Goal: Task Accomplishment & Management: Use online tool/utility

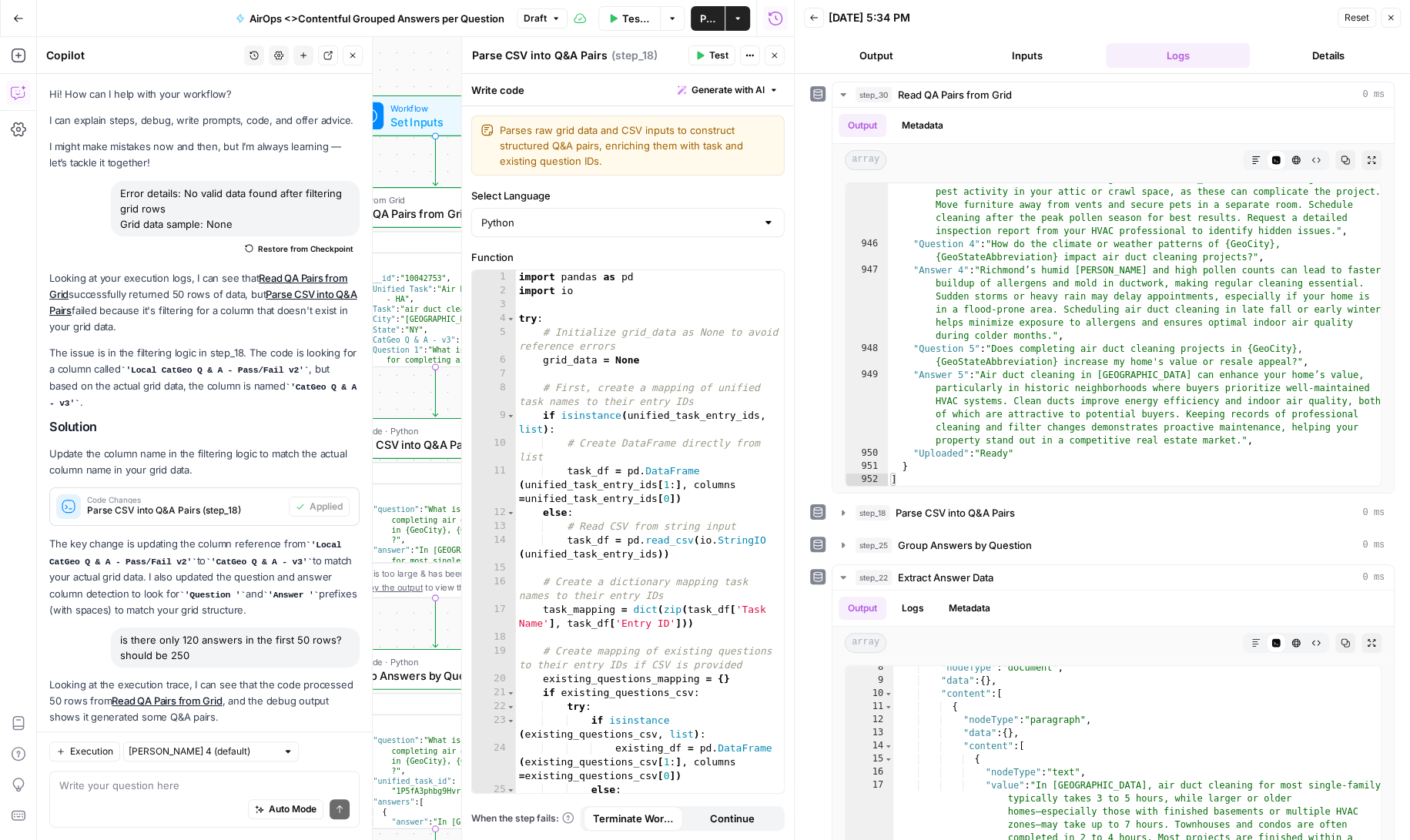
scroll to position [129478, 0]
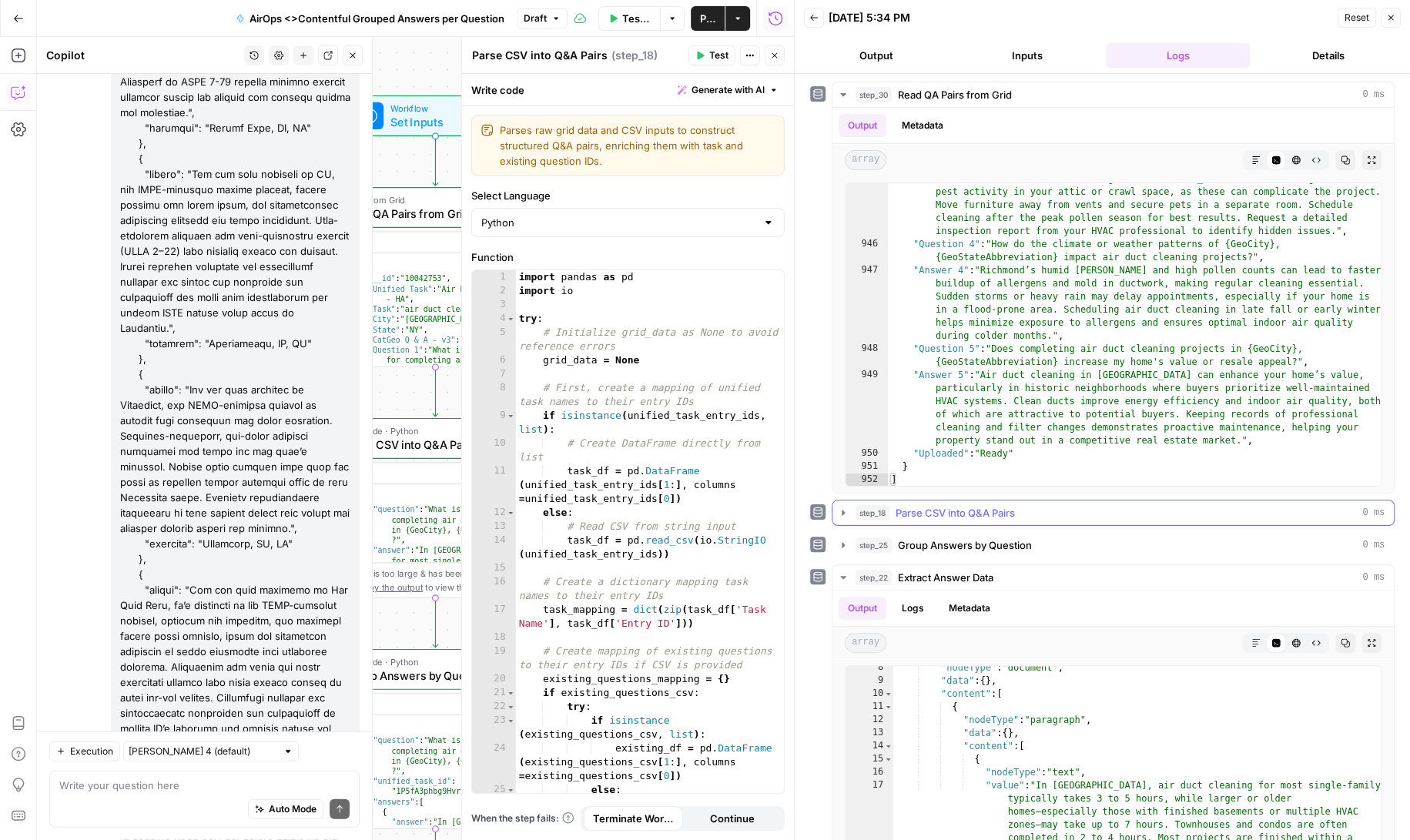
click at [848, 510] on icon "button" at bounding box center [844, 512] width 12 height 12
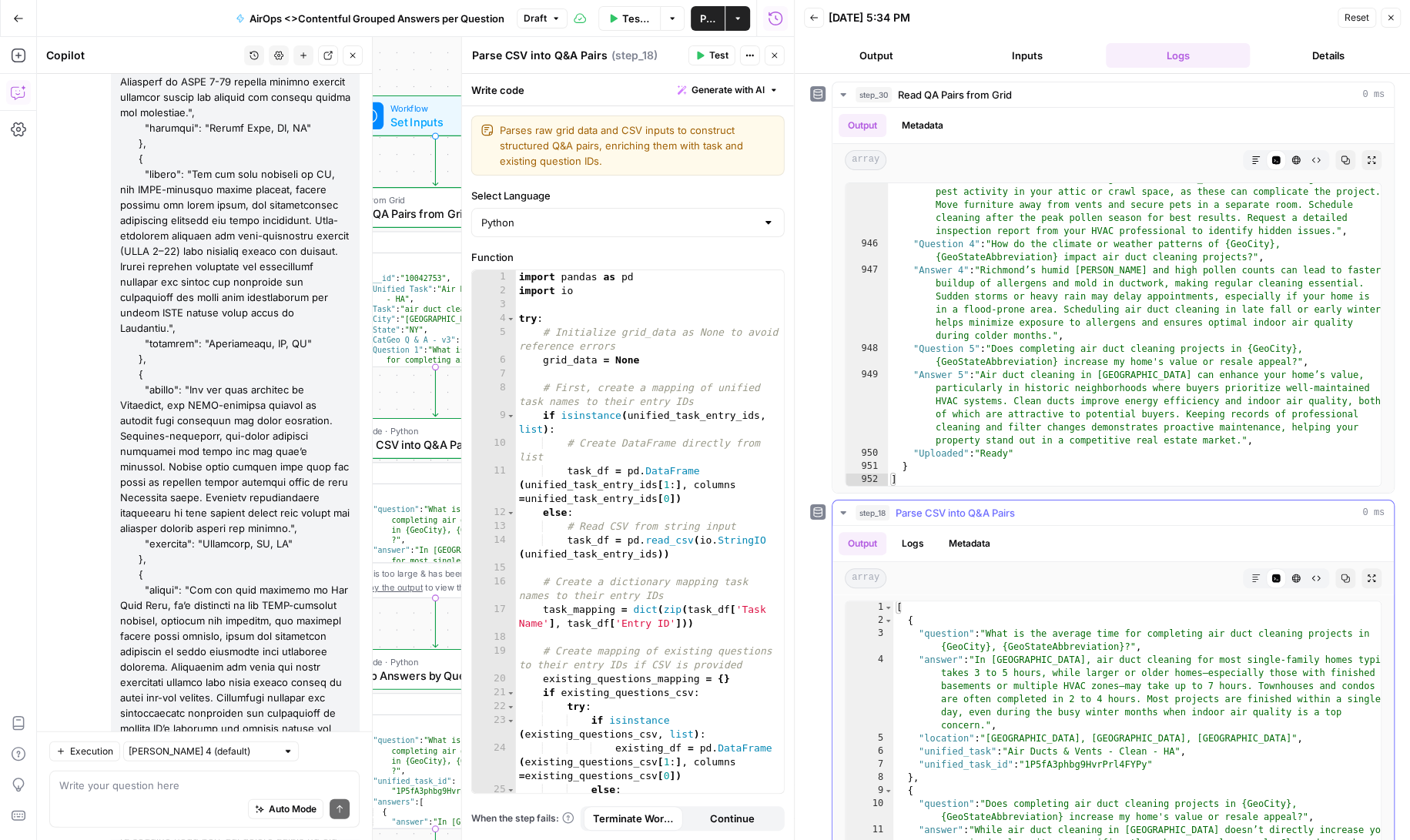
click at [844, 514] on icon "button" at bounding box center [844, 512] width 12 height 12
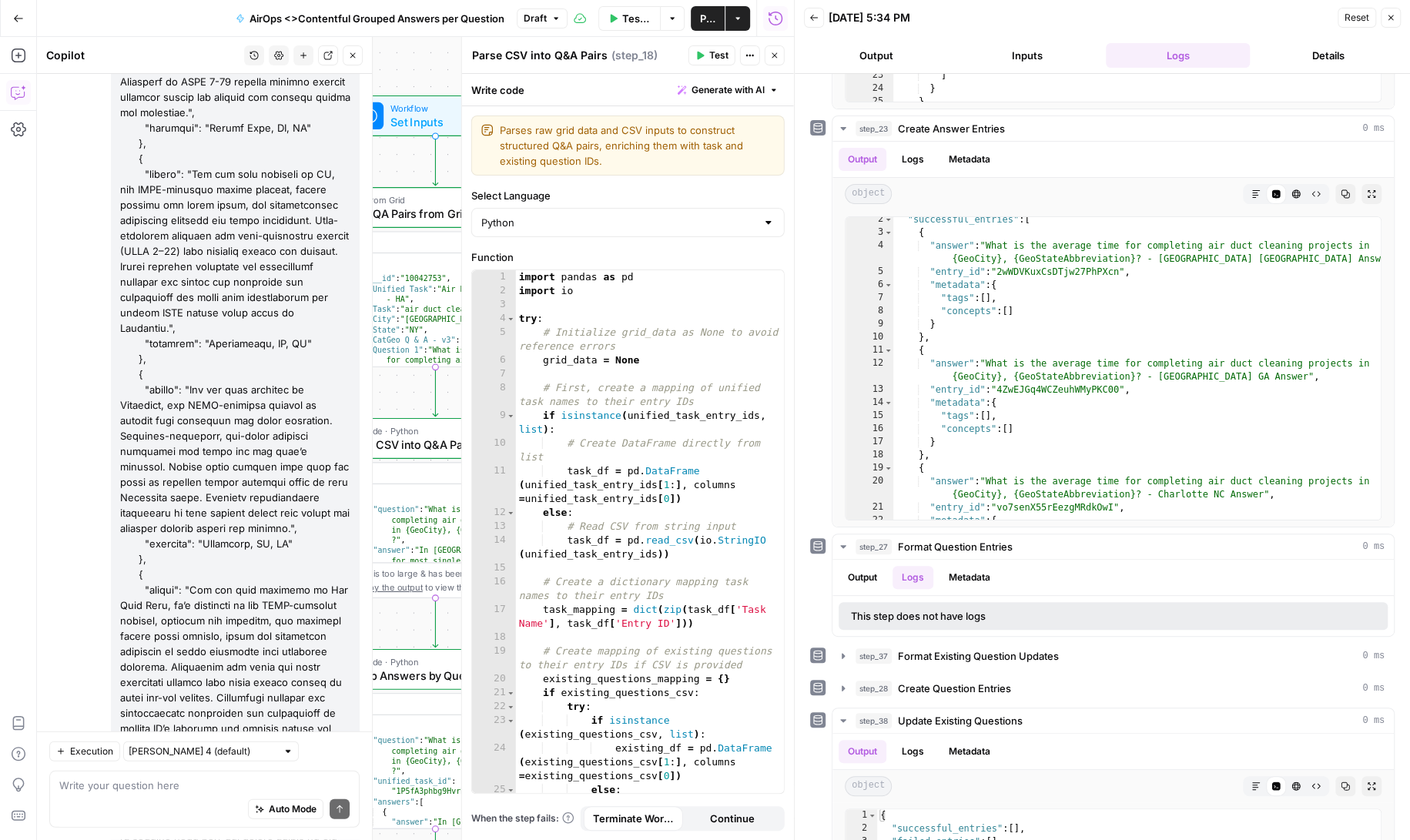
scroll to position [0, 0]
click at [127, 790] on textarea at bounding box center [204, 785] width 290 height 15
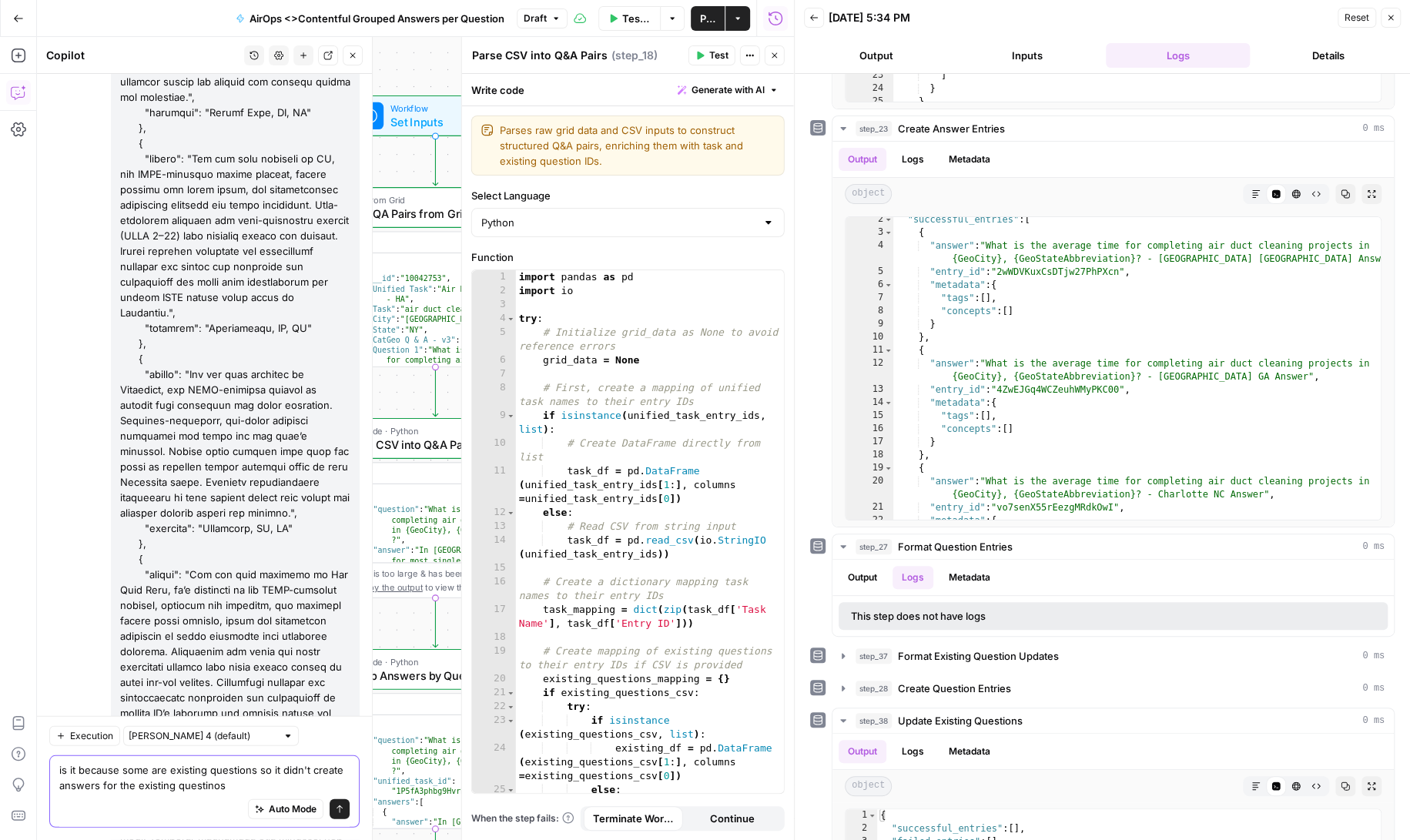
type textarea "is it because some are existing questions so it didn't create answers for the e…"
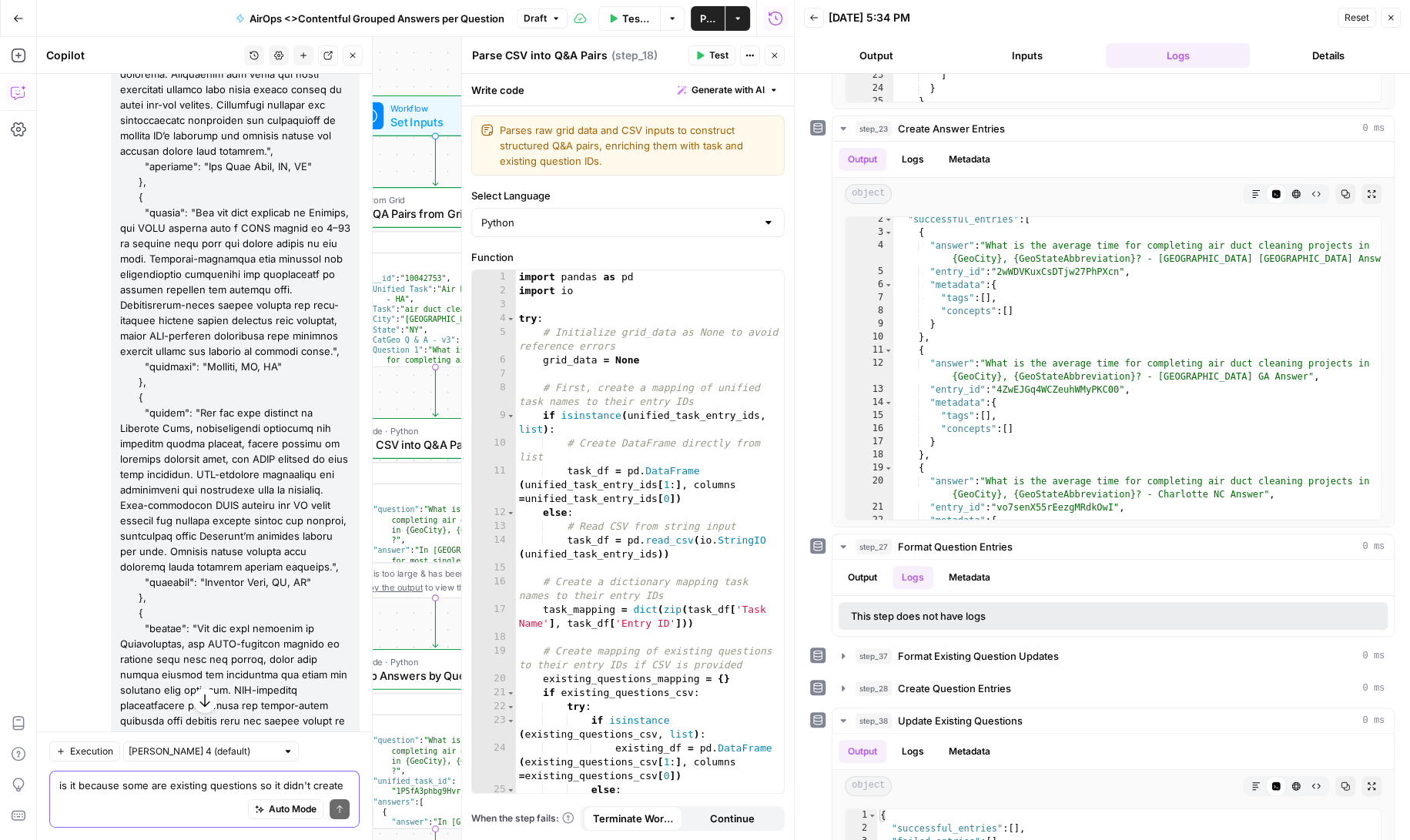
scroll to position [130094, 0]
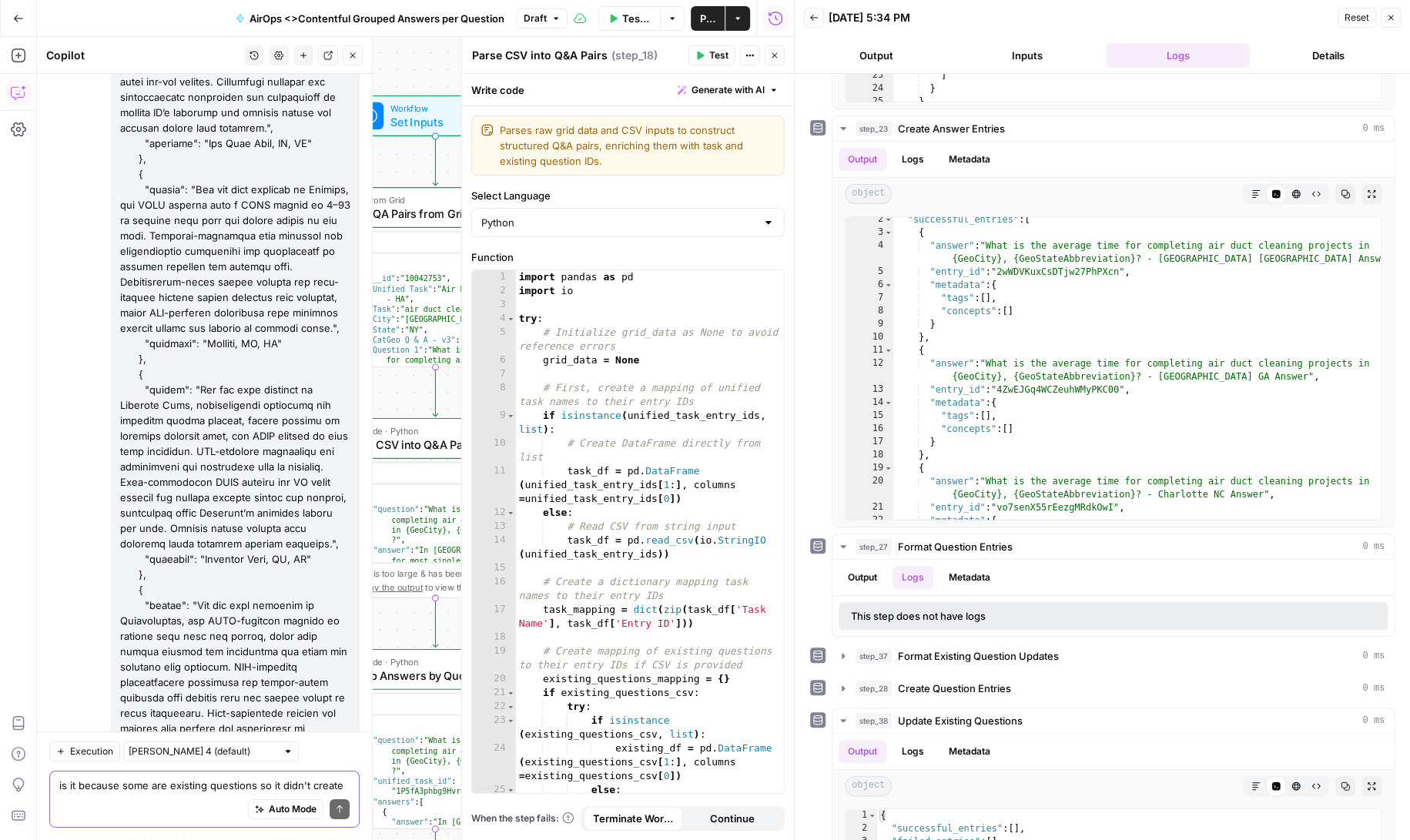
click at [133, 790] on textarea "is it because some are existing questions so it didn't create answers for the e…" at bounding box center [204, 785] width 290 height 15
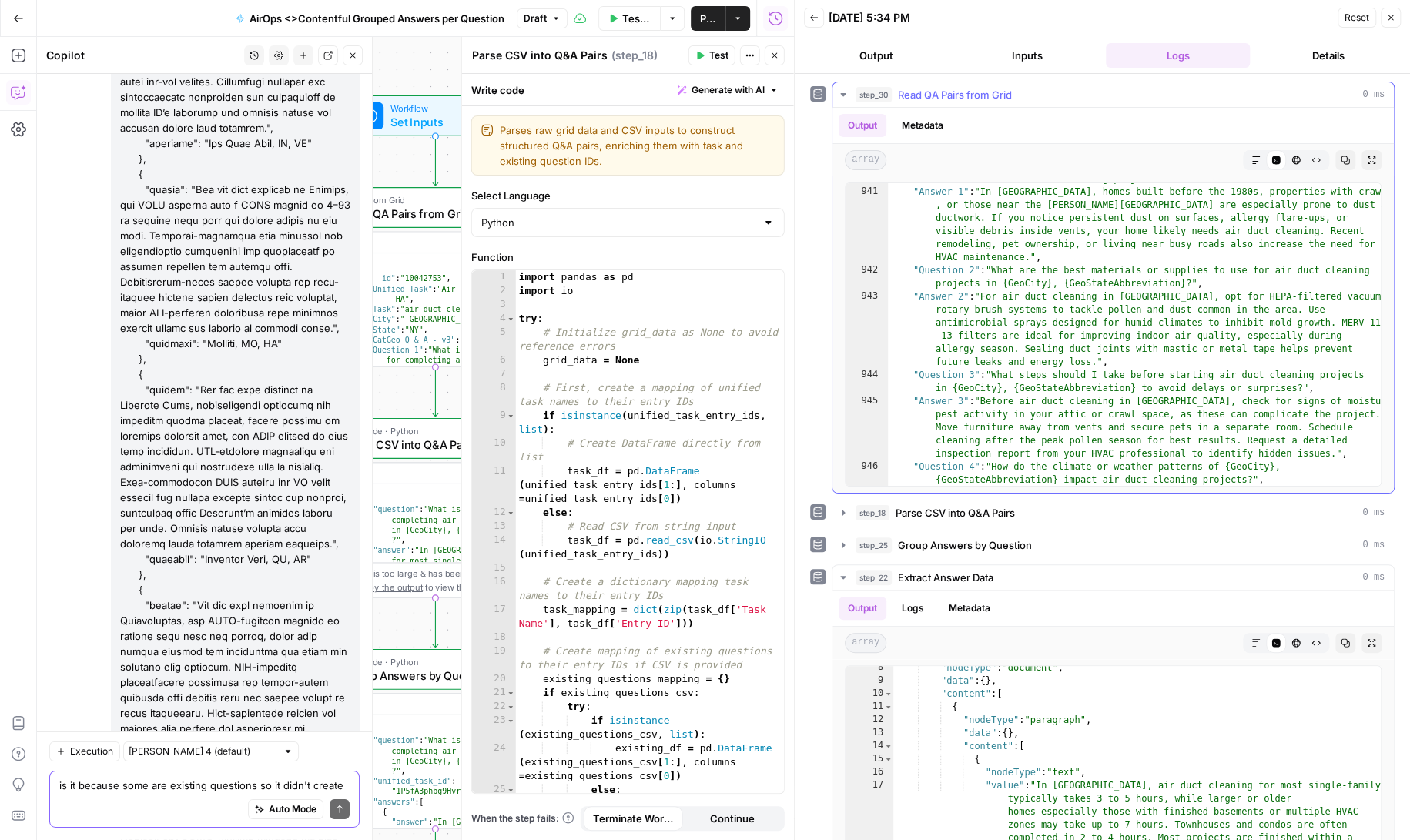
scroll to position [0, 0]
click at [119, 789] on textarea "is it because some are existing questions so it didn't create answers for the e…" at bounding box center [204, 785] width 290 height 15
type textarea "That can't be right because we have 250 in step 30"
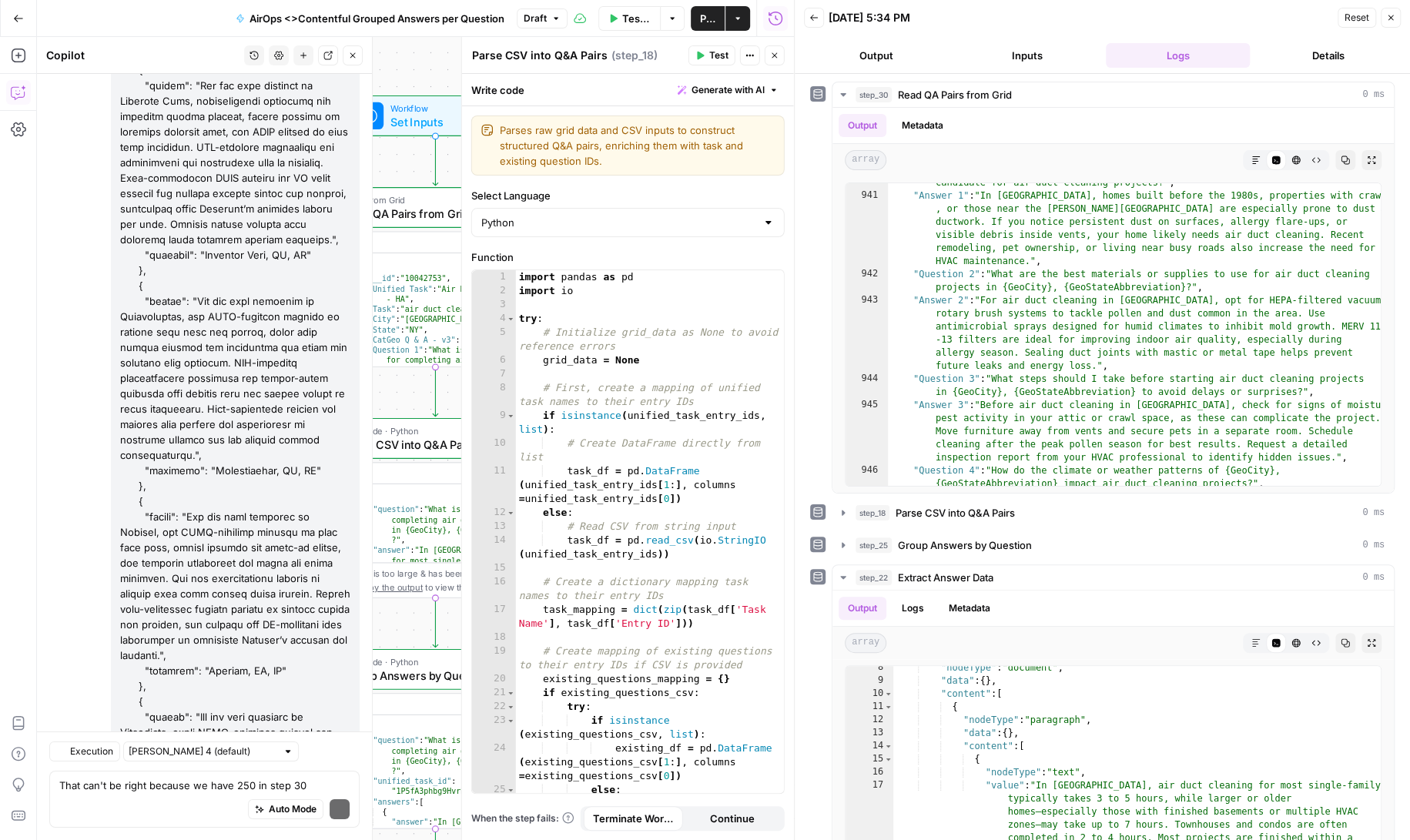
scroll to position [130466, 0]
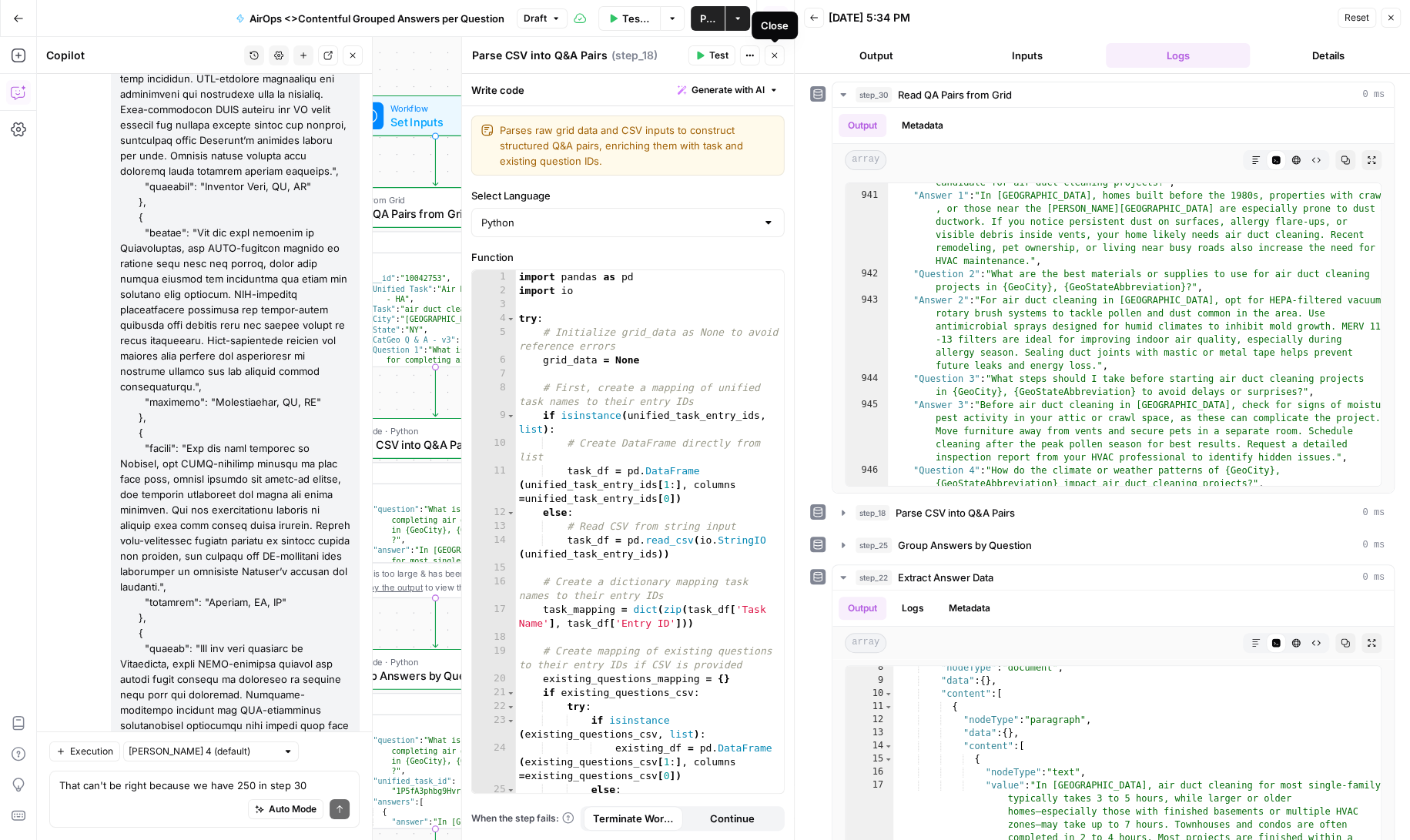
click at [775, 55] on icon "button" at bounding box center [774, 55] width 9 height 9
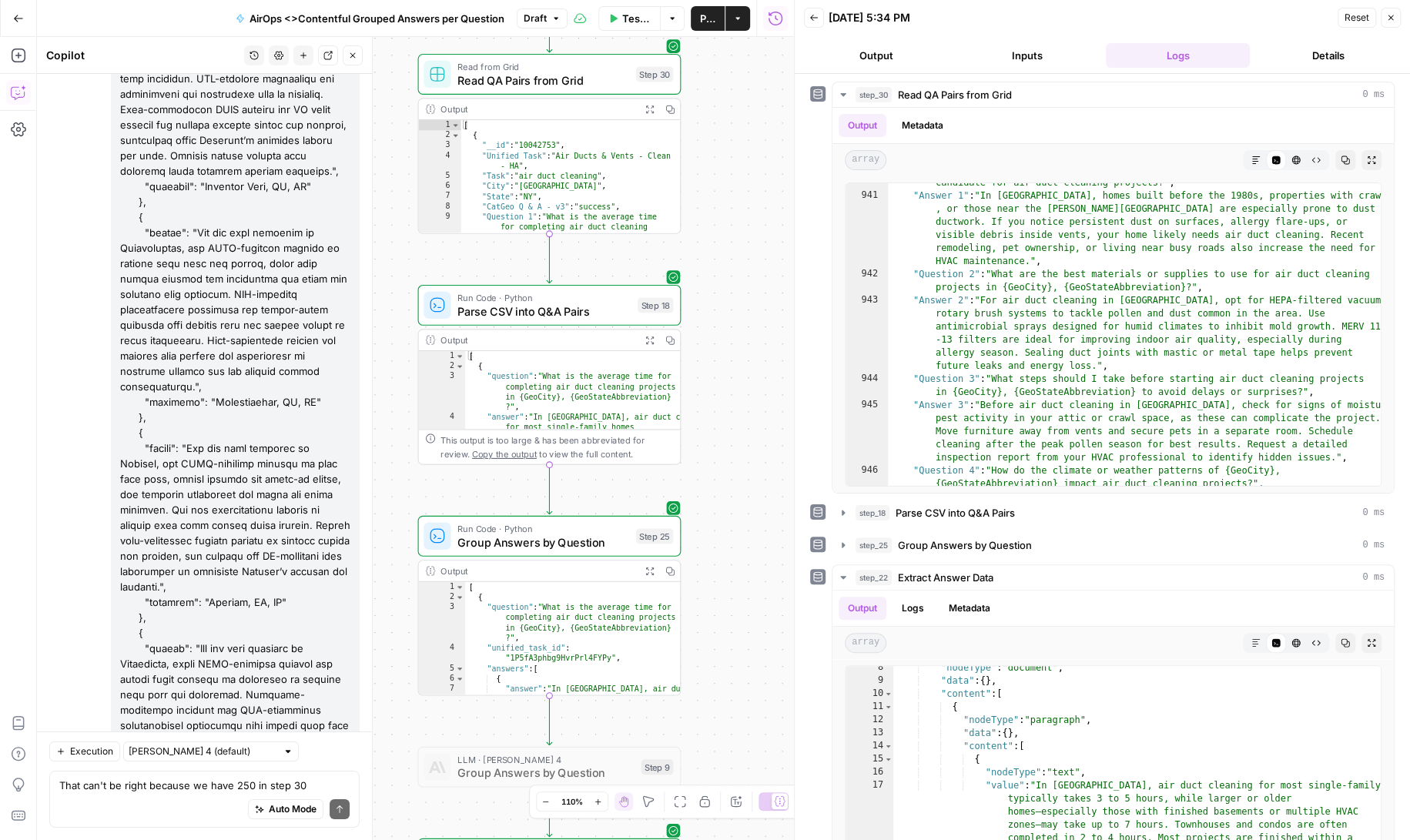
drag, startPoint x: 628, startPoint y: 405, endPoint x: 742, endPoint y: 272, distance: 175.2
click at [742, 272] on div "Workflow Set Inputs Inputs Read from Grid Read QA Pairs from Grid Step 30 Outpu…" at bounding box center [415, 438] width 757 height 803
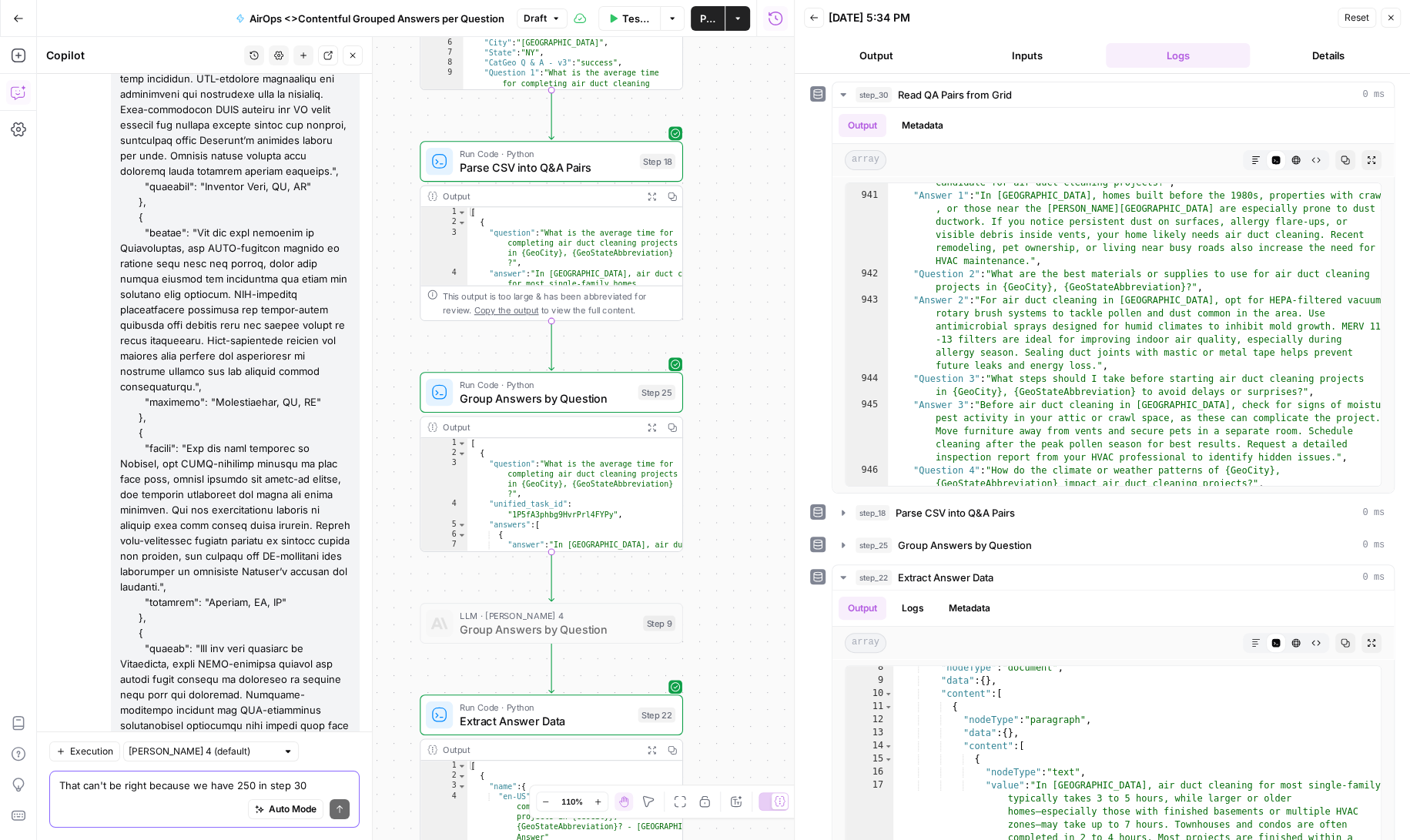
click at [154, 784] on textarea "That can't be right because we have 250 in step 30" at bounding box center [204, 785] width 290 height 15
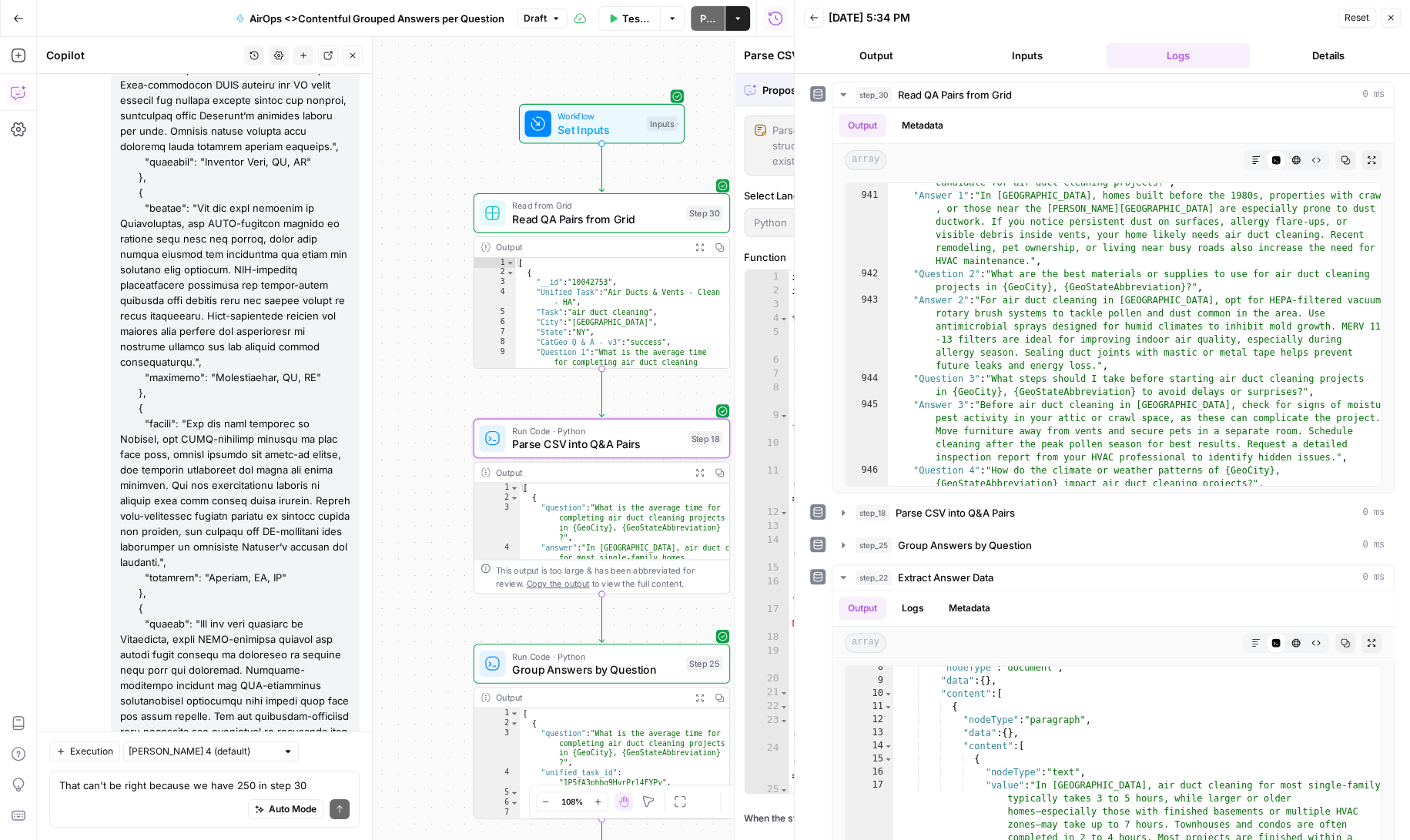
scroll to position [130442, 0]
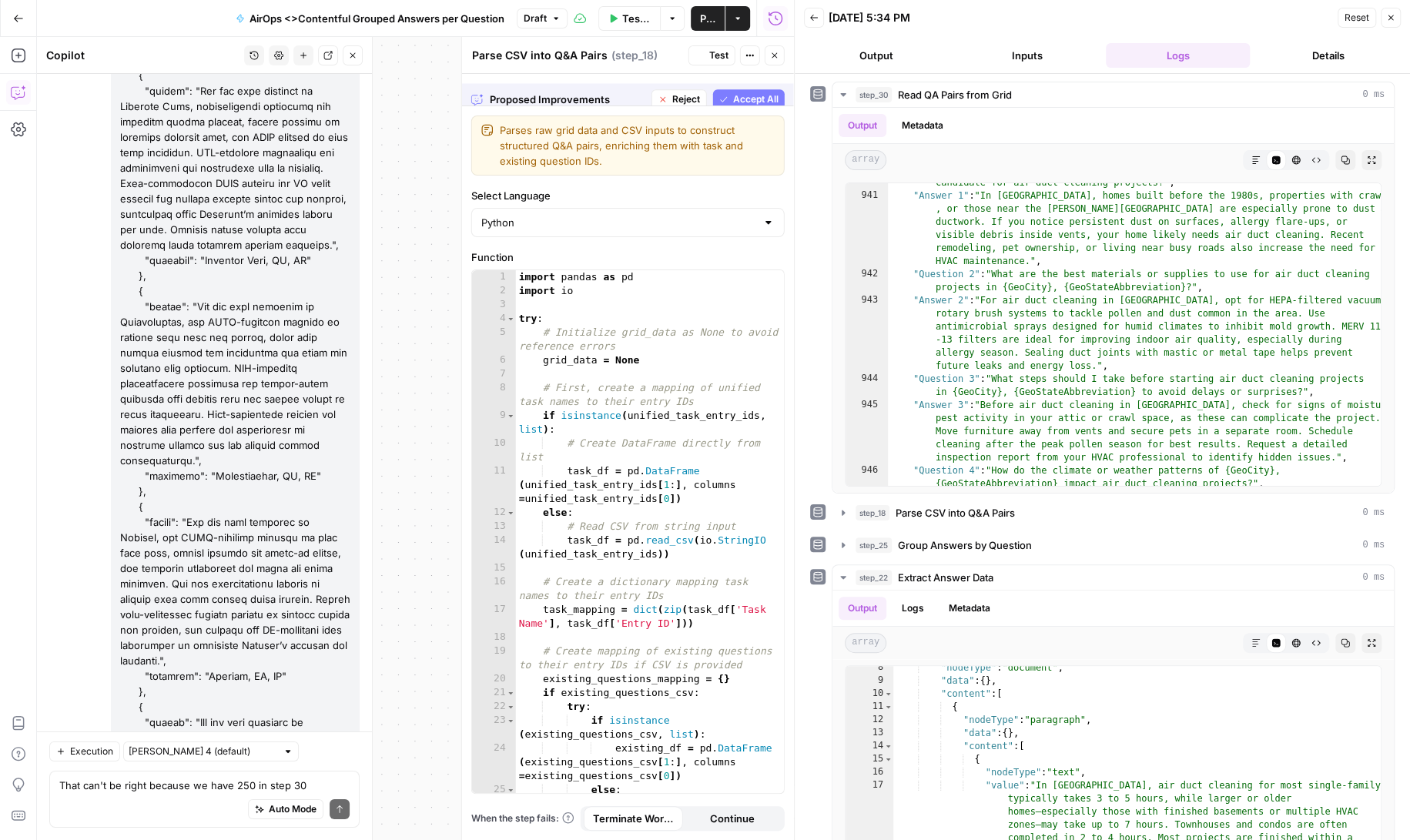
scroll to position [130614, 0]
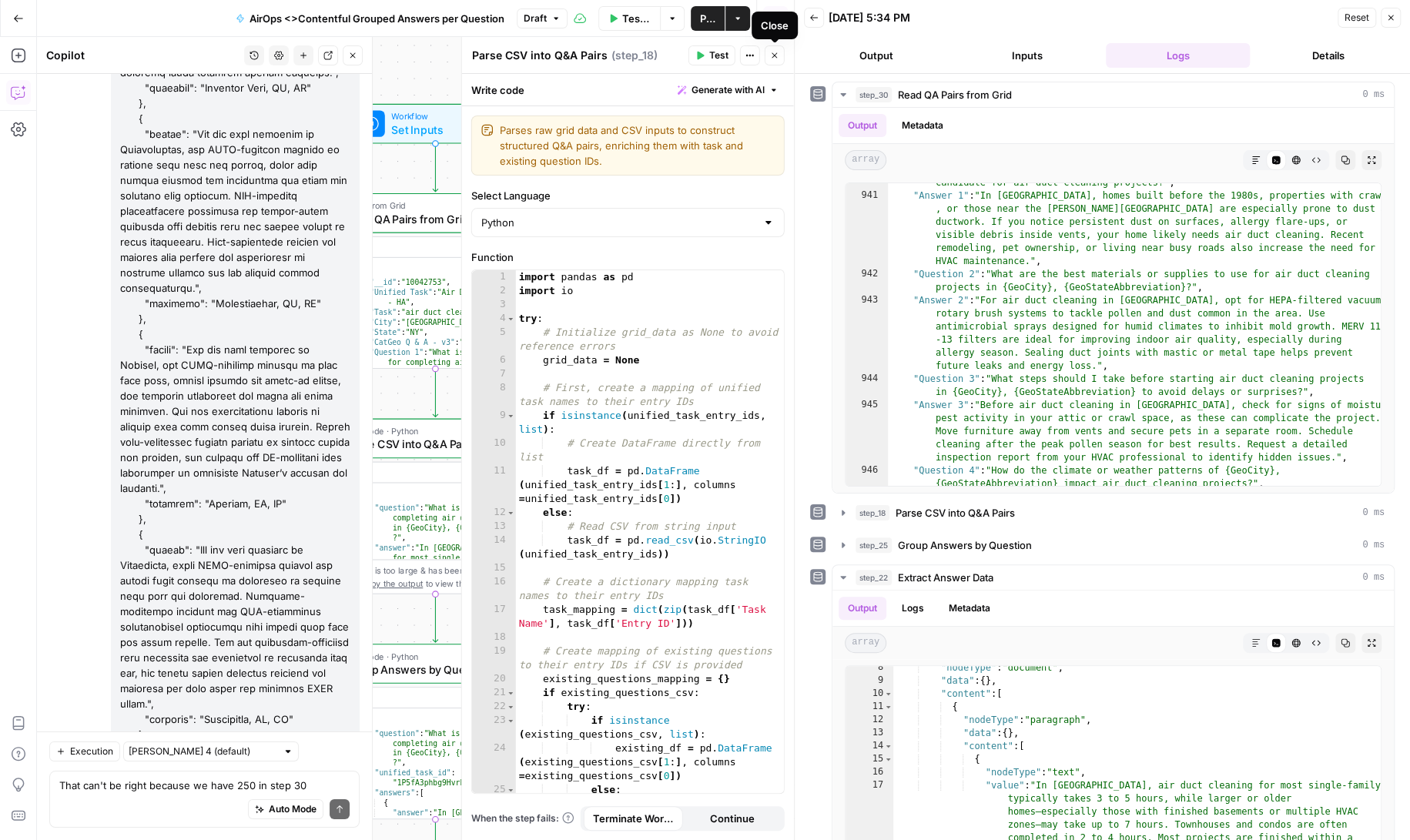
click at [776, 53] on icon "button" at bounding box center [774, 56] width 5 height 5
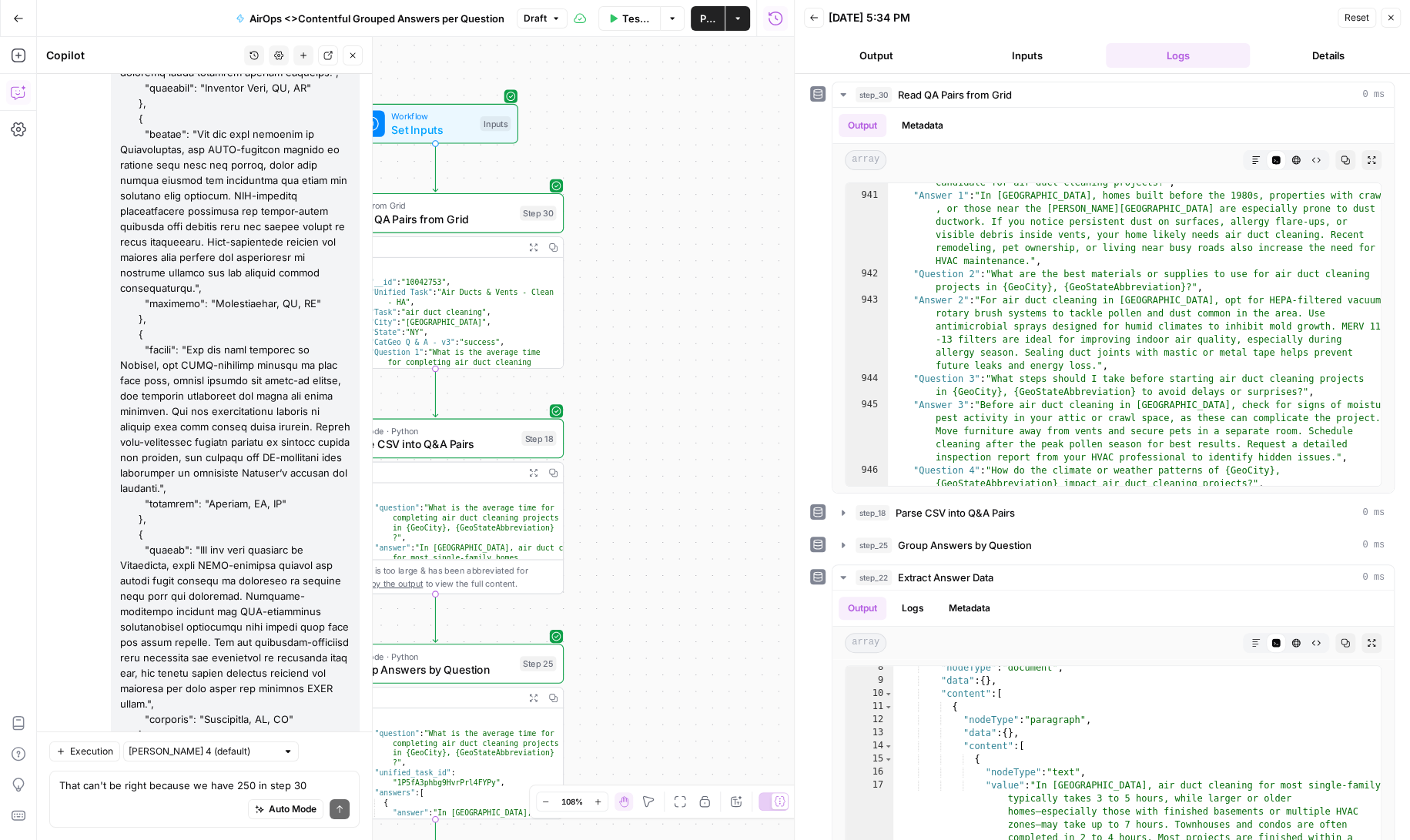
click at [457, 435] on span "Run Code · Python" at bounding box center [430, 430] width 169 height 13
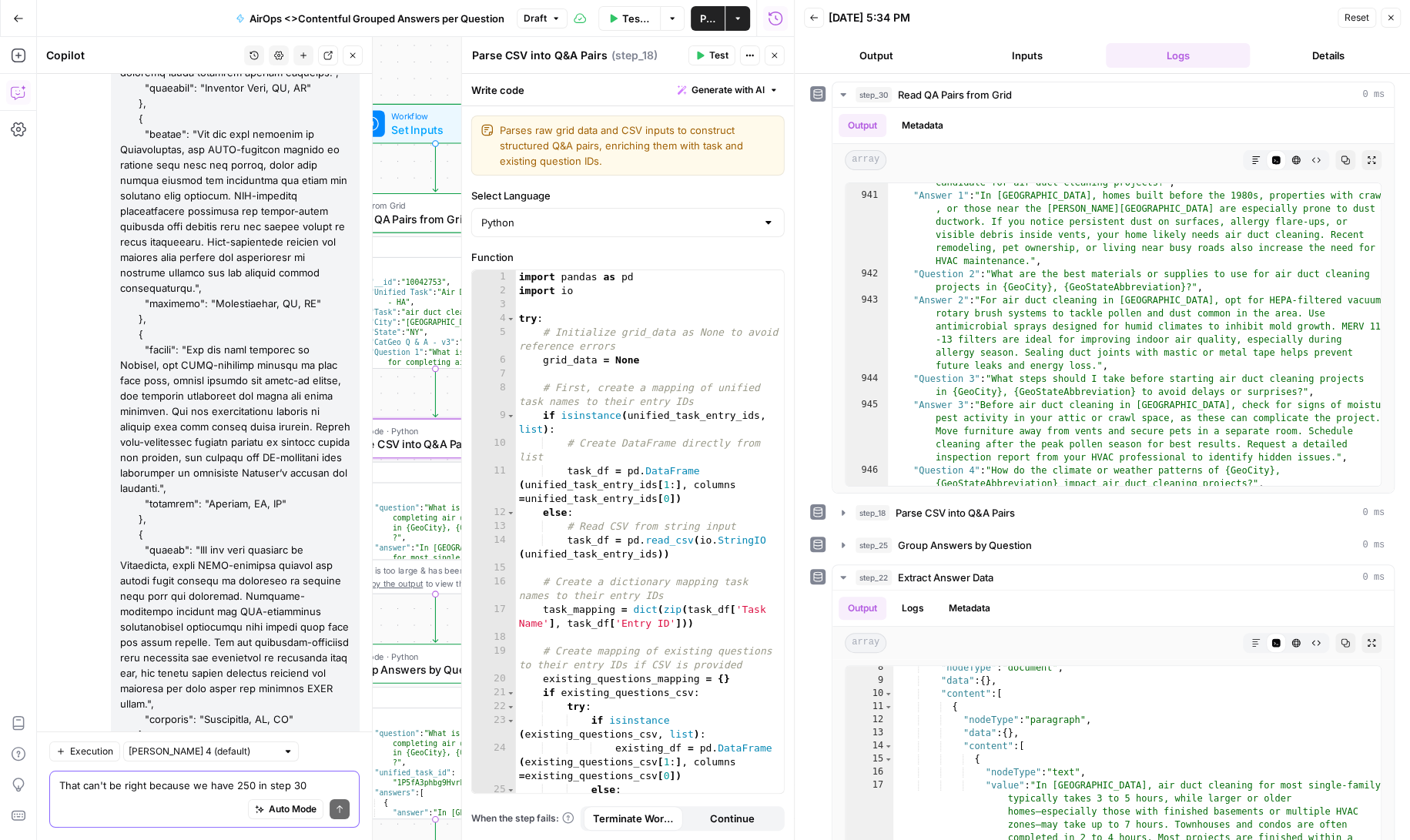
click at [166, 789] on textarea "That can't be right because we have 250 in step 30" at bounding box center [204, 785] width 290 height 15
paste textarea "AirOpsTeam"
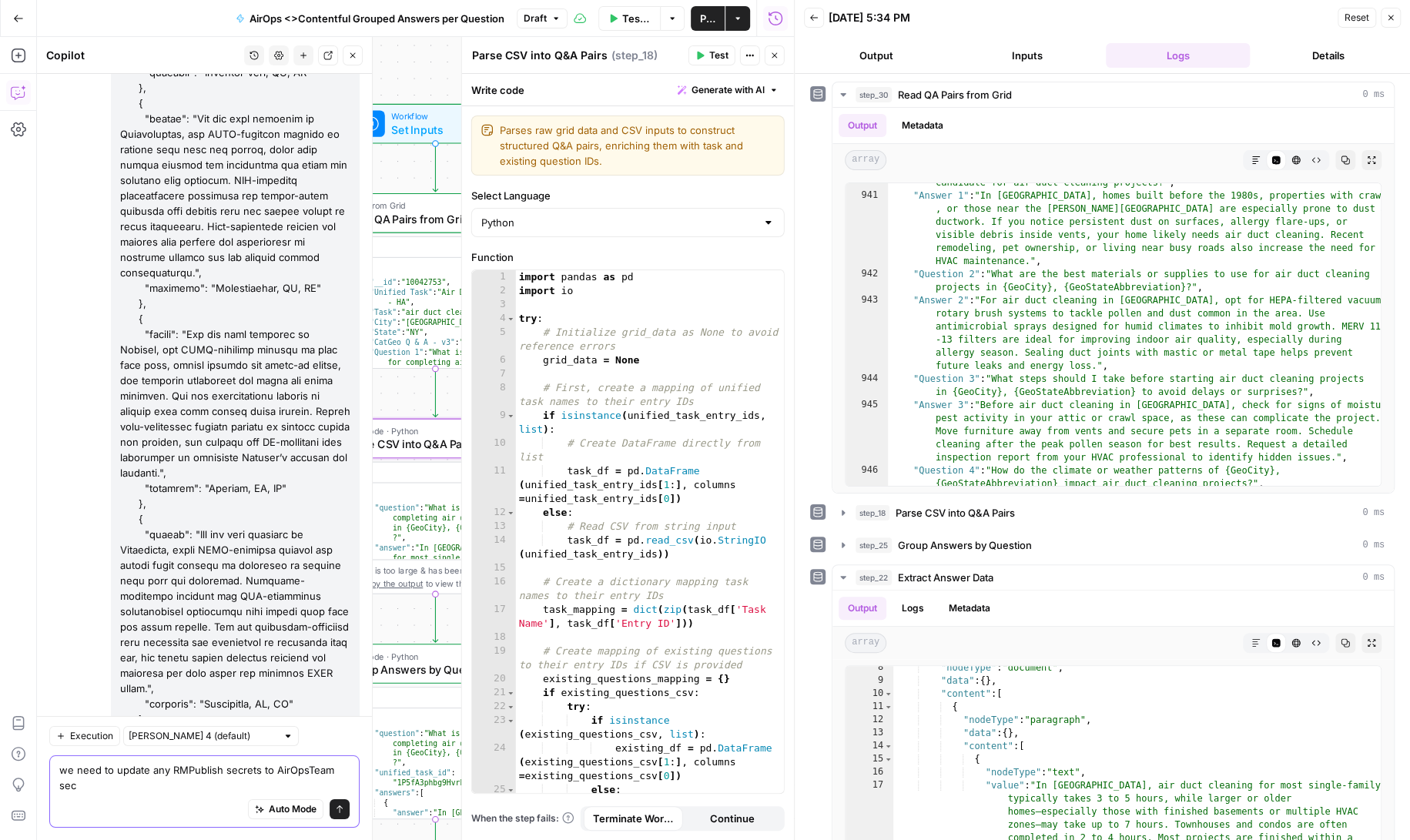
scroll to position [130630, 0]
type textarea "we need to update any RMPublish secrets to AirOpsTeam secrets"
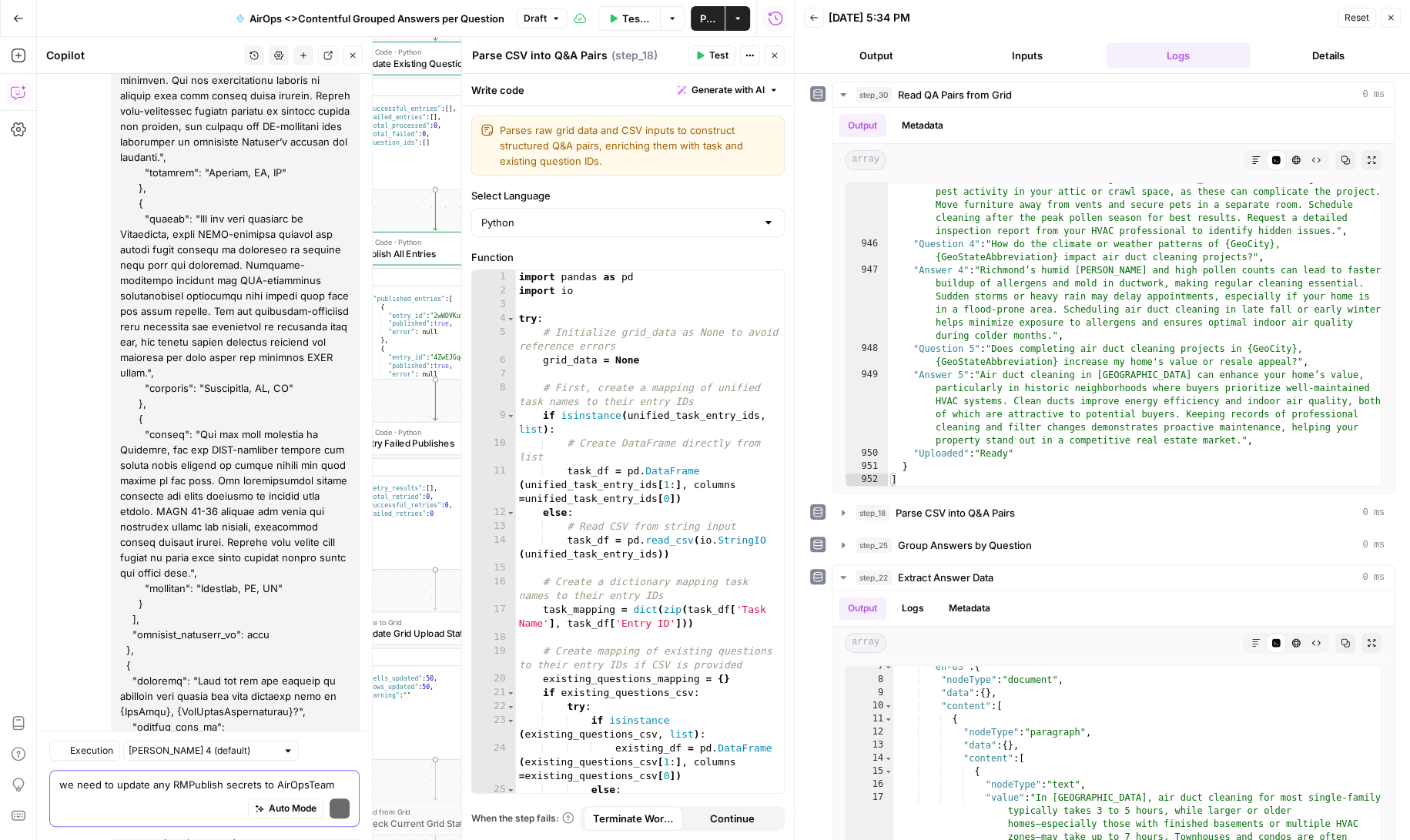
scroll to position [131163, 0]
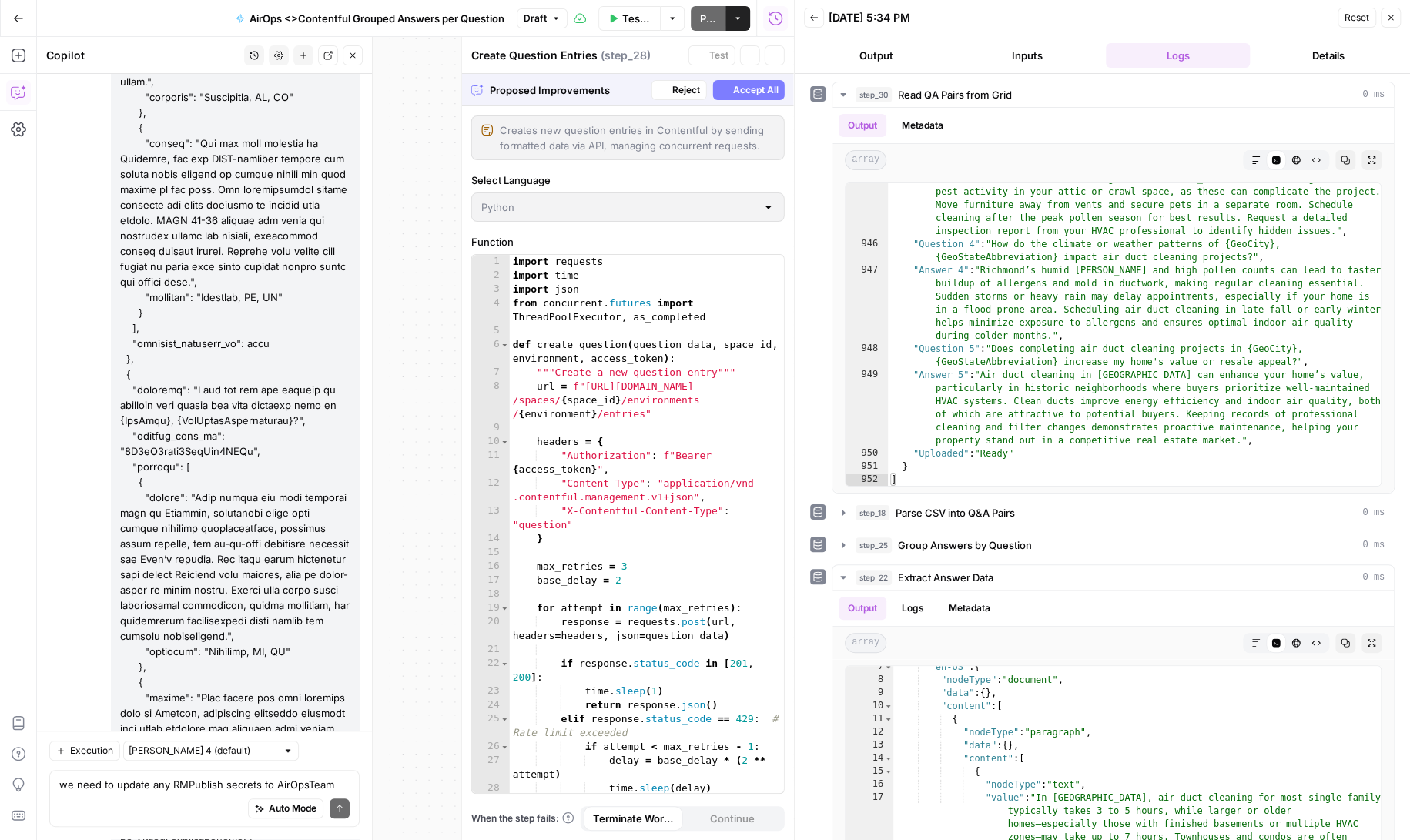
scroll to position [130990, 0]
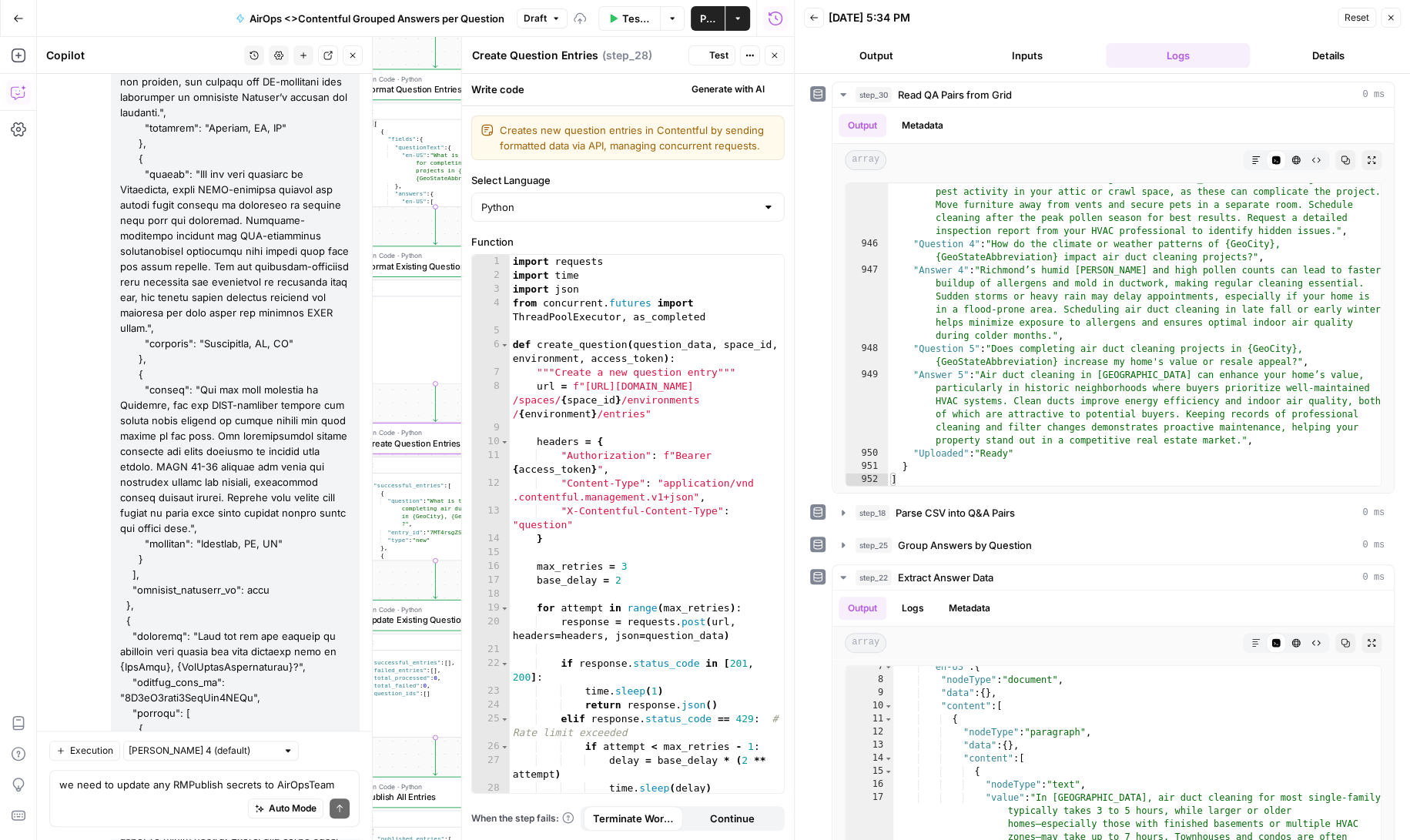
scroll to position [131188, 0]
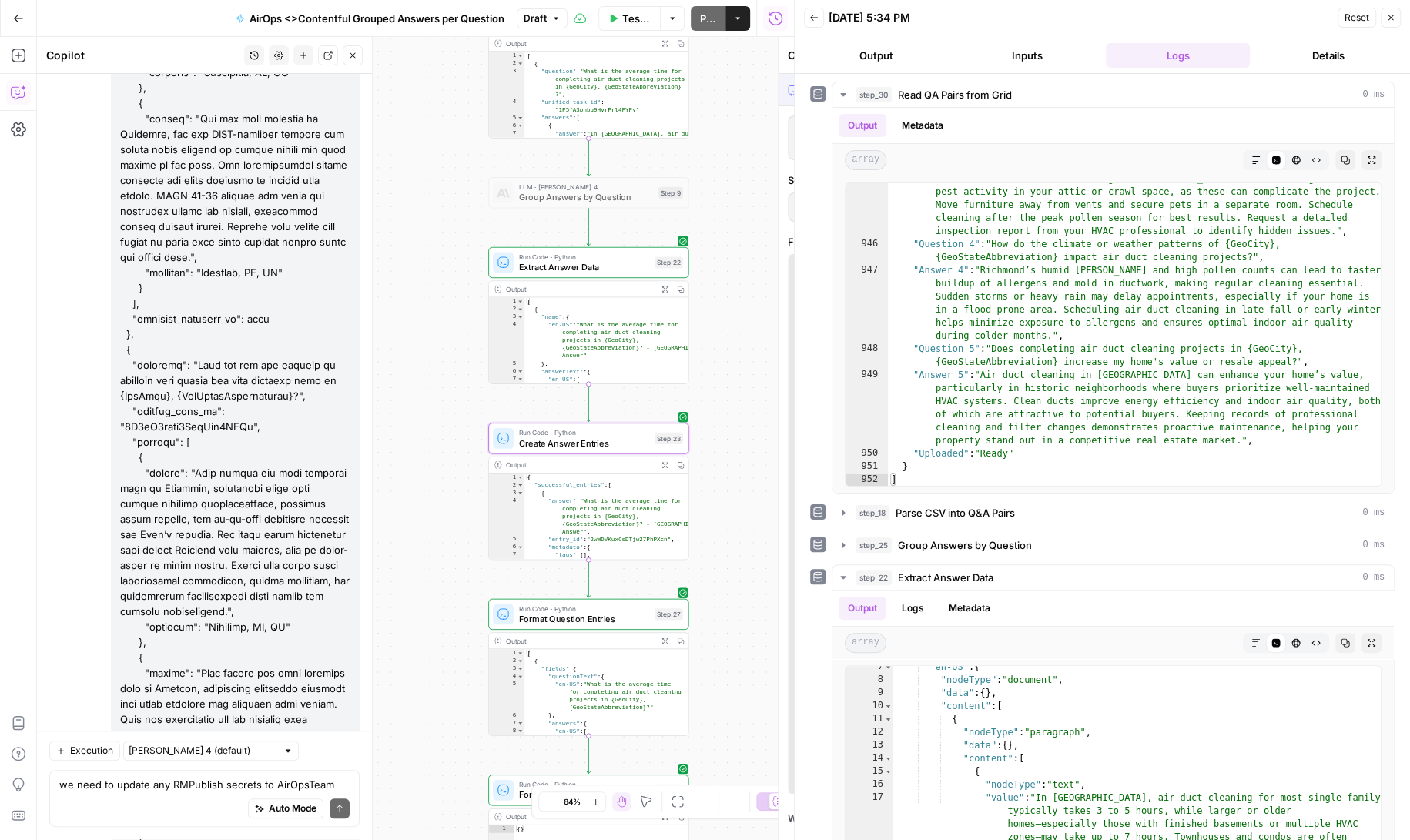
scroll to position [130990, 0]
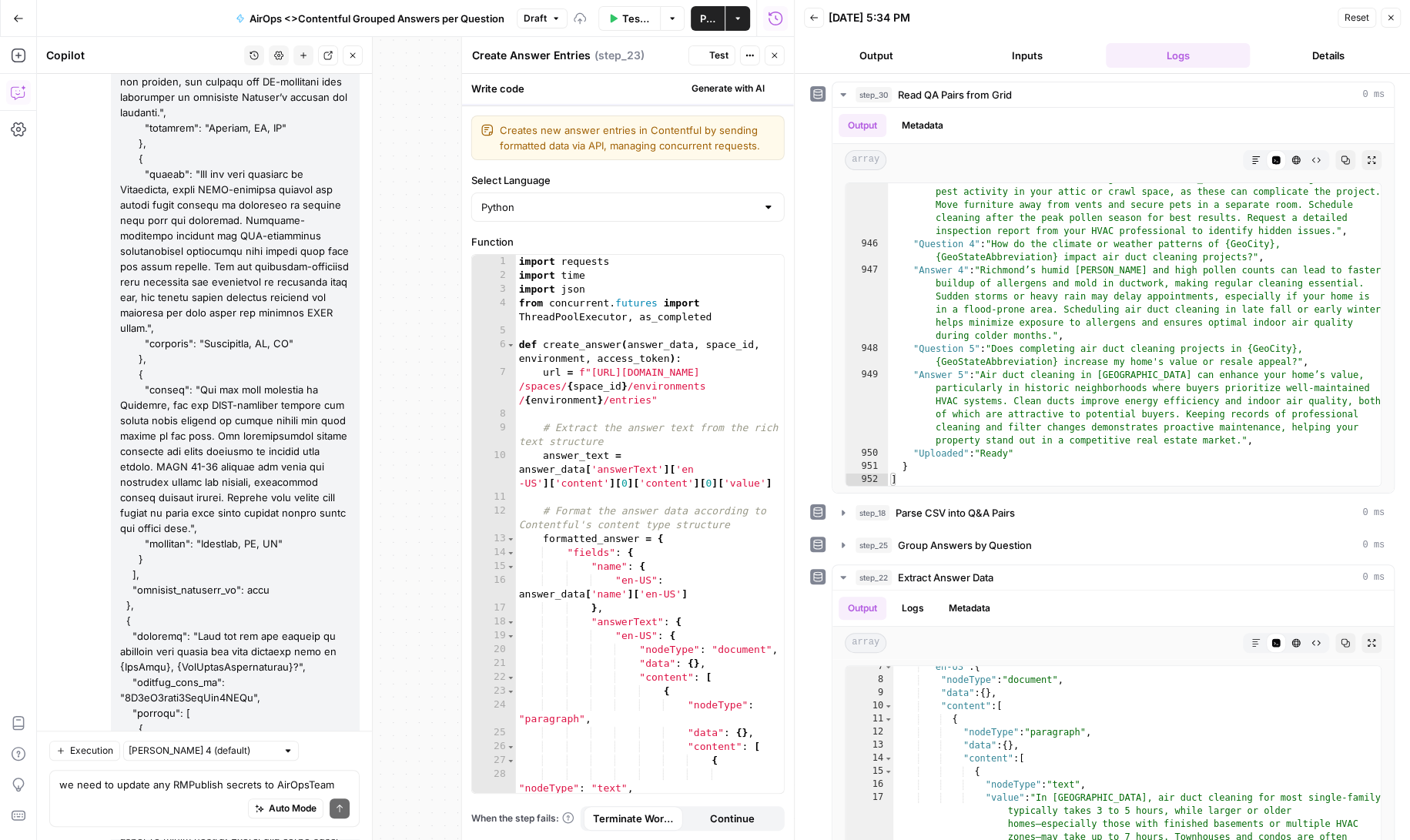
scroll to position [131188, 0]
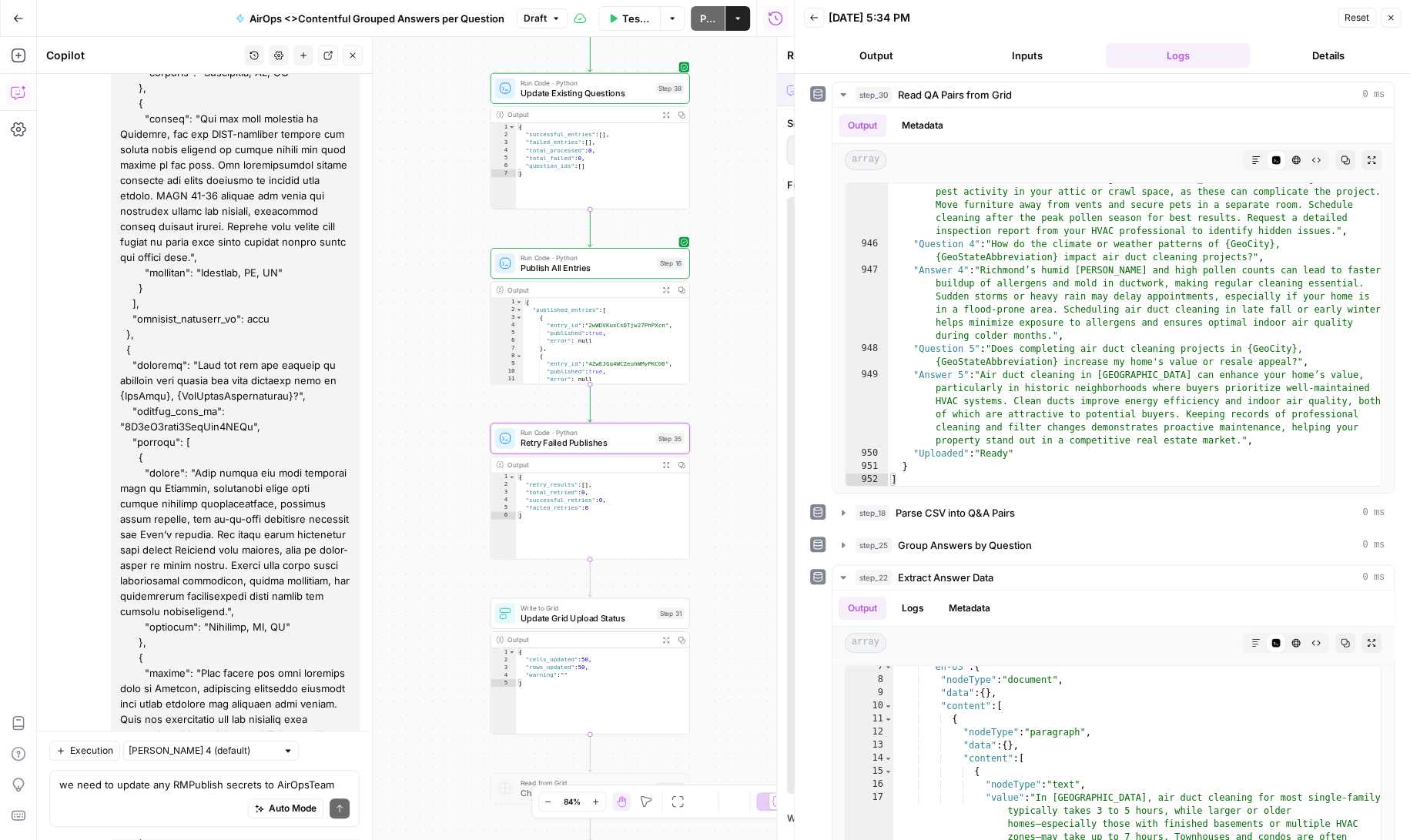
scroll to position [130990, 0]
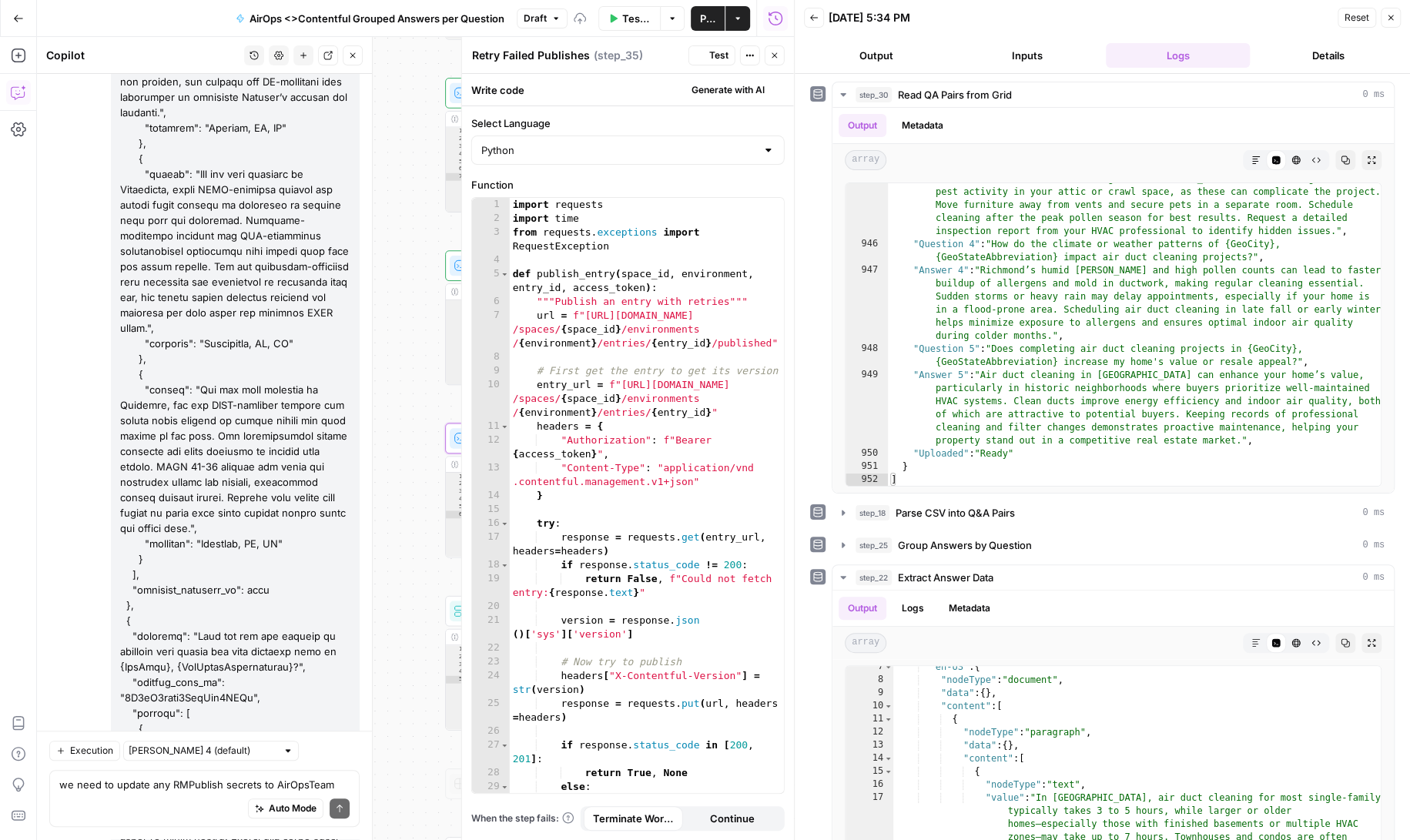
scroll to position [131188, 0]
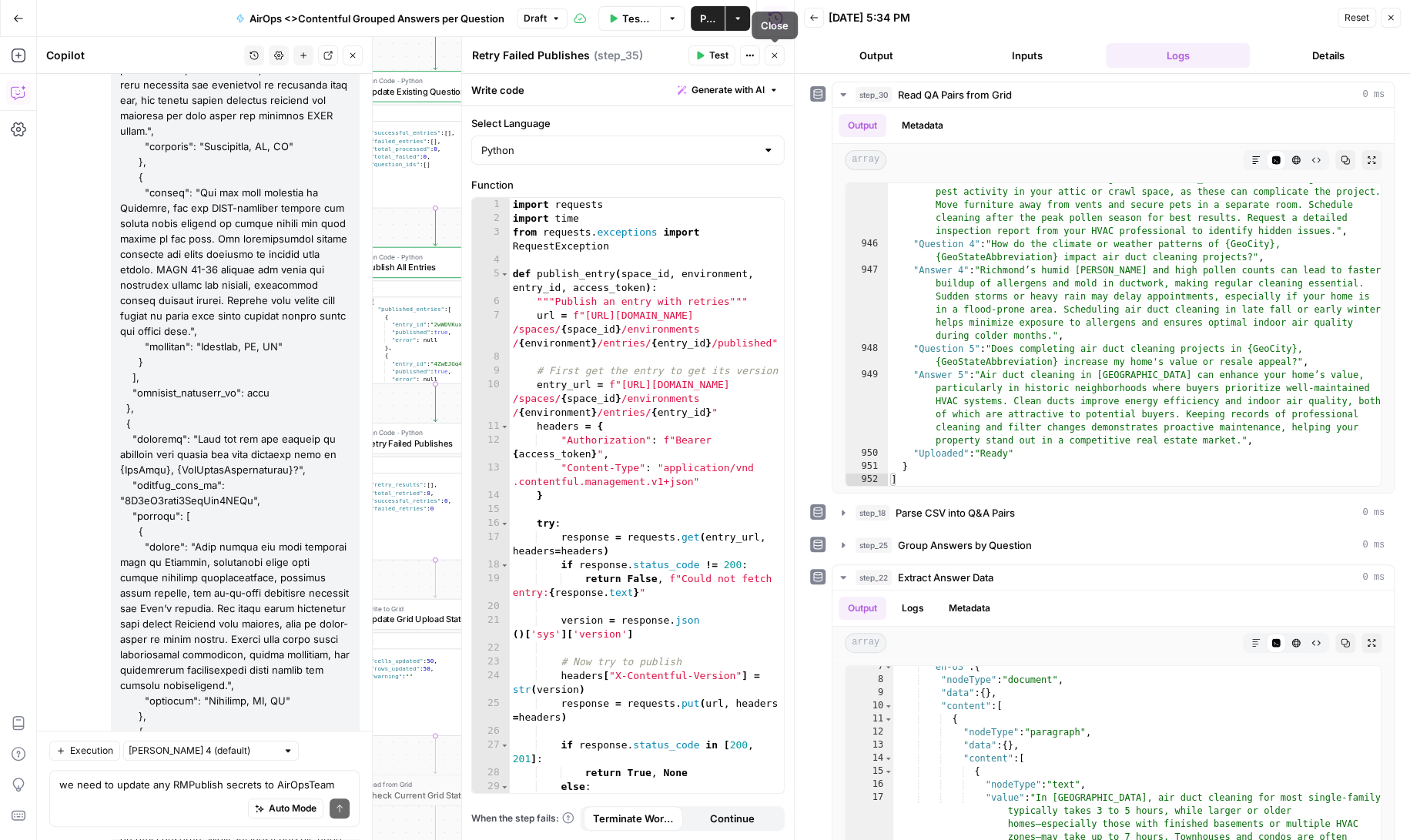
click at [775, 52] on icon "button" at bounding box center [774, 55] width 9 height 9
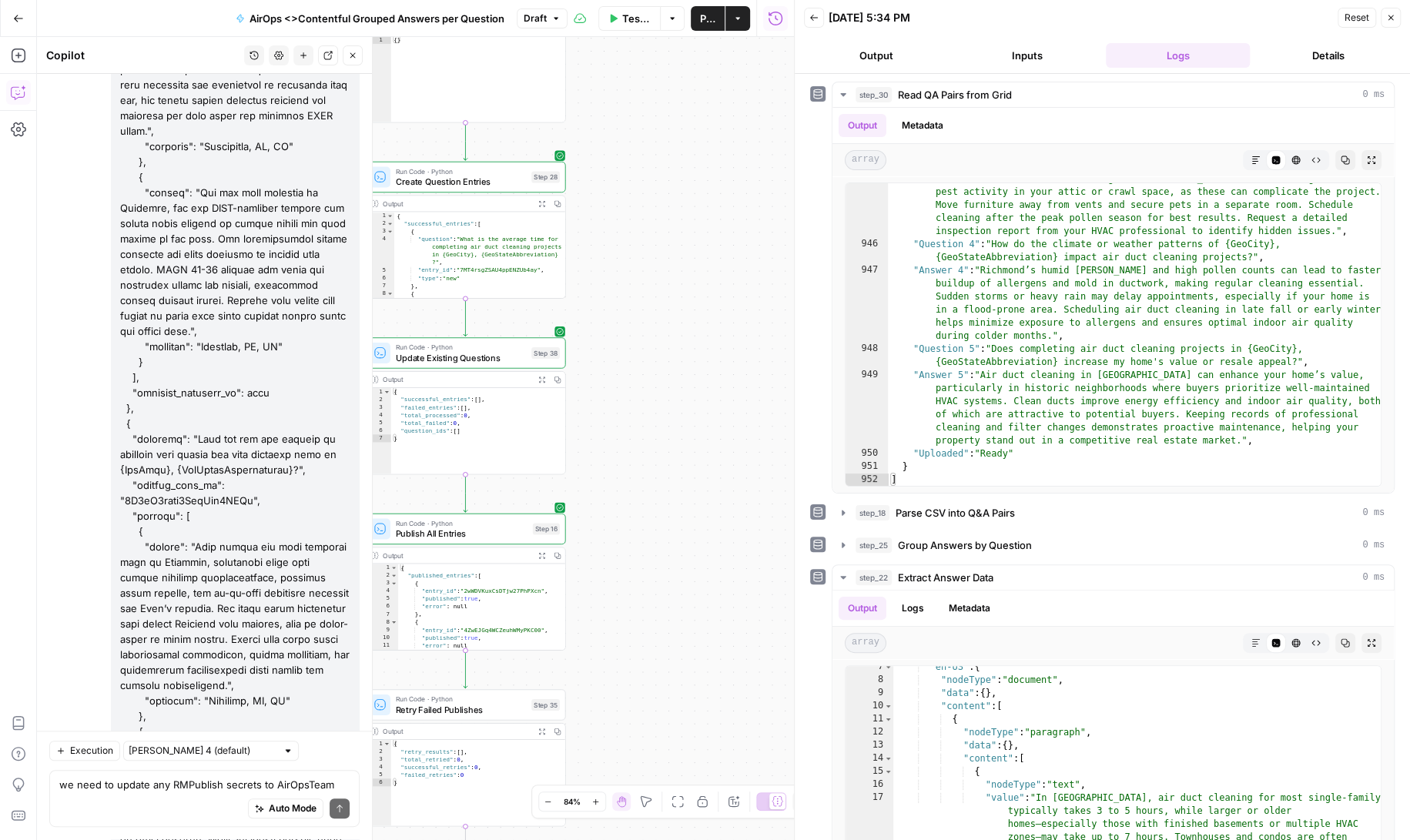
drag, startPoint x: 605, startPoint y: 218, endPoint x: 638, endPoint y: 501, distance: 284.9
click at [641, 501] on div "Workflow Set Inputs Inputs Read from Grid Read QA Pairs from Grid Step 30 Outpu…" at bounding box center [415, 438] width 757 height 803
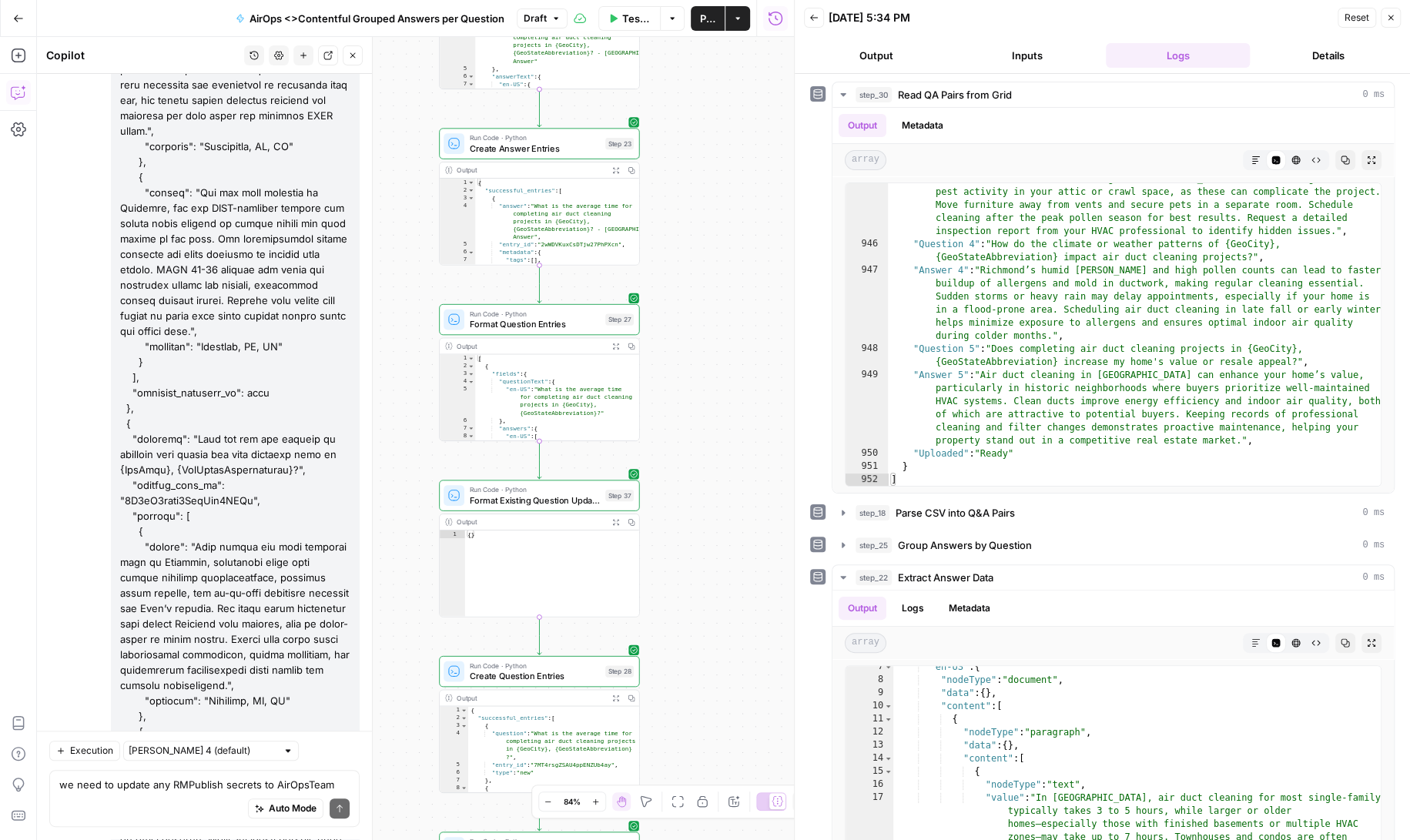
drag, startPoint x: 635, startPoint y: 216, endPoint x: 703, endPoint y: 693, distance: 481.8
click at [703, 694] on div "Workflow Set Inputs Inputs Read from Grid Read QA Pairs from Grid Step 30 Outpu…" at bounding box center [415, 438] width 757 height 803
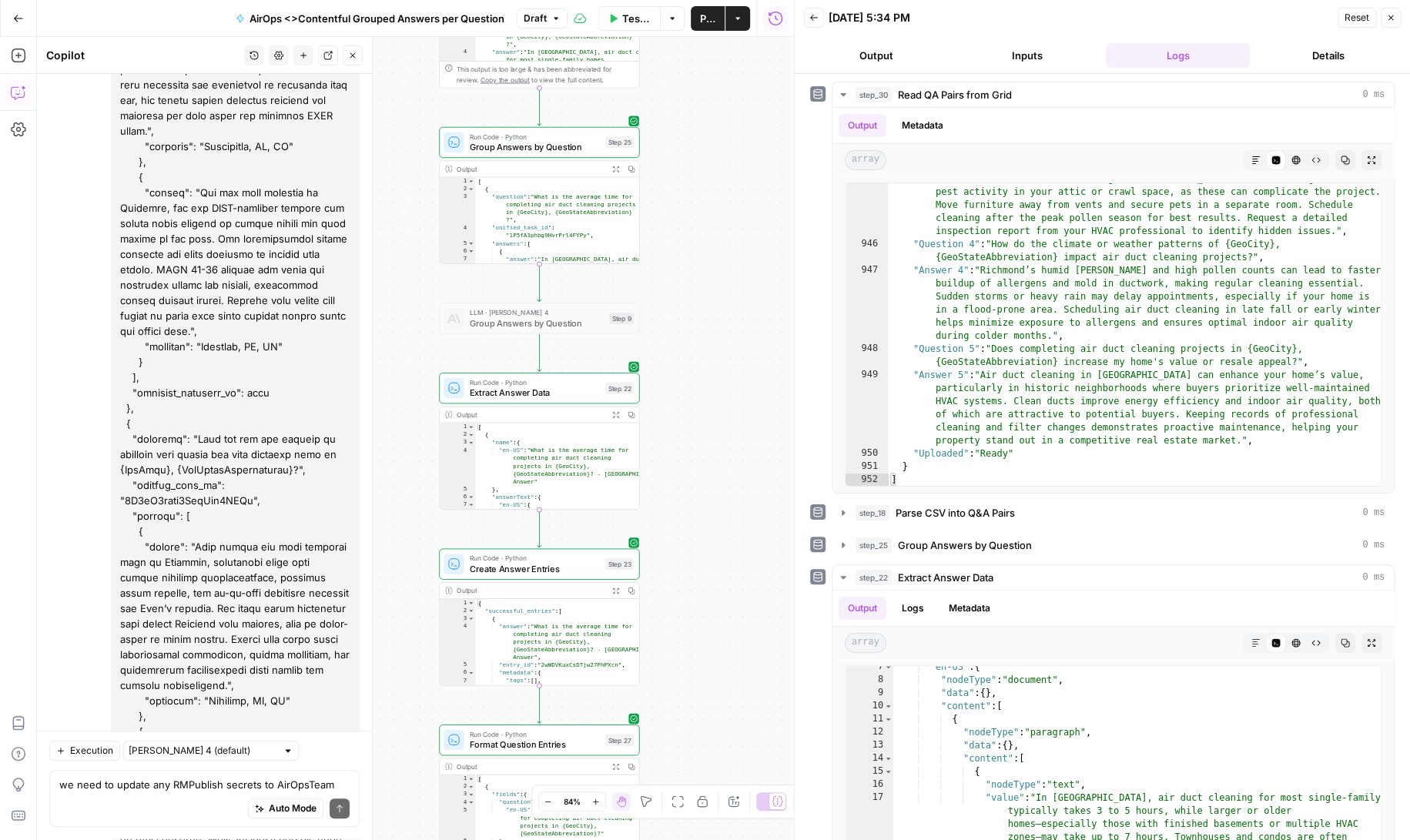
drag, startPoint x: 693, startPoint y: 267, endPoint x: 692, endPoint y: 690, distance: 423.0
click at [692, 690] on div "Workflow Set Inputs Inputs Read from Grid Read QA Pairs from Grid Step 30 Outpu…" at bounding box center [415, 438] width 757 height 803
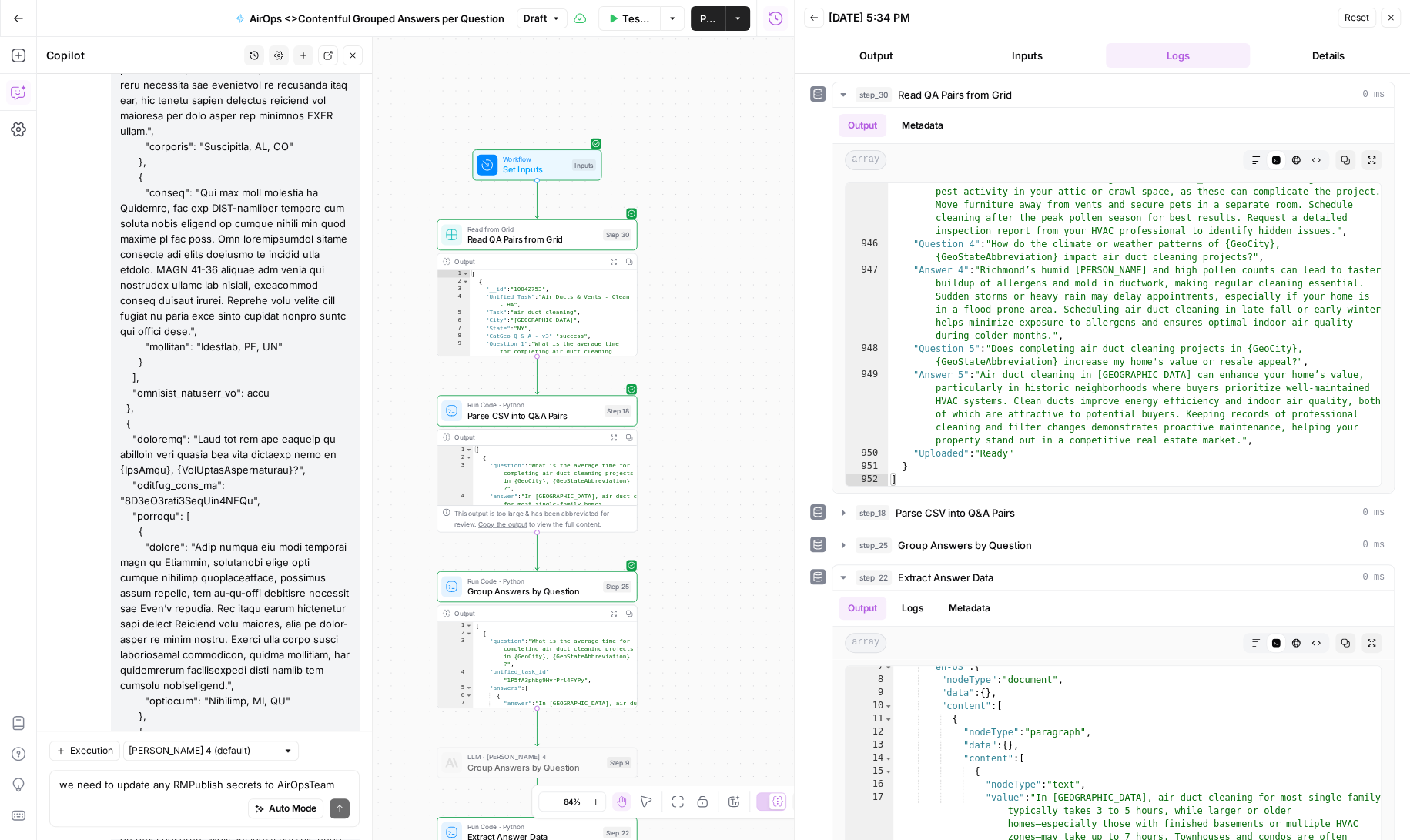
drag, startPoint x: 698, startPoint y: 266, endPoint x: 697, endPoint y: 709, distance: 443.0
click at [697, 710] on div "Workflow Set Inputs Inputs Read from Grid Read QA Pairs from Grid Step 30 Outpu…" at bounding box center [415, 438] width 757 height 803
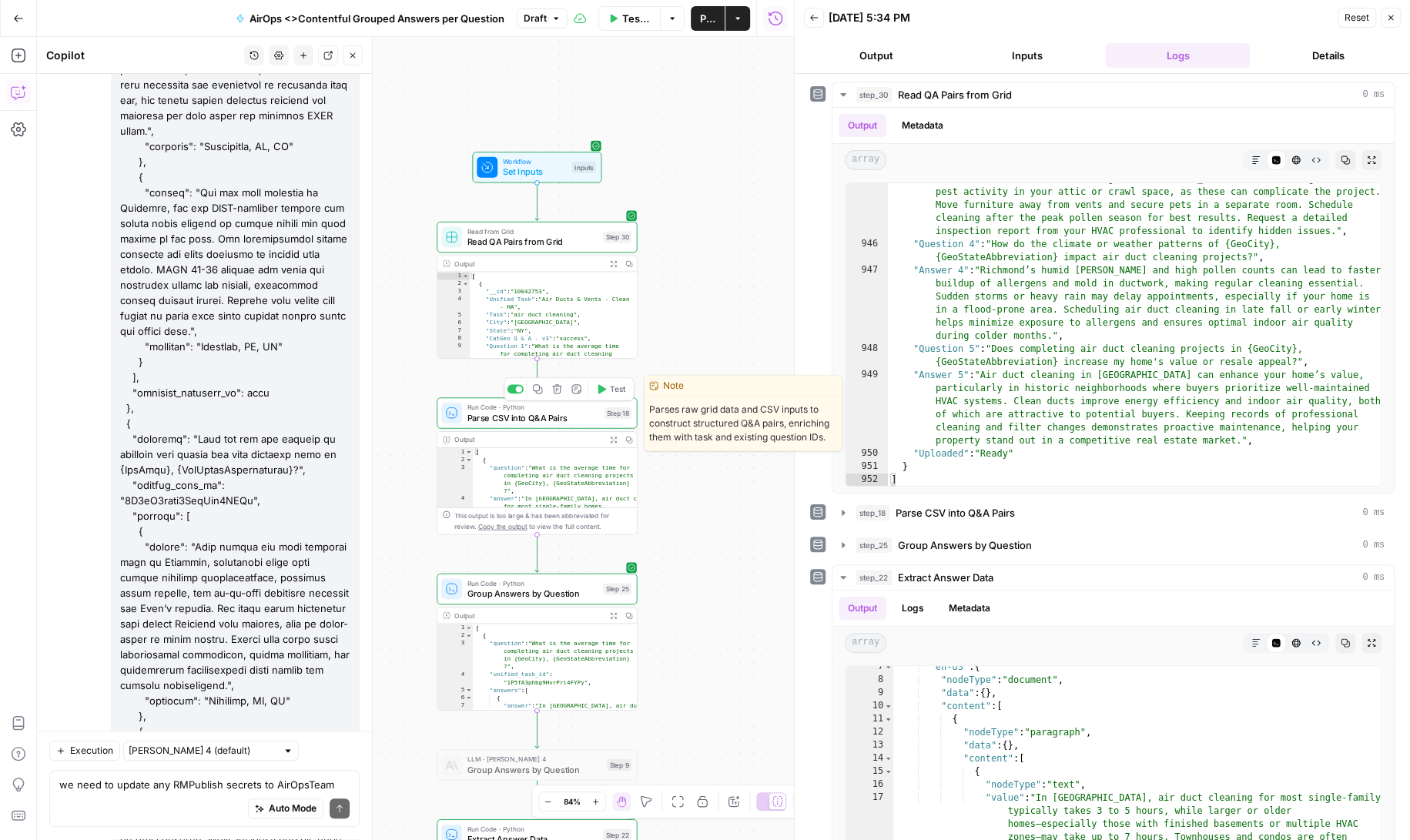
click at [566, 413] on span "Parse CSV into Q&A Pairs" at bounding box center [533, 418] width 132 height 13
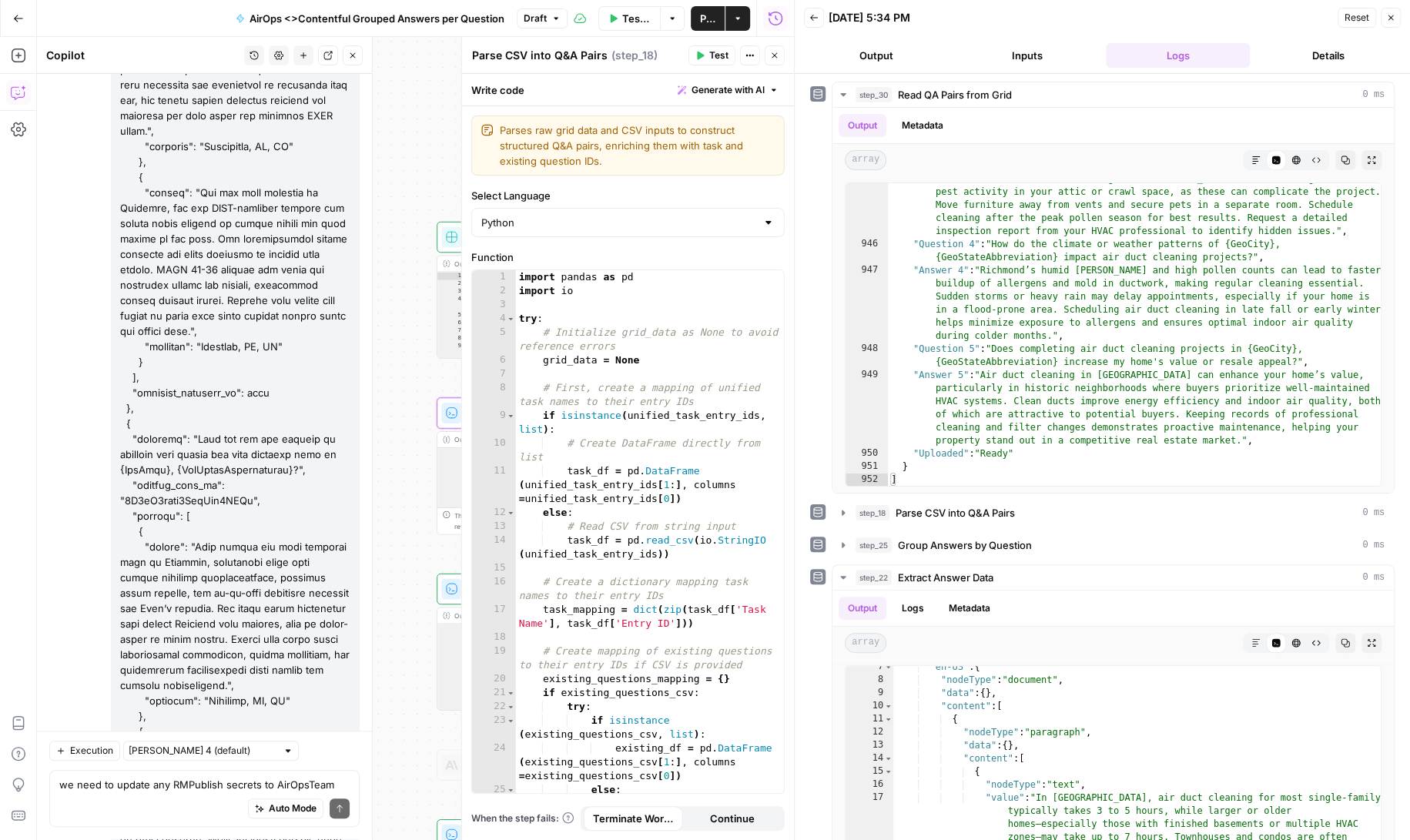
click at [710, 50] on span "Test" at bounding box center [719, 56] width 19 height 14
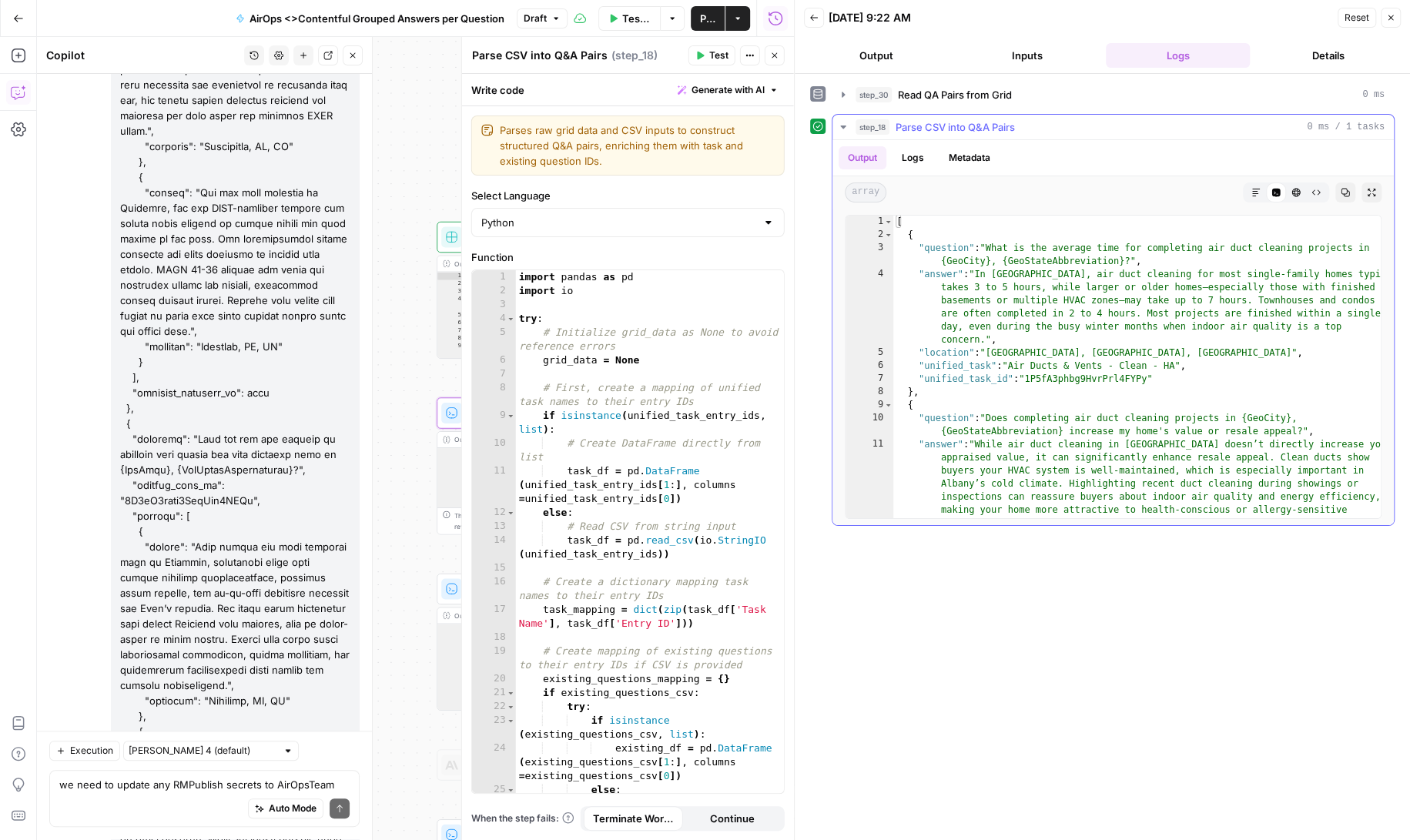
click at [909, 152] on button "Logs" at bounding box center [913, 158] width 41 height 23
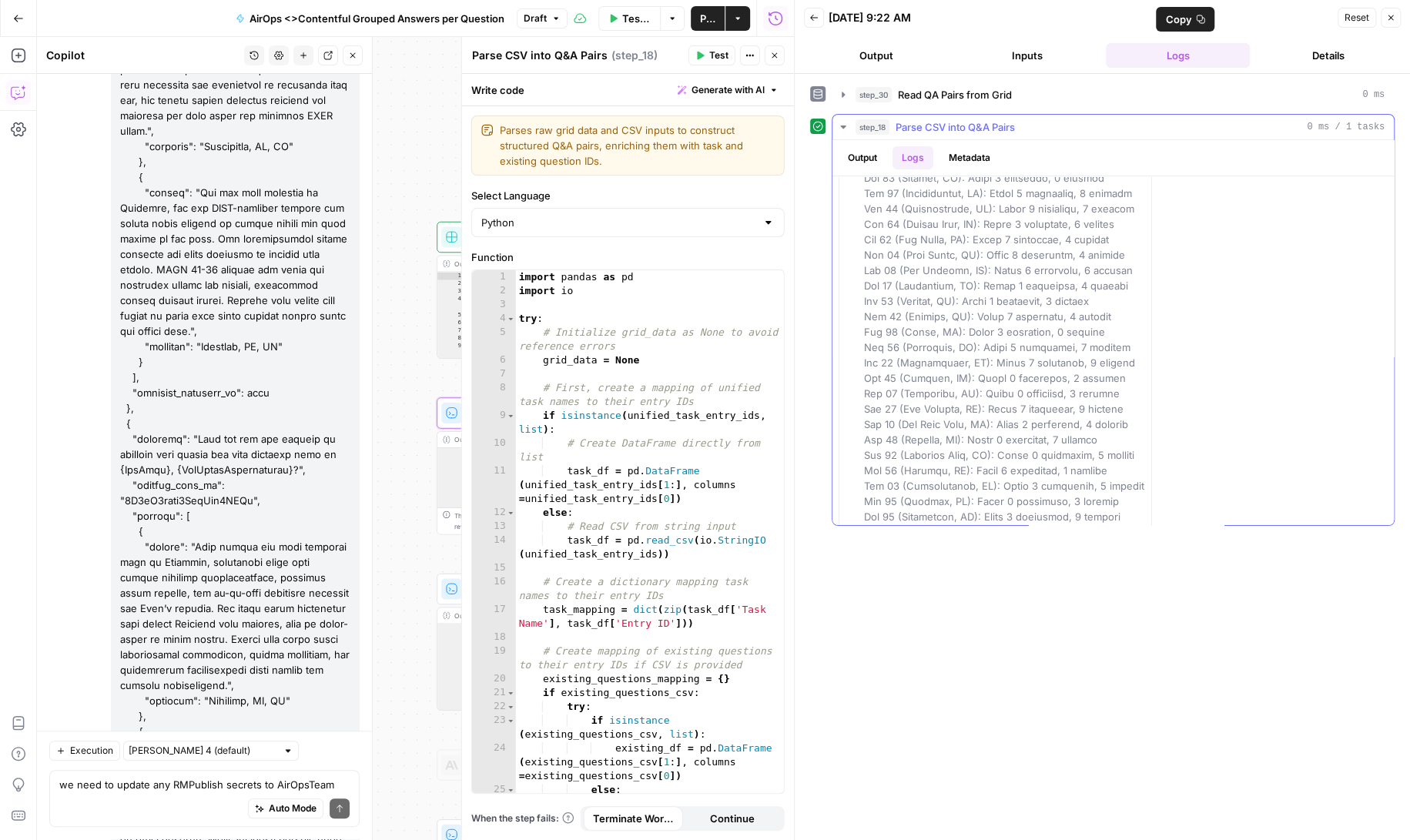
scroll to position [273, 0]
click at [839, 121] on icon "button" at bounding box center [844, 127] width 12 height 12
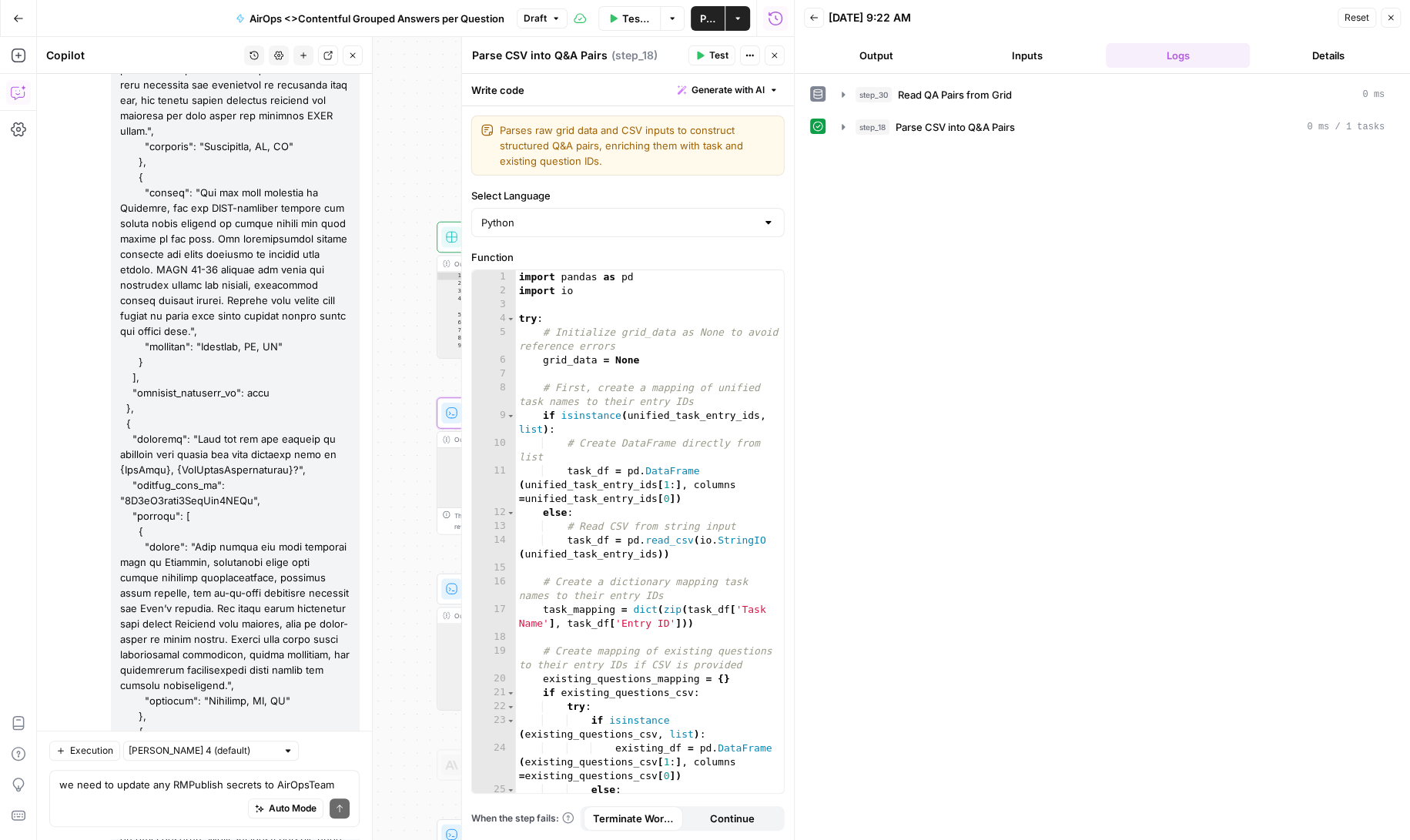
click at [776, 54] on icon "button" at bounding box center [774, 55] width 9 height 9
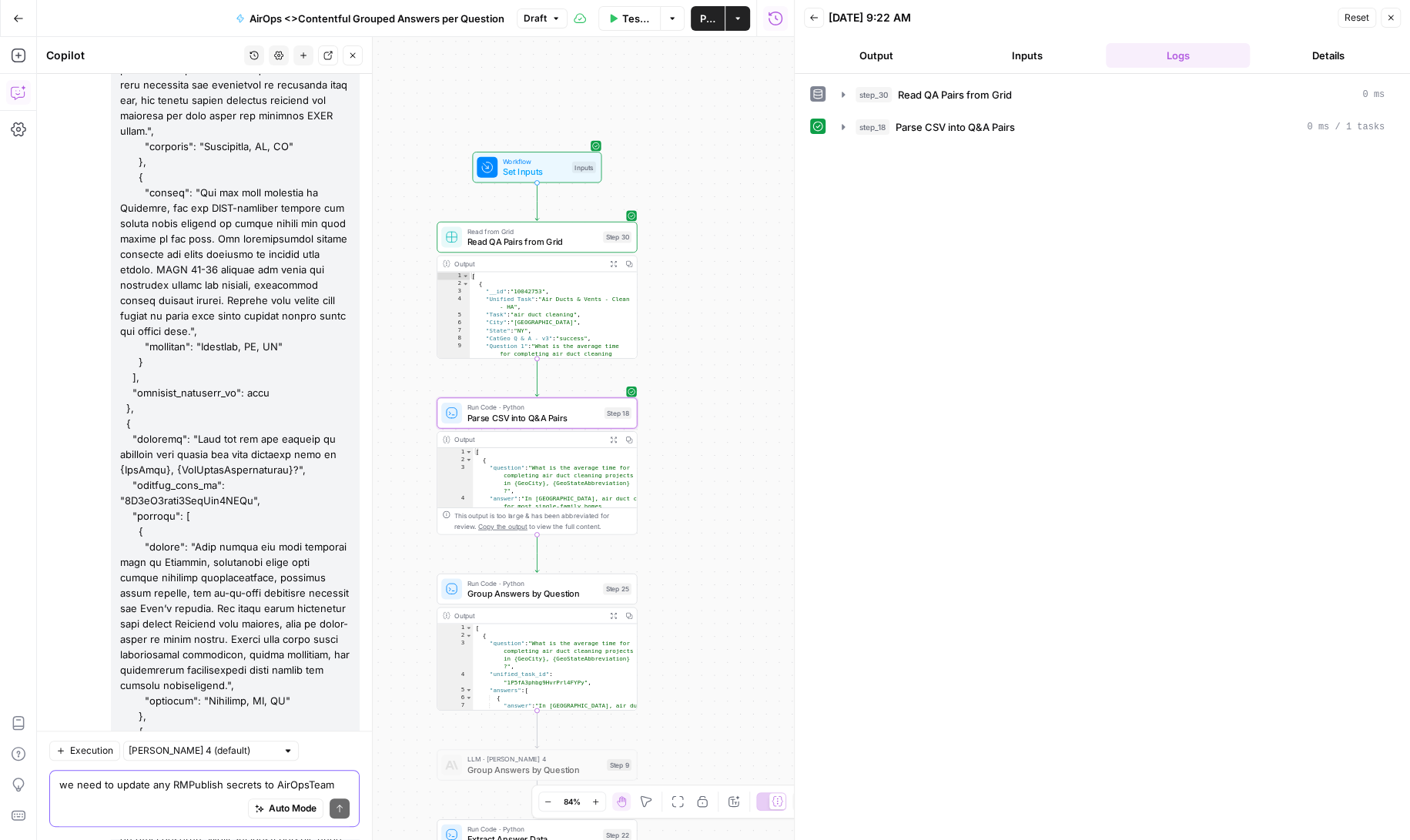
click at [134, 779] on textarea "we need to update any RMPublish secrets to AirOpsTeam secrets" at bounding box center [204, 785] width 290 height 15
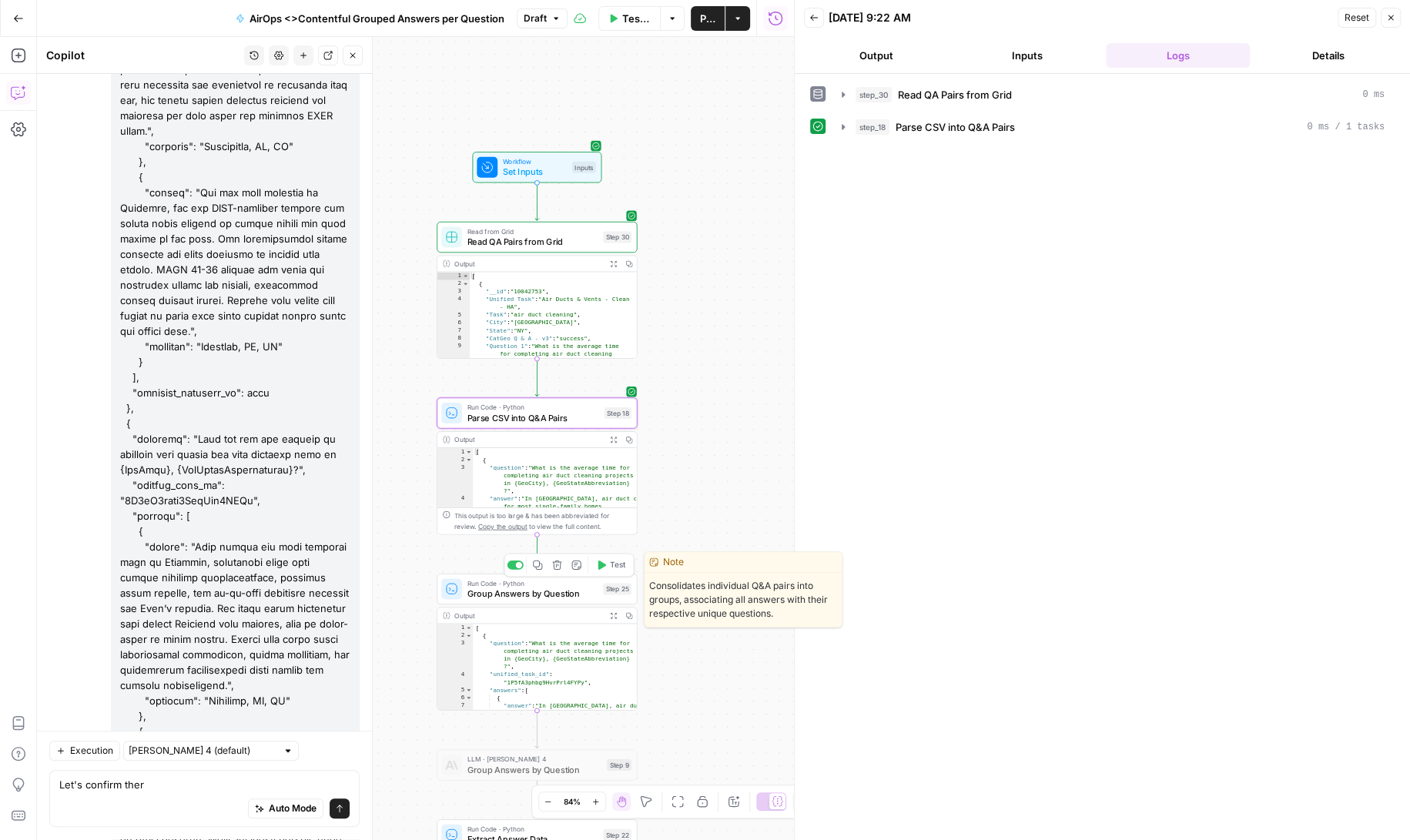
click at [530, 593] on span "Group Answers by Question" at bounding box center [533, 593] width 131 height 13
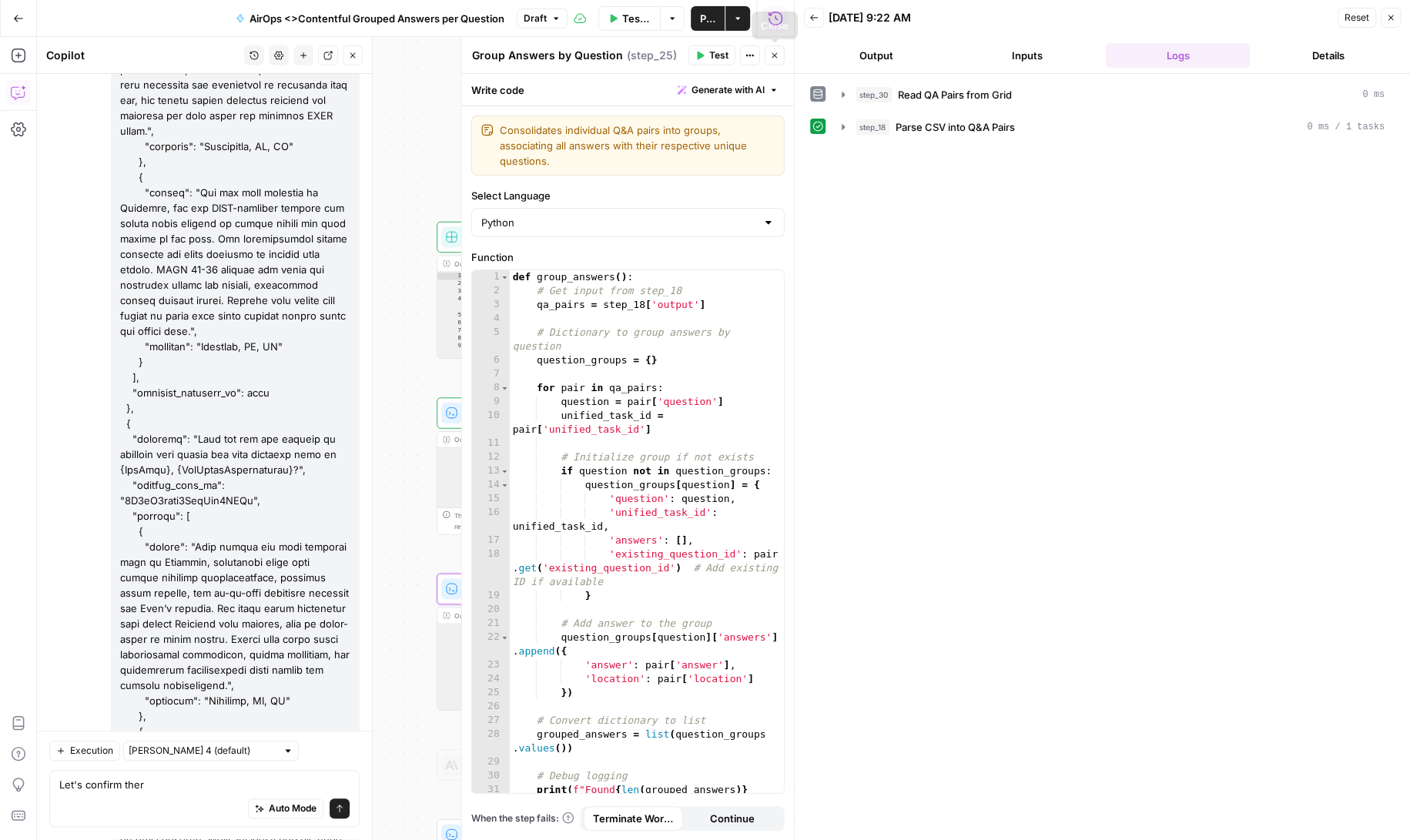
click at [777, 50] on button "Close" at bounding box center [774, 55] width 20 height 20
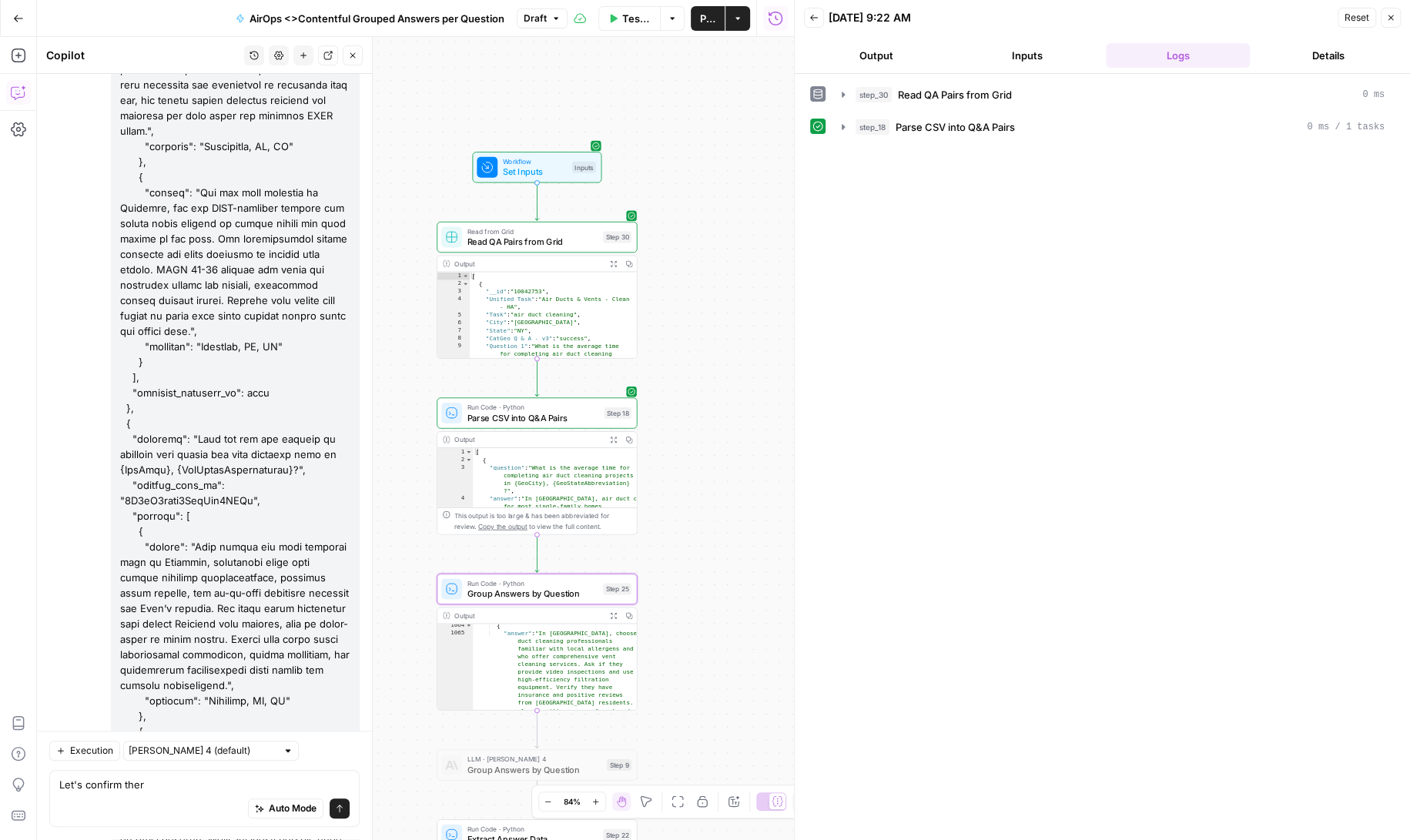
scroll to position [0, 0]
click at [176, 788] on textarea "Let's confirm ther" at bounding box center [204, 785] width 290 height 15
type textarea "Let's confirm there are still 250 qa pairs in step 25 also"
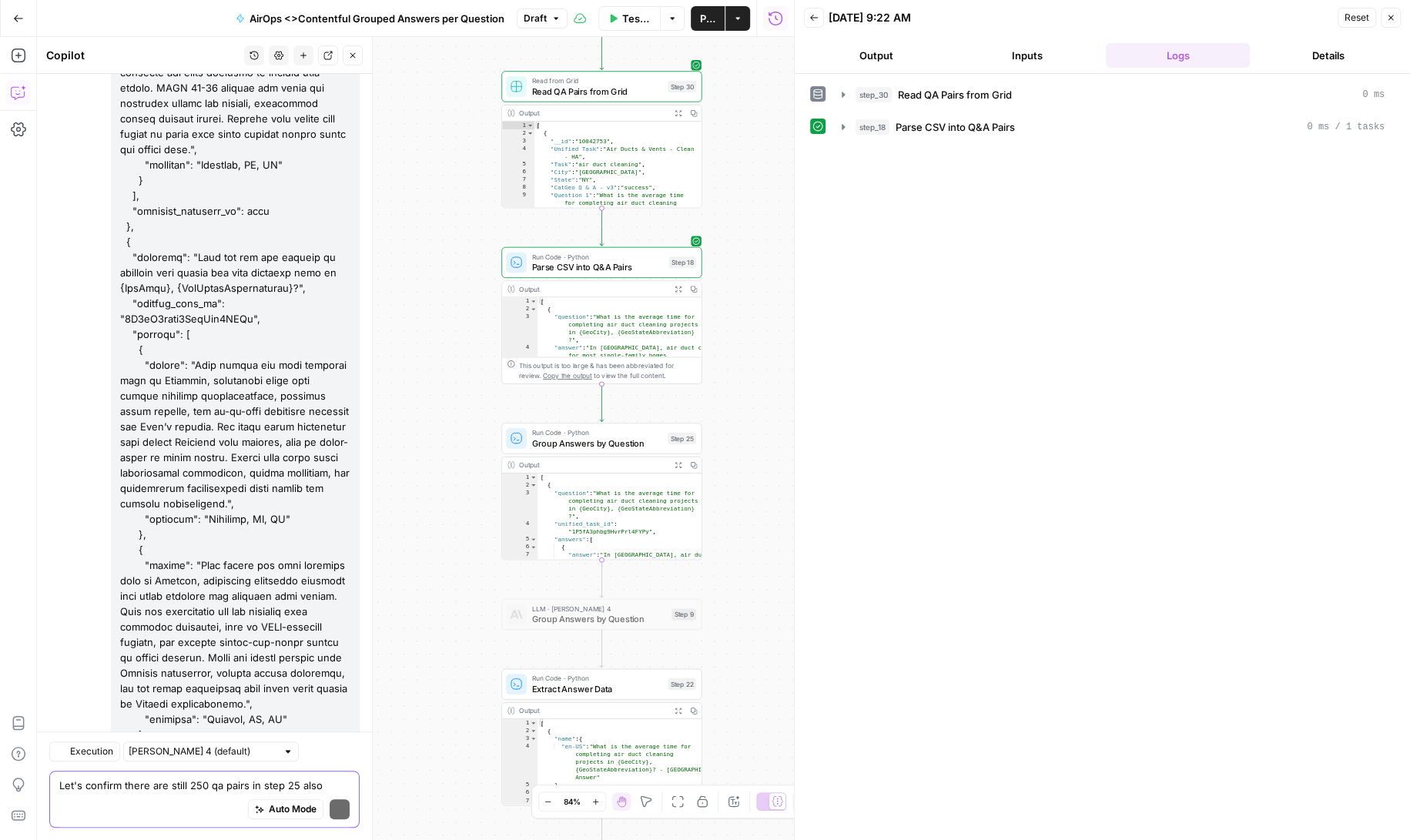
scroll to position [131611, 0]
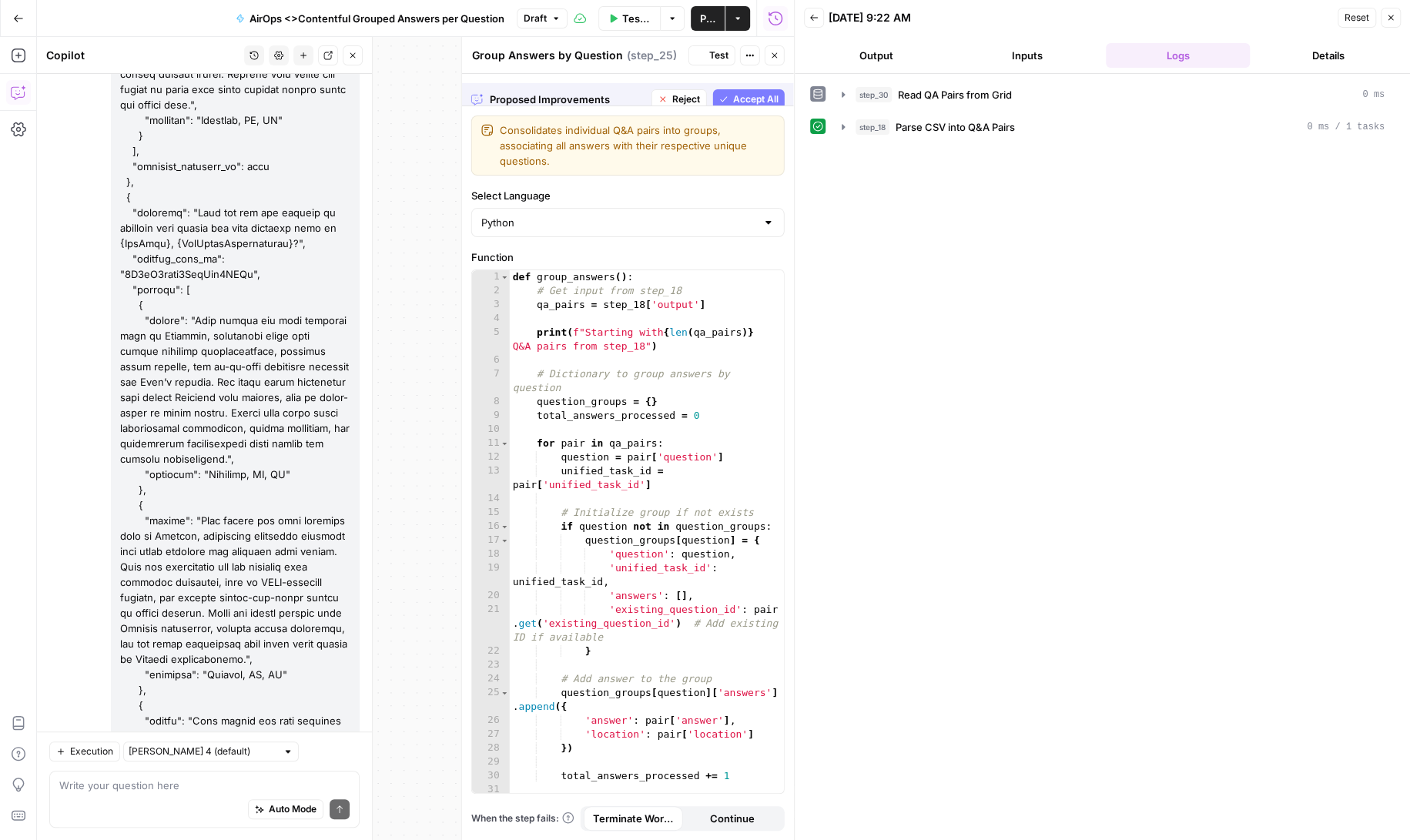
scroll to position [131636, 0]
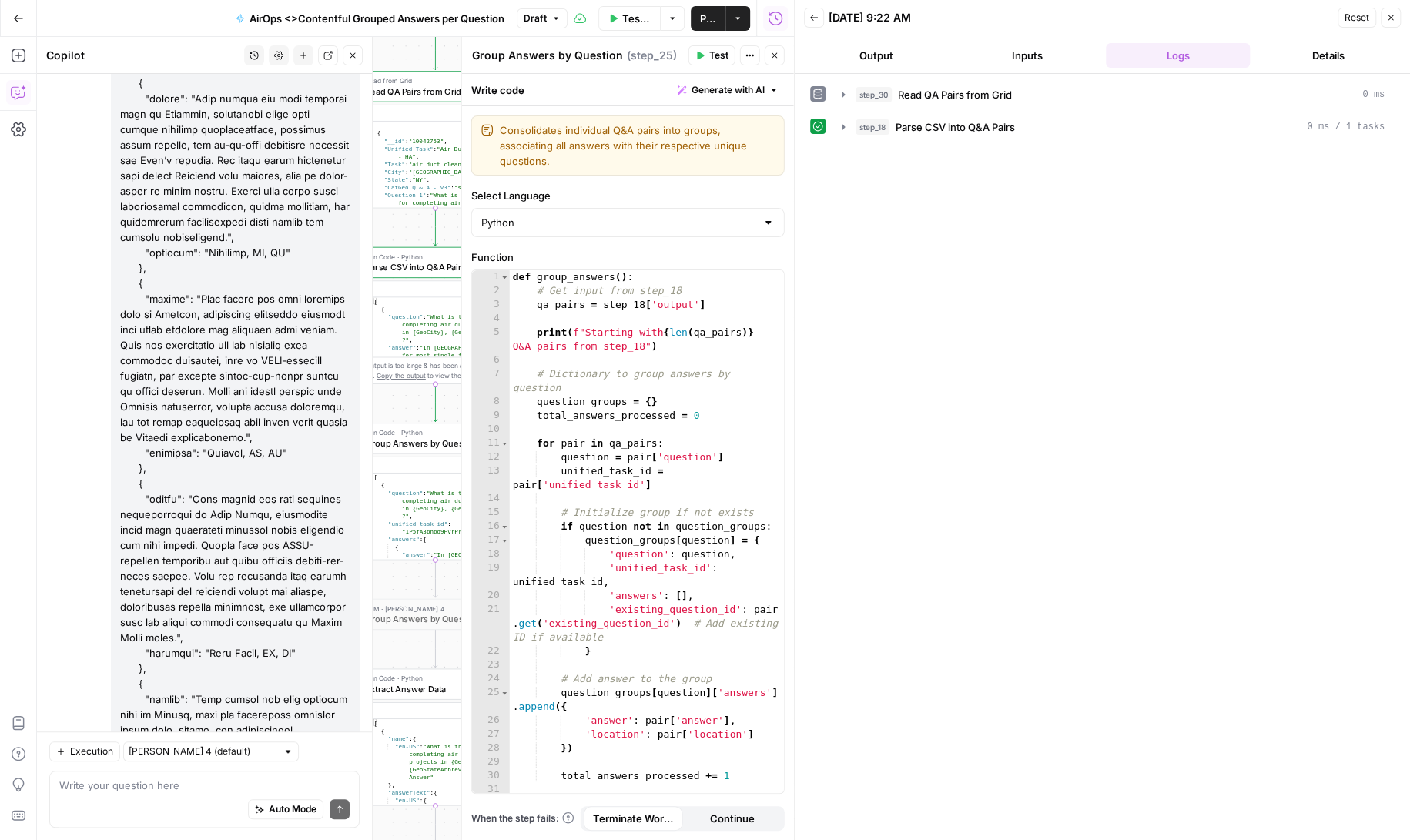
click at [717, 58] on span "Test" at bounding box center [719, 56] width 19 height 14
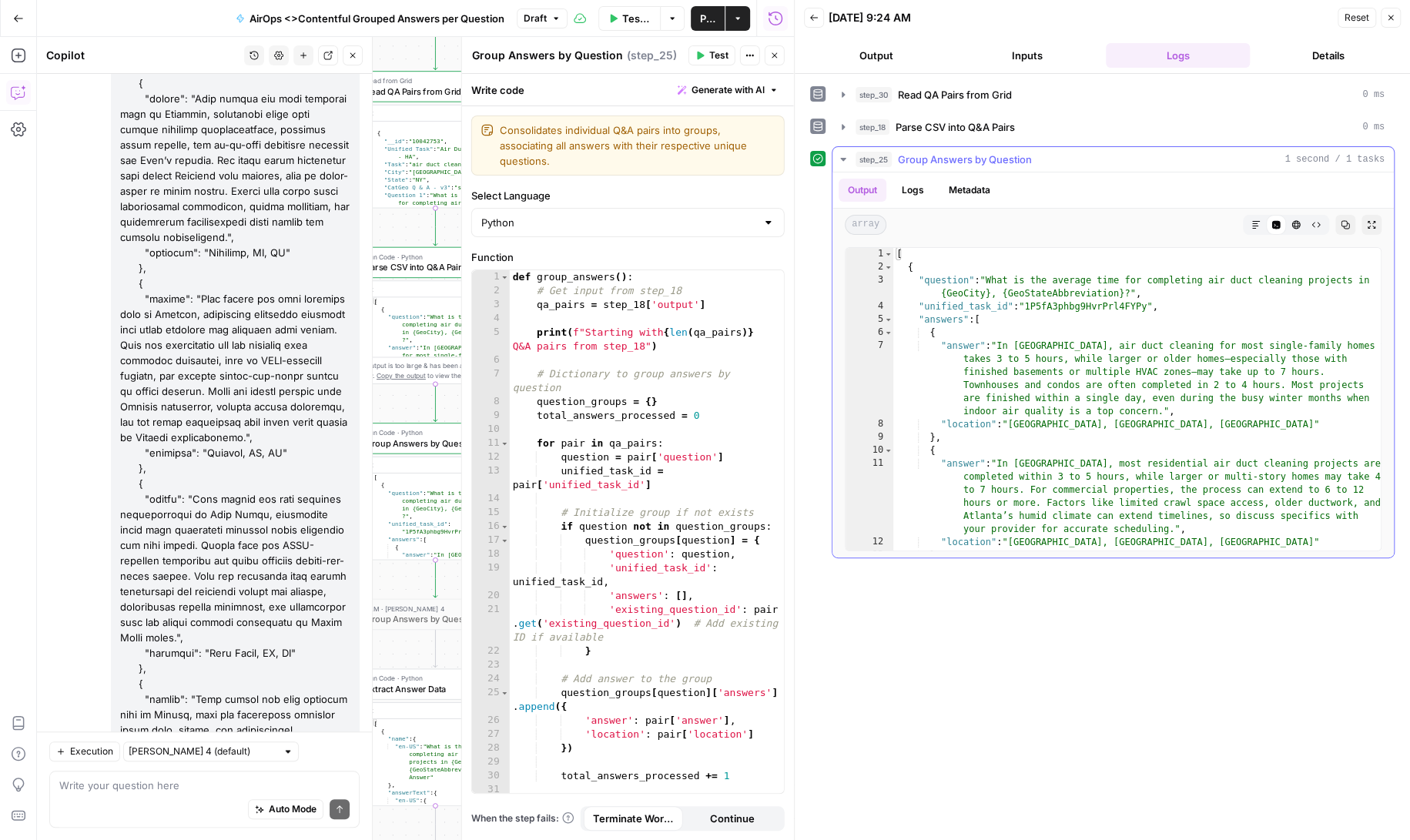
click at [920, 187] on button "Logs" at bounding box center [913, 190] width 41 height 23
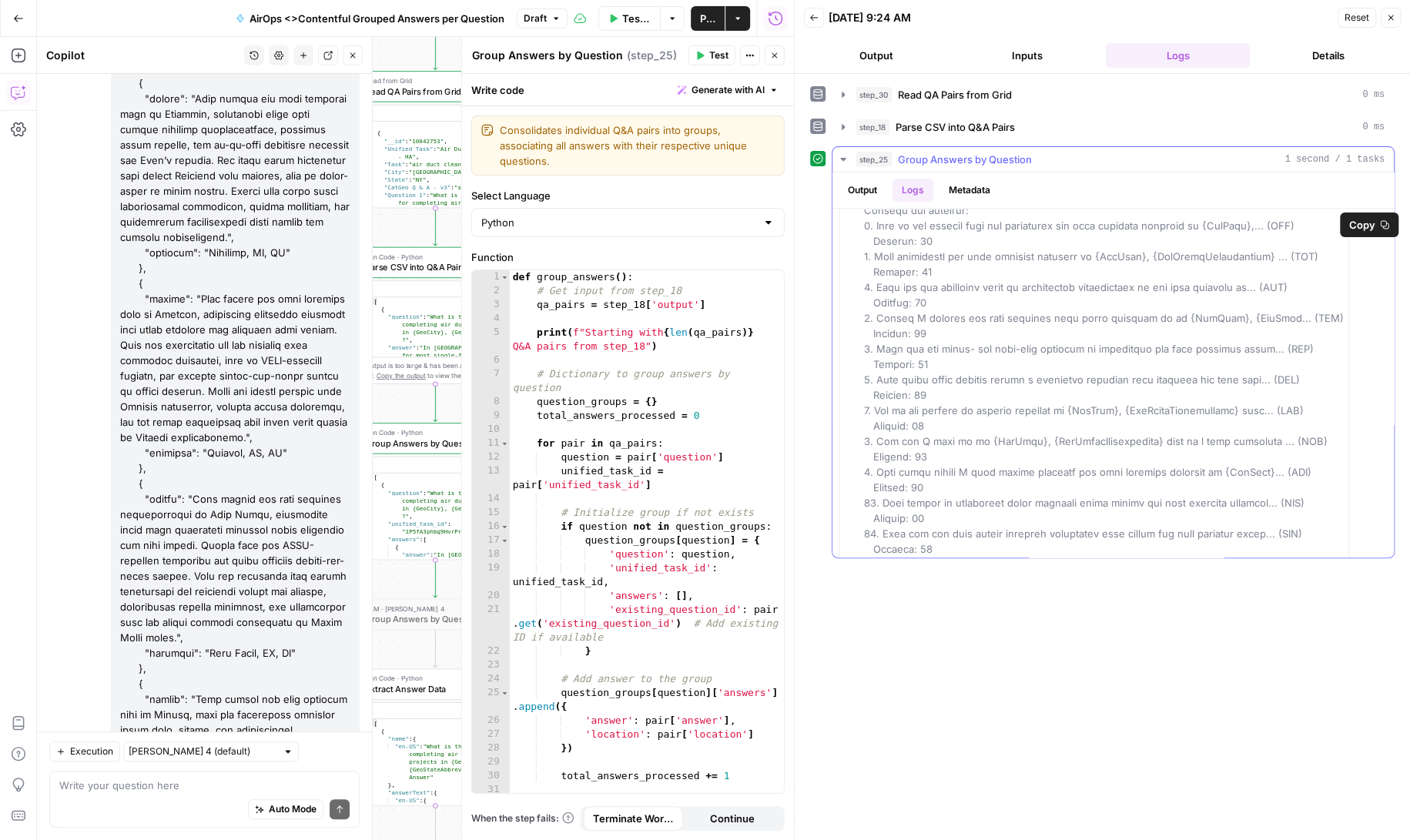
scroll to position [0, 0]
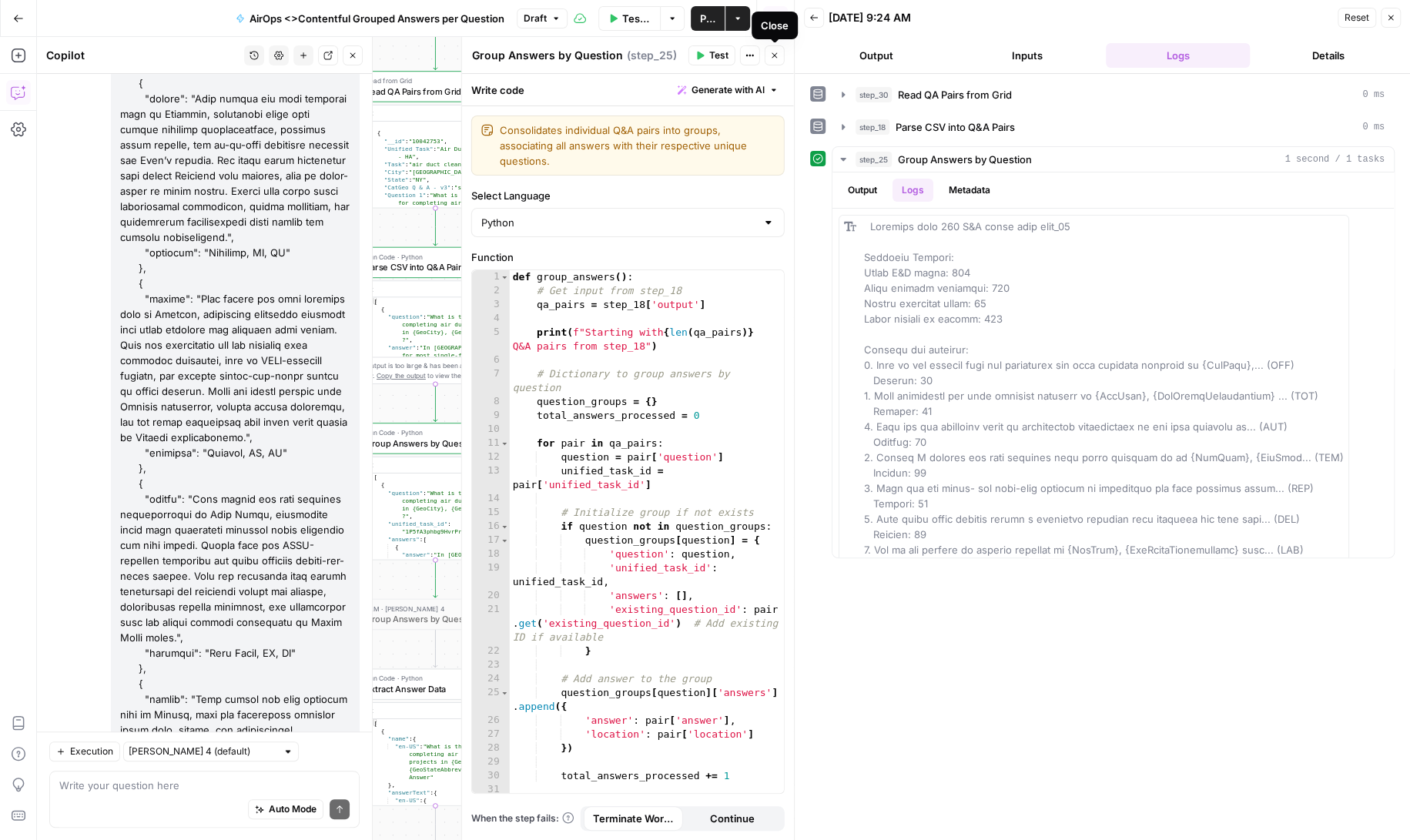
click at [776, 57] on icon "button" at bounding box center [774, 55] width 9 height 9
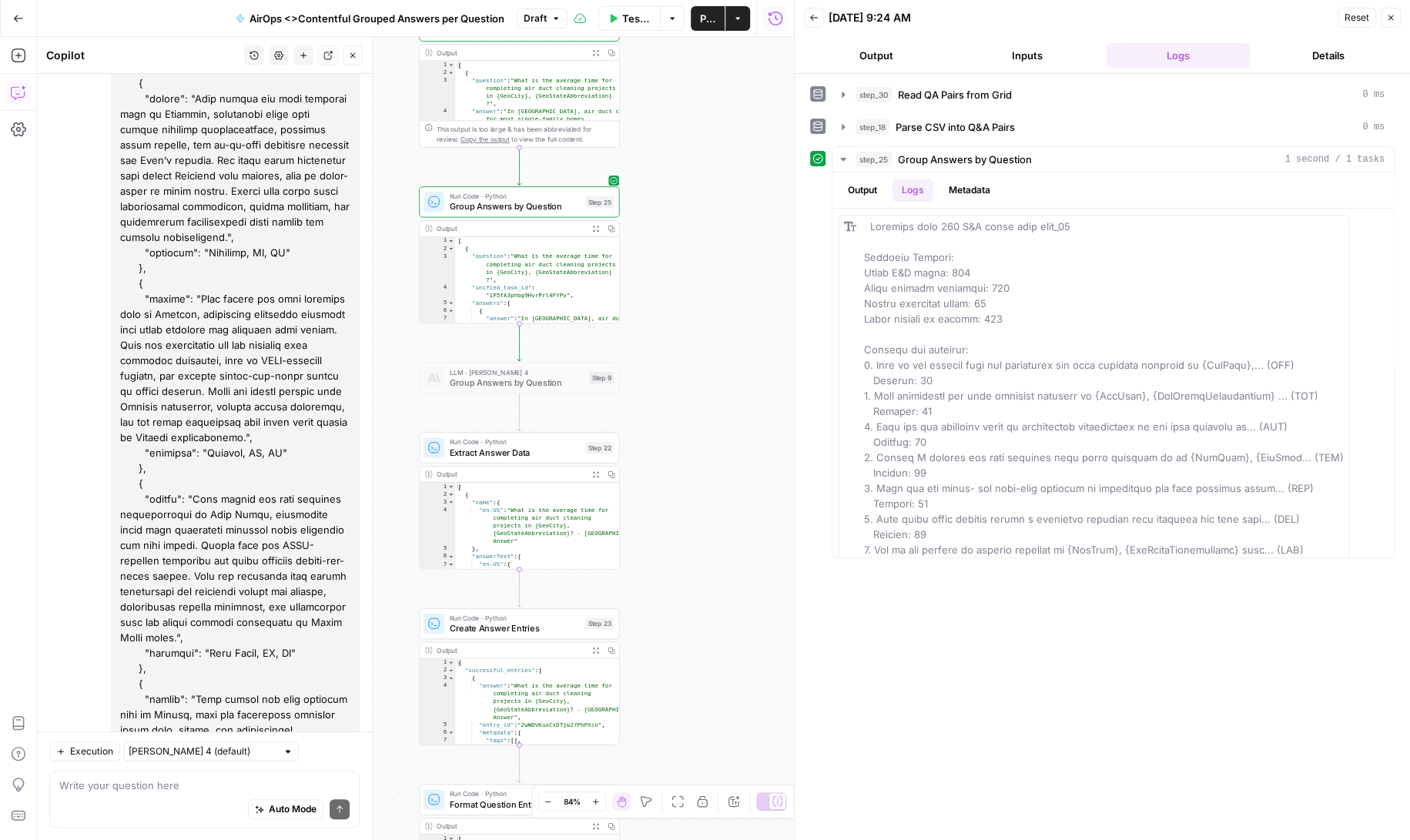
drag, startPoint x: 613, startPoint y: 546, endPoint x: 697, endPoint y: 310, distance: 250.5
click at [697, 310] on div "Workflow Set Inputs Inputs Read from Grid Read QA Pairs from Grid Step 30 Outpu…" at bounding box center [415, 438] width 757 height 803
click at [518, 453] on span "Extract Answer Data" at bounding box center [515, 452] width 131 height 13
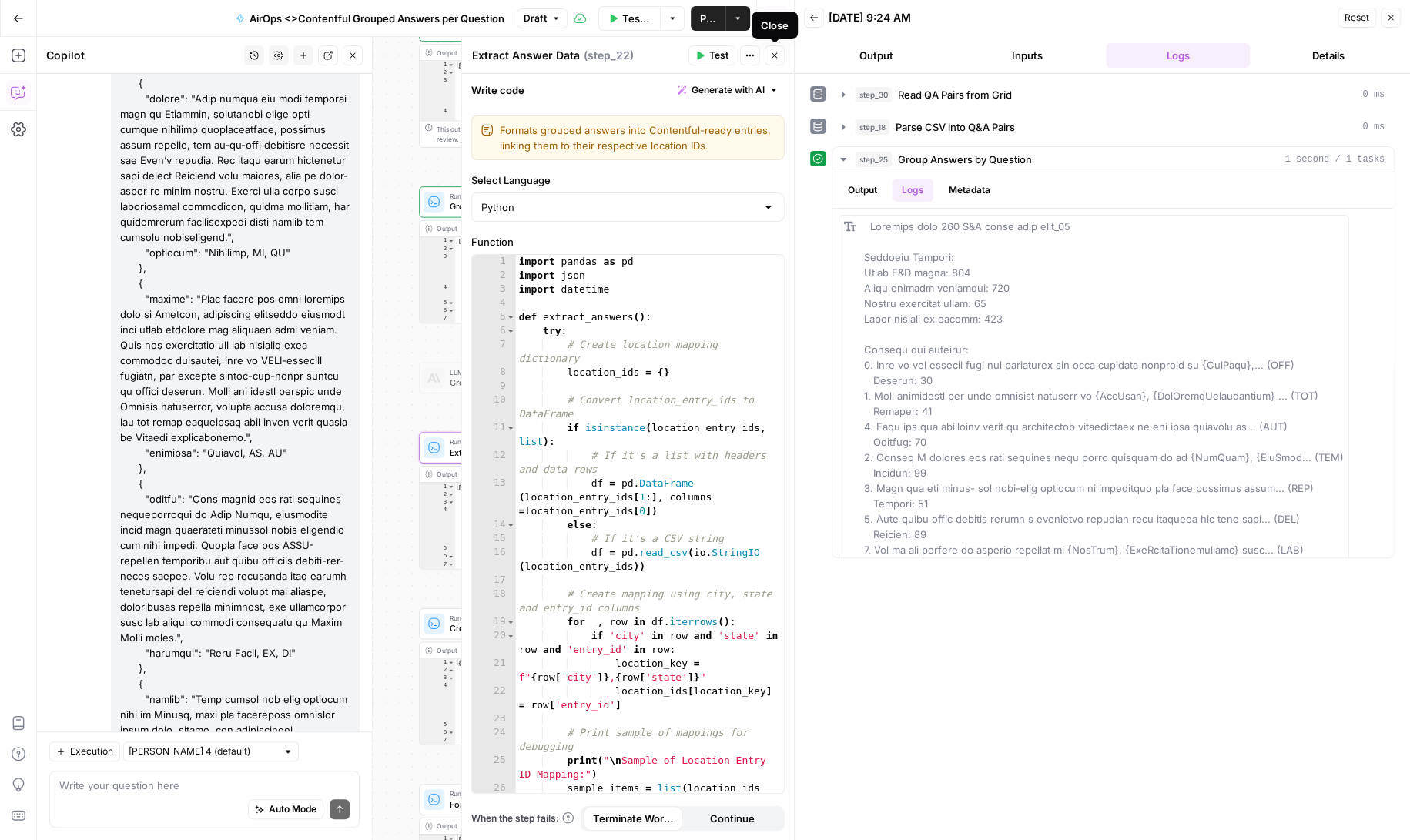
click at [777, 51] on icon "button" at bounding box center [774, 55] width 9 height 9
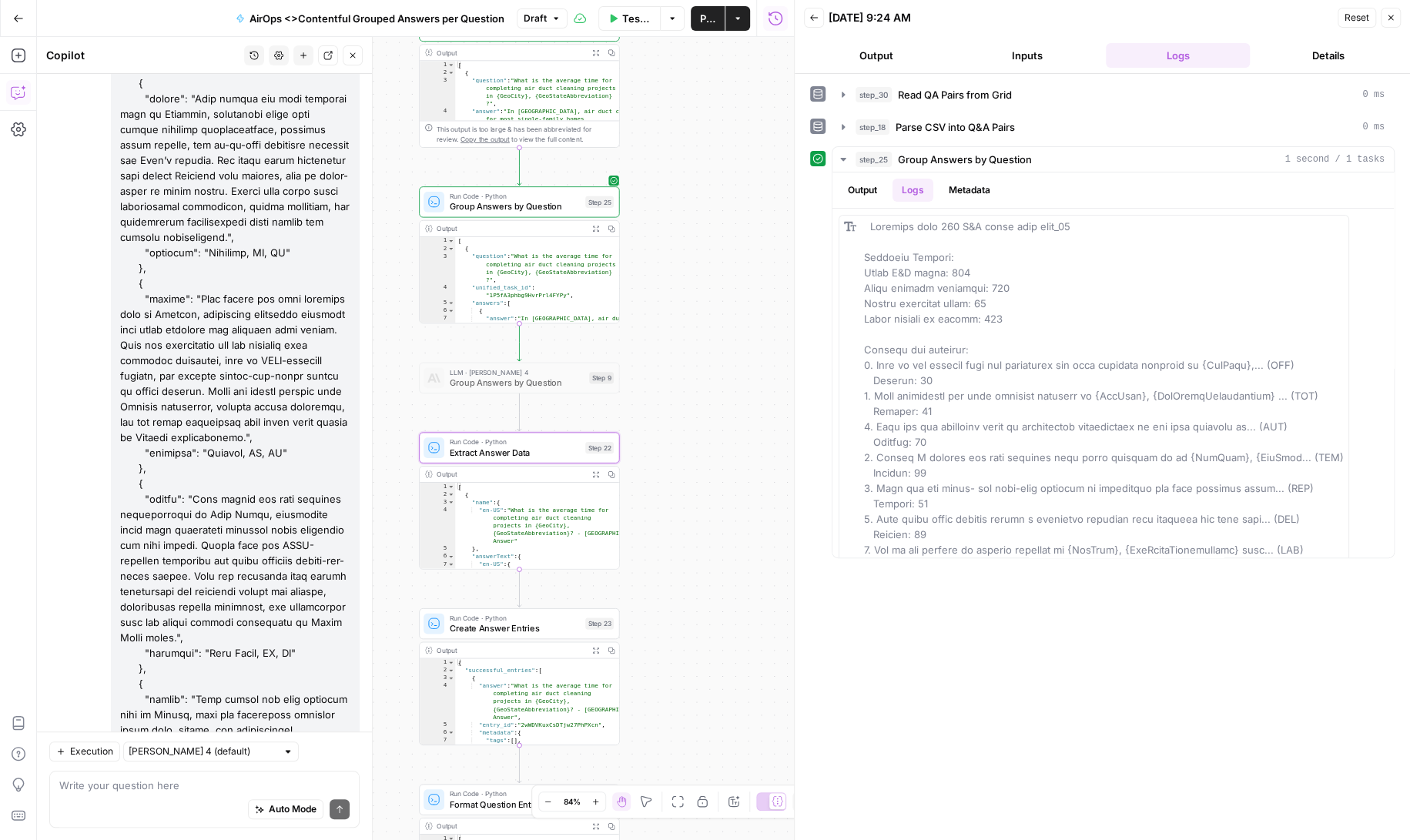
click at [167, 793] on div "Auto Mode Send" at bounding box center [204, 810] width 290 height 34
drag, startPoint x: 159, startPoint y: 286, endPoint x: 112, endPoint y: 266, distance: 51.1
copy div "Let's confirm there are still 250 qa pairs in step 25 also"
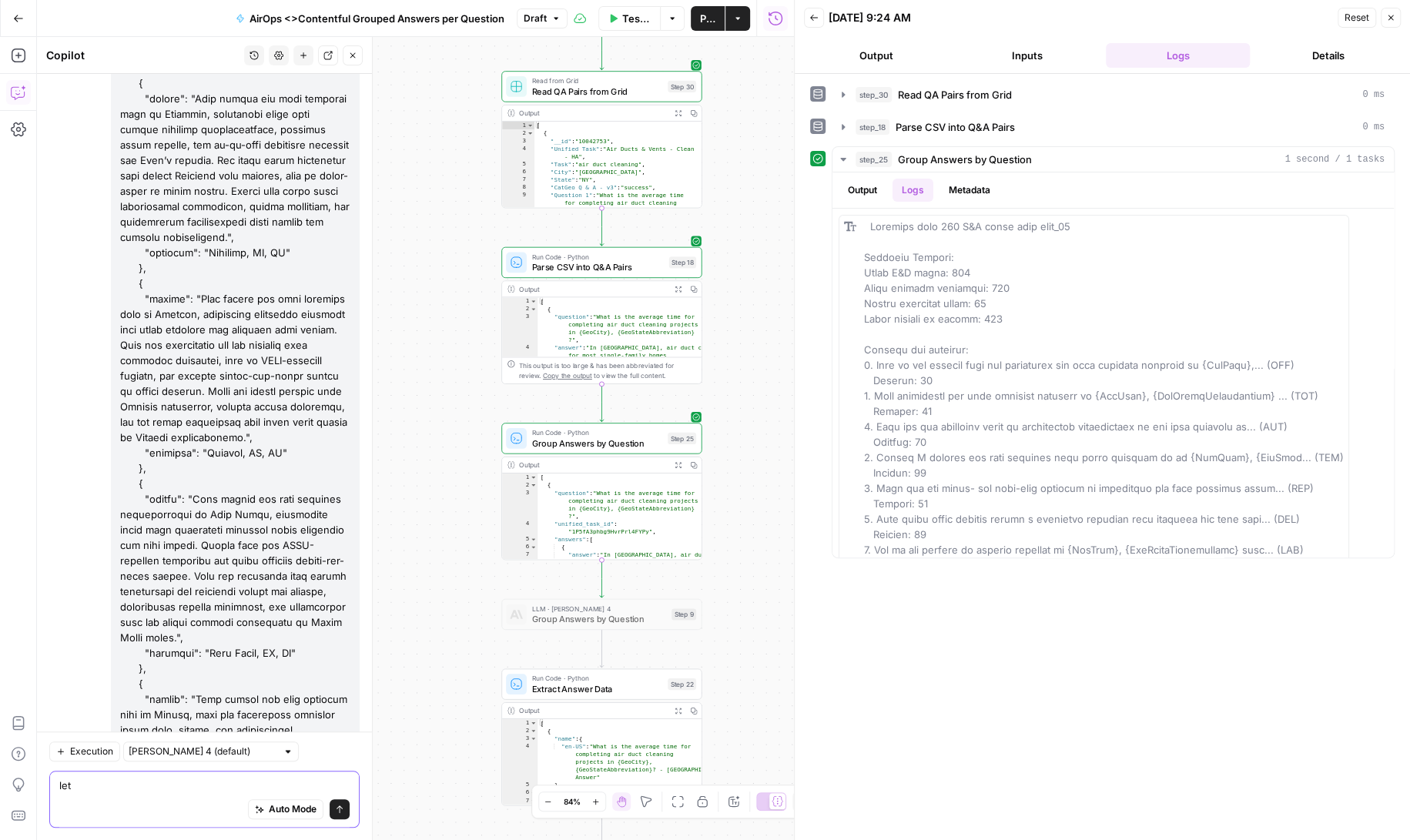
drag, startPoint x: 77, startPoint y: 790, endPoint x: 33, endPoint y: 784, distance: 44.4
click at [34, 784] on body "Angi New Home Browse Insights Opportunities Your Data Recent Grids AirOps <> Co…" at bounding box center [705, 420] width 1410 height 840
drag, startPoint x: 90, startPoint y: 789, endPoint x: 57, endPoint y: 787, distance: 33.1
click at [57, 787] on div "let let Auto Mode Send" at bounding box center [204, 799] width 311 height 57
paste textarea "Let's confirm there are still 250 qa pairs in step 25 also"
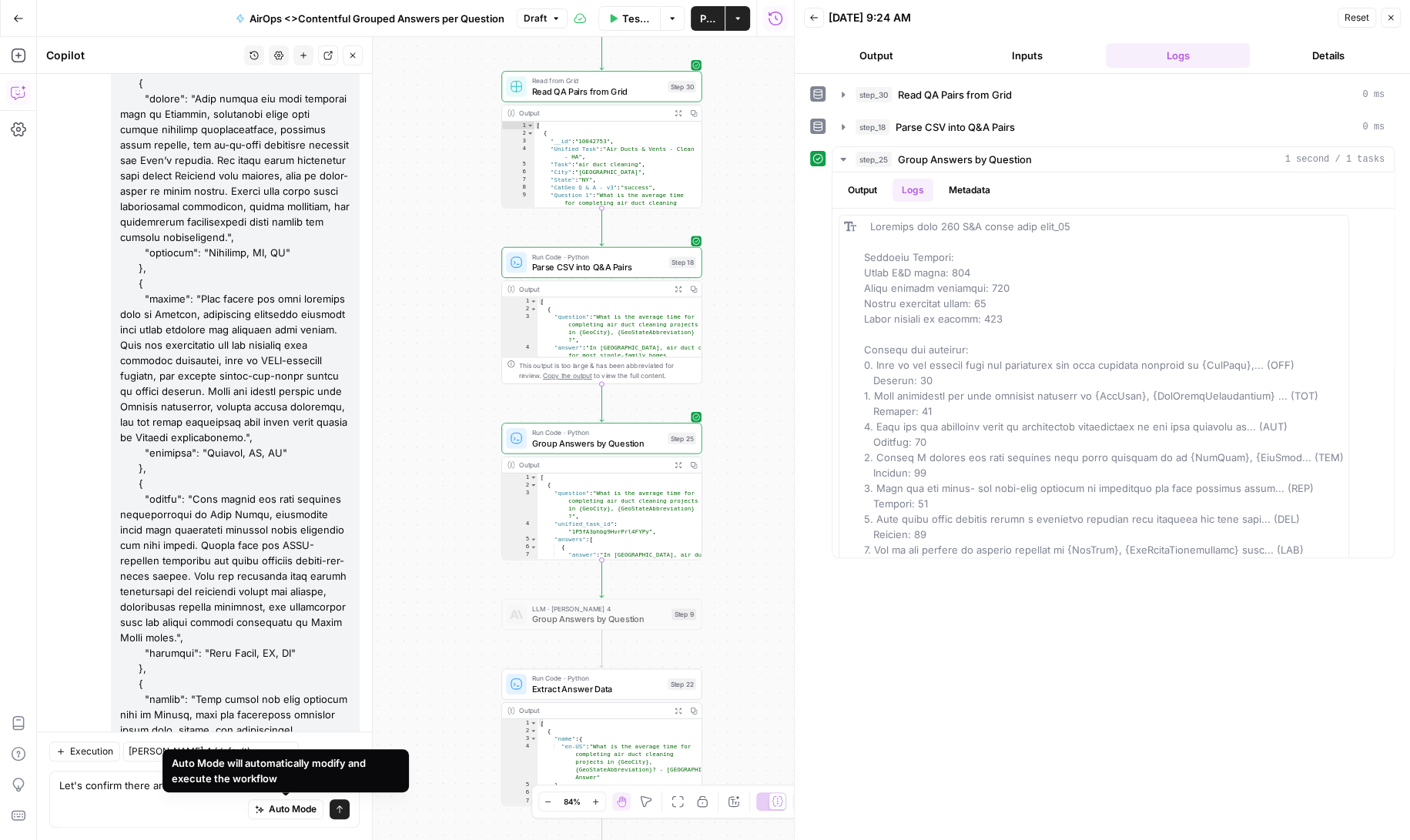
click at [190, 811] on div "Auto Mode Send" at bounding box center [204, 810] width 290 height 34
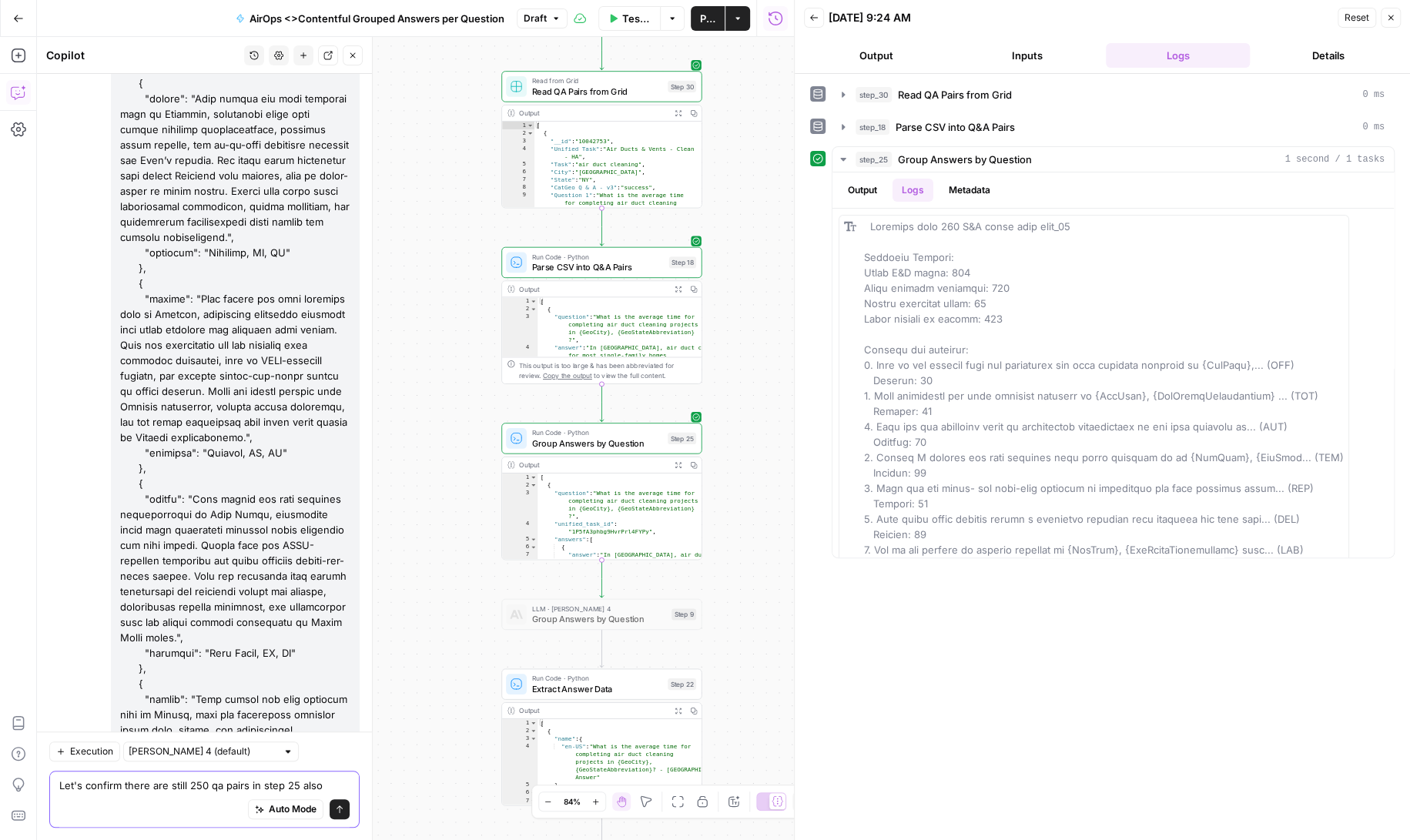
click at [293, 783] on textarea "Let's confirm there are still 250 qa pairs in step 25 also" at bounding box center [204, 785] width 290 height 15
type textarea "Let's confirm there are still 250 qa pairs in step 22 also"
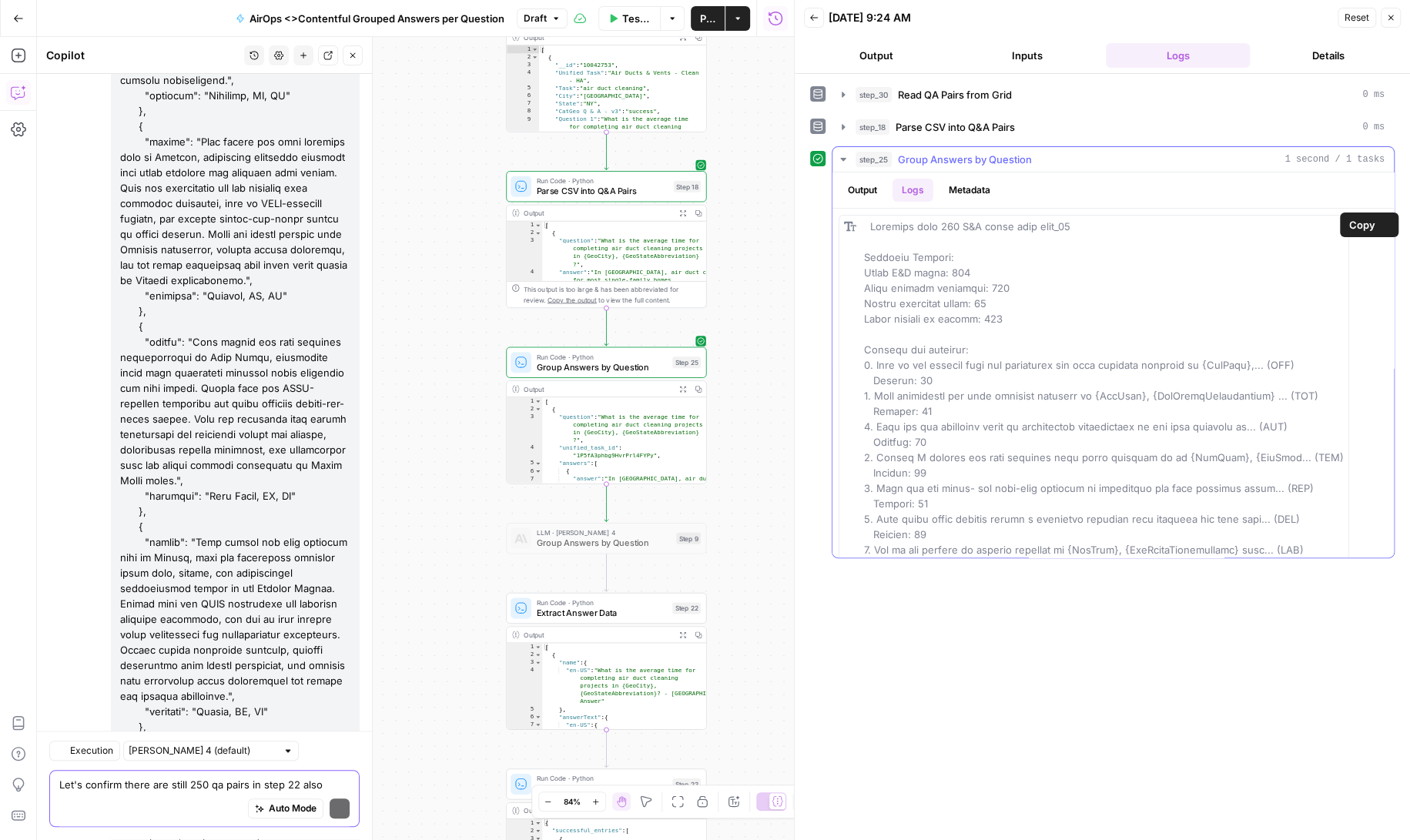
scroll to position [132059, 0]
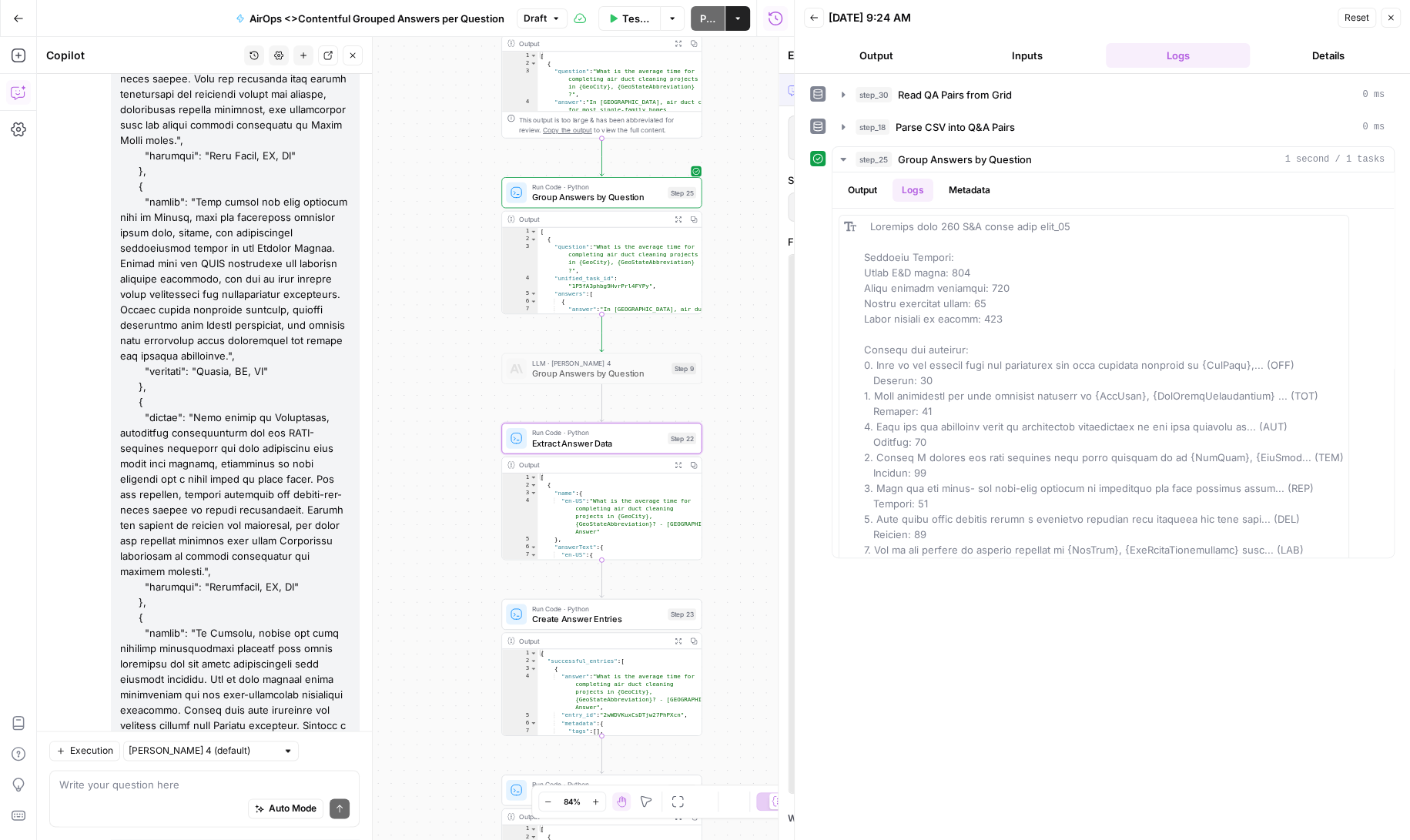
scroll to position [131838, 0]
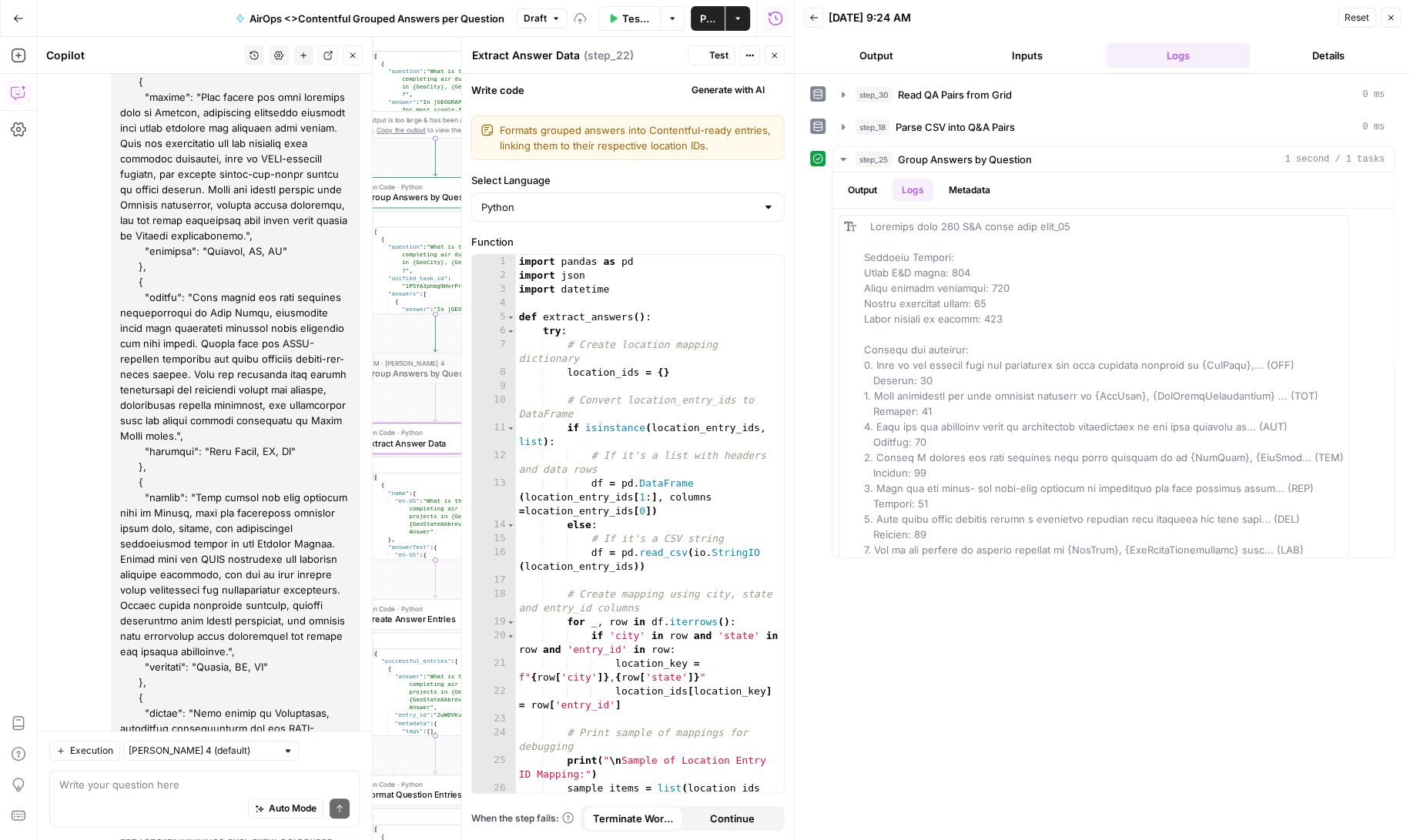
scroll to position [132084, 0]
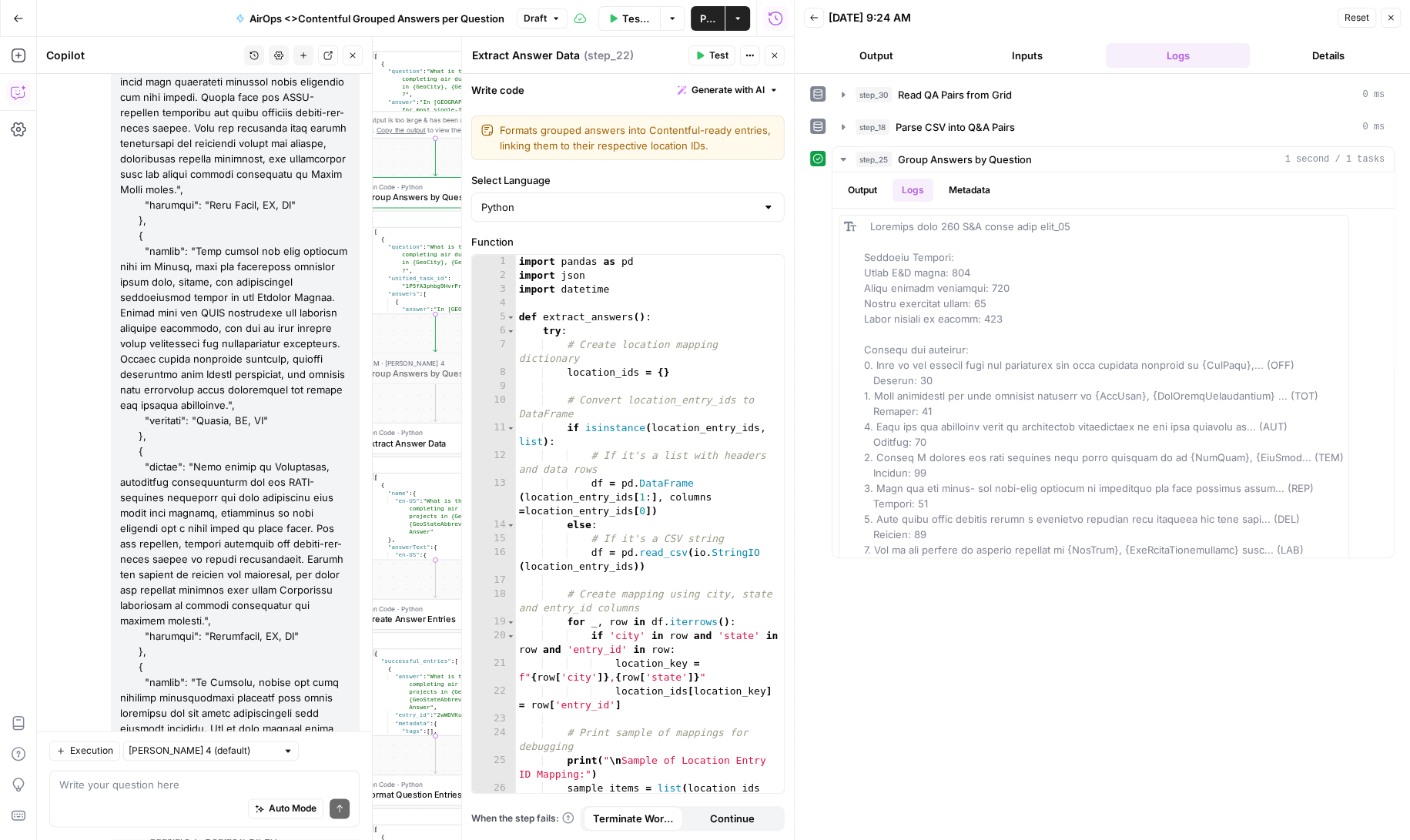
click at [706, 53] on button "Test" at bounding box center [712, 55] width 47 height 20
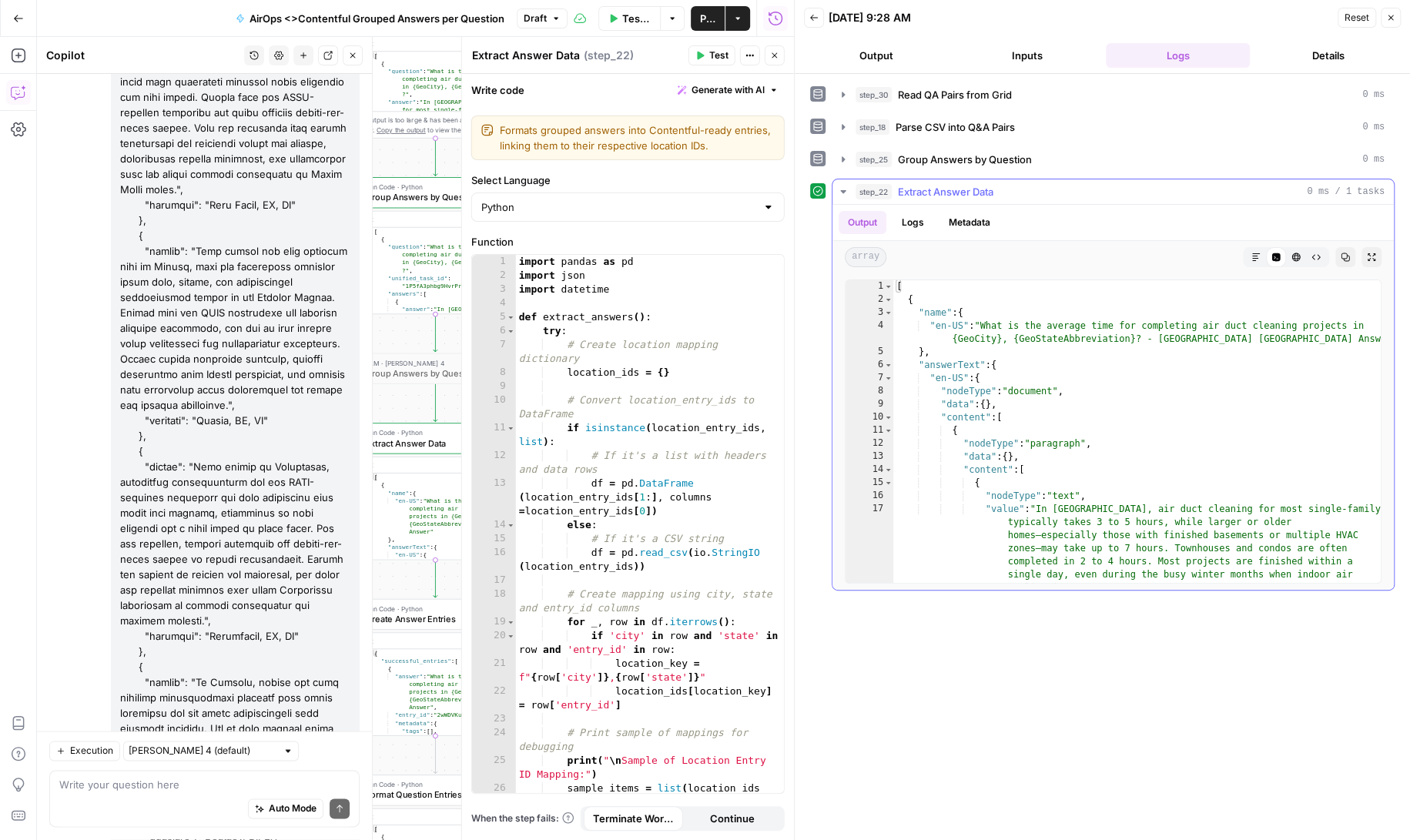
click at [919, 218] on button "Logs" at bounding box center [913, 222] width 41 height 23
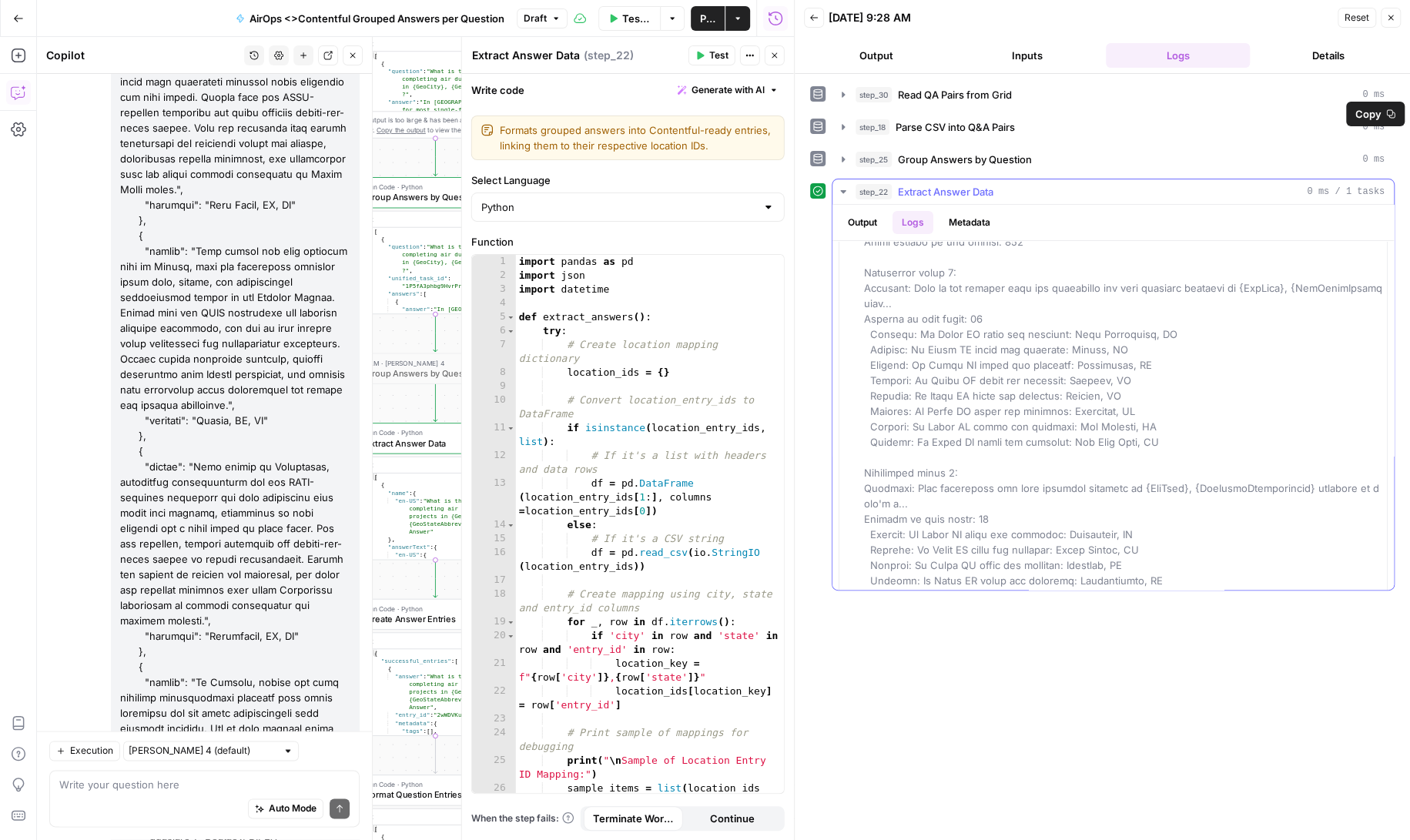
scroll to position [143, 0]
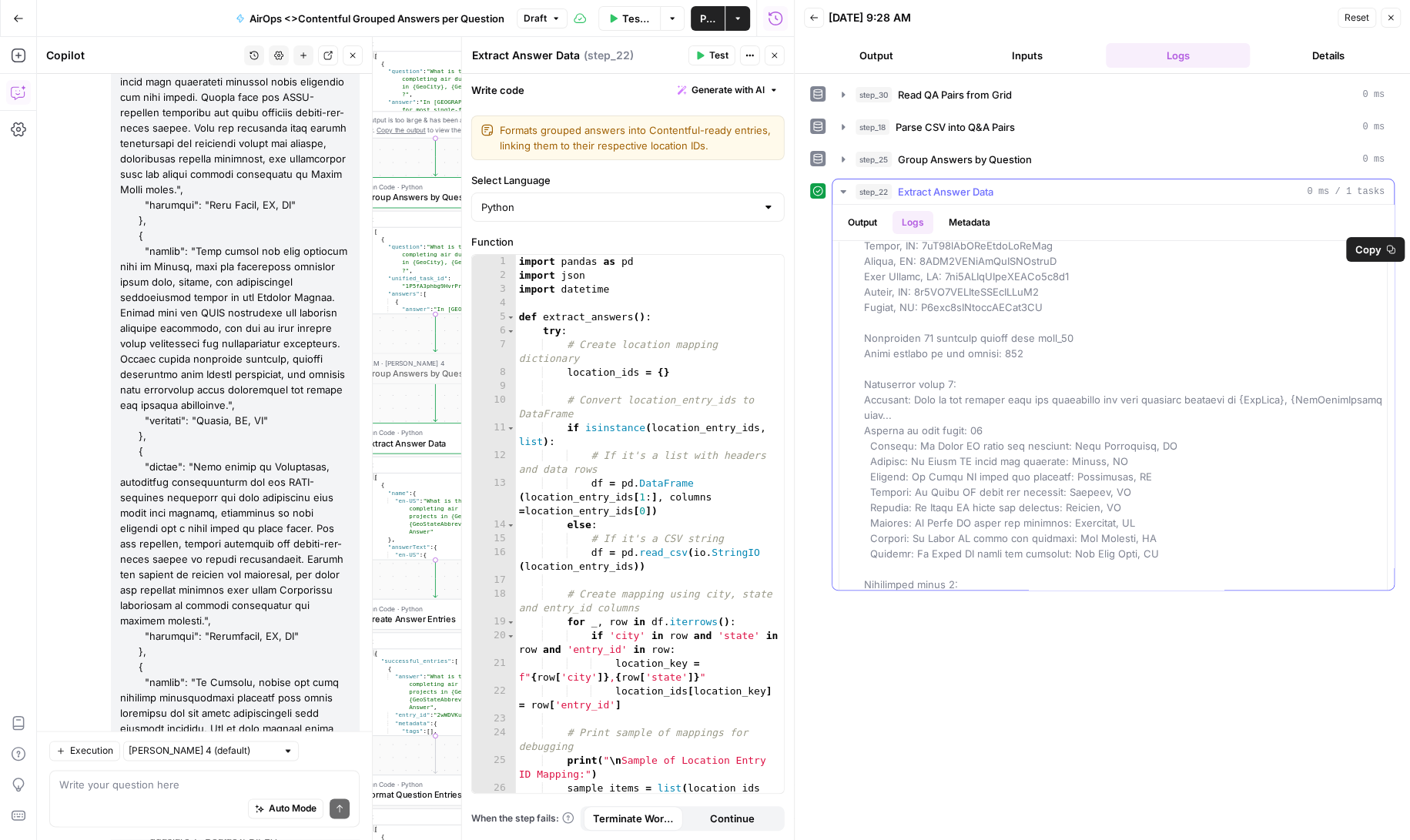
scroll to position [0, 0]
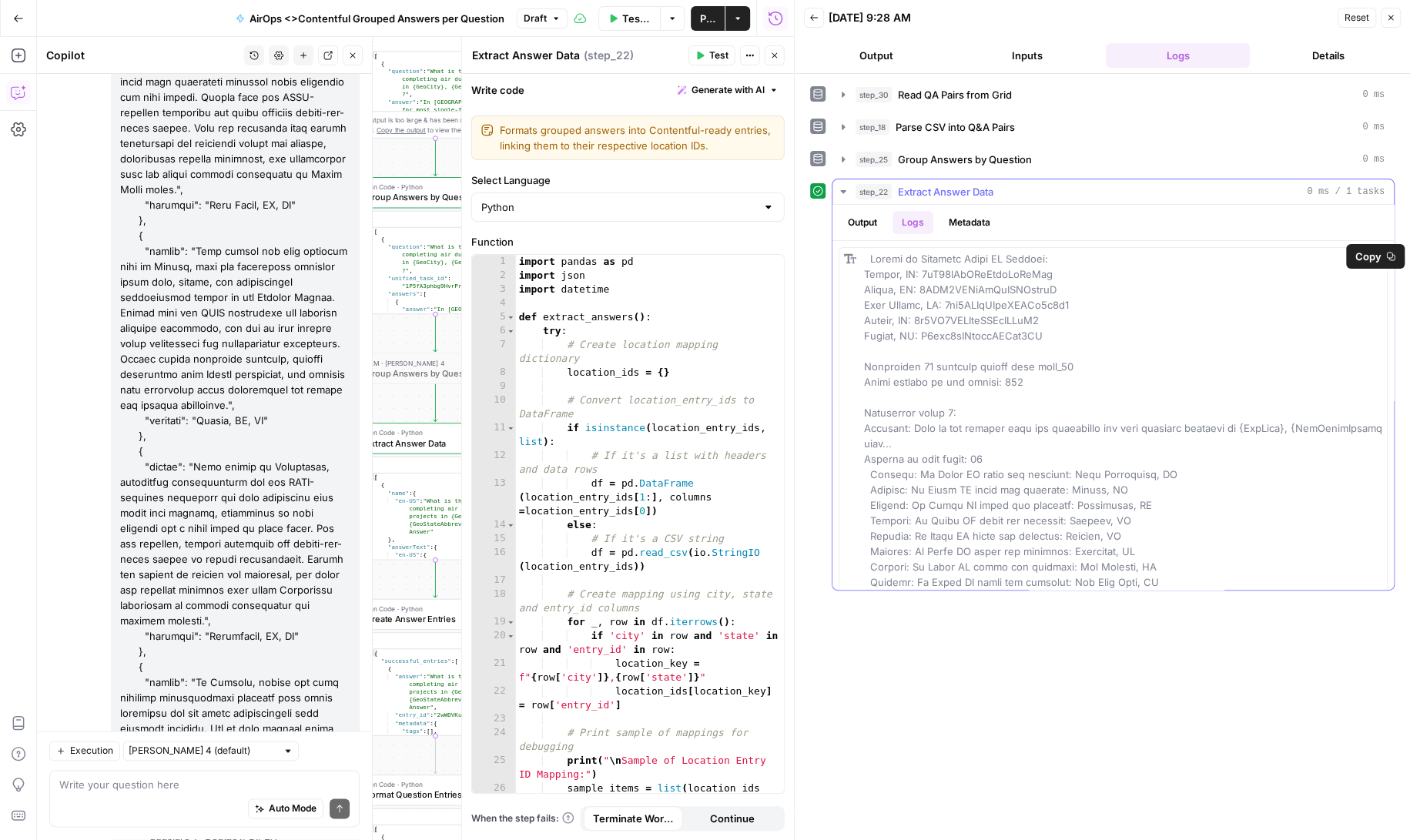
click at [1366, 251] on span "Copy" at bounding box center [1368, 256] width 27 height 15
click at [132, 790] on textarea at bounding box center [204, 785] width 290 height 15
type textarea "Okay, need a list of all the missing entry id locations"
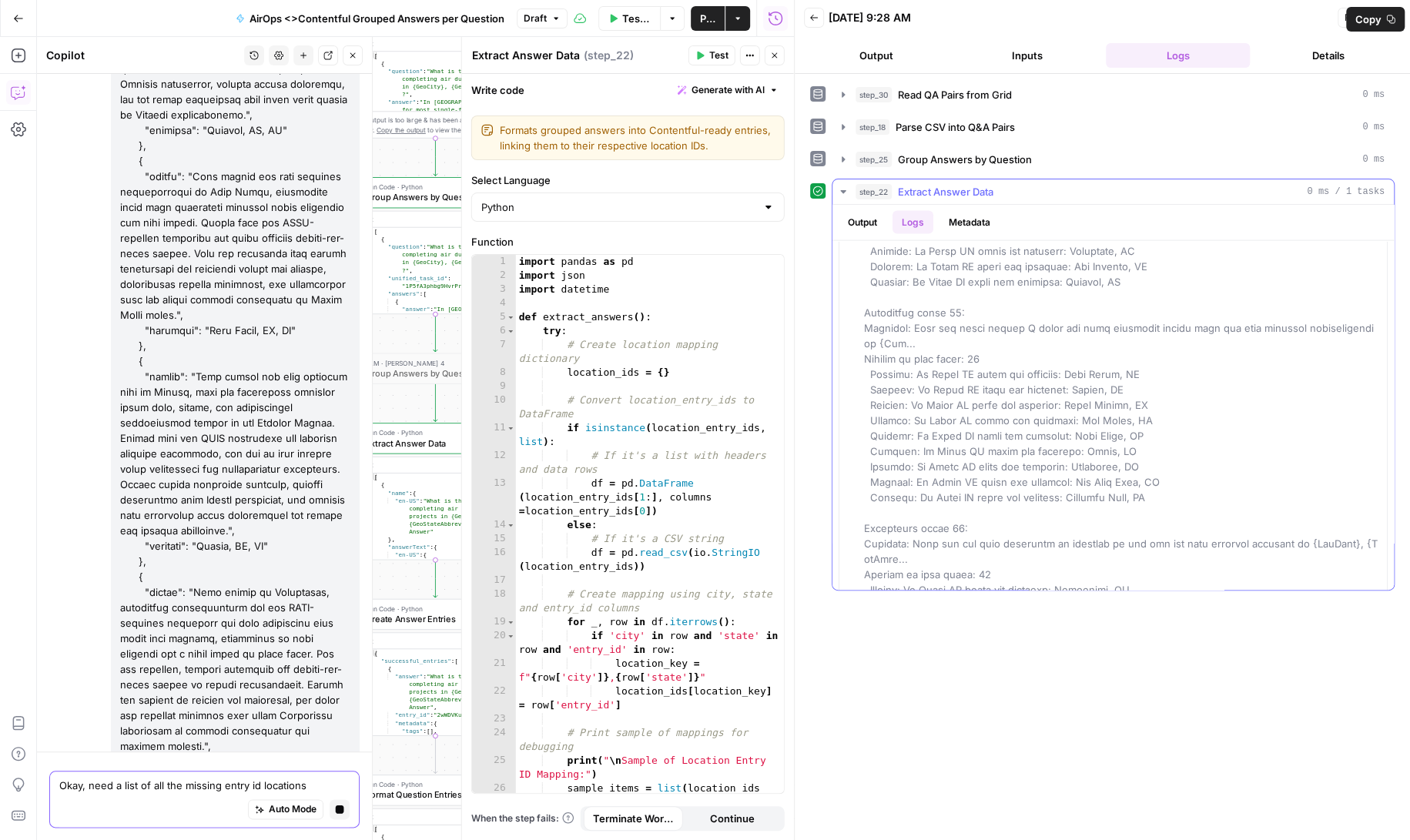
scroll to position [2577, 0]
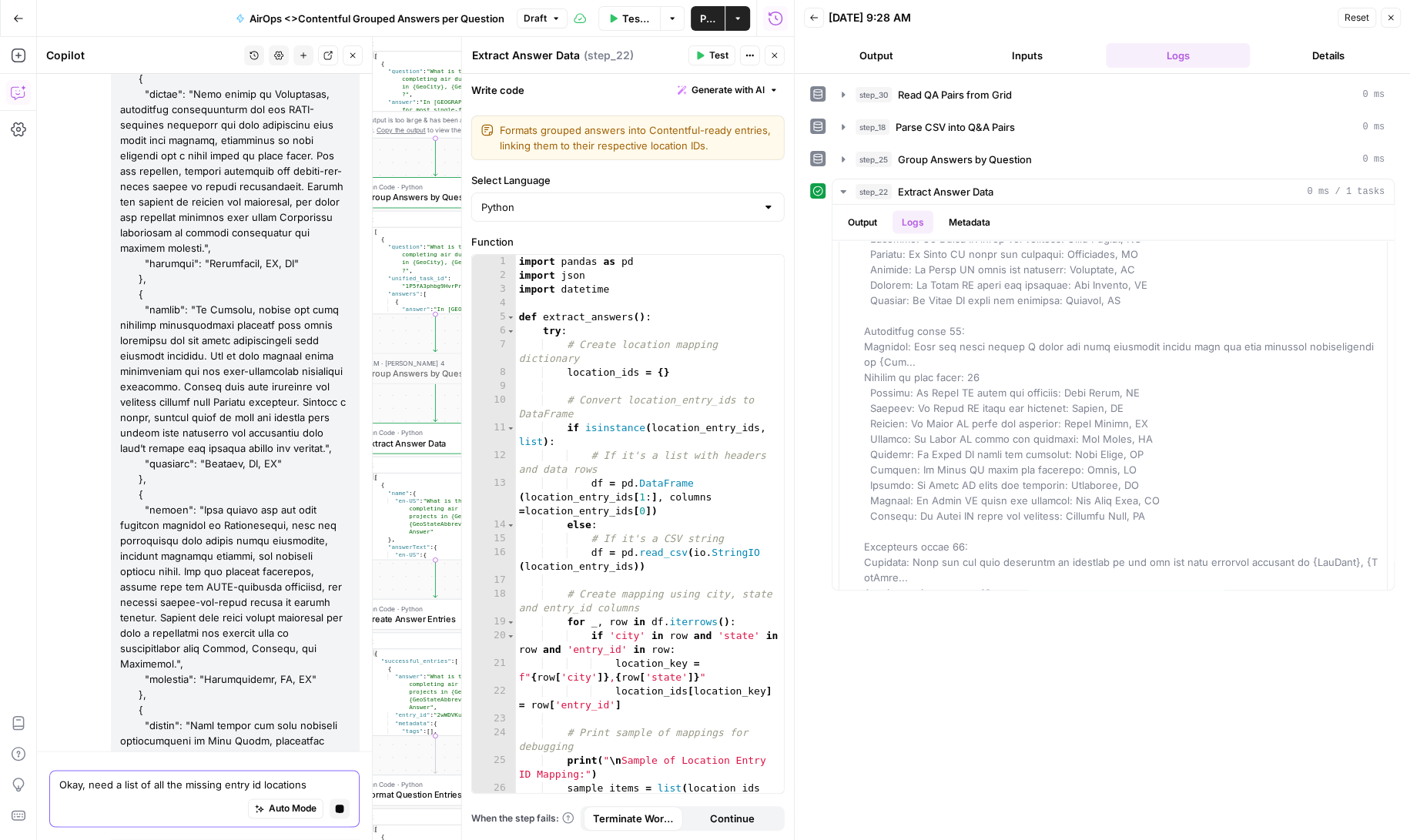
click at [338, 805] on icon "button" at bounding box center [340, 809] width 9 height 9
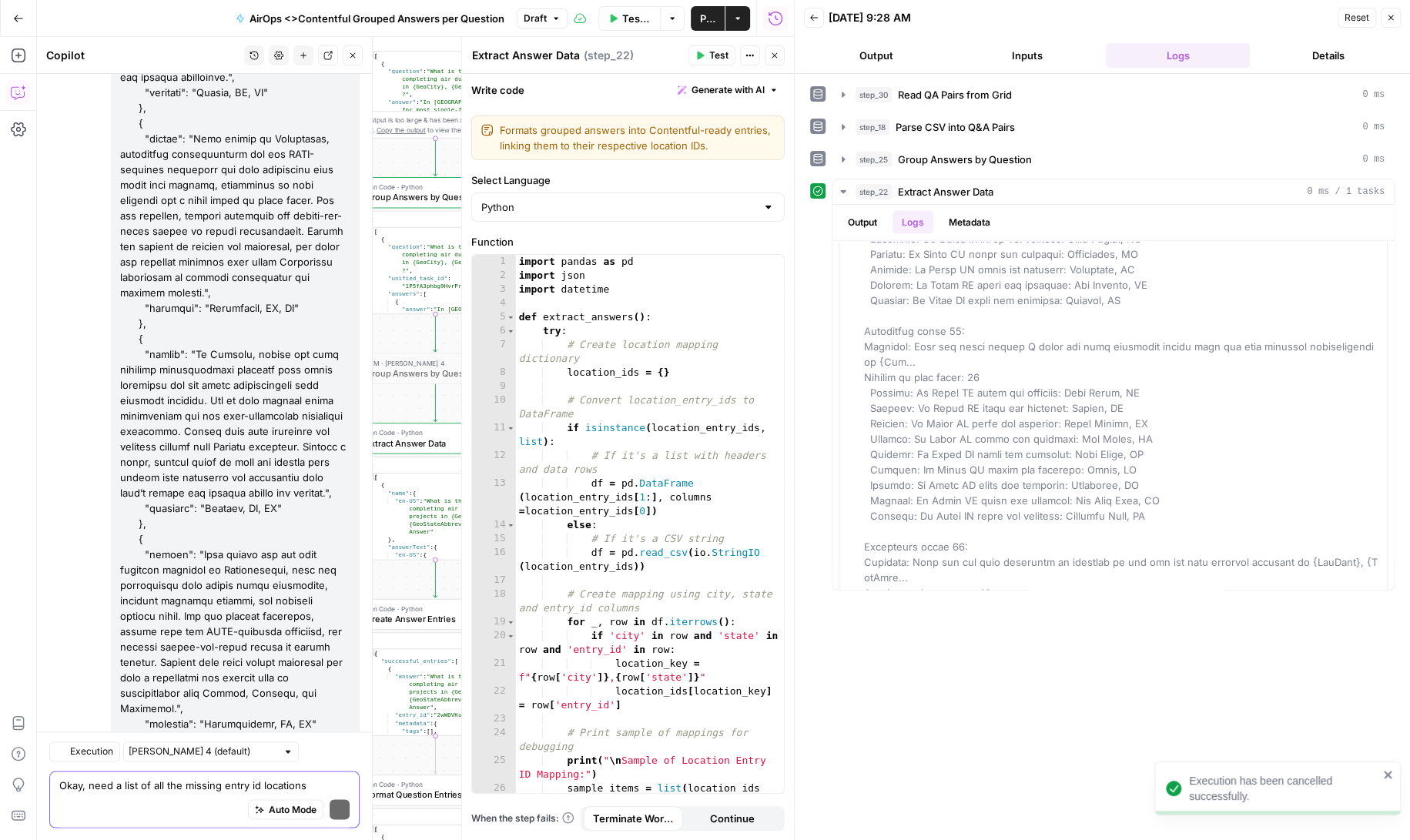
scroll to position [132223, 0]
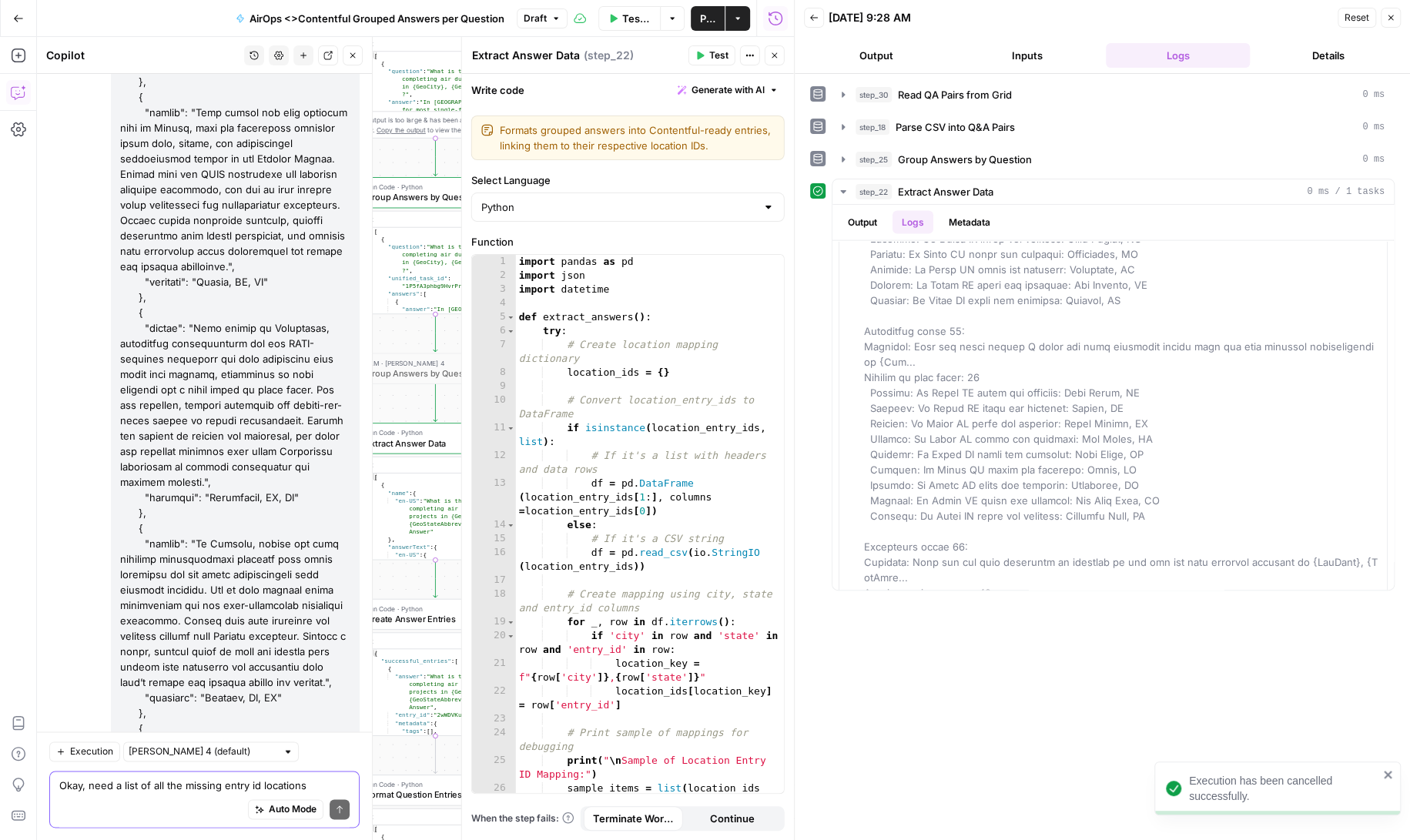
click at [165, 784] on textarea "Okay, need a list of all the missing entry id locations" at bounding box center [204, 785] width 290 height 15
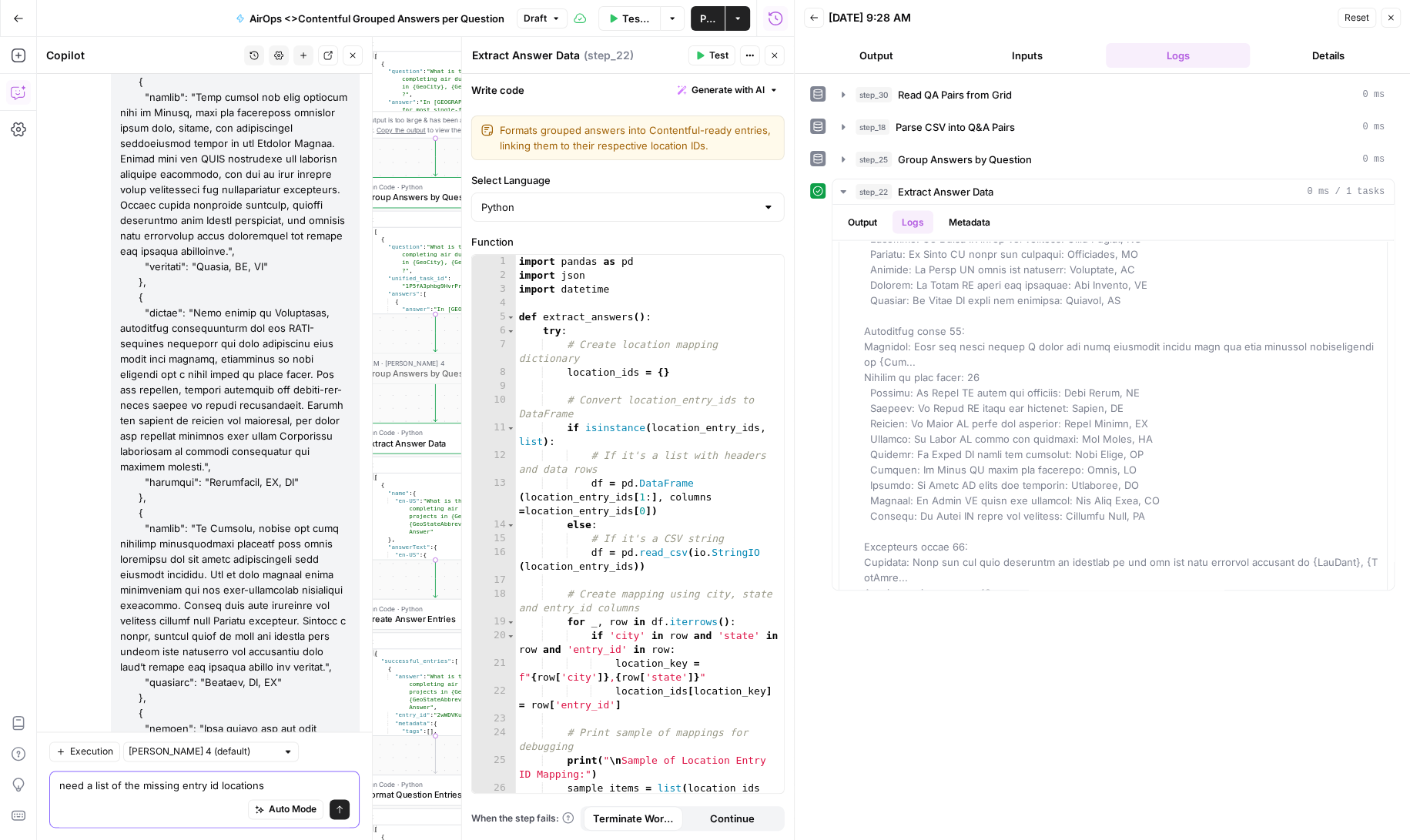
paste textarea "Sample of Location Entry ID Mapping: Hudson, OH: 3bH30jKqUWqWovdGeQvVoo Weston,…"
type textarea "need a list of the missing entry id locations Sample of Location Entry ID Mappi…"
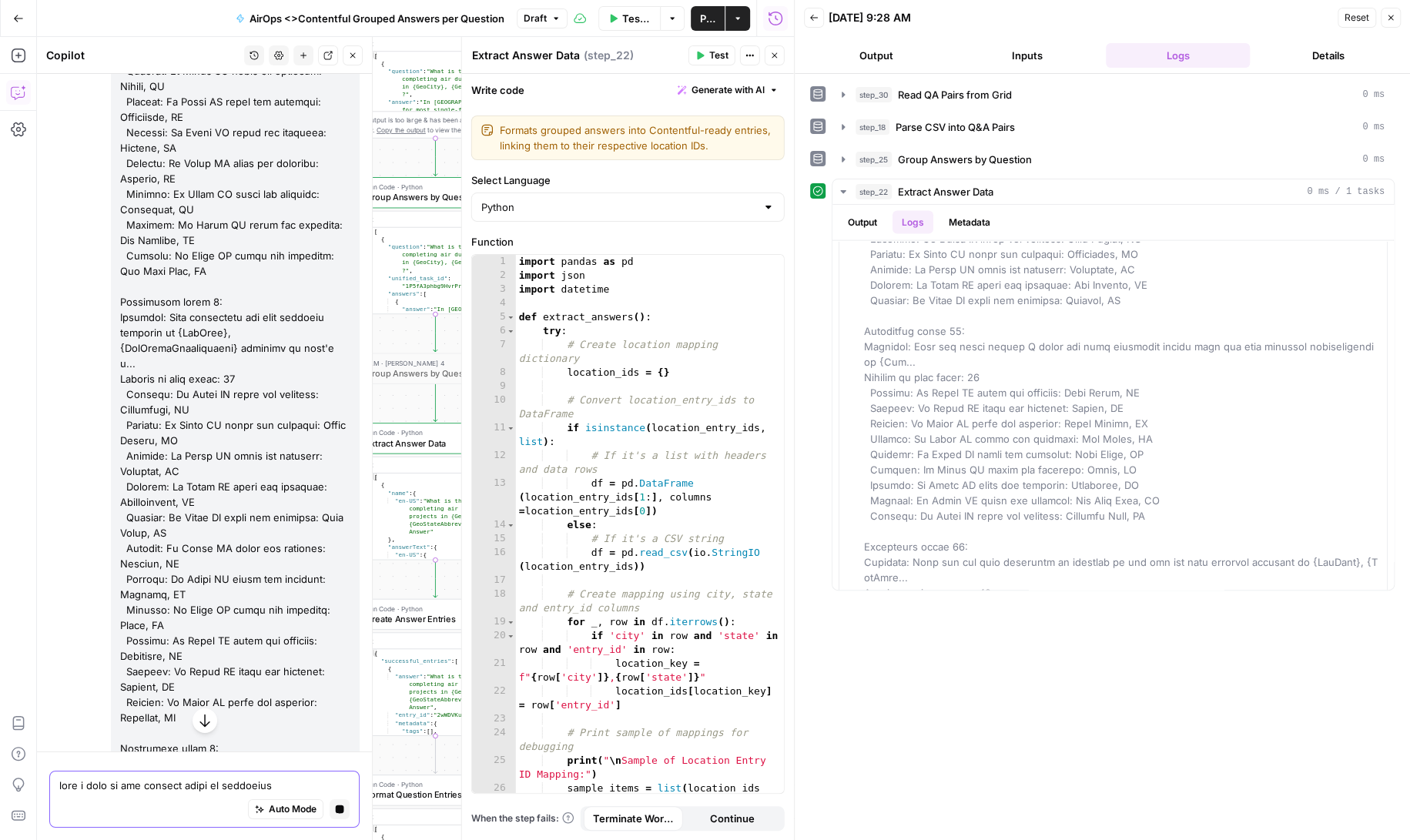
scroll to position [138778, 0]
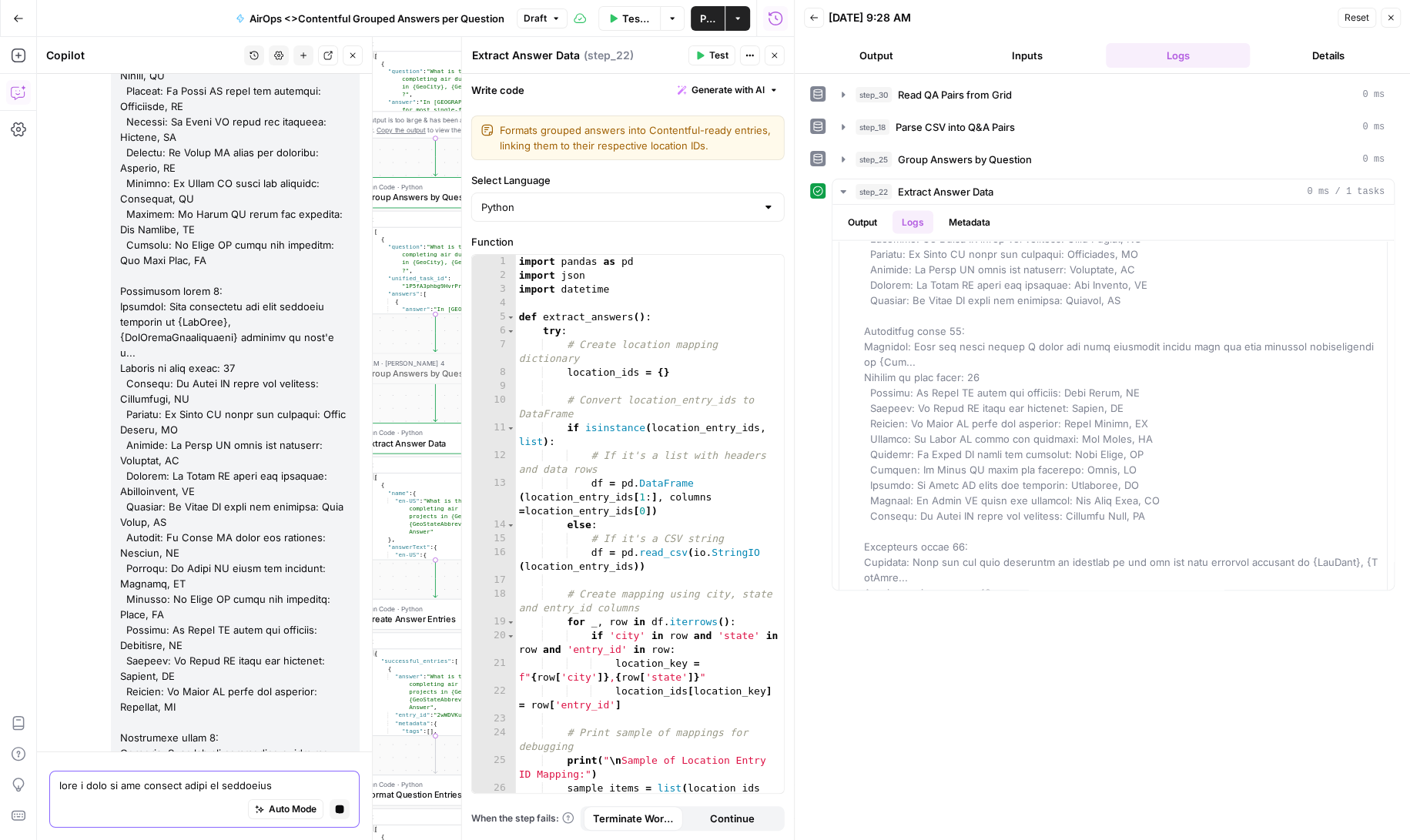
click at [127, 782] on textarea at bounding box center [204, 785] width 290 height 15
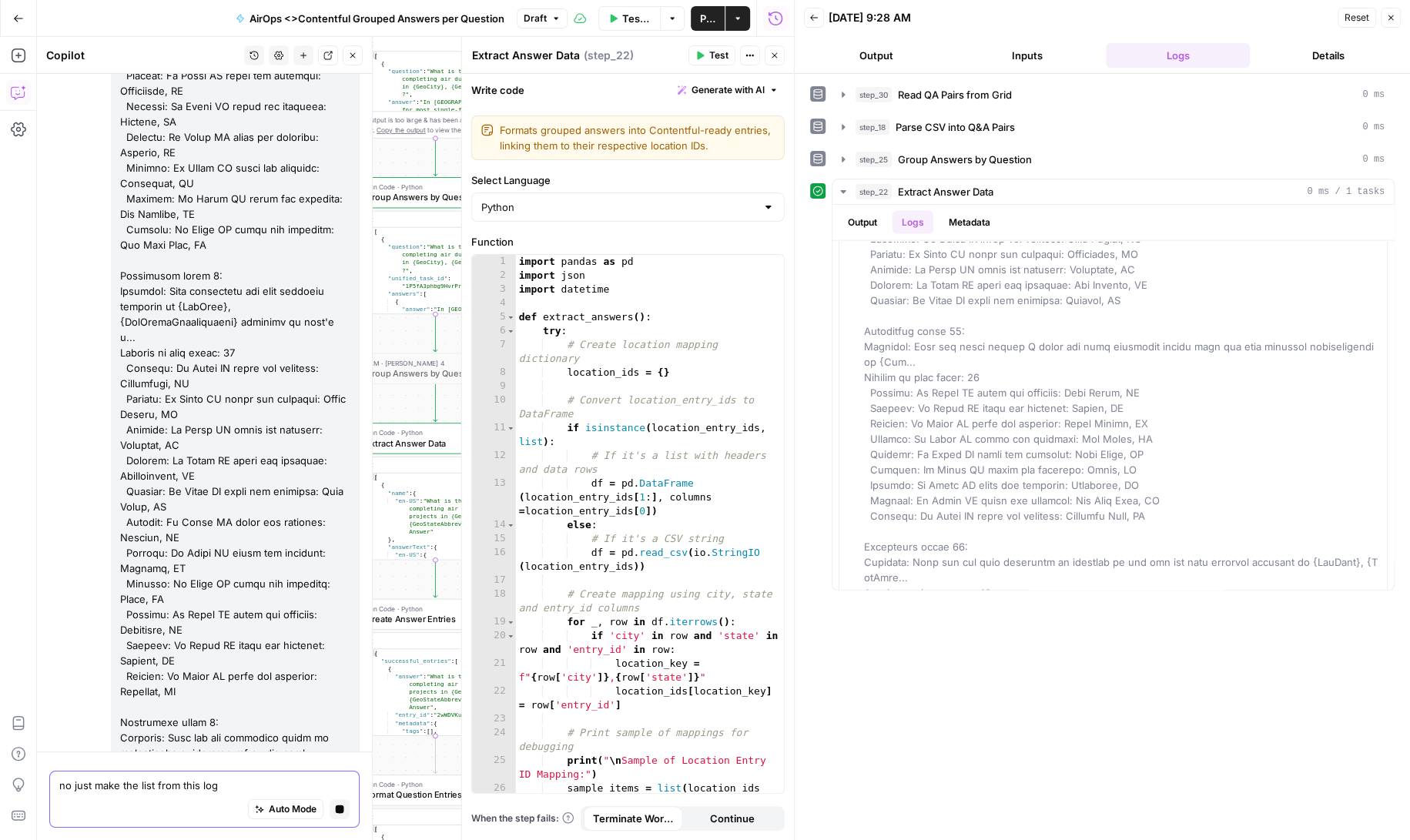
paste textarea "Sample of Location Entry ID Mapping: Hudson, OH: 3bH30jKqUWqWovdGeQvVoo Weston,…"
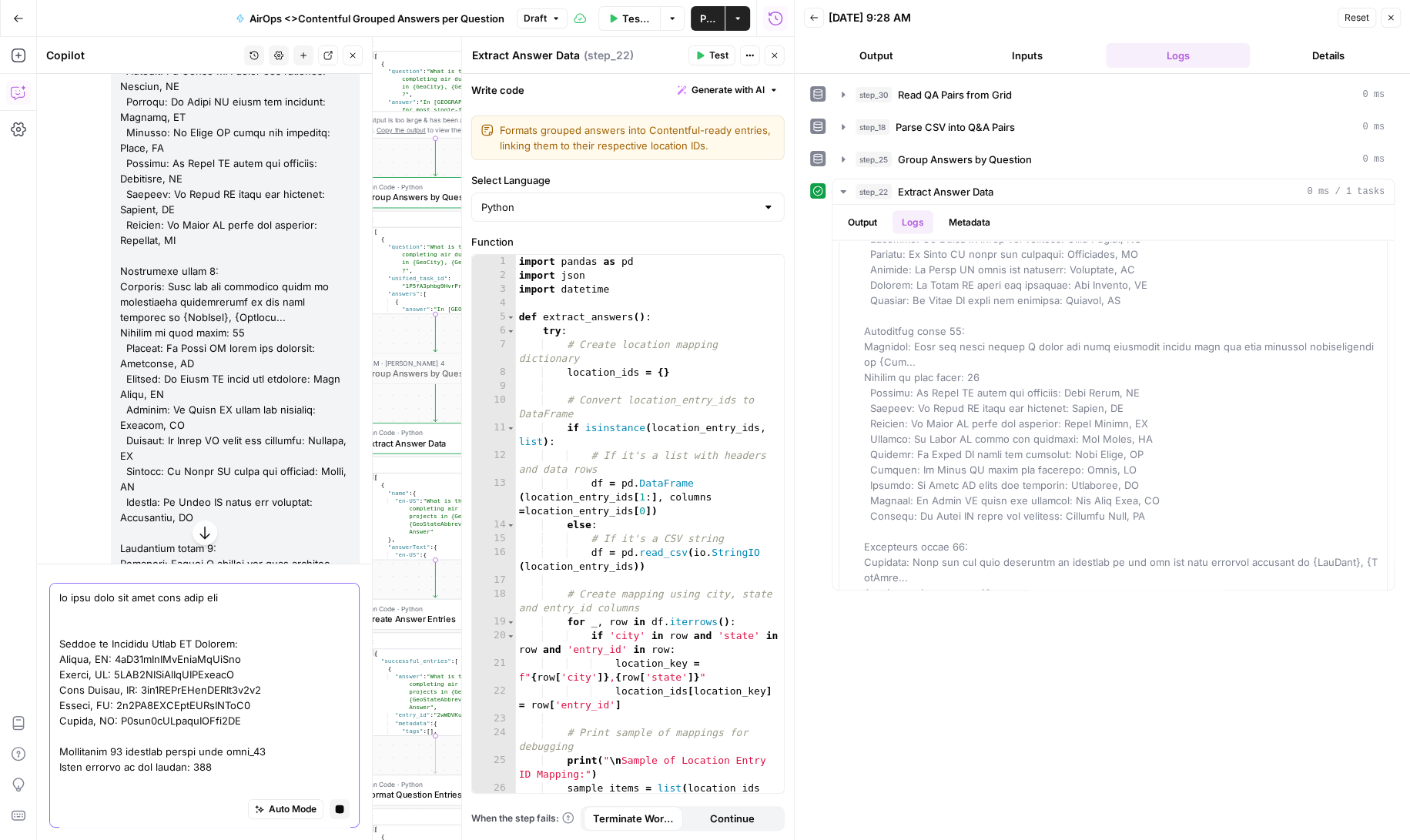
scroll to position [139235, 0]
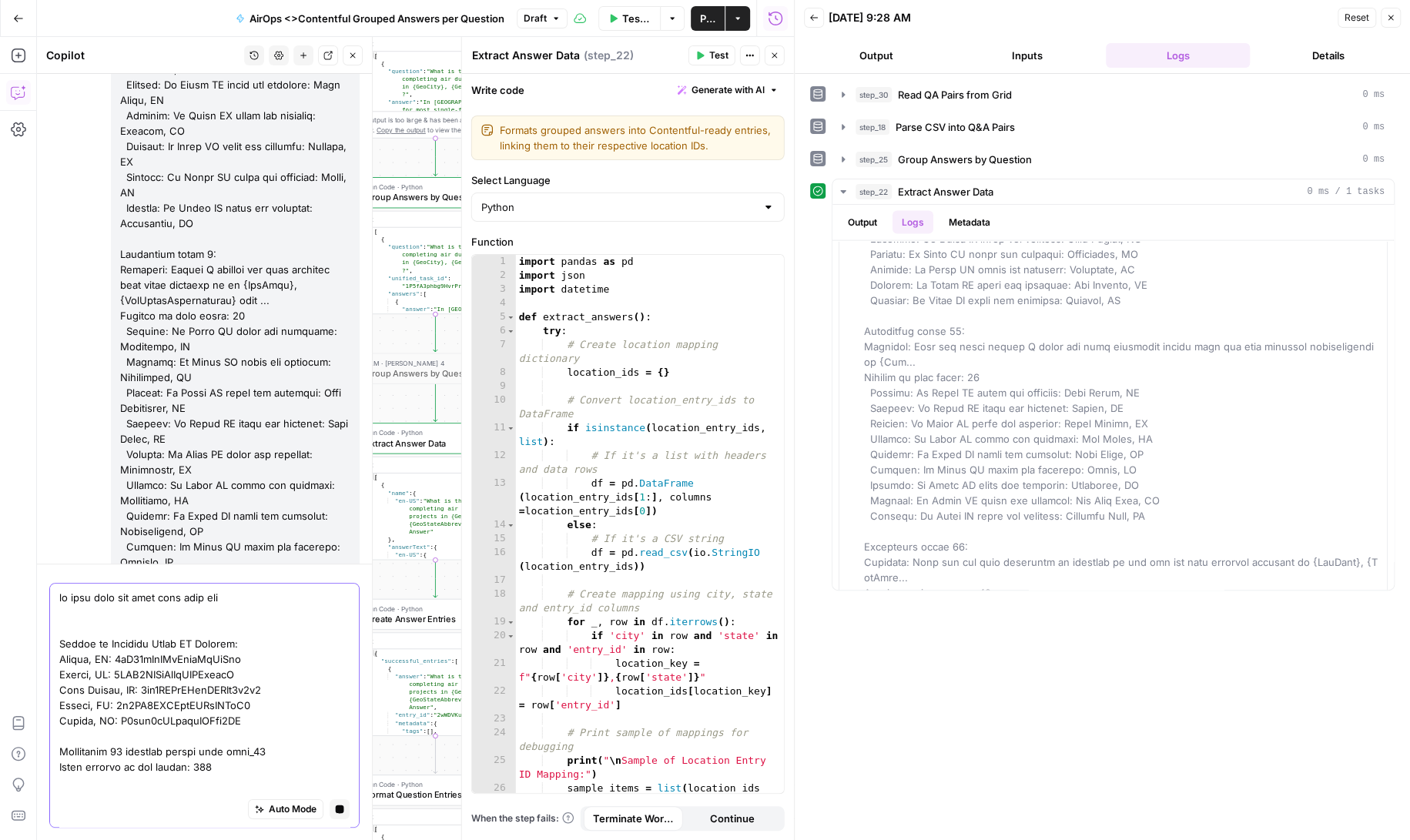
type textarea "no just make the list from this log Sample of Location Entry ID Mapping: Hudson…"
click at [342, 810] on icon "button" at bounding box center [340, 809] width 9 height 9
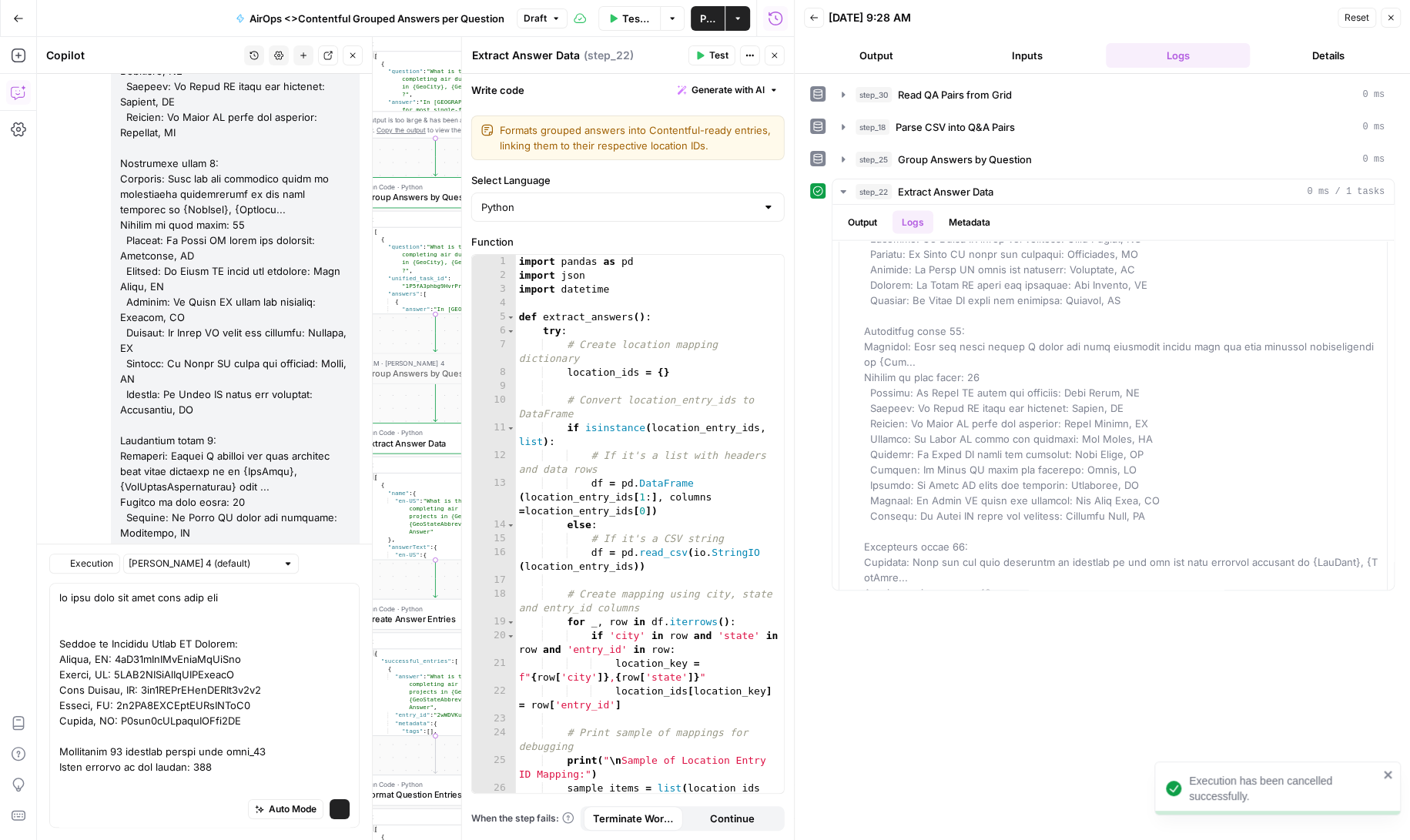
scroll to position [139379, 0]
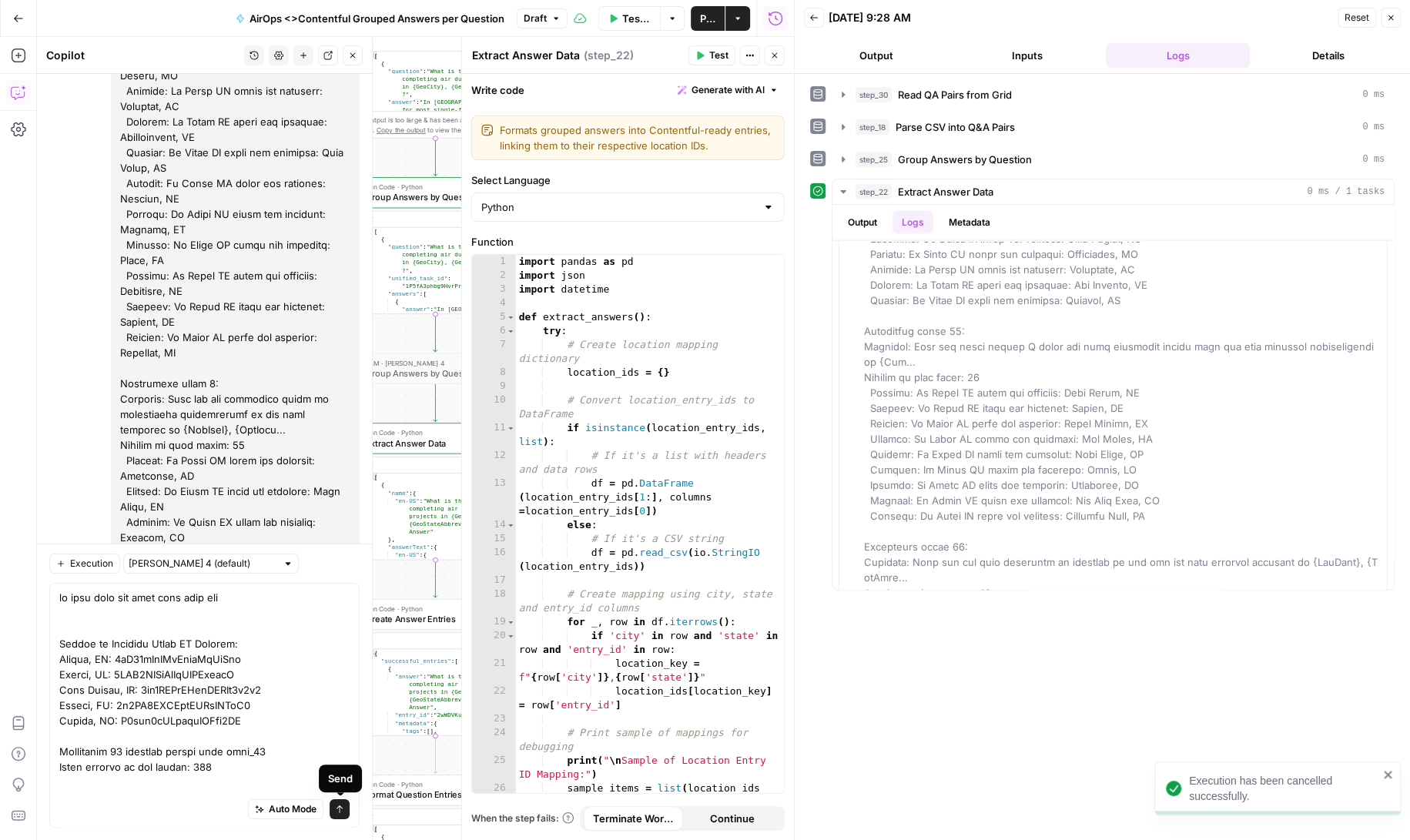
click at [340, 808] on icon "submit" at bounding box center [339, 809] width 6 height 8
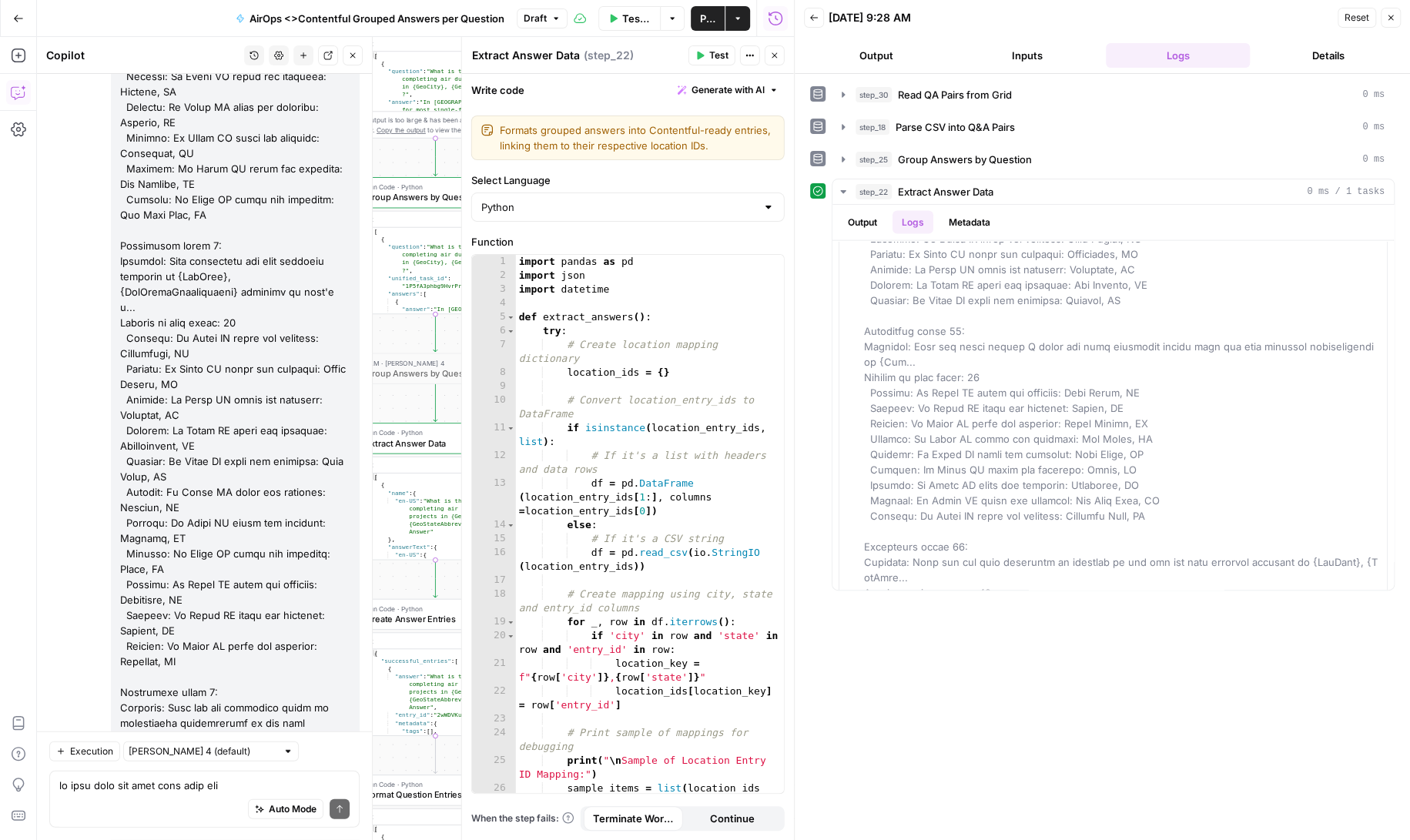
scroll to position [146803, 0]
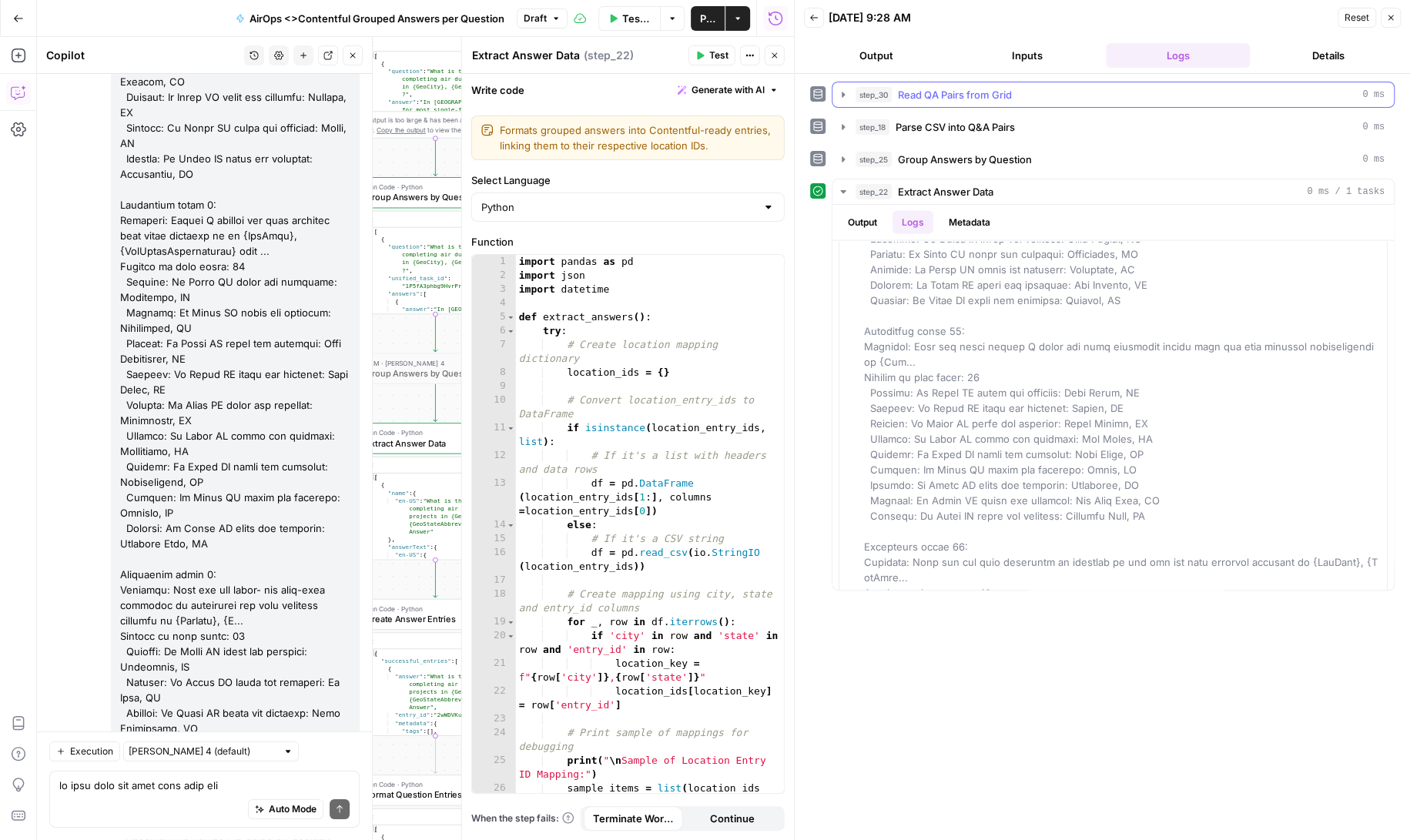
click at [930, 87] on span "Read QA Pairs from Grid" at bounding box center [954, 94] width 114 height 15
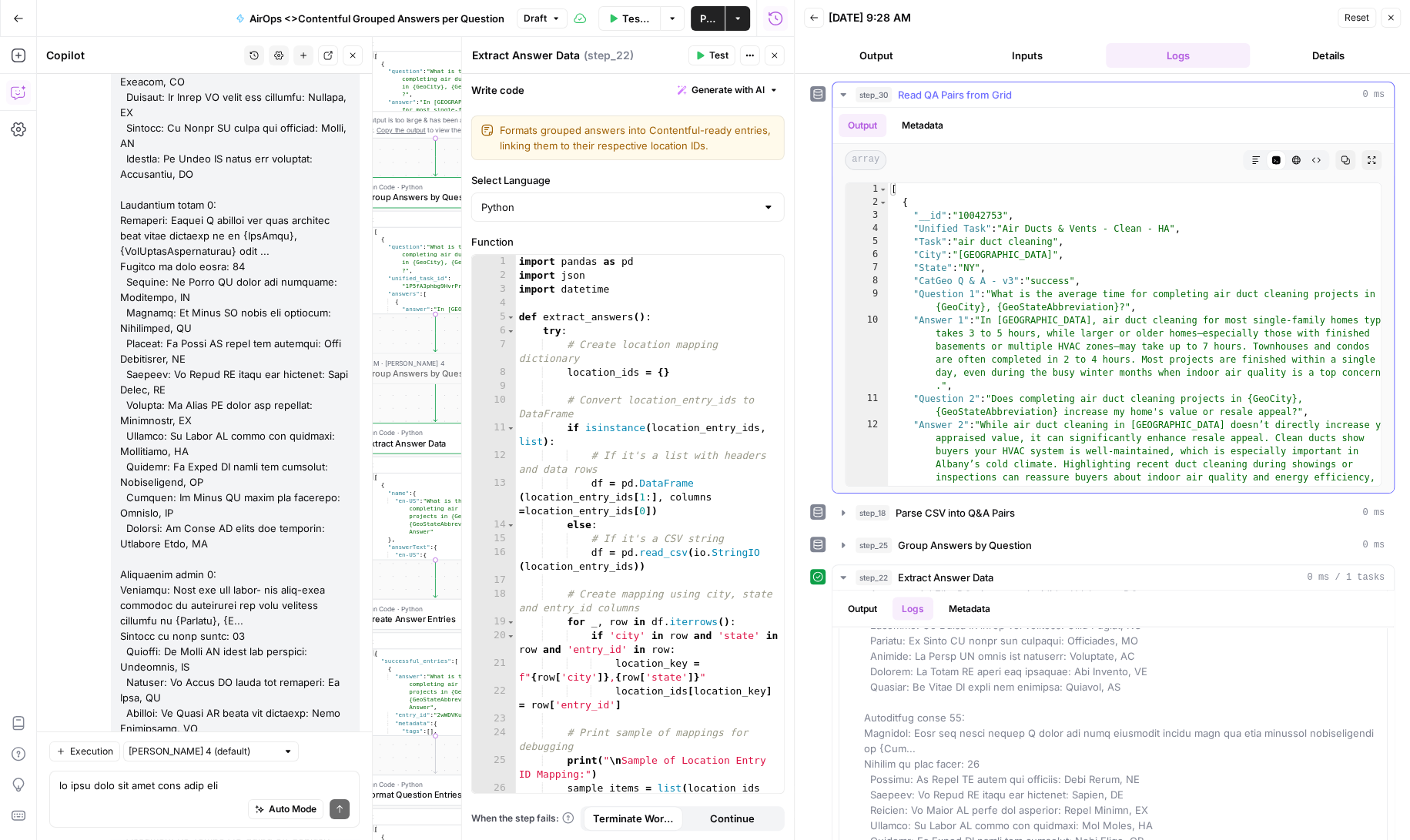
scroll to position [0, 0]
click at [1021, 49] on button "Inputs" at bounding box center [1028, 56] width 145 height 25
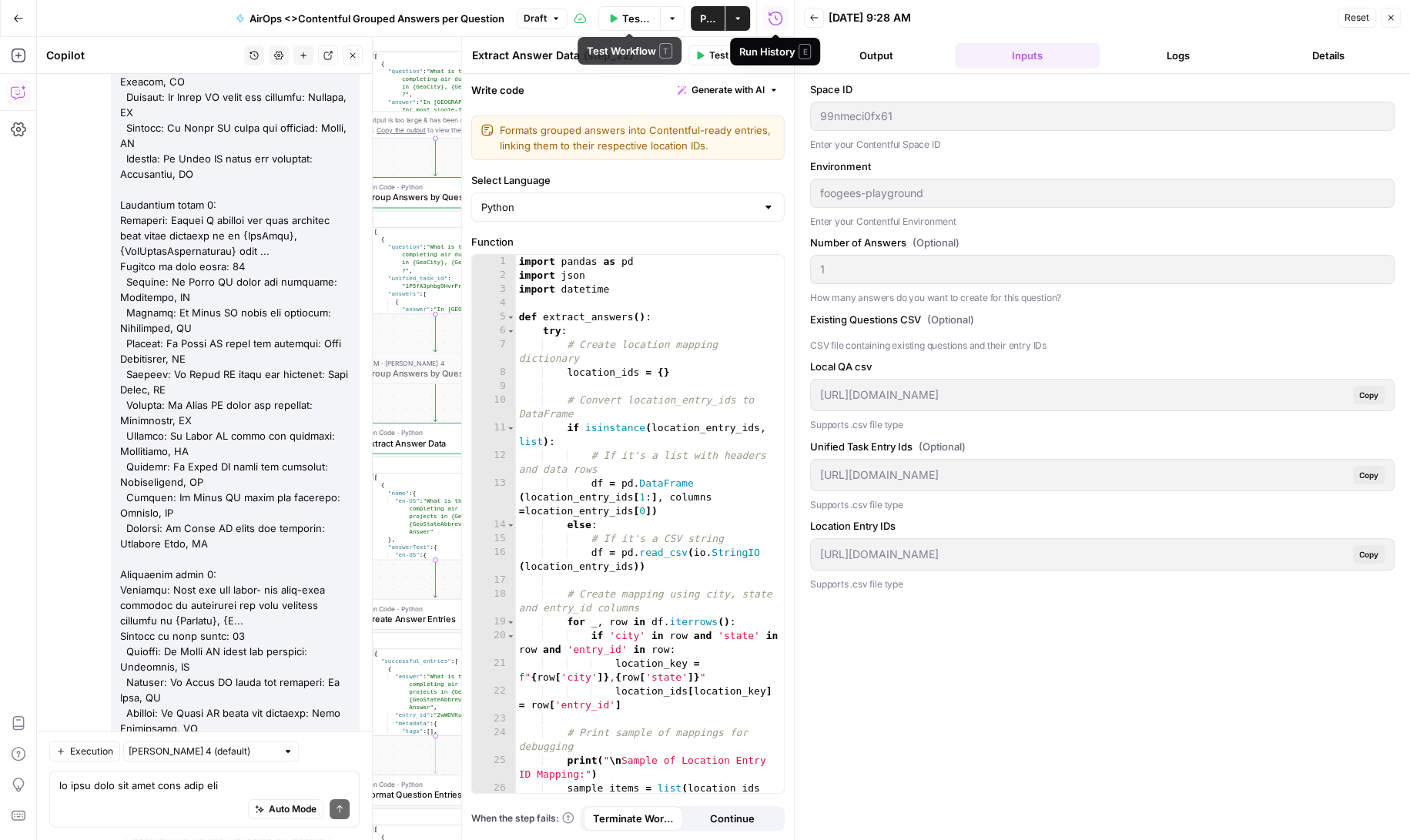
click at [623, 15] on span "Test Workflow" at bounding box center [636, 18] width 28 height 15
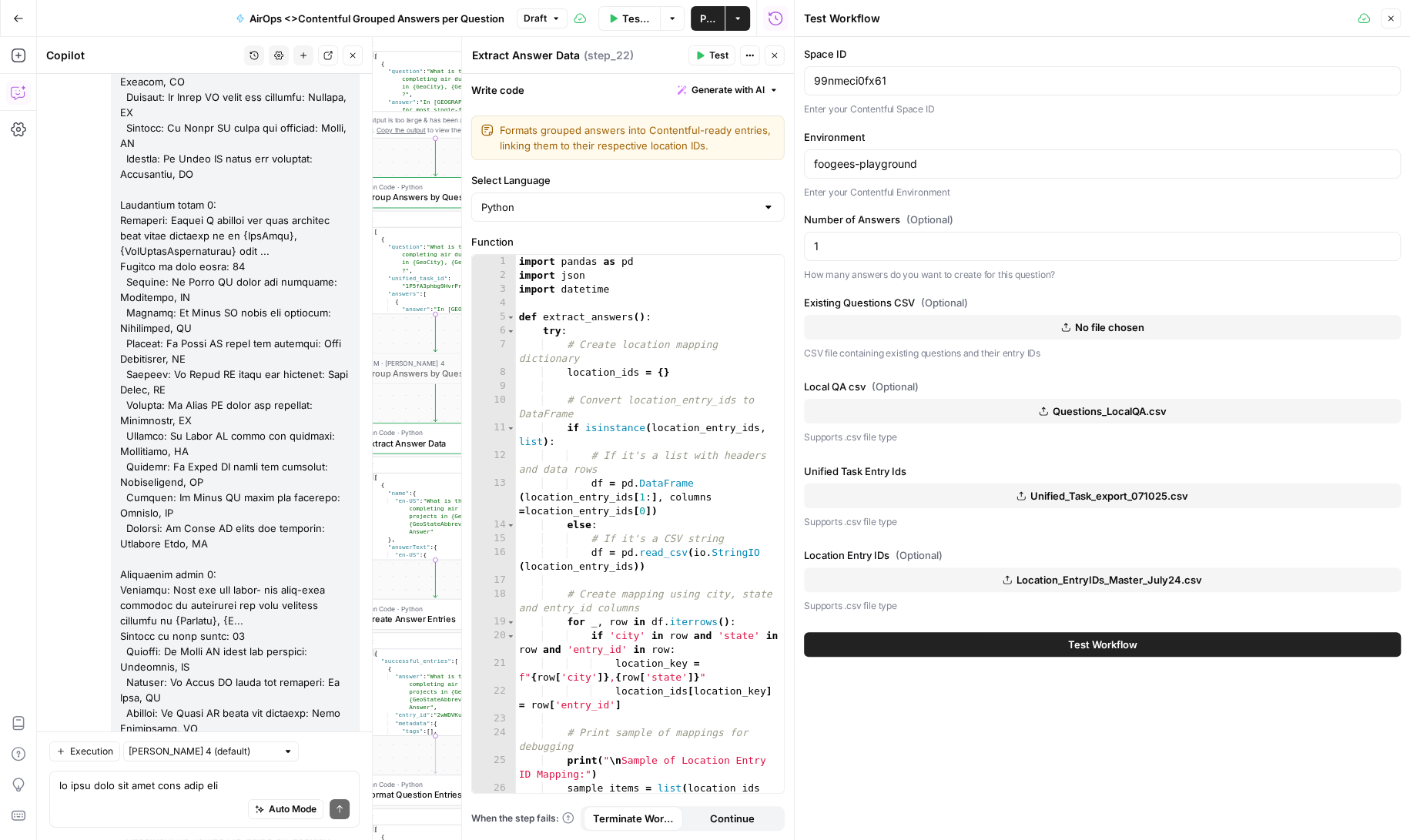
click at [1052, 574] on span "Location_EntryIDs_Master_July24.csv" at bounding box center [1109, 579] width 186 height 15
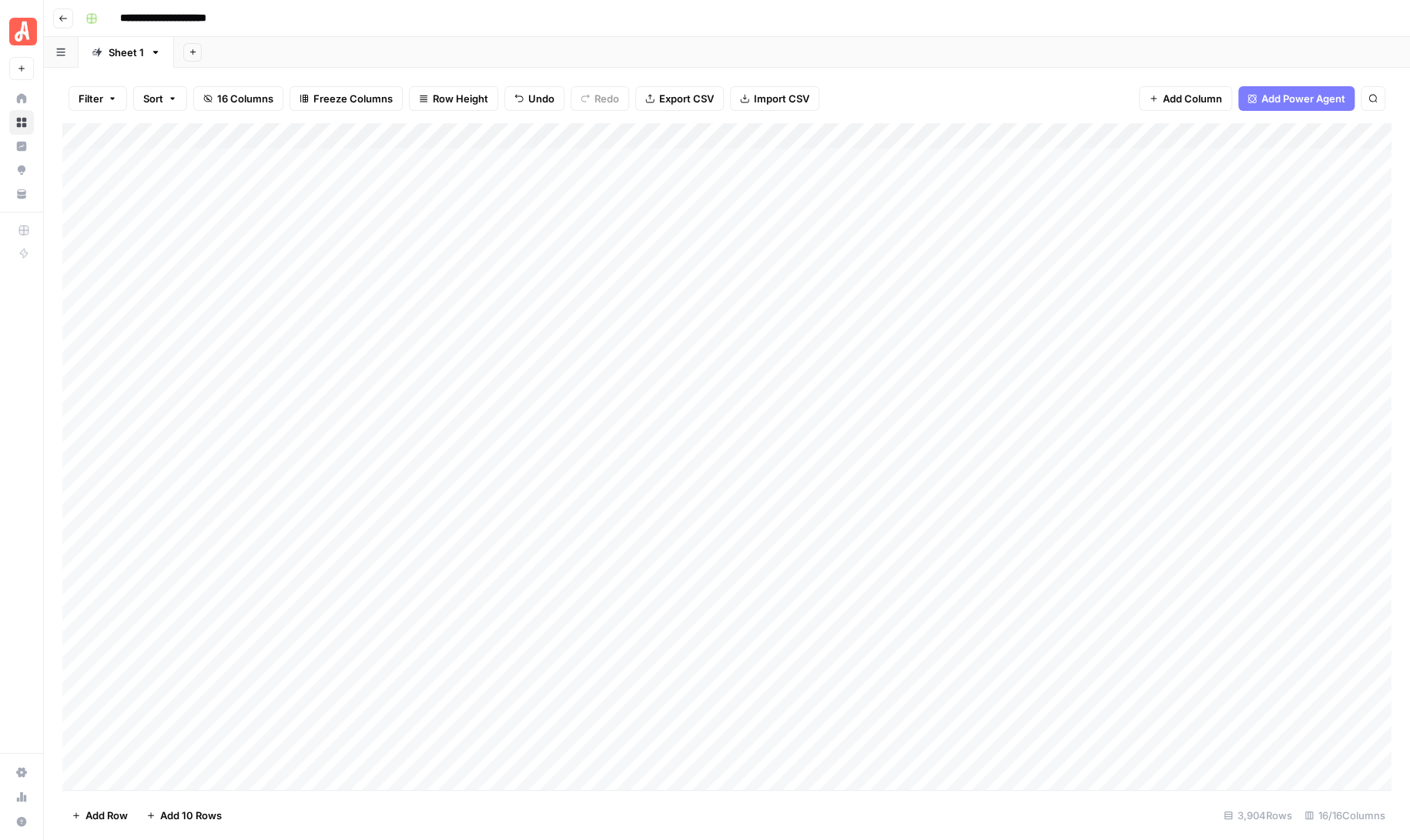
click at [596, 128] on div "Add Column" at bounding box center [726, 456] width 1329 height 667
click at [725, 134] on div "Add Column" at bounding box center [726, 456] width 1329 height 667
click at [1157, 745] on span "Cancel" at bounding box center [1166, 745] width 34 height 15
click at [574, 128] on div "Add Column" at bounding box center [726, 456] width 1329 height 667
click at [589, 173] on input "City" at bounding box center [613, 173] width 157 height 15
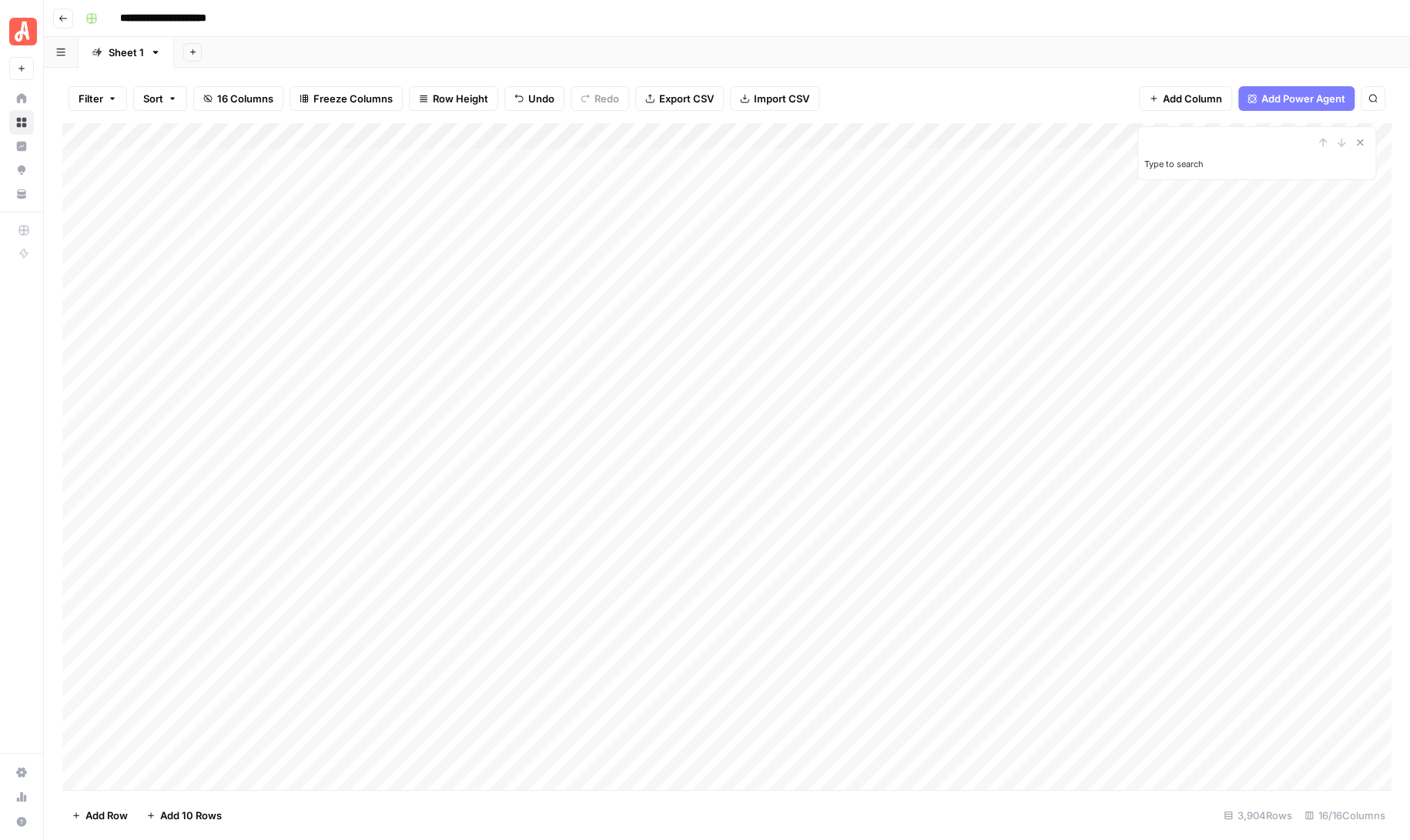
click at [658, 134] on div "Add Column" at bounding box center [726, 456] width 1329 height 667
click at [566, 296] on span "Filter" at bounding box center [619, 300] width 135 height 15
type input "City"
click at [559, 175] on input "text" at bounding box center [660, 179] width 204 height 15
type input "Fort Lauderdale"
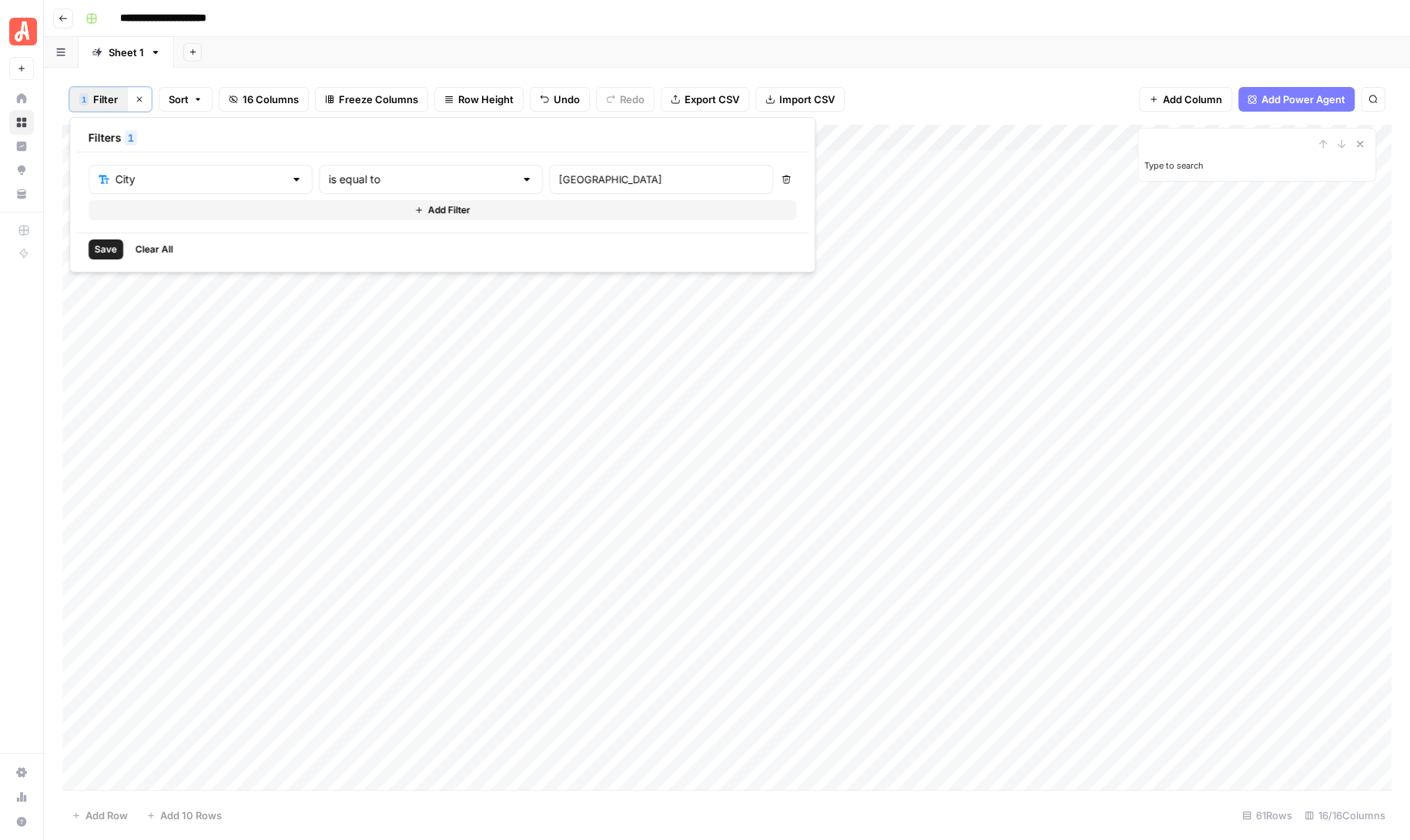
click at [593, 386] on div "Add Column" at bounding box center [726, 458] width 1329 height 666
click at [574, 159] on div "Add Column" at bounding box center [726, 458] width 1329 height 666
click at [554, 158] on div "Add Column" at bounding box center [726, 458] width 1329 height 666
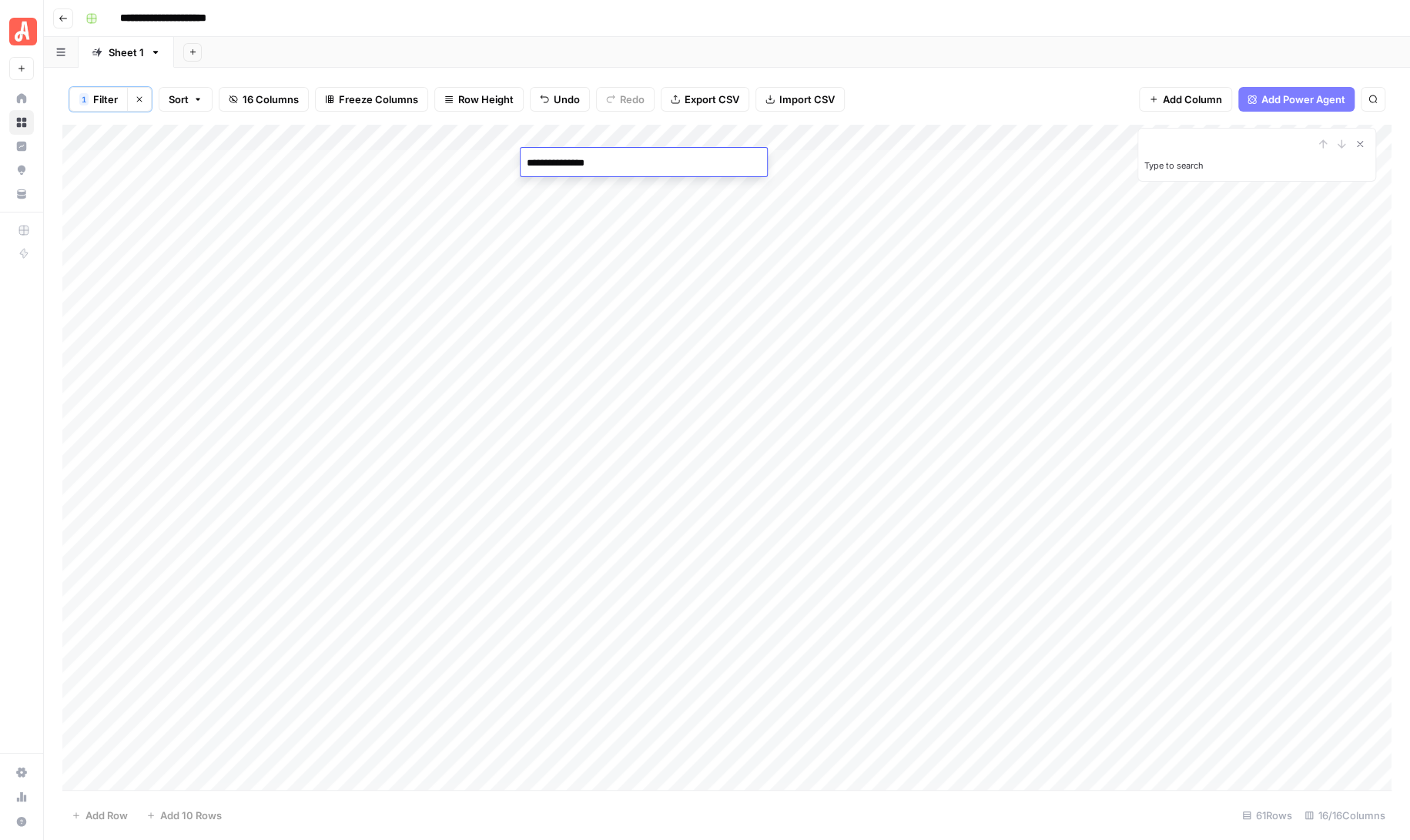
click at [554, 158] on textarea "**********" at bounding box center [643, 163] width 246 height 21
click at [548, 159] on textarea "**********" at bounding box center [643, 163] width 246 height 21
type textarea "**********"
click at [580, 163] on div "Add Column" at bounding box center [726, 458] width 1329 height 666
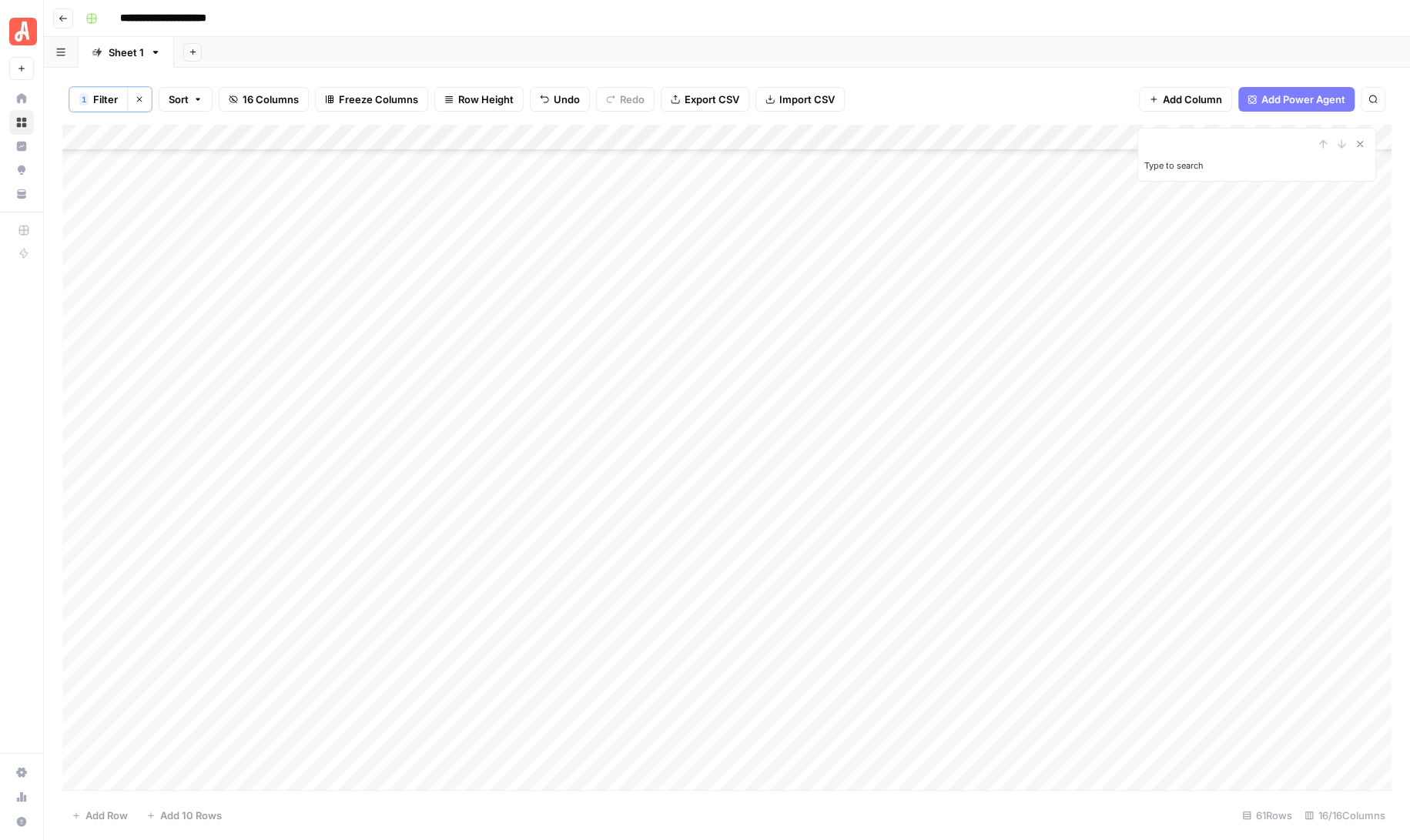
drag, startPoint x: 669, startPoint y: 174, endPoint x: 612, endPoint y: 778, distance: 606.7
click at [612, 778] on div "Add Column" at bounding box center [726, 458] width 1329 height 666
click at [659, 137] on div "Add Column" at bounding box center [726, 458] width 1329 height 666
click at [583, 293] on span "Filter" at bounding box center [619, 300] width 135 height 15
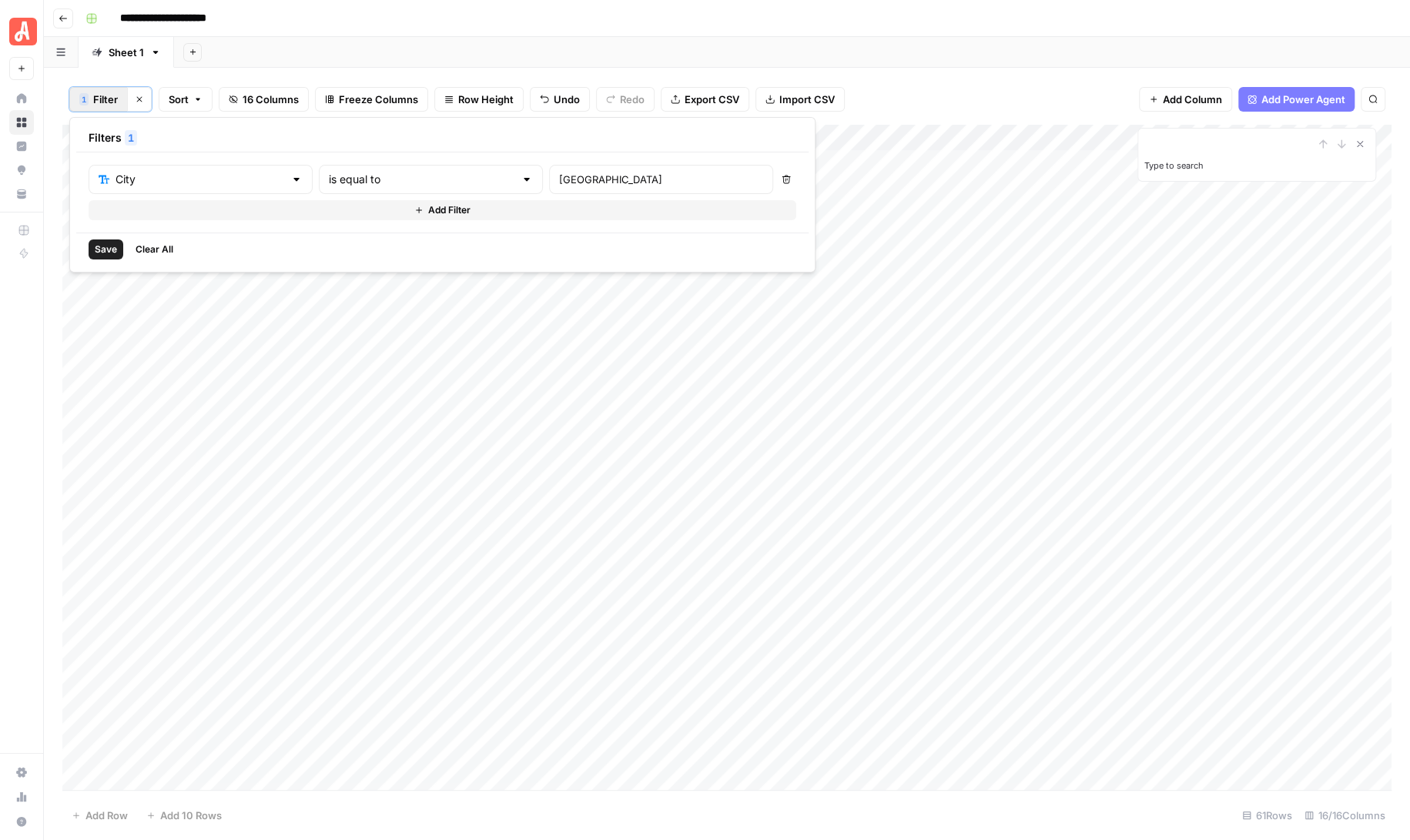
click at [782, 181] on icon "button" at bounding box center [787, 180] width 9 height 9
click at [153, 246] on span "Clear All" at bounding box center [154, 250] width 38 height 14
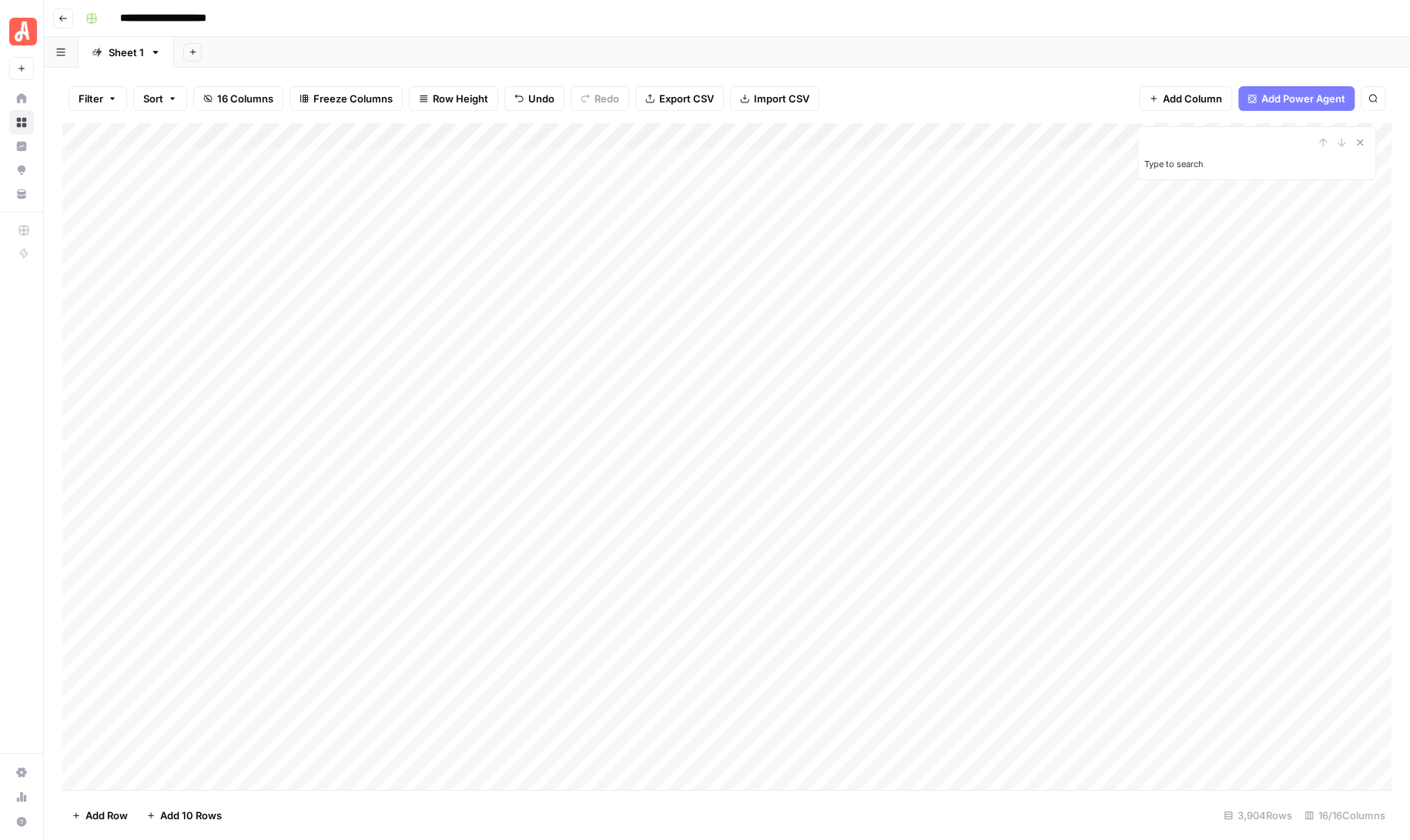
click at [885, 89] on div "Filter Sort 16 Columns Freeze Columns Row Height Undo Redo Export CSV Import CS…" at bounding box center [726, 99] width 1329 height 50
click at [593, 131] on div "Add Column" at bounding box center [726, 456] width 1329 height 667
click at [1159, 740] on span "Cancel" at bounding box center [1166, 745] width 34 height 15
click at [60, 15] on icon "button" at bounding box center [63, 19] width 9 height 9
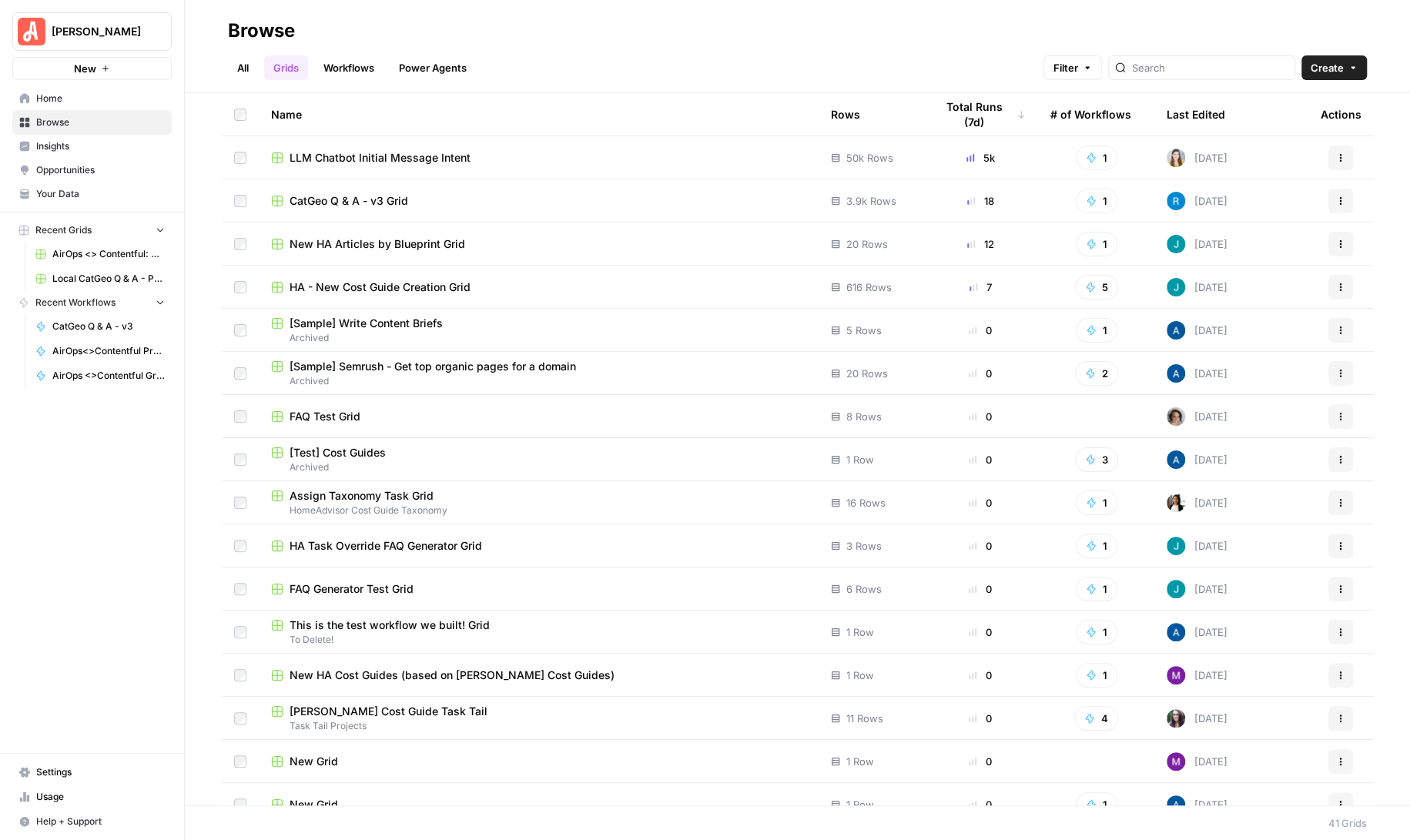
click at [244, 66] on link "All" at bounding box center [243, 68] width 30 height 25
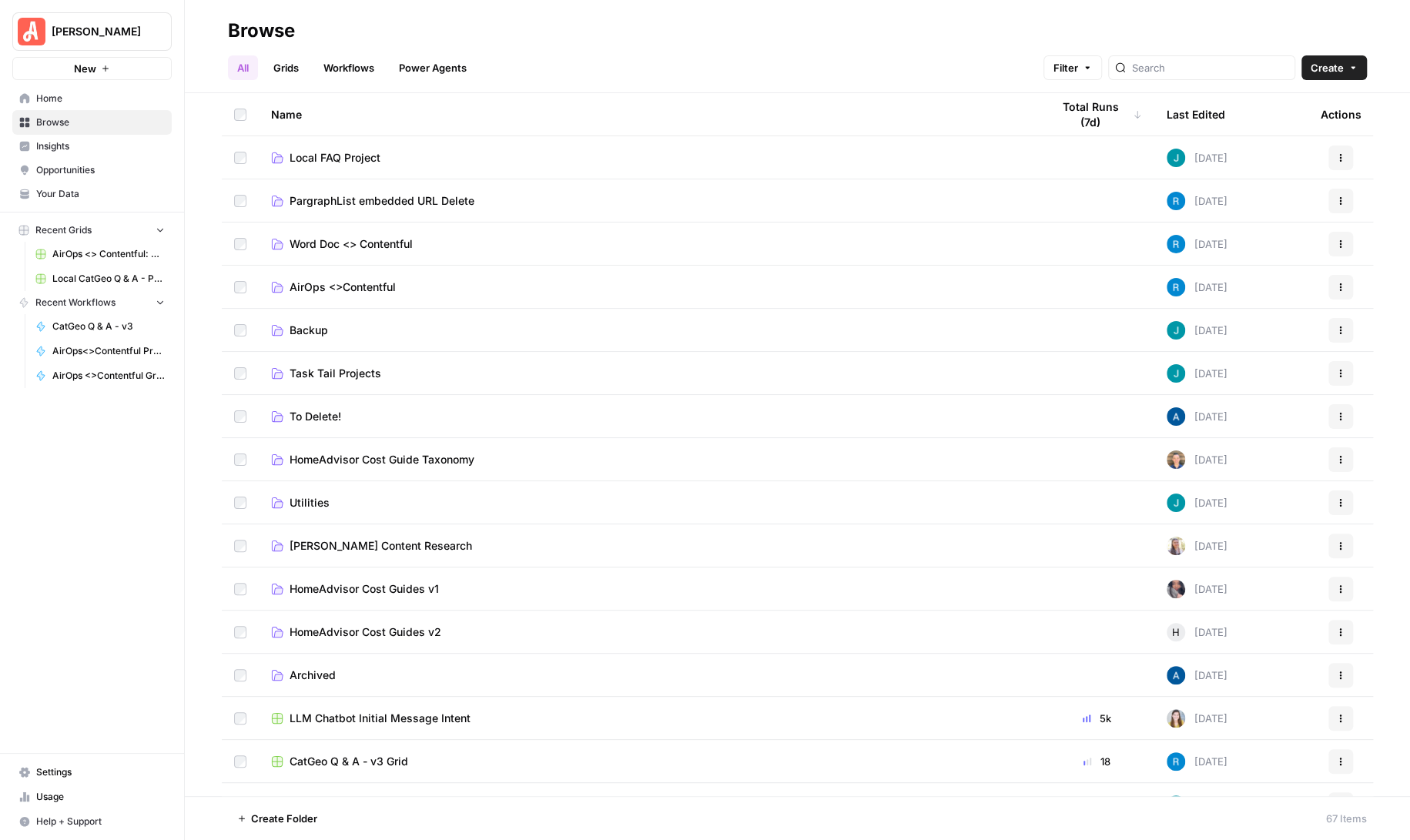
click at [351, 281] on span "AirOps <>Contentful" at bounding box center [343, 287] width 106 height 15
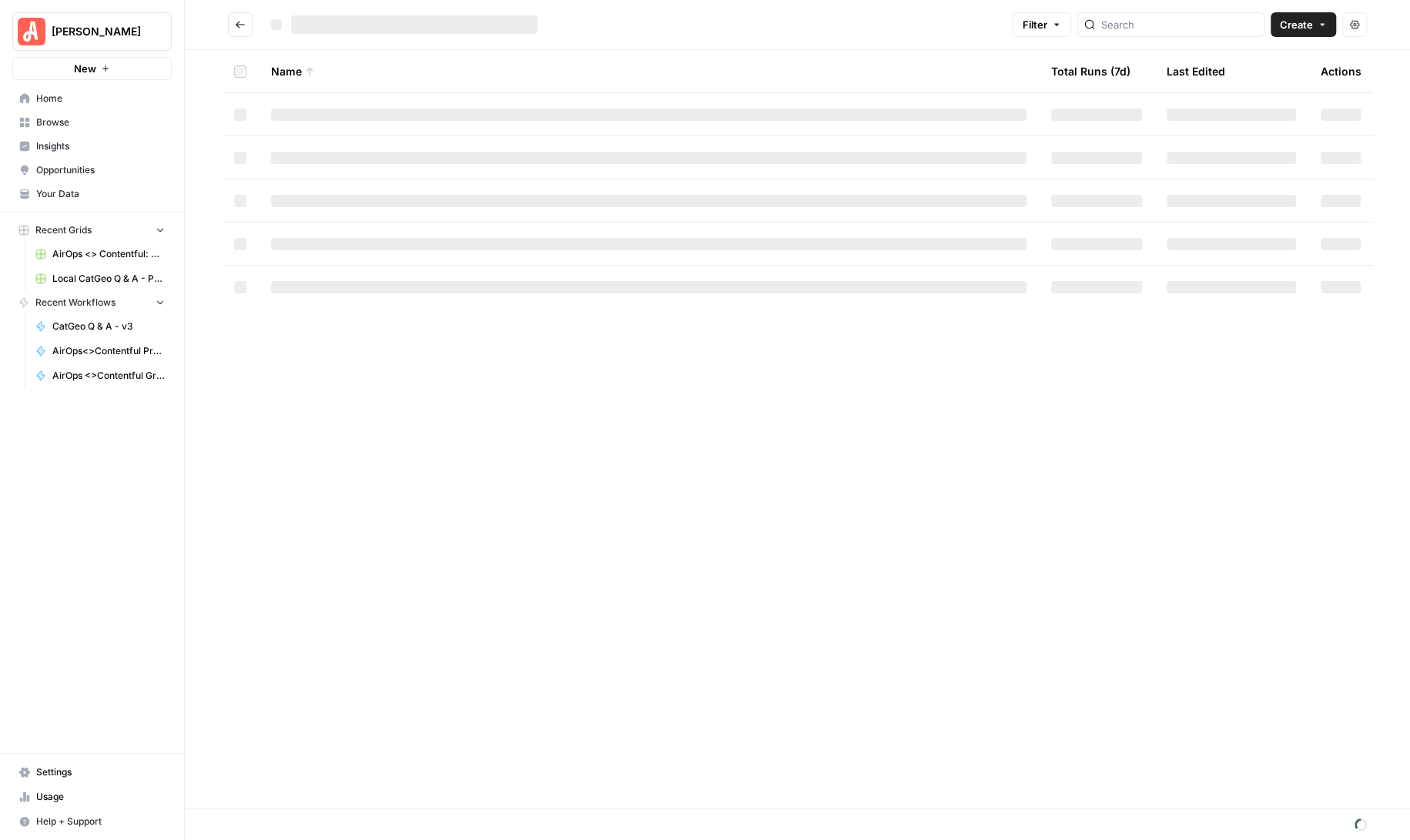
click at [351, 281] on div at bounding box center [648, 288] width 755 height 12
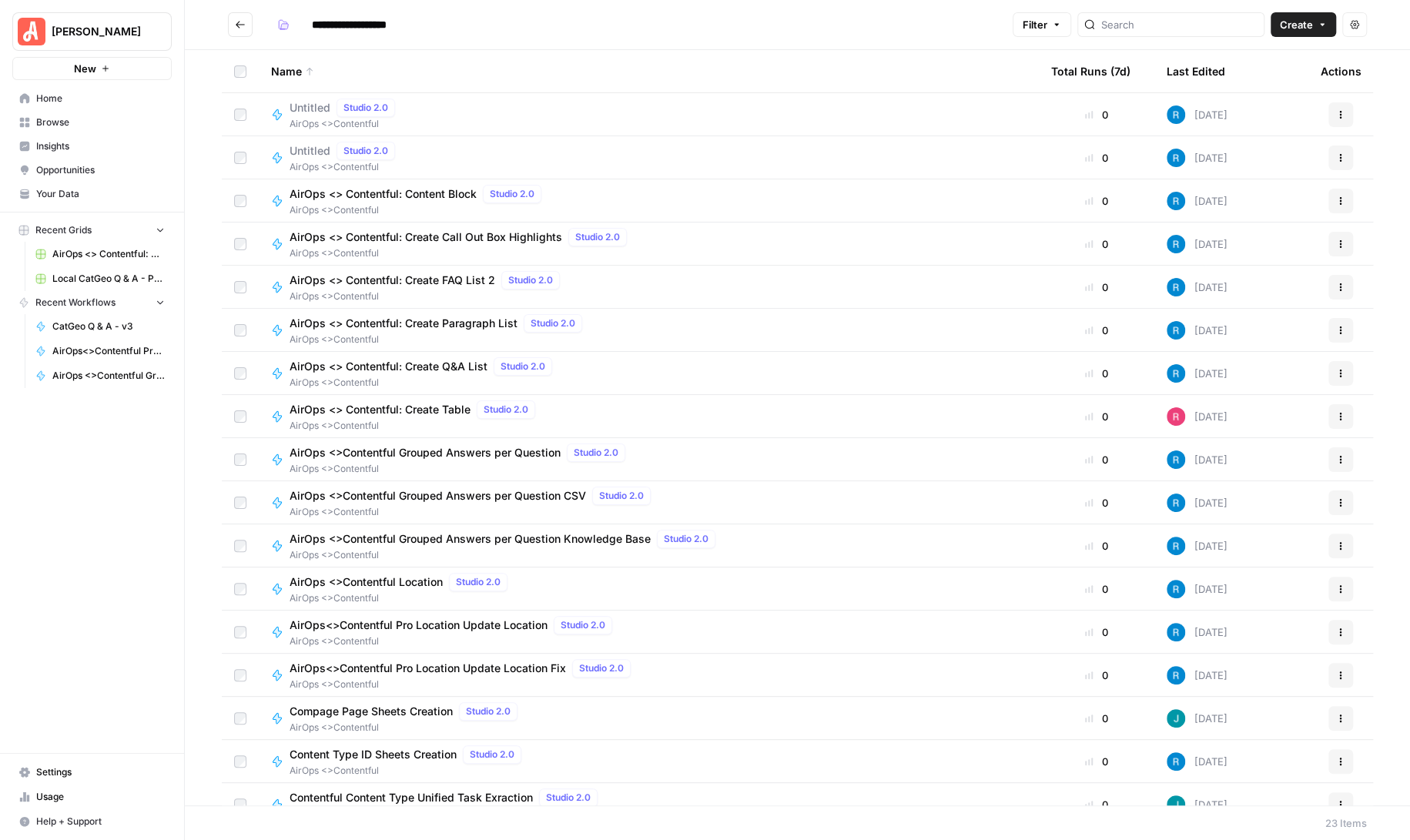
scroll to position [279, 0]
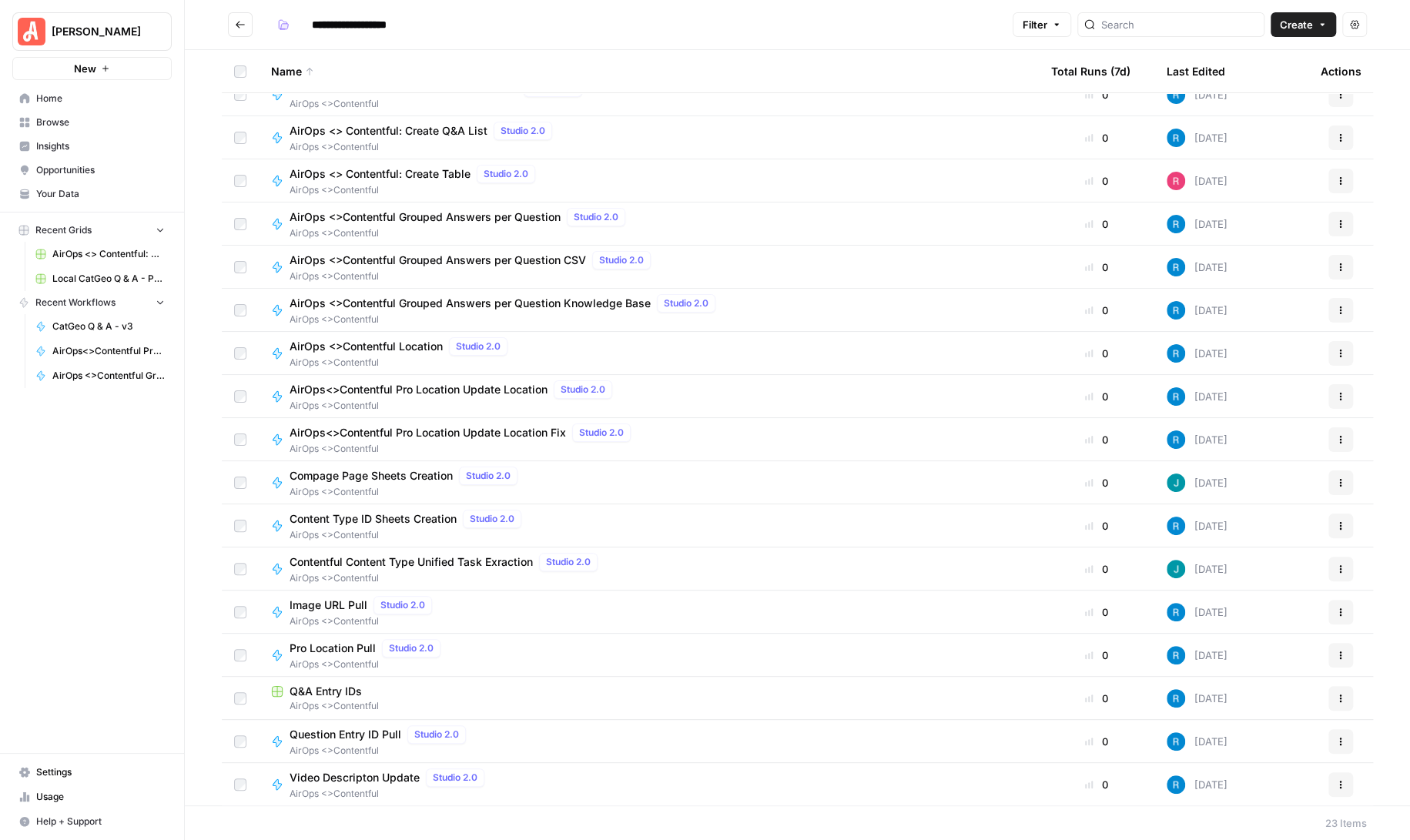
click at [399, 341] on span "AirOps <>Contentful Location" at bounding box center [366, 346] width 153 height 15
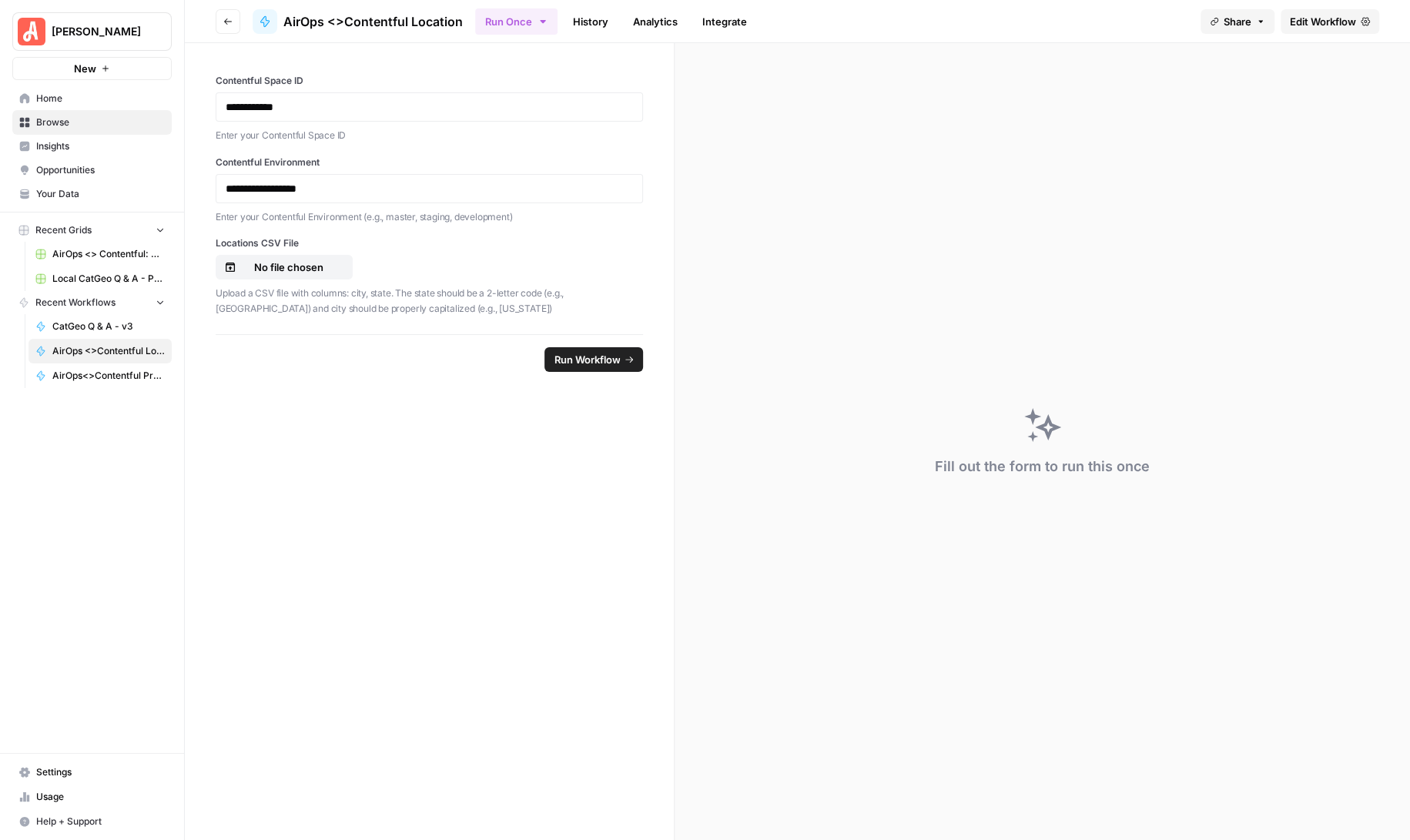
click at [1330, 19] on span "Edit Workflow" at bounding box center [1322, 21] width 66 height 15
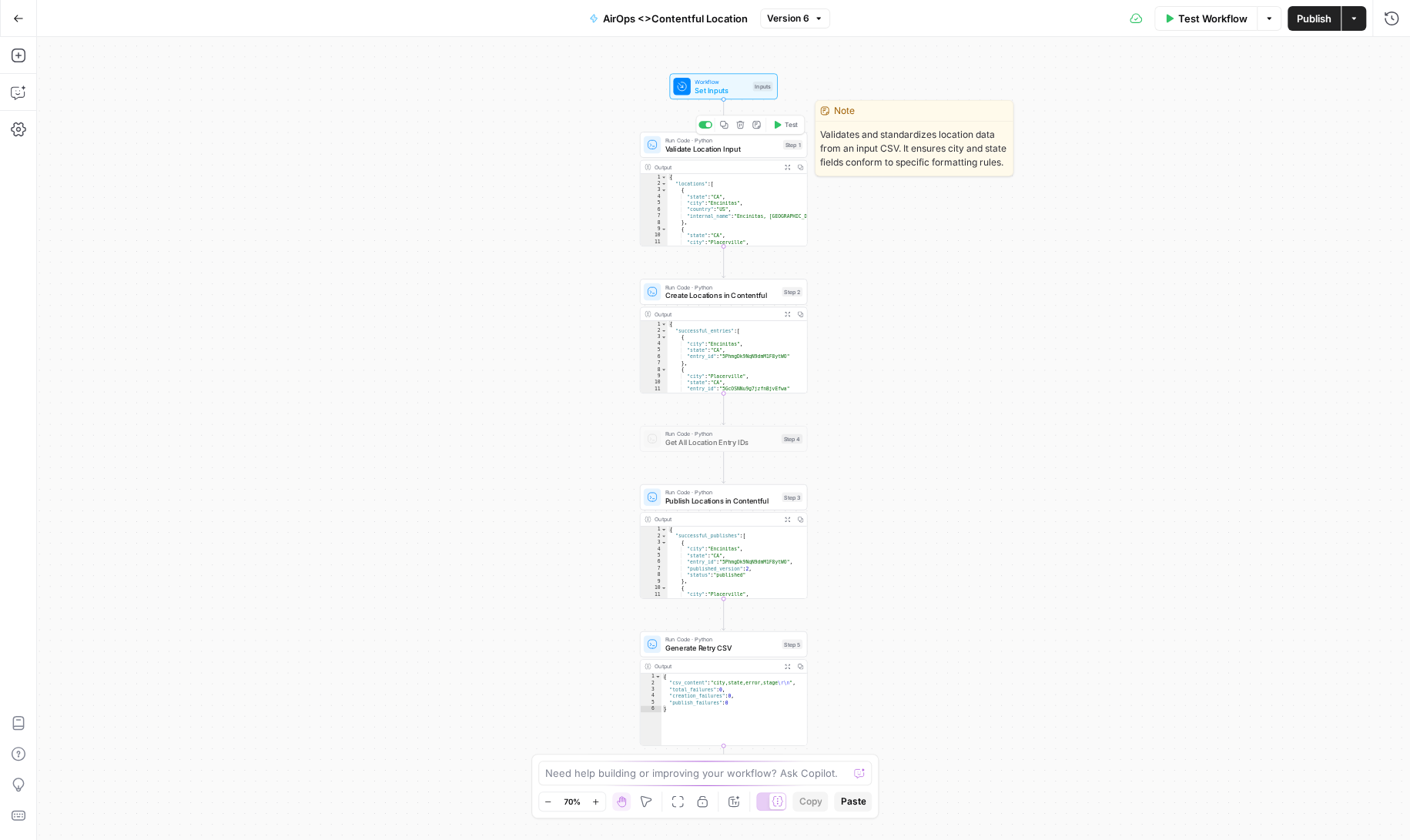
click at [725, 146] on span "Validate Location Input" at bounding box center [722, 149] width 113 height 11
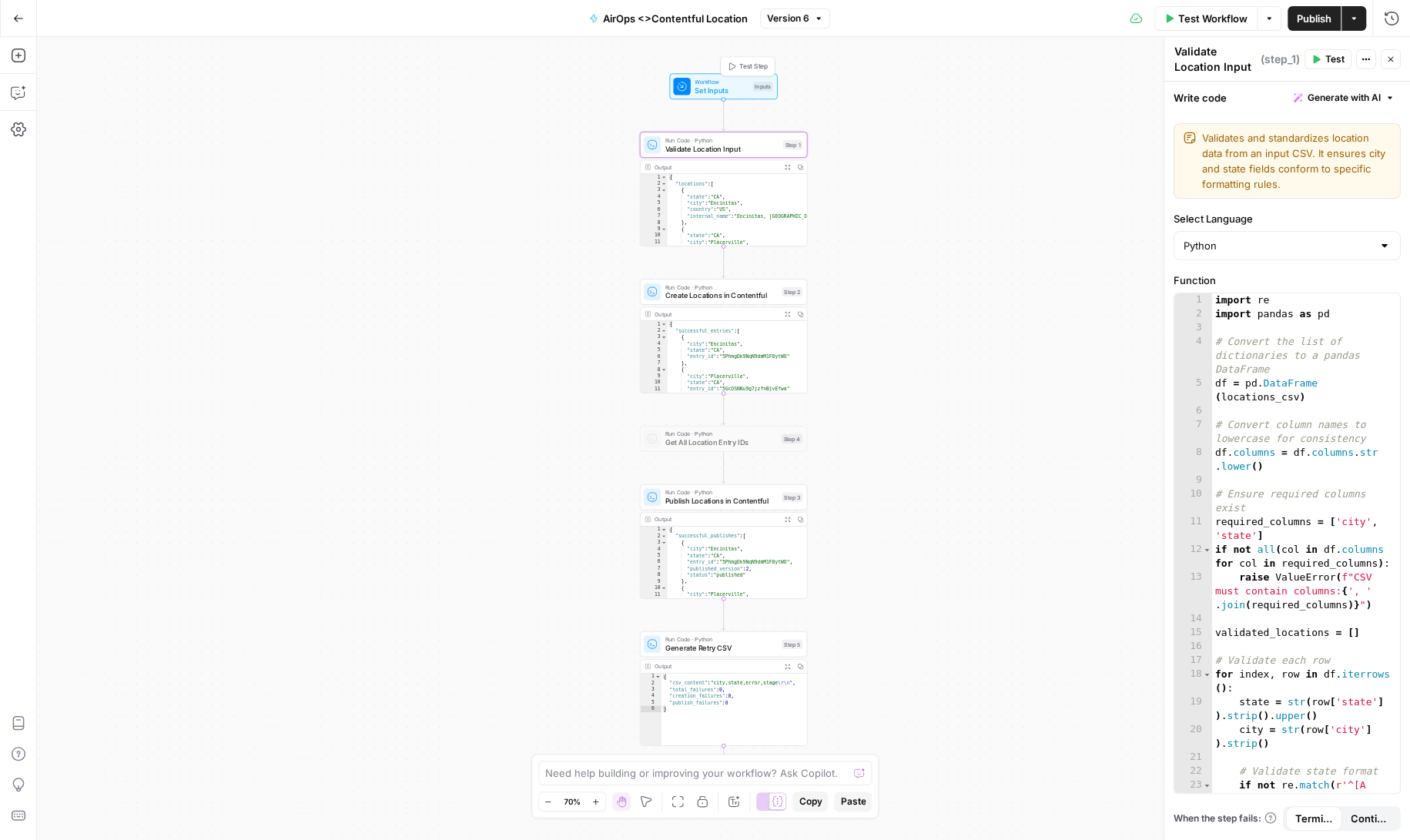
click at [712, 82] on span "Workflow" at bounding box center [721, 81] width 53 height 9
click at [1006, 211] on div "Workflow Set Inputs Inputs Run Code · Python Validate Location Input Step 1 Out…" at bounding box center [723, 438] width 1373 height 803
click at [706, 80] on span "Workflow" at bounding box center [720, 81] width 53 height 9
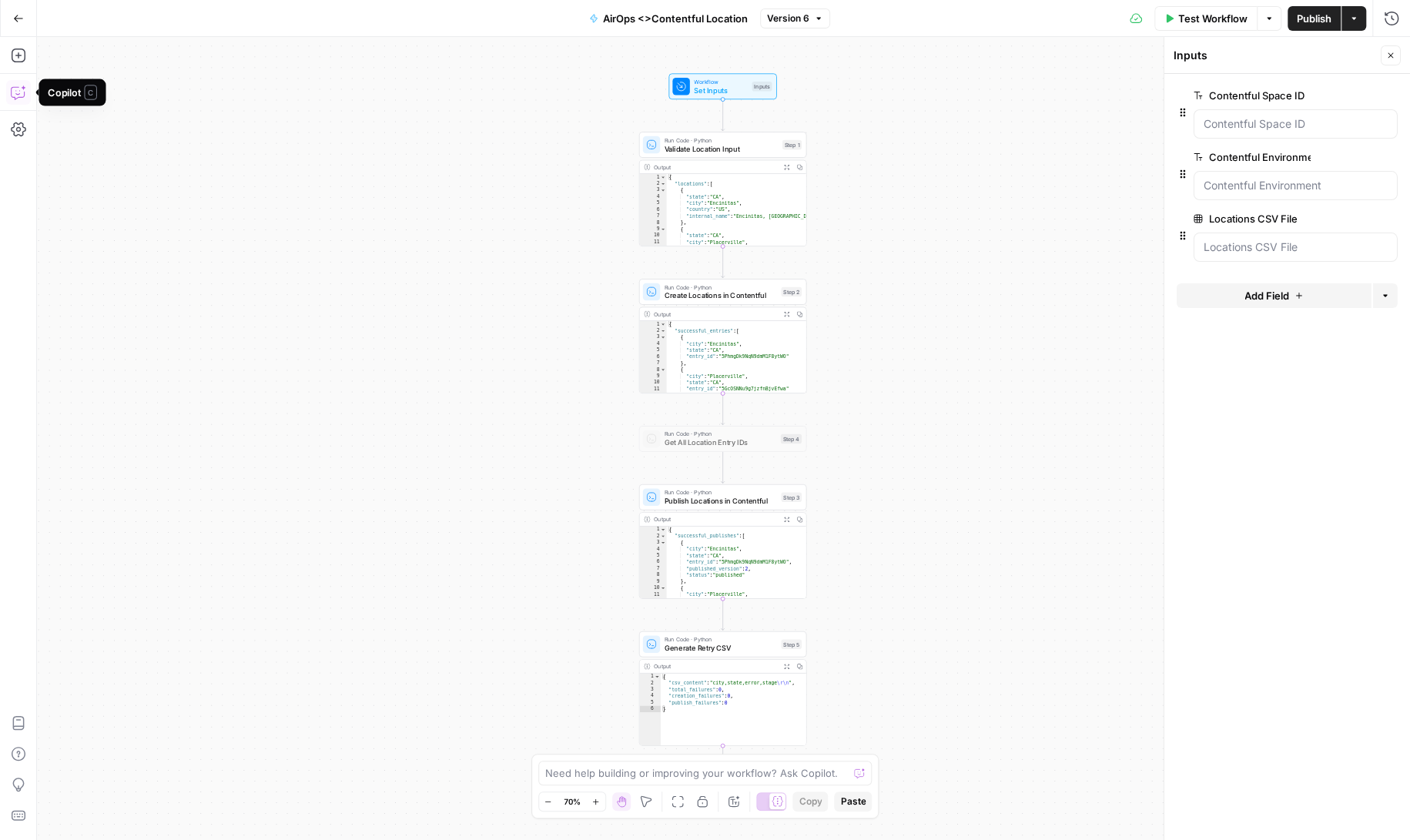
click at [18, 89] on icon "button" at bounding box center [18, 92] width 15 height 15
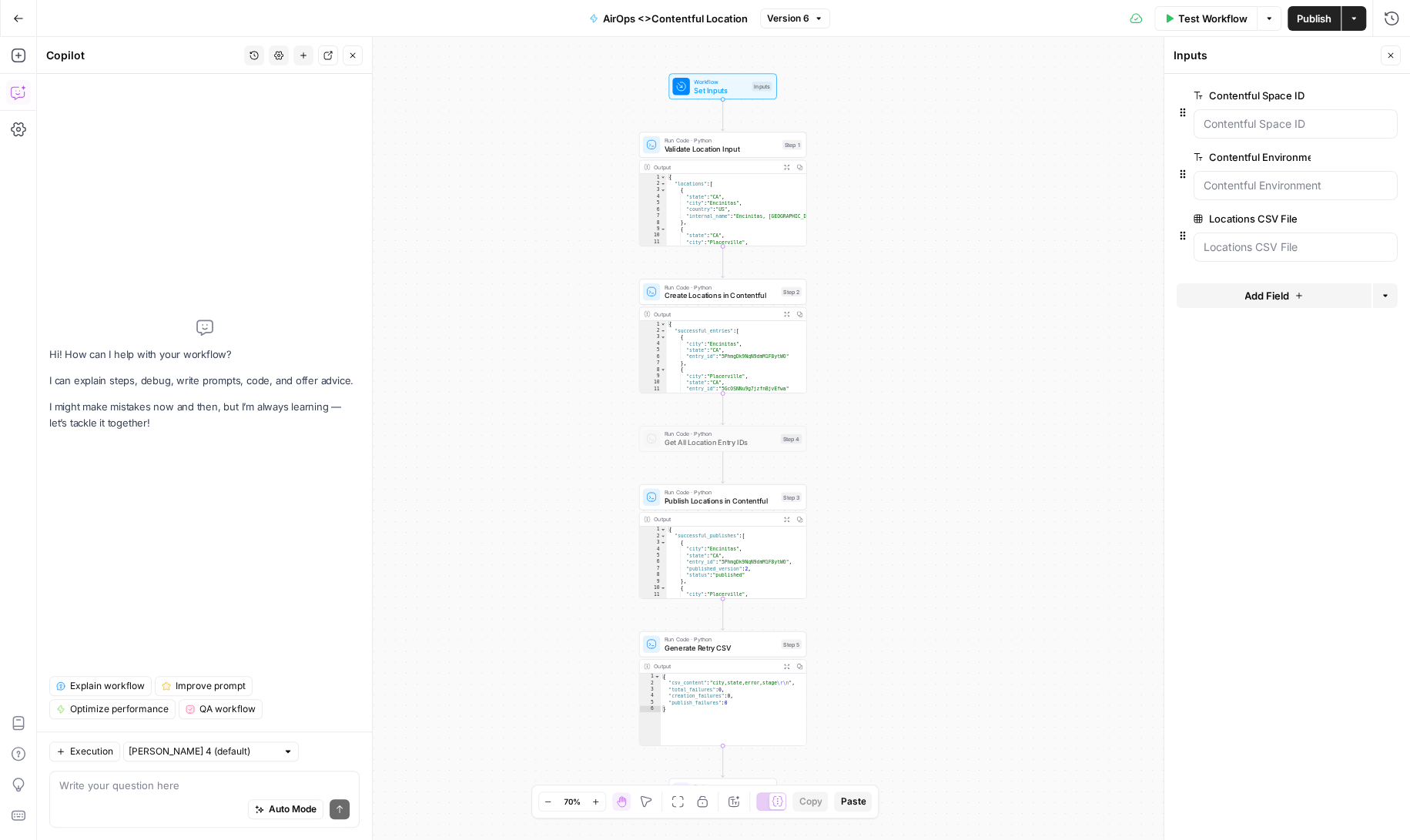
click at [111, 790] on textarea at bounding box center [204, 785] width 290 height 15
click at [228, 781] on textarea "Update RMPublish secrets to" at bounding box center [204, 785] width 290 height 15
paste textarea "AirOpsTeam"
type textarea "Update RMPublish secrets to AirOpsTeam secrets"
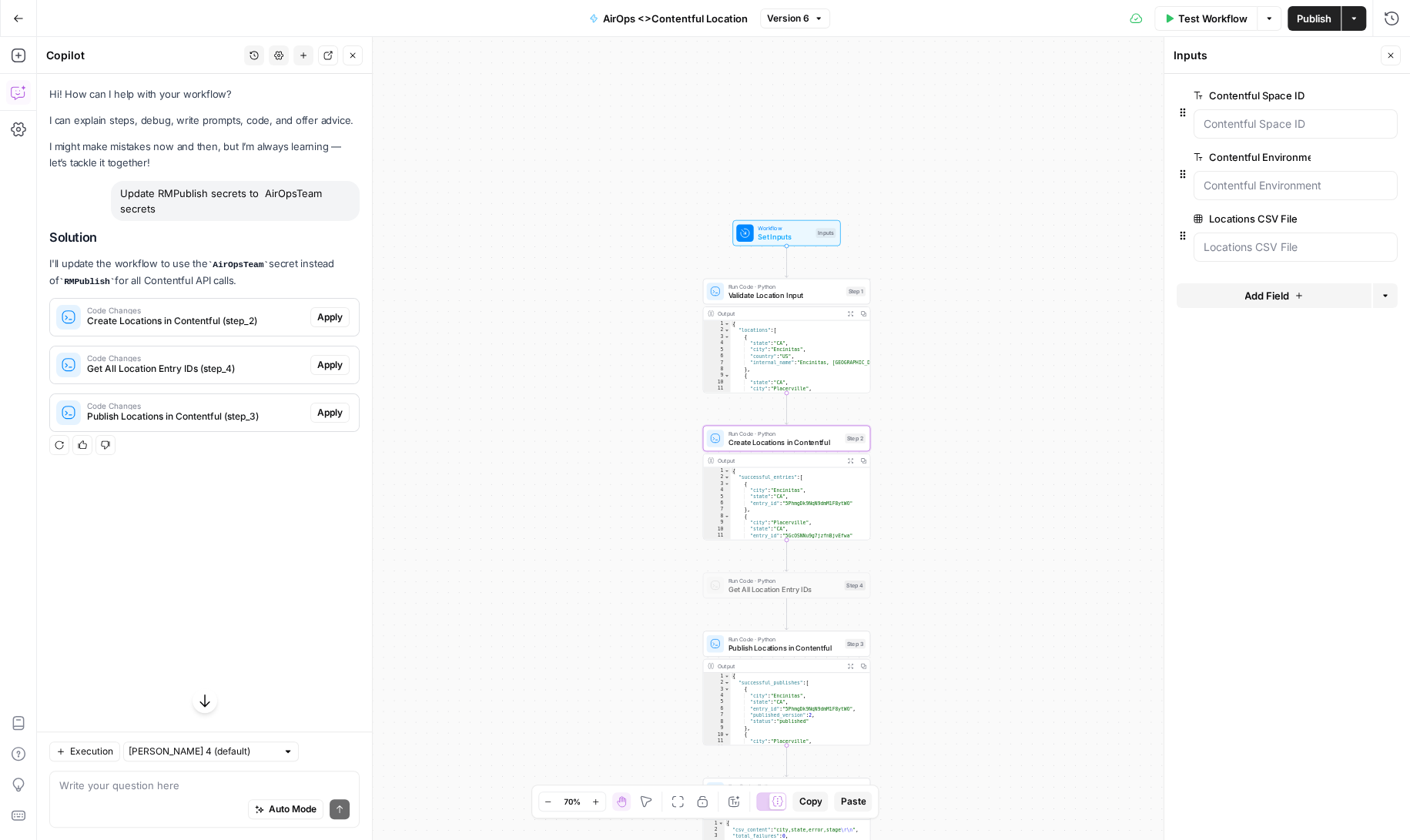
click at [327, 321] on span "Apply" at bounding box center [329, 318] width 26 height 14
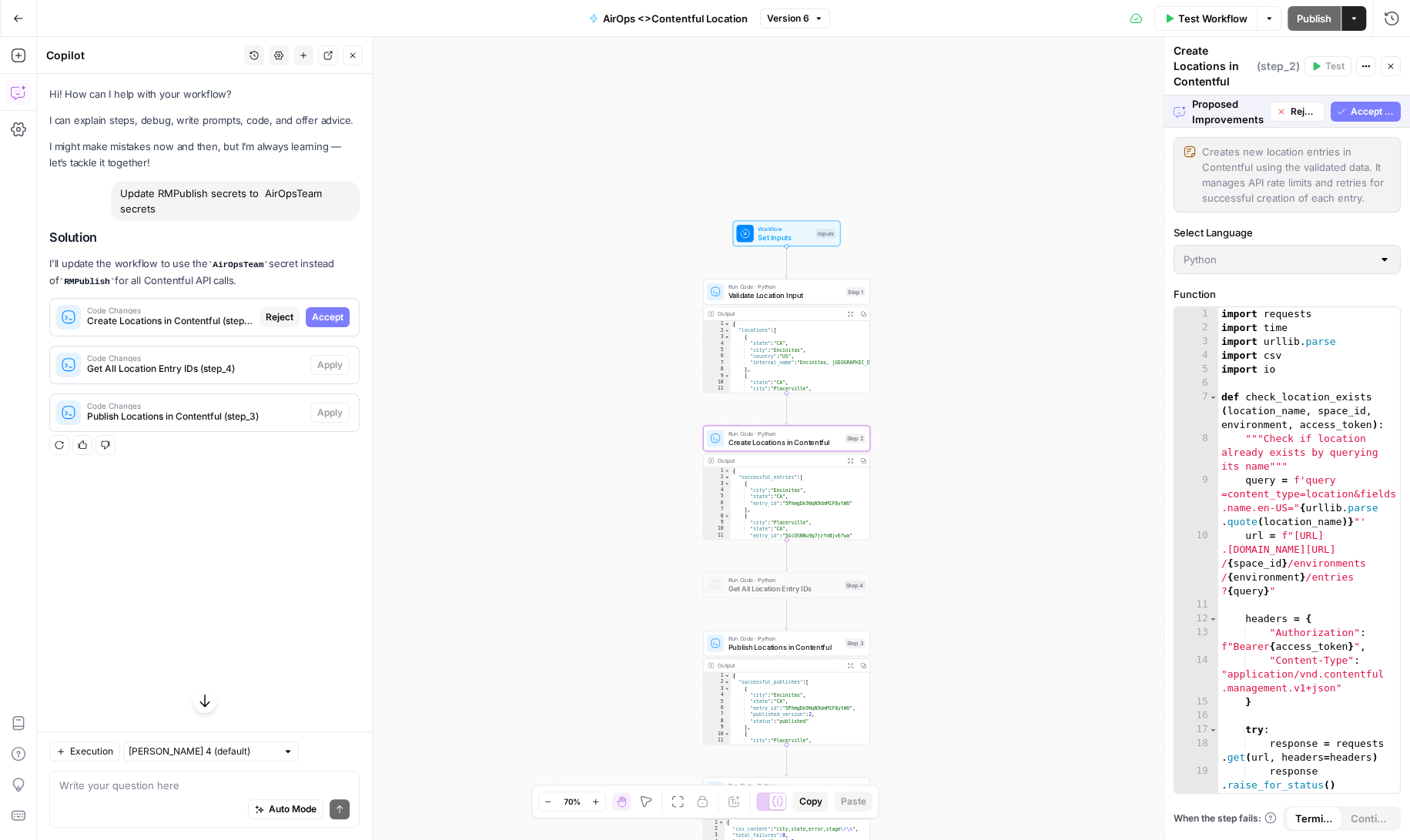
click at [335, 319] on span "Accept" at bounding box center [327, 318] width 32 height 14
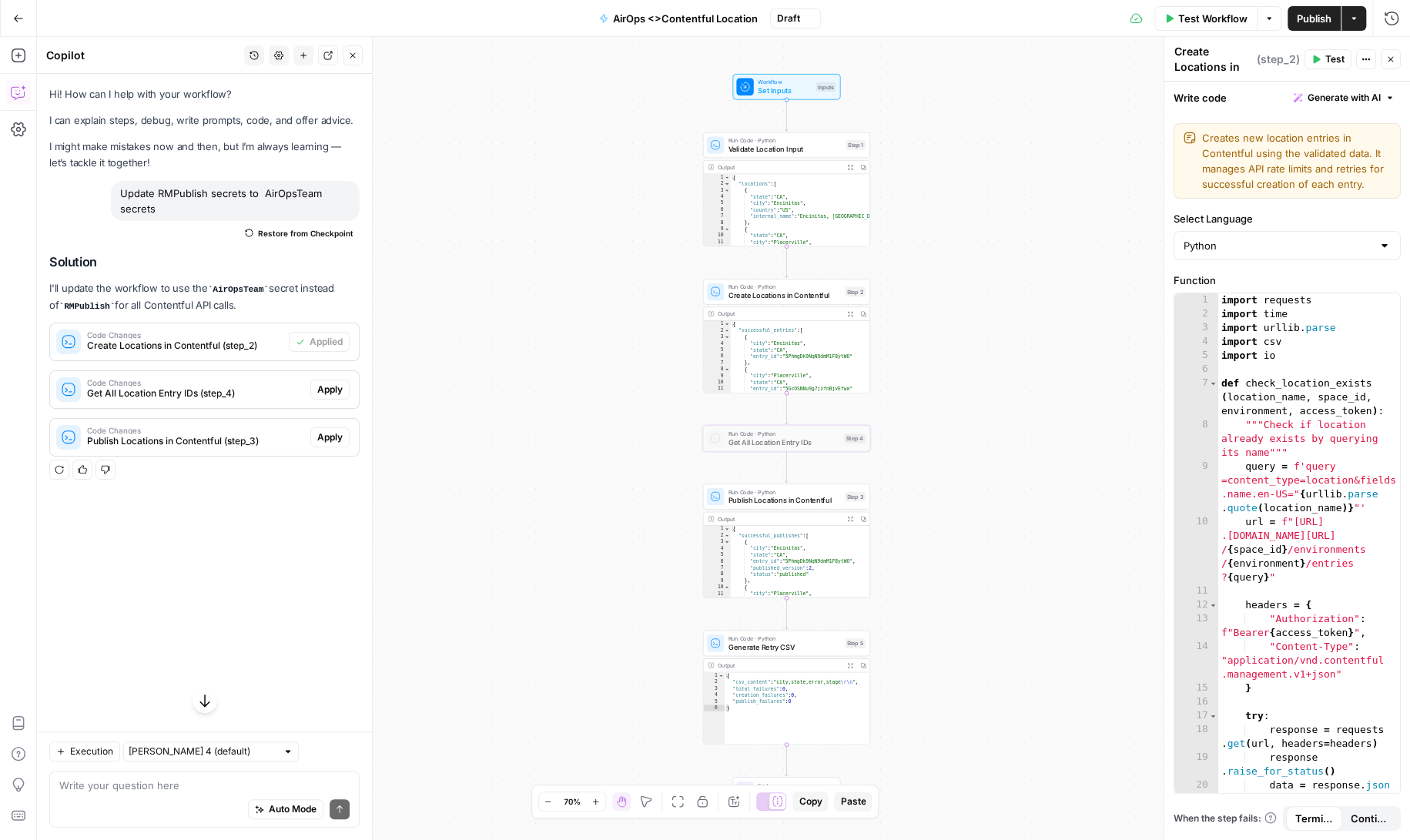
click at [326, 384] on span "Apply" at bounding box center [329, 389] width 26 height 14
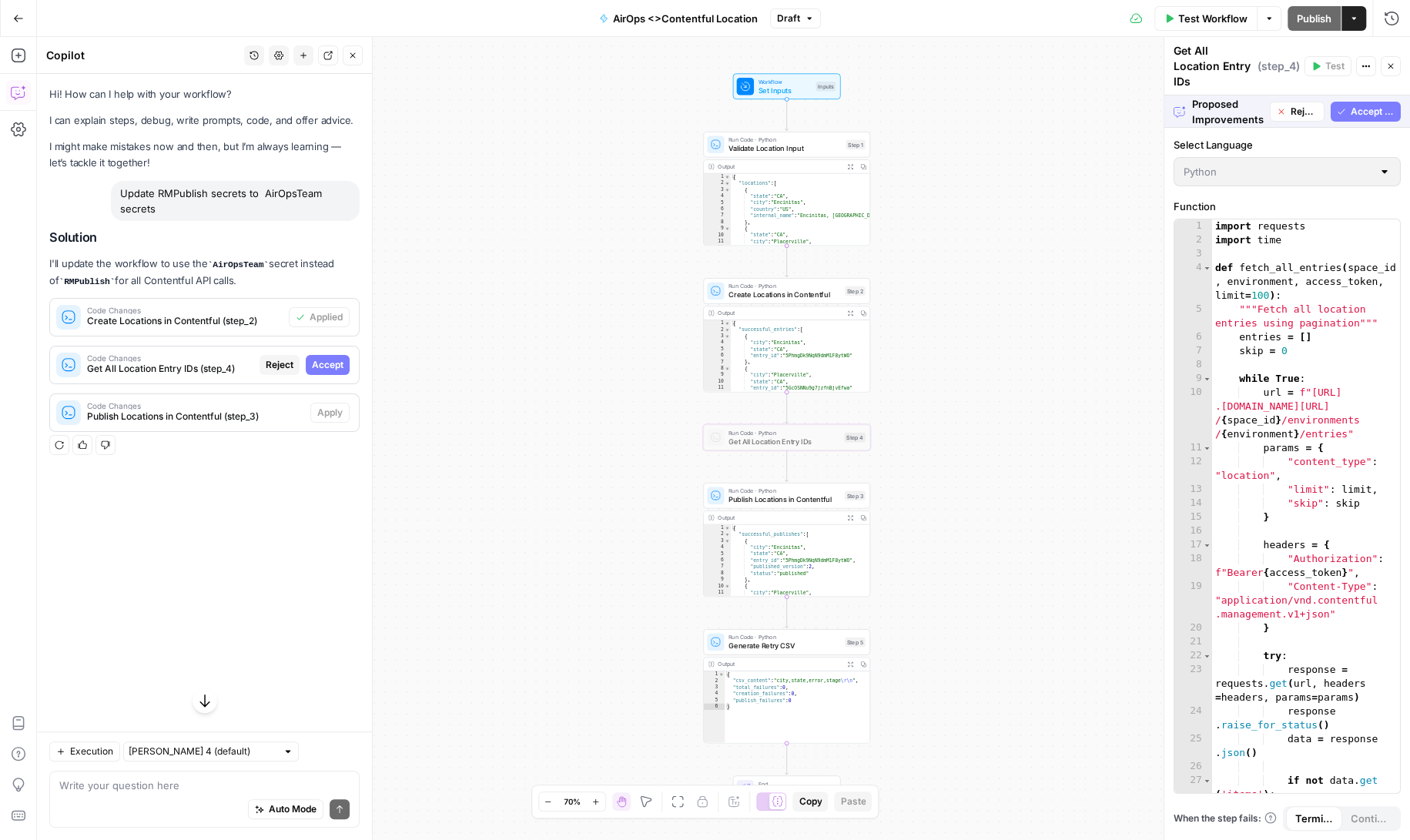
click at [330, 358] on span "Accept" at bounding box center [327, 366] width 32 height 14
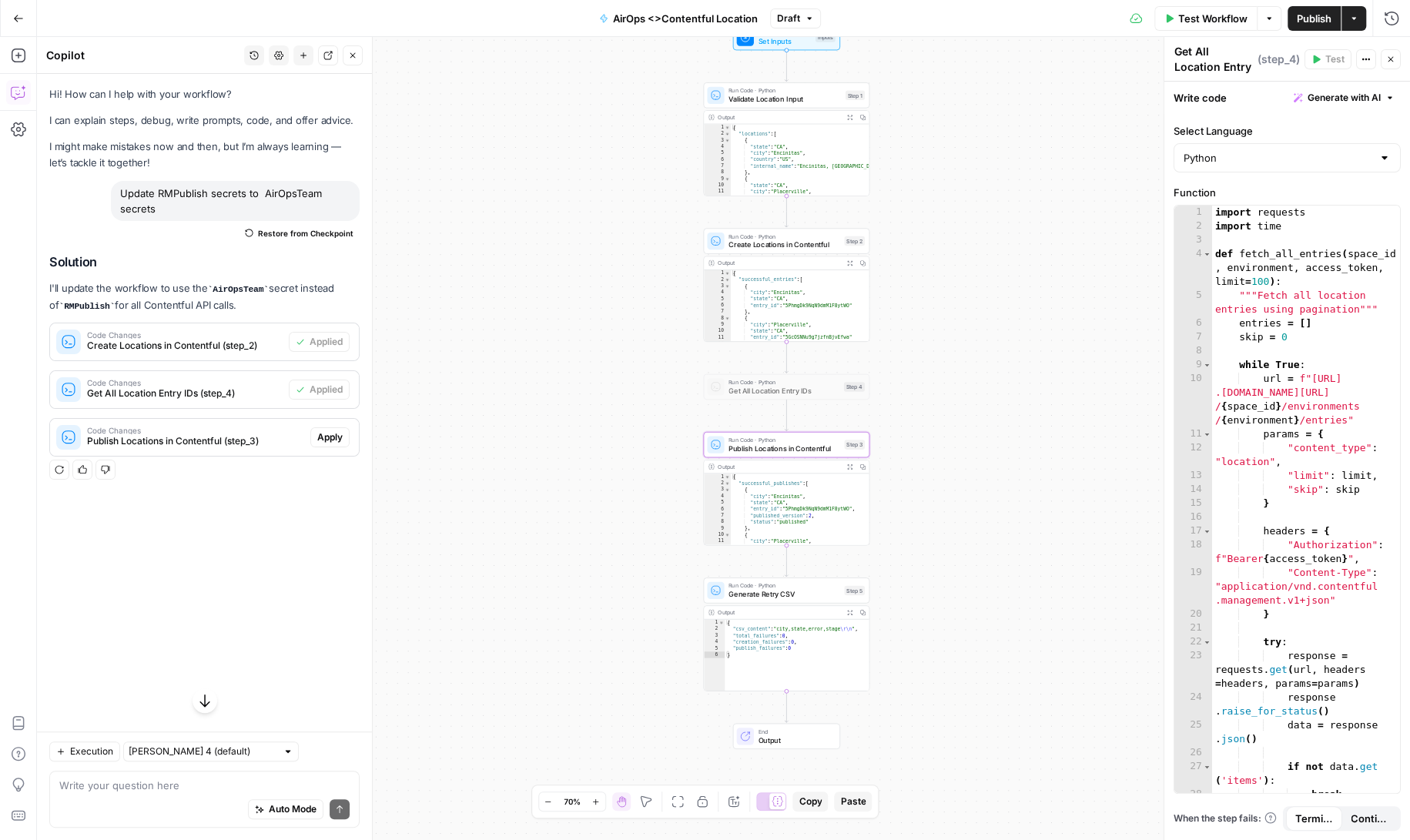
click at [327, 436] on span "Apply" at bounding box center [329, 437] width 26 height 14
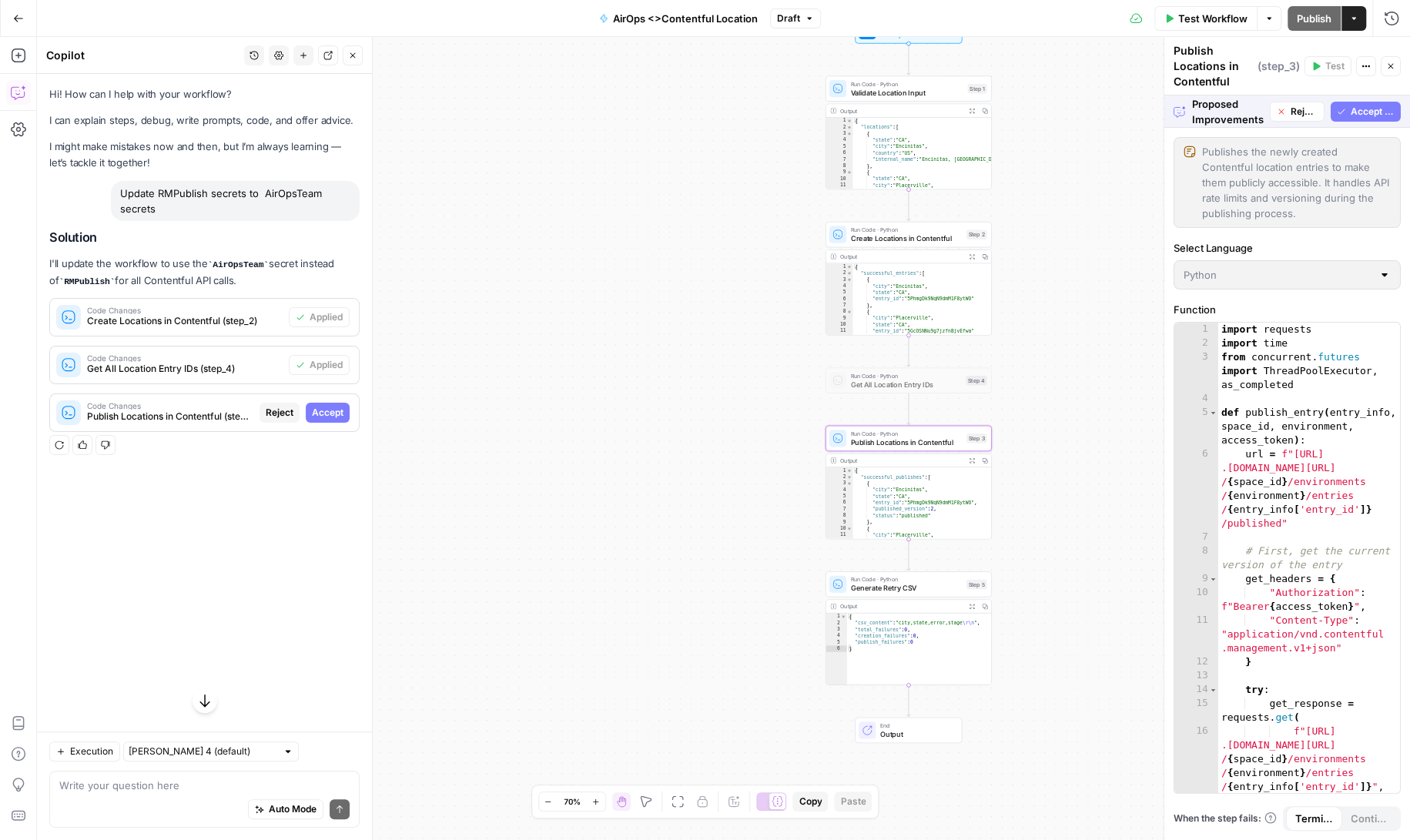
click at [322, 411] on span "Accept" at bounding box center [327, 412] width 32 height 14
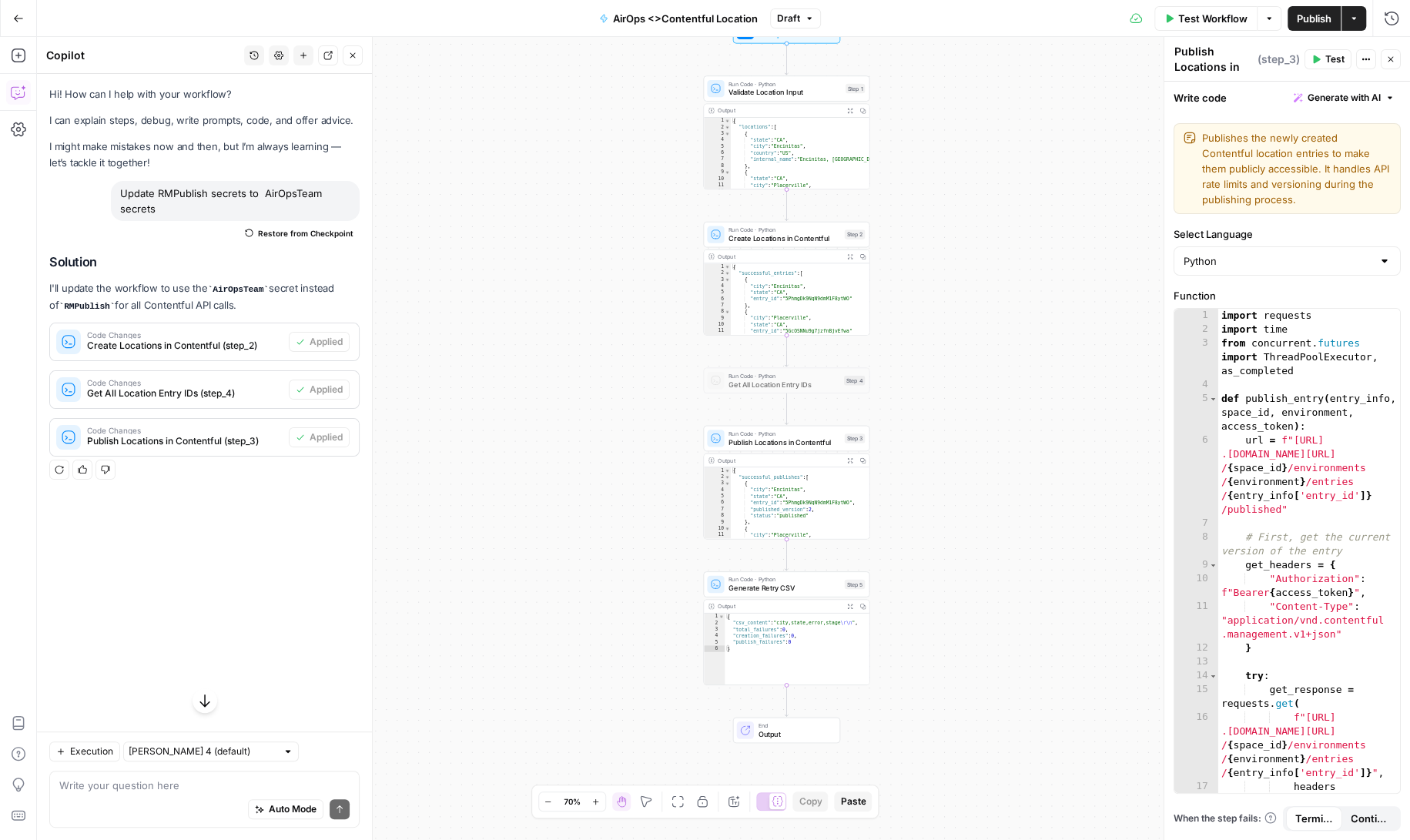
click at [158, 796] on div "Auto Mode Send" at bounding box center [204, 810] width 290 height 34
type textarea "what columns are needed for the scv expected in step 1"
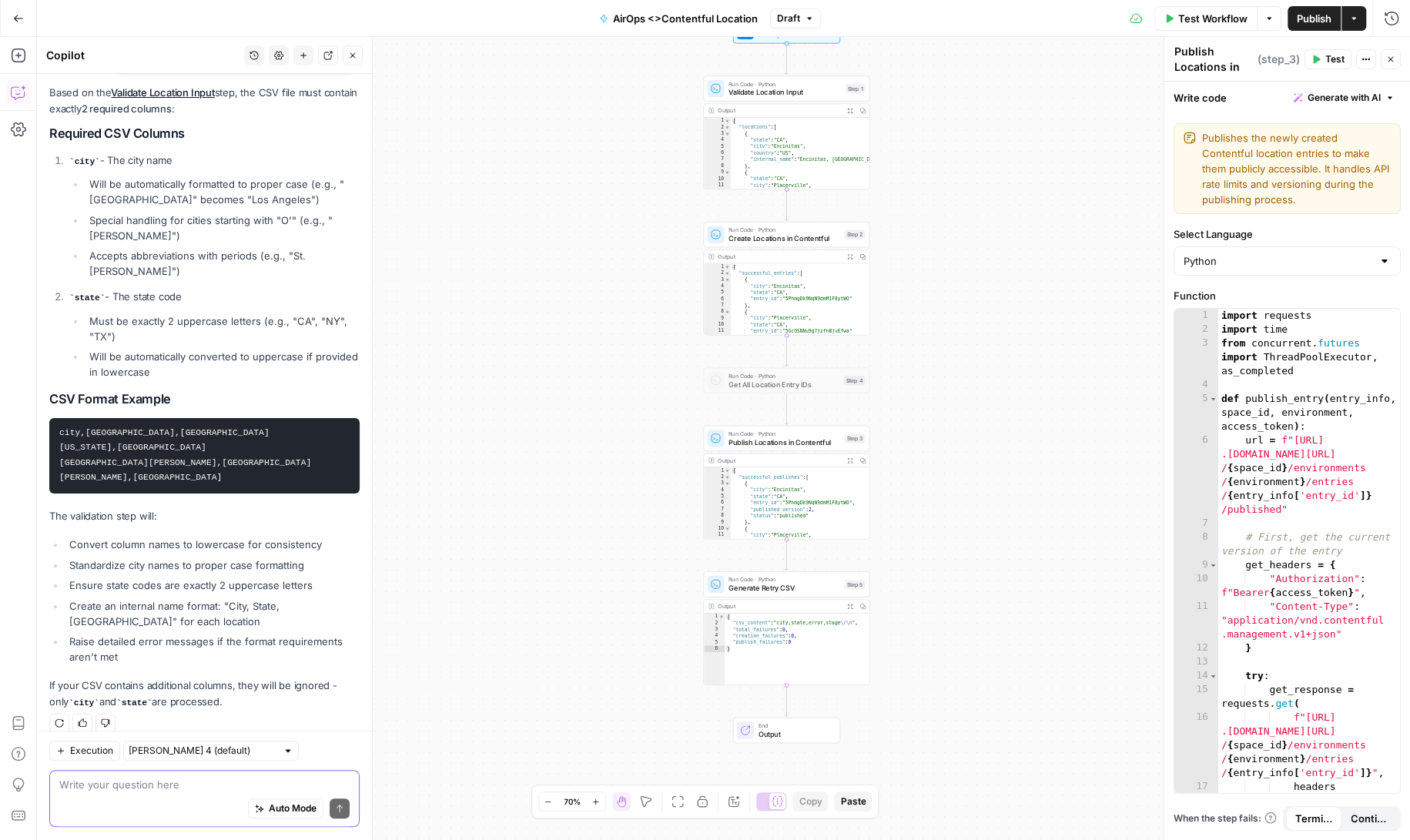
scroll to position [442, 0]
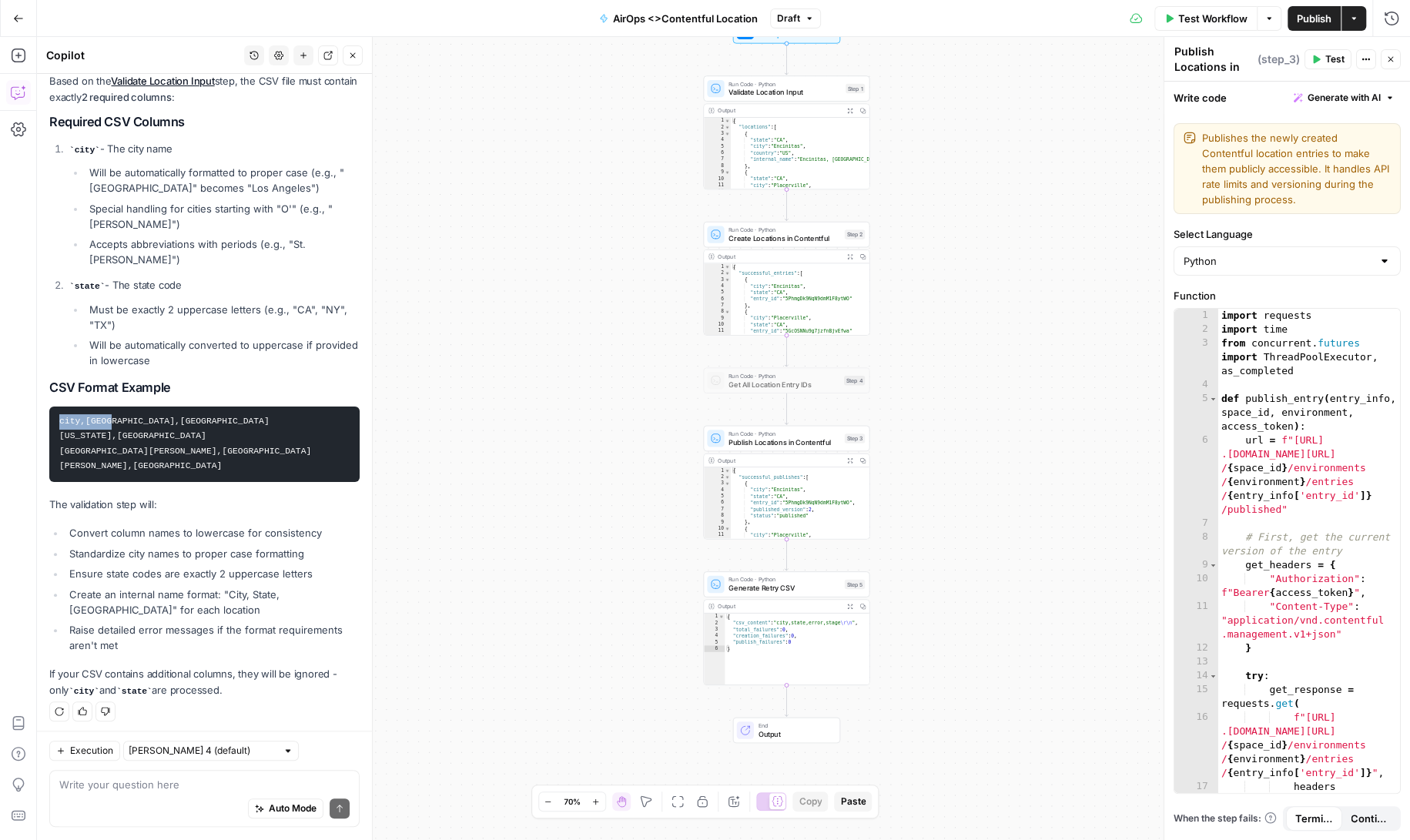
drag, startPoint x: 115, startPoint y: 404, endPoint x: 40, endPoint y: 404, distance: 75.0
click at [40, 404] on div "Hi! How can I help with your workflow? I can explain steps, debug, write prompt…" at bounding box center [204, 183] width 335 height 1104
copy code "city,state"
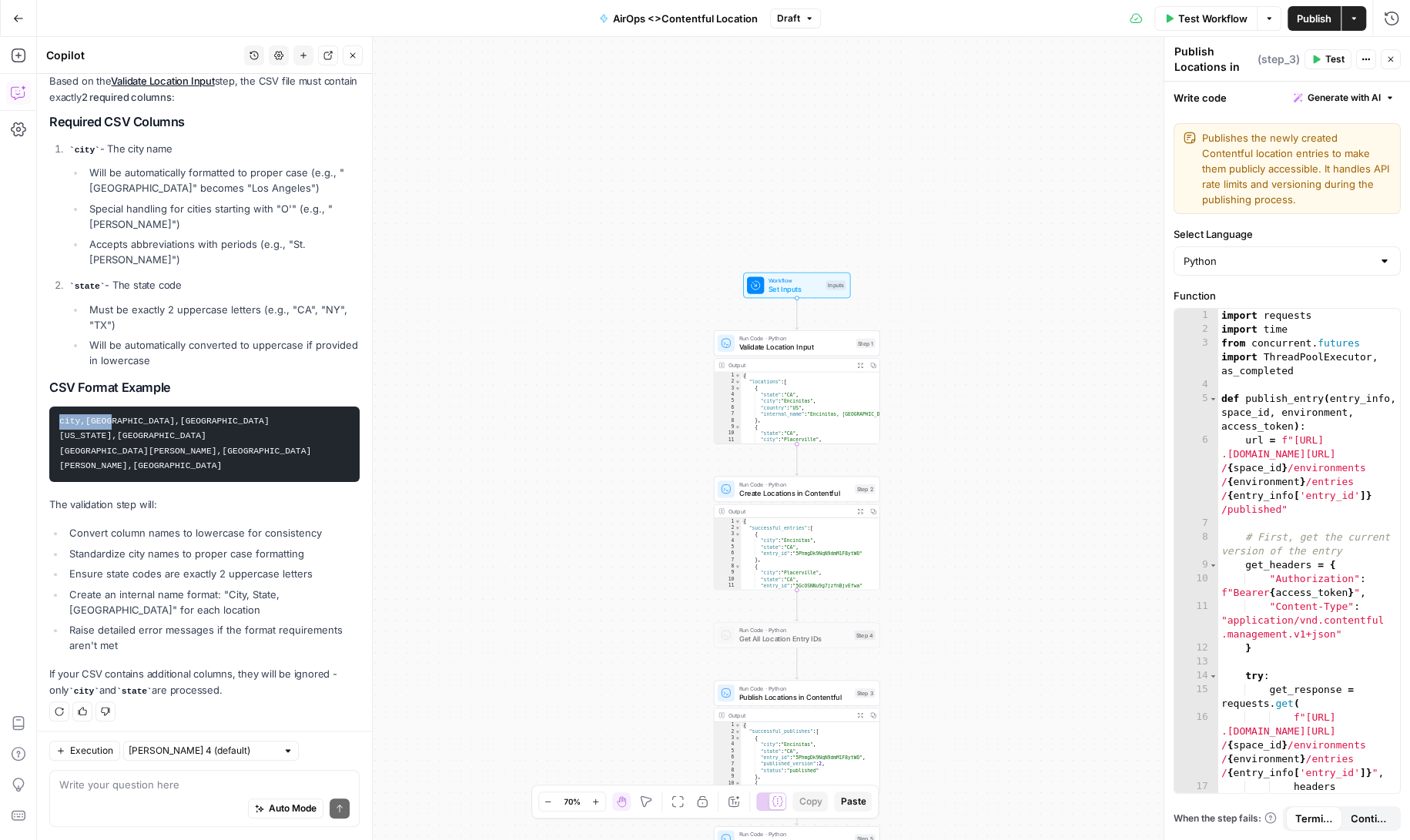
click at [1196, 20] on span "Test Workflow" at bounding box center [1213, 18] width 69 height 15
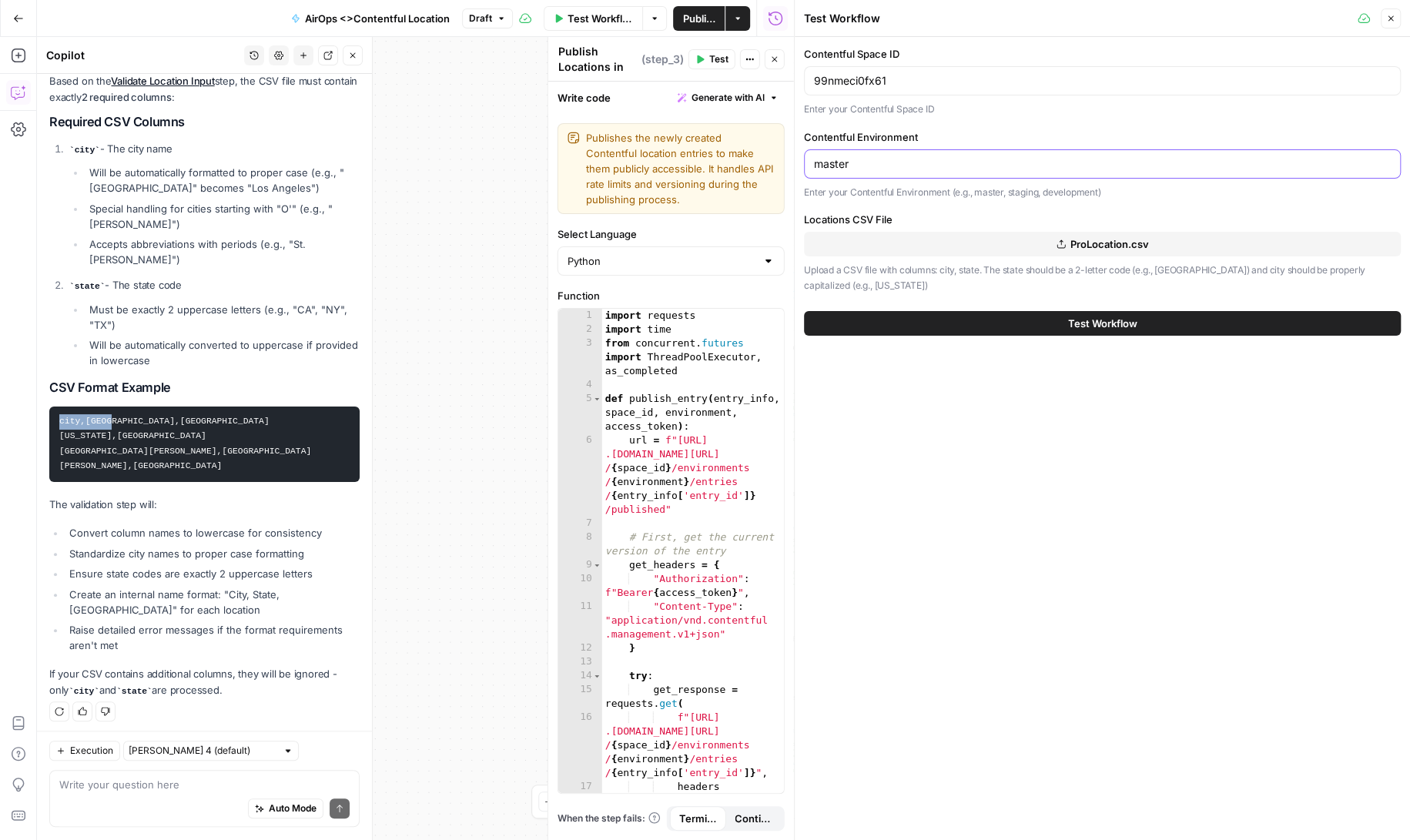
drag, startPoint x: 861, startPoint y: 157, endPoint x: 799, endPoint y: 157, distance: 62.0
click at [799, 157] on div "Test Workflow Close Contentful Space ID 99nmeci0fx61 Enter your Contentful Spac…" at bounding box center [1102, 420] width 616 height 840
type input "foogees-playground"
click at [1105, 241] on span "ProLocation.csv" at bounding box center [1109, 243] width 79 height 15
click at [1005, 322] on button "Test Workflow" at bounding box center [1102, 323] width 597 height 25
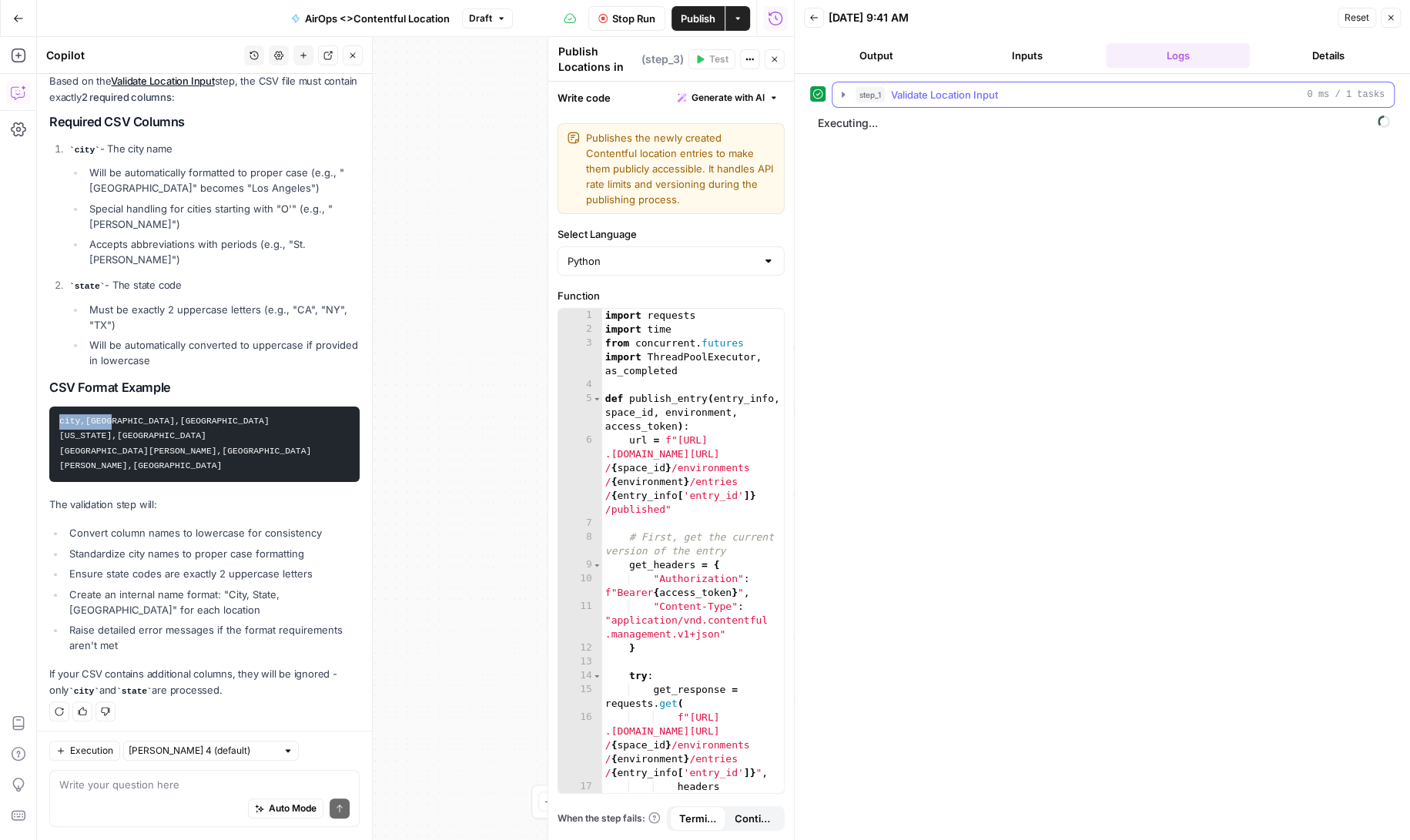
click at [842, 93] on icon "button" at bounding box center [843, 95] width 3 height 5
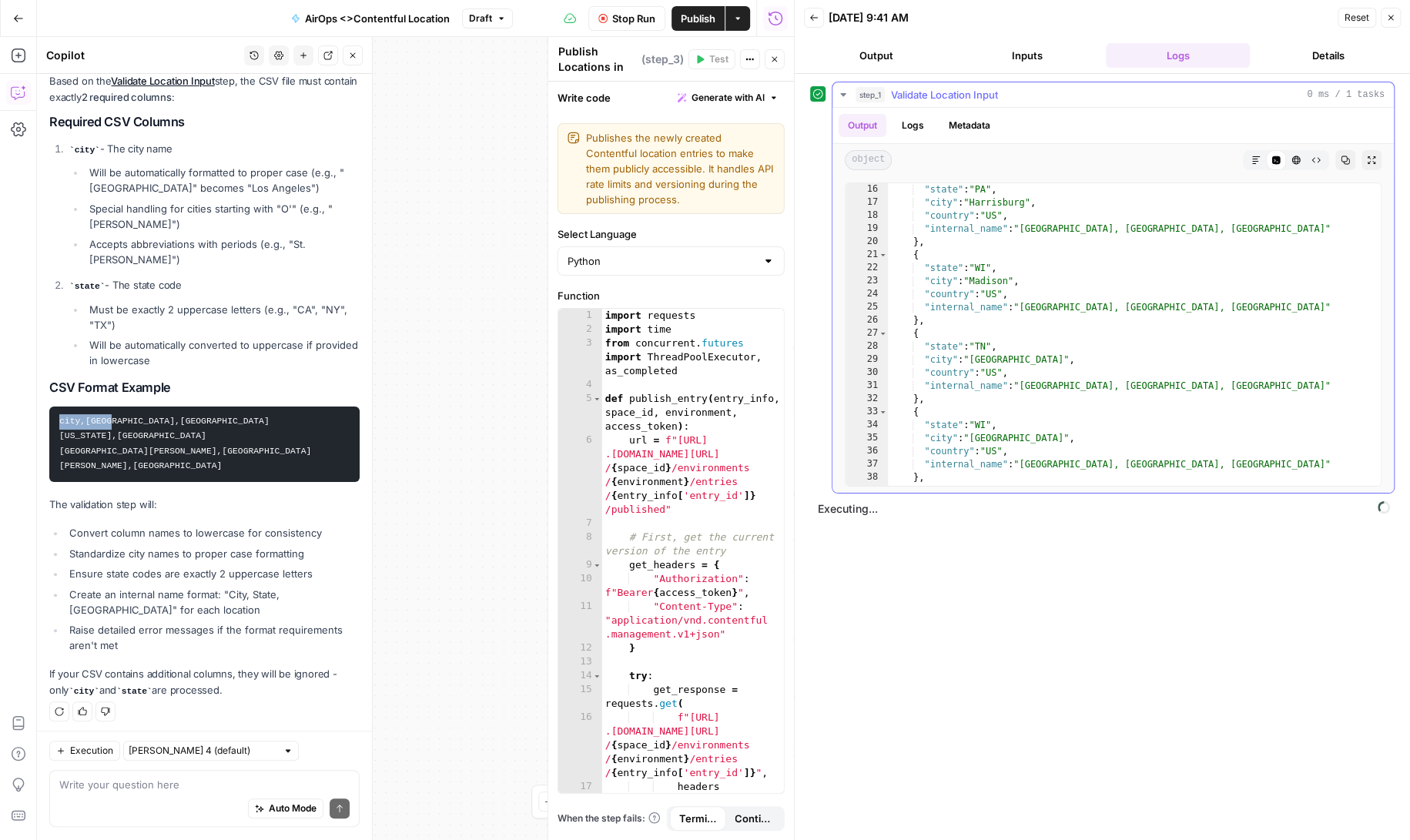
scroll to position [185, 0]
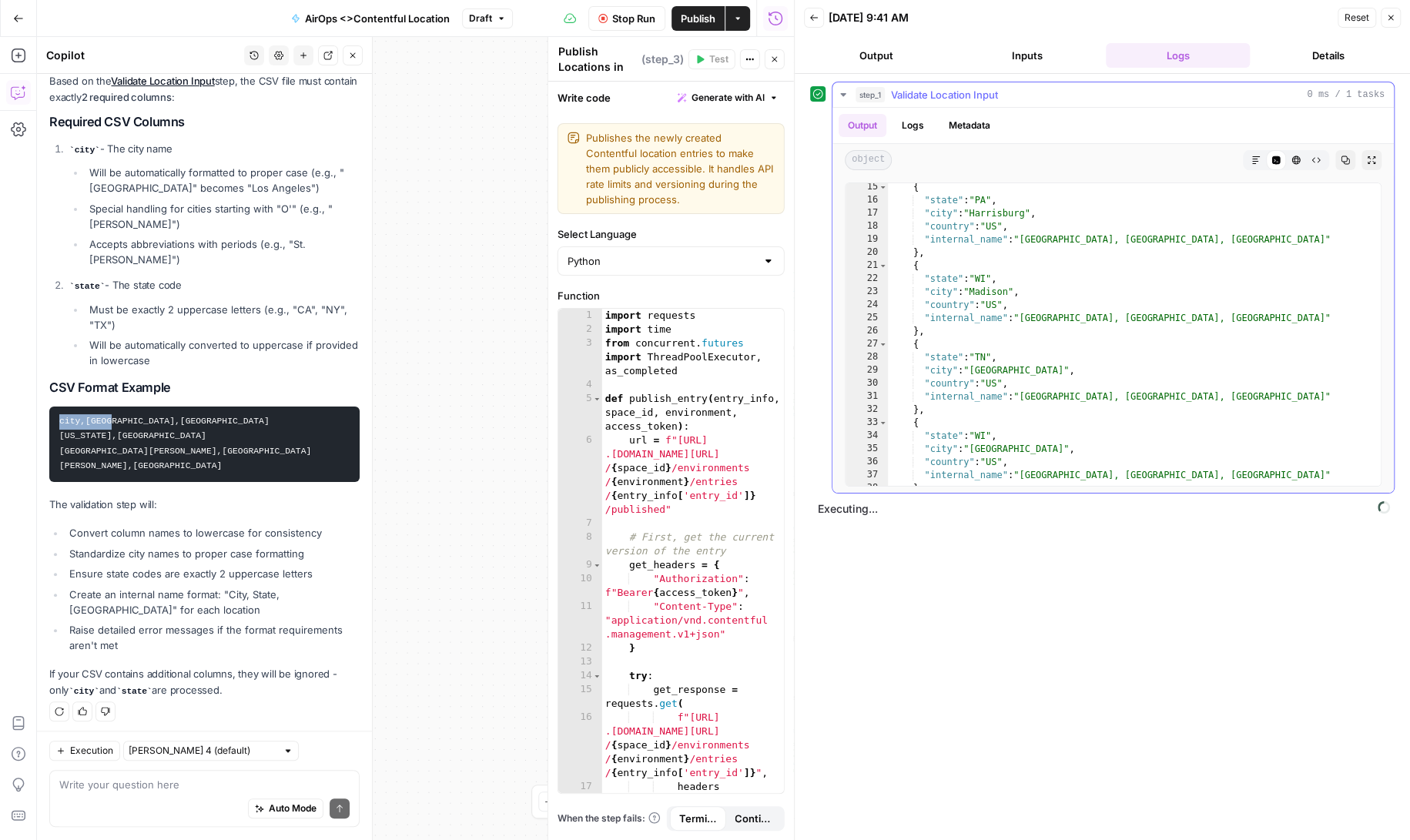
click at [841, 89] on icon "button" at bounding box center [844, 95] width 12 height 12
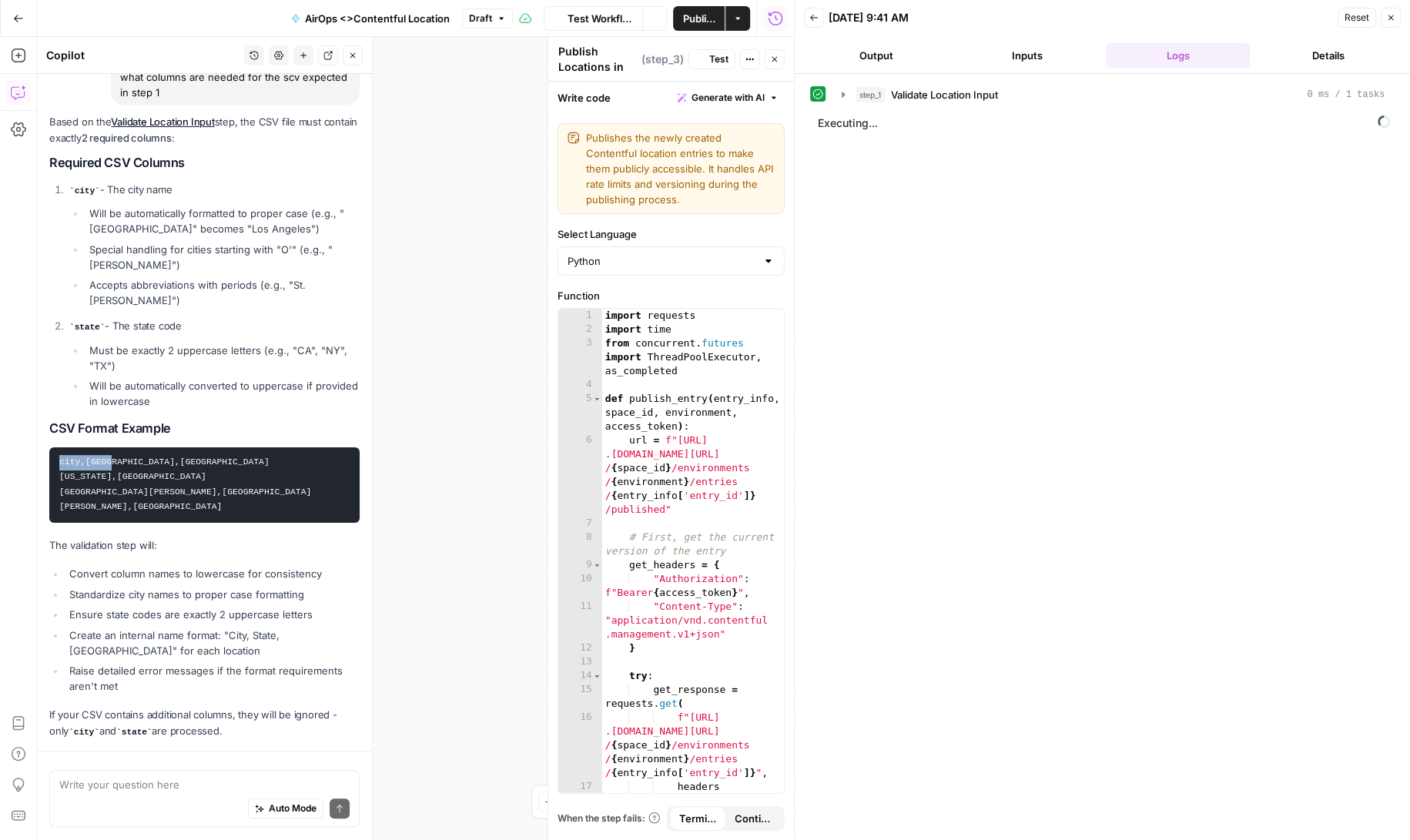
scroll to position [442, 0]
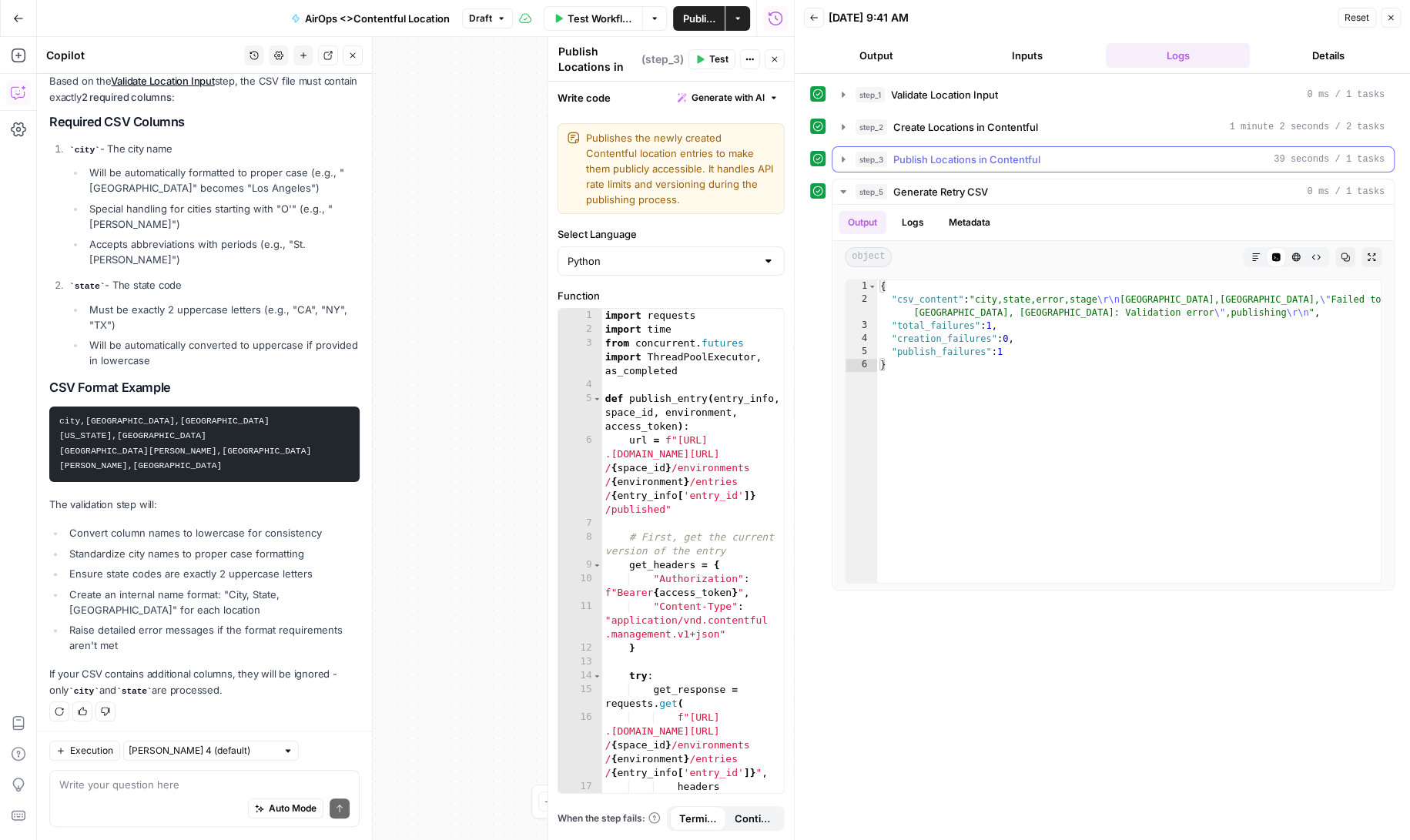
click at [843, 157] on icon "button" at bounding box center [843, 159] width 3 height 5
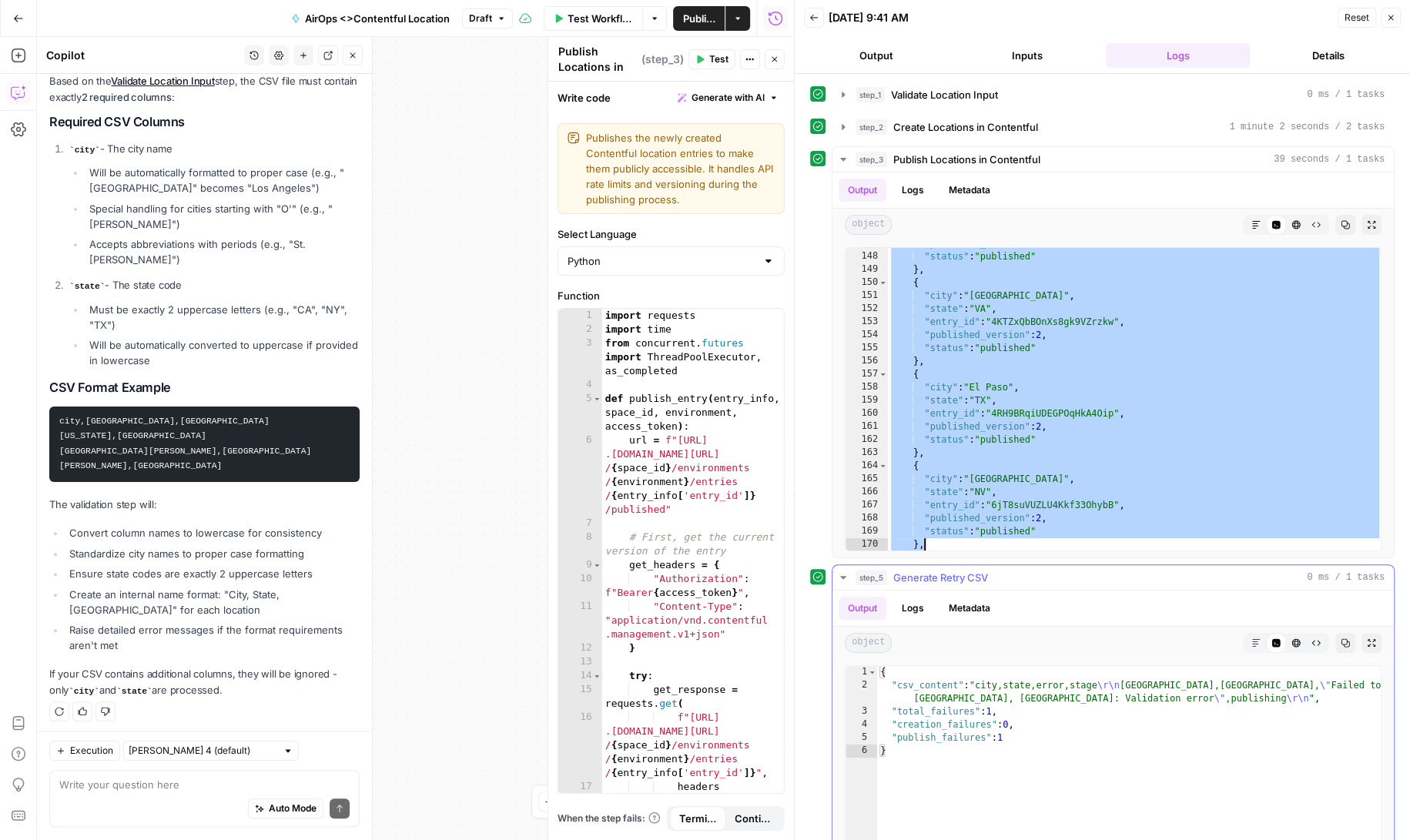
scroll to position [2184, 0]
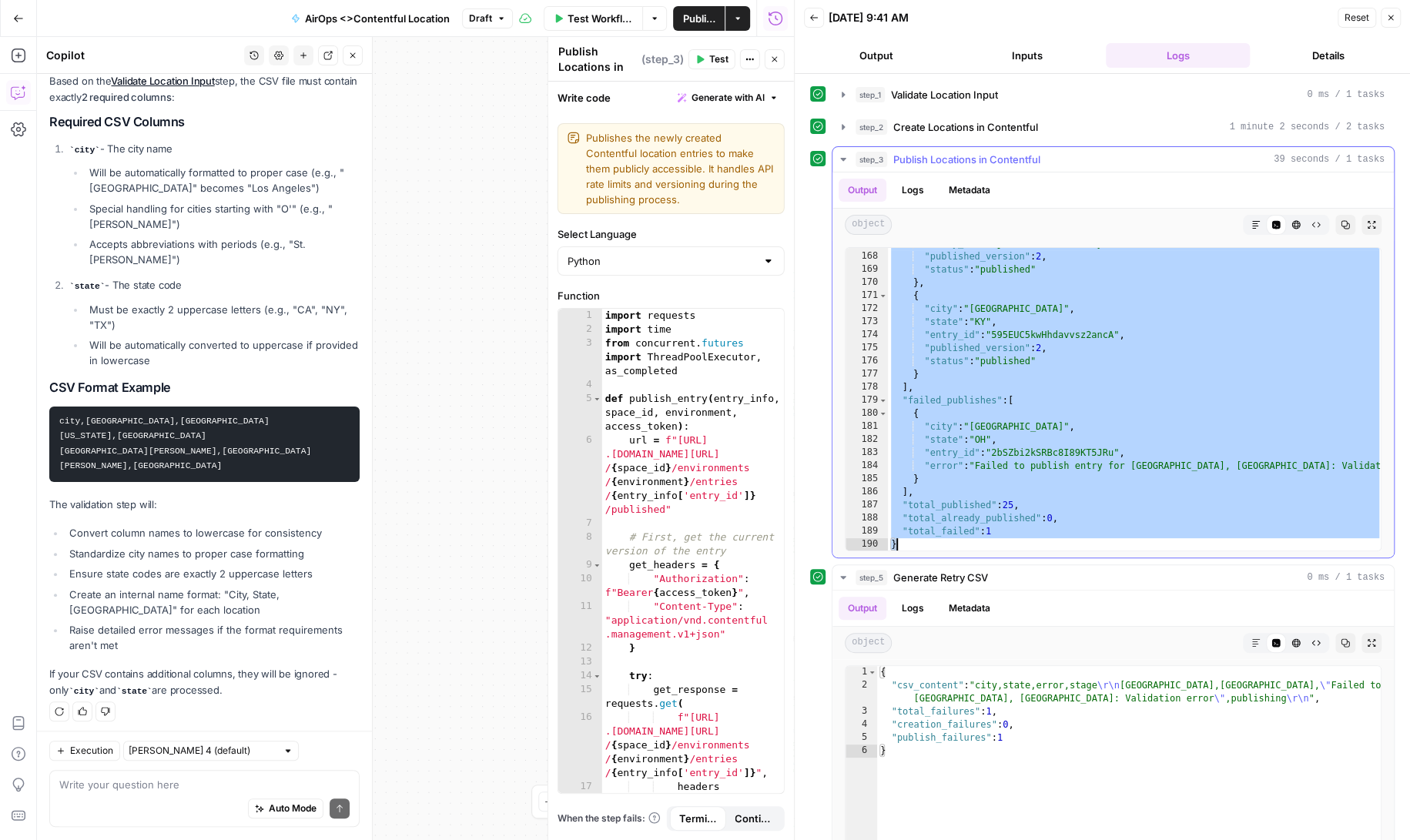
drag, startPoint x: 891, startPoint y: 252, endPoint x: 1062, endPoint y: 543, distance: 337.5
click at [1062, 543] on div ""entry_id" : "6jT8suVUZLU4Kkf33OhybB" , "published_version" : 2 , "status" : "p…" at bounding box center [1135, 402] width 494 height 329
type textarea "**********"
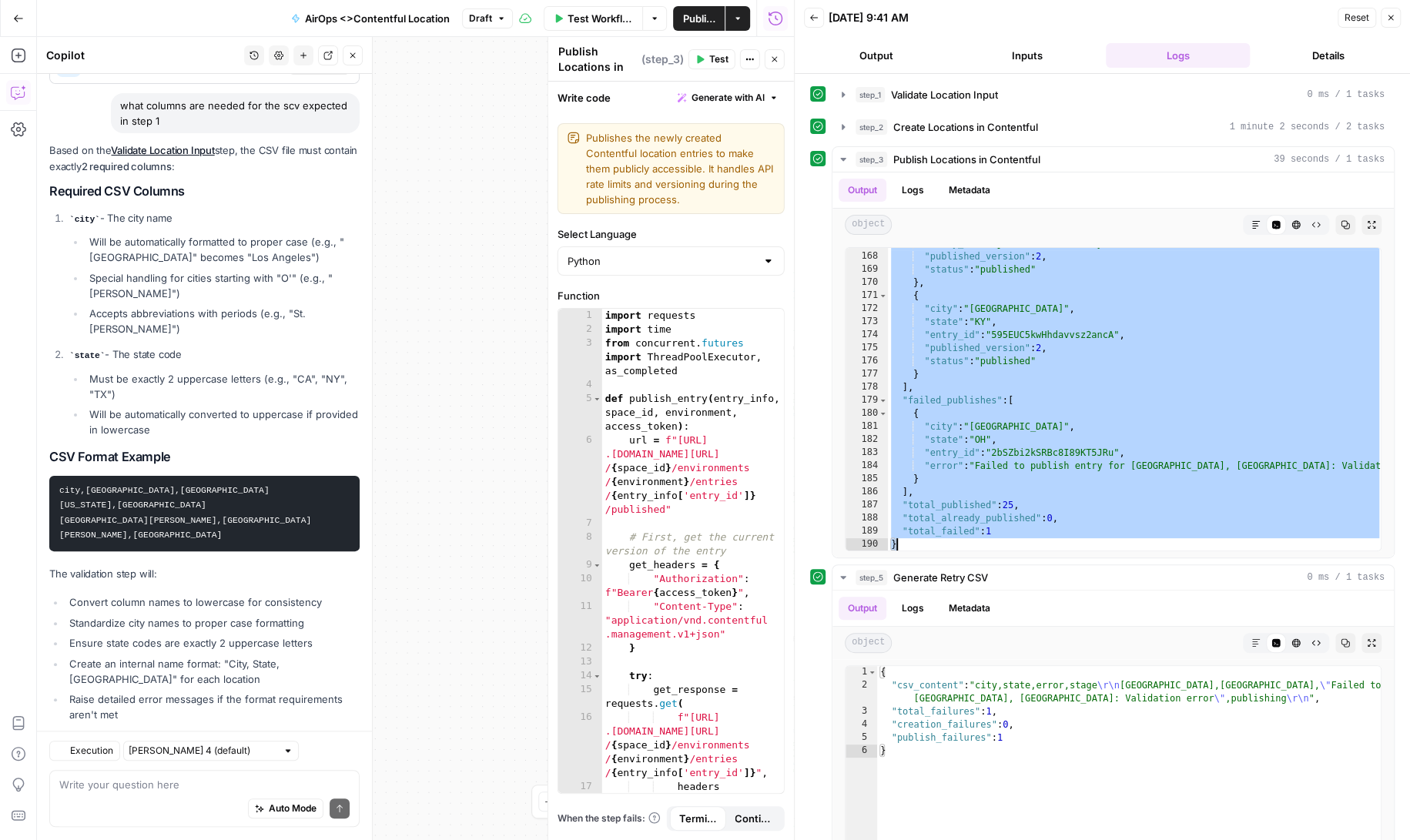
scroll to position [442, 0]
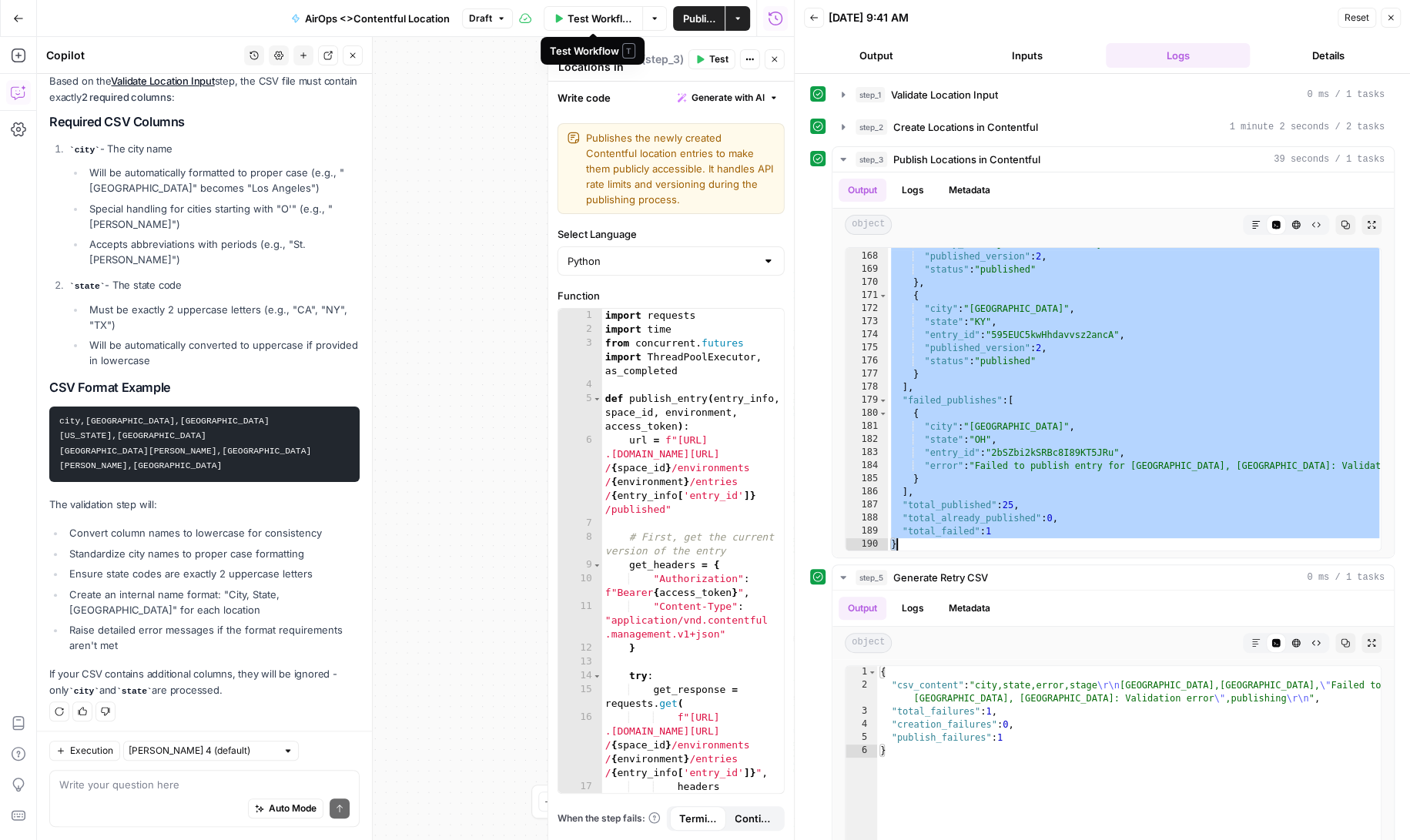
click at [593, 15] on span "Test Workflow" at bounding box center [600, 18] width 66 height 15
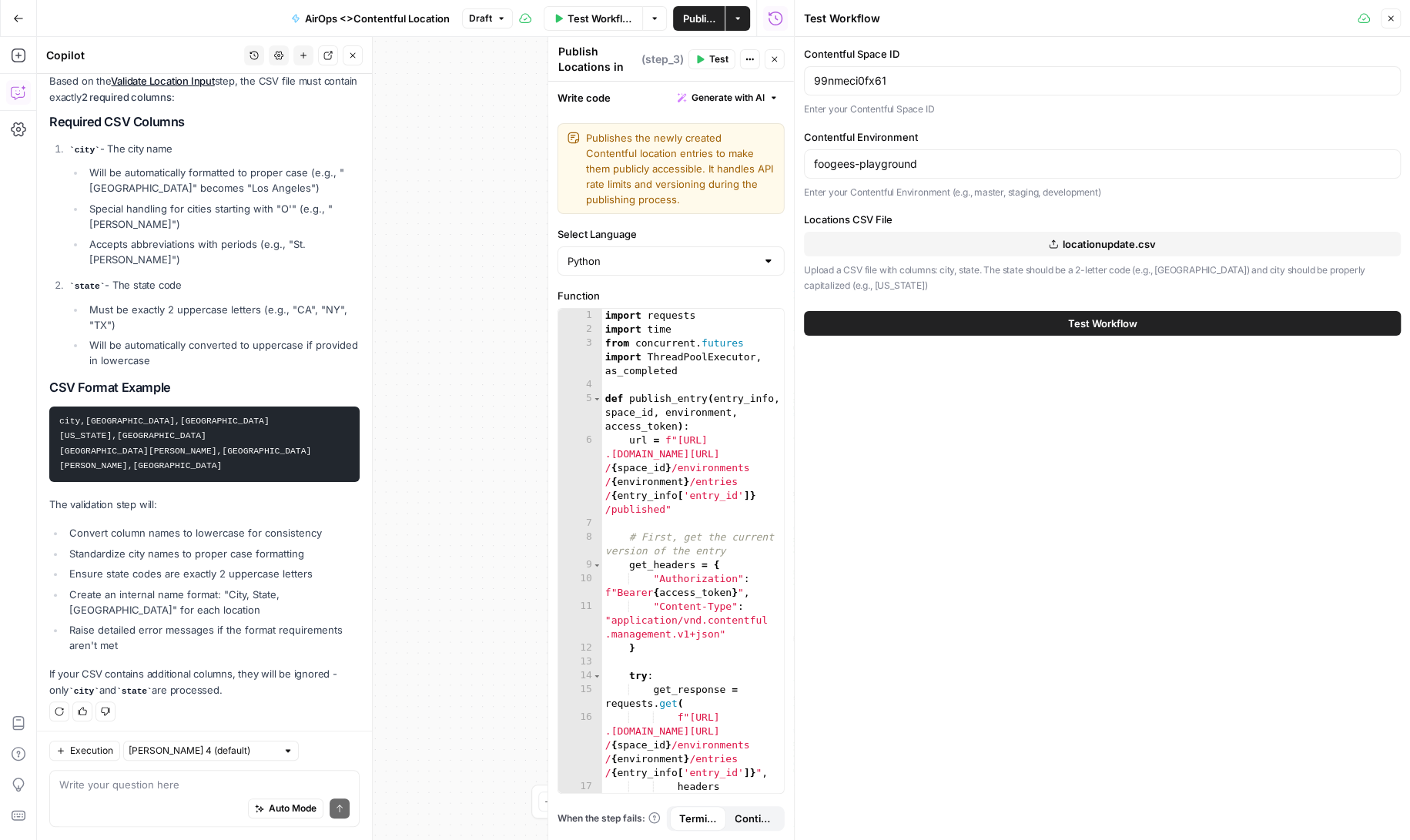
click at [1092, 246] on span "locationupdate.csv" at bounding box center [1108, 243] width 93 height 15
drag, startPoint x: 948, startPoint y: 158, endPoint x: 783, endPoint y: 165, distance: 165.1
click at [783, 165] on body "Angi New Home Browse Insights Opportunities Your Data Recent Grids AirOps <> Co…" at bounding box center [705, 420] width 1410 height 840
type input "master"
click at [1052, 325] on button "Test Workflow" at bounding box center [1102, 323] width 597 height 25
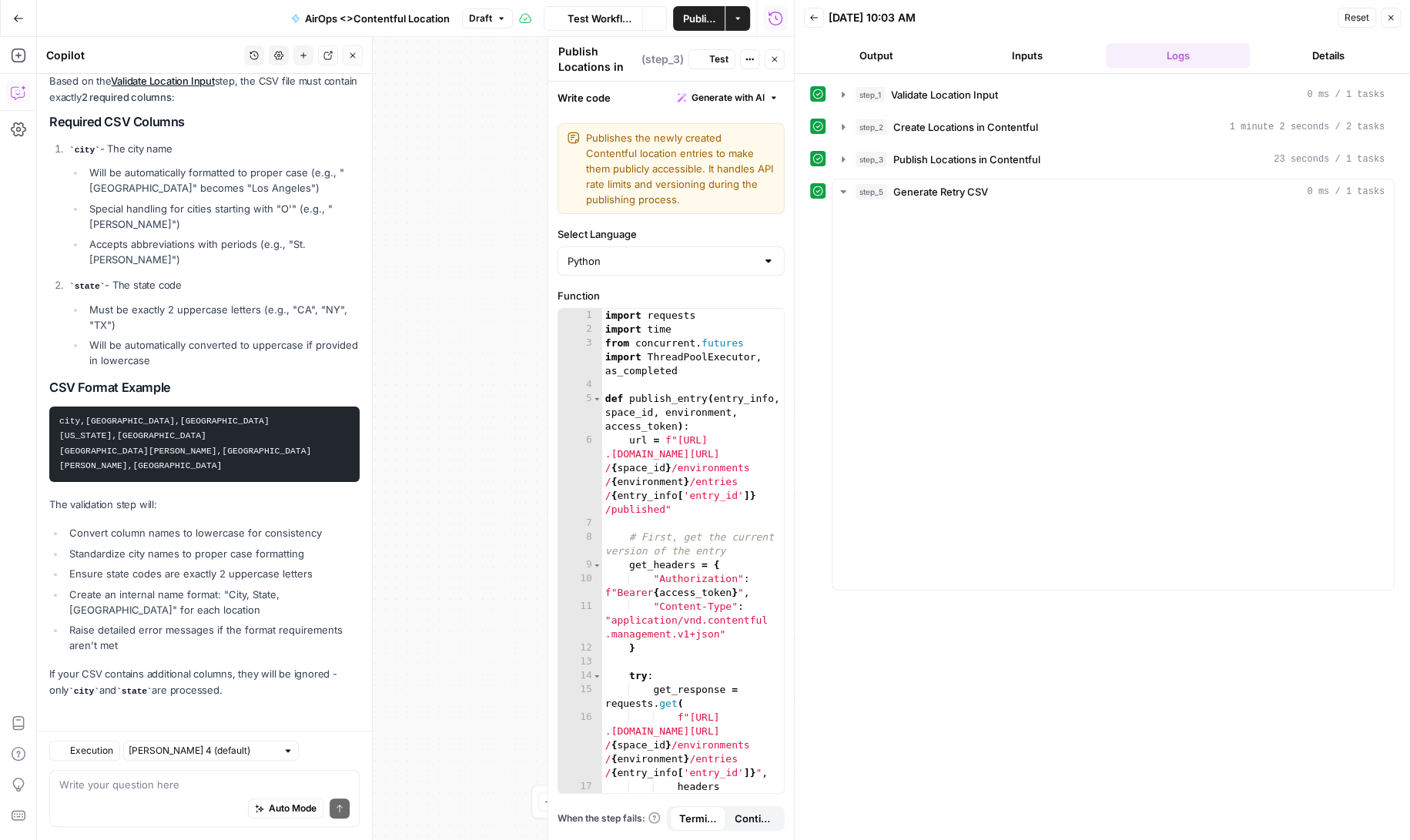
scroll to position [442, 0]
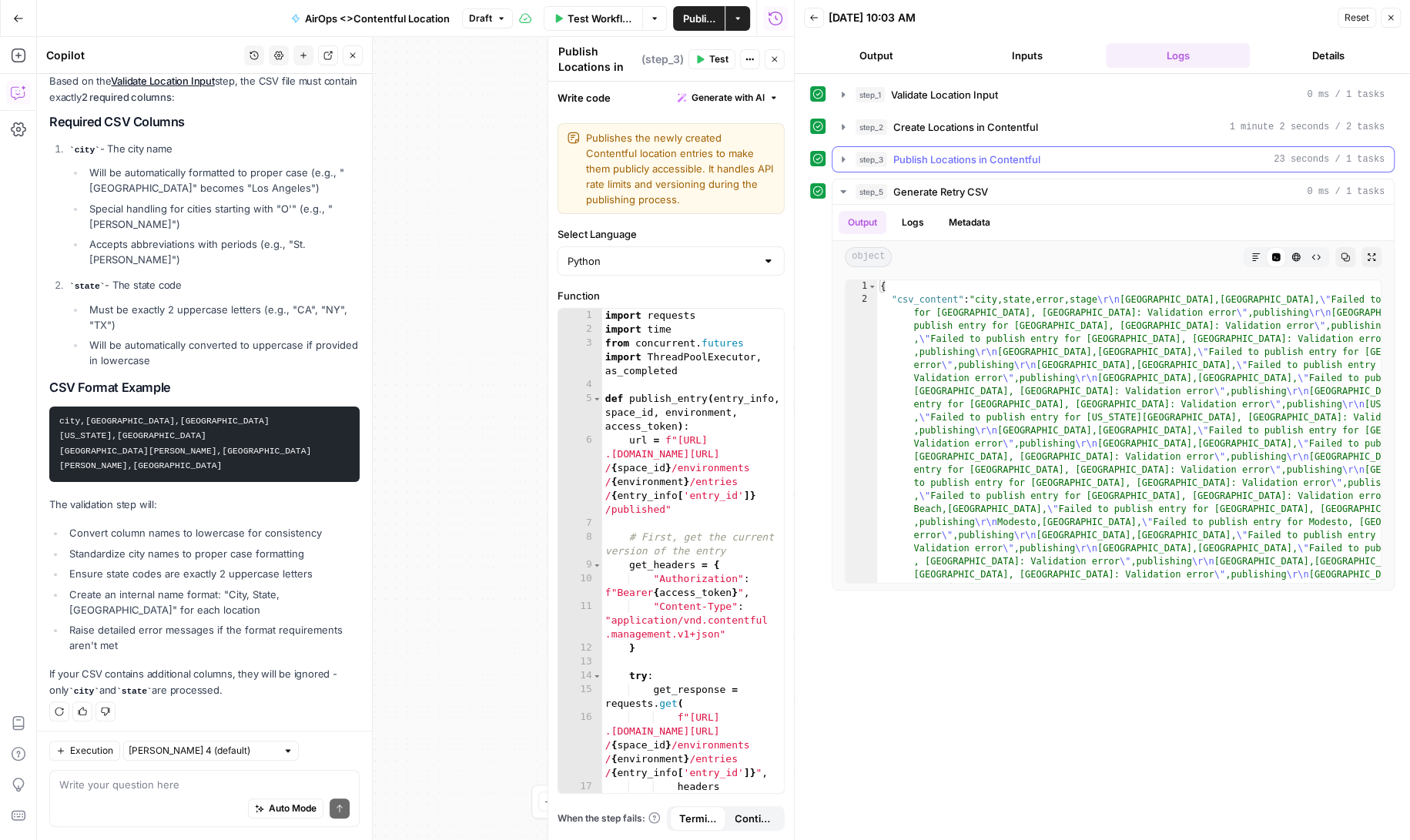
click at [844, 160] on icon "button" at bounding box center [844, 159] width 12 height 12
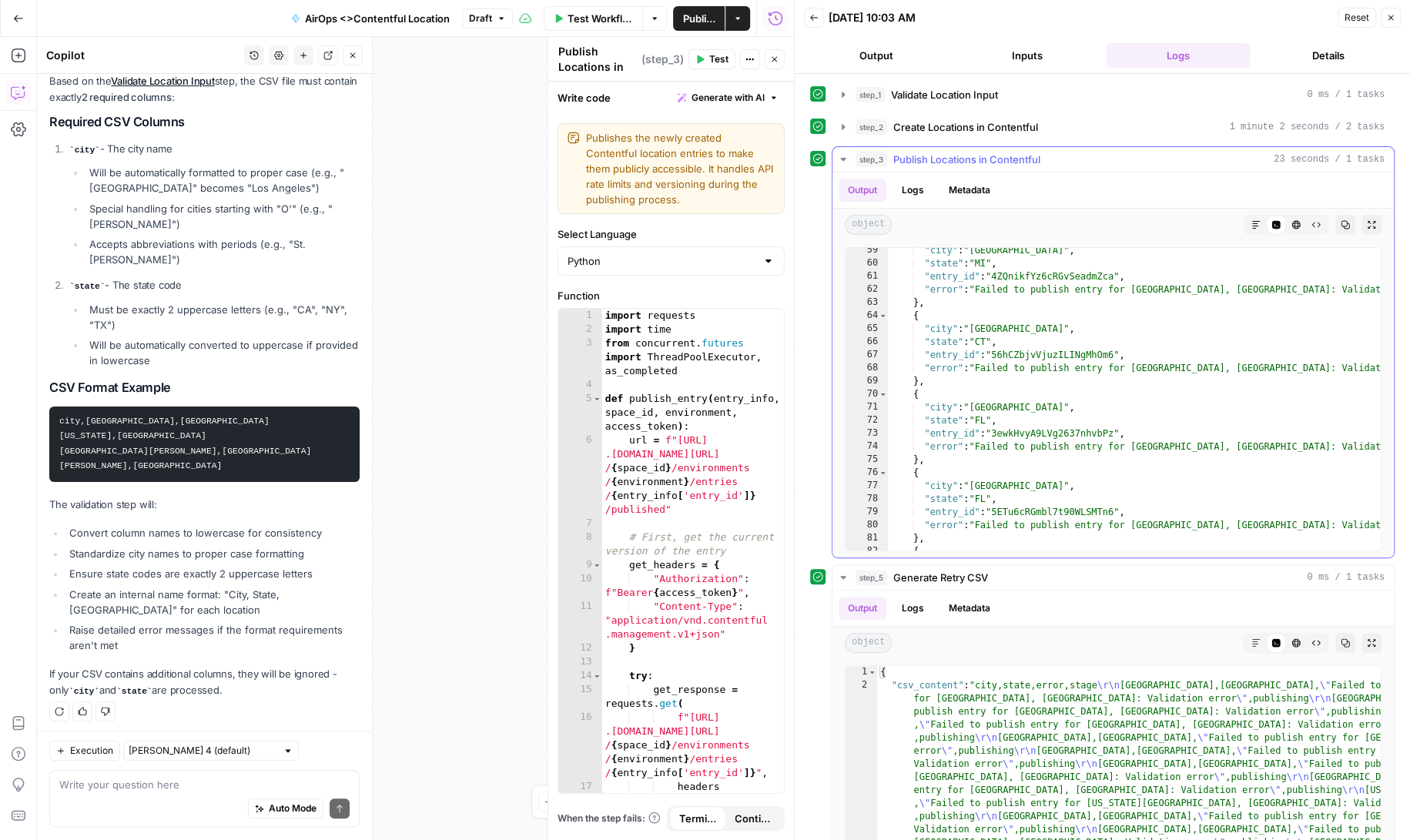
scroll to position [783, 0]
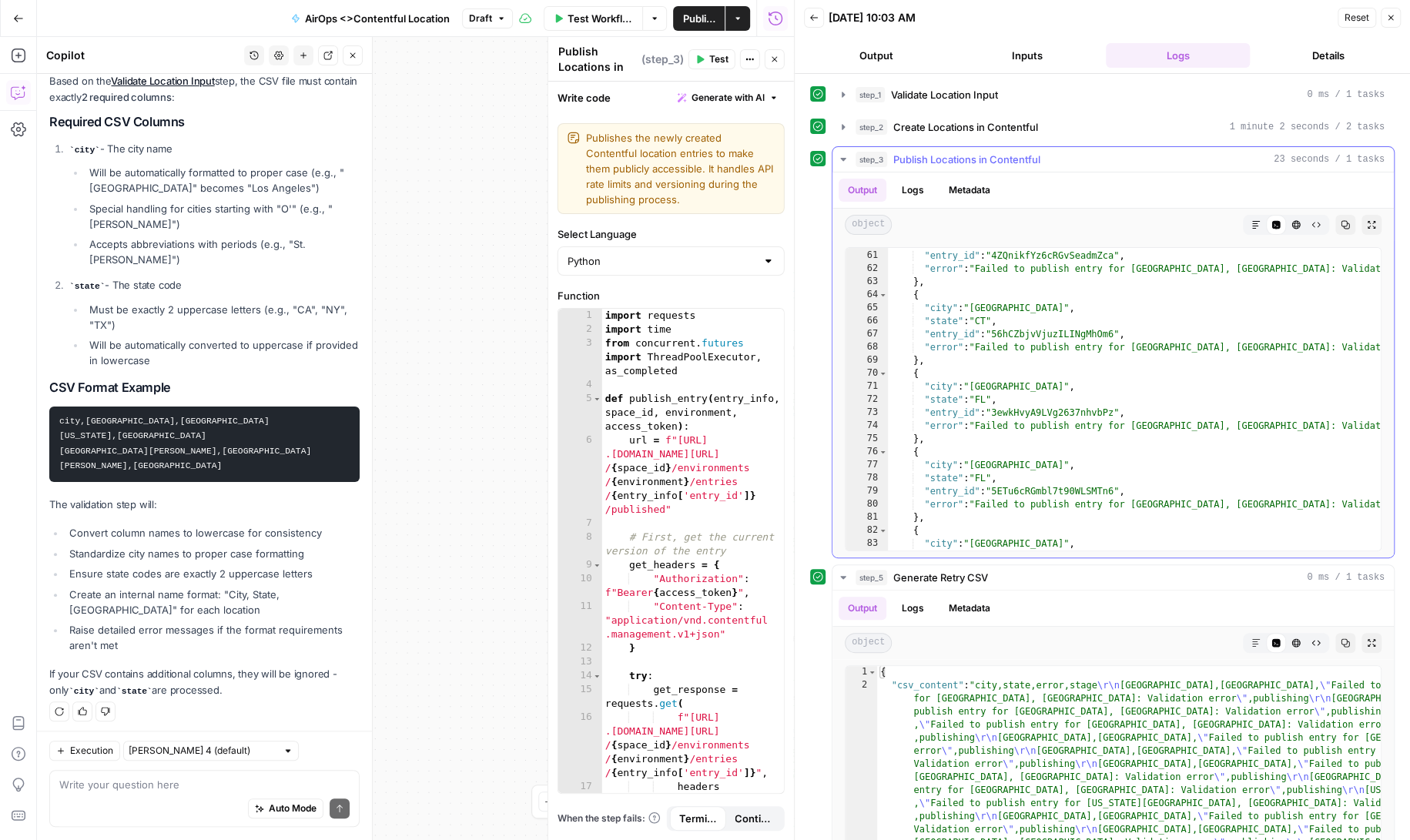
click at [919, 183] on button "Logs" at bounding box center [913, 190] width 41 height 23
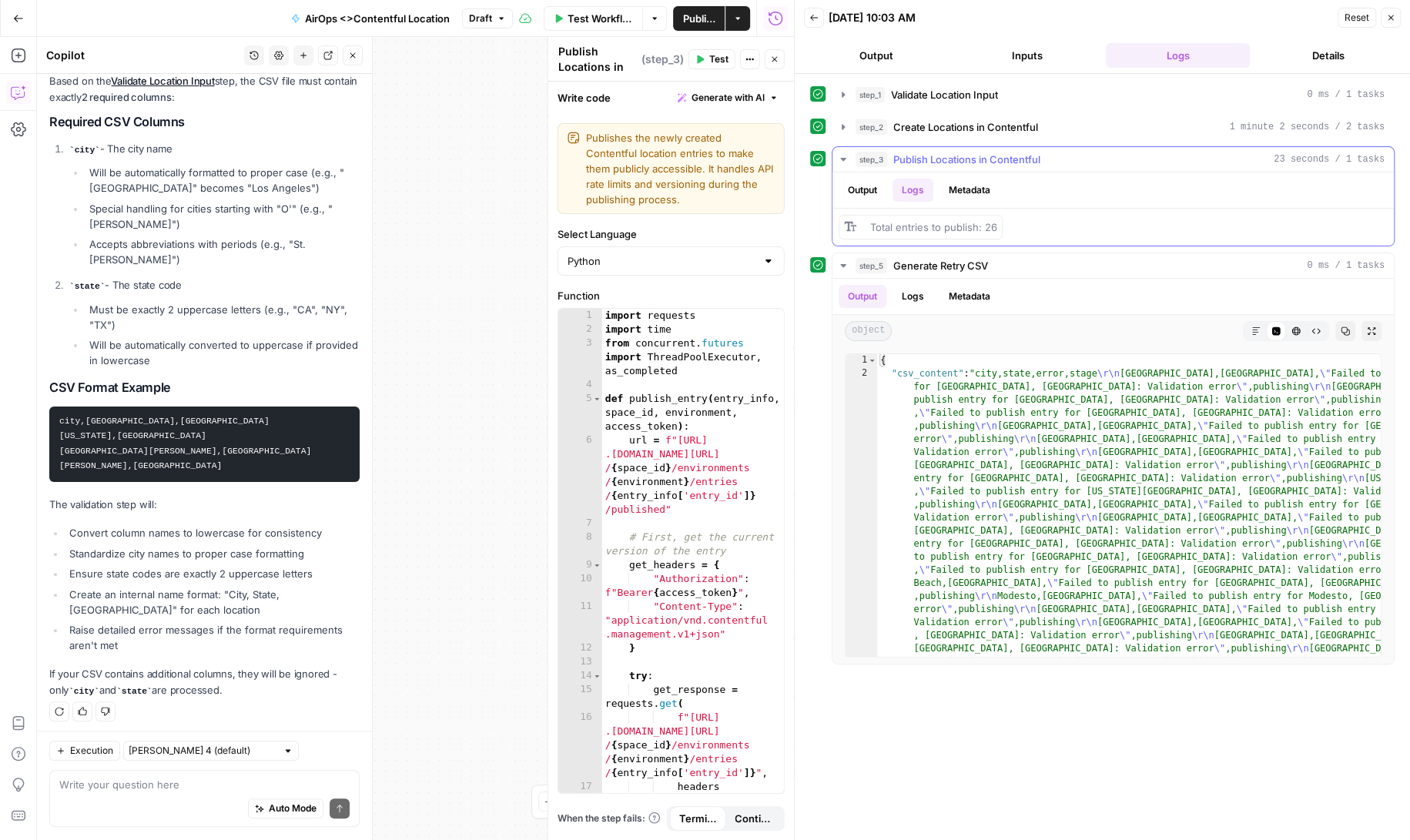
click at [913, 187] on button "Logs" at bounding box center [913, 190] width 41 height 23
click at [870, 187] on button "Output" at bounding box center [862, 190] width 48 height 23
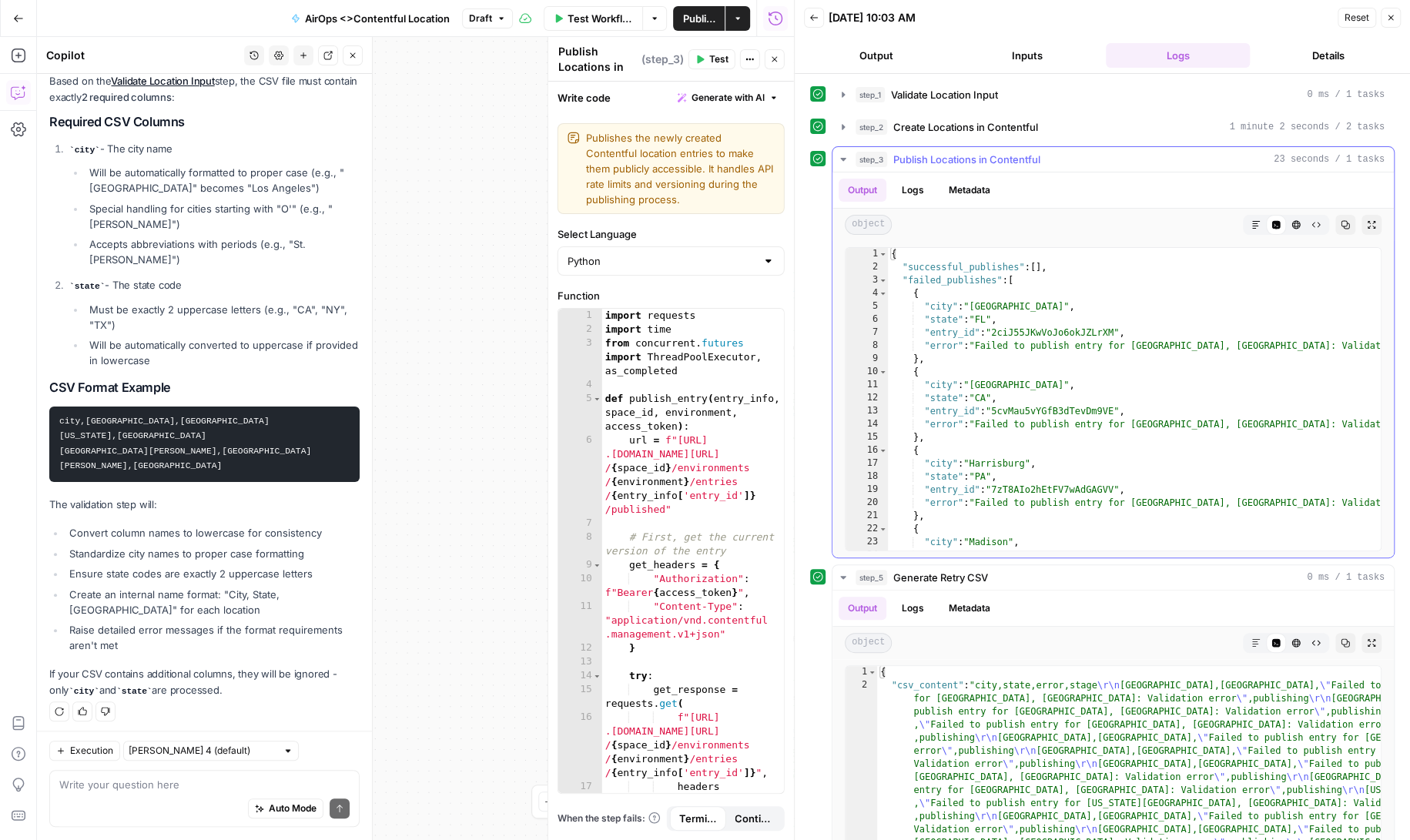
click at [914, 184] on button "Logs" at bounding box center [913, 190] width 41 height 23
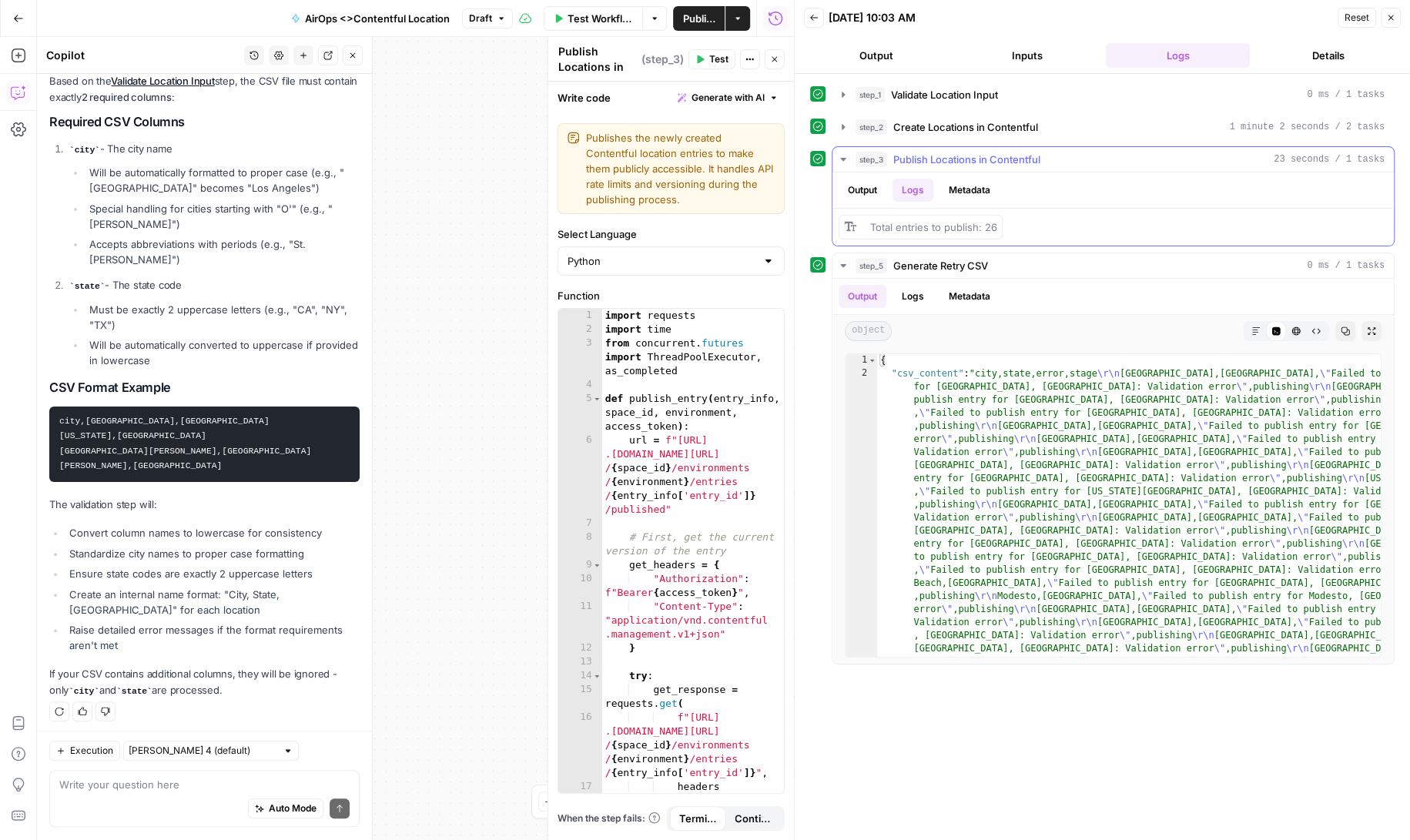
click at [864, 186] on button "Output" at bounding box center [862, 190] width 48 height 23
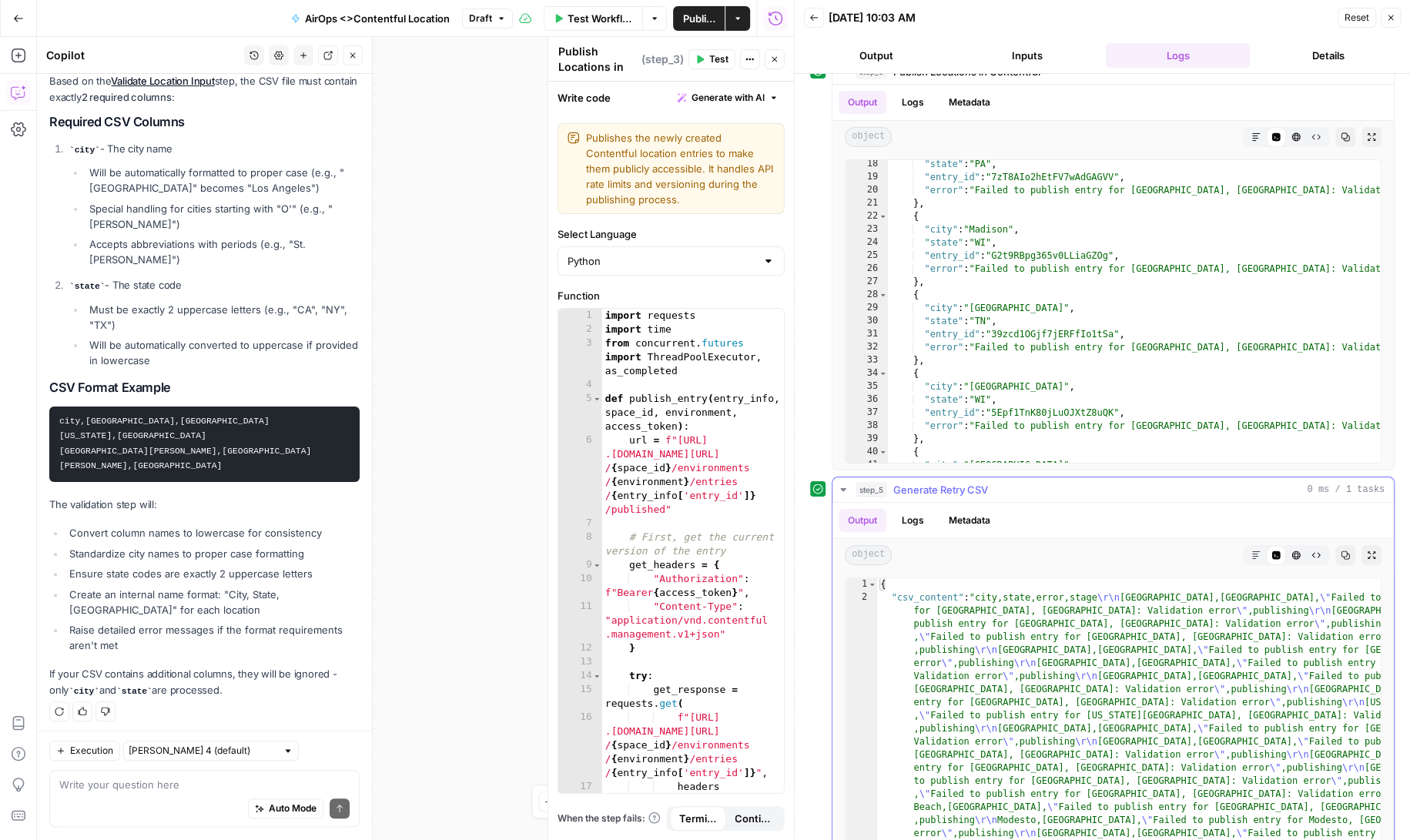
scroll to position [90, 0]
type textarea "**********"
drag, startPoint x: 1322, startPoint y: 419, endPoint x: 891, endPoint y: 425, distance: 431.0
click at [891, 425] on div ""state" : "PA" , "entry_id" : "7zT8AIo2hEtFV7wAdGAGVV" , "error" : "Failed to p…" at bounding box center [1135, 320] width 494 height 329
click at [129, 787] on textarea at bounding box center [204, 785] width 290 height 15
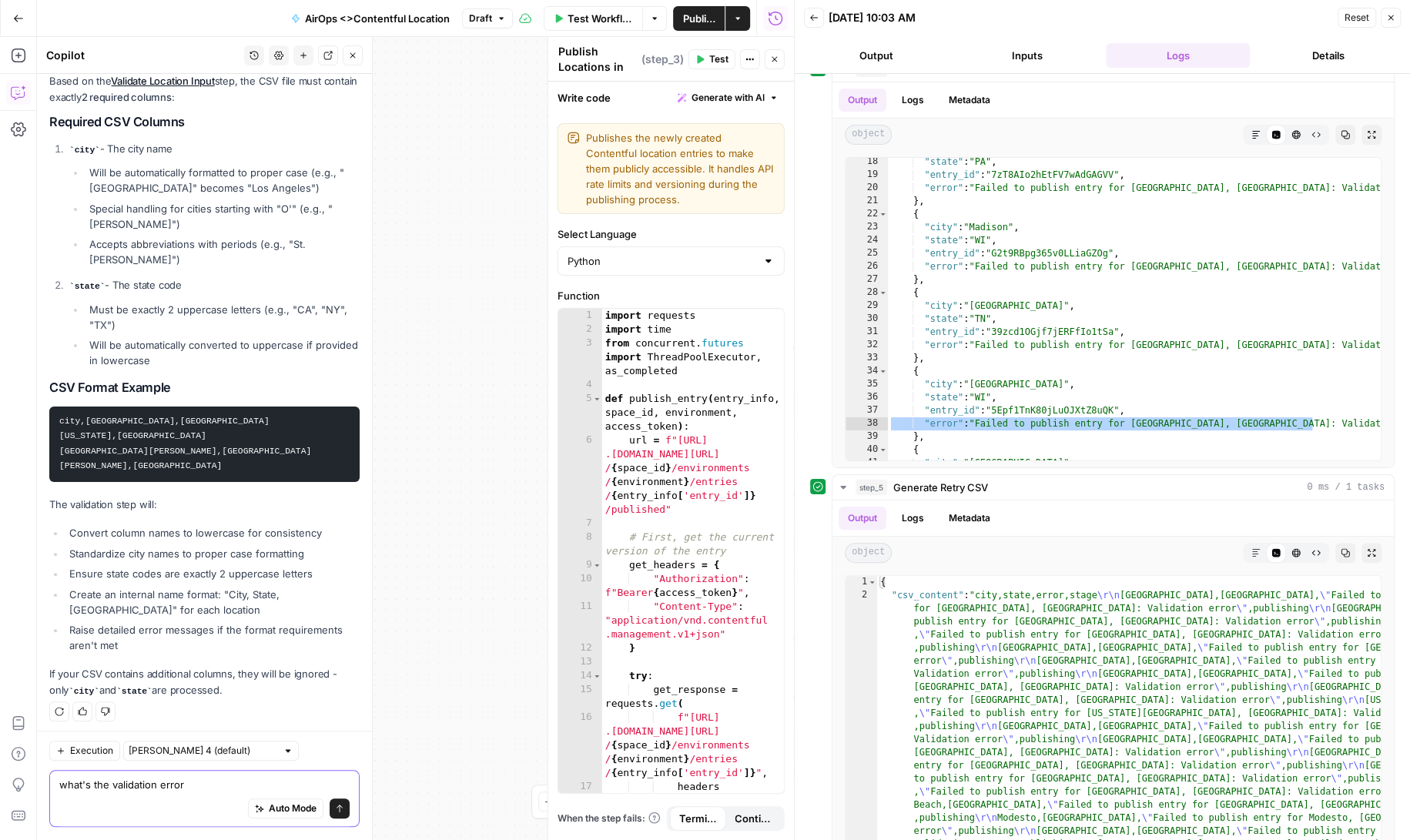
scroll to position [458, 0]
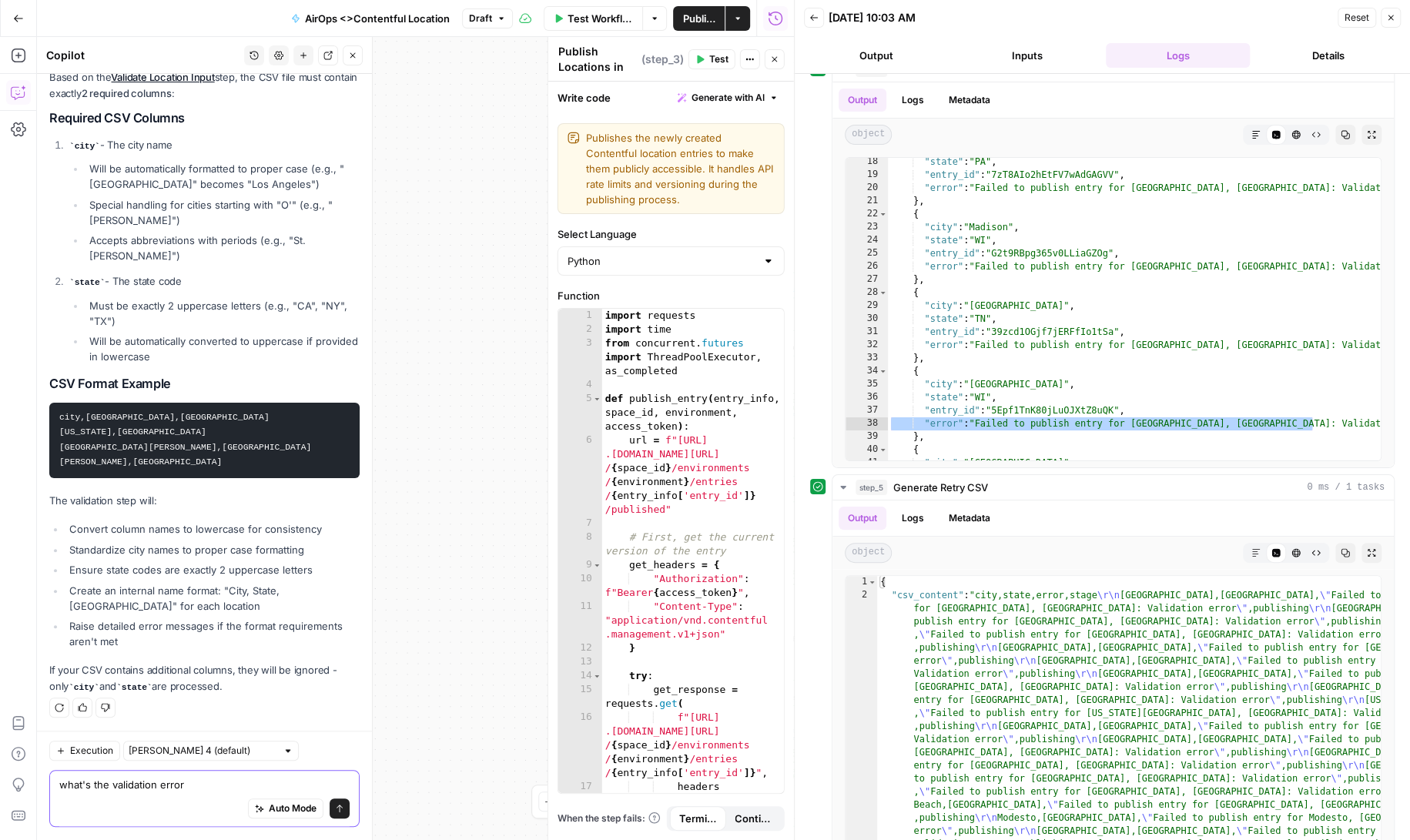
paste textarea ""error": "Failed to publish entry for Milwaukee, WI: Validation error""
type textarea "what's the validation error "error": "Failed to publish entry for [GEOGRAPHIC_D…"
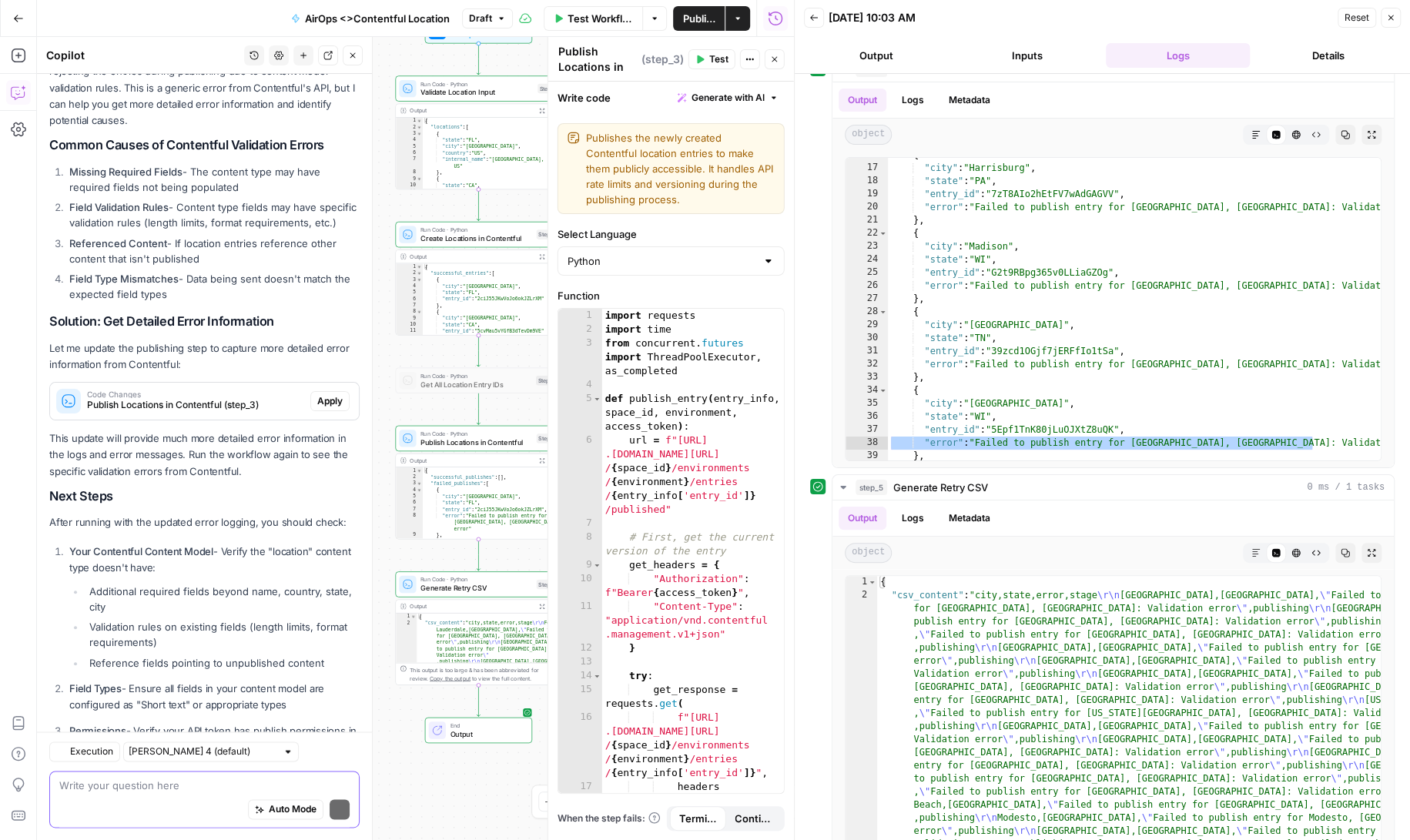
scroll to position [1268, 0]
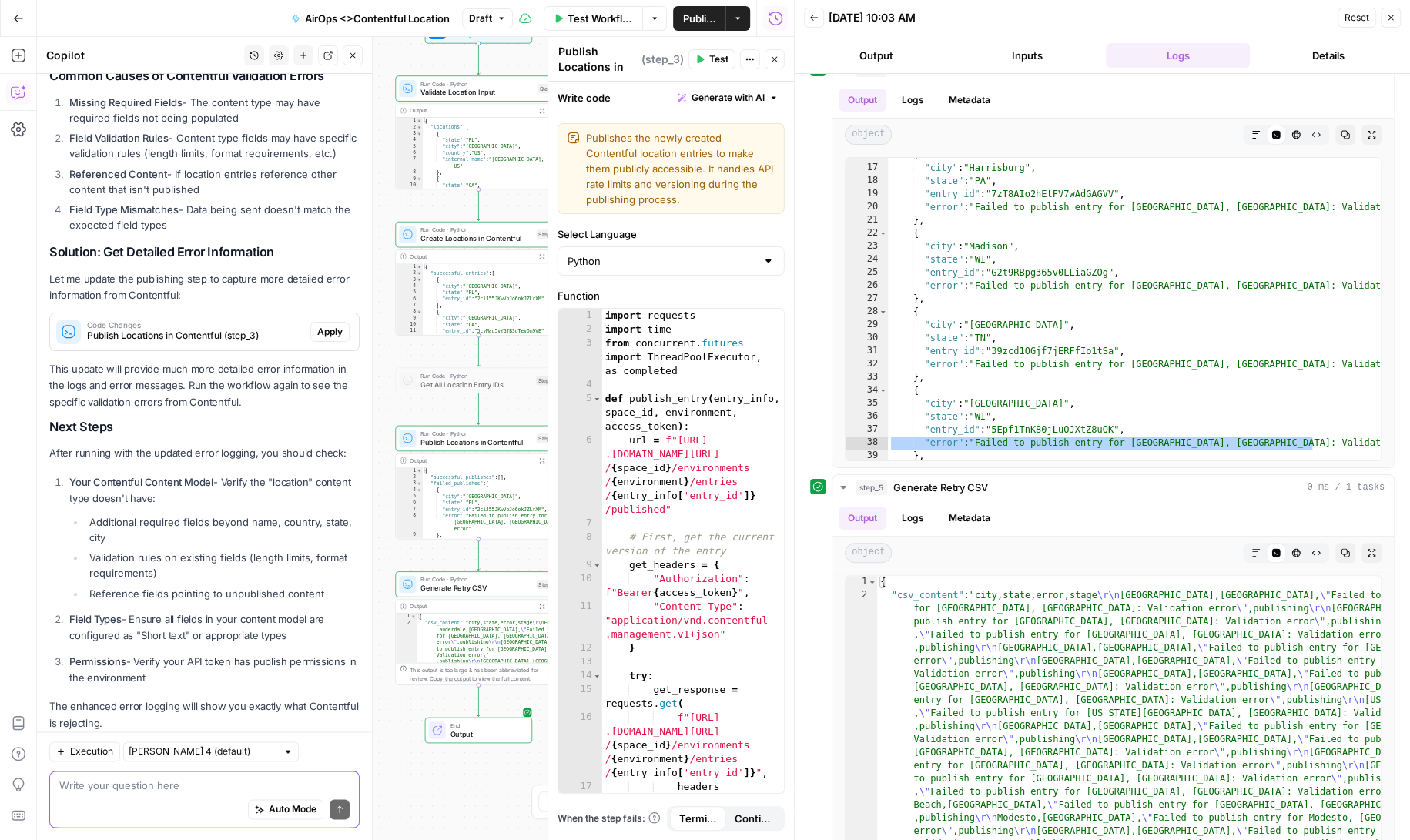
click at [119, 790] on textarea at bounding box center [204, 785] width 290 height 15
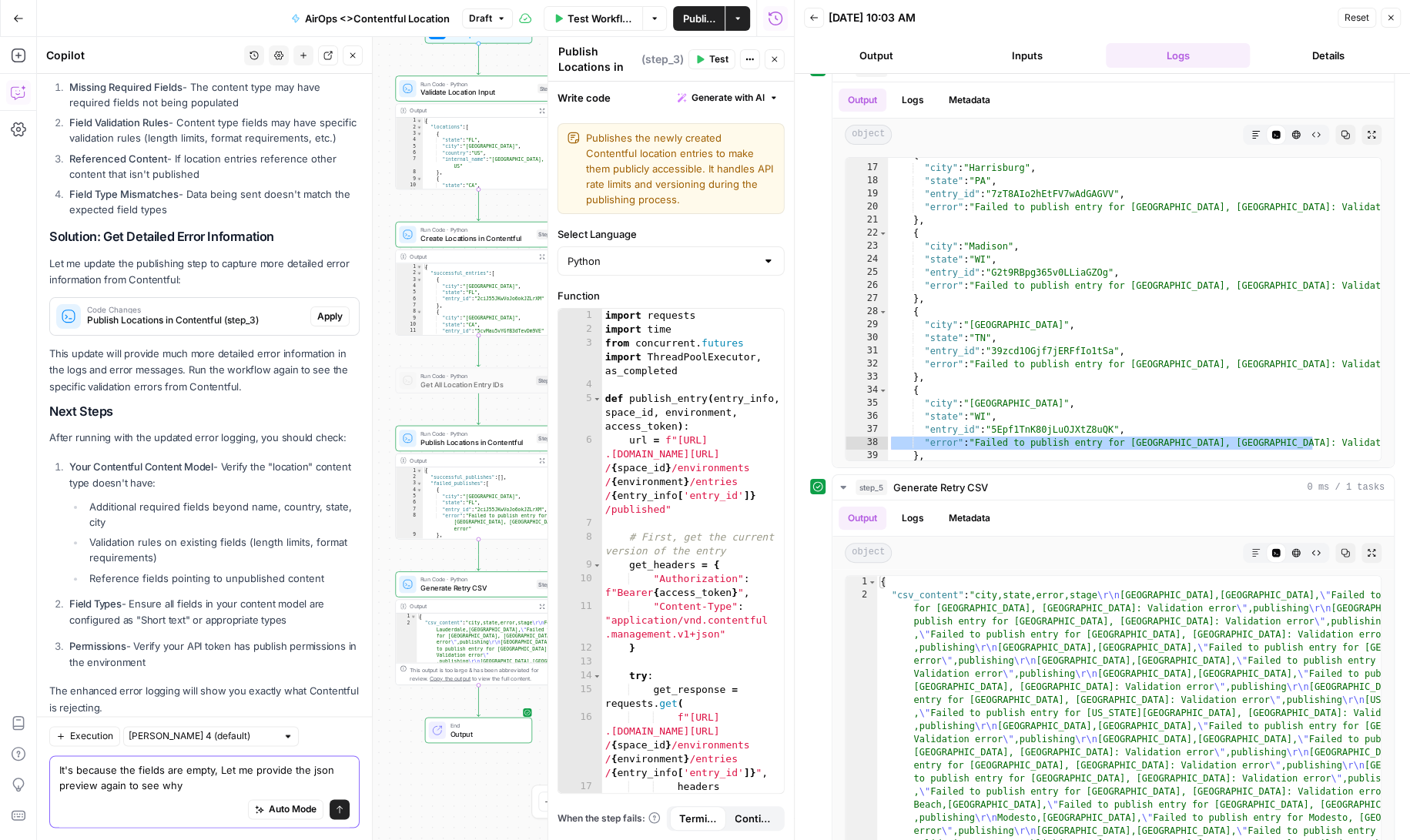
scroll to position [1299, 0]
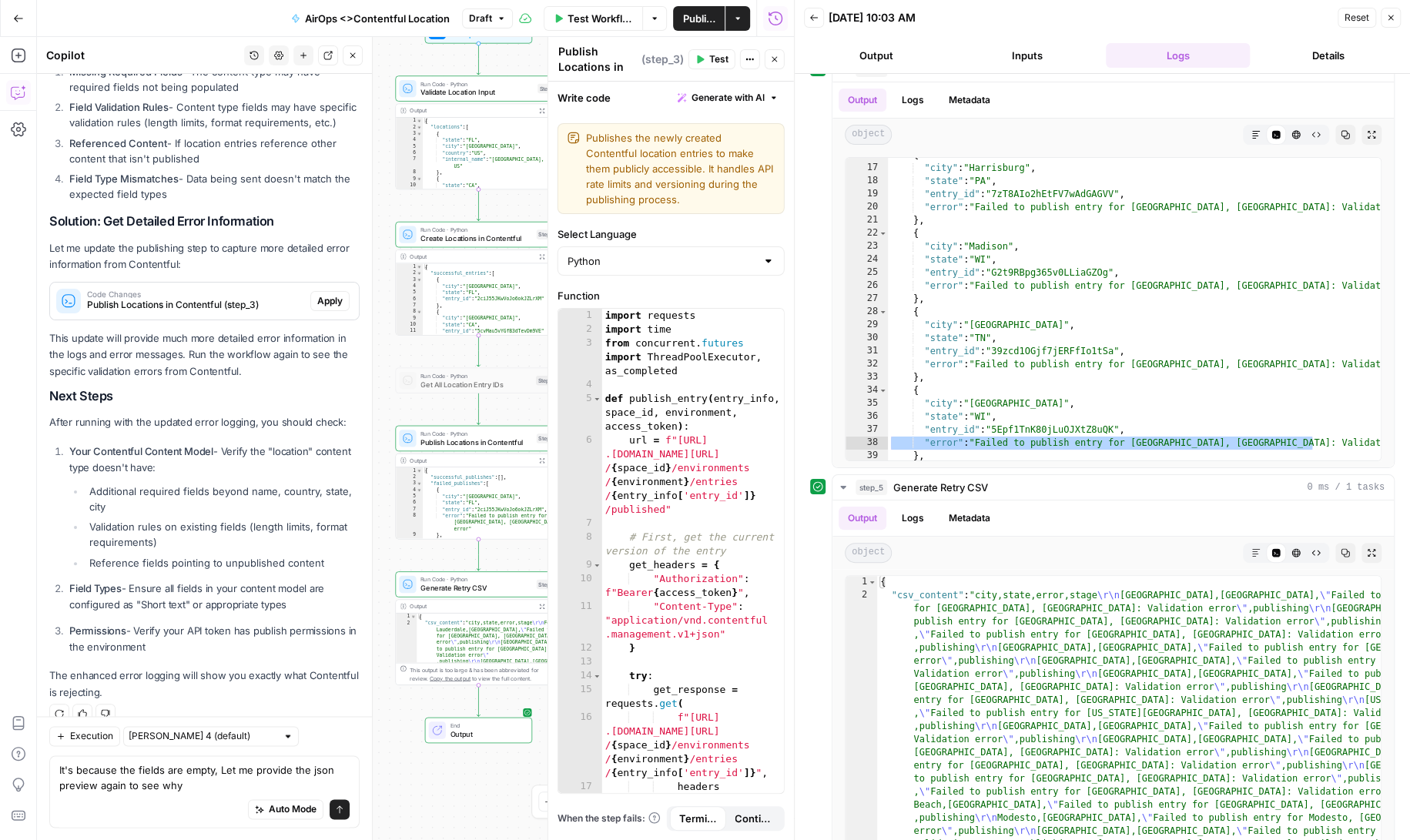
click at [81, 805] on div "Auto Mode Send" at bounding box center [204, 810] width 290 height 34
click at [81, 790] on textarea "It's because the fields are empty, Let me provide the json preview again to see…" at bounding box center [204, 777] width 290 height 31
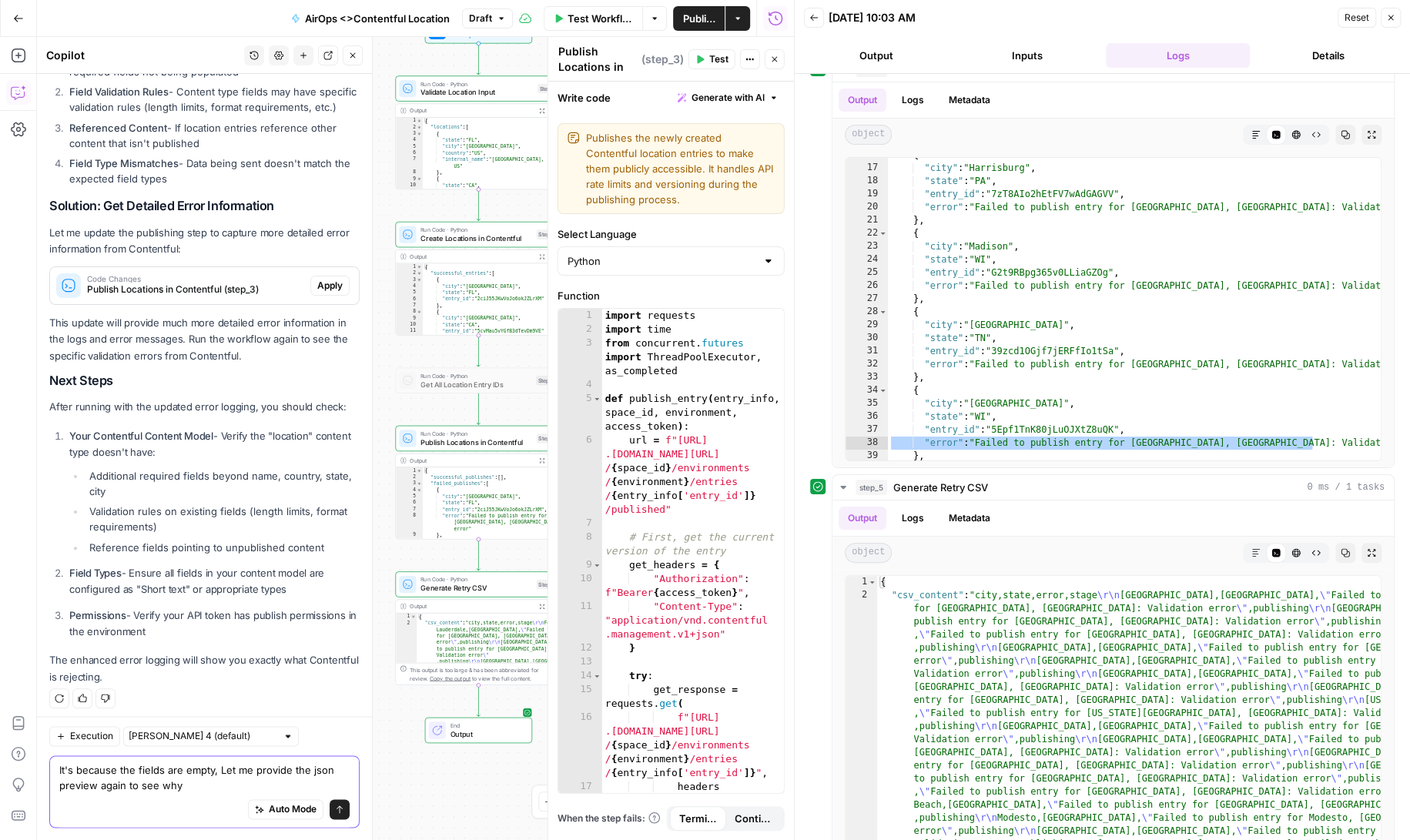
paste textarea "{ "name": "Location", "description": "Model for a Location", "displayField": "n…"
type textarea "It's because the fields are empty, Let me provide the json preview again to see…"
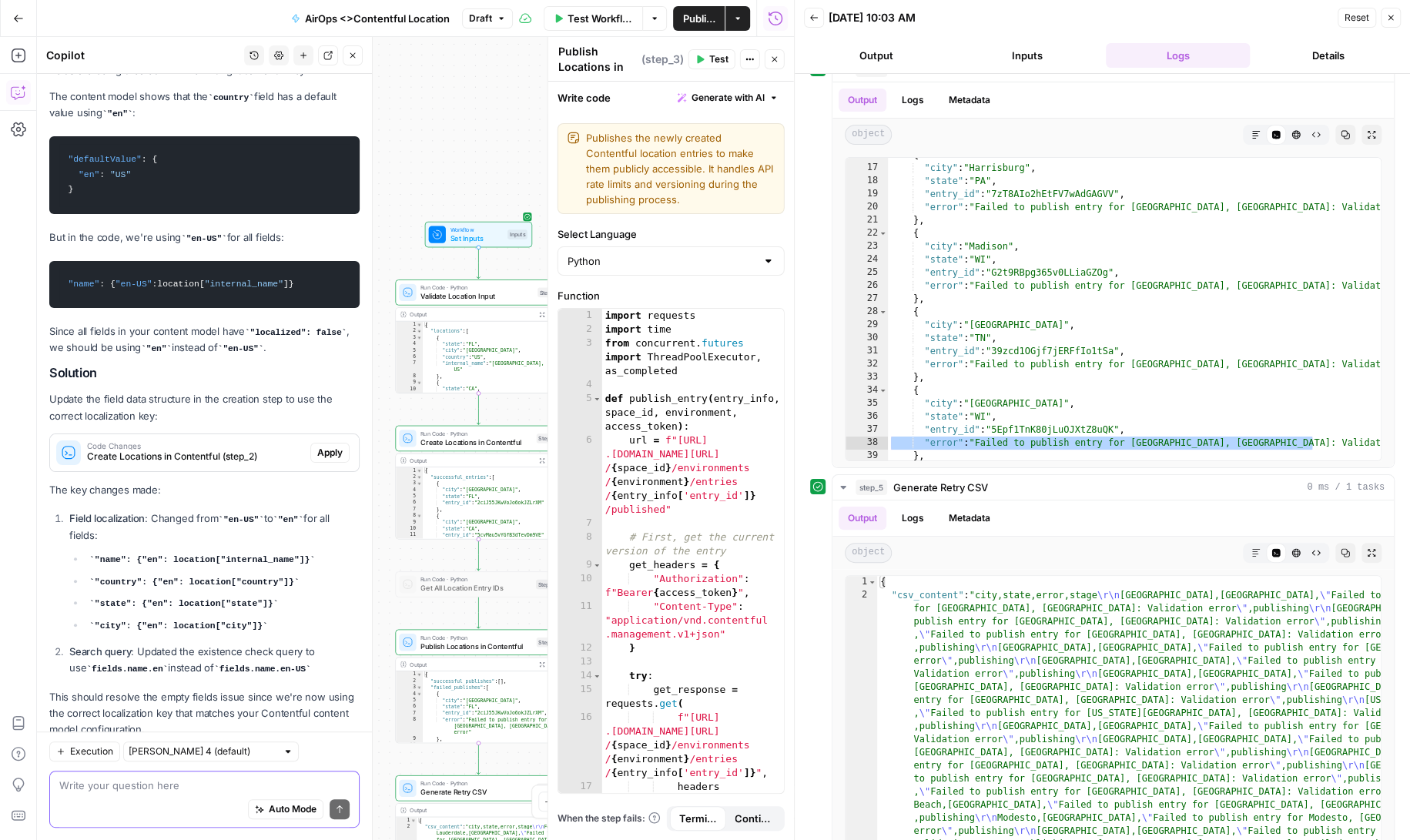
scroll to position [0, 0]
click at [322, 446] on span "Apply" at bounding box center [329, 453] width 26 height 14
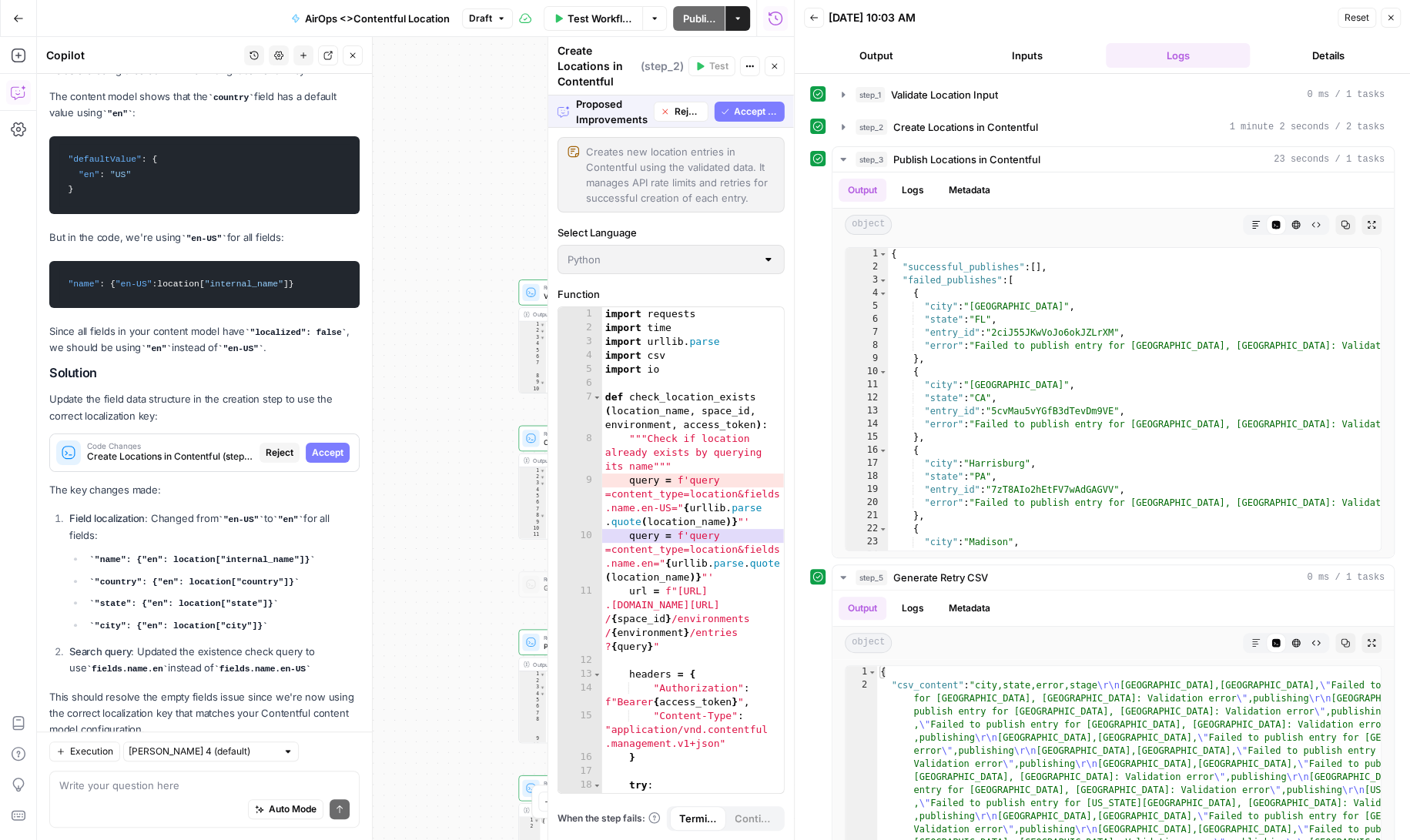
click at [745, 110] on span "Accept All" at bounding box center [756, 112] width 44 height 14
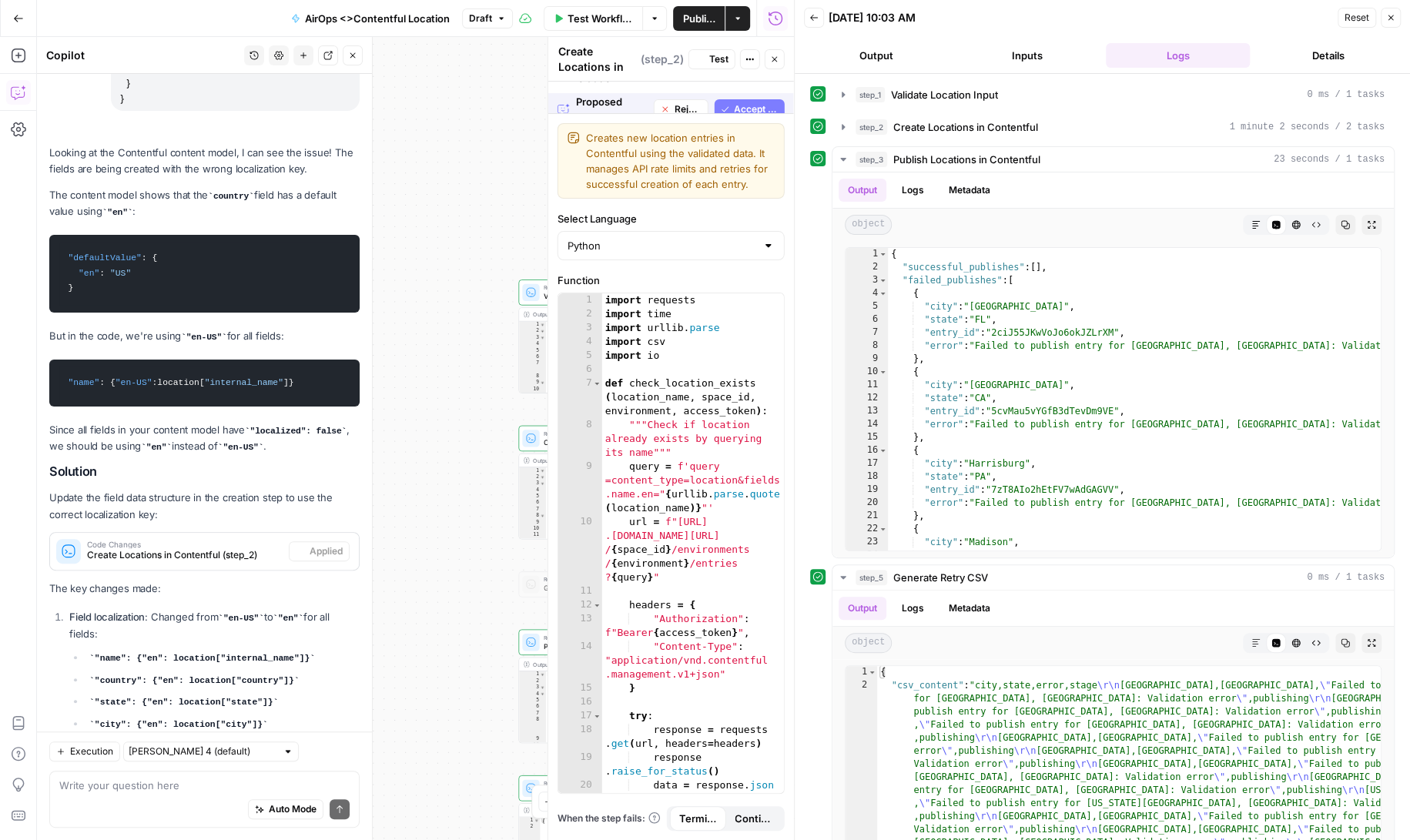
scroll to position [4334, 0]
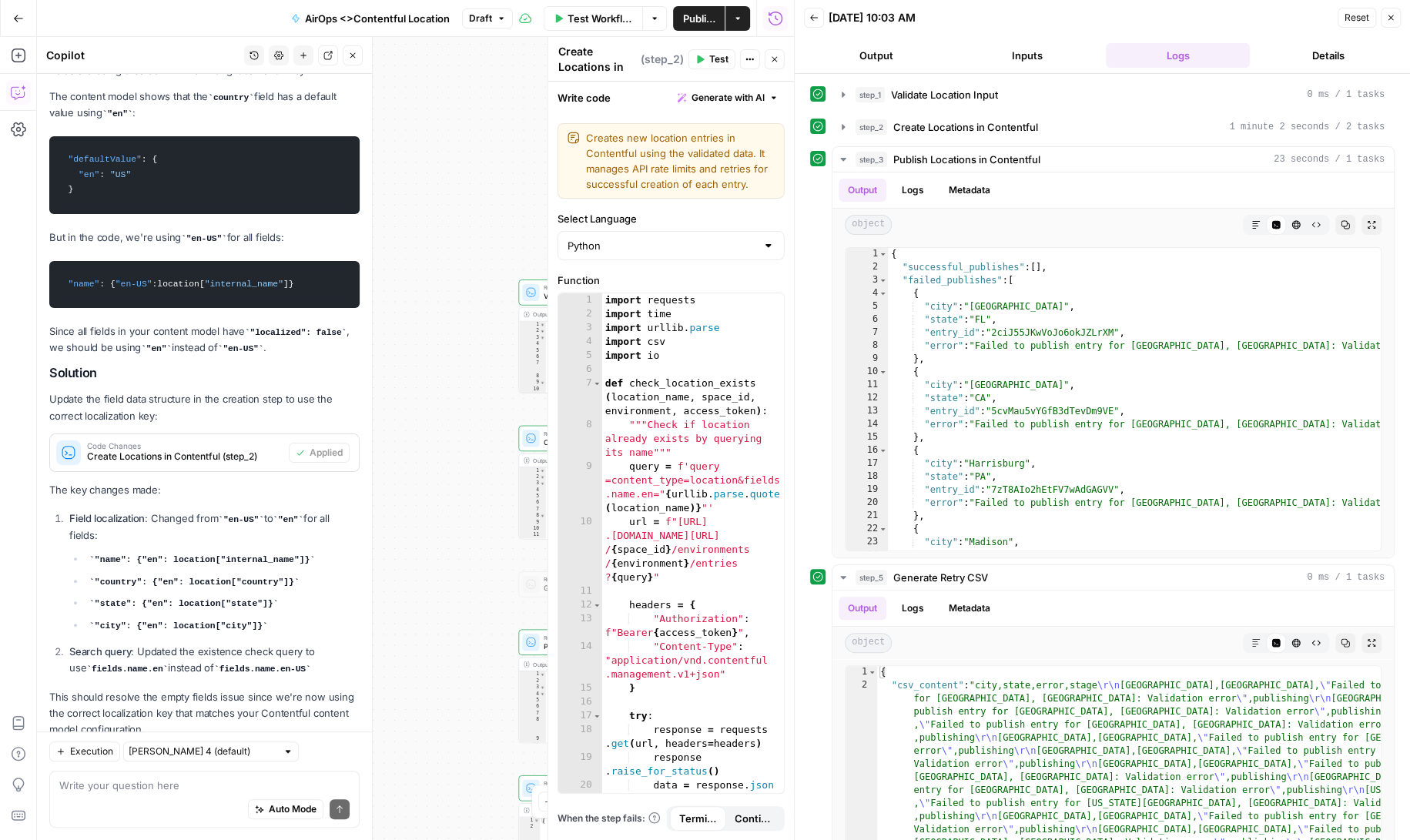
click at [713, 58] on span "Test" at bounding box center [719, 59] width 19 height 14
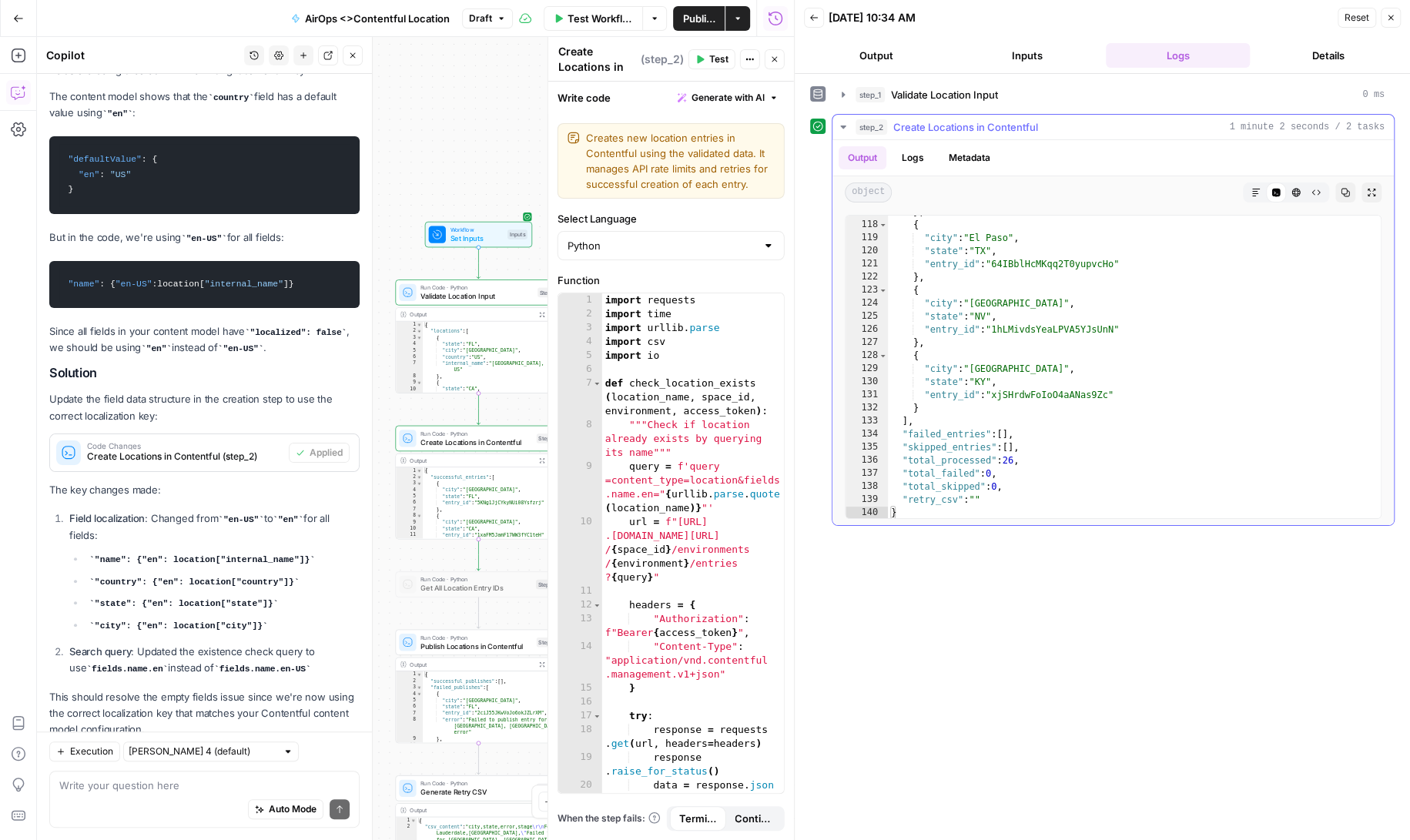
scroll to position [1507, 0]
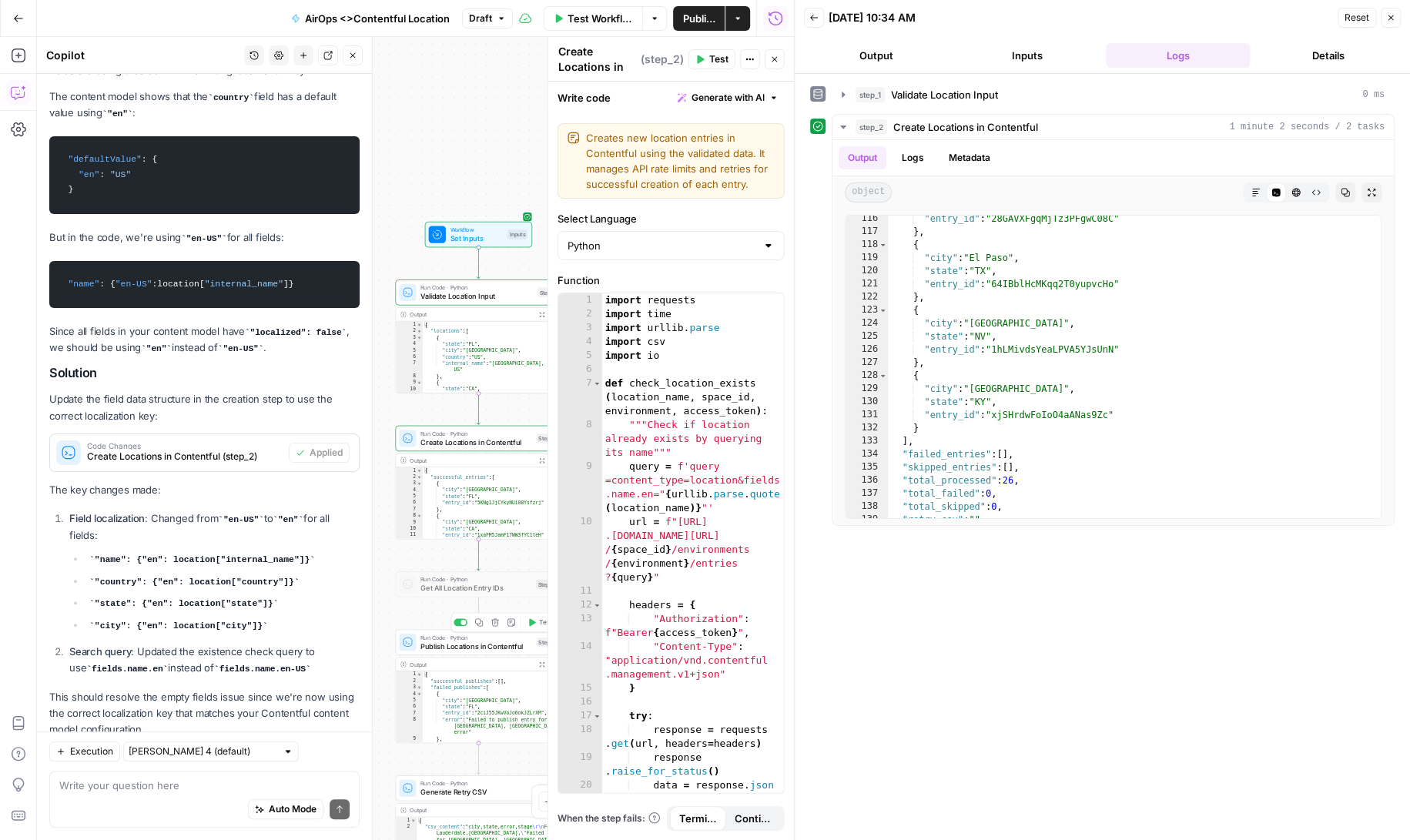
click at [492, 644] on span "Publish Locations in Contentful" at bounding box center [476, 646] width 112 height 11
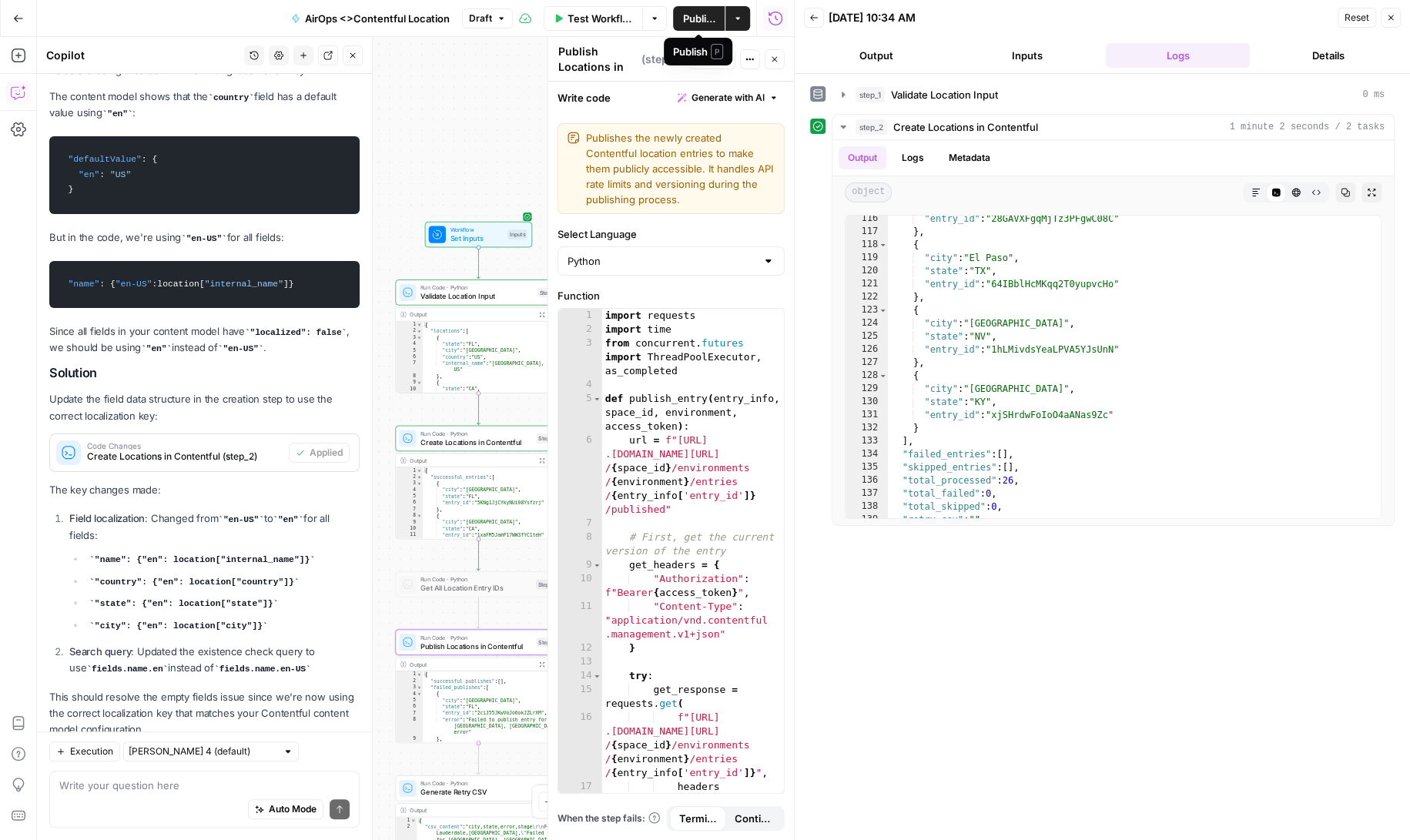
click at [713, 54] on span "P" at bounding box center [717, 51] width 12 height 15
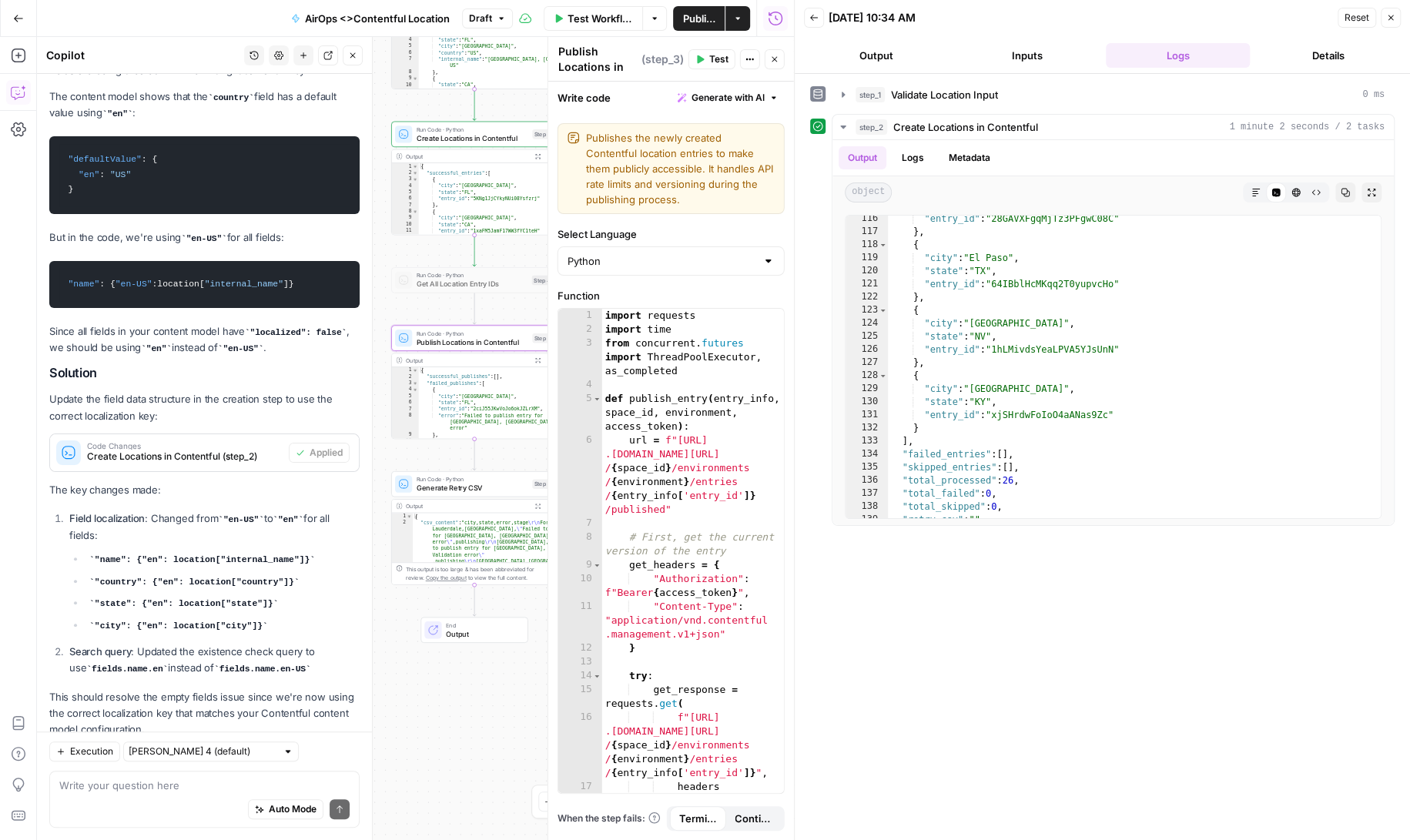
drag, startPoint x: 389, startPoint y: 551, endPoint x: 378, endPoint y: 299, distance: 252.2
click at [379, 297] on body "Angi New Home Browse Insights Opportunities Your Data Recent Grids AirOps <> Co…" at bounding box center [705, 420] width 1410 height 840
click at [716, 55] on span "Test" at bounding box center [719, 59] width 19 height 14
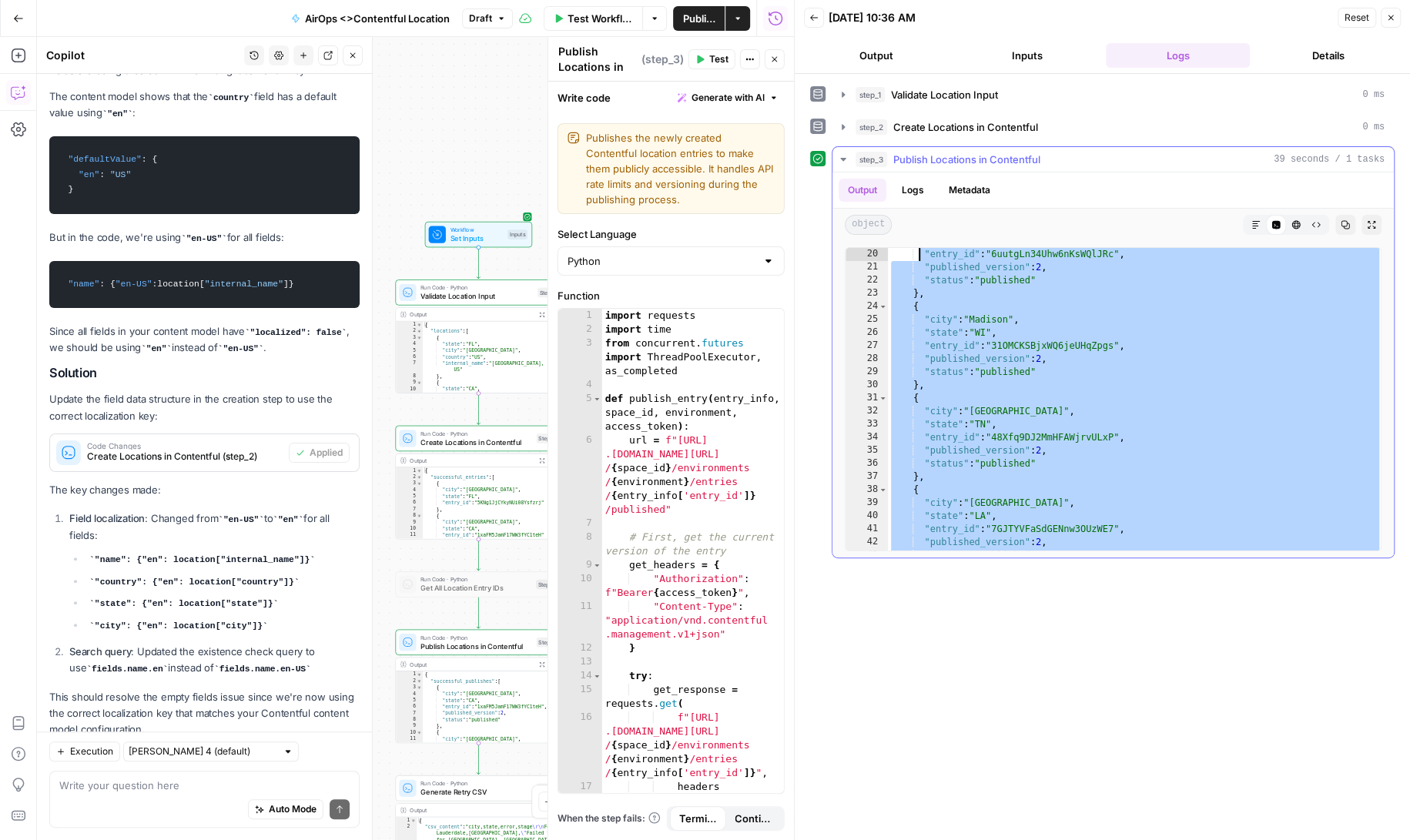
scroll to position [0, 0]
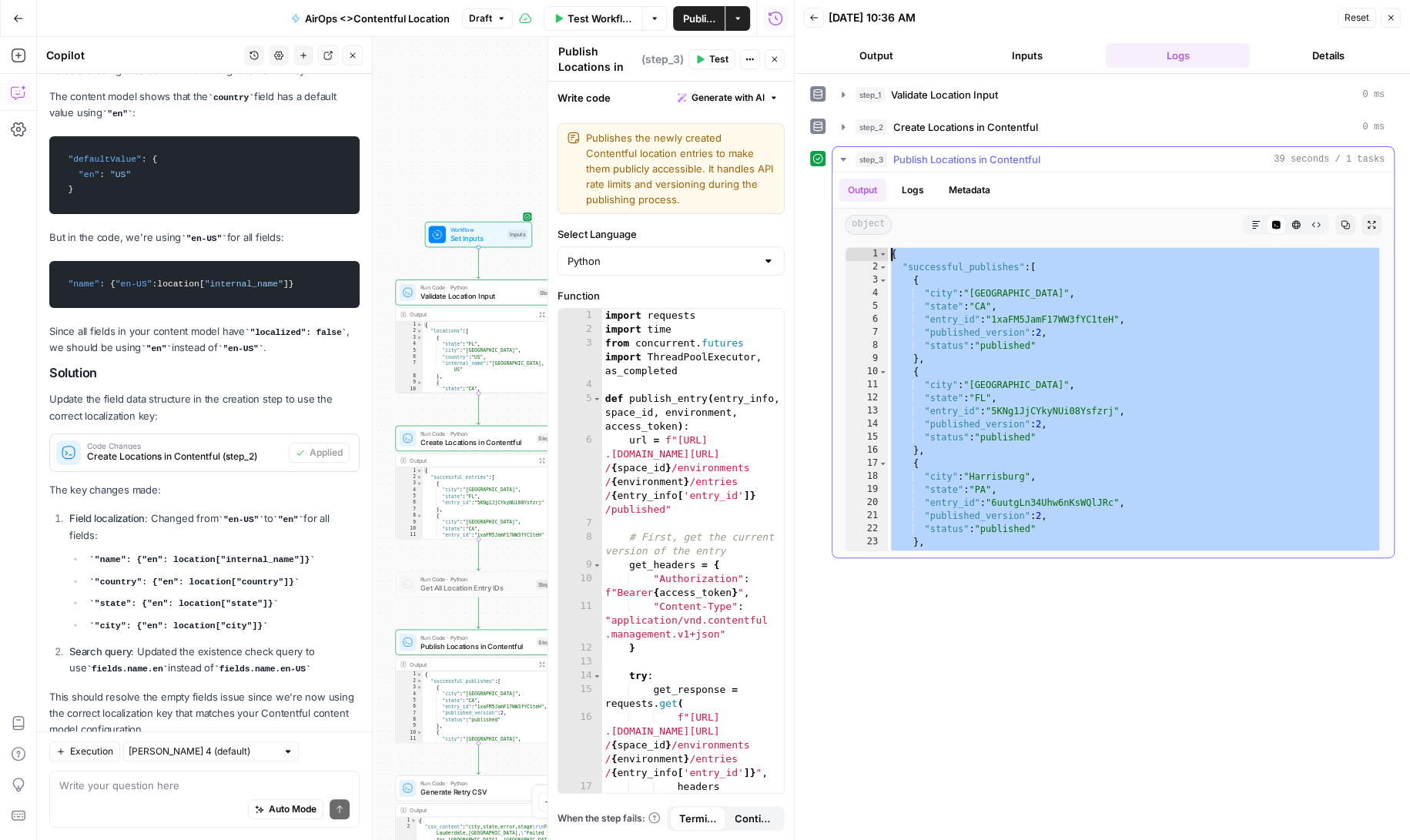
drag, startPoint x: 1059, startPoint y: 361, endPoint x: 916, endPoint y: 150, distance: 254.9
click at [916, 150] on div "**********" at bounding box center [1113, 351] width 563 height 412
type textarea "**********"
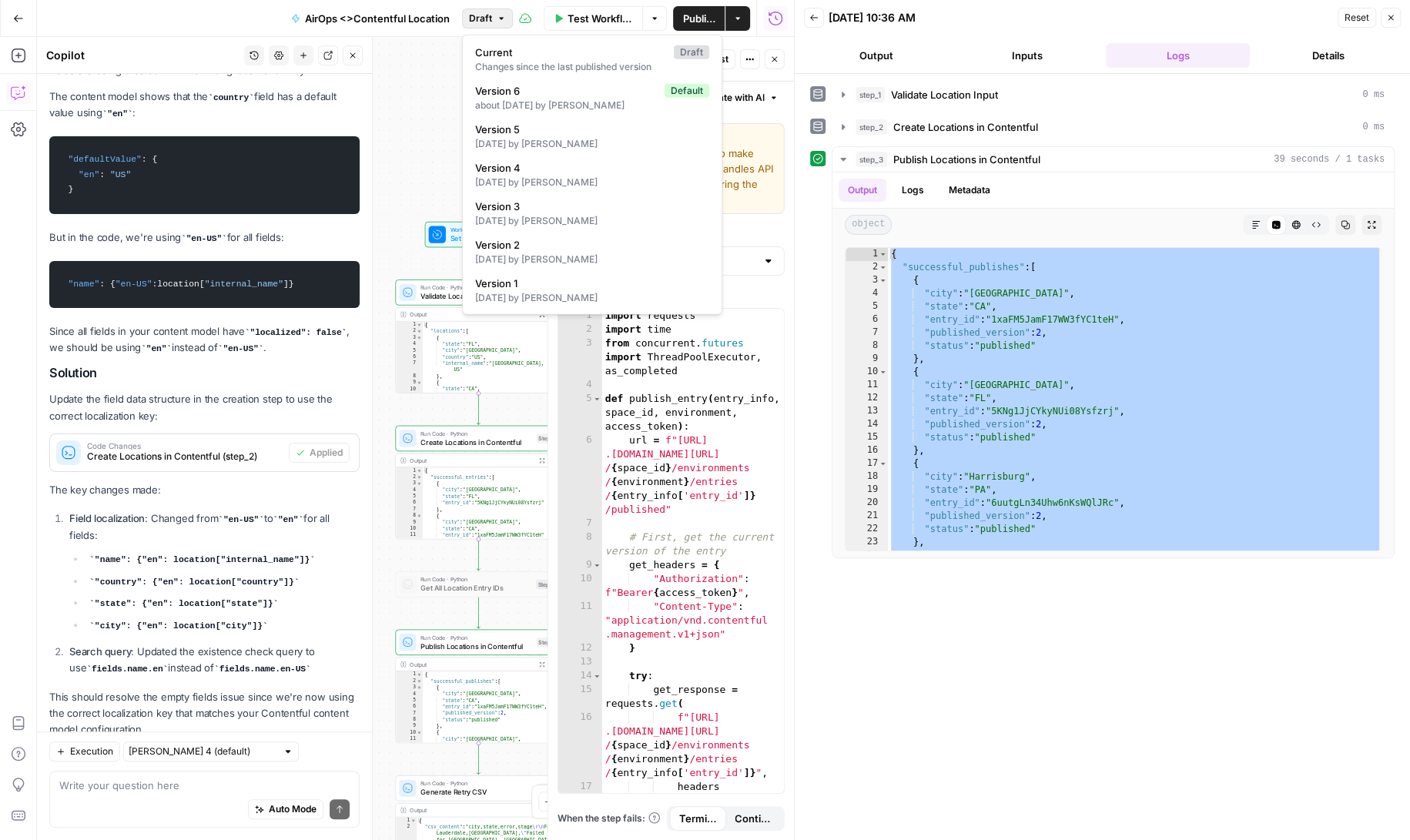
click at [499, 16] on icon "button" at bounding box center [501, 19] width 9 height 9
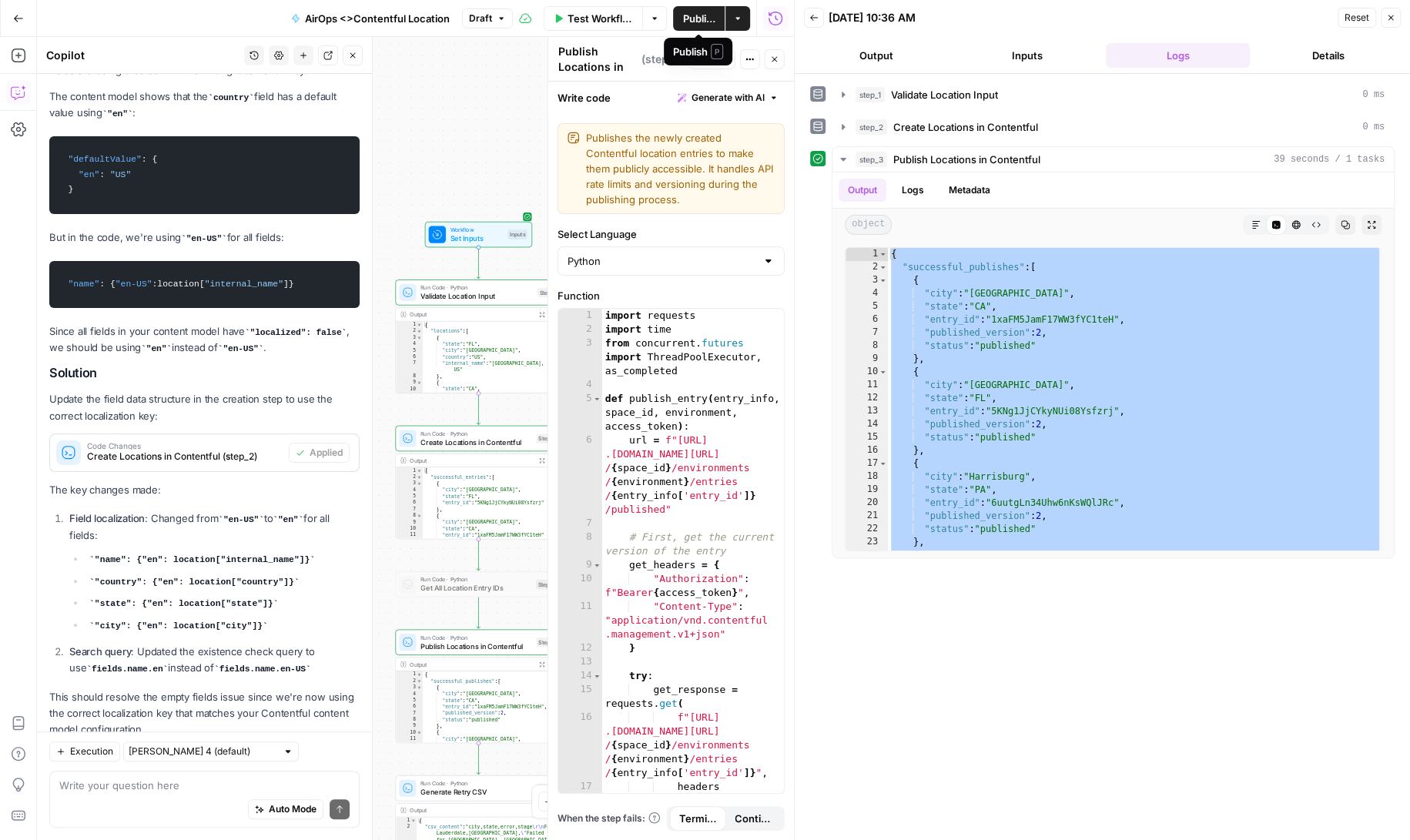
click at [690, 15] on span "Publish" at bounding box center [698, 18] width 33 height 15
click at [441, 120] on div "Workflow Set Inputs Inputs Run Code · Python Validate Location Input Step 1 Out…" at bounding box center [415, 438] width 757 height 803
drag, startPoint x: 47, startPoint y: 451, endPoint x: 320, endPoint y: 681, distance: 357.0
copy div "The key changes made: Field localization : Changed from "en-US" to "en" for all…"
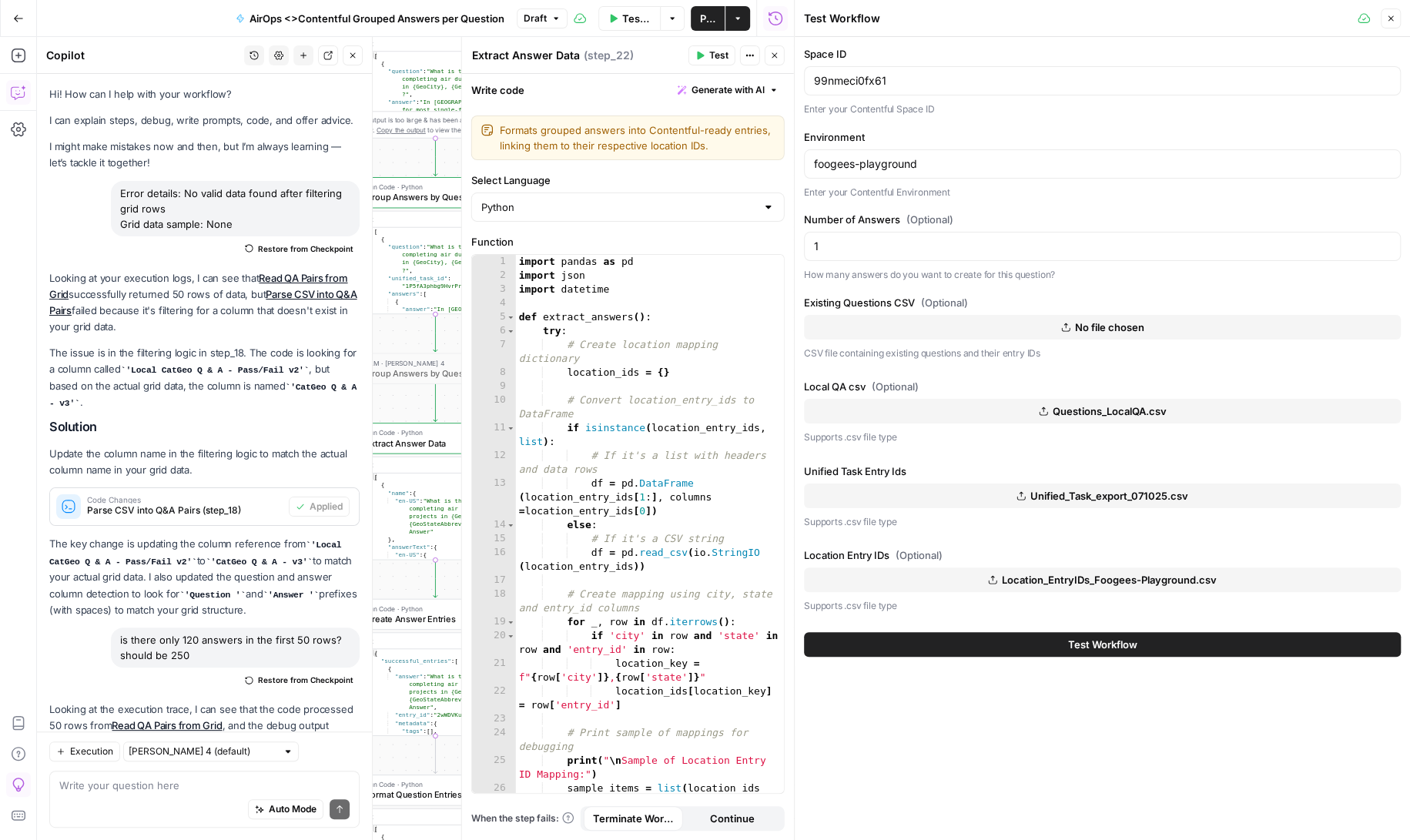
scroll to position [146803, 0]
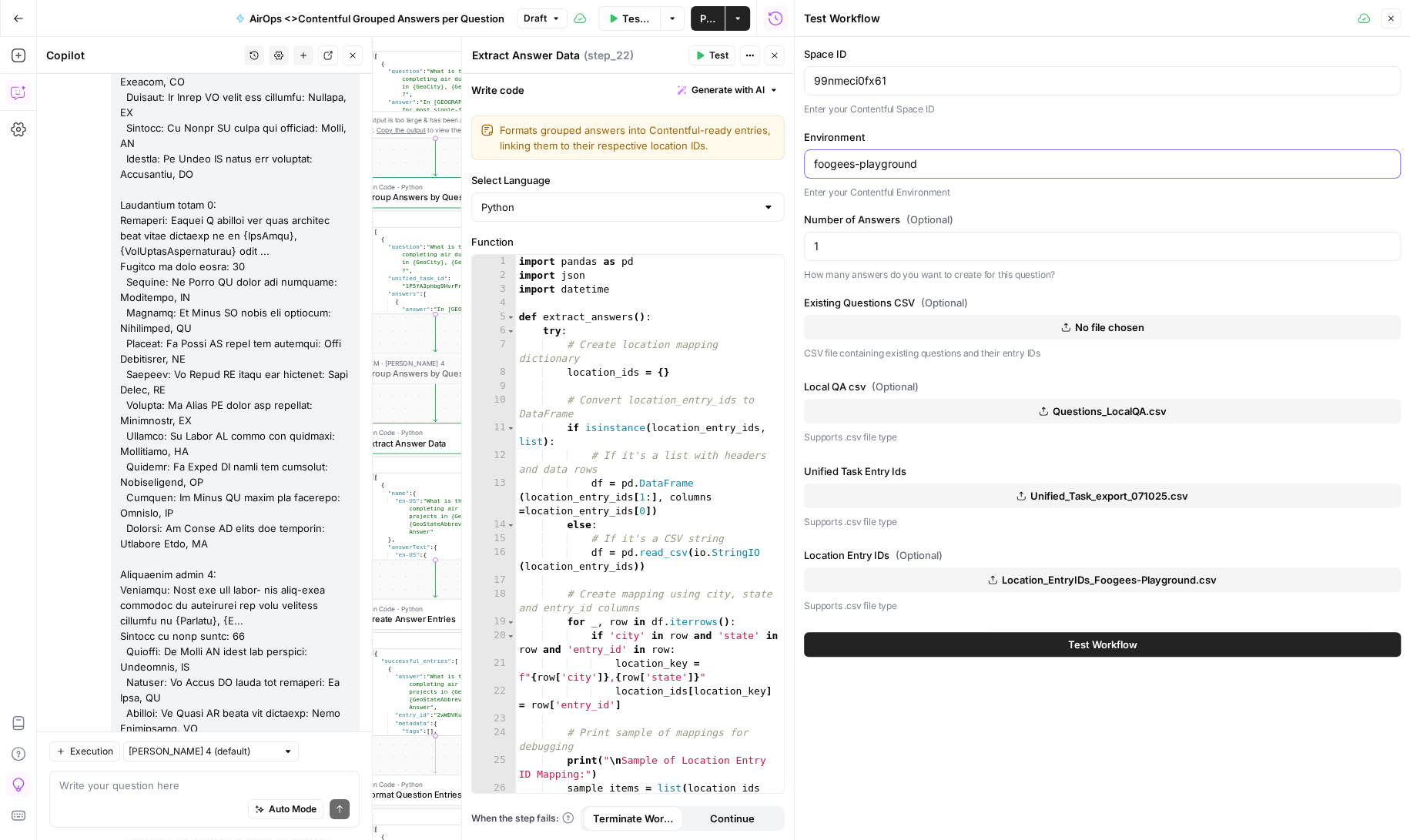
drag, startPoint x: 947, startPoint y: 164, endPoint x: 812, endPoint y: 166, distance: 135.0
click at [812, 166] on div "foogees-playground" at bounding box center [1102, 164] width 597 height 29
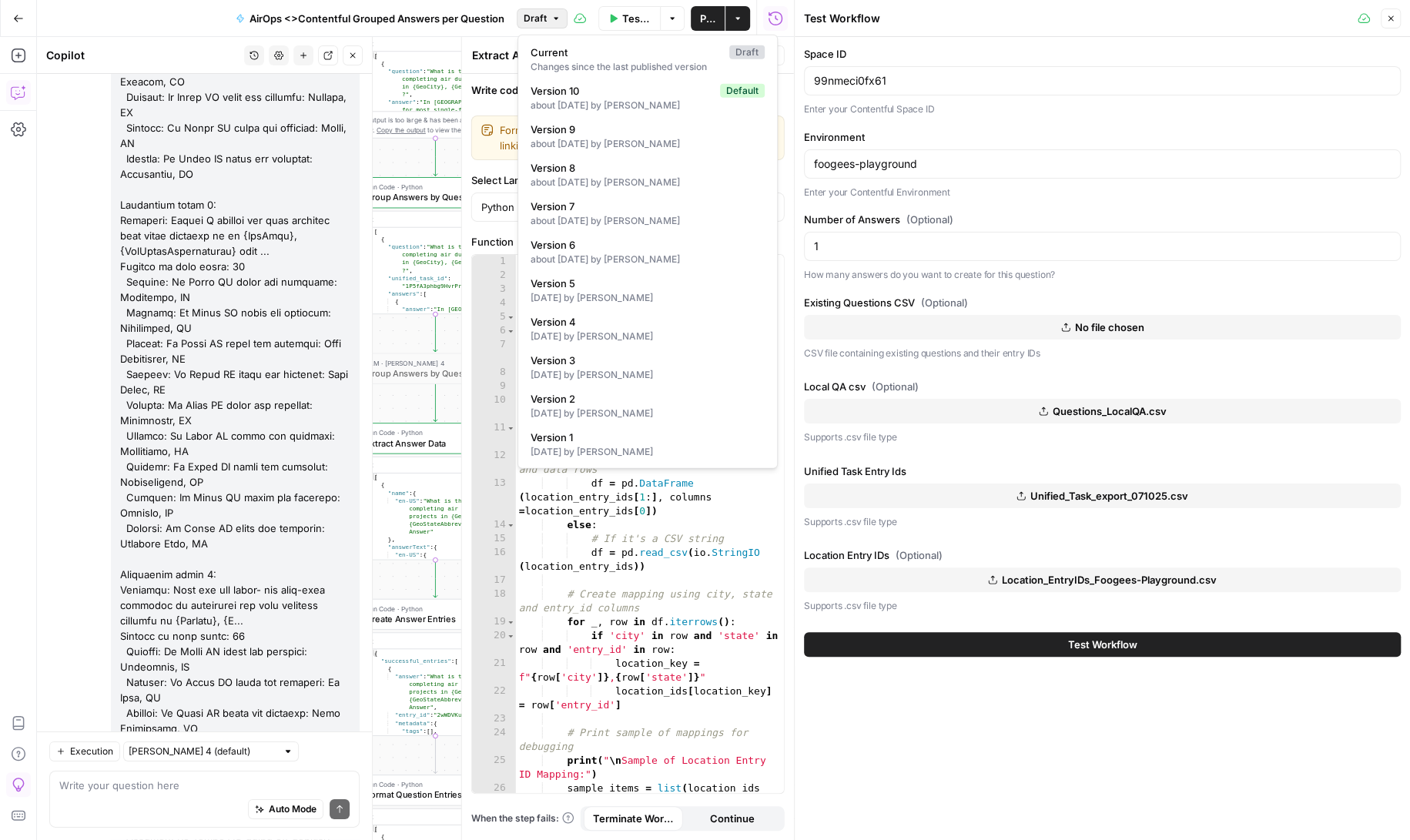
click at [553, 15] on icon "button" at bounding box center [556, 19] width 9 height 9
click at [702, 12] on span "Publish" at bounding box center [707, 18] width 15 height 15
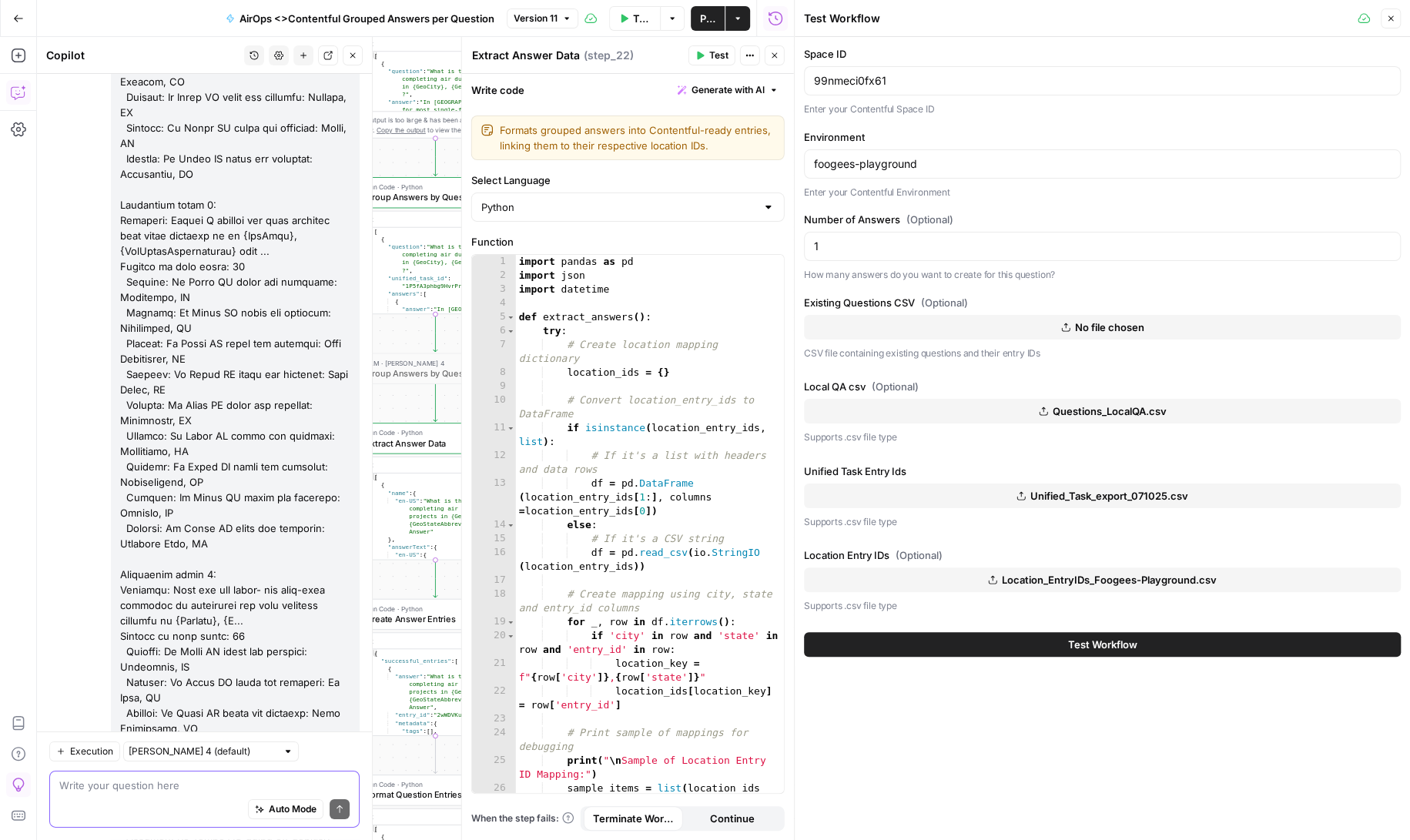
click at [149, 787] on textarea at bounding box center [204, 785] width 290 height 15
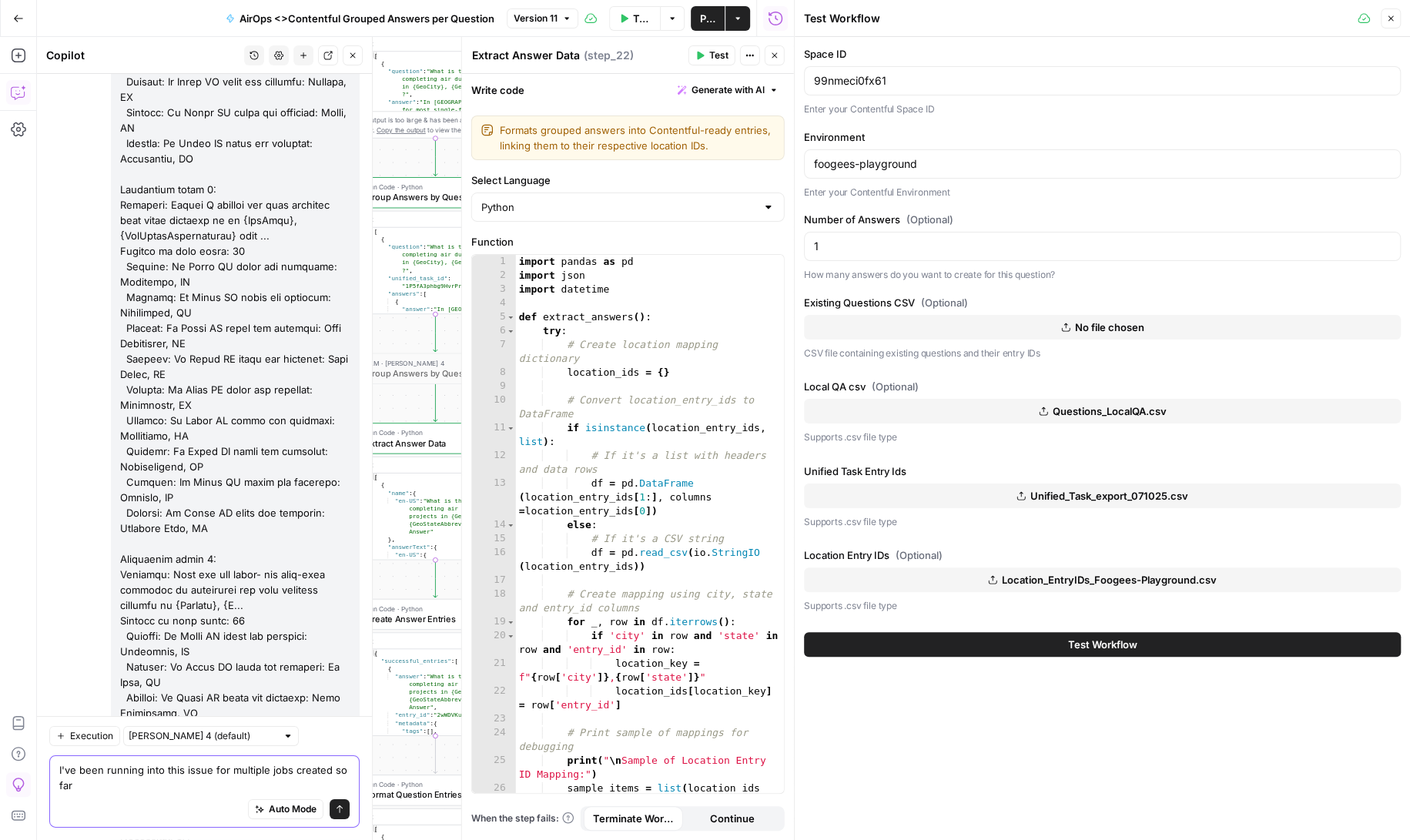
scroll to position [146834, 0]
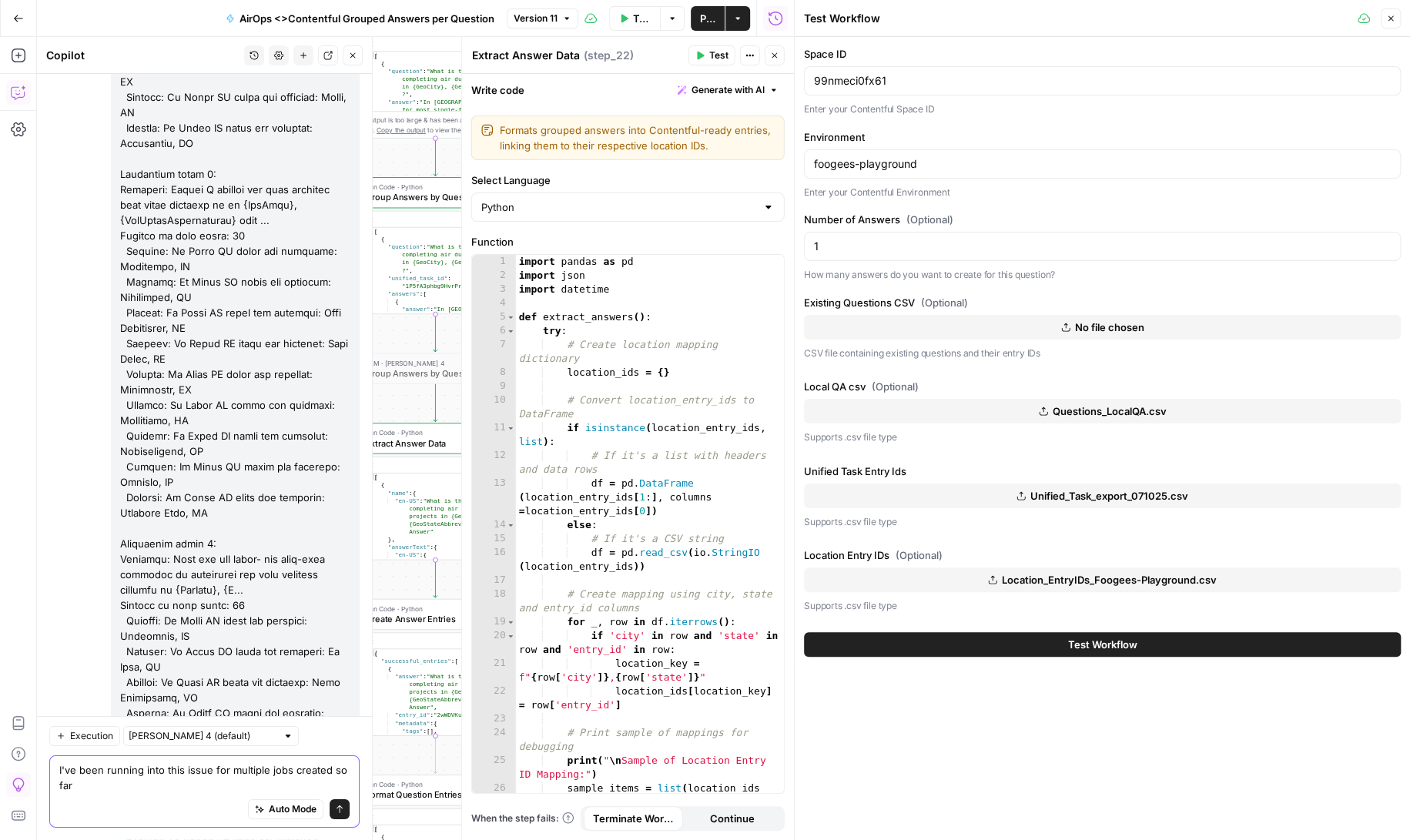
paste textarea "The key changes made: Field localization: Changed from "en-US" to "en" for all …"
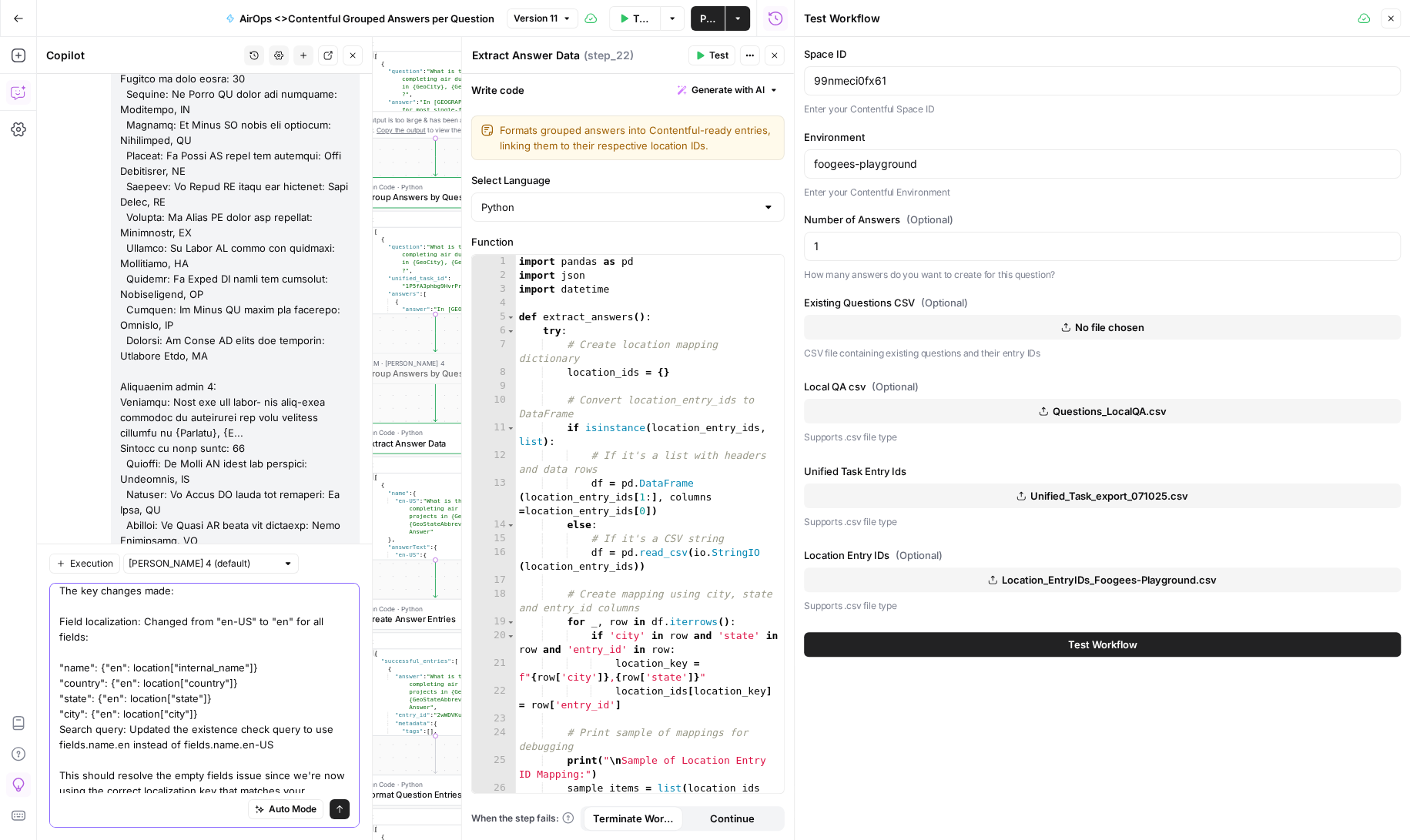
scroll to position [68, 0]
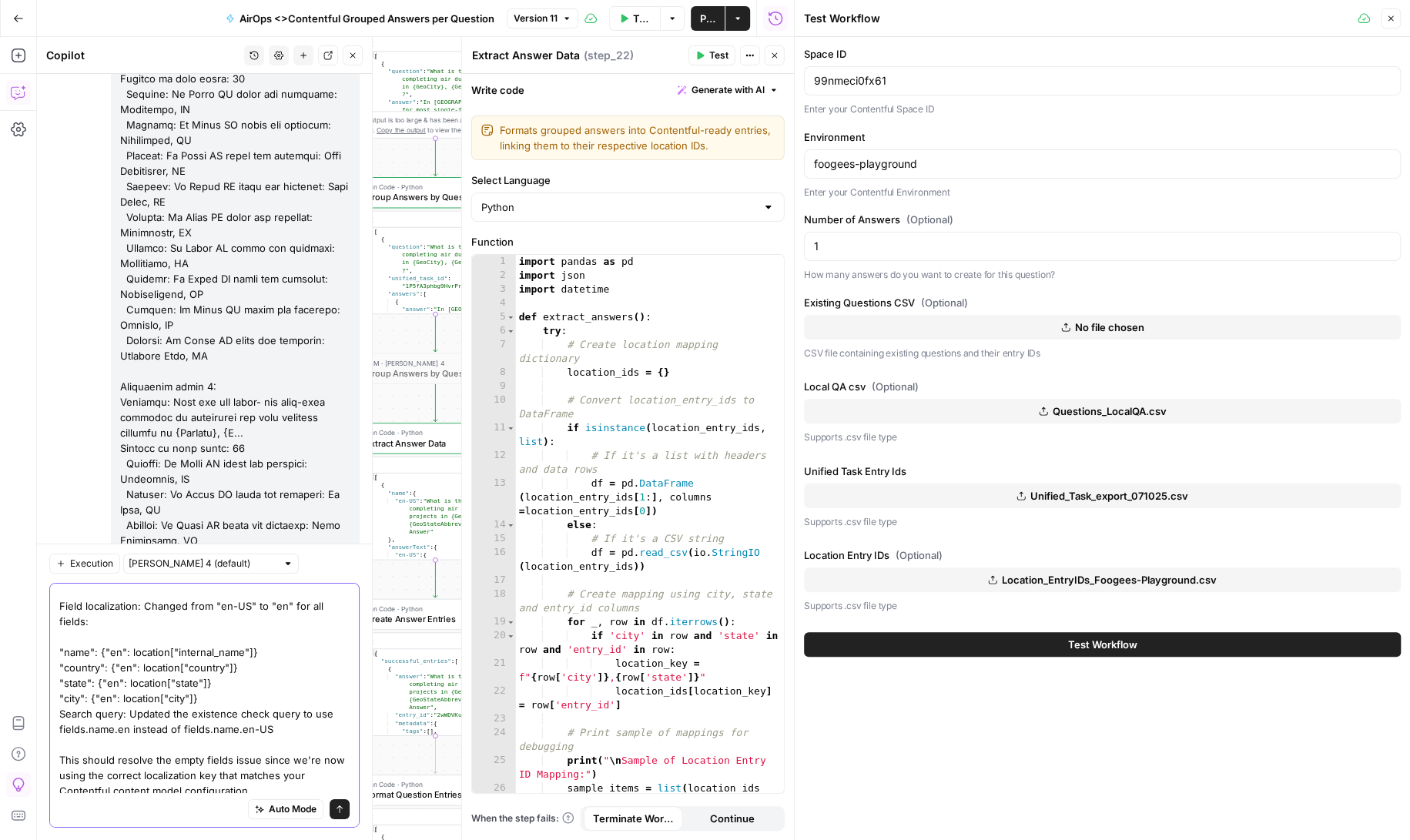
type textarea "I've been running into this issue for multiple jobs created so far The key chan…"
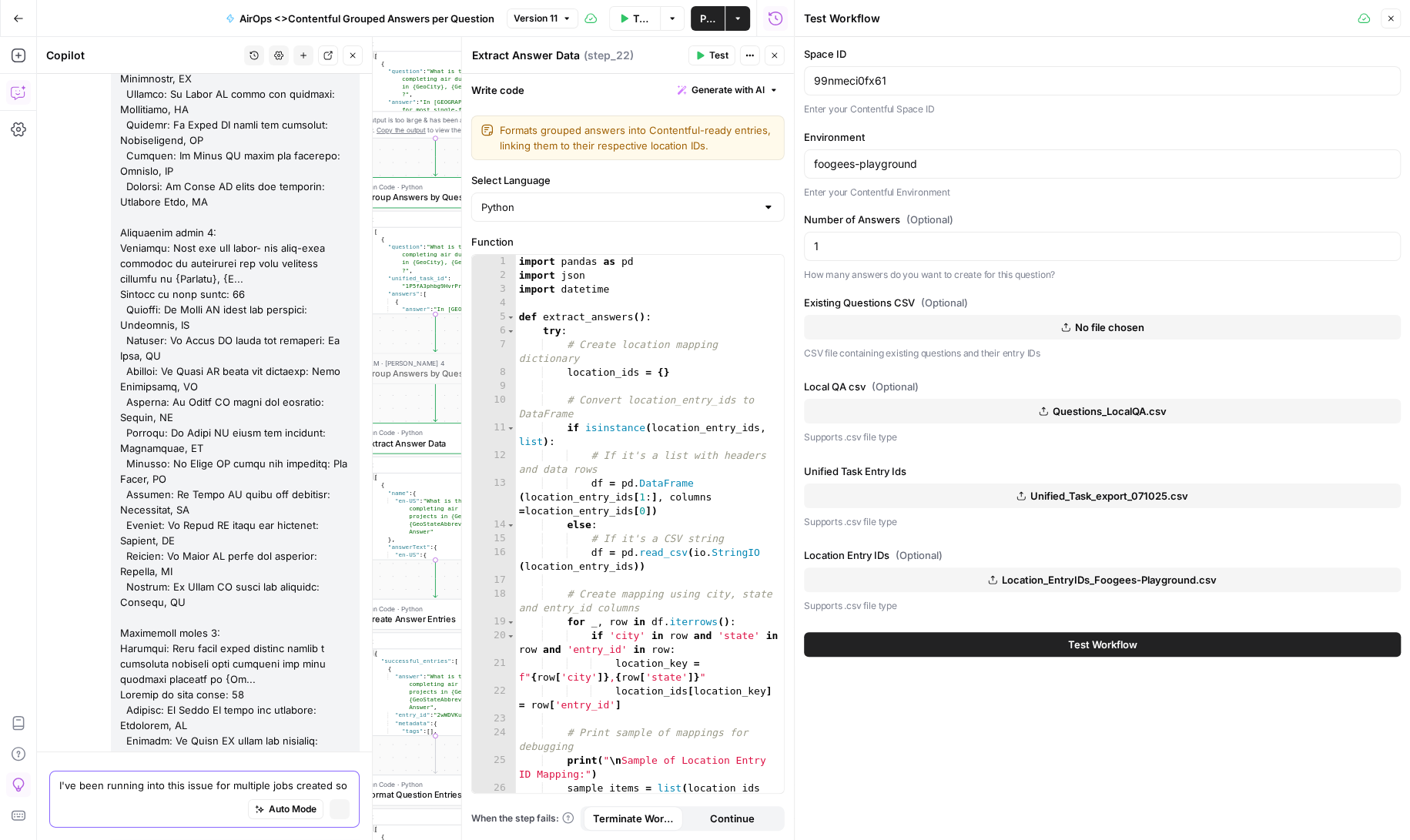
scroll to position [146894, 0]
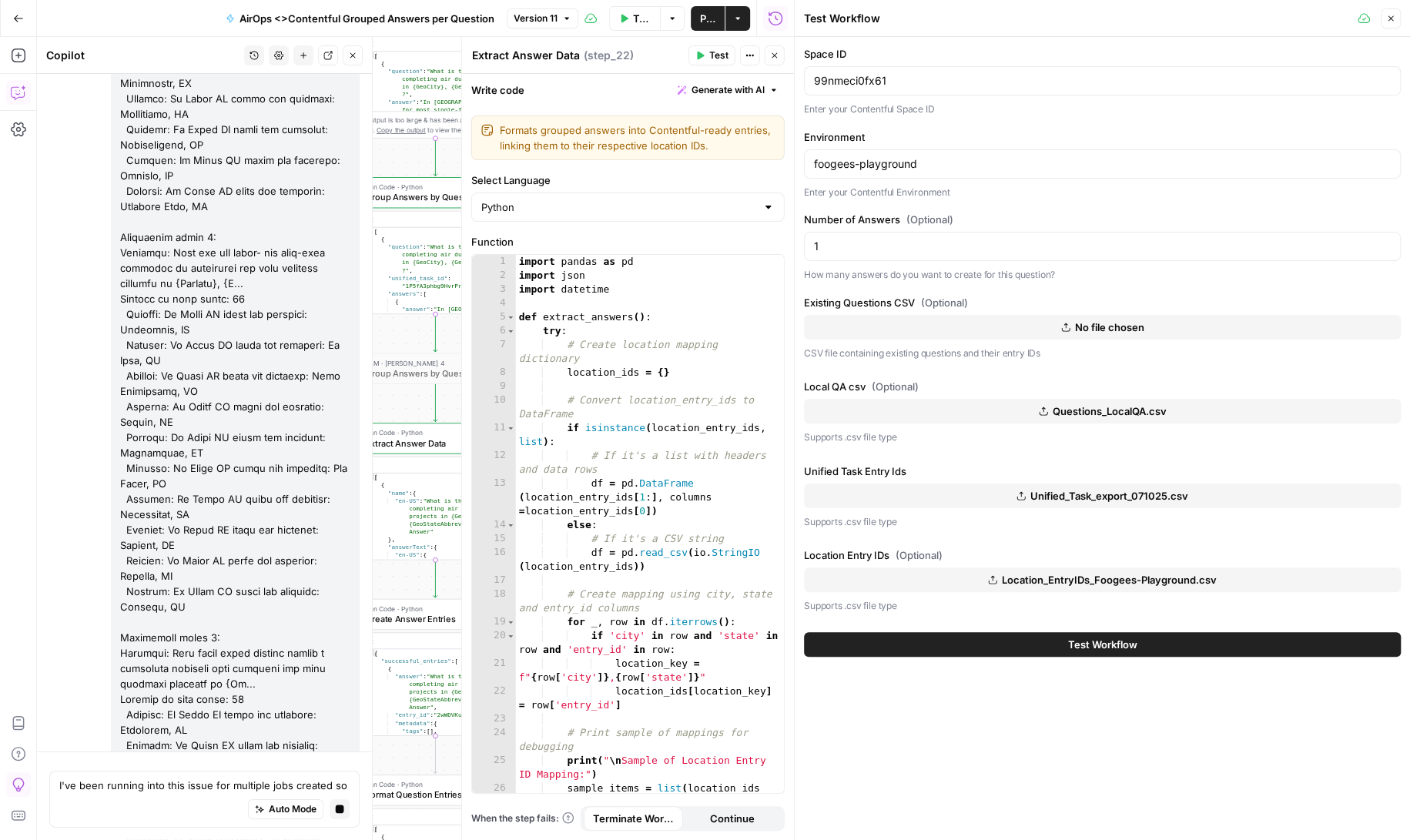
click at [1108, 575] on span "Location_EntryIDs_Foogees-Playground.csv" at bounding box center [1109, 579] width 215 height 15
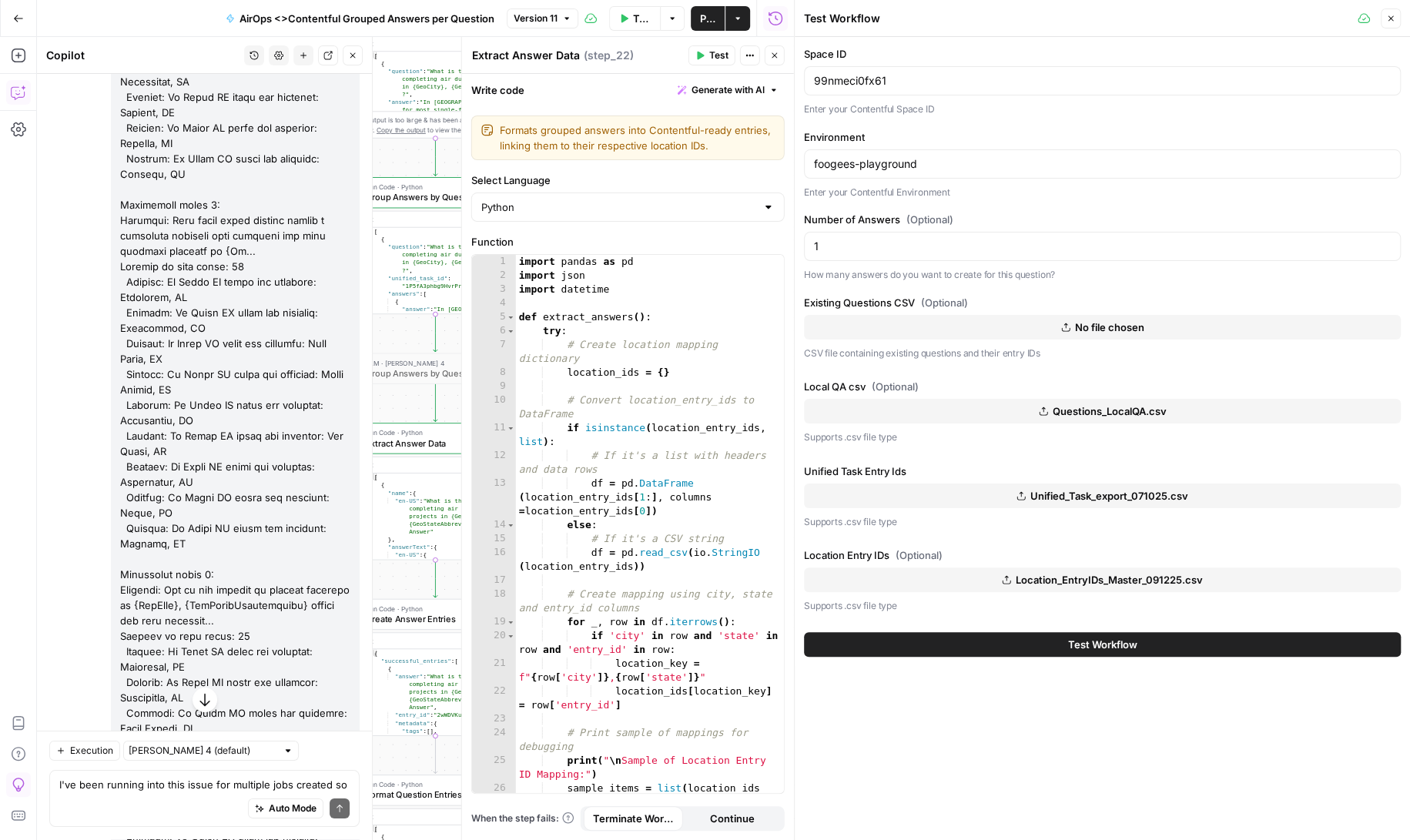
scroll to position [147699, 0]
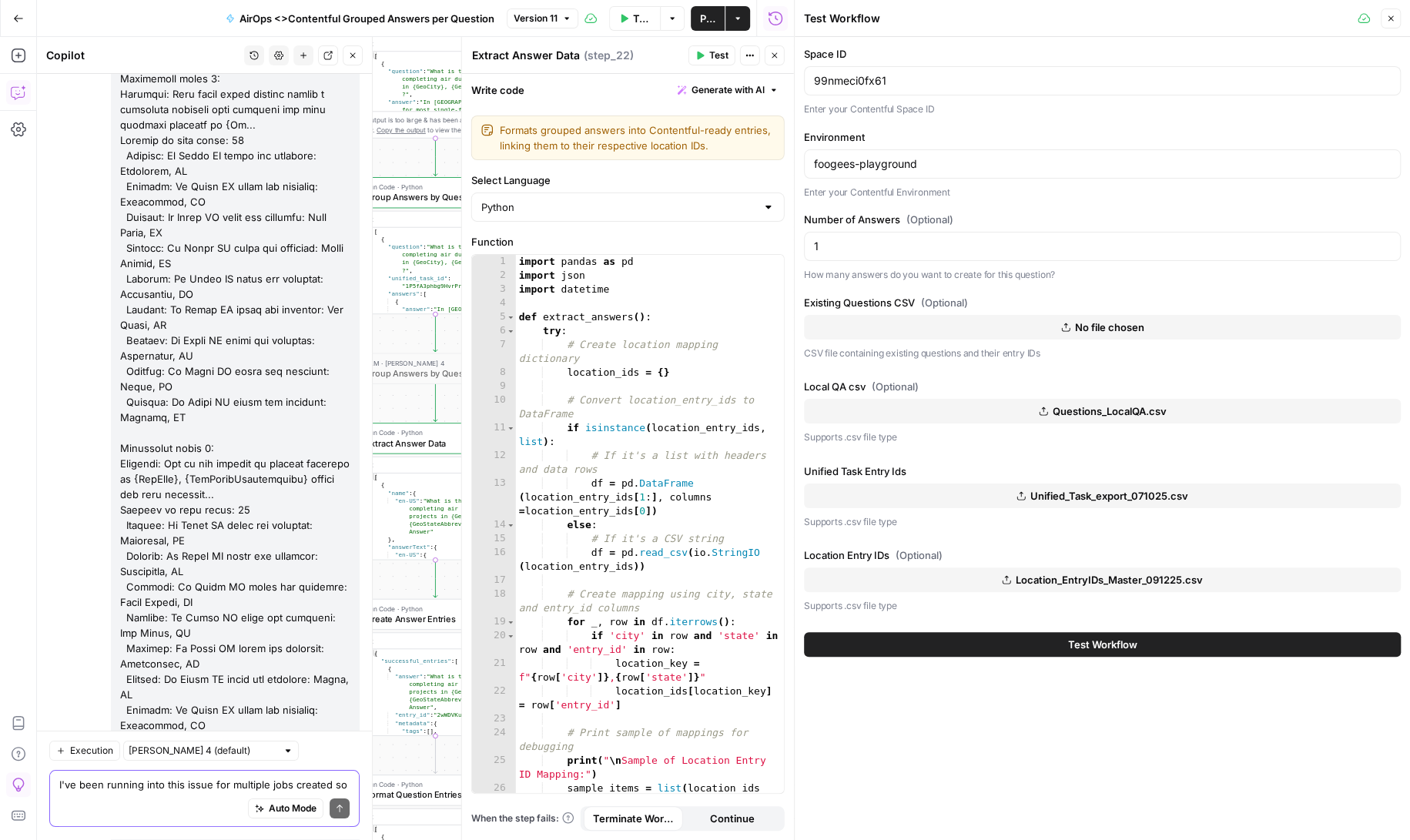
click at [157, 783] on textarea "I've been running into this issue for multiple jobs created so far The key chan…" at bounding box center [204, 785] width 290 height 15
click at [127, 789] on textarea "Yes, then let's only test 1 qa pair" at bounding box center [204, 785] width 290 height 15
type textarea "Yes, then let's set. itup to only test 1 qa pair"
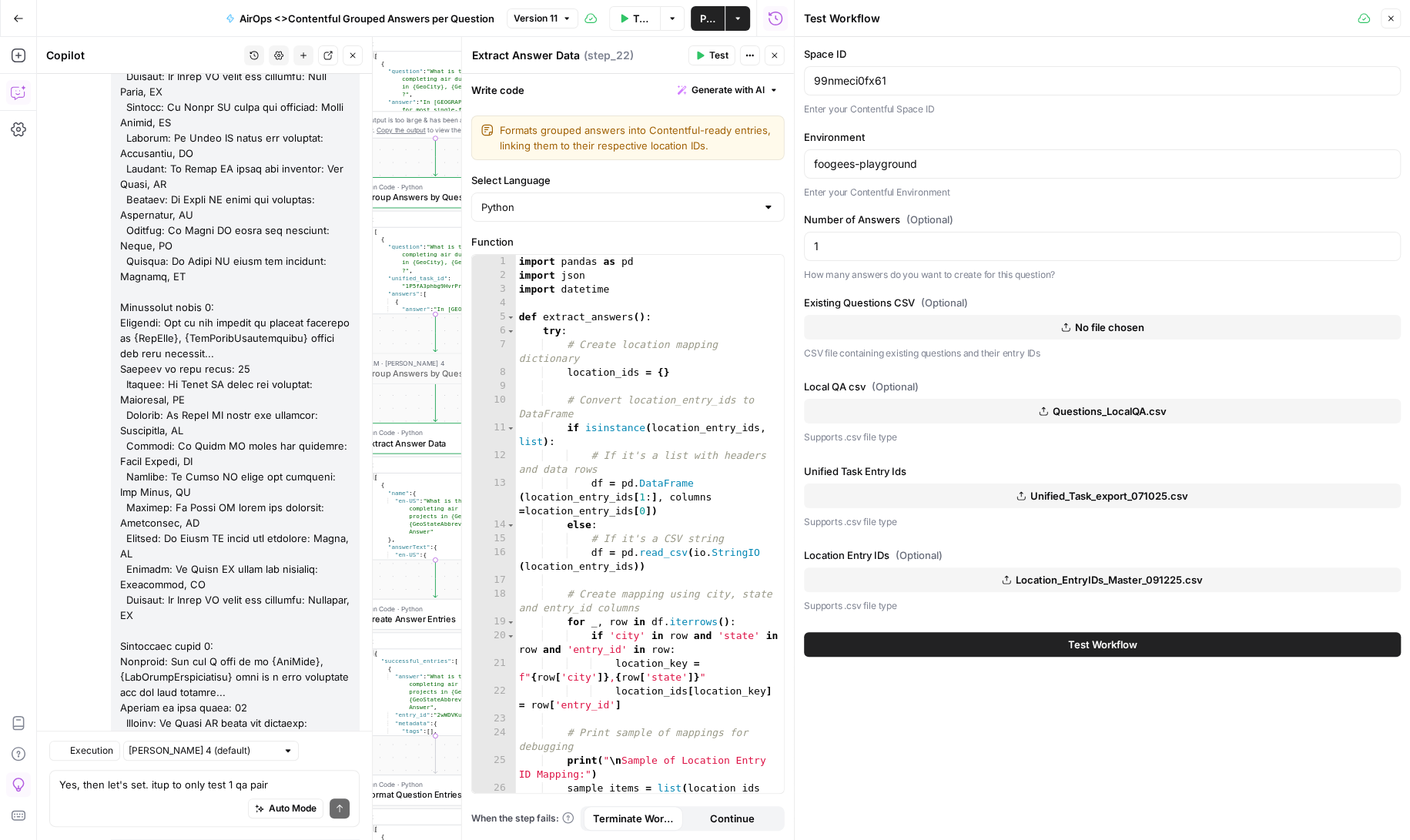
scroll to position [148130, 0]
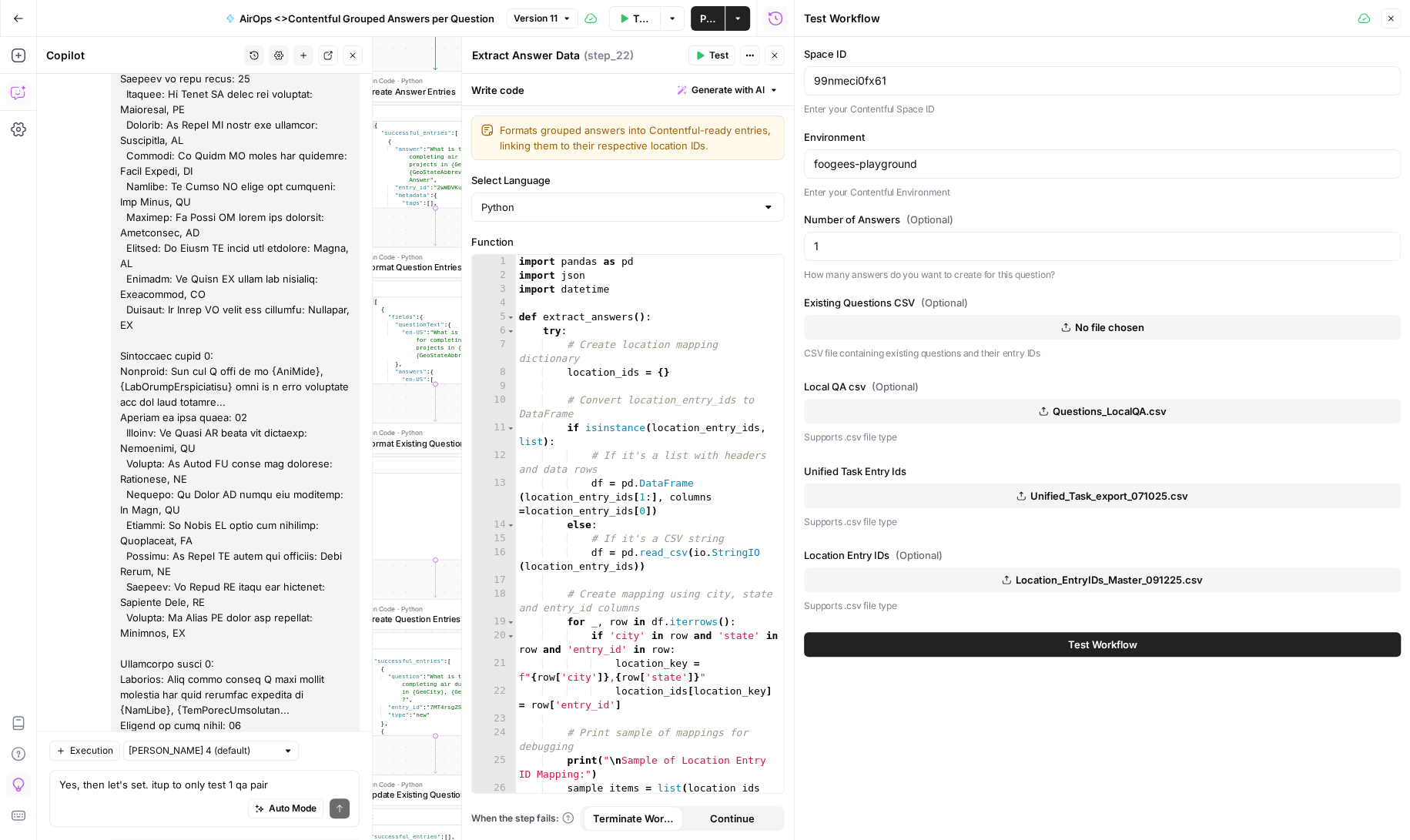
click at [566, 18] on icon "button" at bounding box center [566, 18] width 4 height 3
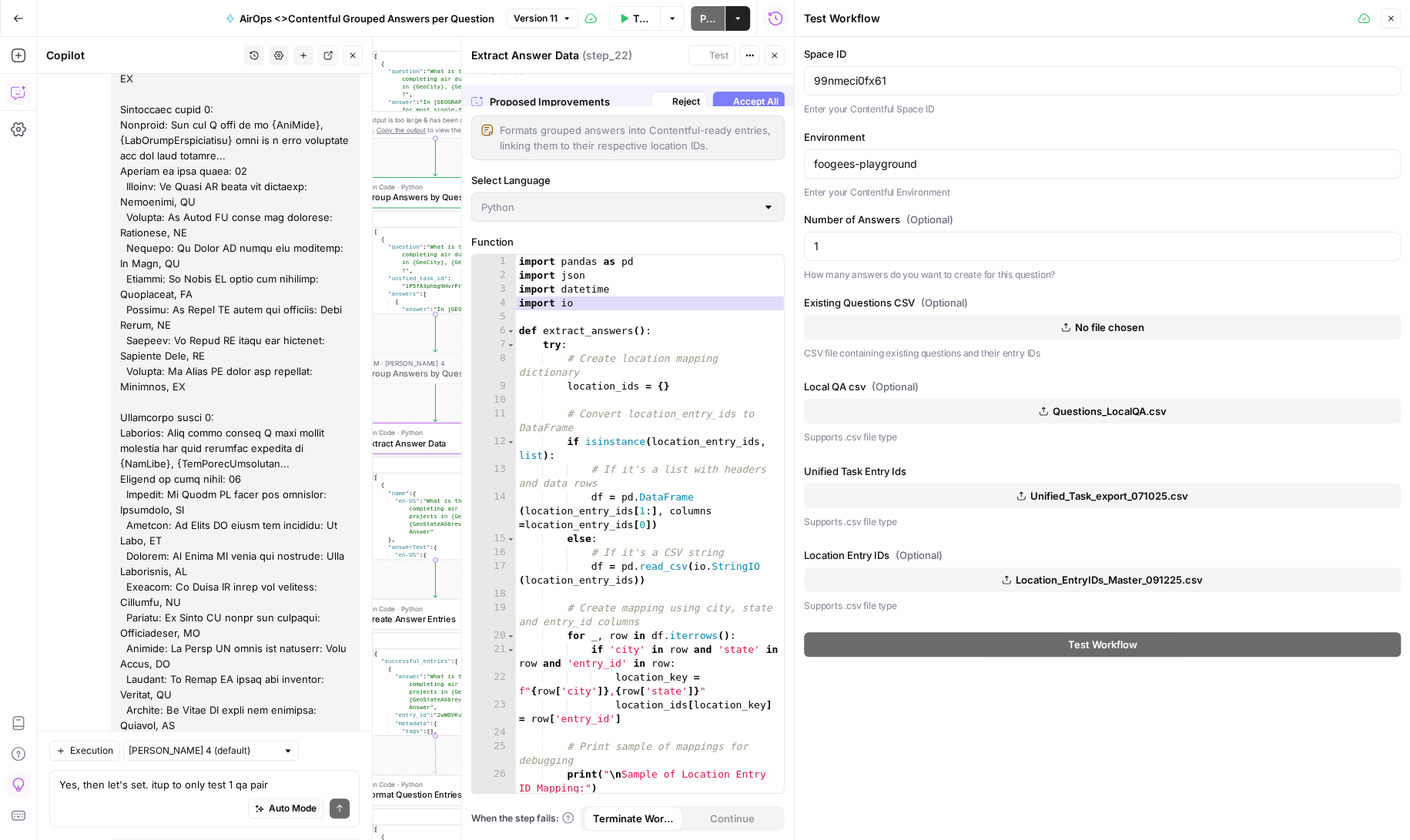
scroll to position [147884, 0]
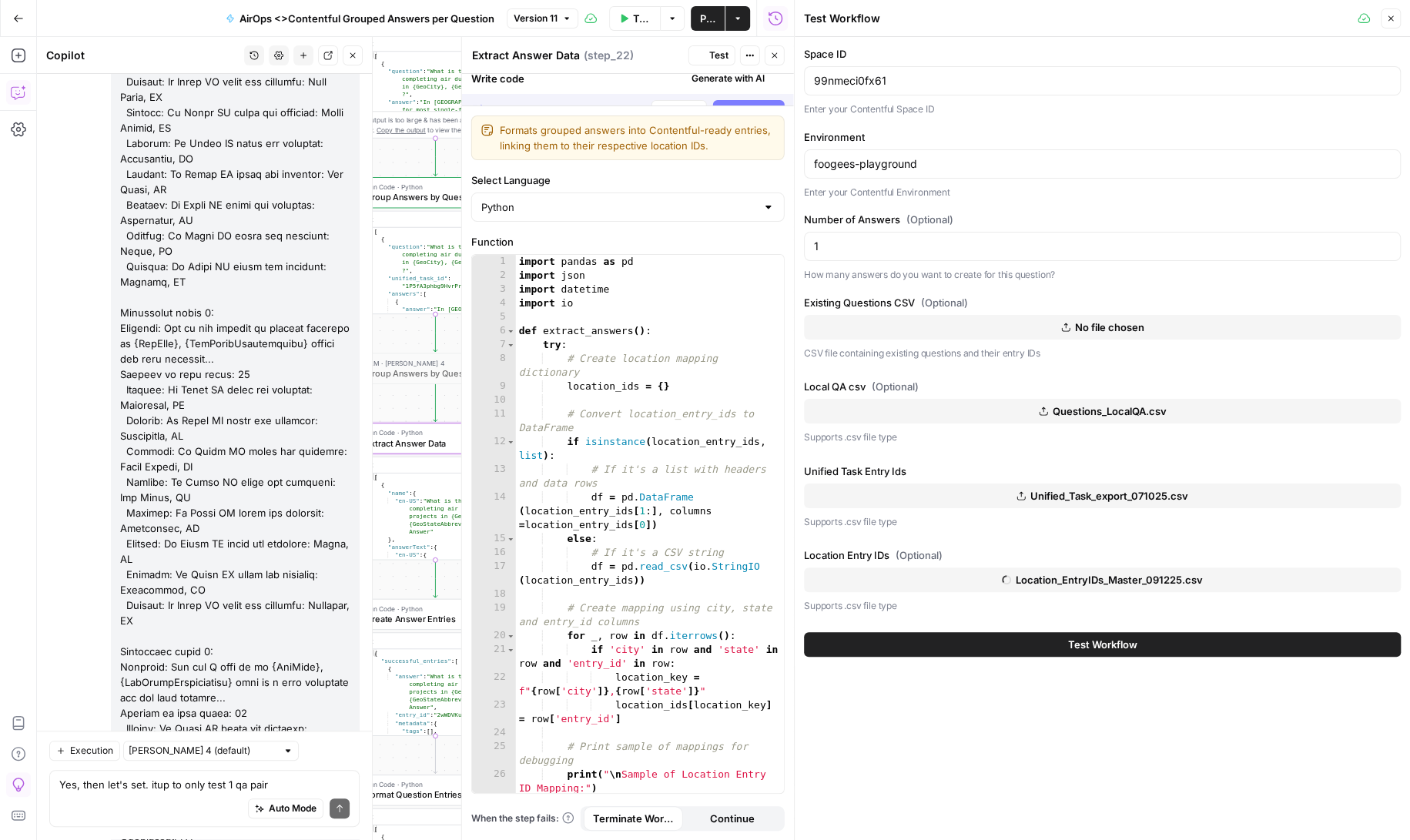
scroll to position [148278, 0]
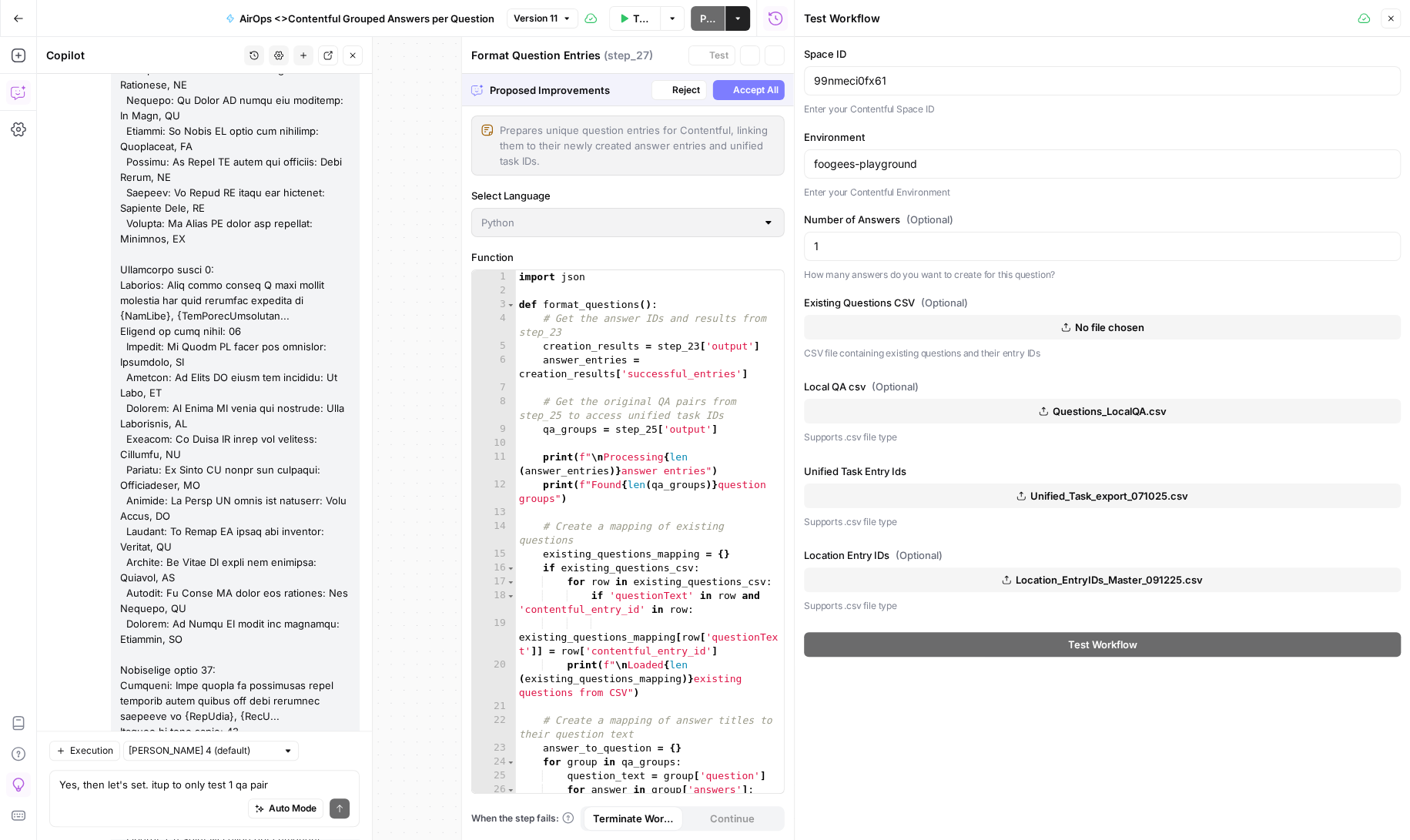
scroll to position [147884, 0]
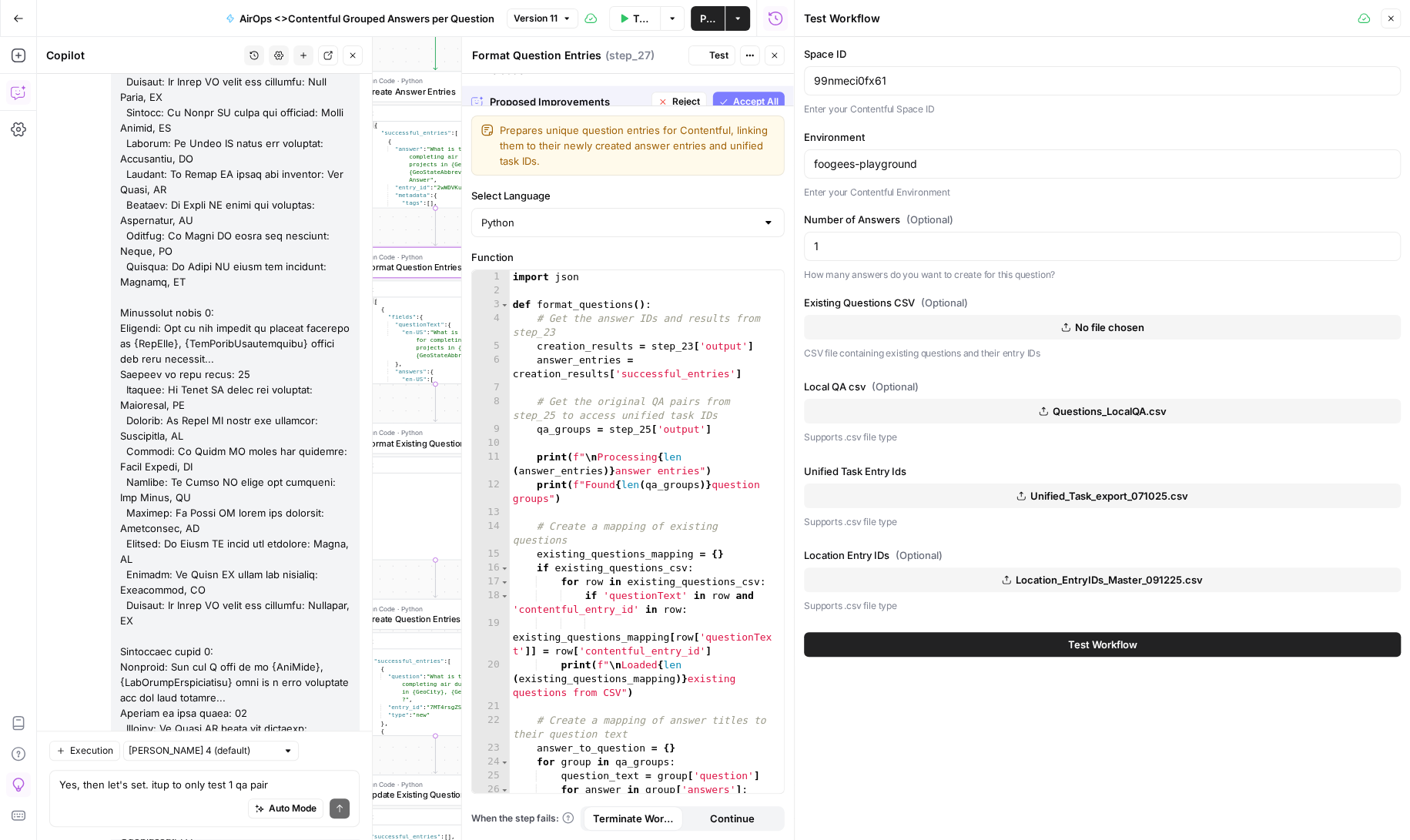
scroll to position [148278, 0]
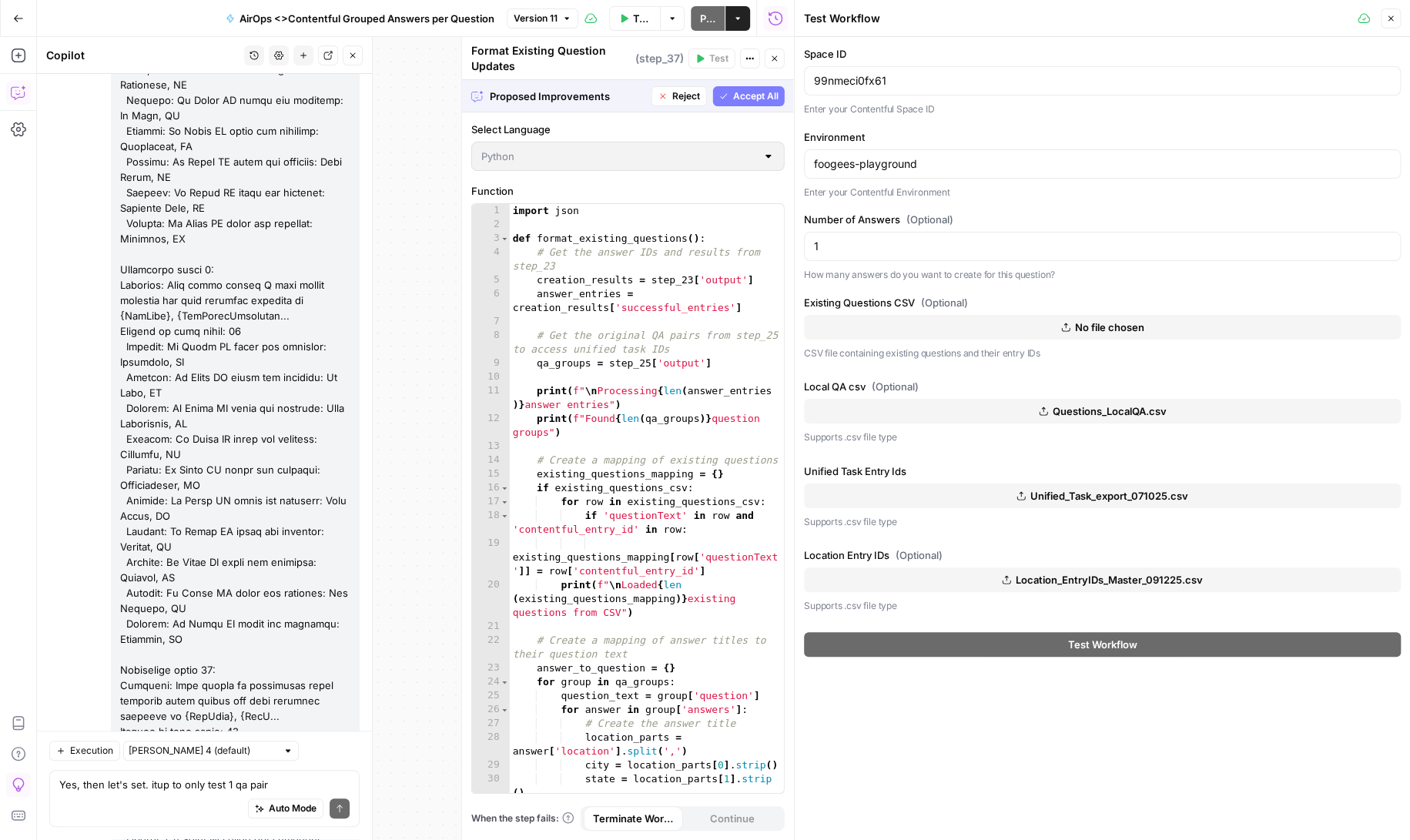
scroll to position [147884, 0]
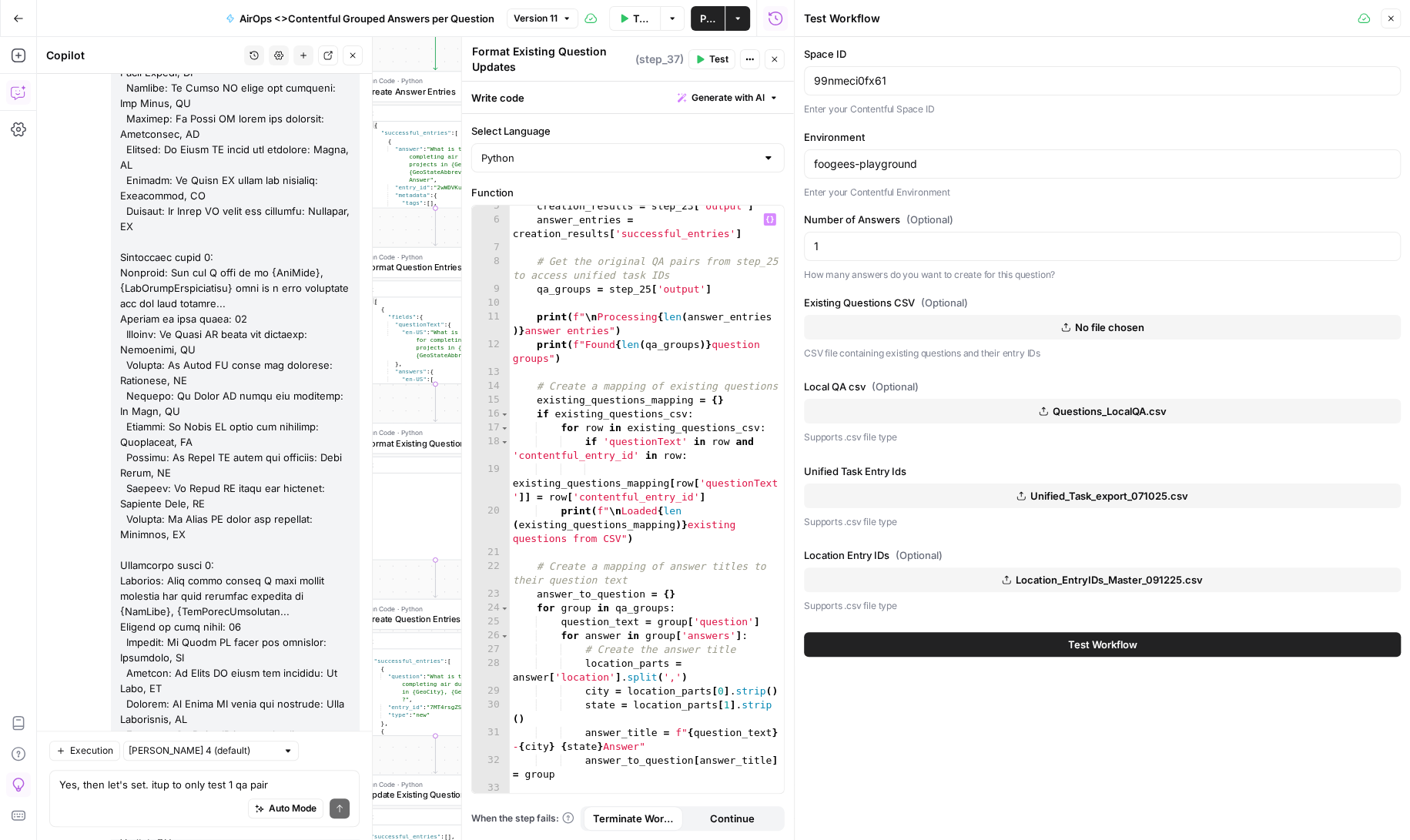
scroll to position [0, 0]
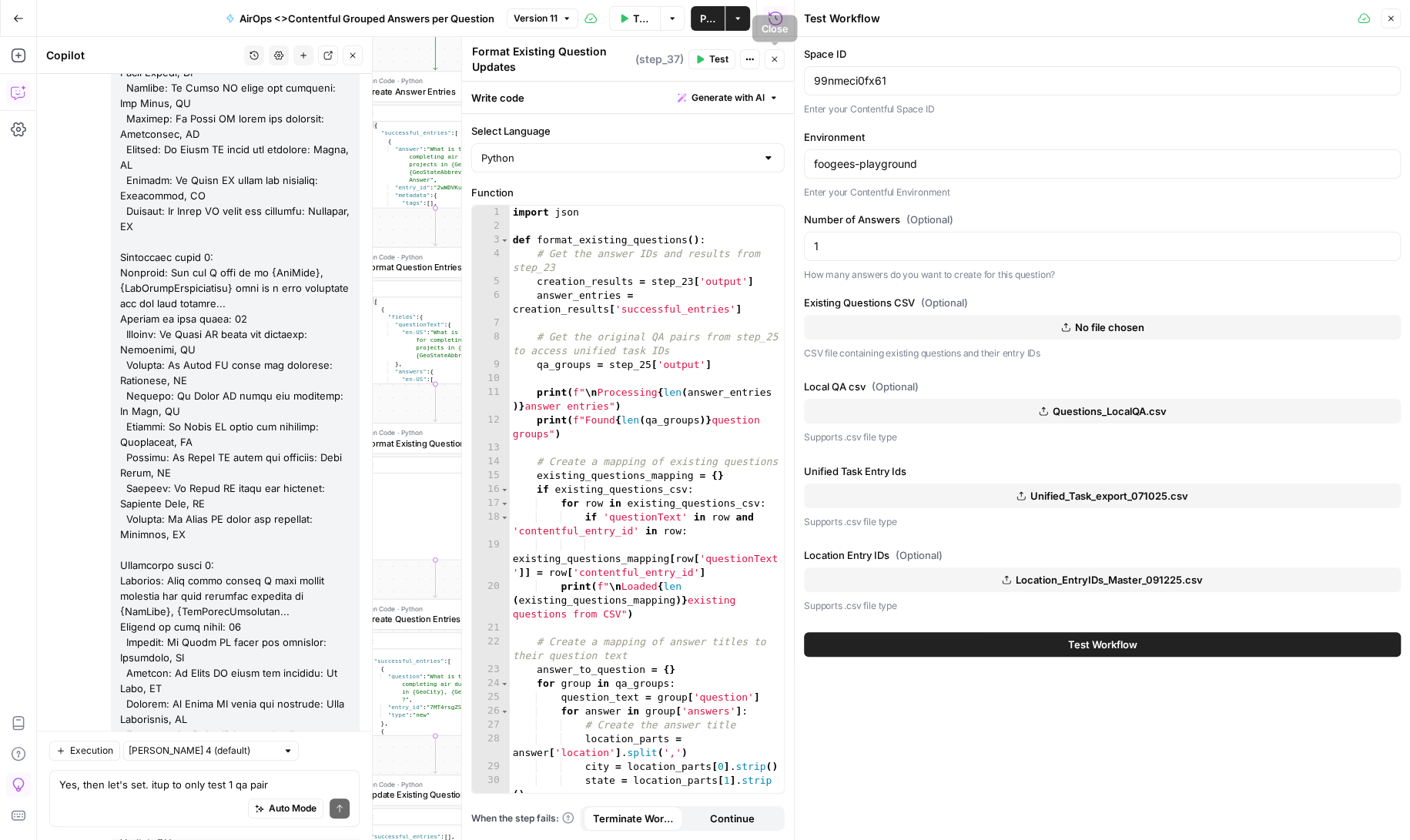
click at [778, 55] on icon "button" at bounding box center [774, 59] width 9 height 9
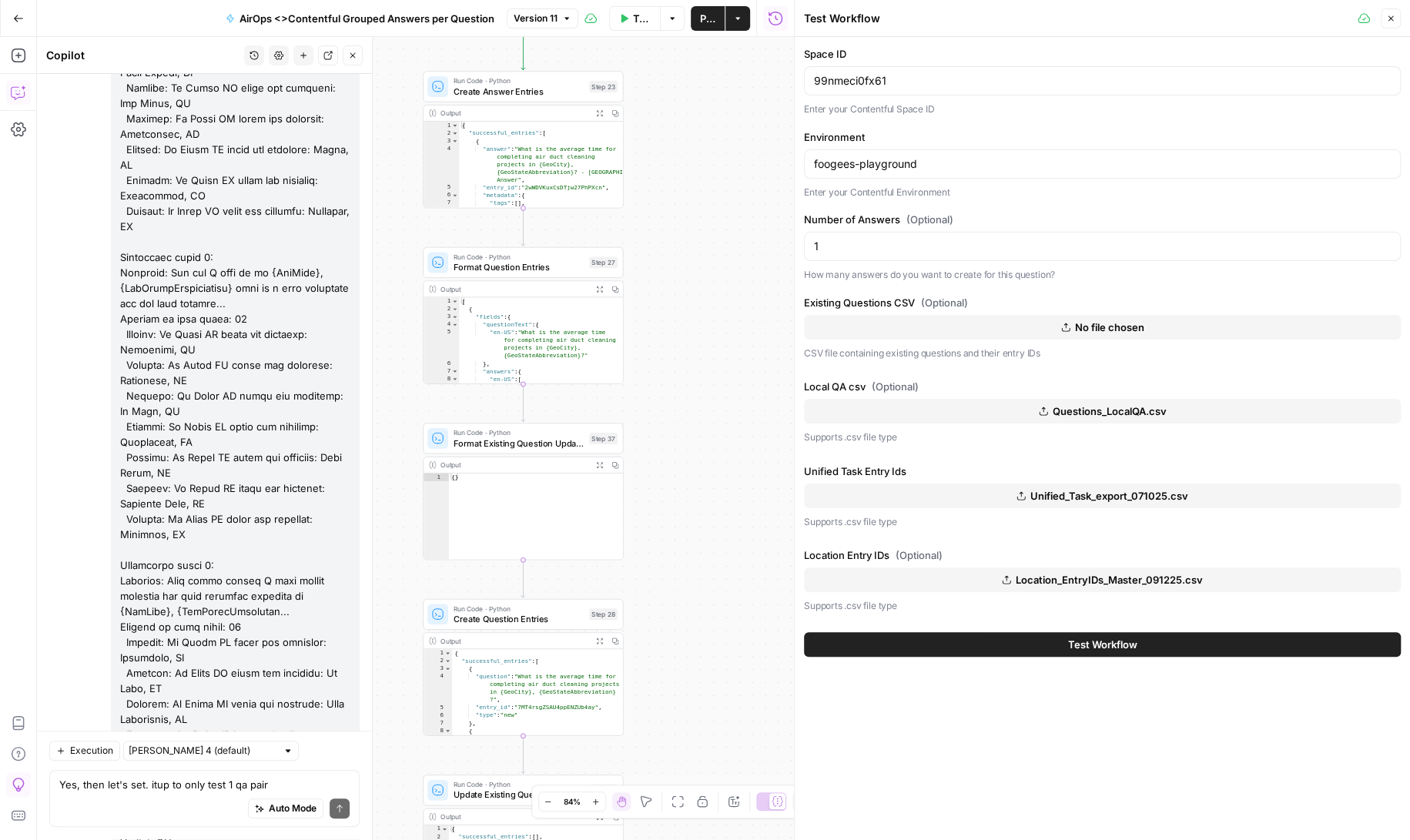
drag, startPoint x: 624, startPoint y: 582, endPoint x: 712, endPoint y: 582, distance: 88.0
click at [712, 582] on div "Workflow Set Inputs Inputs Read from Grid Read QA Pairs from Grid Step 30 Outpu…" at bounding box center [415, 438] width 757 height 803
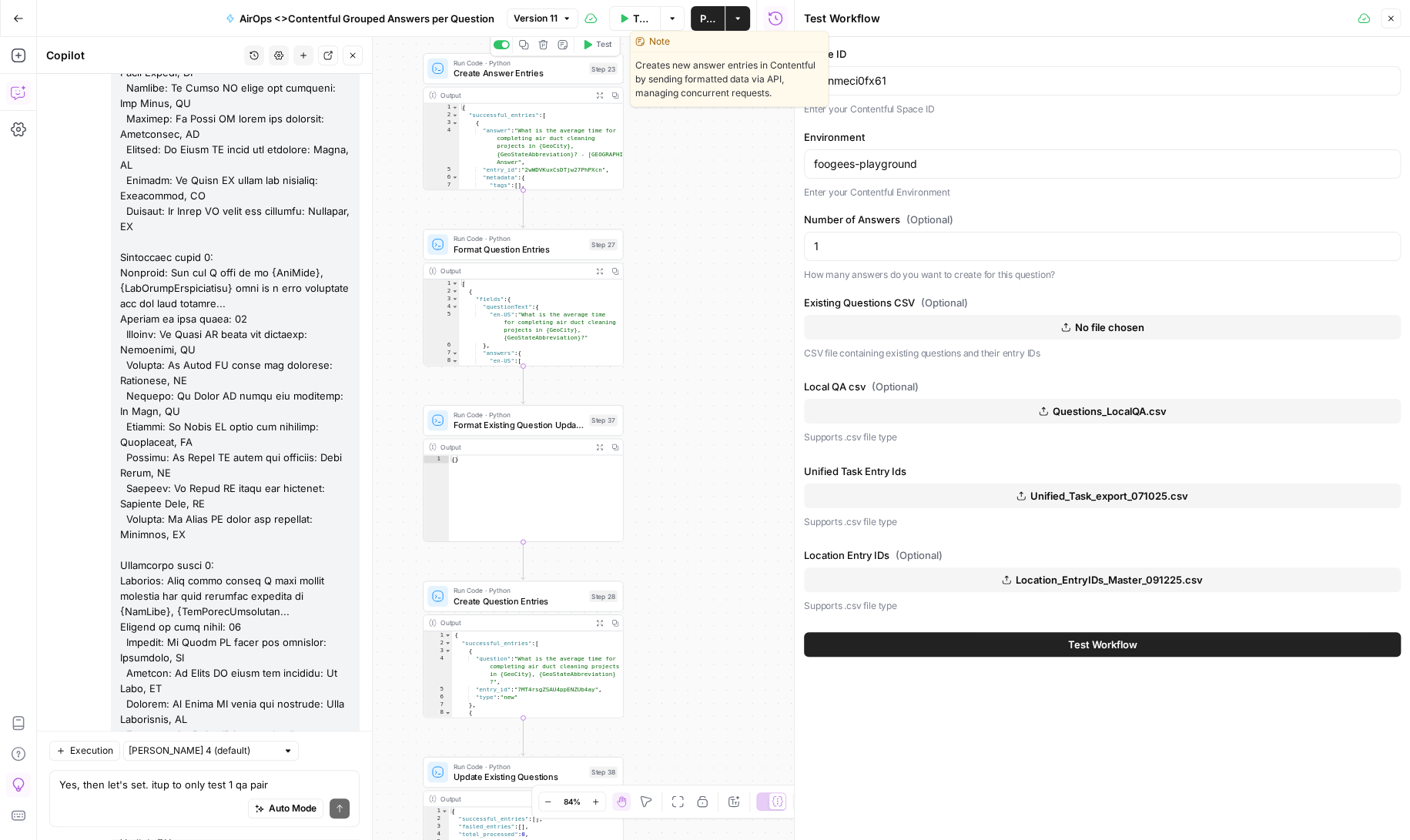
click at [513, 72] on span "Create Answer Entries" at bounding box center [519, 73] width 131 height 13
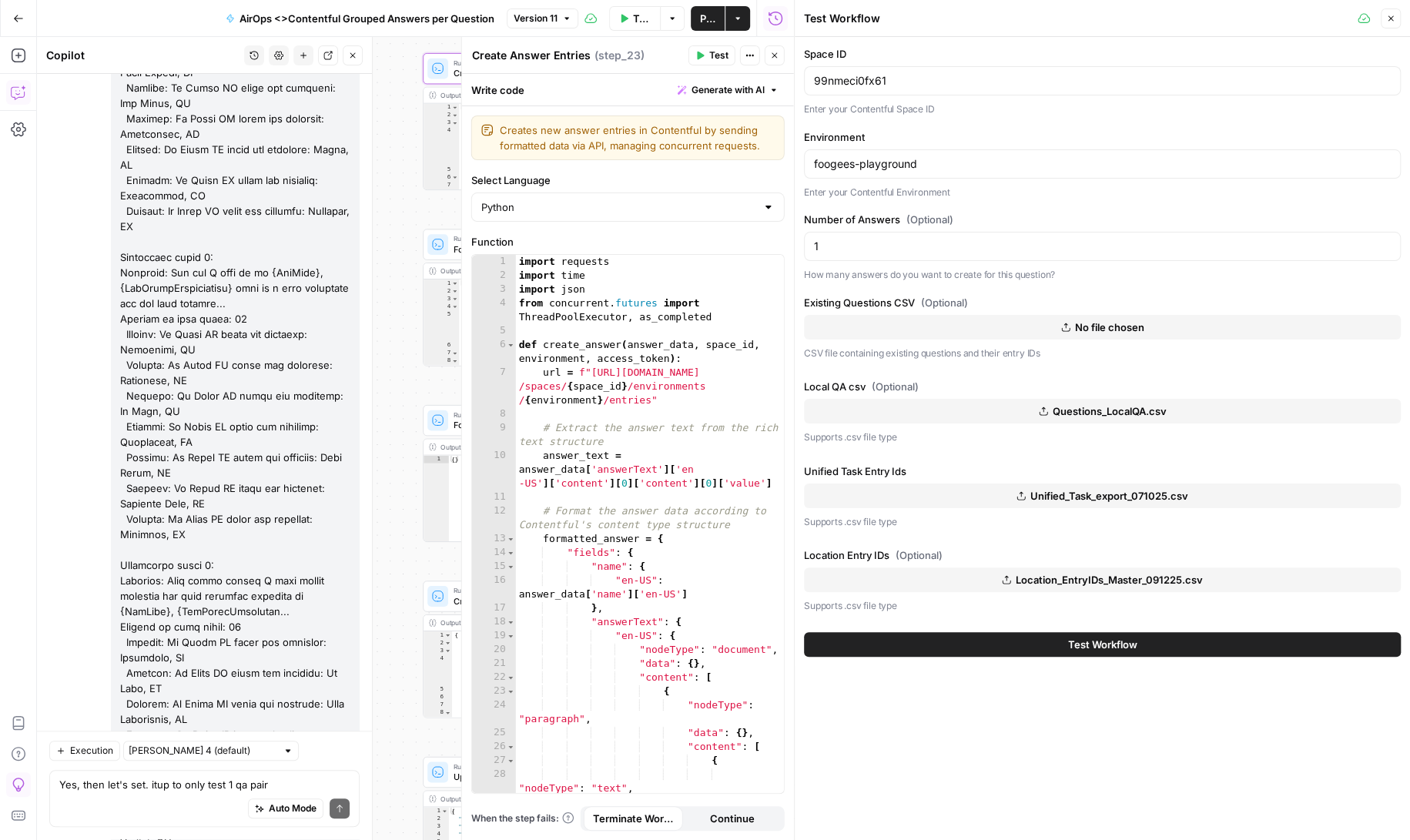
click at [408, 105] on div "Workflow Set Inputs Inputs Read from Grid Read QA Pairs from Grid Step 30 Outpu…" at bounding box center [415, 438] width 757 height 803
click at [777, 57] on icon "button" at bounding box center [774, 55] width 9 height 9
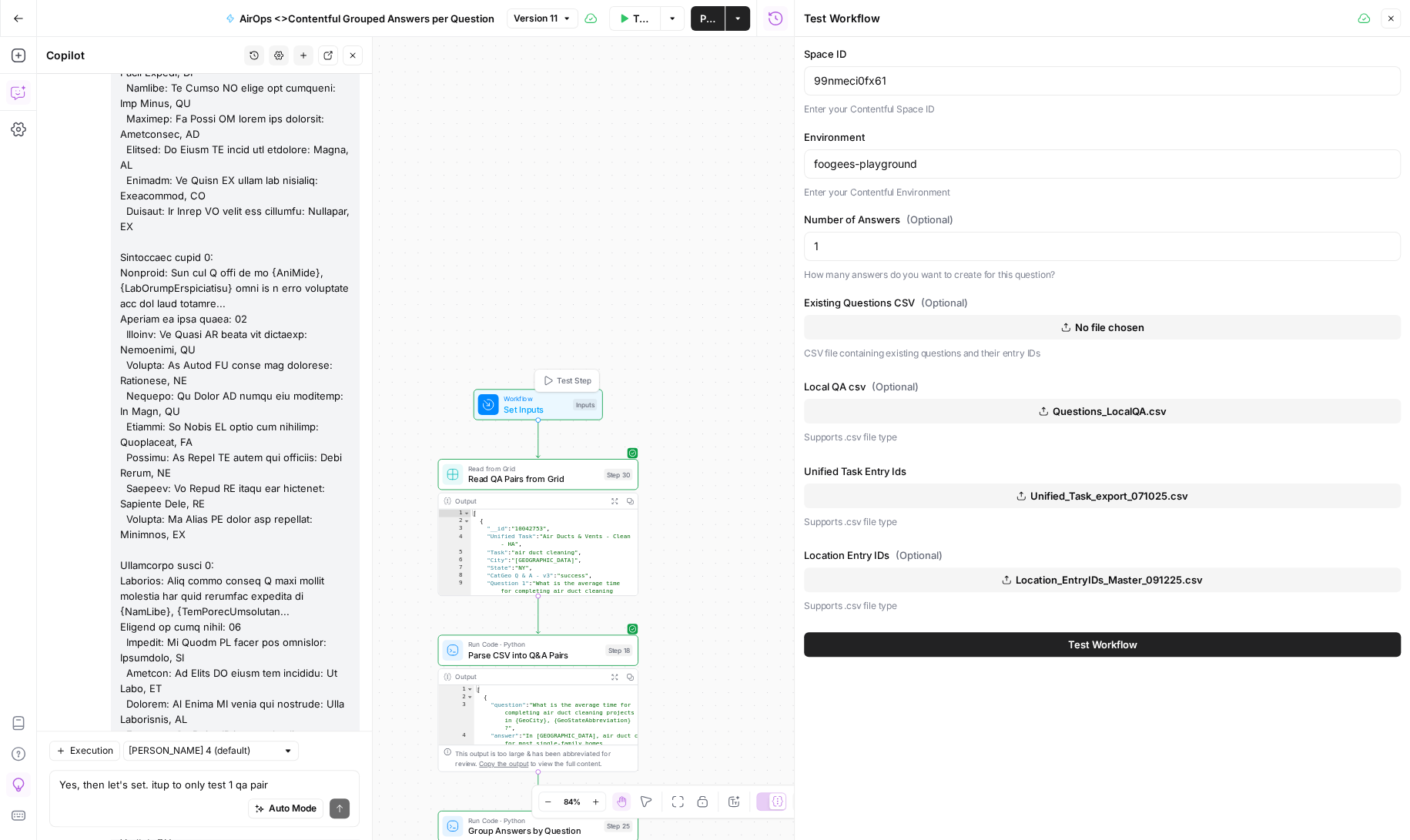
click at [543, 401] on span "Workflow" at bounding box center [535, 398] width 64 height 10
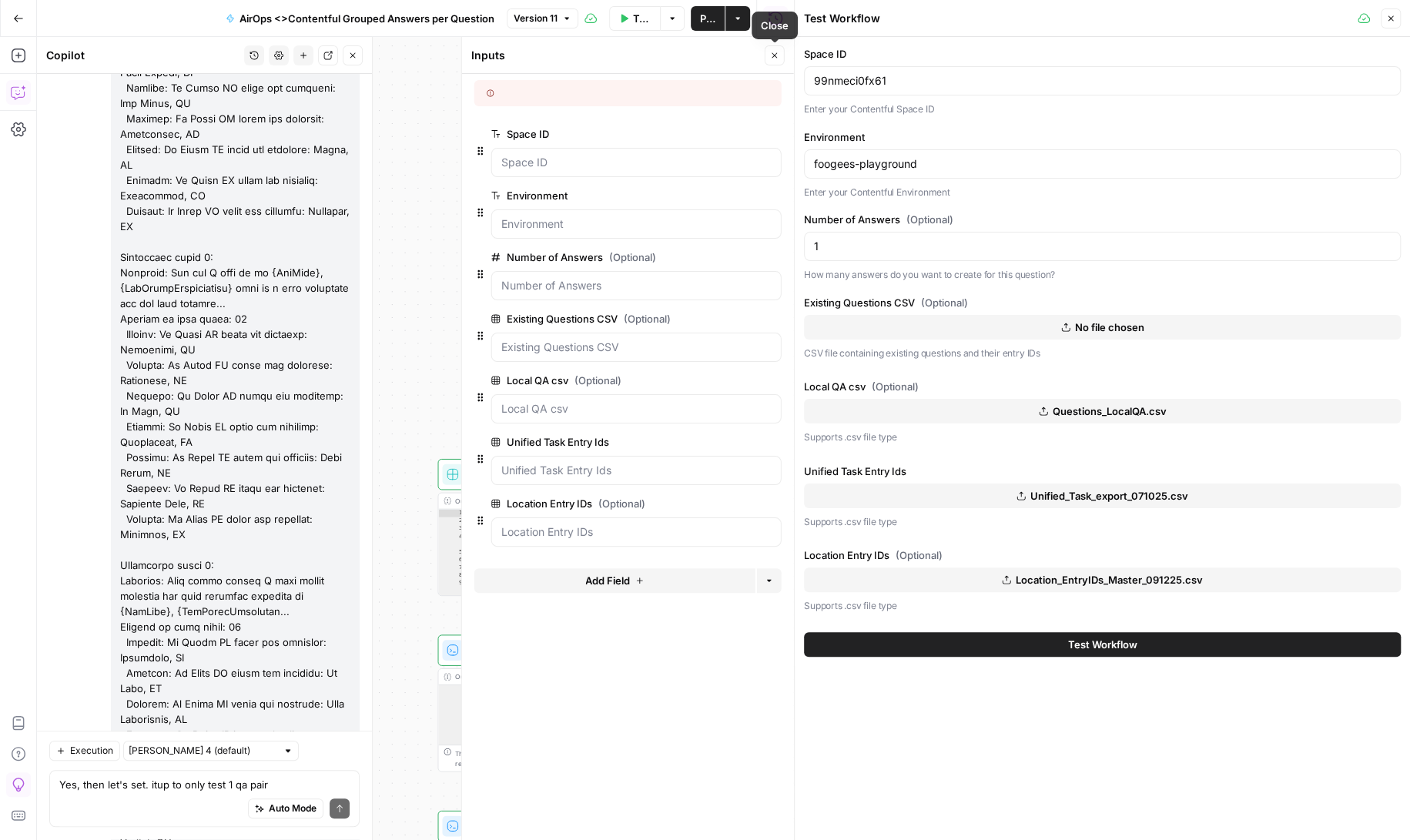
click at [773, 53] on icon "button" at bounding box center [774, 55] width 9 height 9
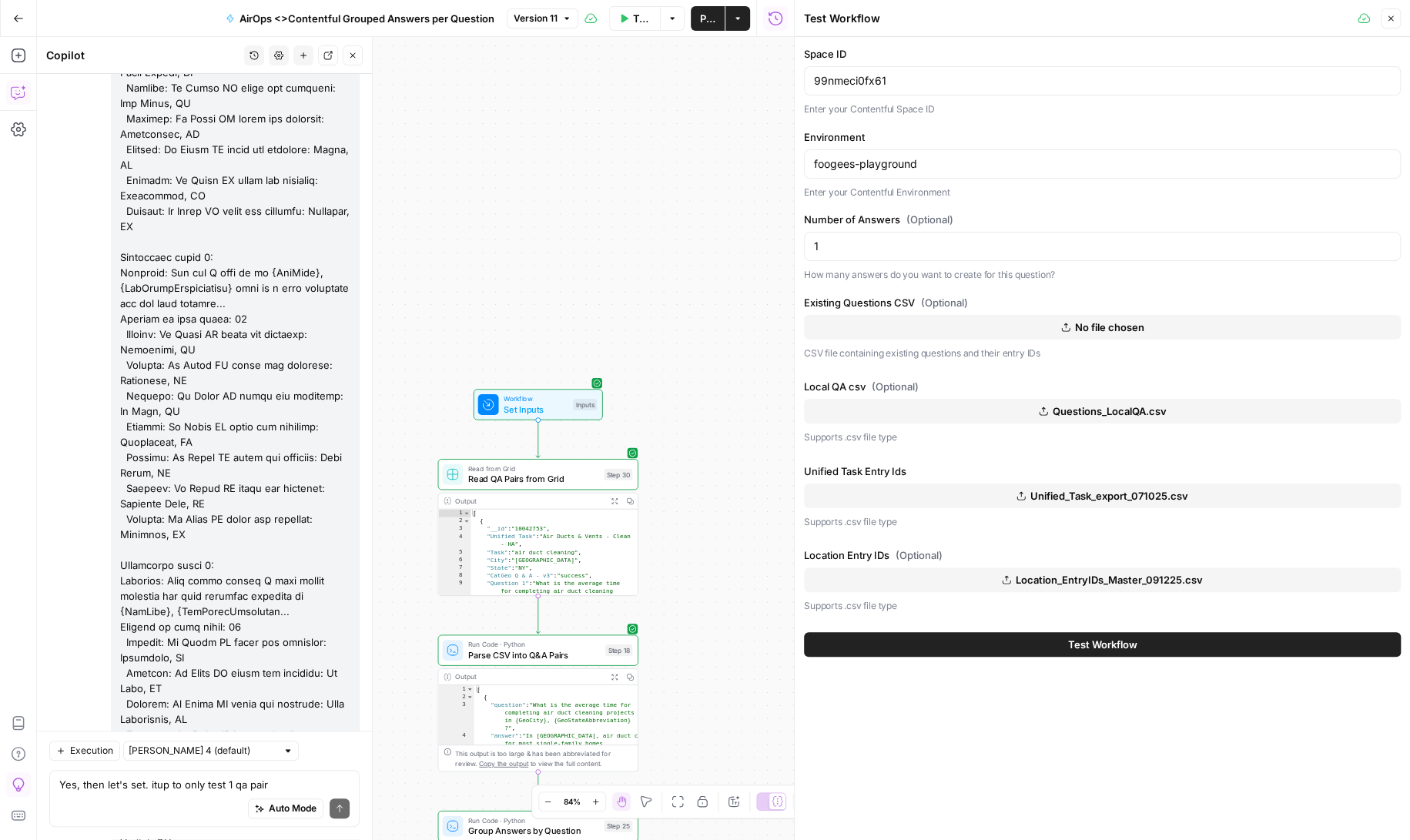
click at [1004, 638] on button "Test Workflow" at bounding box center [1102, 644] width 597 height 25
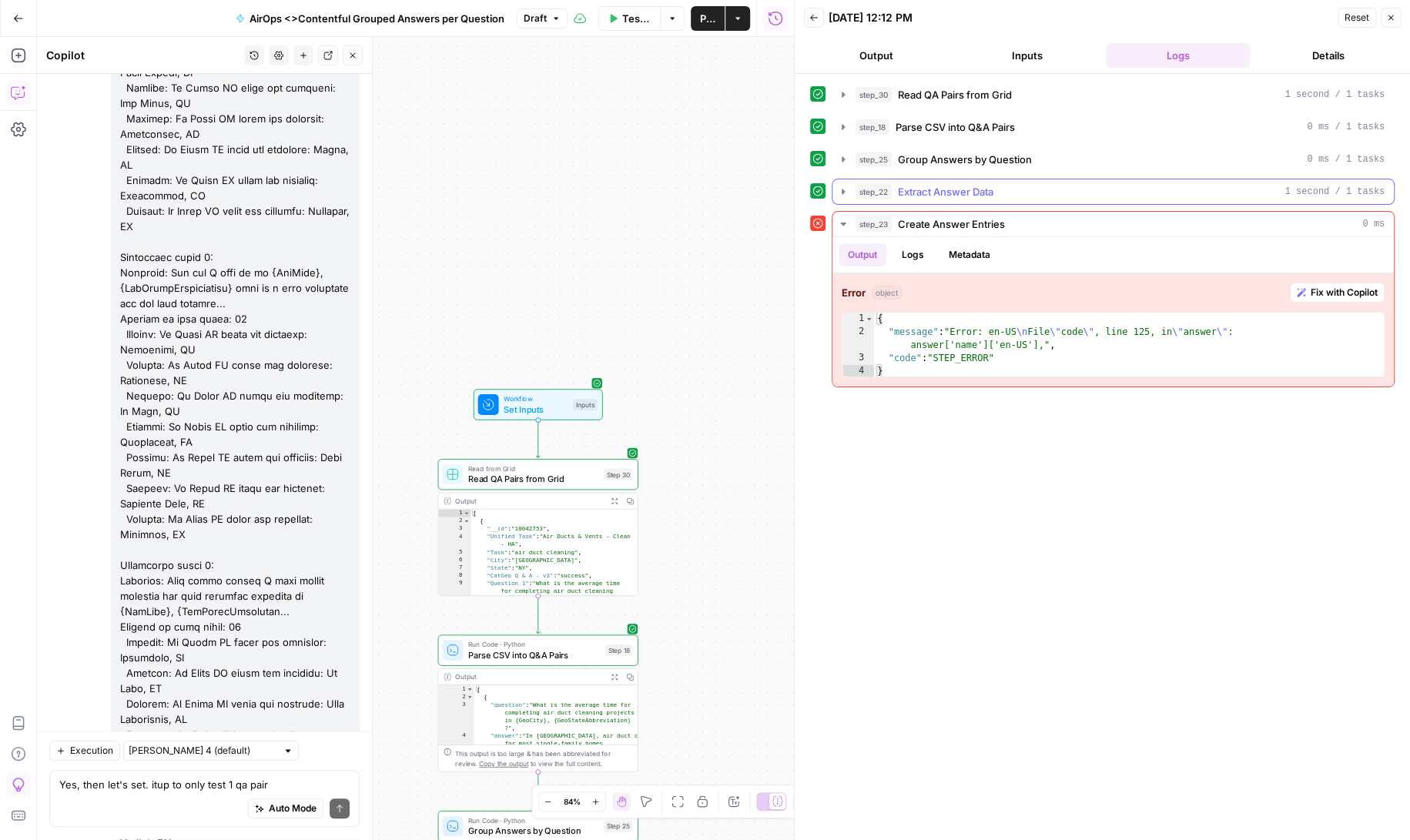
click at [846, 186] on icon "button" at bounding box center [844, 192] width 12 height 12
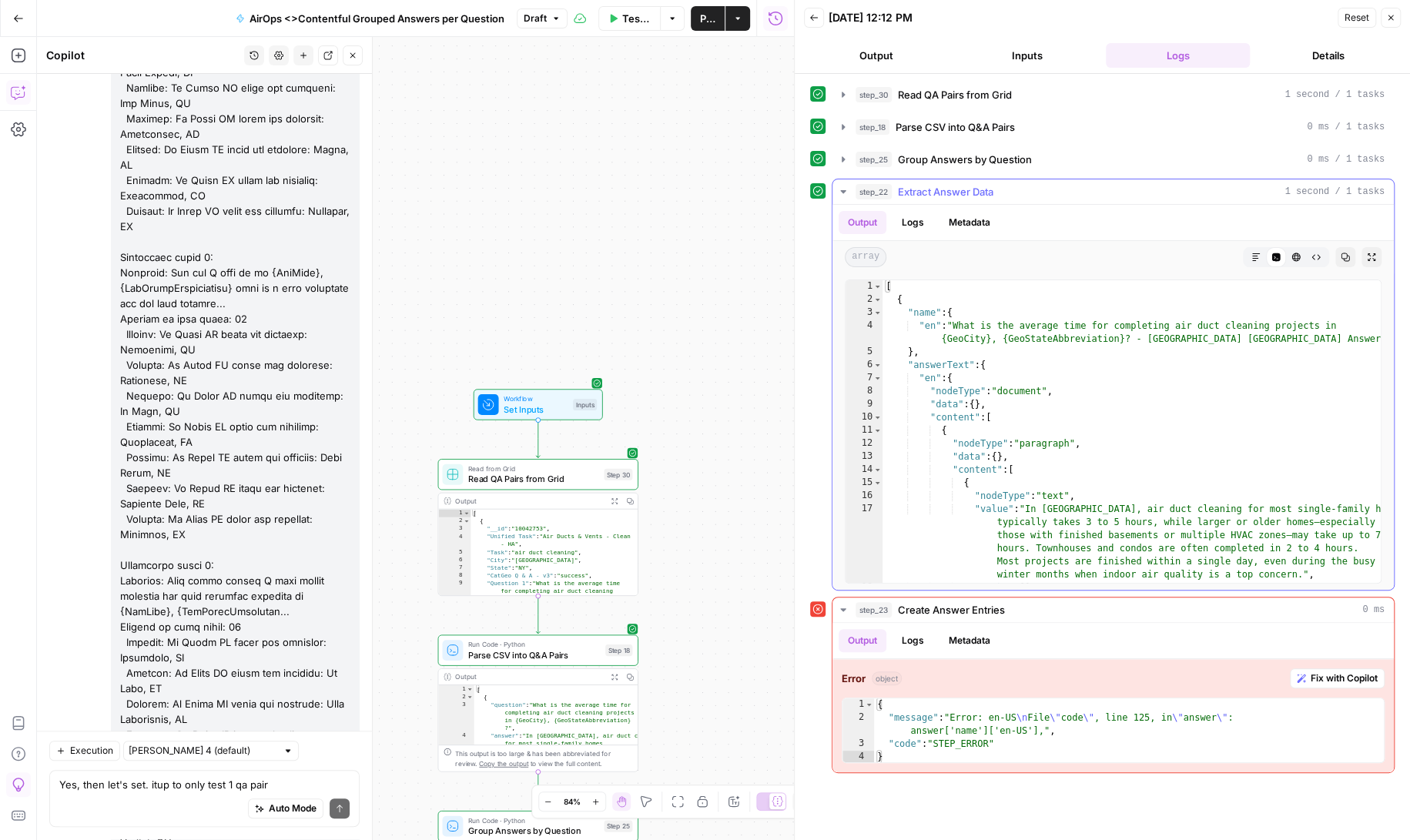
click at [846, 186] on icon "button" at bounding box center [844, 192] width 12 height 12
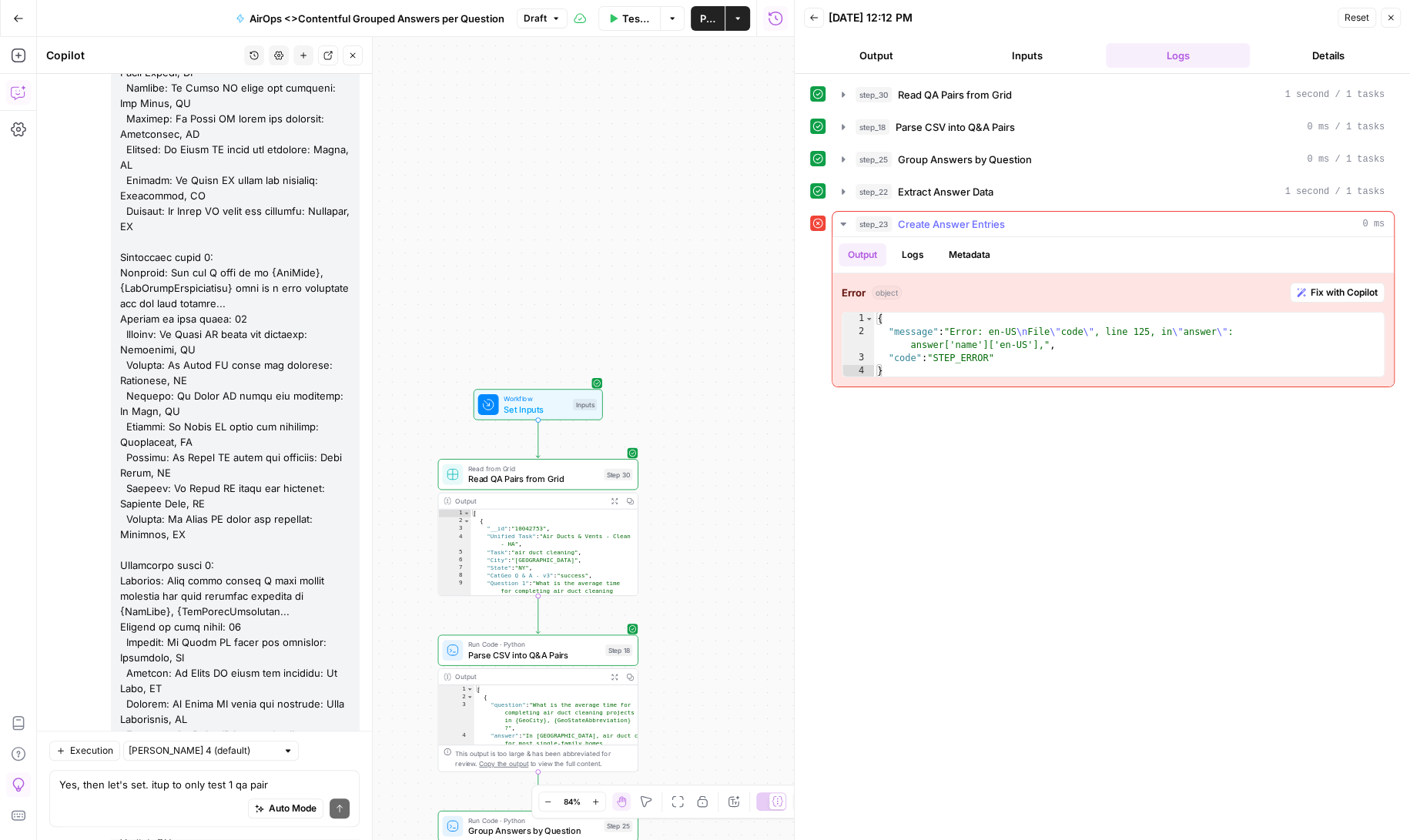
click at [843, 222] on icon "button" at bounding box center [843, 223] width 5 height 3
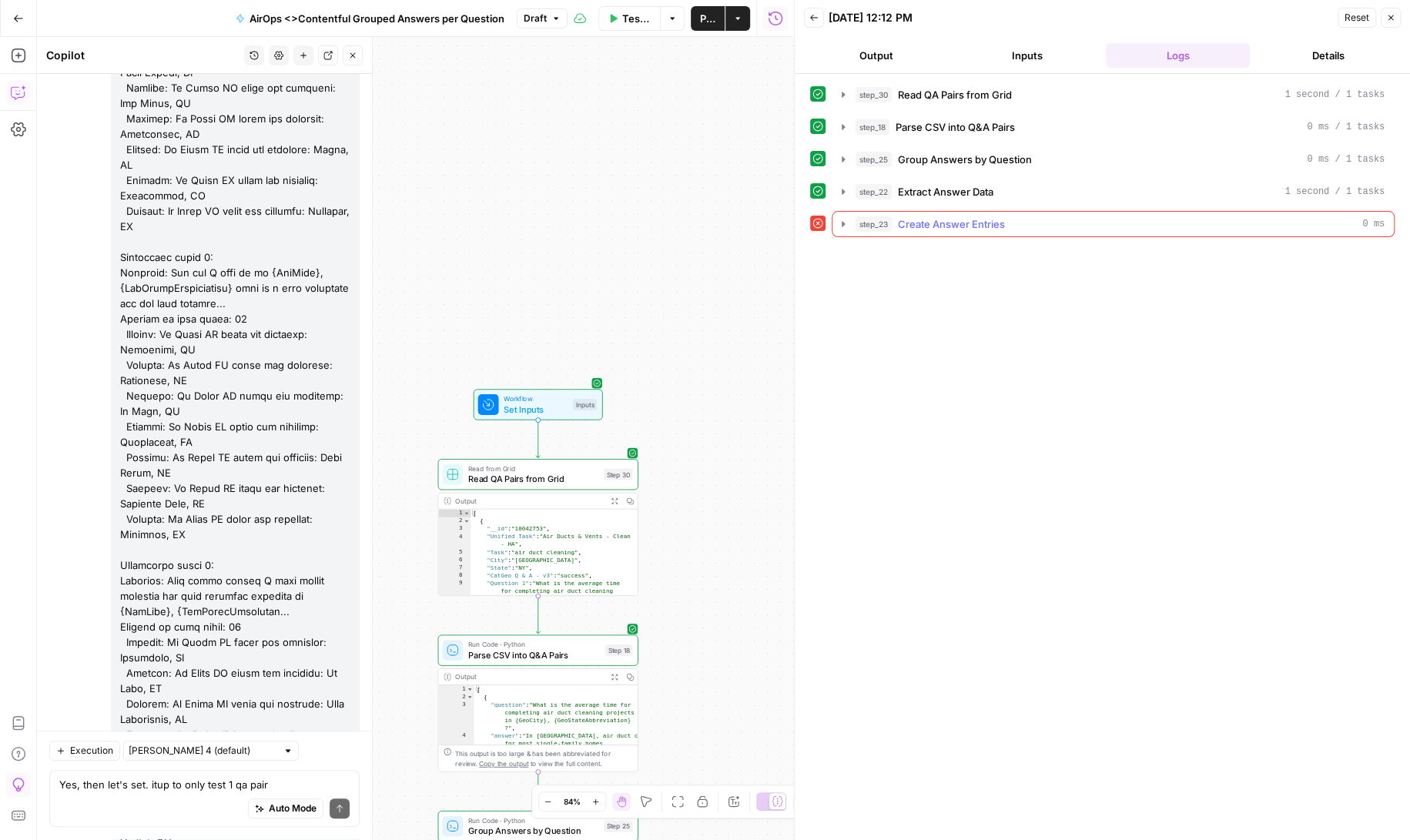
click at [842, 221] on icon "button" at bounding box center [843, 224] width 3 height 5
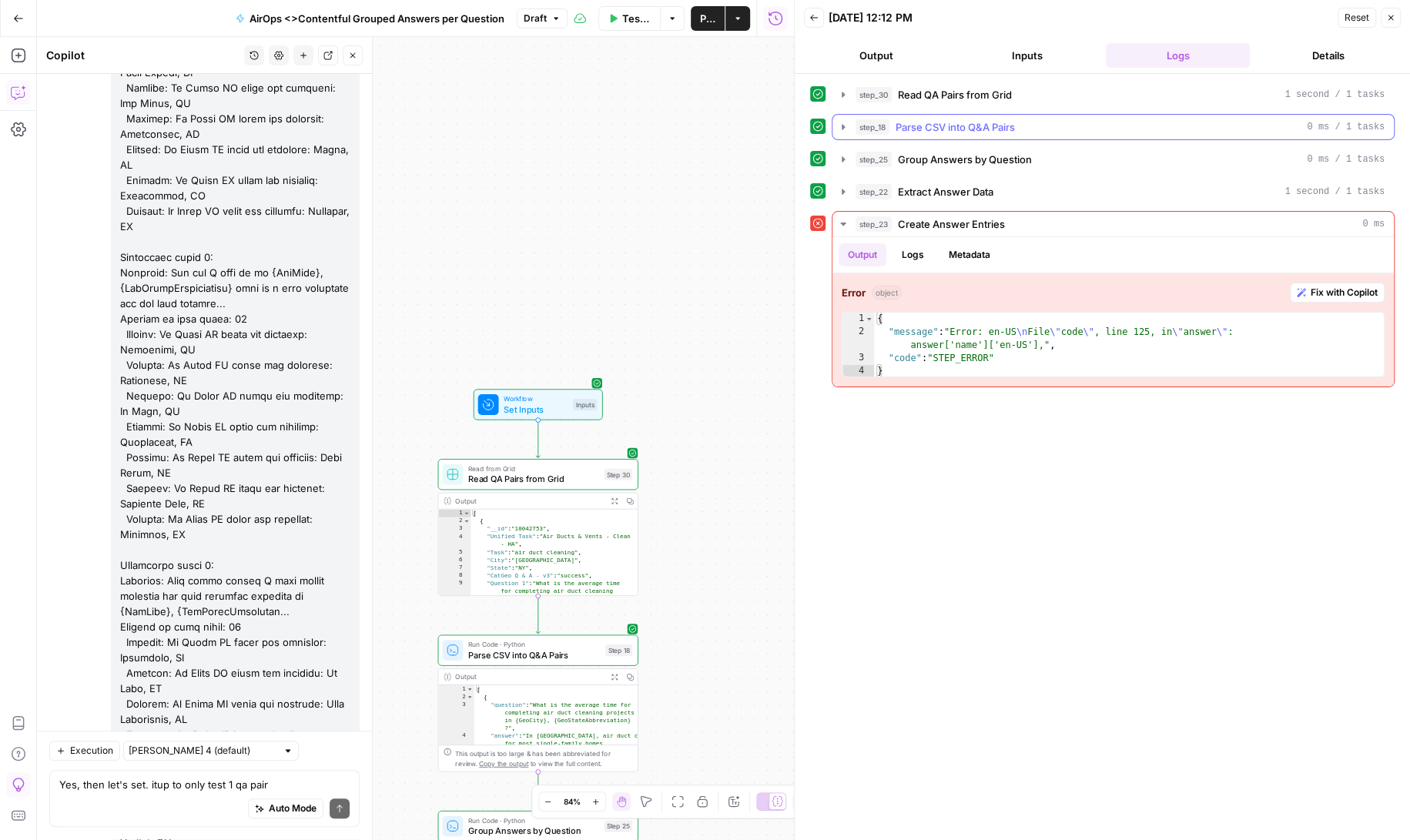
click at [844, 121] on icon "button" at bounding box center [844, 127] width 12 height 12
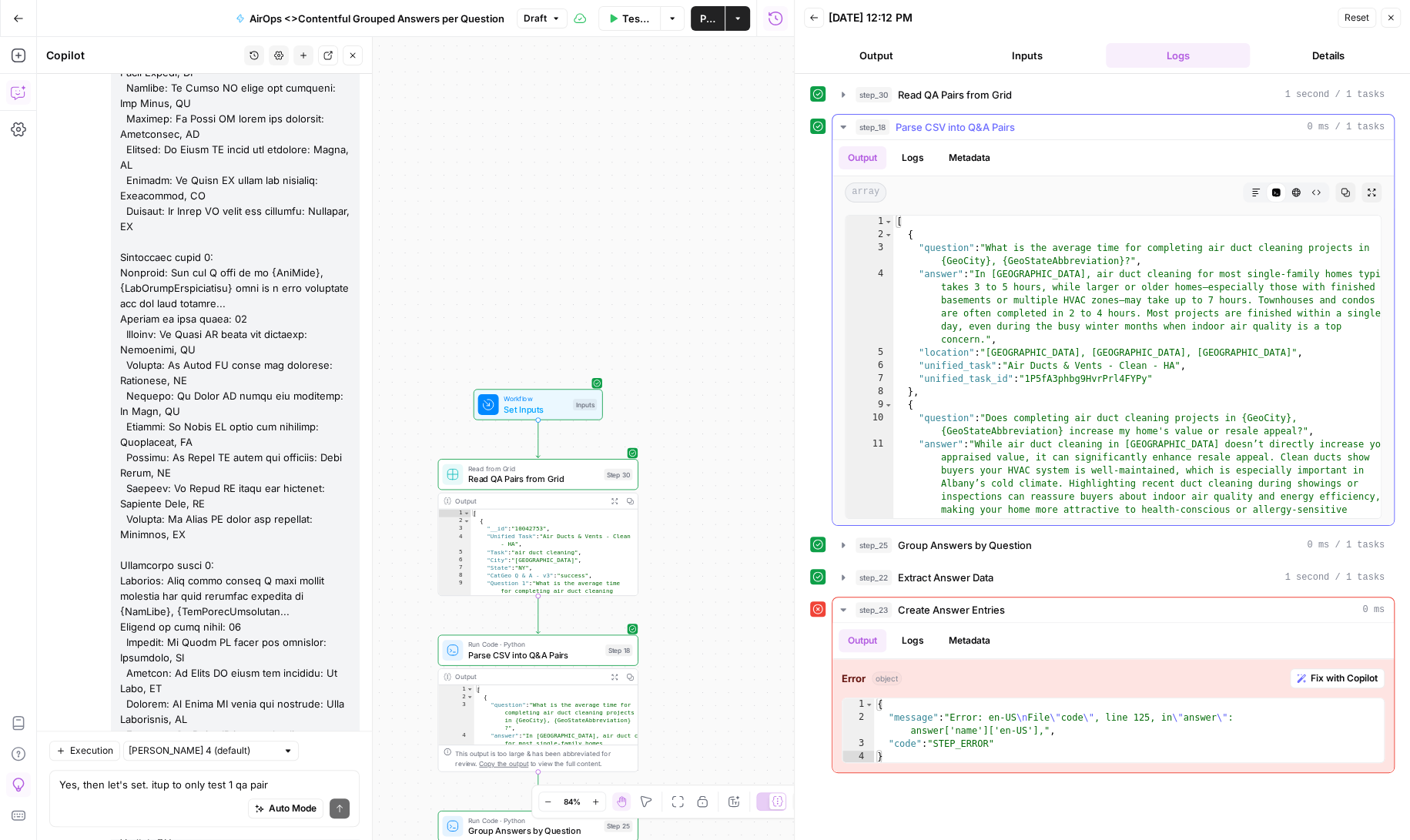
click at [844, 121] on icon "button" at bounding box center [844, 127] width 12 height 12
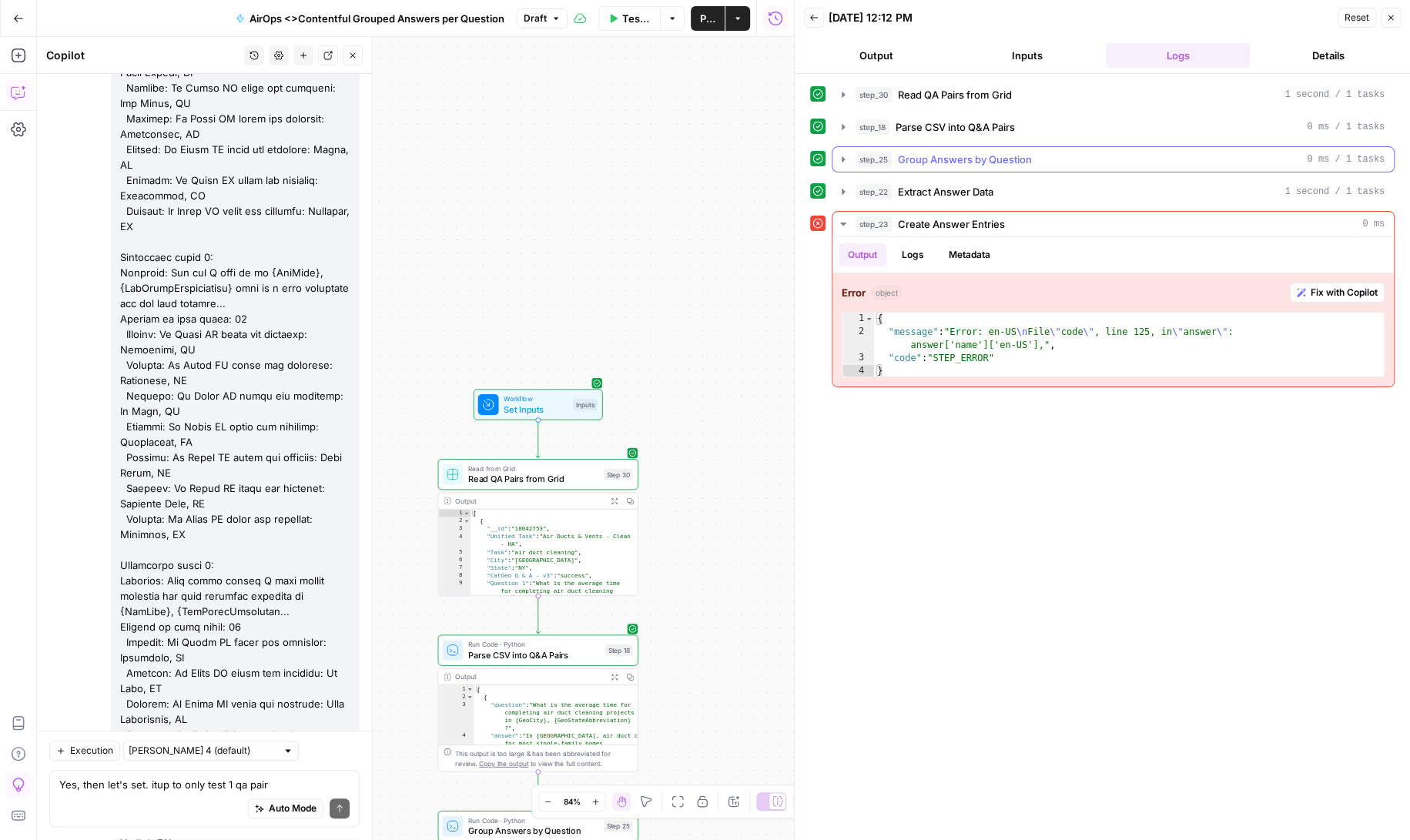
click at [844, 155] on icon "button" at bounding box center [844, 159] width 12 height 12
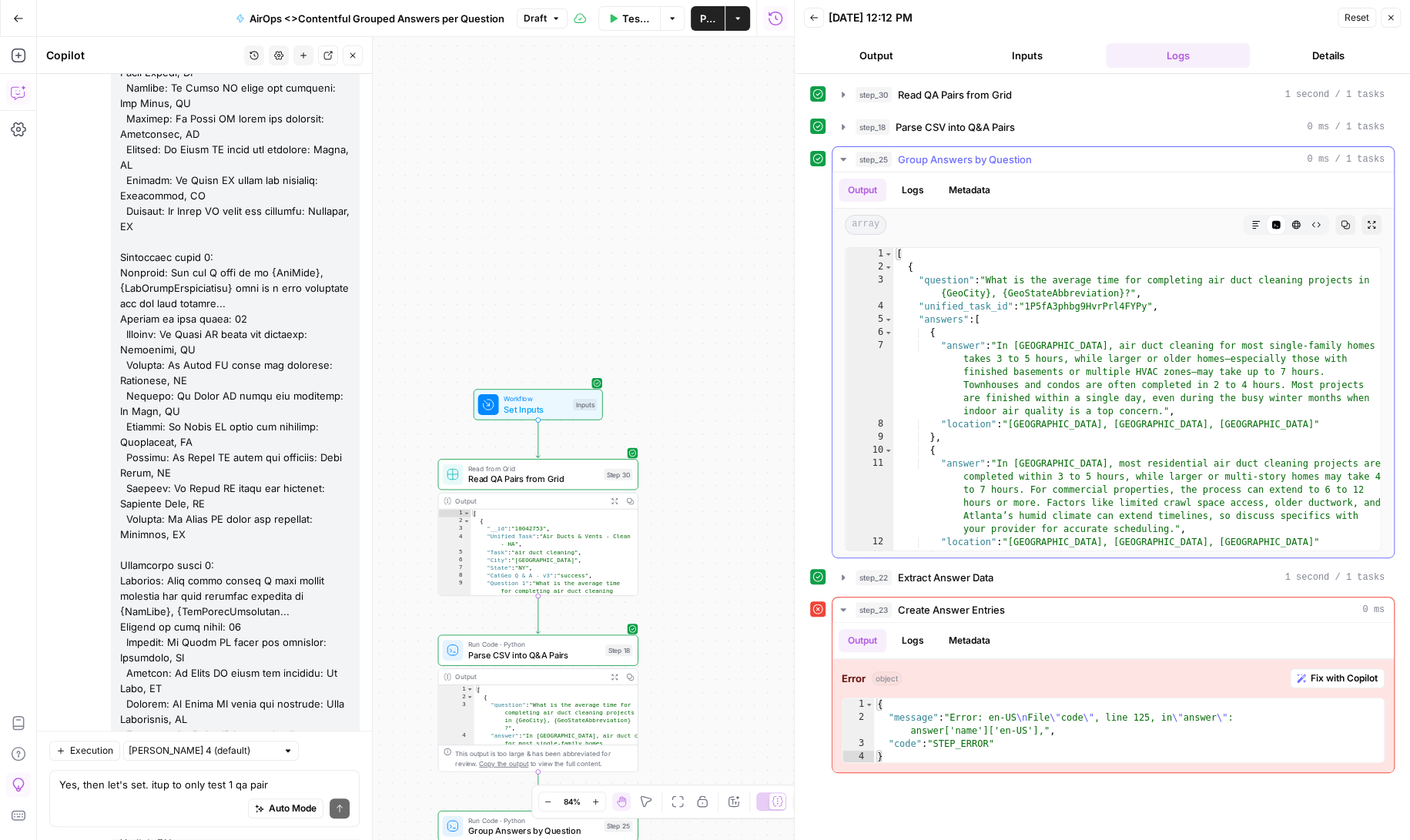
click at [844, 155] on icon "button" at bounding box center [844, 159] width 12 height 12
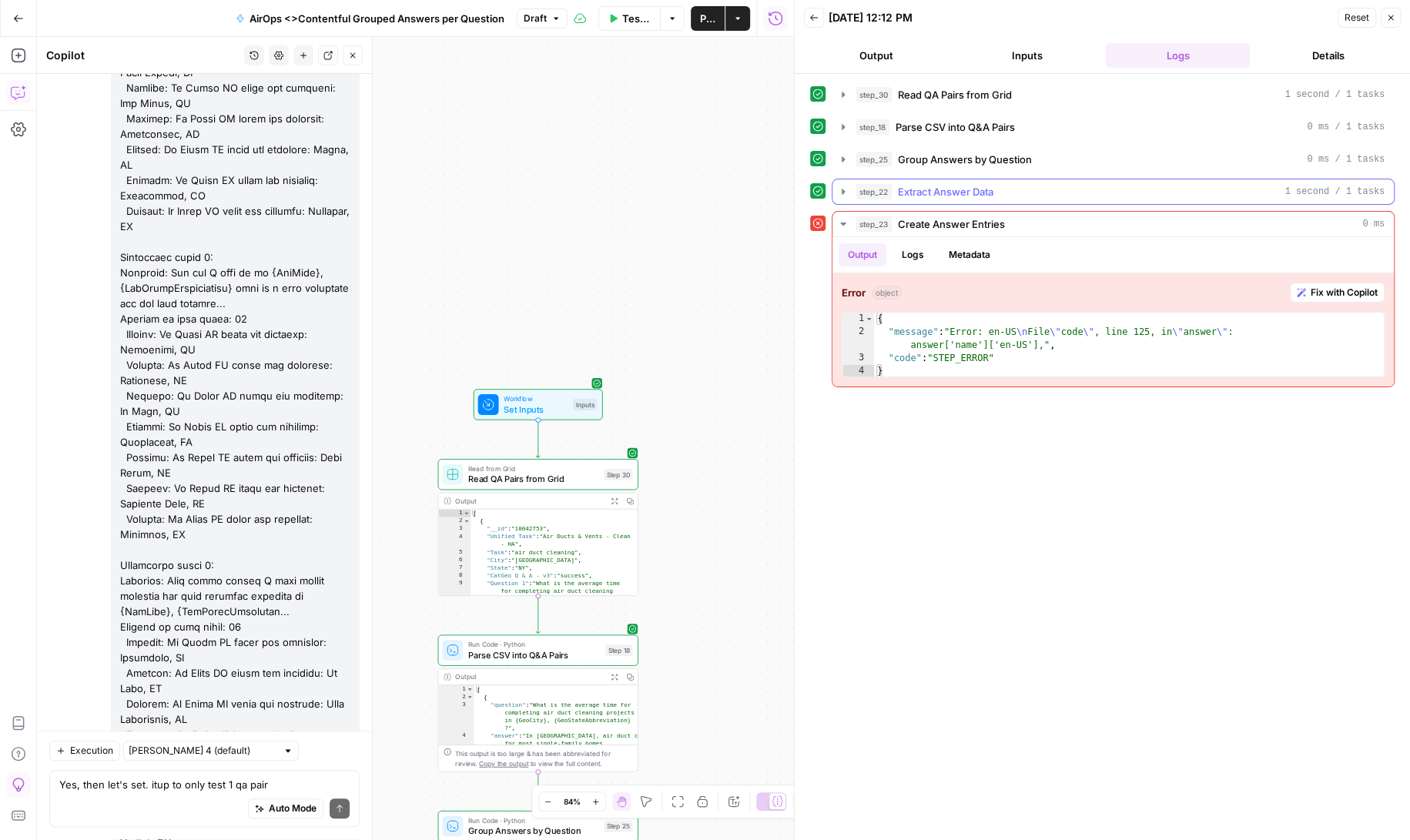
click at [841, 187] on icon "button" at bounding box center [844, 192] width 12 height 12
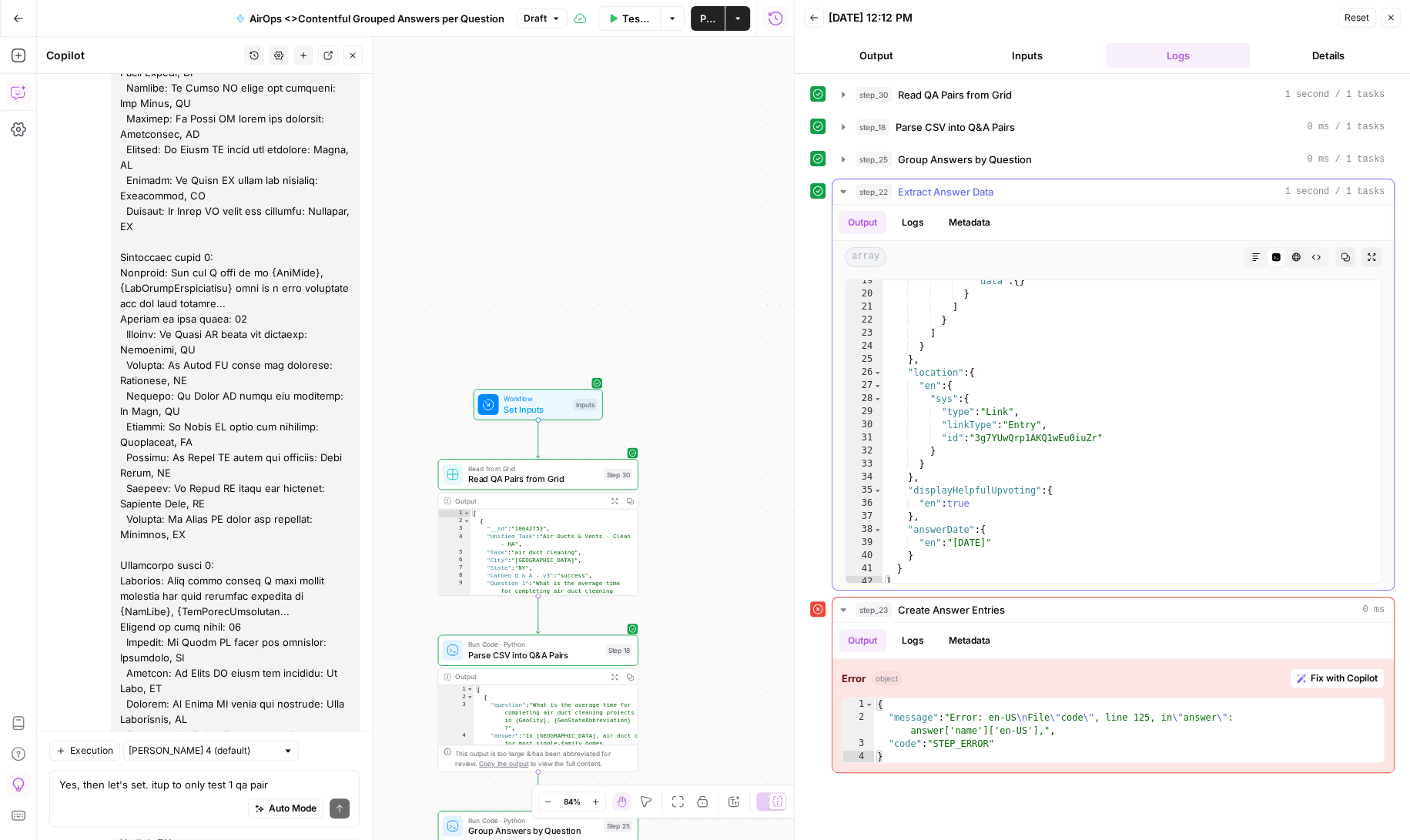
scroll to position [325, 0]
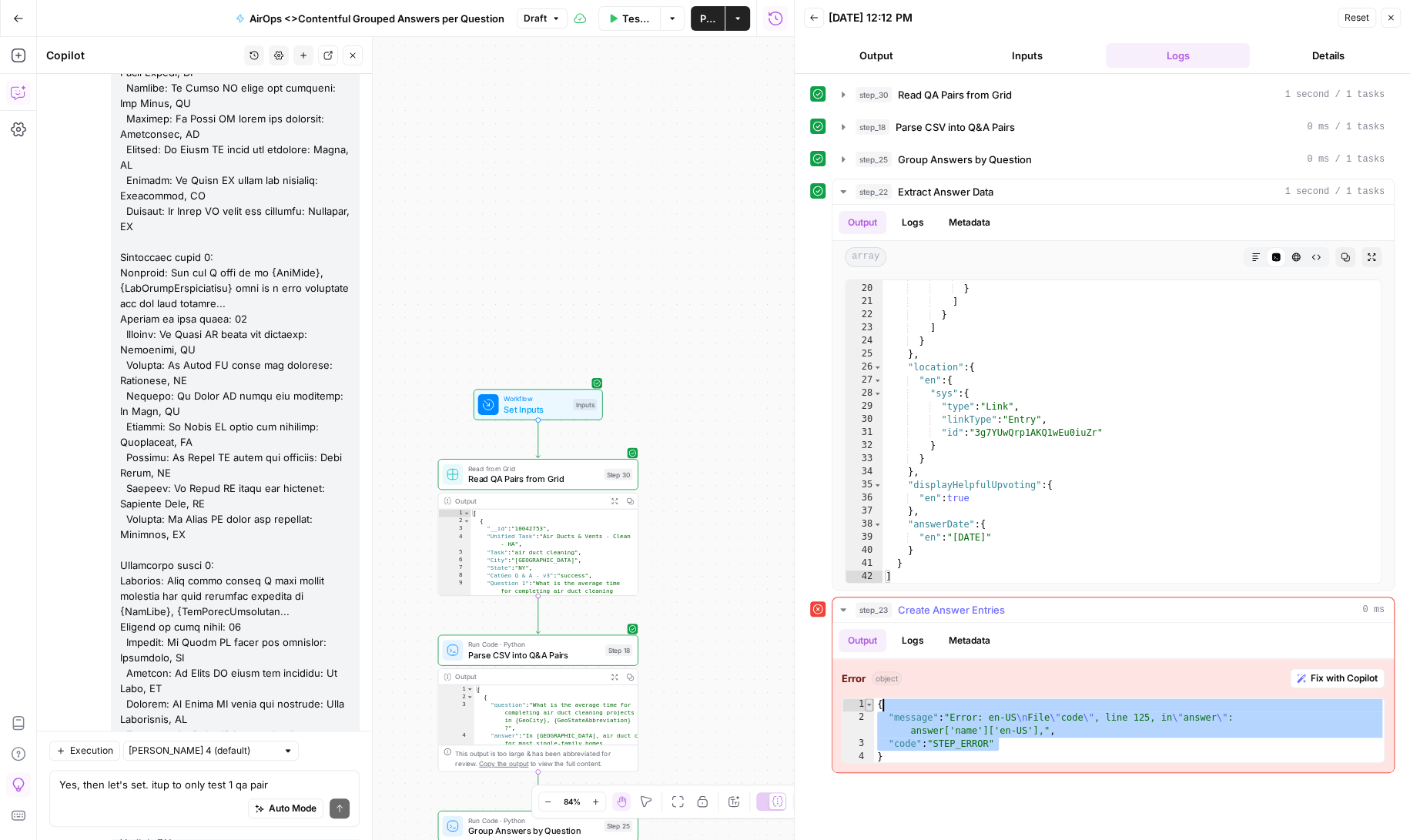
drag, startPoint x: 1039, startPoint y: 744, endPoint x: 870, endPoint y: 703, distance: 173.9
click at [870, 703] on div "**********" at bounding box center [1113, 730] width 543 height 66
type textarea "**********"
drag, startPoint x: 898, startPoint y: 751, endPoint x: 868, endPoint y: 696, distance: 62.6
click at [868, 697] on div "**********" at bounding box center [1113, 730] width 543 height 66
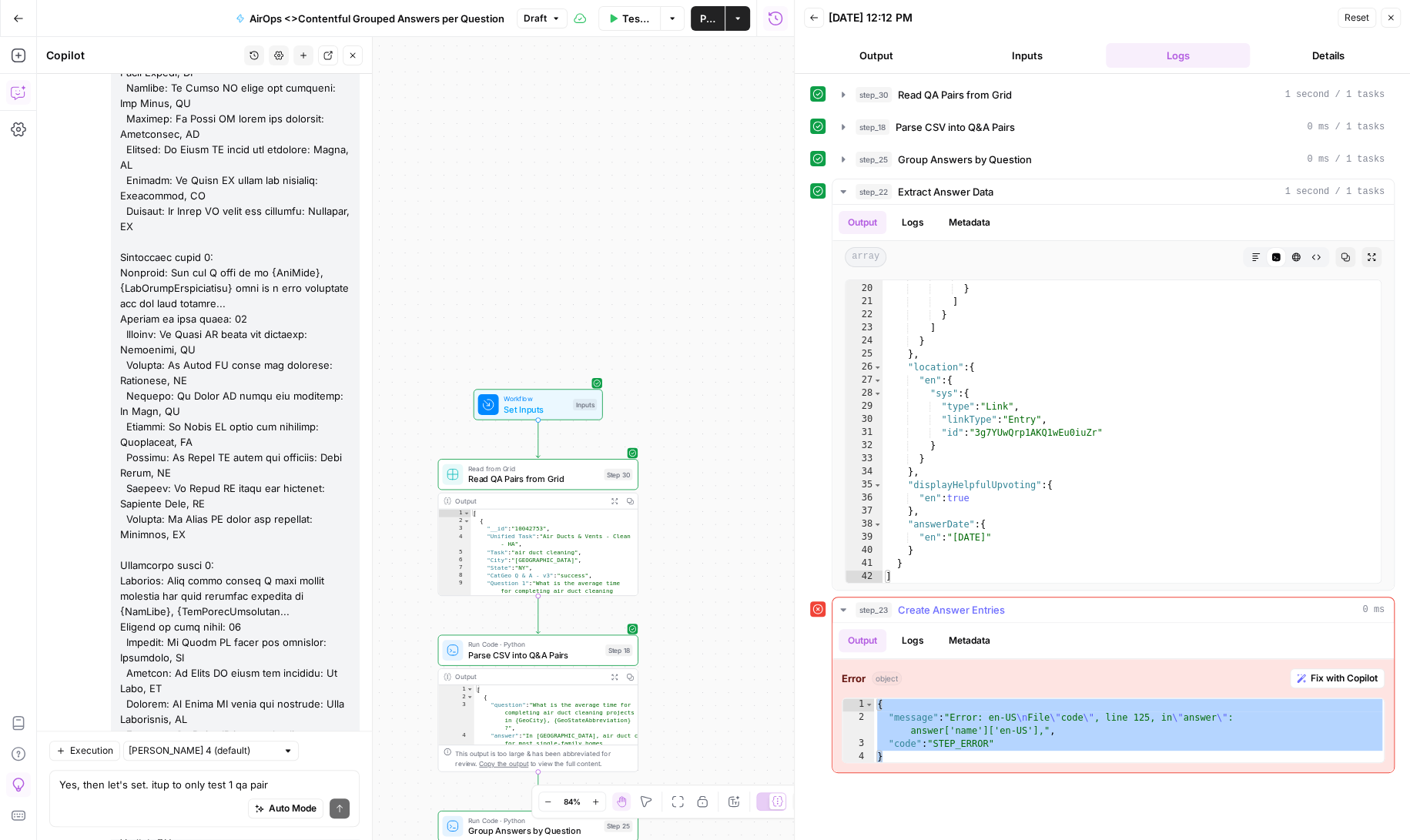
click at [900, 637] on button "Logs" at bounding box center [913, 641] width 41 height 23
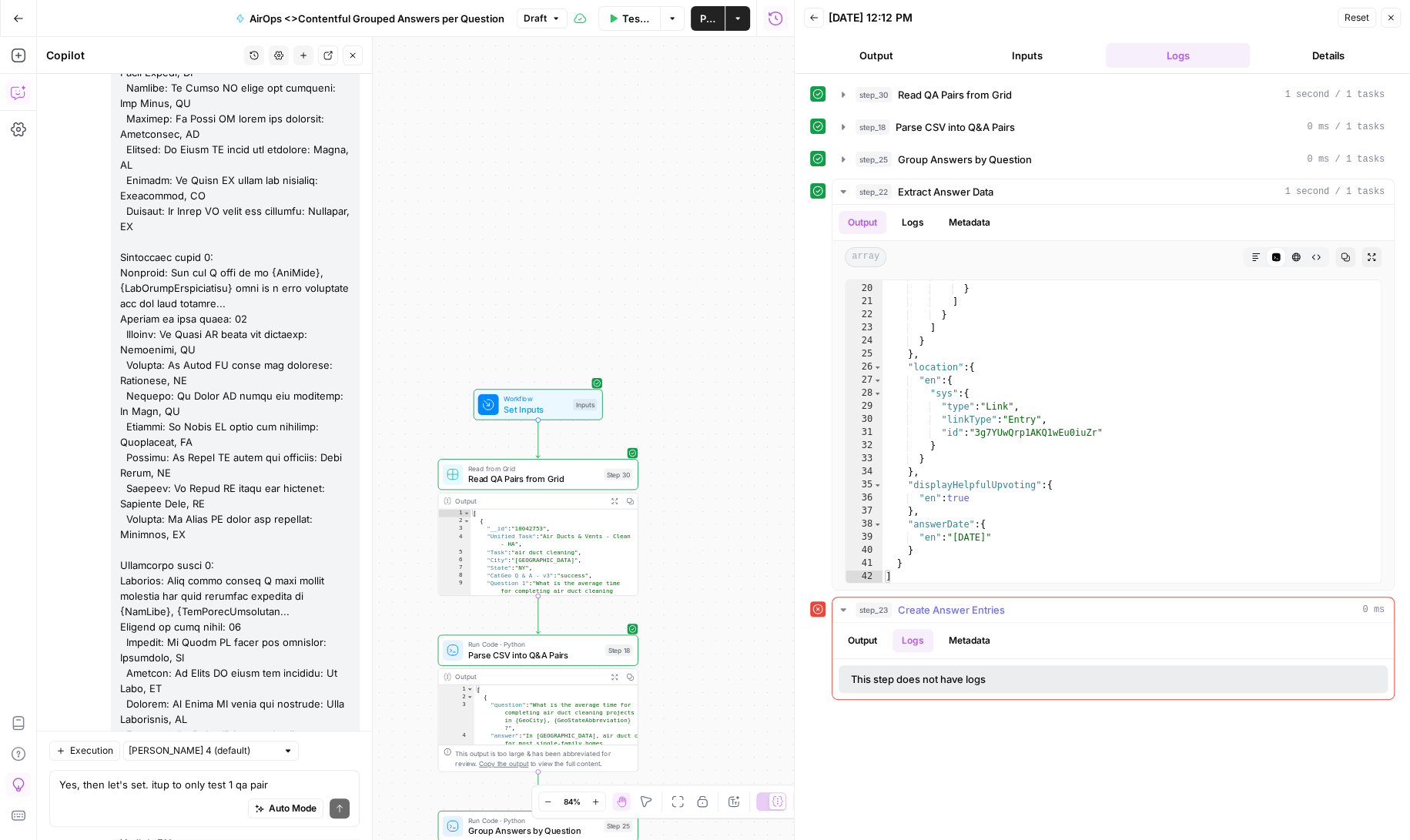
click at [873, 636] on button "Output" at bounding box center [862, 641] width 48 height 23
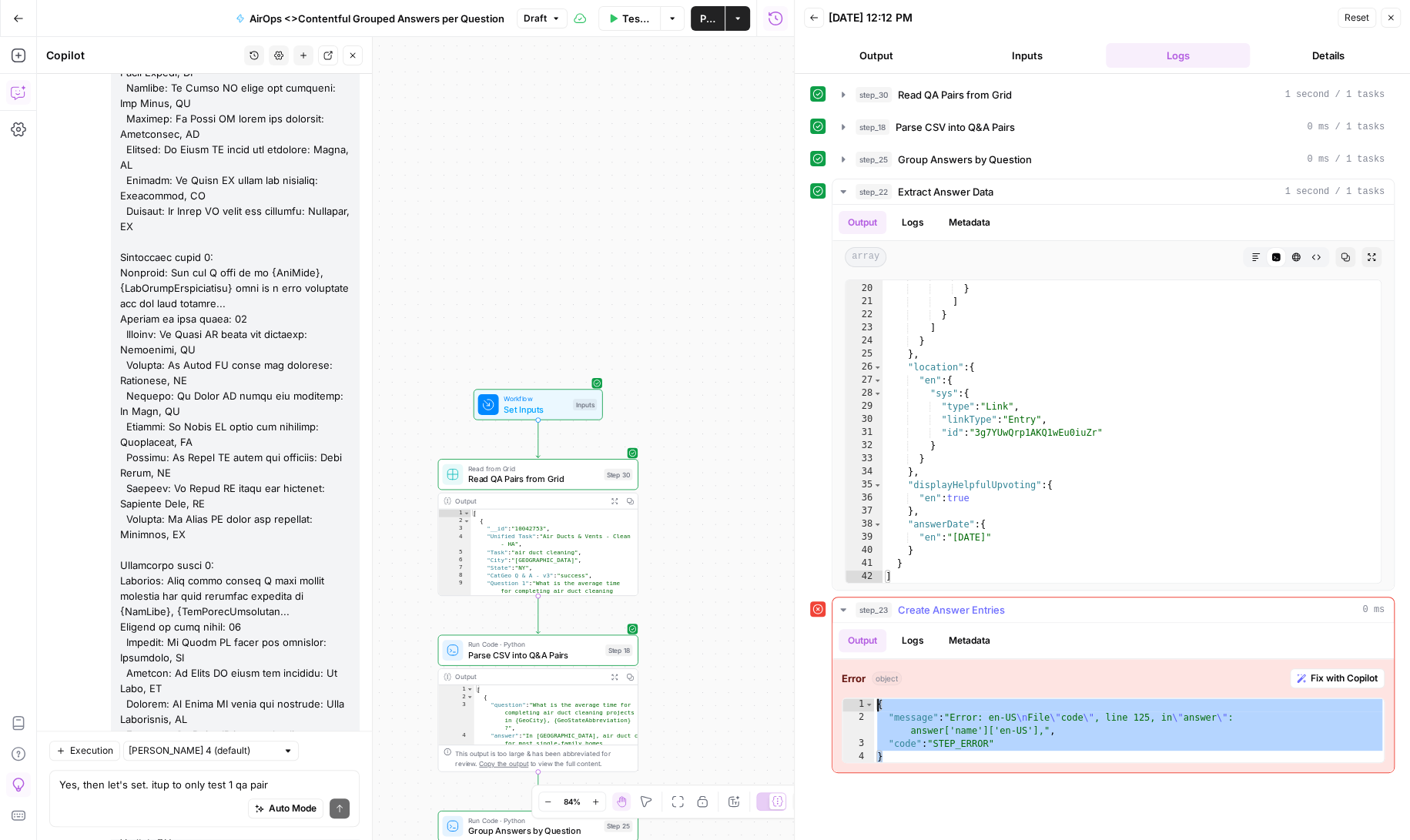
drag, startPoint x: 914, startPoint y: 755, endPoint x: 853, endPoint y: 699, distance: 82.8
click at [853, 699] on div "* 1 2 3 4 { "message" : "Error: en-US \n File \" code \" , line 125, in \" answ…" at bounding box center [1113, 730] width 543 height 66
type textarea "**********"
click at [75, 787] on textarea "Yes, then let's set. itup to only test 1 qa pair" at bounding box center [204, 785] width 290 height 15
paste textarea "{ "message": "Error: en-US\nFile \"code\", line 125, in \"answer\": answer['nam…"
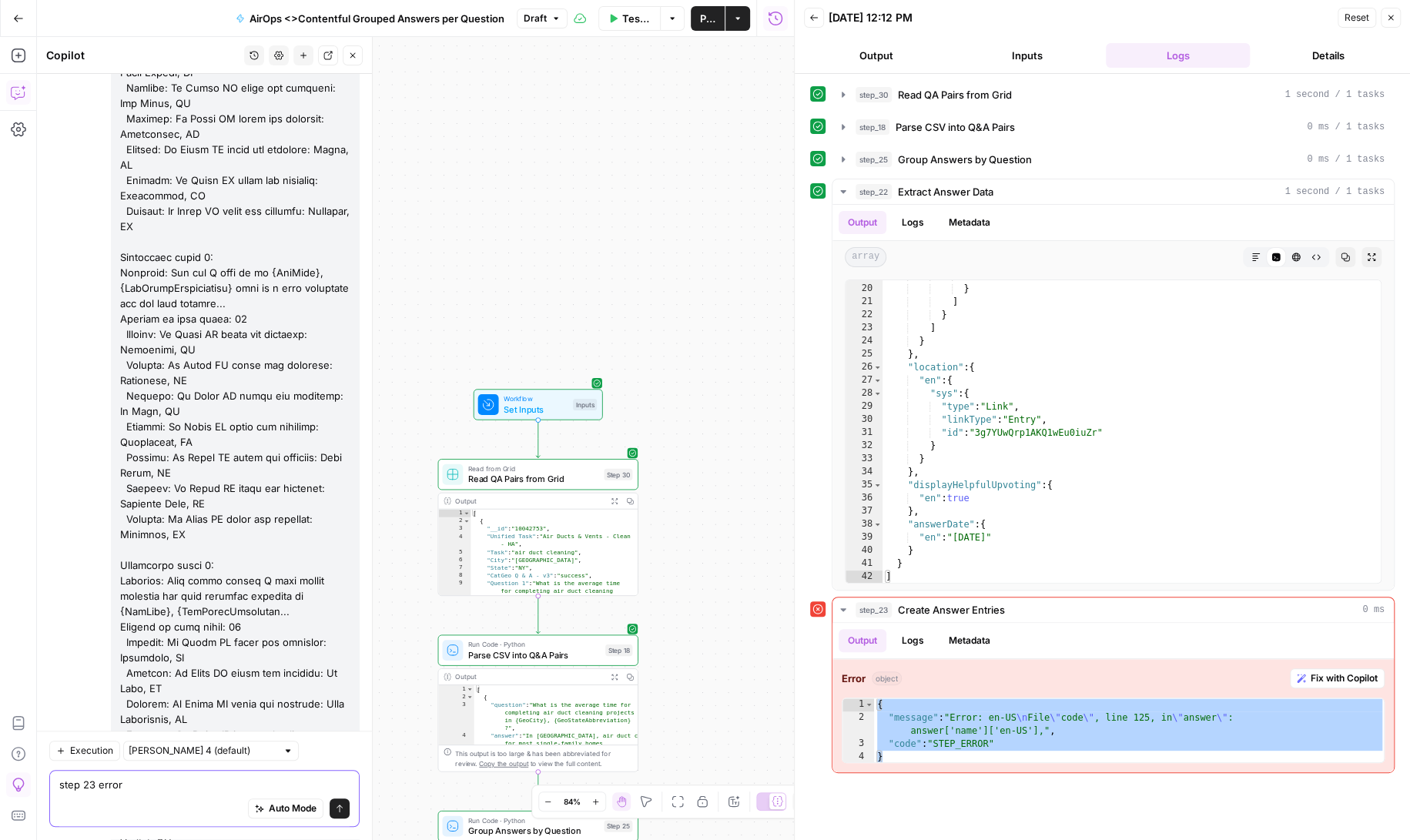
type textarea "step 23 error { "message": "Error: en-US\nFile \"code\", line 125, in \"answer\…"
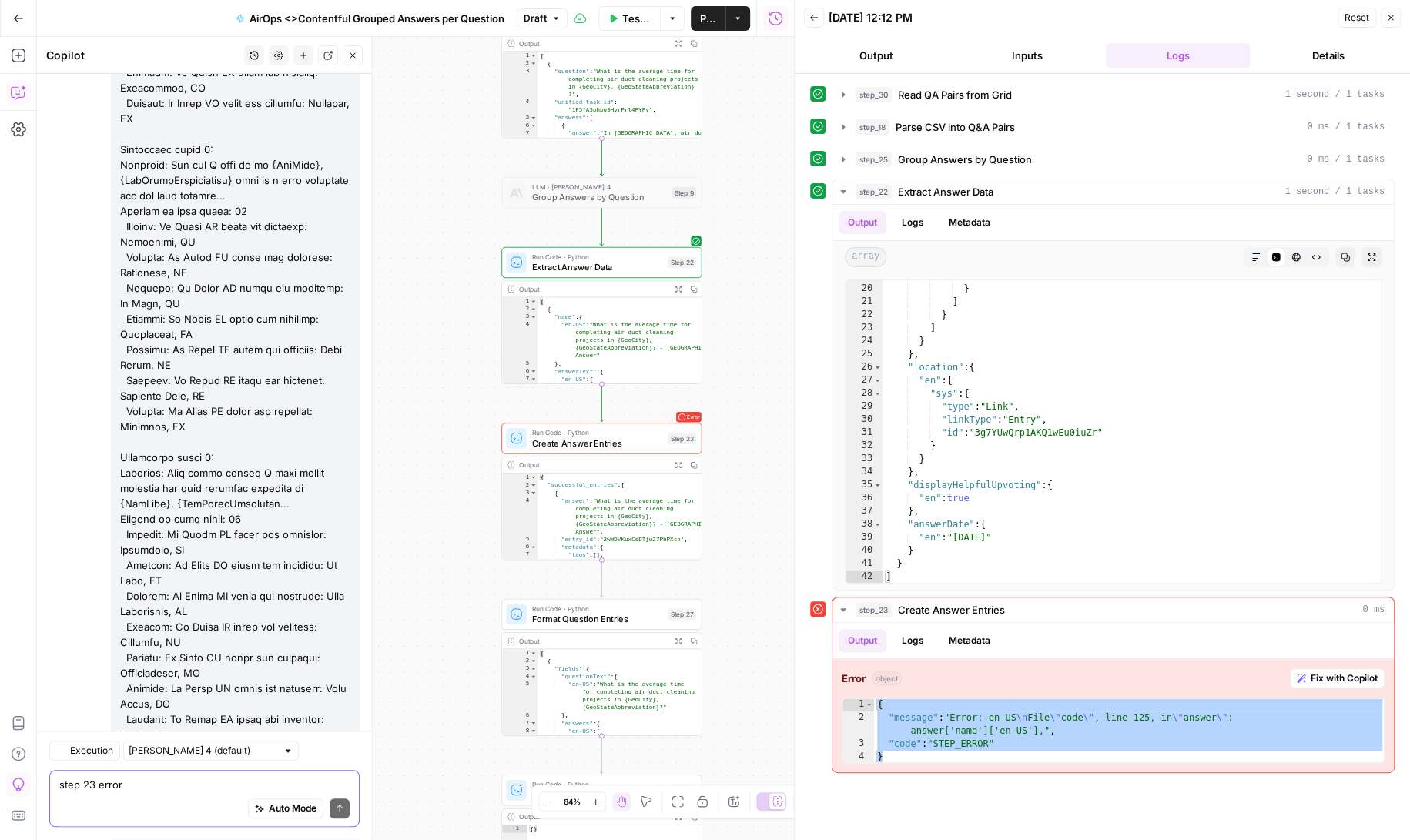
scroll to position [148824, 0]
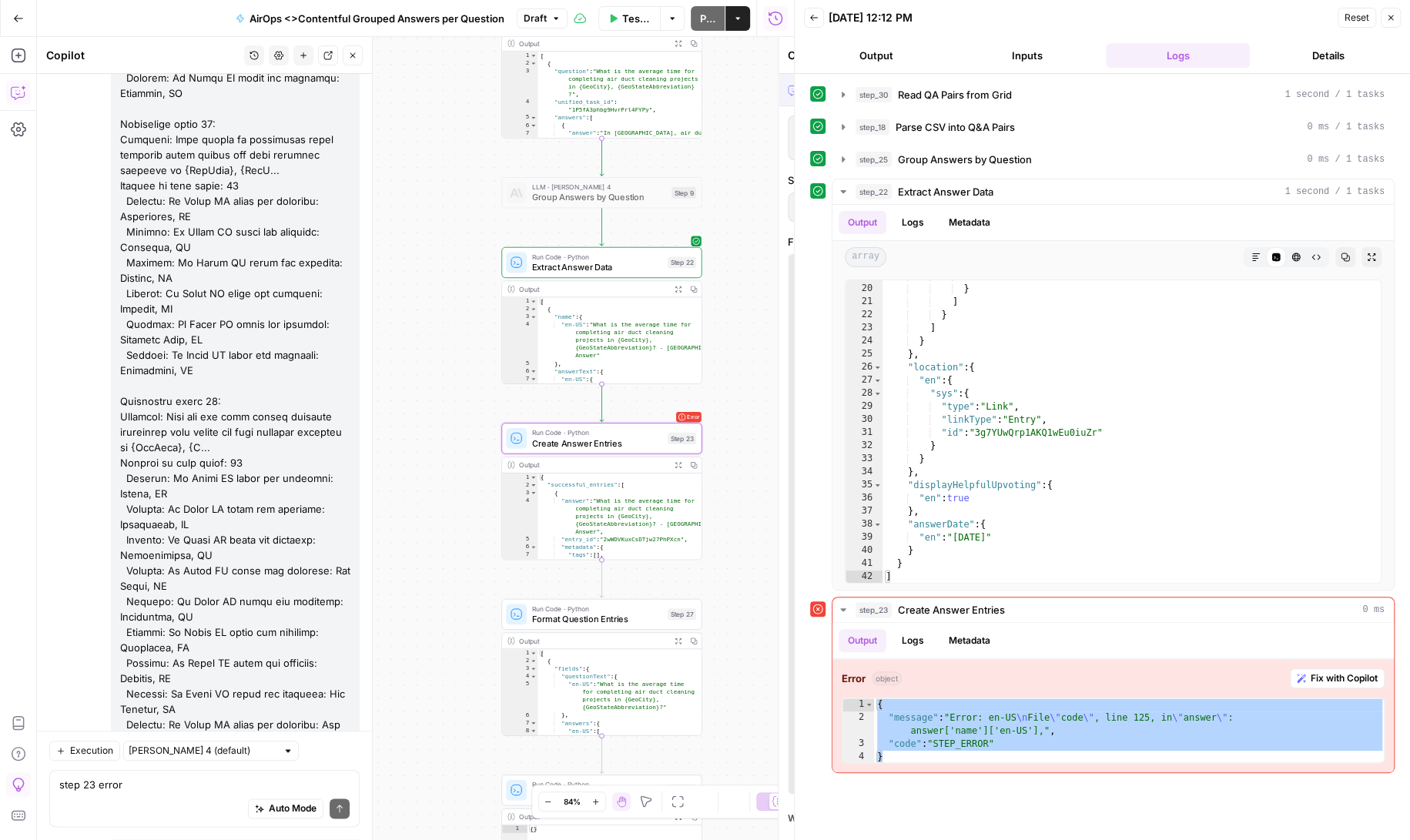
scroll to position [148430, 0]
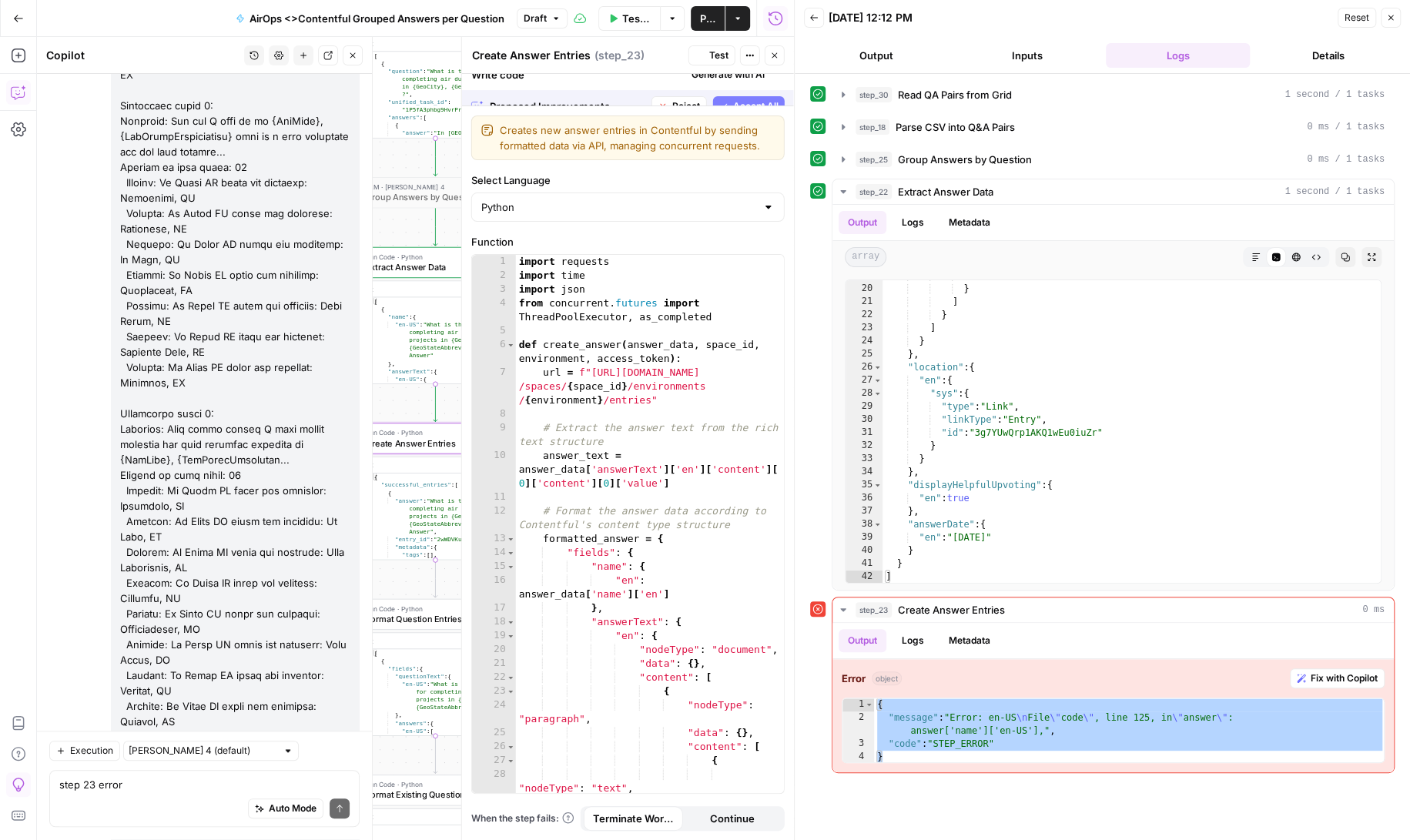
scroll to position [148849, 0]
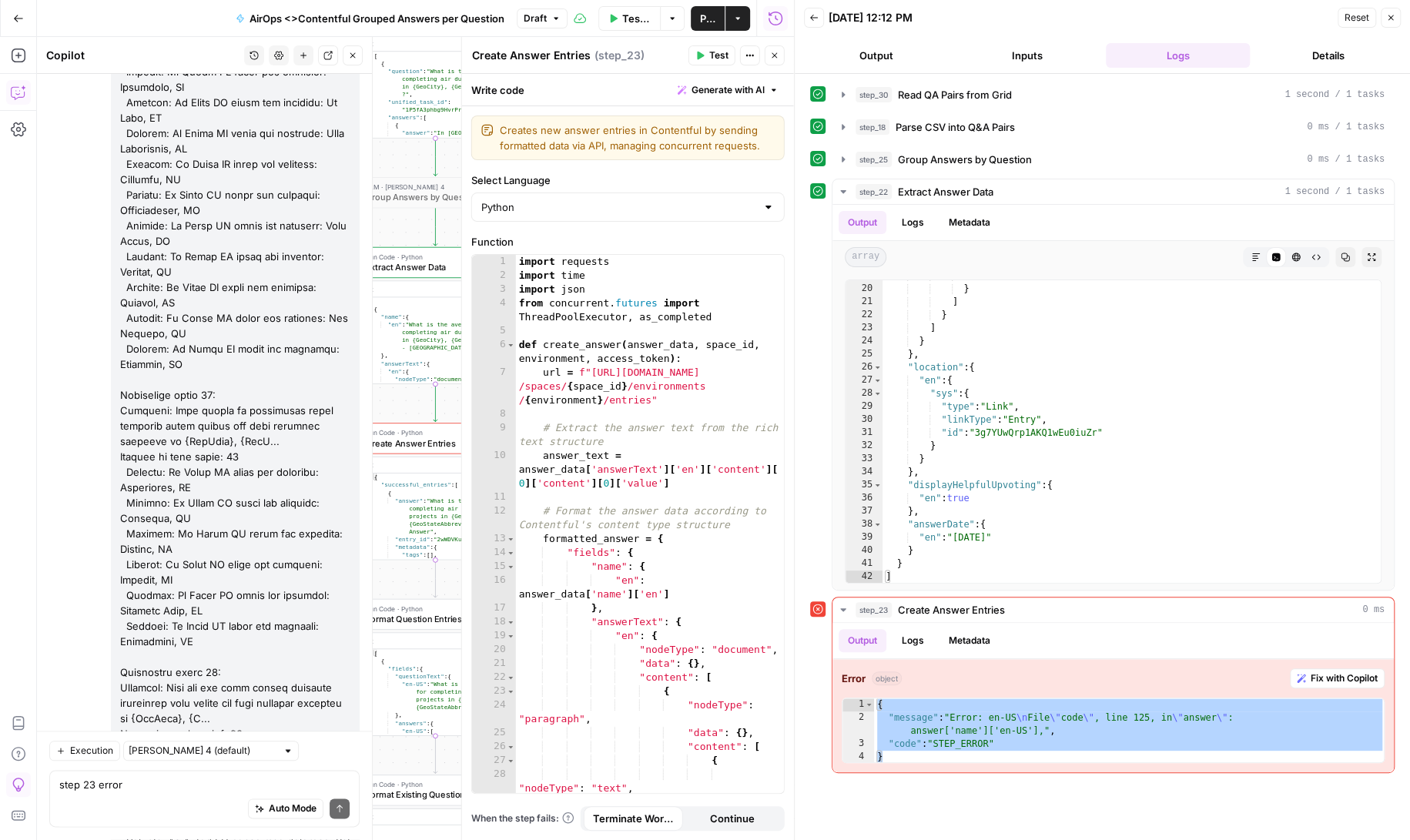
click at [715, 50] on span "Test" at bounding box center [719, 56] width 19 height 14
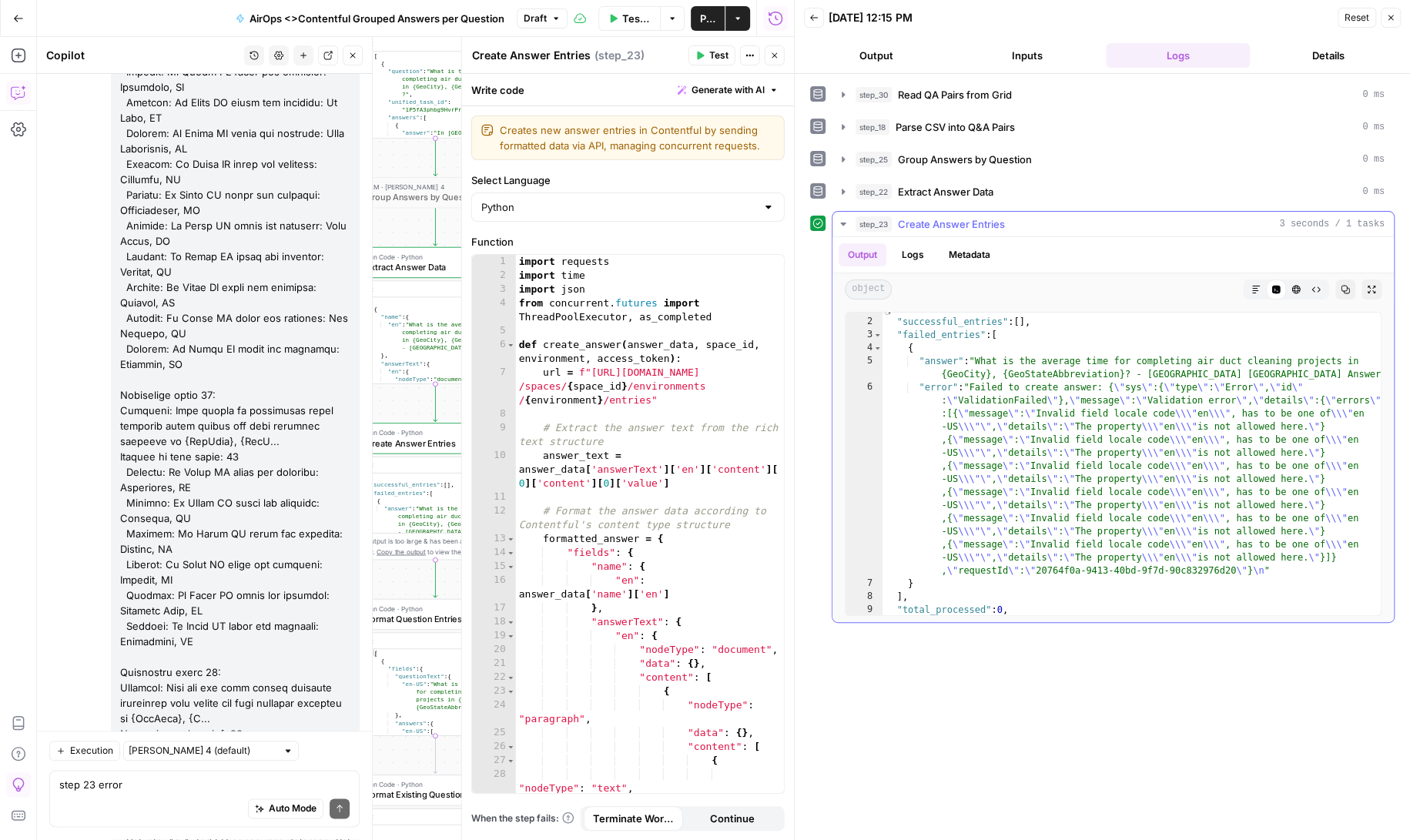
scroll to position [0, 0]
click at [1040, 55] on button "Inputs" at bounding box center [1028, 56] width 145 height 25
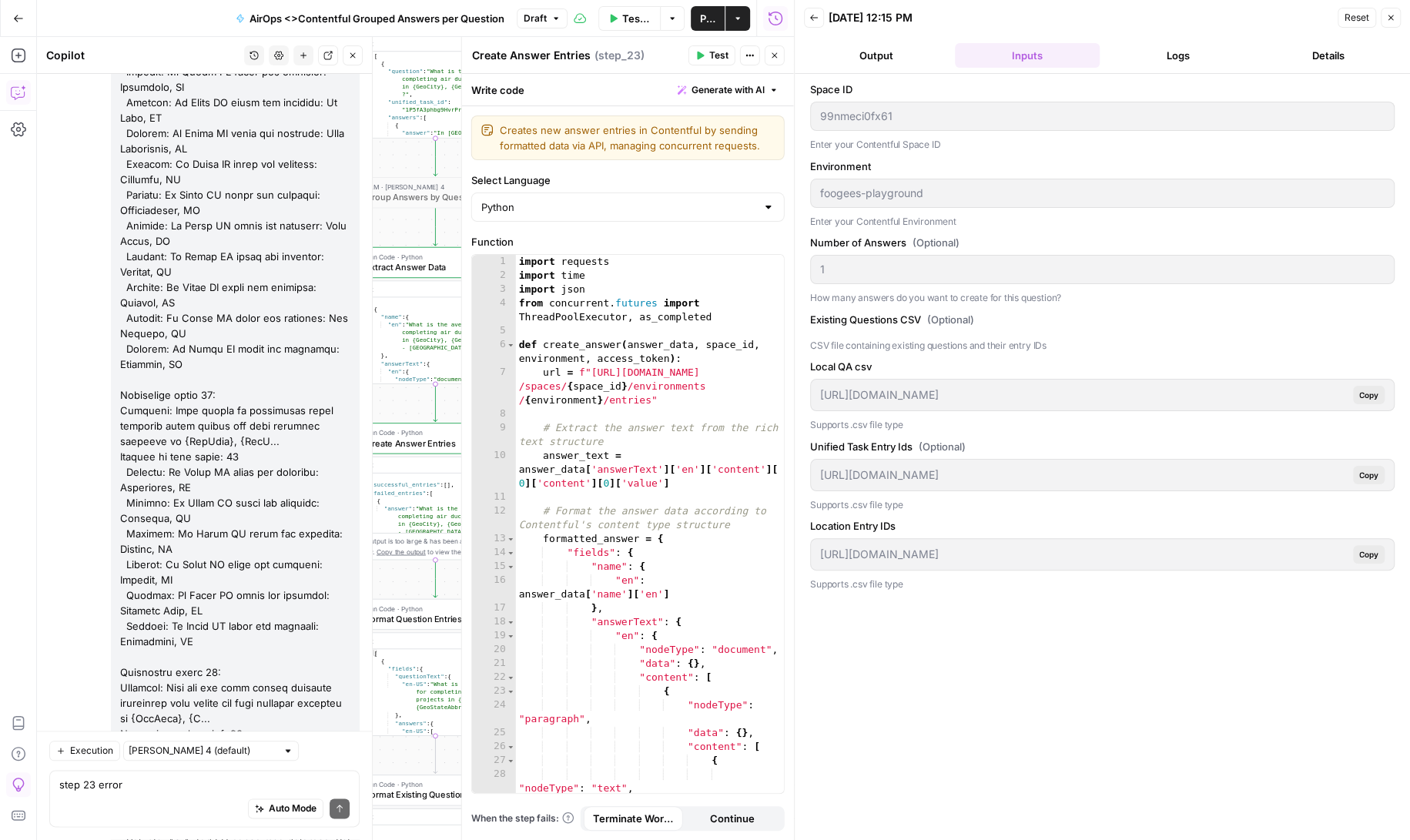
click at [1170, 50] on button "Logs" at bounding box center [1178, 56] width 145 height 25
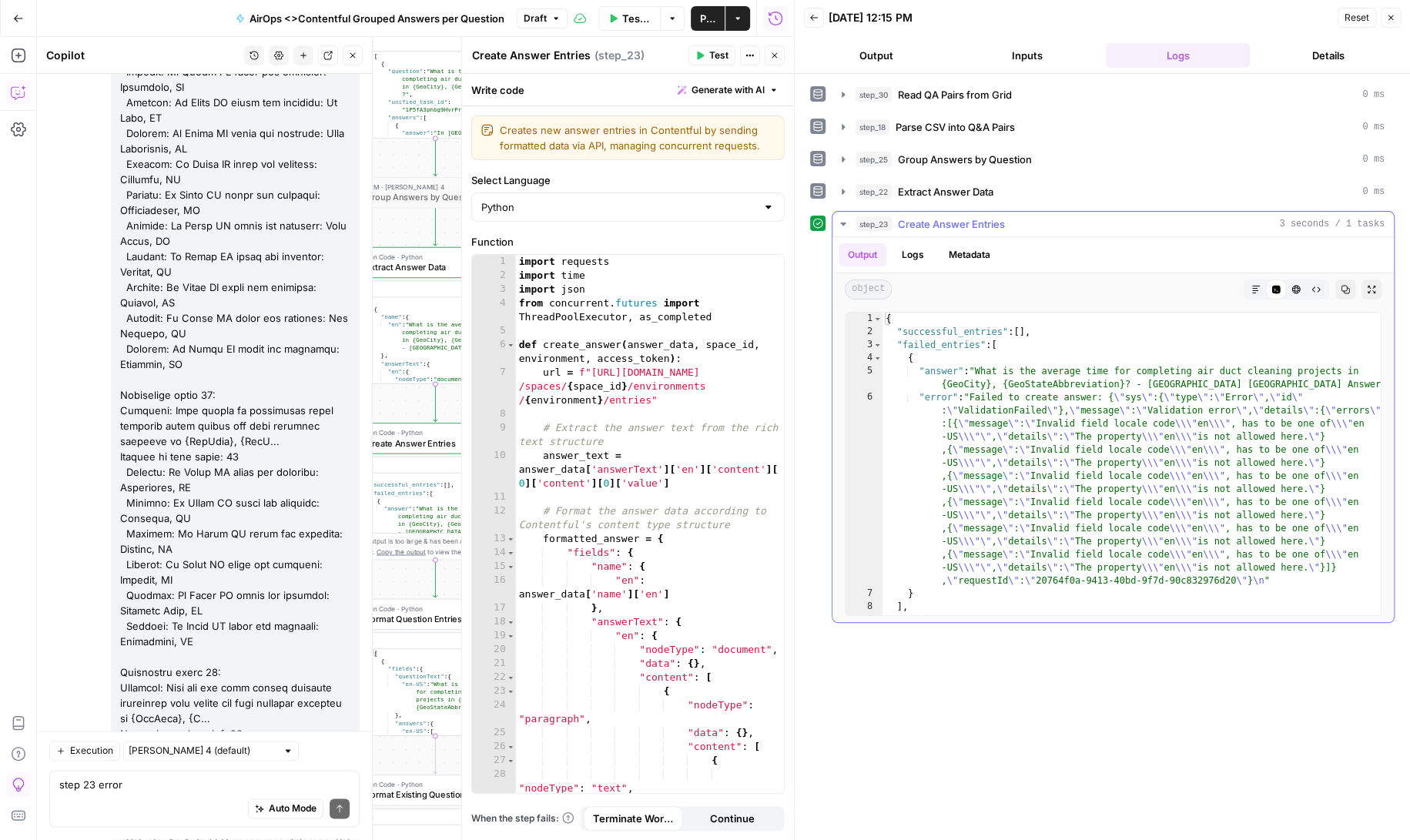
click at [917, 250] on button "Logs" at bounding box center [913, 255] width 41 height 23
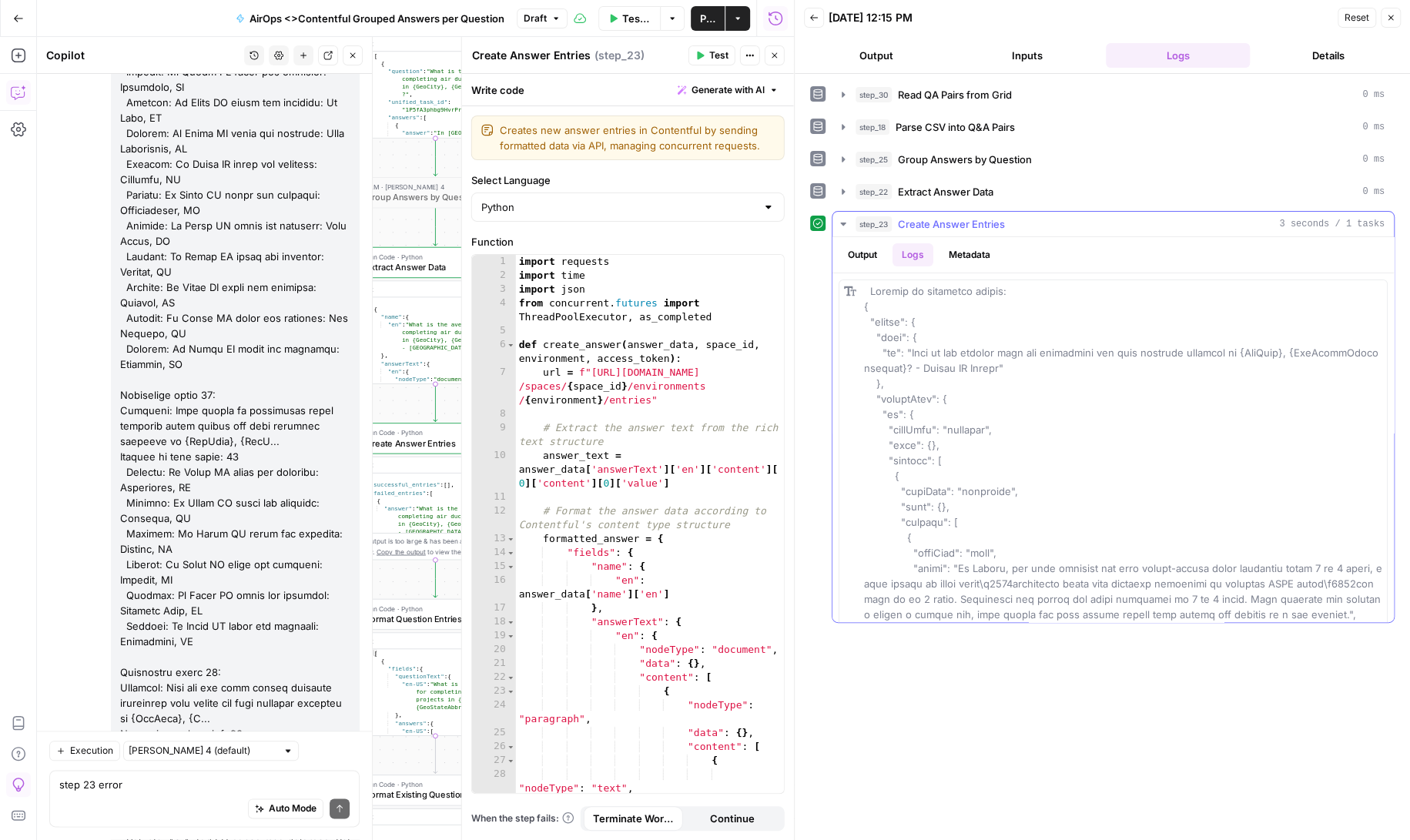
click at [863, 249] on button "Output" at bounding box center [862, 255] width 48 height 23
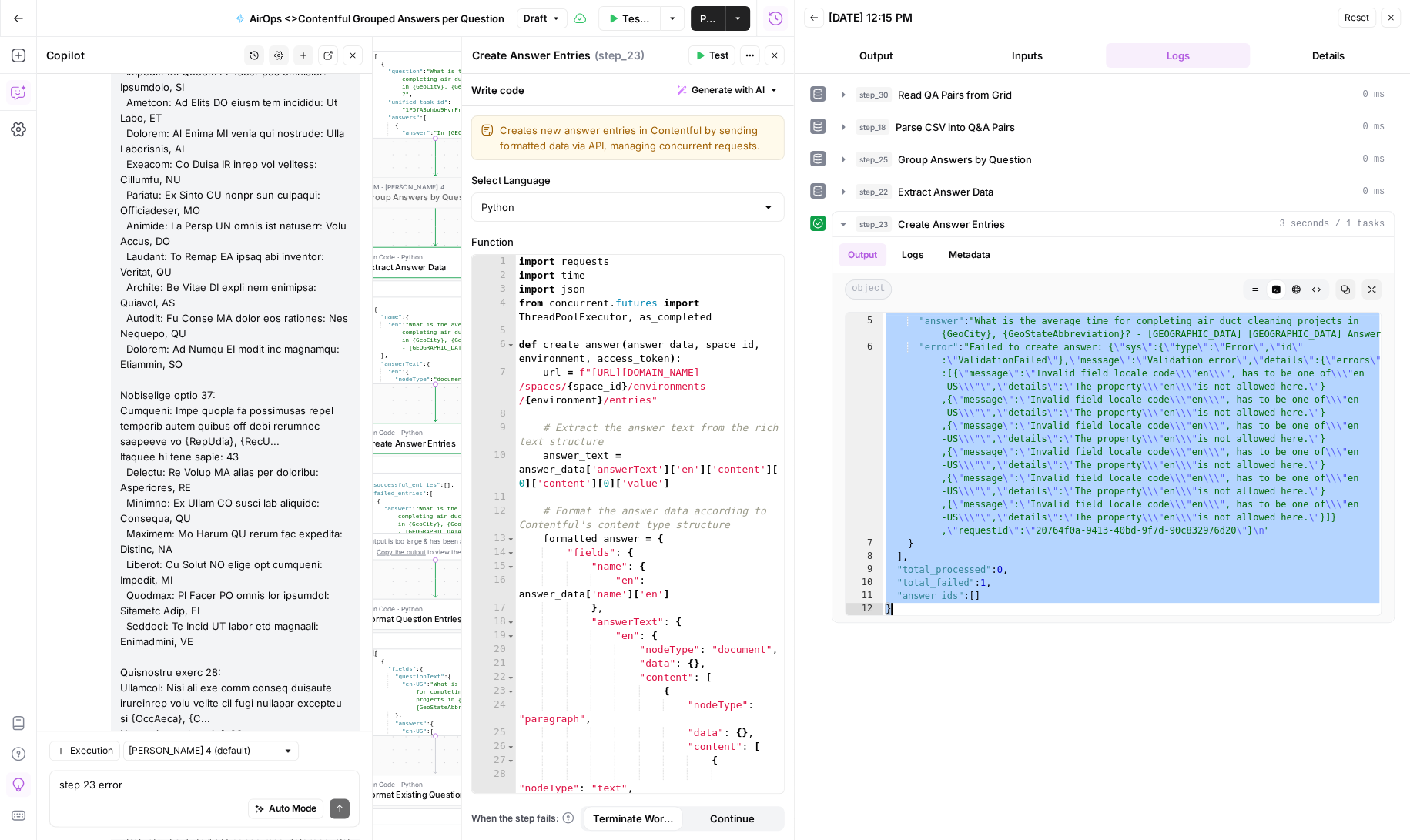
scroll to position [50, 0]
drag, startPoint x: 885, startPoint y: 317, endPoint x: 1029, endPoint y: 606, distance: 322.9
click at [1029, 606] on div "{ "answer" : "What is the average time for completing air duct cleaning project…" at bounding box center [1132, 466] width 500 height 329
type textarea "**********"
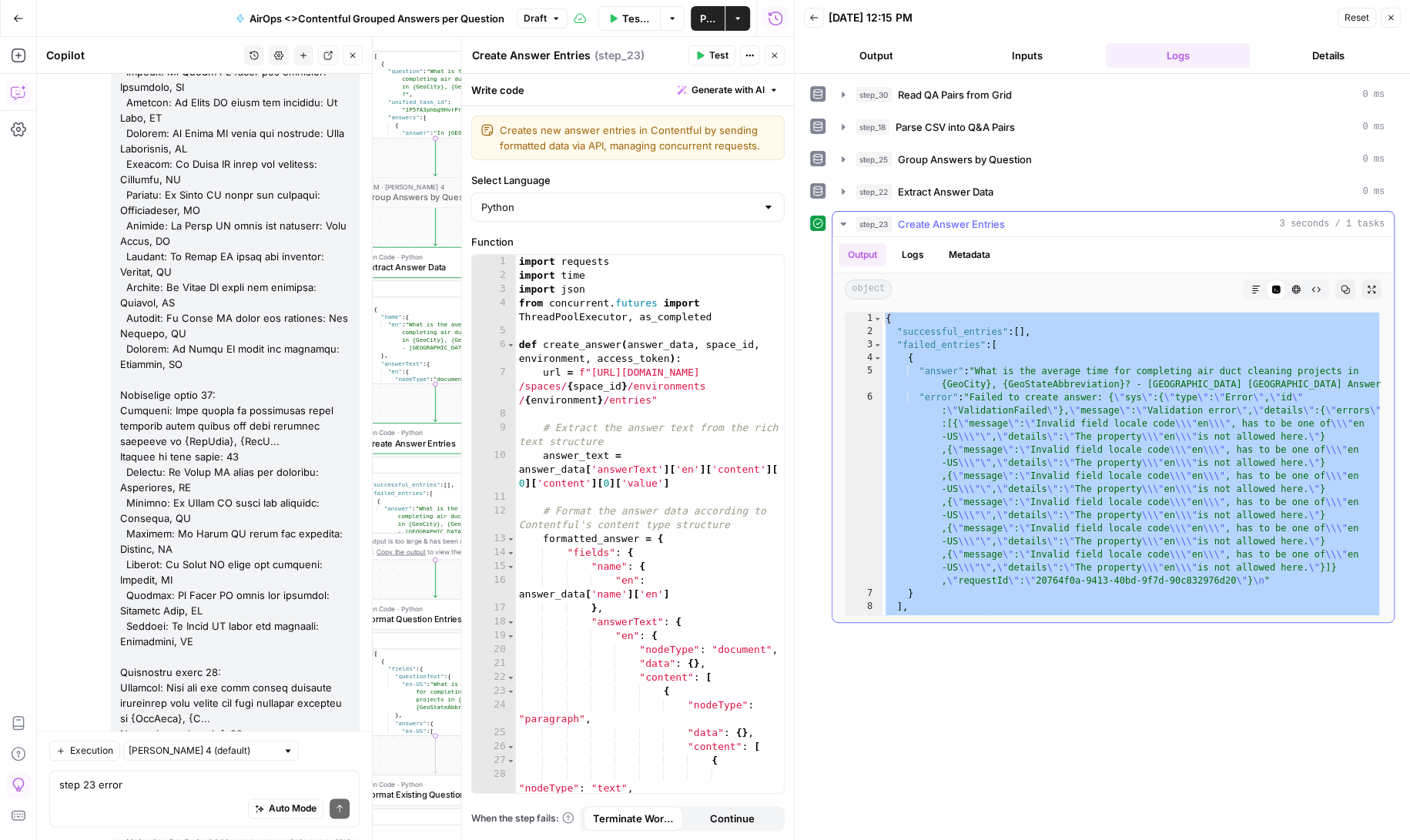
scroll to position [0, 0]
click at [134, 791] on textarea "step 23 error { "message": "Error: en-US\nFile \"code\", line 125, in \"answer\…" at bounding box center [204, 785] width 290 height 15
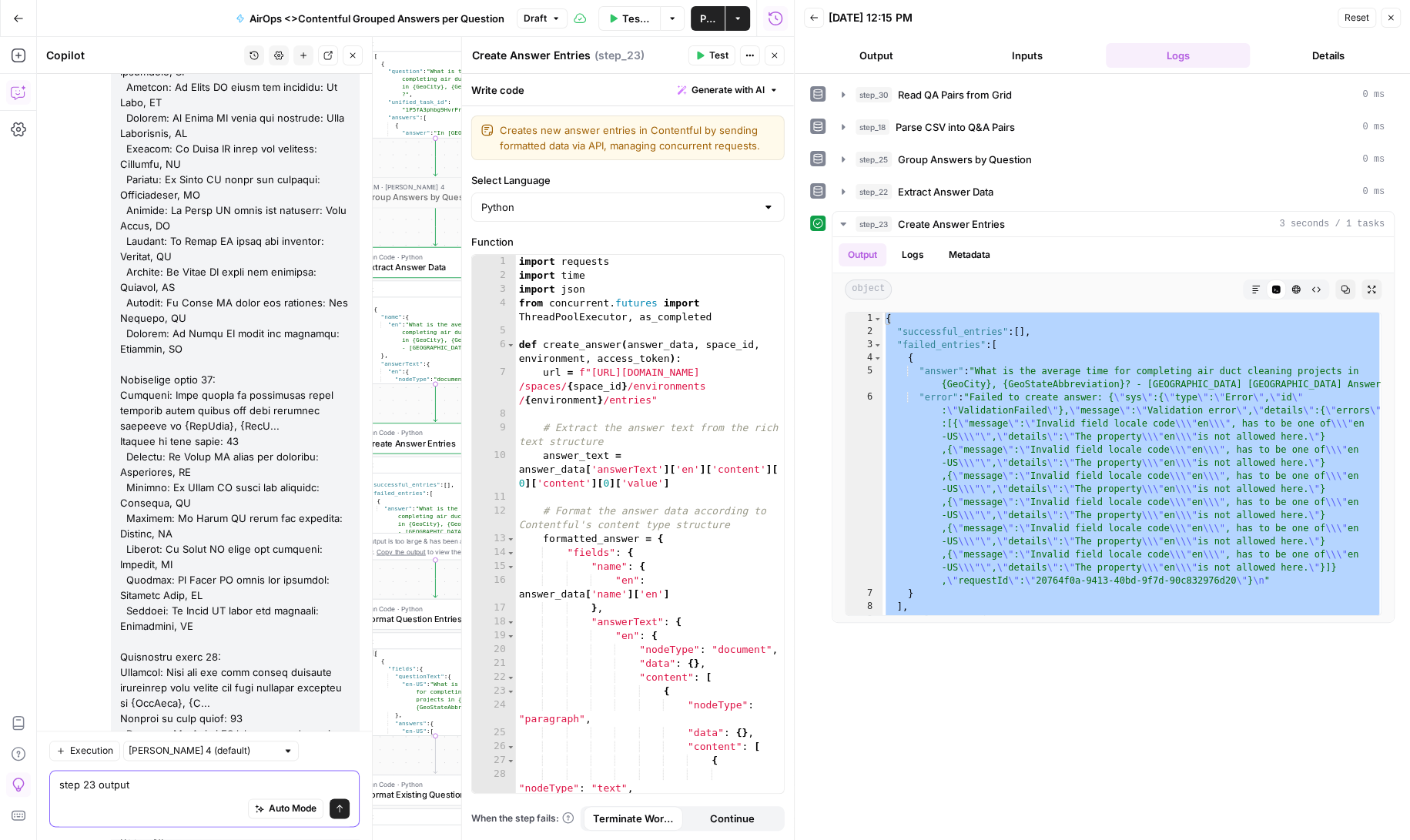
paste textarea "{ "successful_entries": [], "failed_entries": [ { "answer": "What is the averag…"
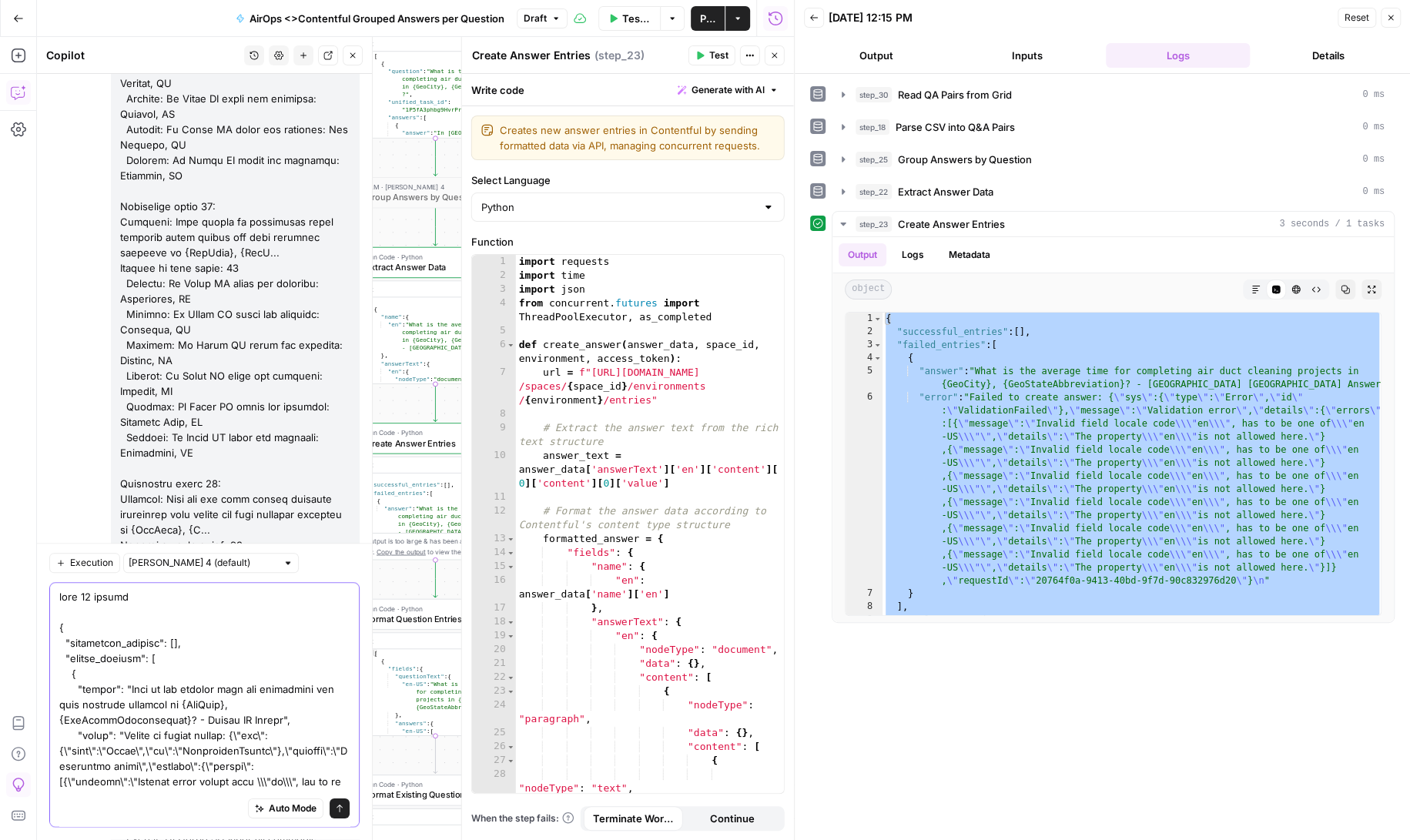
scroll to position [285, 0]
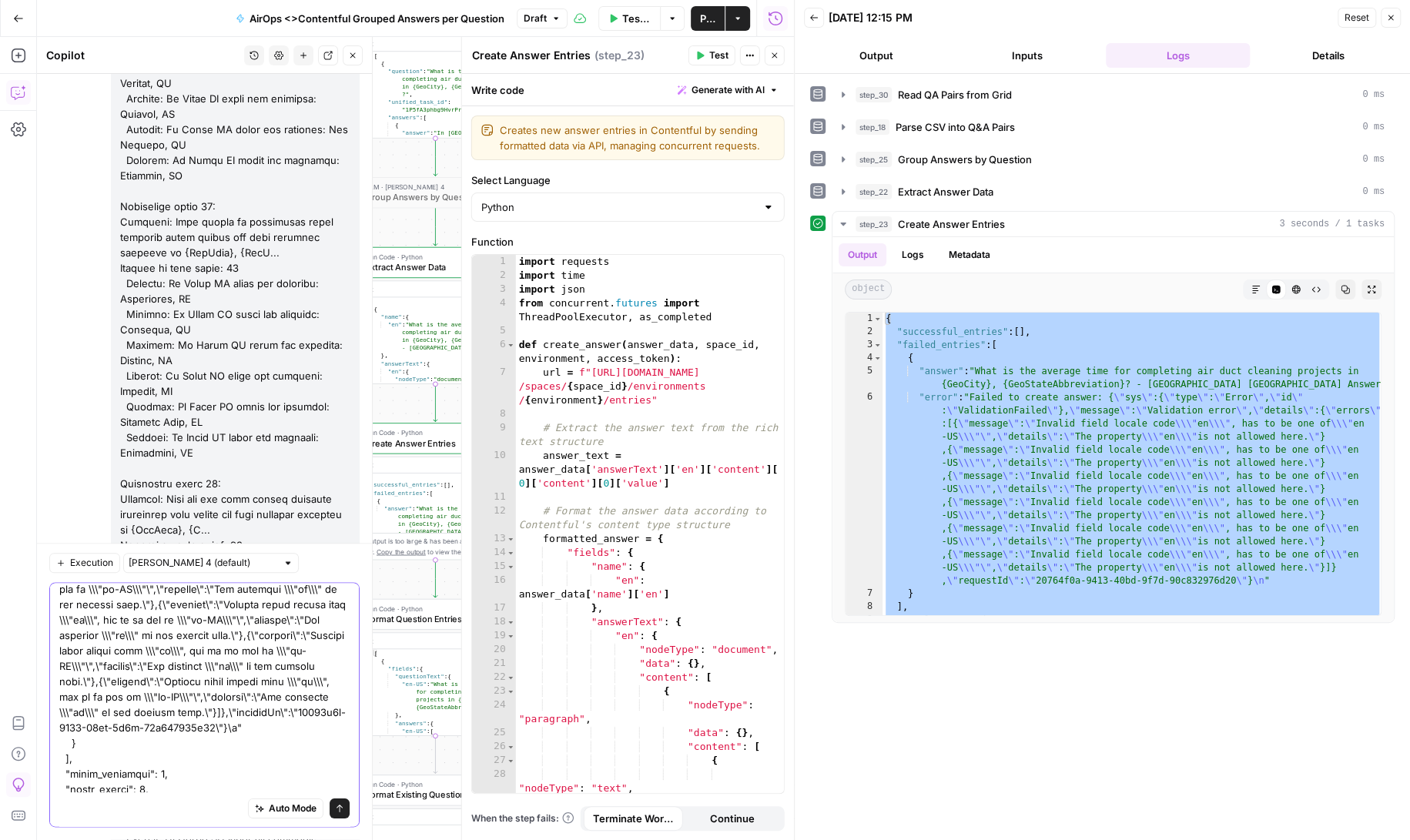
type textarea "step 23 output { "successful_entries": [], "failed_entries": [ { "answer": "Wha…"
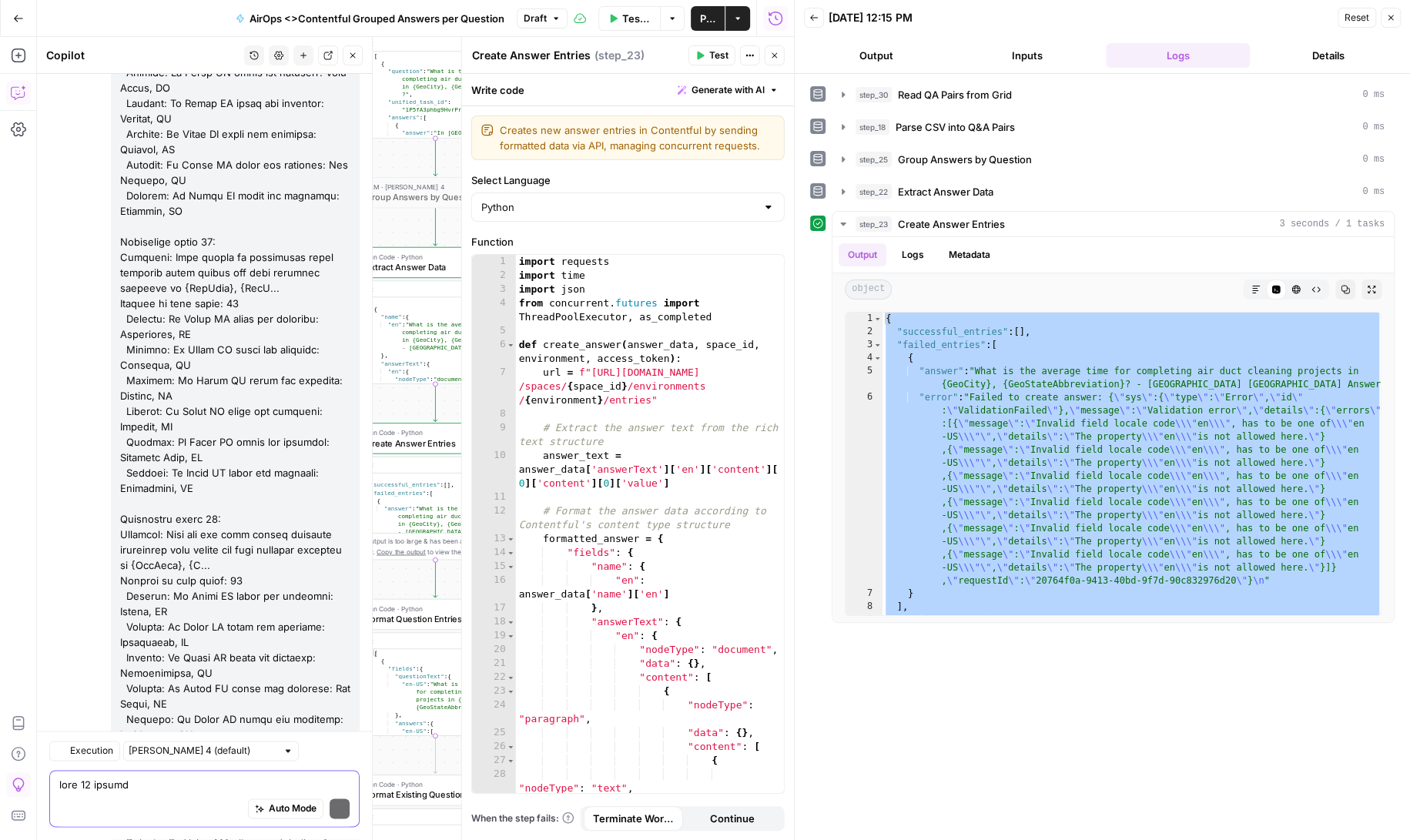
scroll to position [149466, 0]
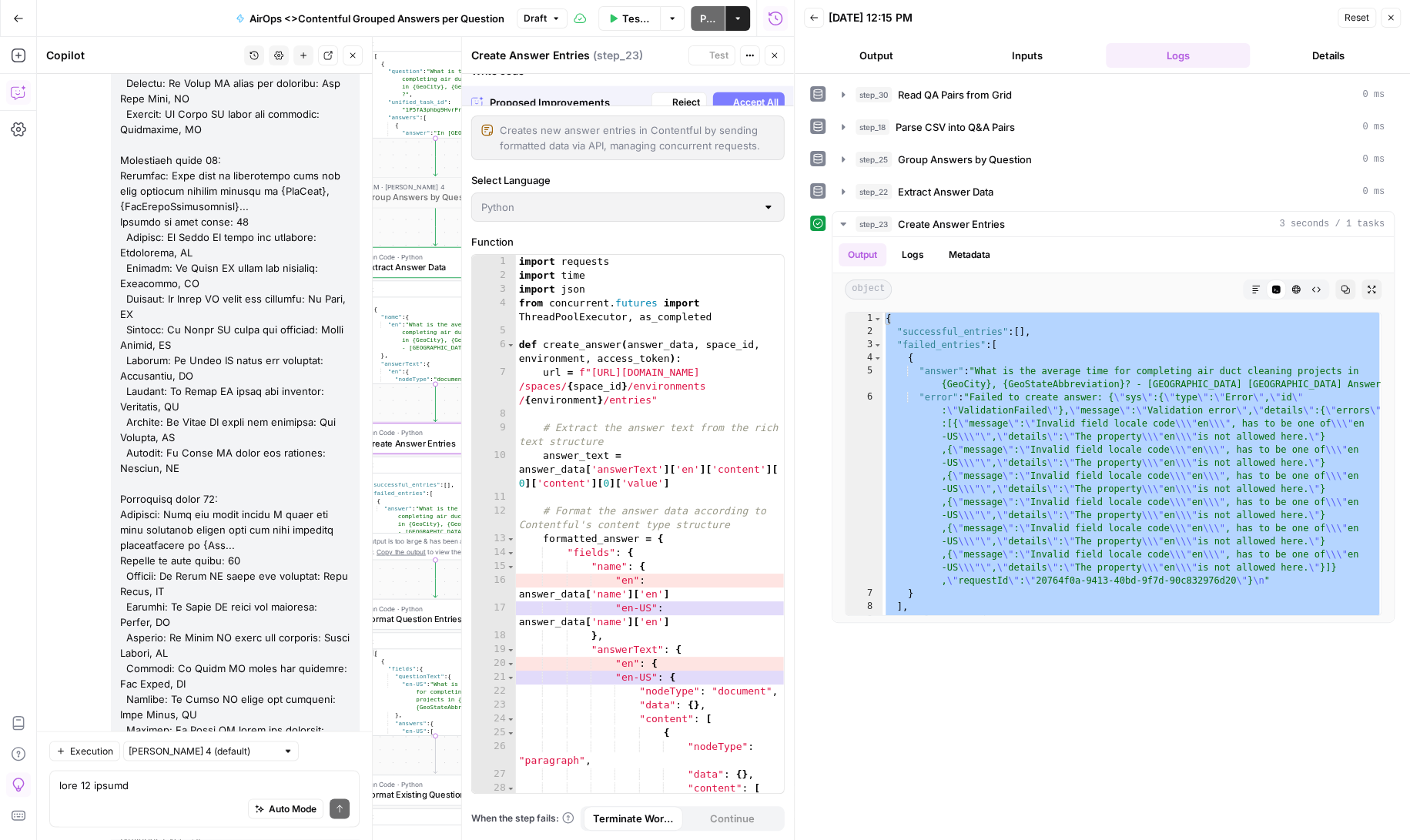
scroll to position [149047, 0]
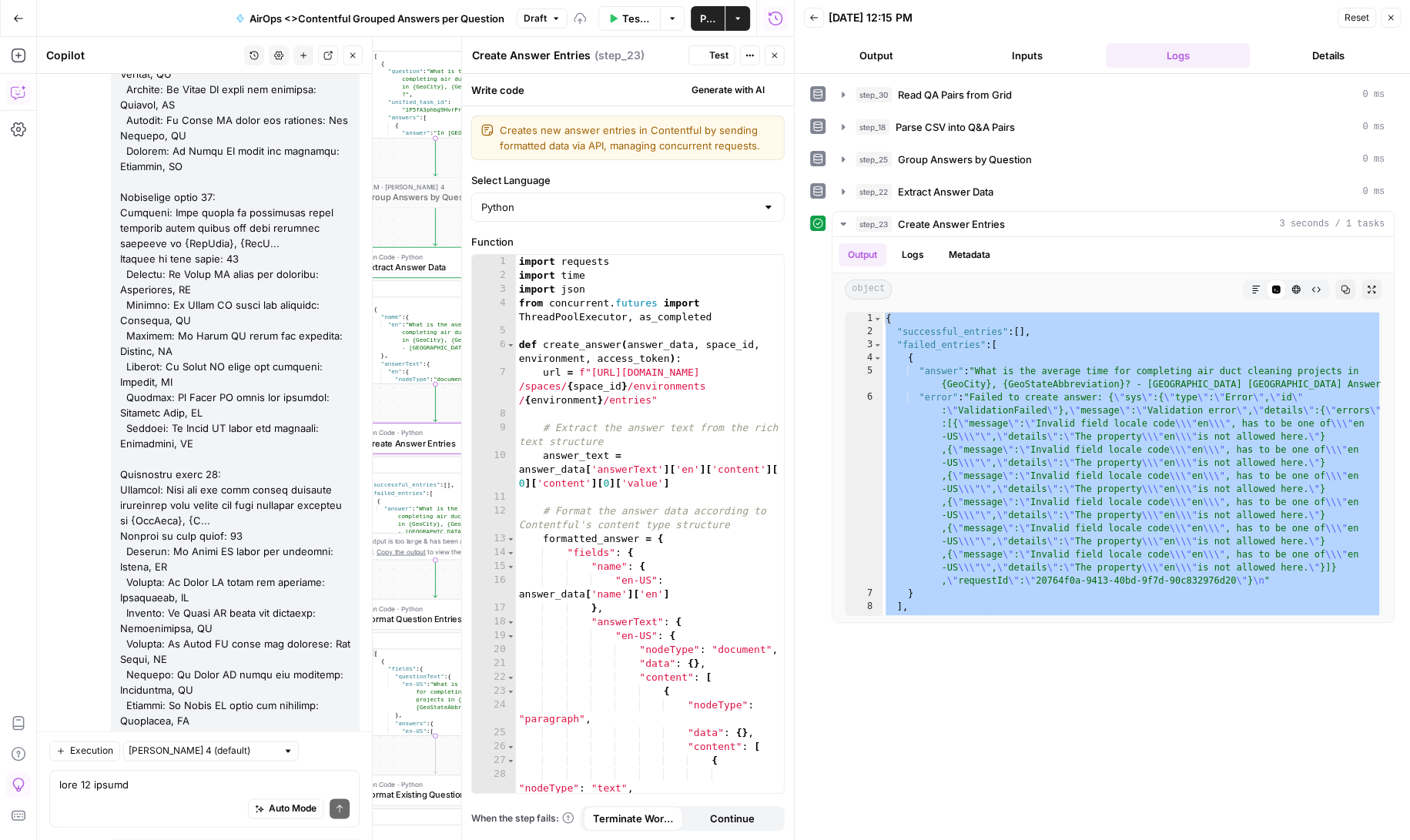
scroll to position [149491, 0]
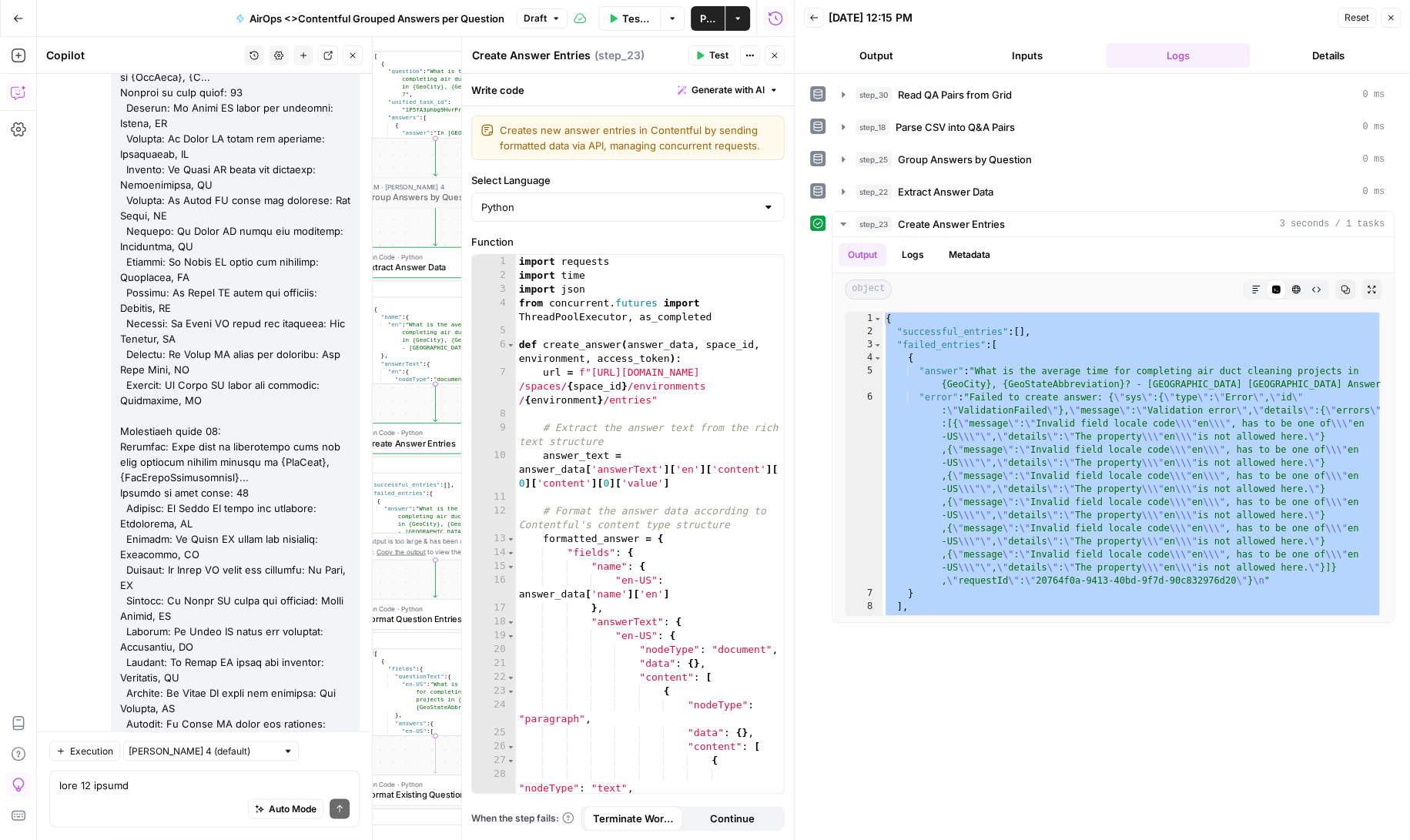
click at [713, 57] on span "Test" at bounding box center [719, 56] width 19 height 14
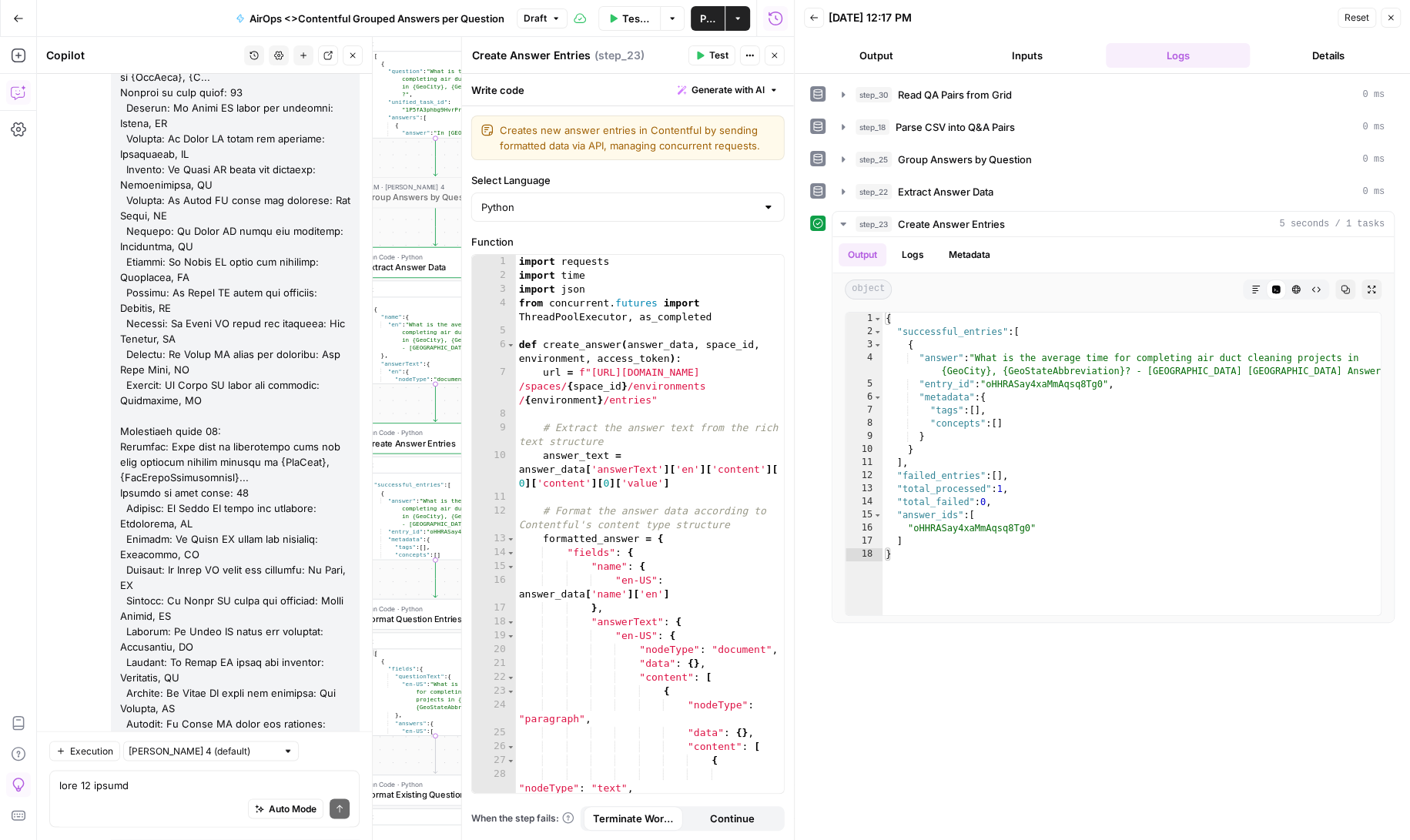
click at [1027, 48] on button "Inputs" at bounding box center [1028, 56] width 145 height 25
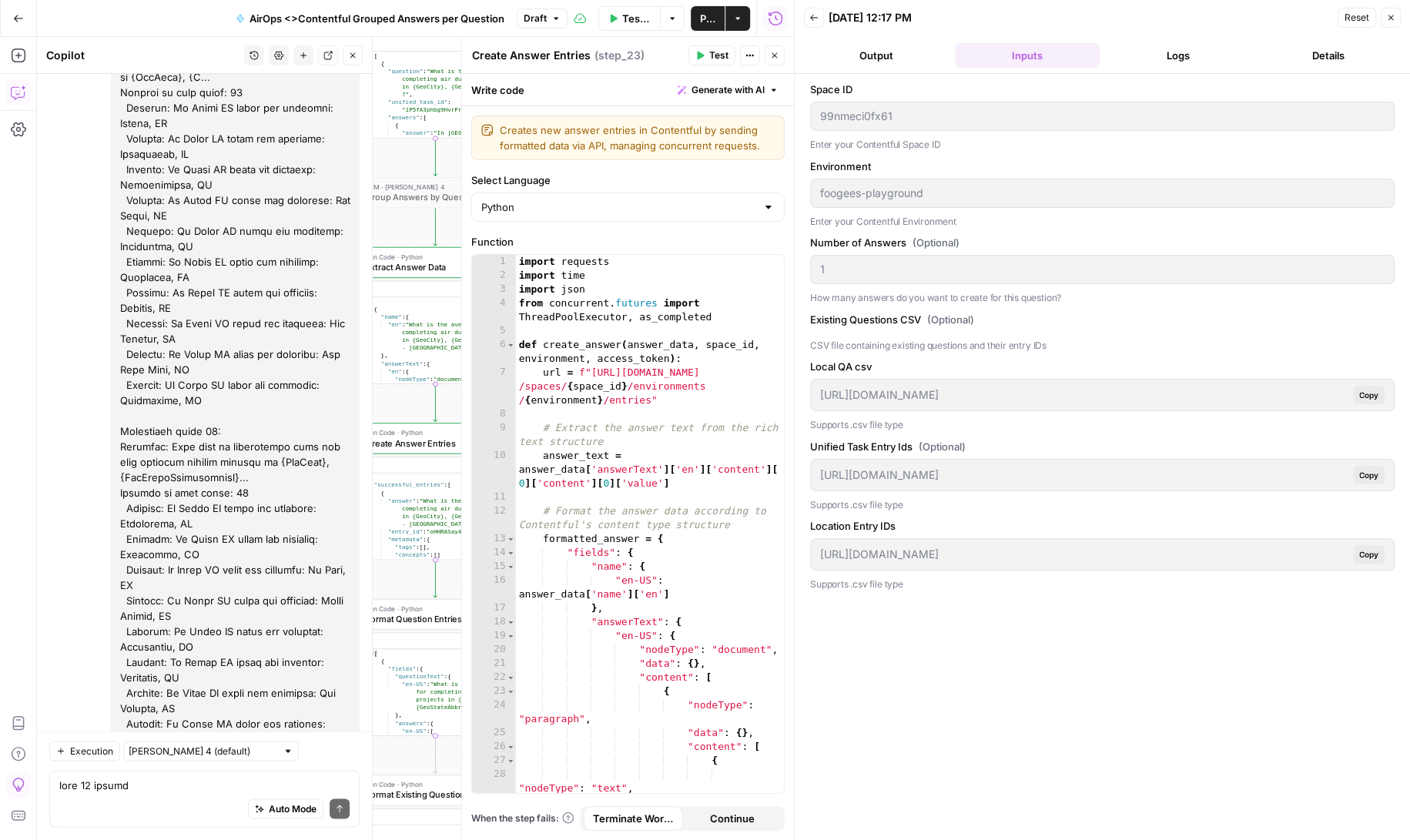
click at [1178, 50] on button "Logs" at bounding box center [1178, 56] width 145 height 25
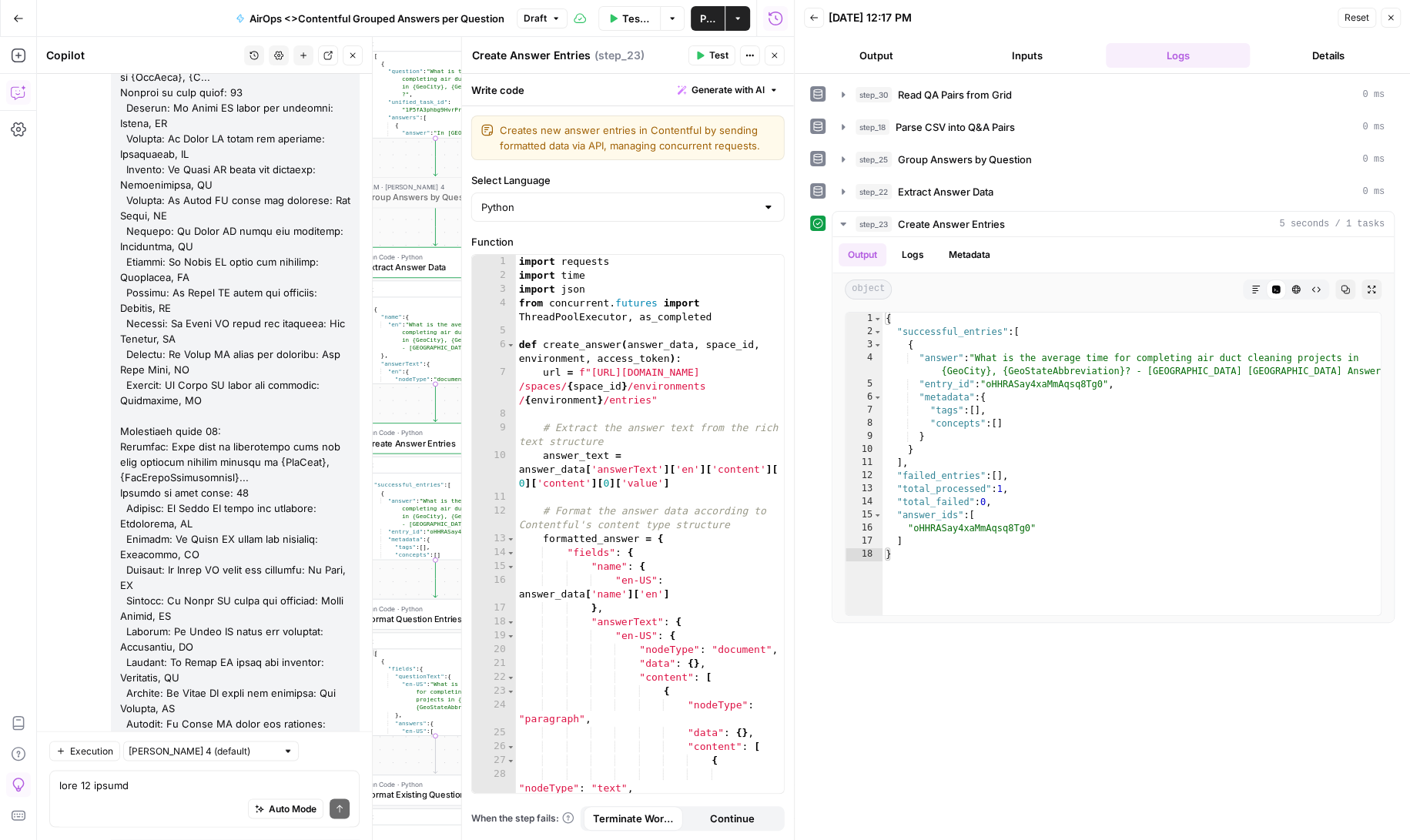
click at [1021, 51] on button "Inputs" at bounding box center [1028, 56] width 145 height 25
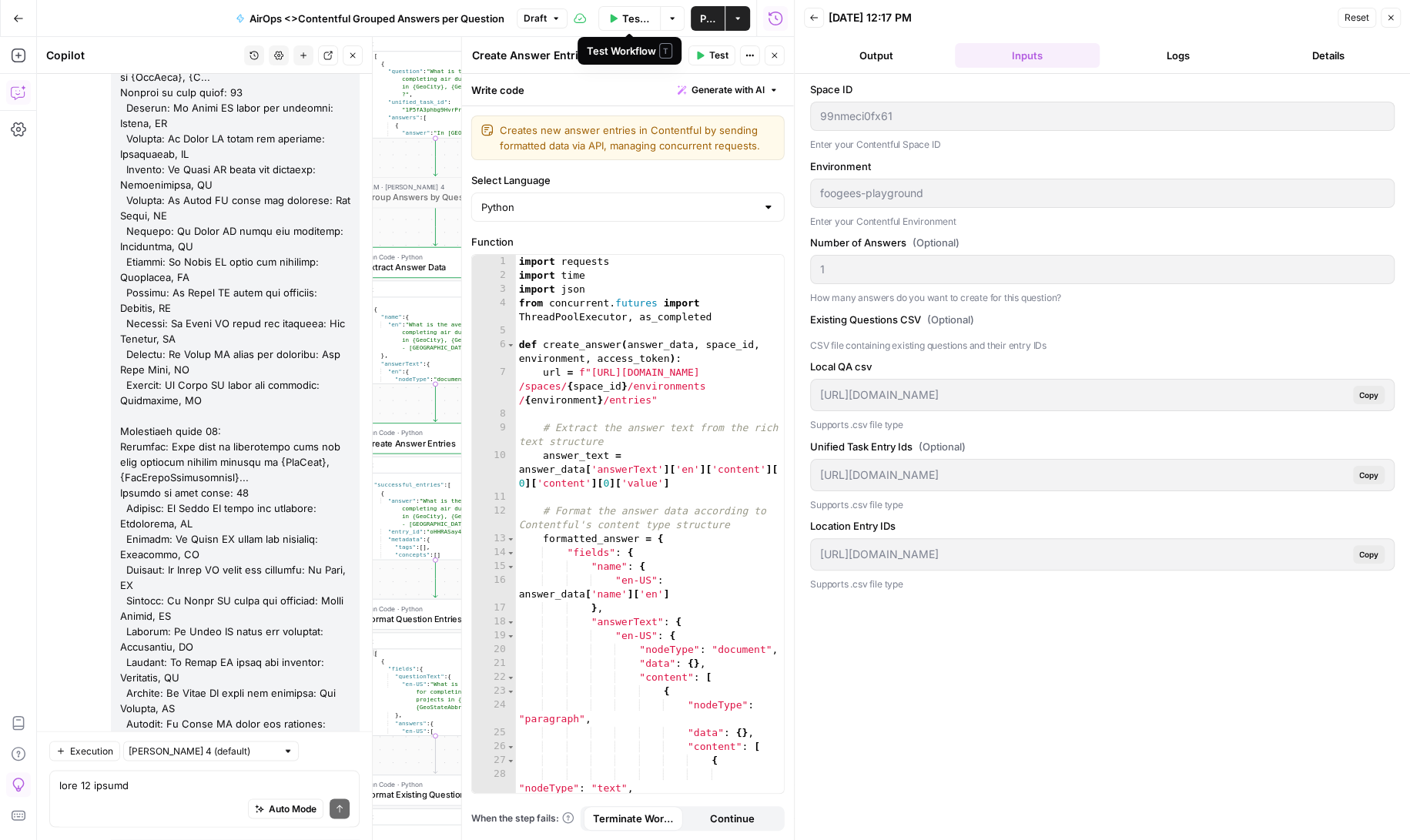
click at [625, 15] on span "Test Workflow" at bounding box center [636, 18] width 28 height 15
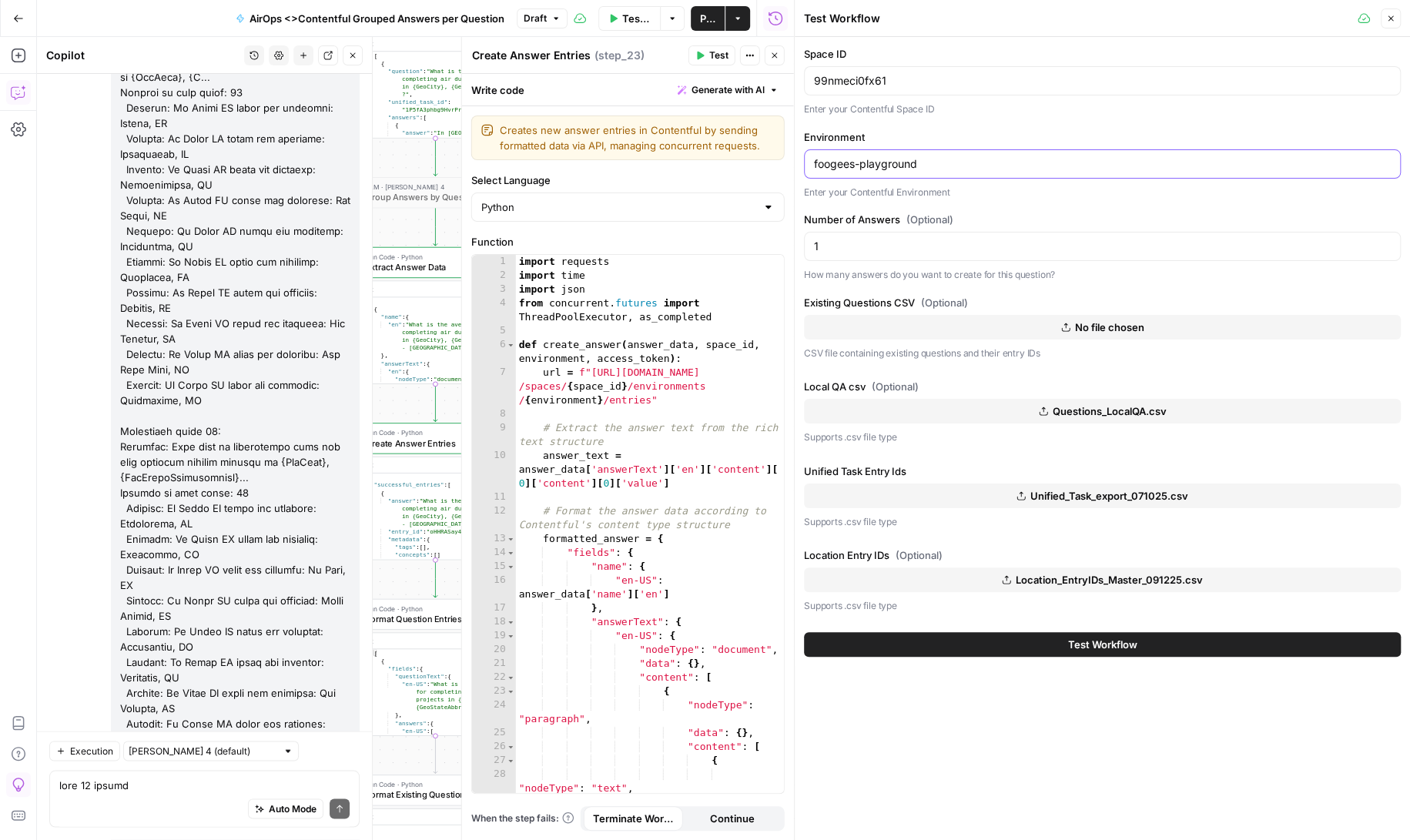
drag, startPoint x: 953, startPoint y: 160, endPoint x: 800, endPoint y: 160, distance: 153.0
click at [800, 160] on div "Test Workflow Close Space ID 99nmeci0fx61 Enter your Contentful Space ID Enviro…" at bounding box center [1102, 420] width 616 height 840
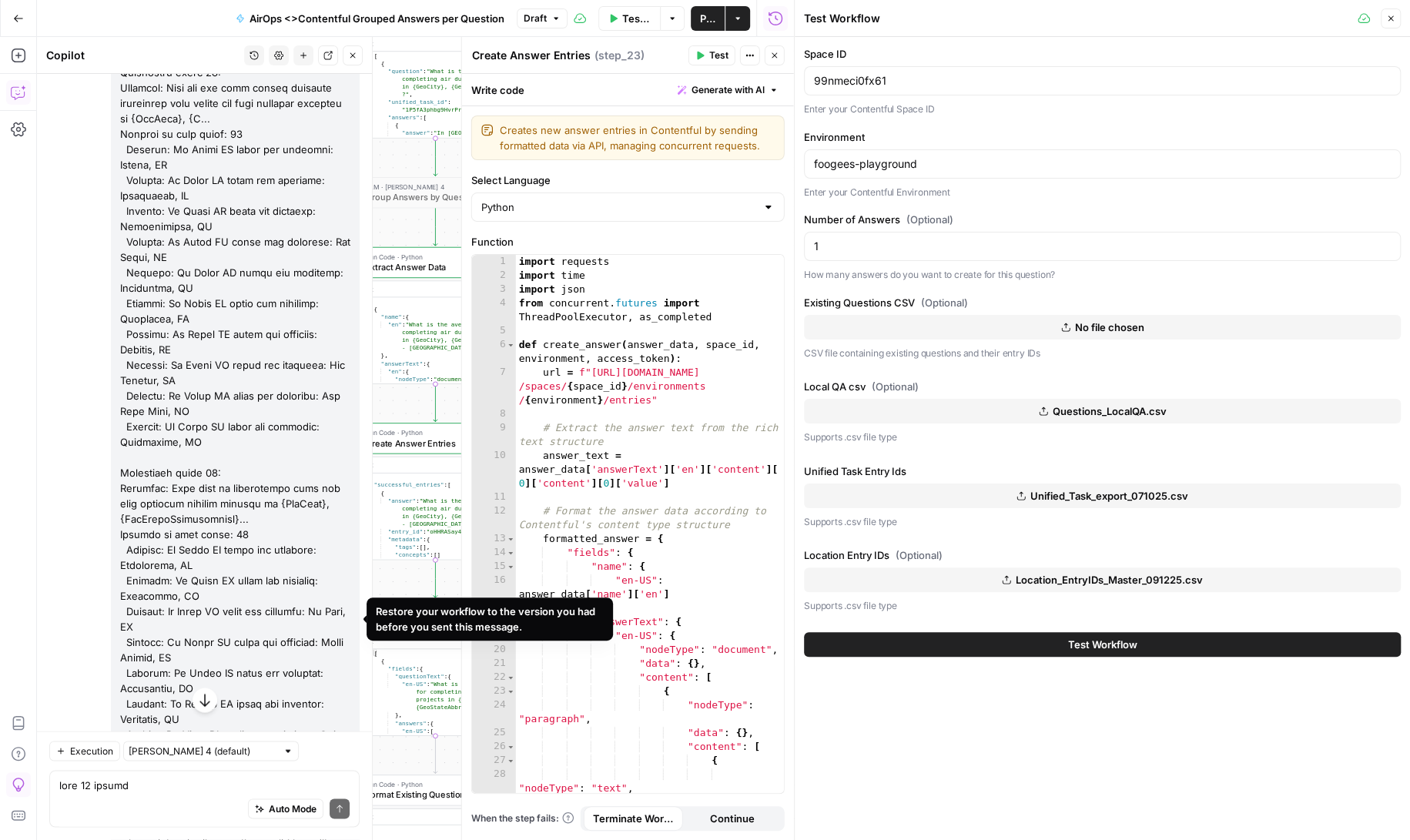
drag, startPoint x: 943, startPoint y: 157, endPoint x: 791, endPoint y: 157, distance: 152.0
click at [794, 157] on div "Test Workflow Close Space ID 99nmeci0fx61 Enter your Contentful Space ID Enviro…" at bounding box center [1102, 420] width 616 height 840
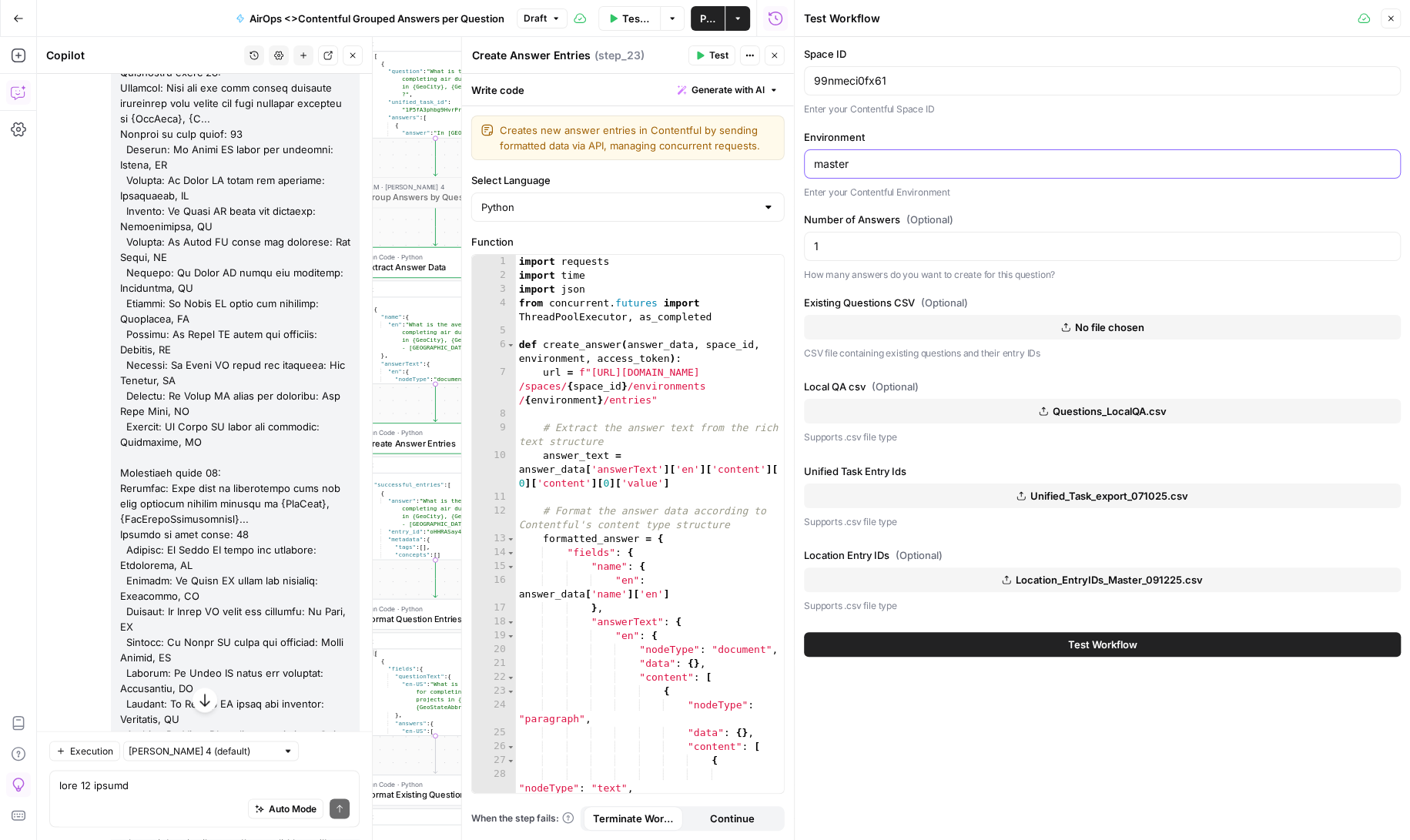
type input "master"
click at [1026, 643] on button "Test Workflow" at bounding box center [1102, 644] width 597 height 25
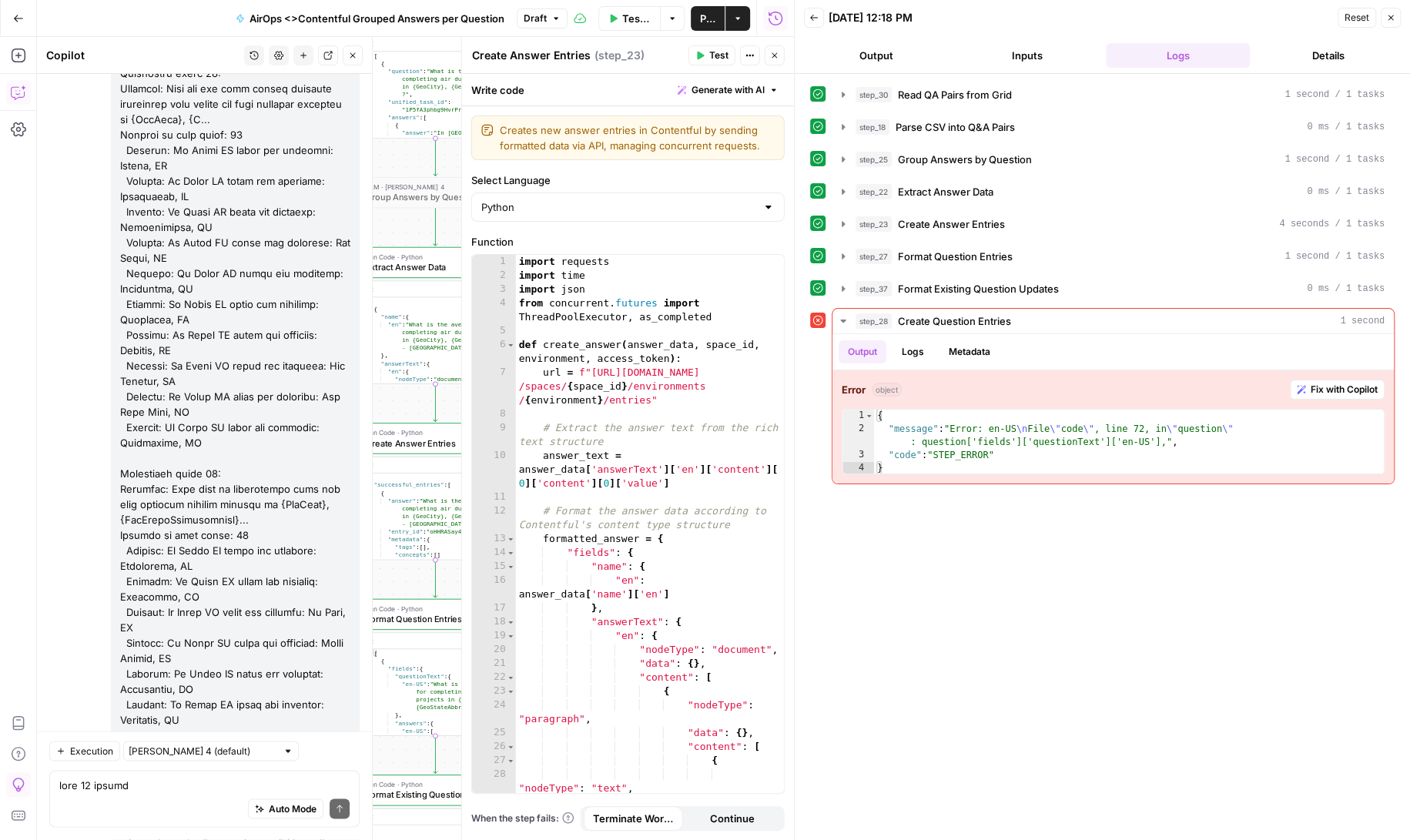
scroll to position [149466, 0]
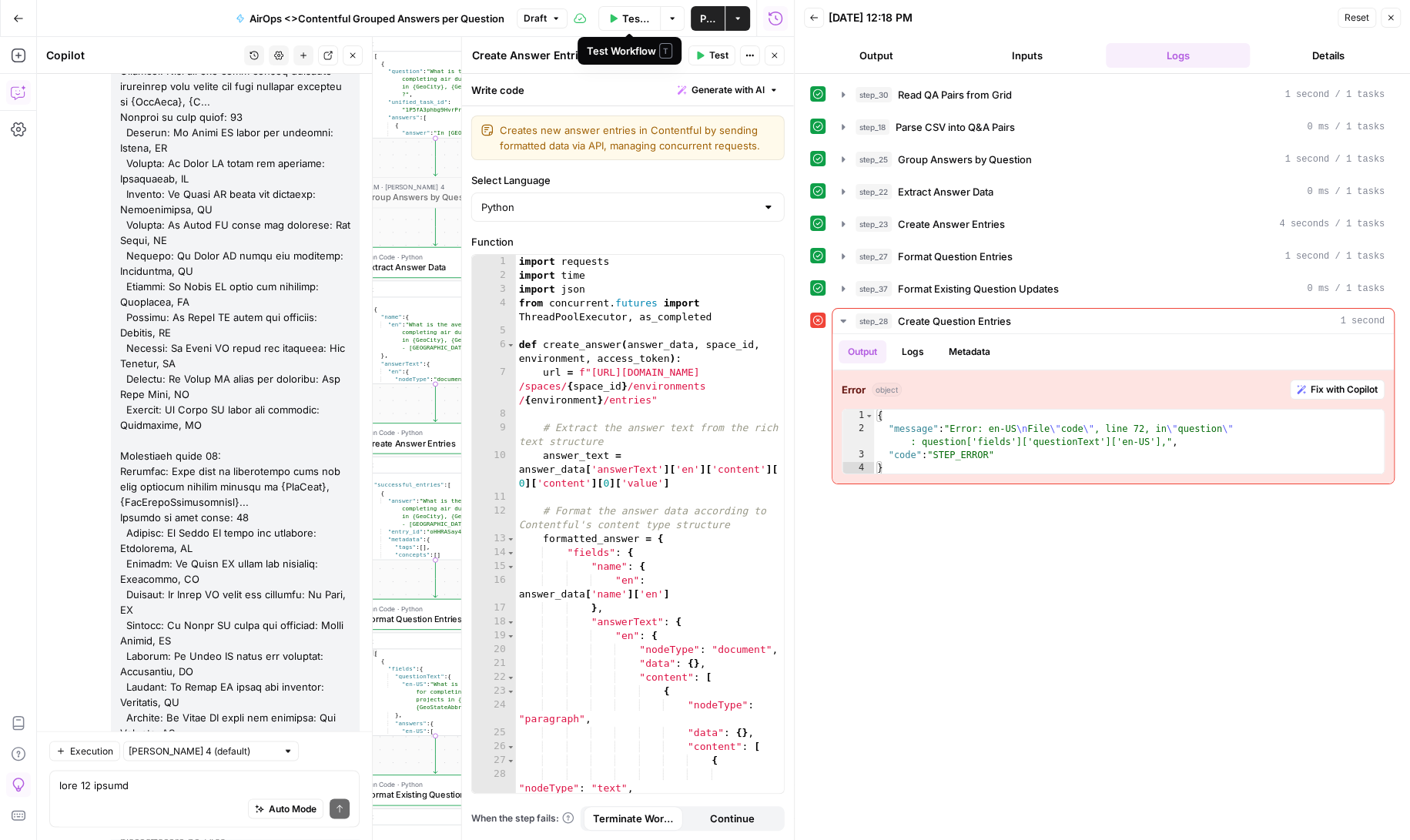
click at [623, 12] on span "Test Workflow" at bounding box center [636, 18] width 28 height 15
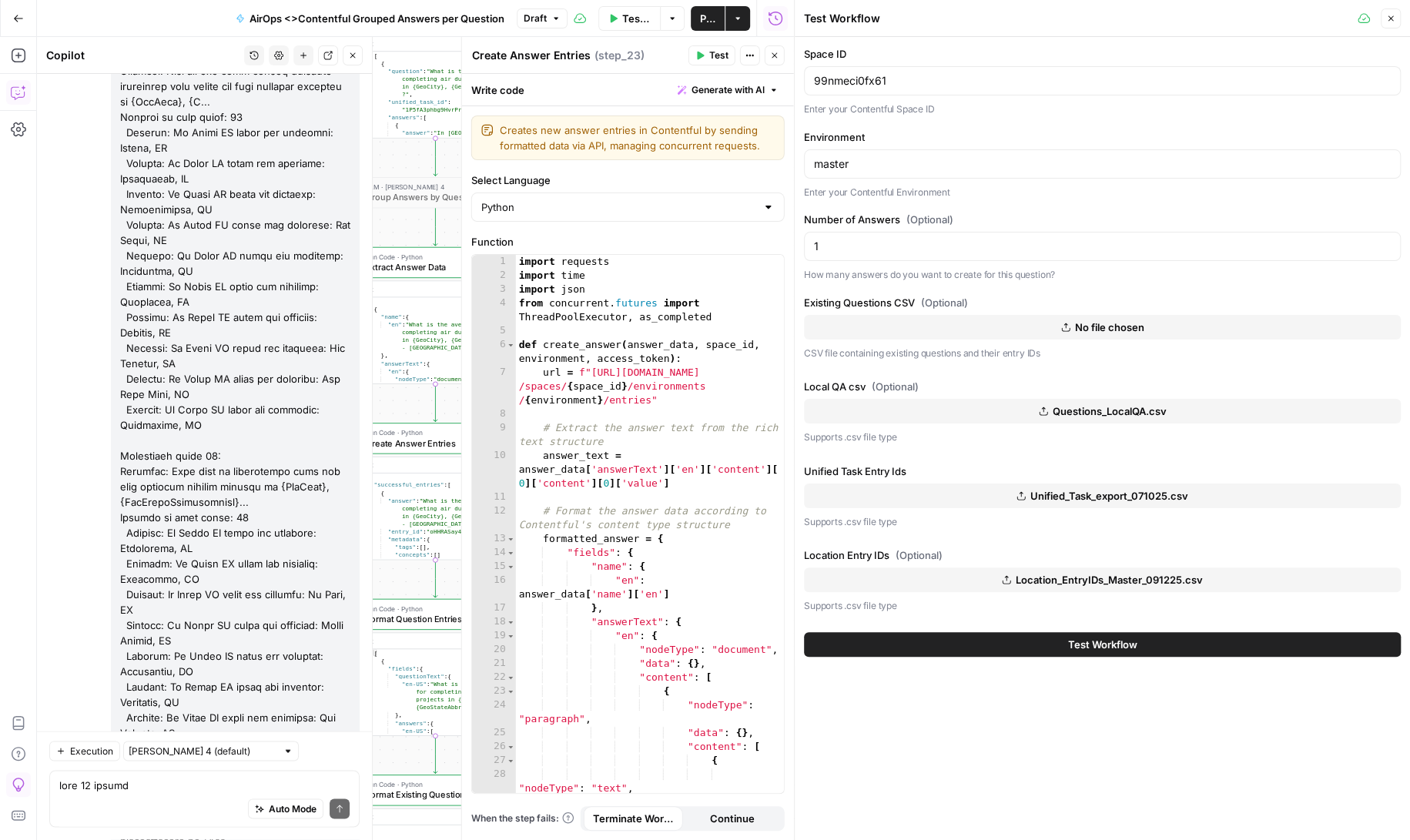
click at [158, 801] on div "Auto Mode Send" at bounding box center [204, 810] width 290 height 34
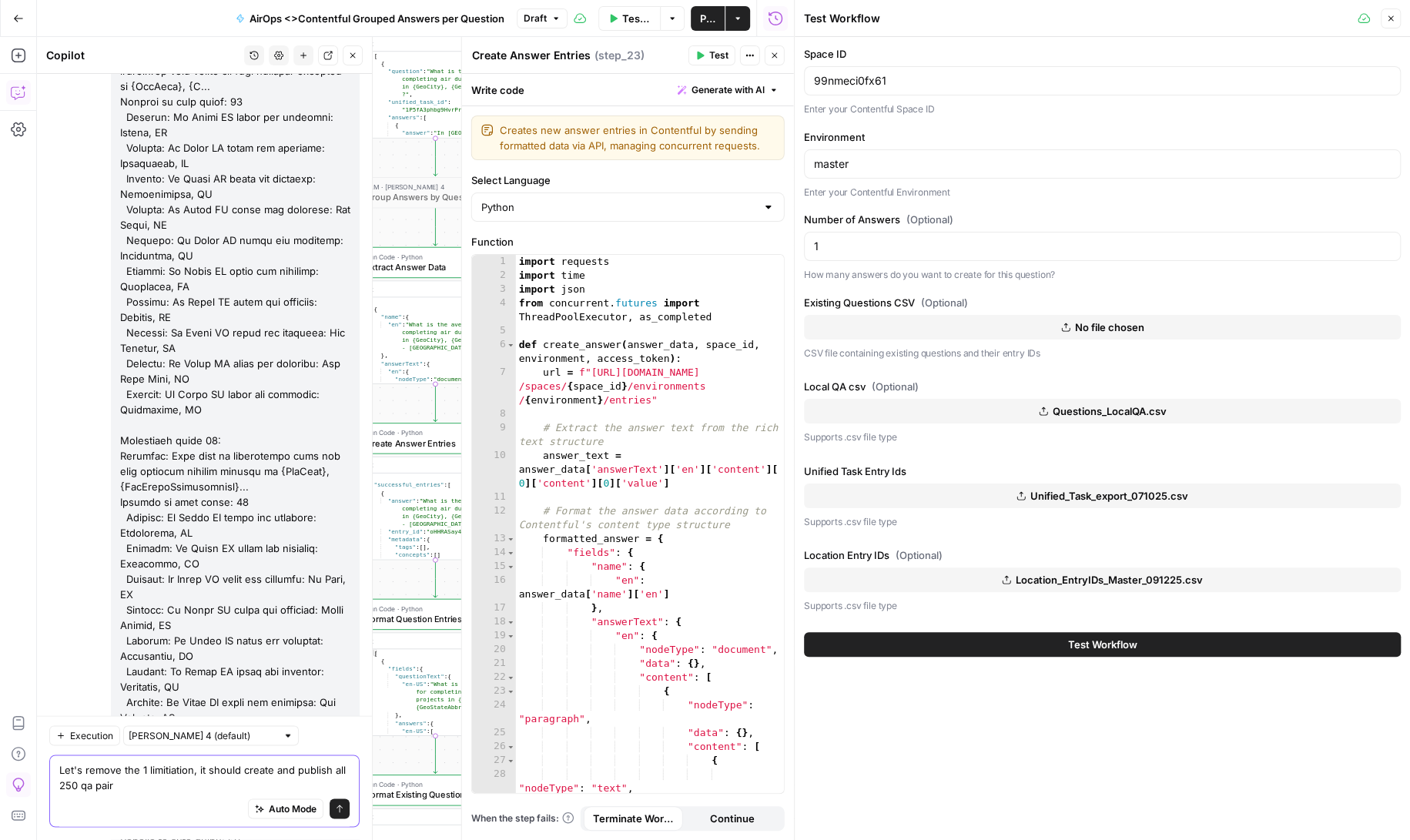
type textarea "Let's remove the 1 limitiation, it should create and publish all 250 qa pairs"
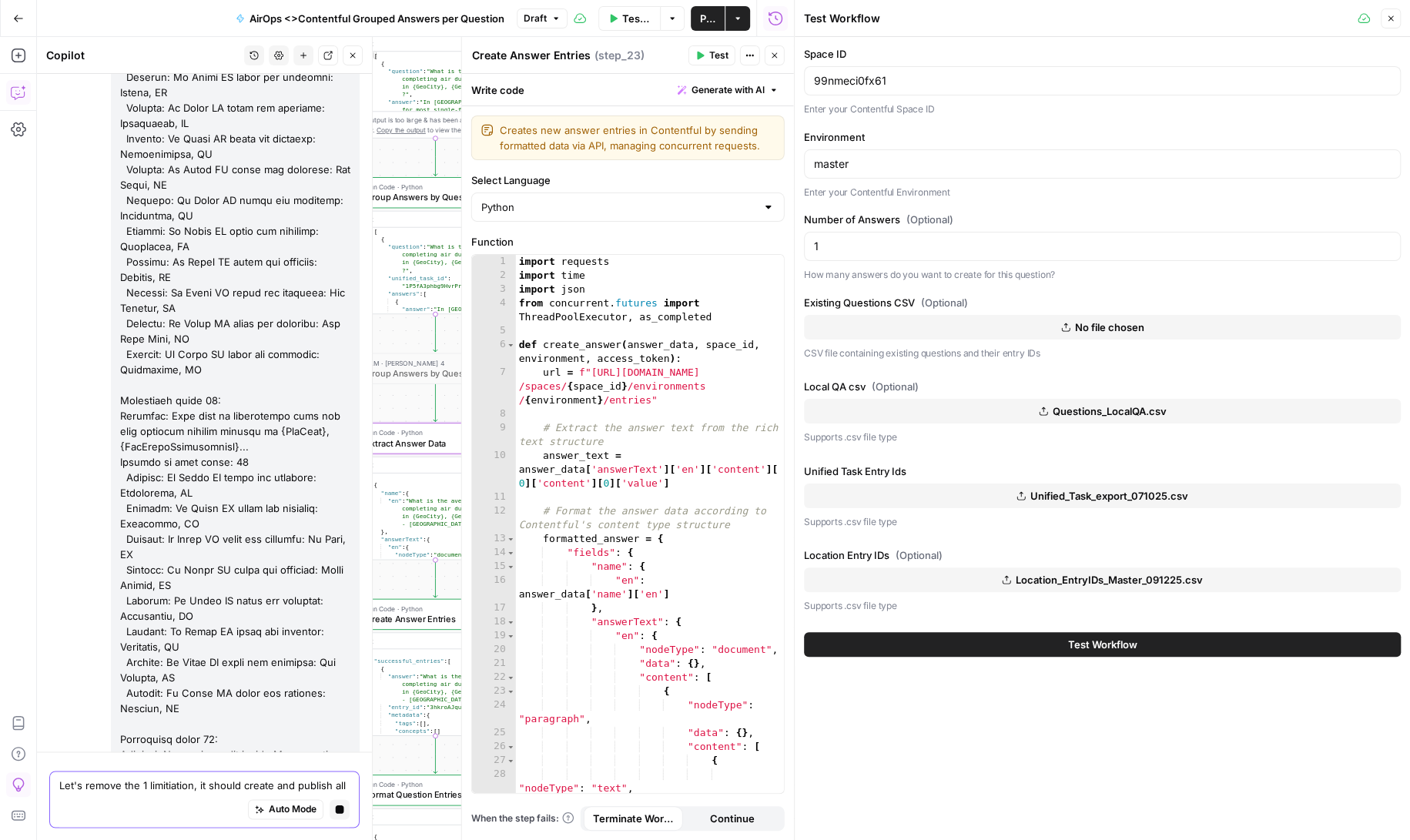
scroll to position [149225, 0]
click at [778, 55] on icon "button" at bounding box center [774, 55] width 9 height 9
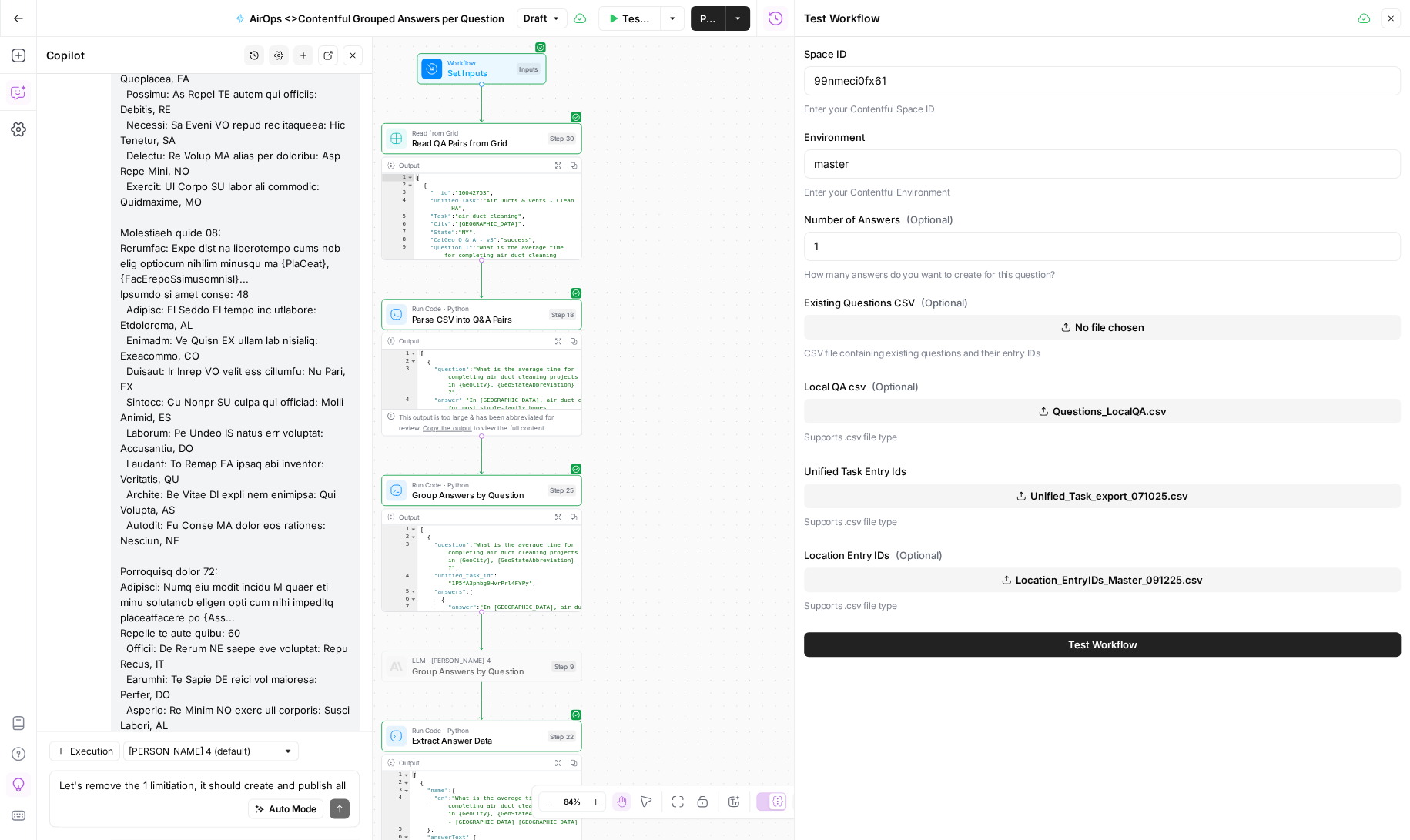
scroll to position [0, 0]
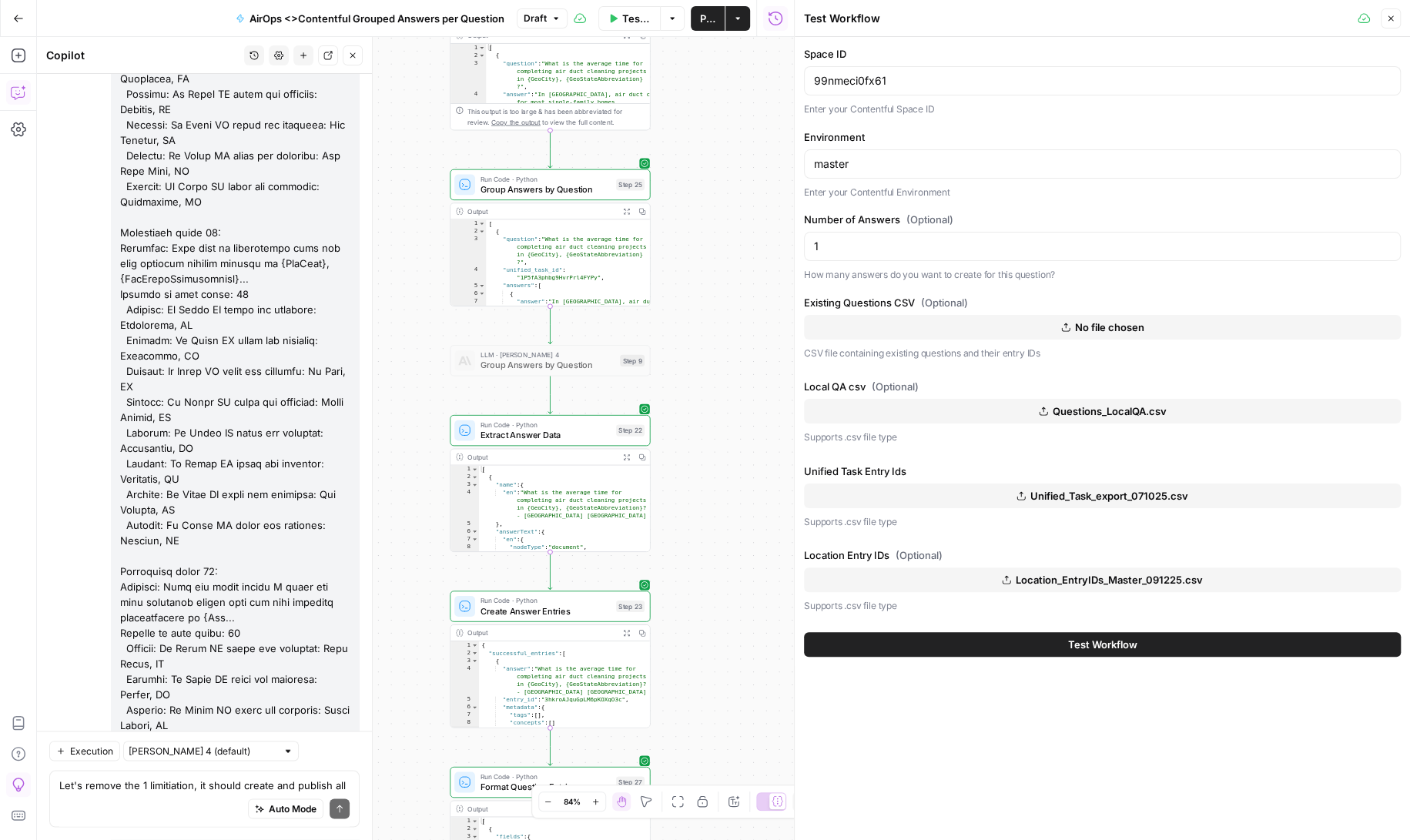
drag, startPoint x: 636, startPoint y: 443, endPoint x: 705, endPoint y: 138, distance: 312.7
click at [705, 138] on div "Workflow Set Inputs Inputs Read from Grid Read QA Pairs from Grid Step 30 Outpu…" at bounding box center [415, 438] width 757 height 803
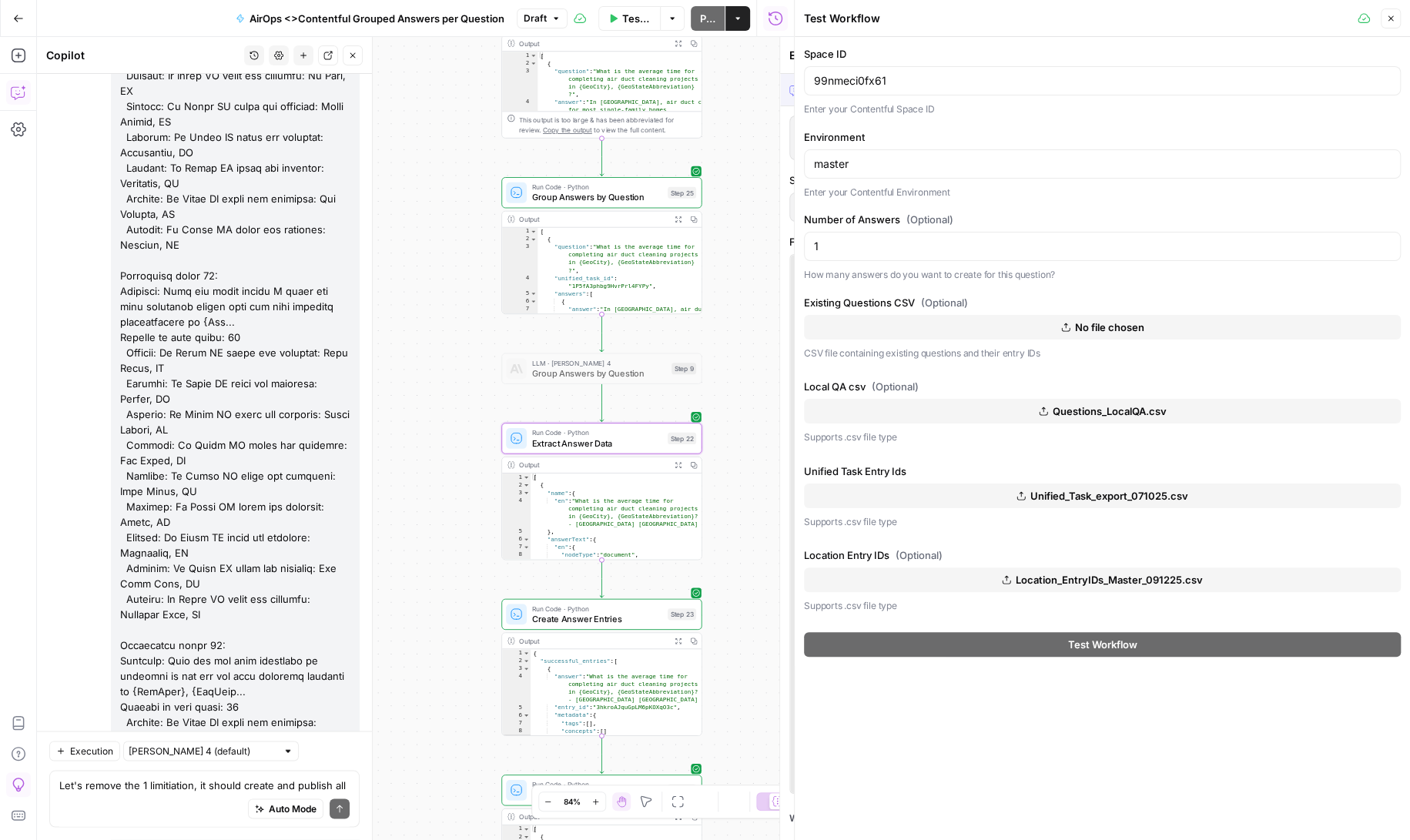
scroll to position [149270, 0]
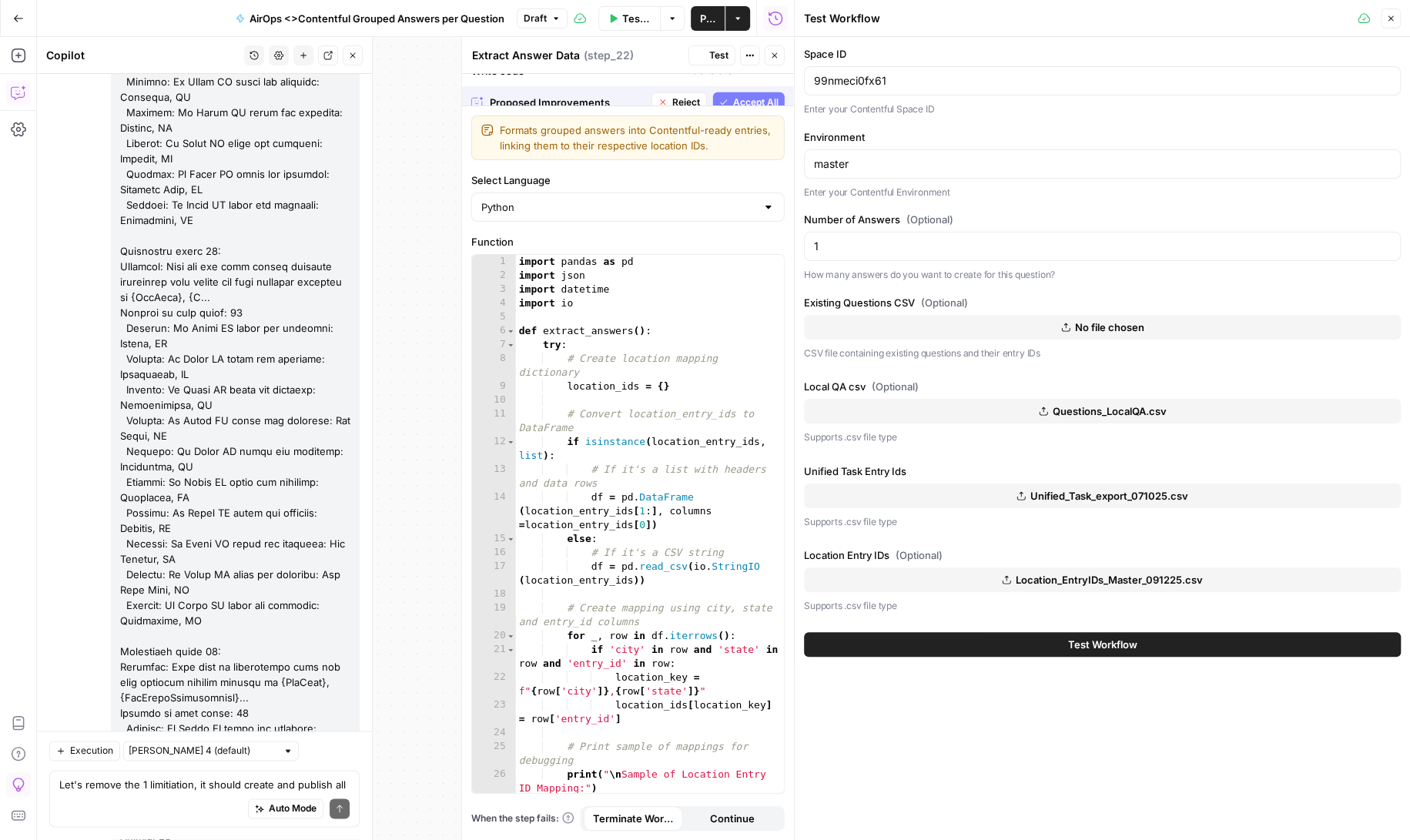
scroll to position [149739, 0]
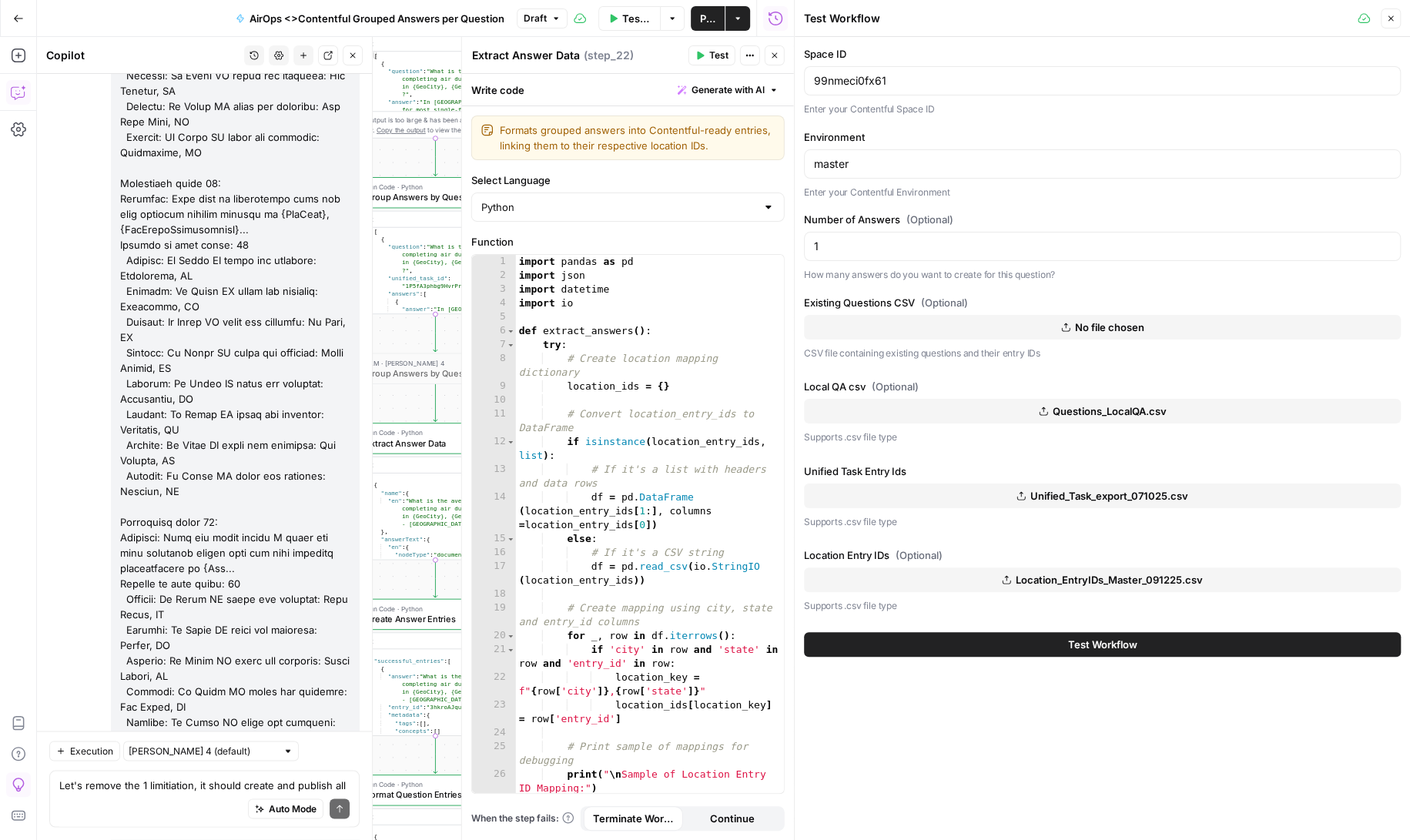
click at [928, 642] on button "Test Workflow" at bounding box center [1102, 644] width 597 height 25
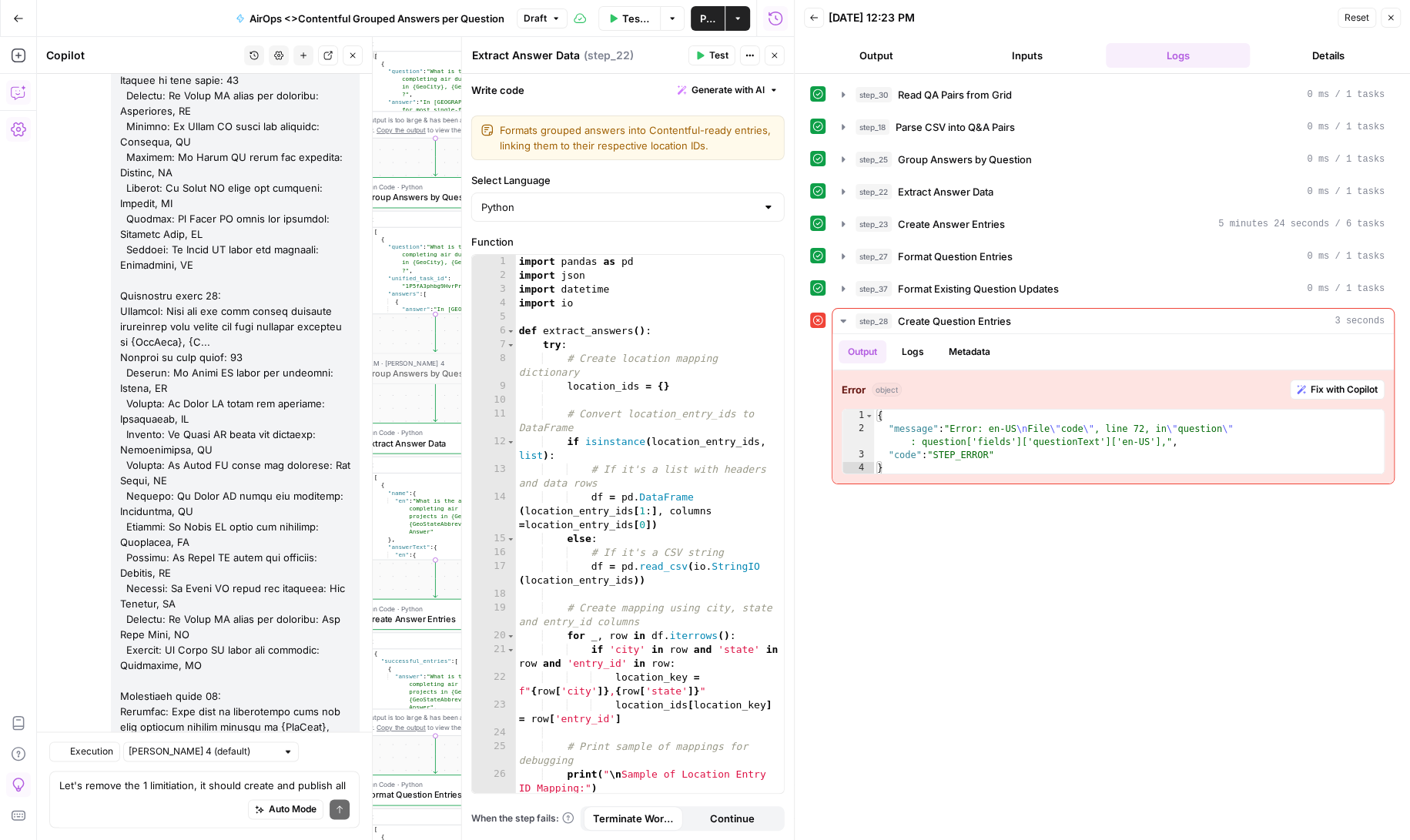
scroll to position [149739, 0]
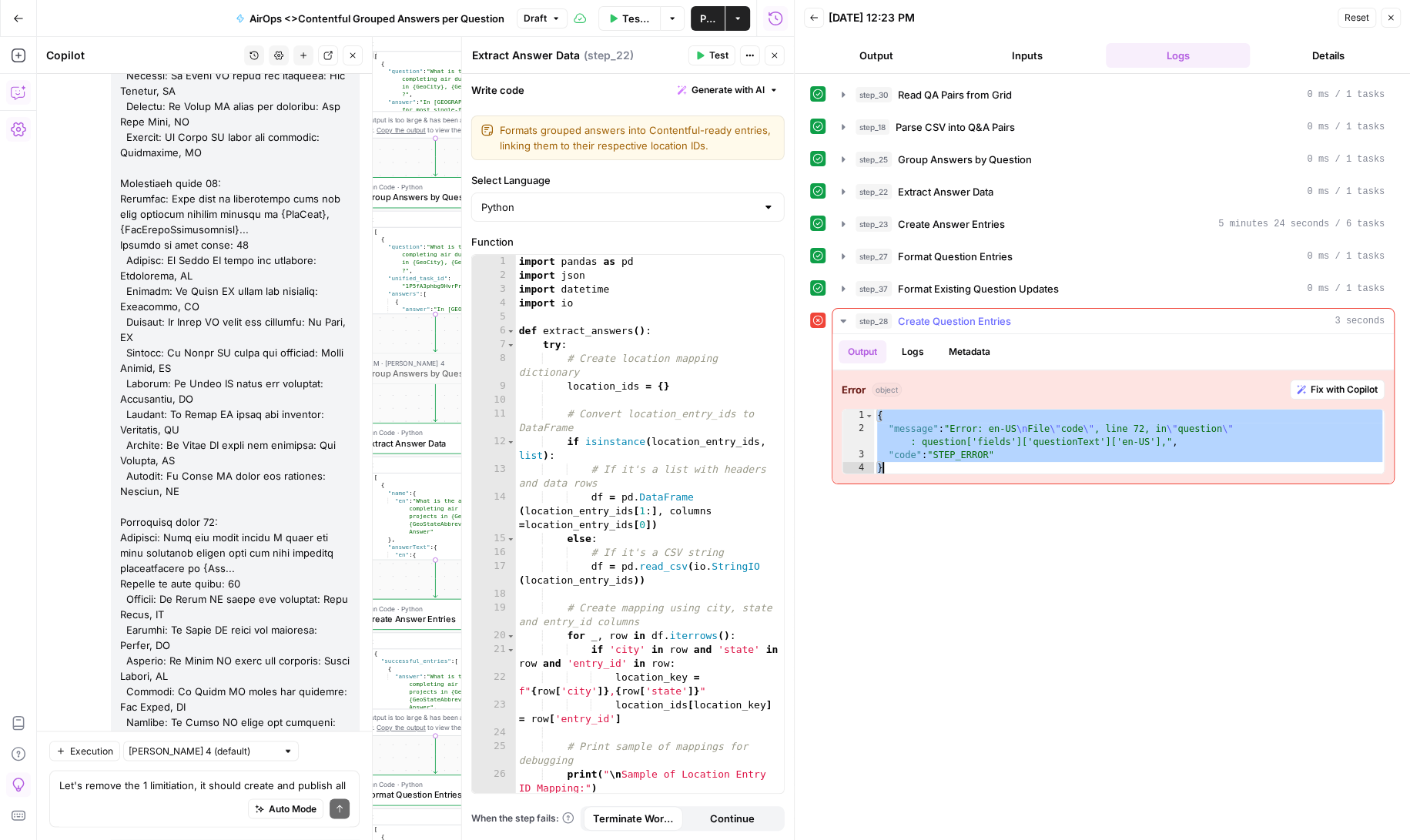
drag, startPoint x: 875, startPoint y: 412, endPoint x: 931, endPoint y: 463, distance: 75.7
click at [932, 464] on div "{ "message" : "Error: en-US \n File \" code \" , line 72, in \" question \" : q…" at bounding box center [1129, 456] width 512 height 92
type textarea "**********"
click at [146, 782] on textarea "Let's remove the 1 limitiation, it should create and publish all 250 qa pairs" at bounding box center [204, 785] width 290 height 15
click at [95, 796] on div "Auto Mode Send" at bounding box center [204, 810] width 290 height 34
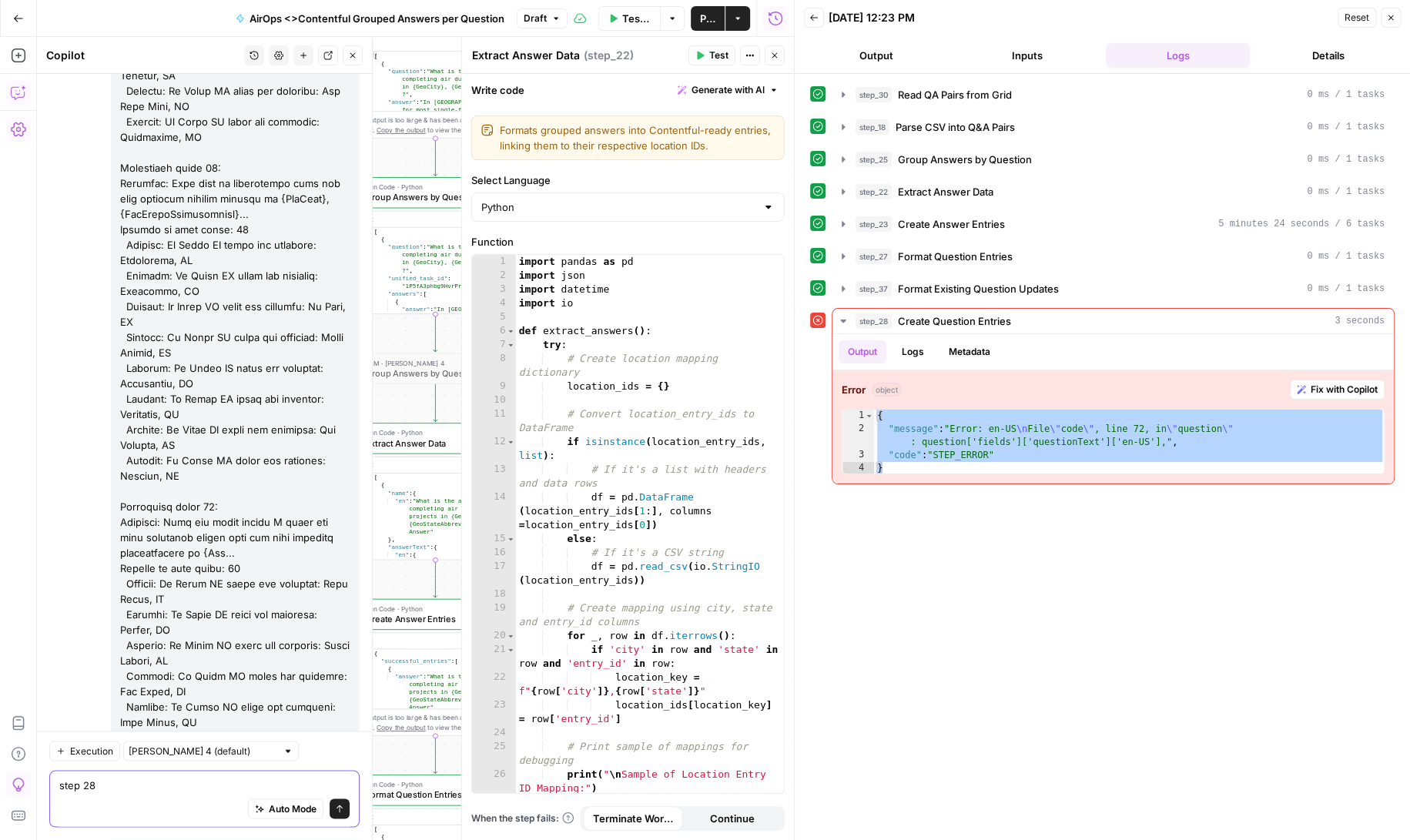
paste textarea "{ "message": "Error: en-US\nFile \"code\", line 72, in \"question\": question['…"
type textarea "step 28 { "message": "Error: en-US\nFile \"code\", line 72, in \"question\": qu…"
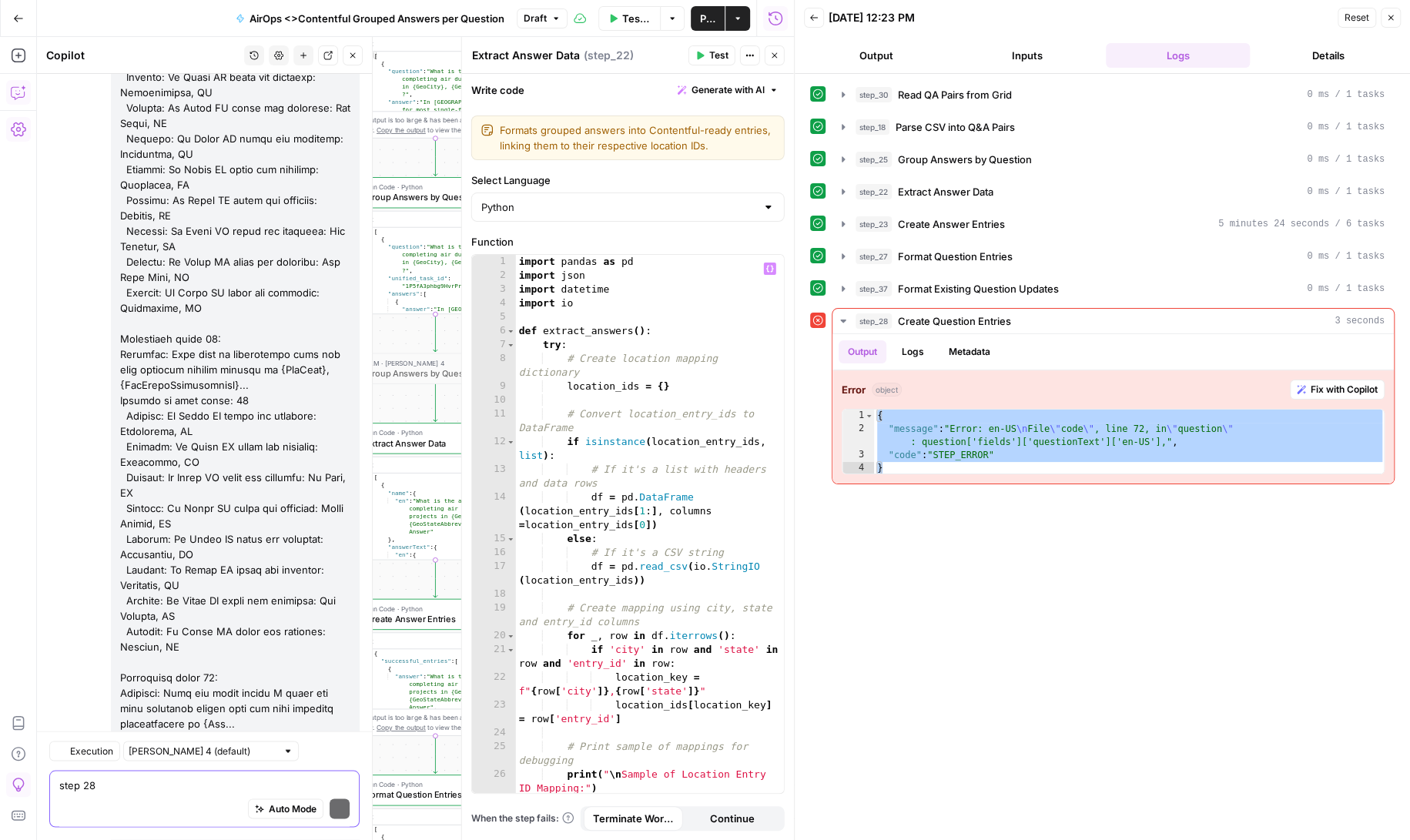
scroll to position [150095, 0]
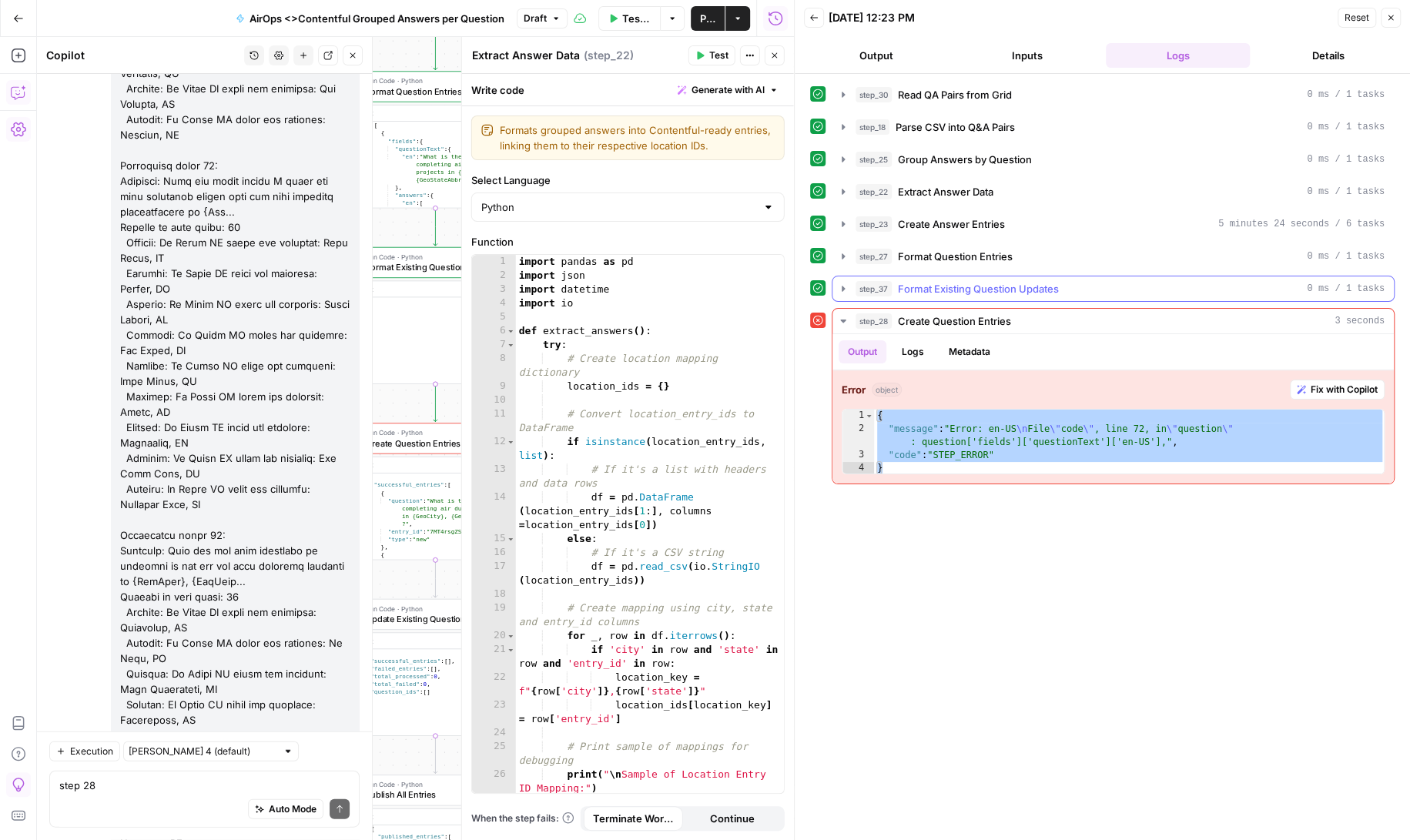
click at [845, 286] on icon "button" at bounding box center [844, 289] width 12 height 12
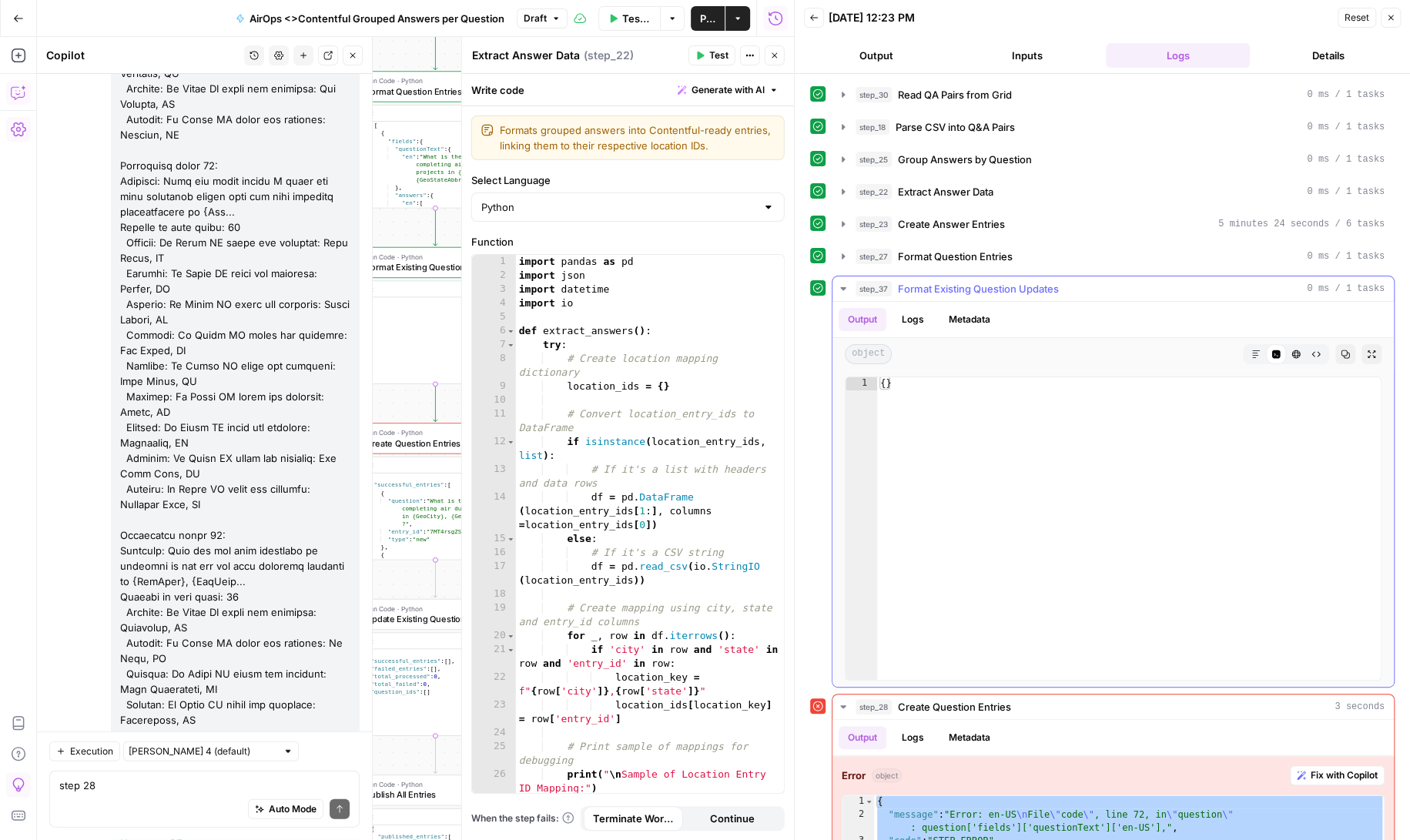
click at [845, 286] on icon "button" at bounding box center [844, 289] width 12 height 12
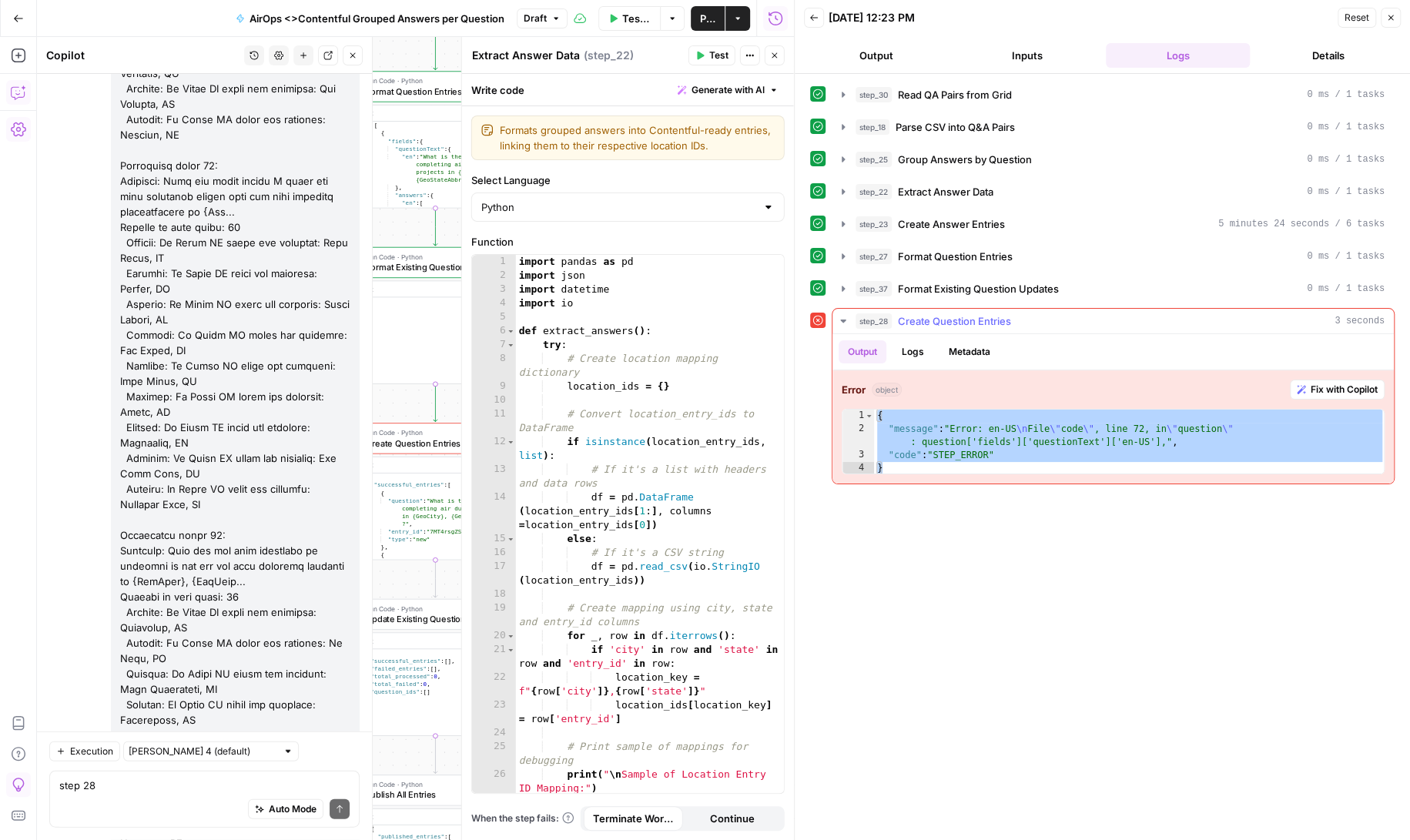
click at [914, 352] on button "Logs" at bounding box center [913, 352] width 41 height 23
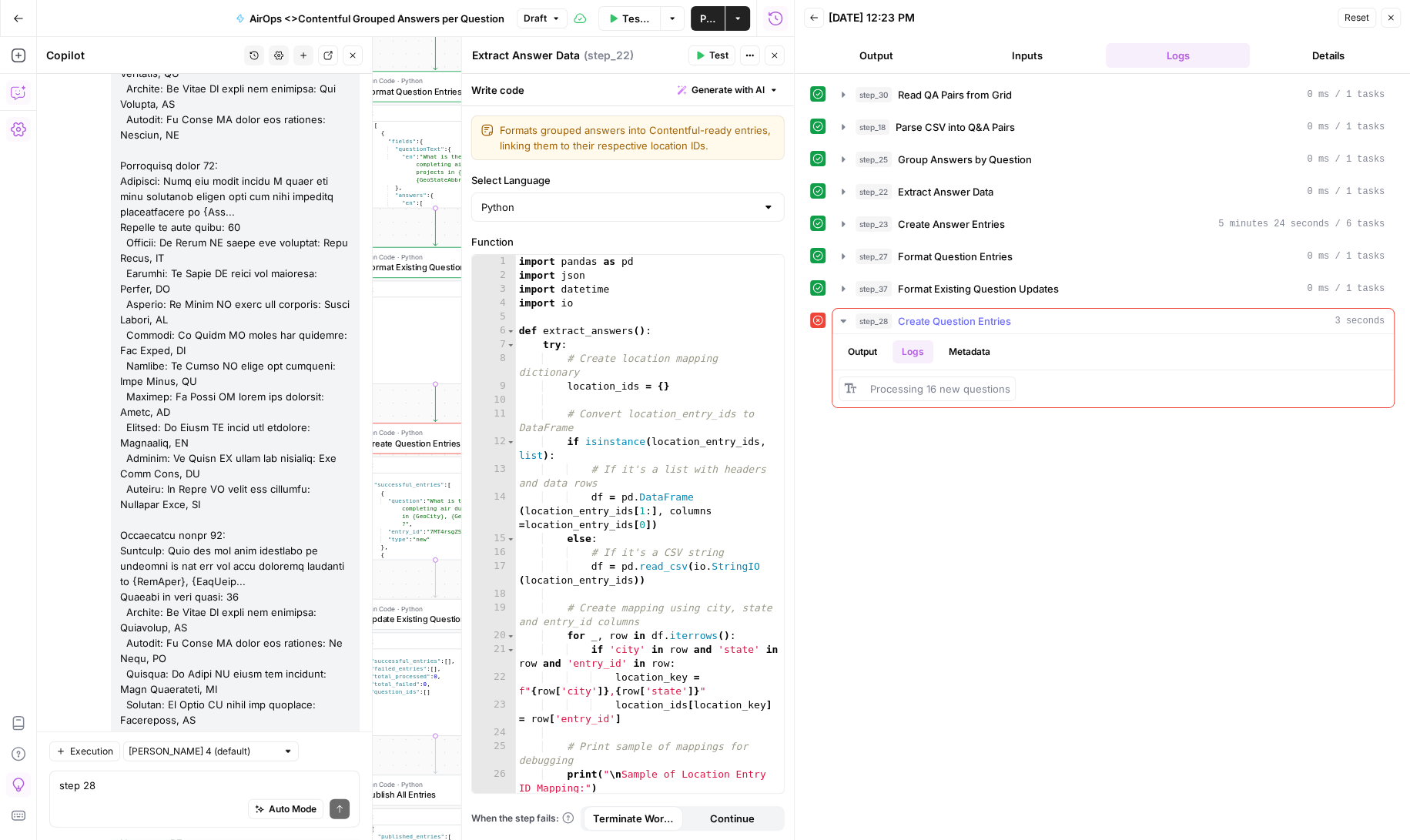
click at [861, 347] on button "Output" at bounding box center [862, 352] width 48 height 23
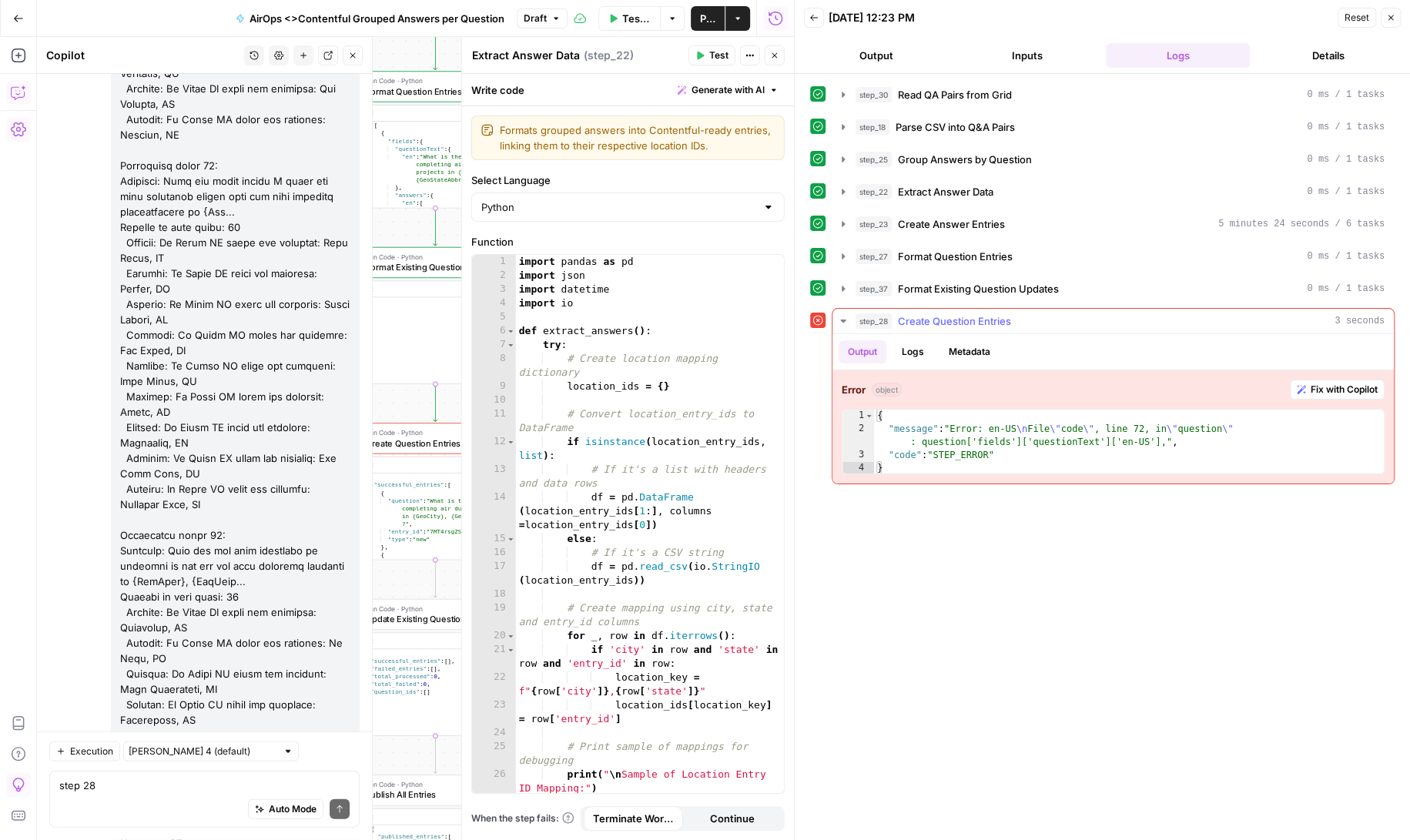
click at [917, 344] on button "Logs" at bounding box center [913, 352] width 41 height 23
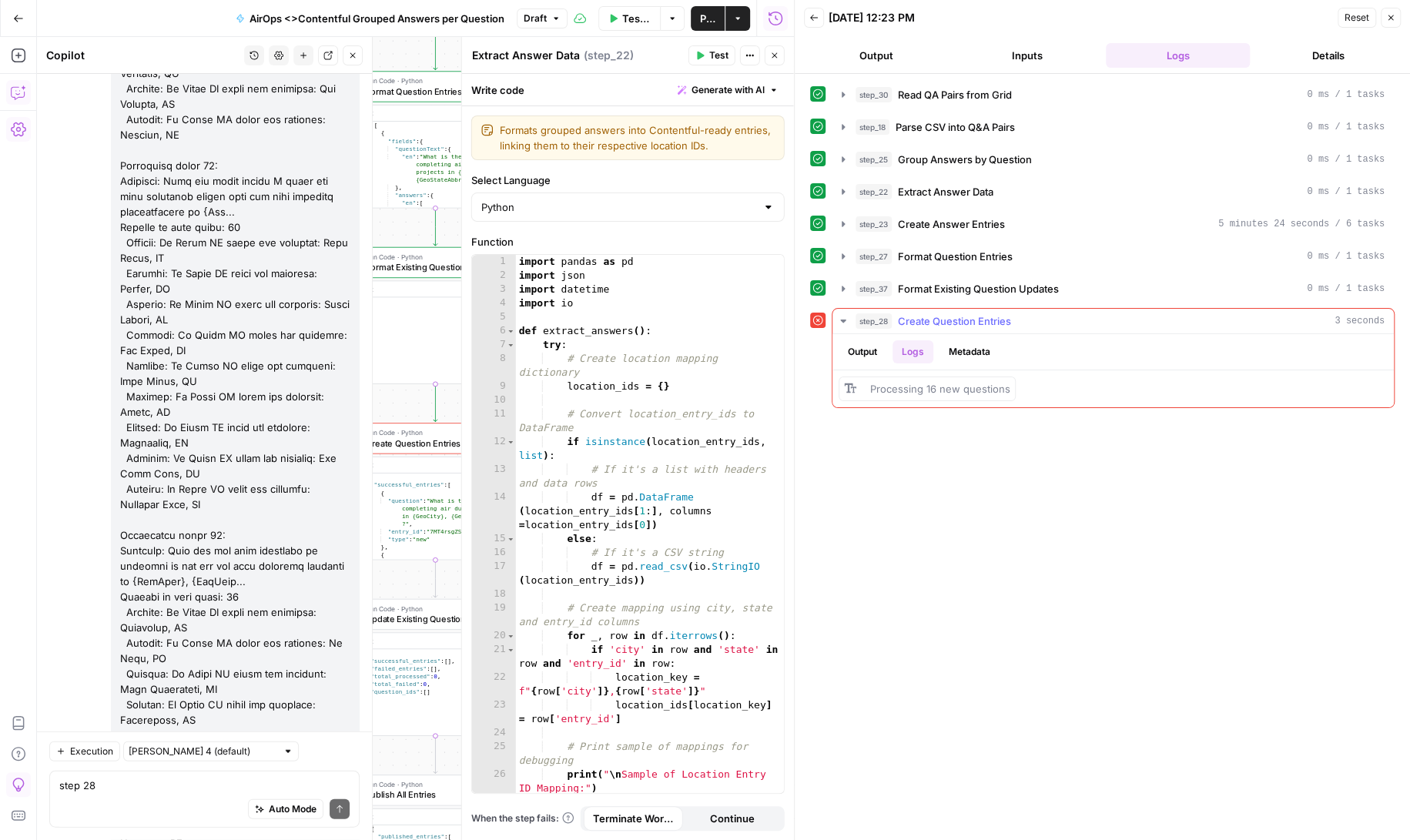
click at [964, 344] on button "Metadata" at bounding box center [969, 352] width 60 height 23
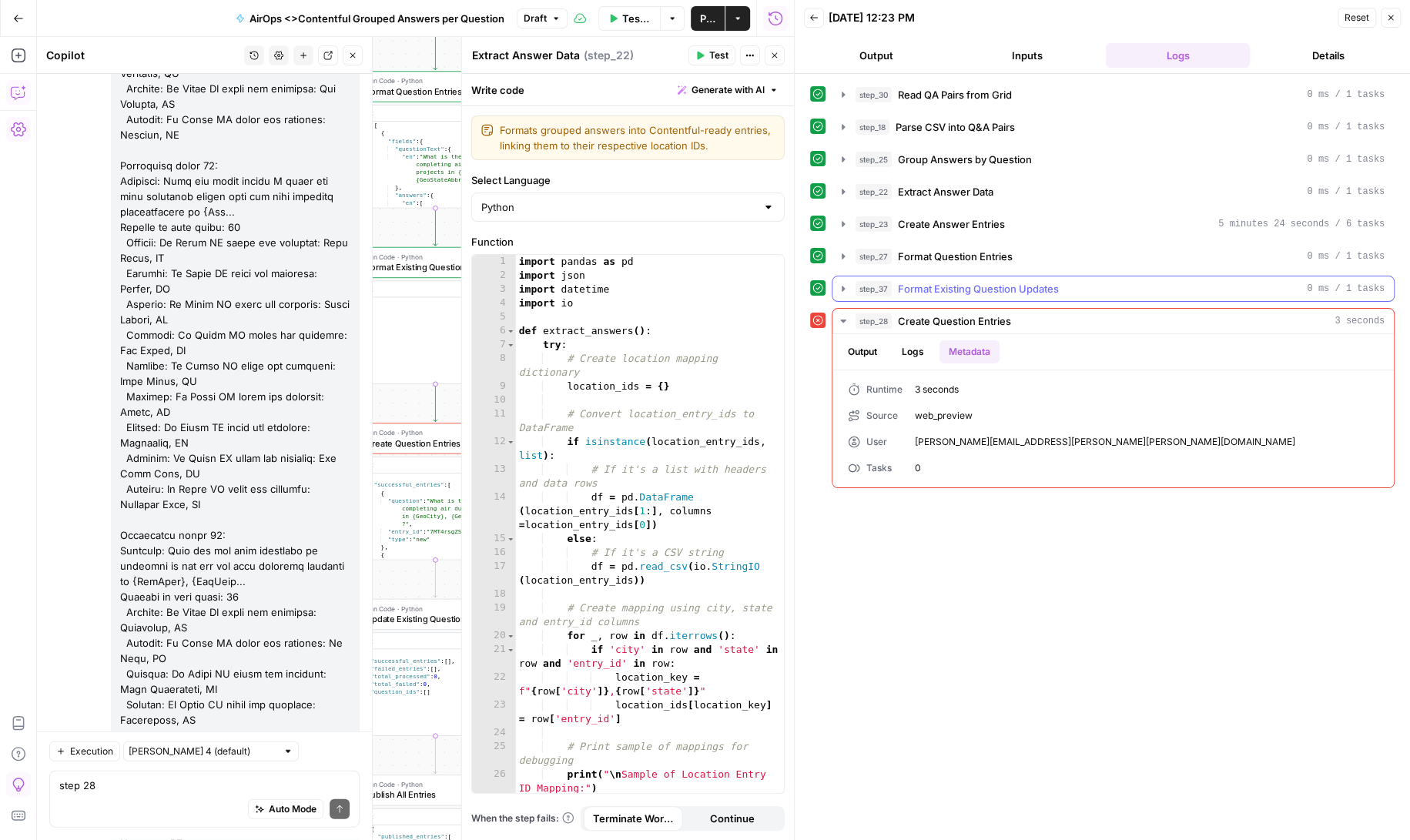
click at [842, 286] on icon "button" at bounding box center [843, 289] width 3 height 5
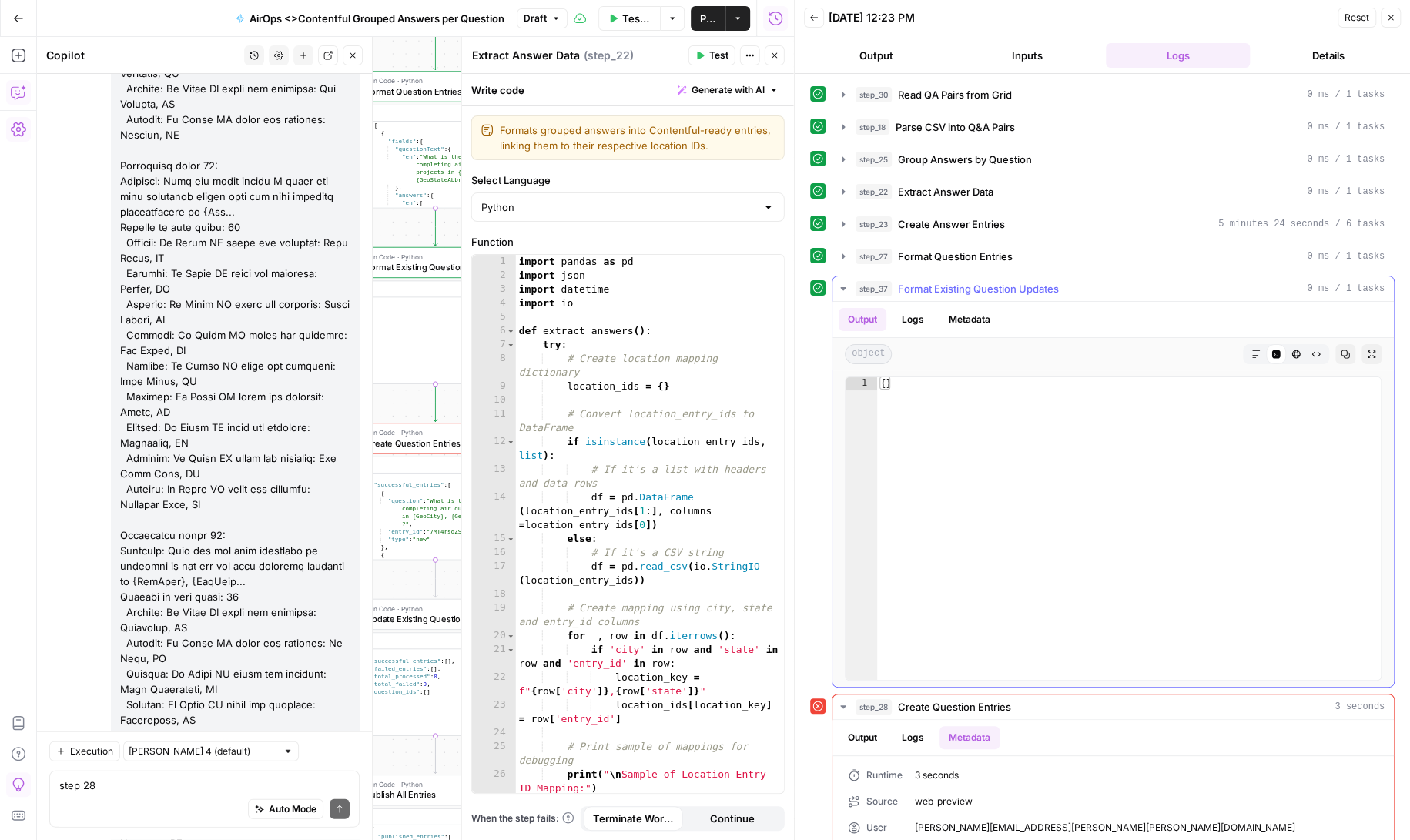
click at [844, 282] on icon "button" at bounding box center [844, 289] width 12 height 12
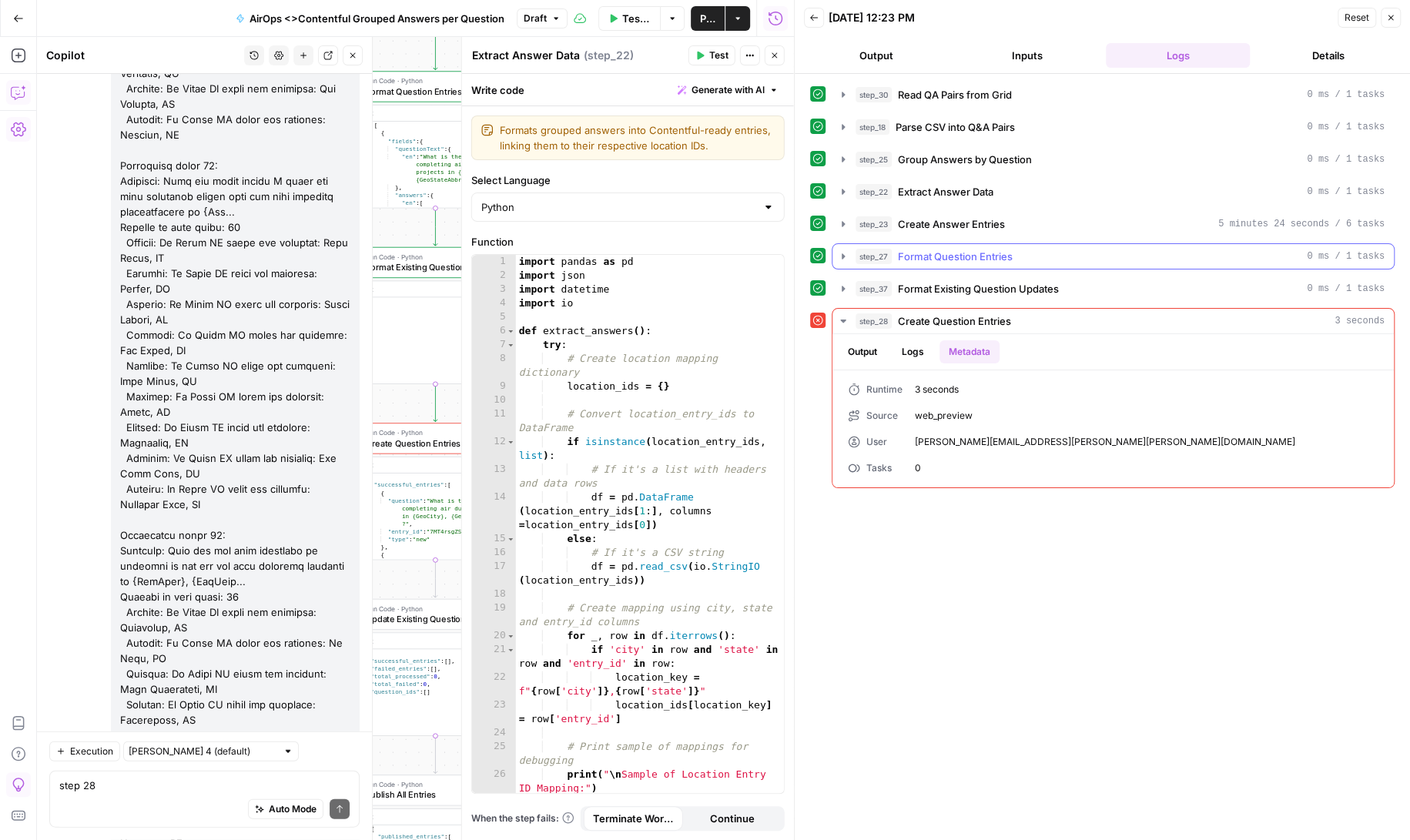
click at [840, 251] on icon "button" at bounding box center [844, 257] width 12 height 12
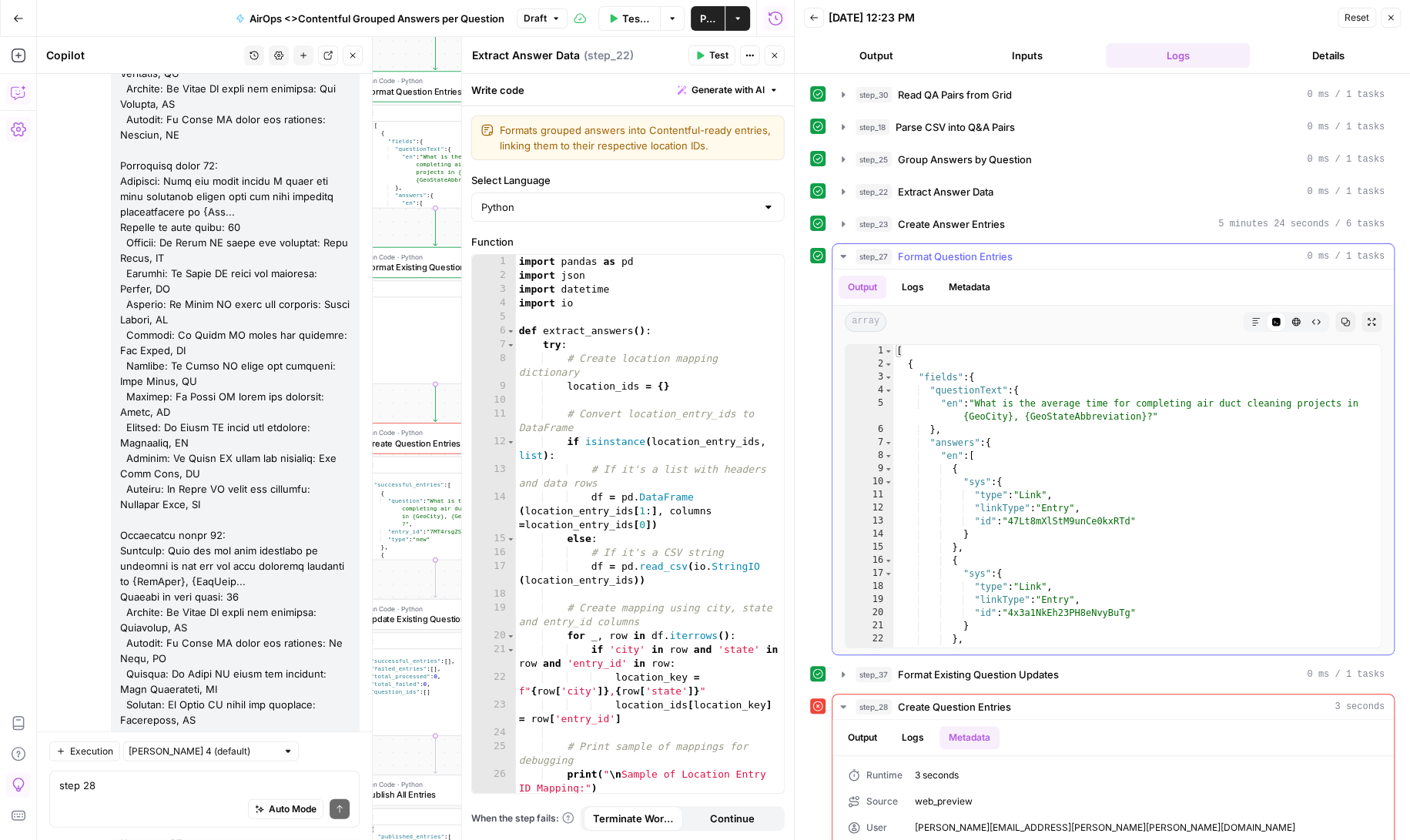
click at [845, 251] on icon "button" at bounding box center [844, 257] width 12 height 12
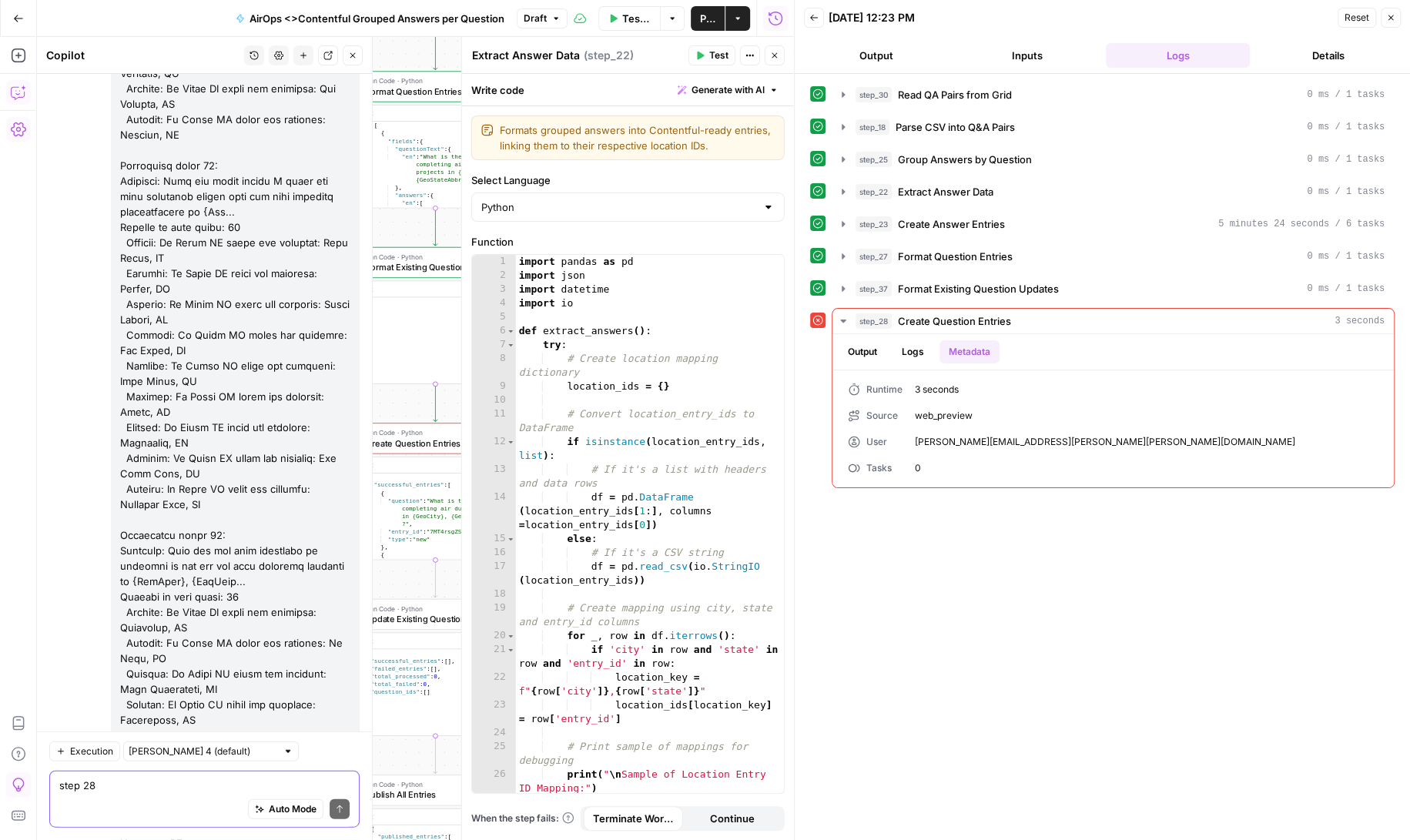
click at [115, 789] on textarea "step 28 { "message": "Error: en-US\nFile \"code\", line 72, in \"question\": qu…" at bounding box center [204, 785] width 290 height 15
type textarea "looks like 5 worked so what happened?"
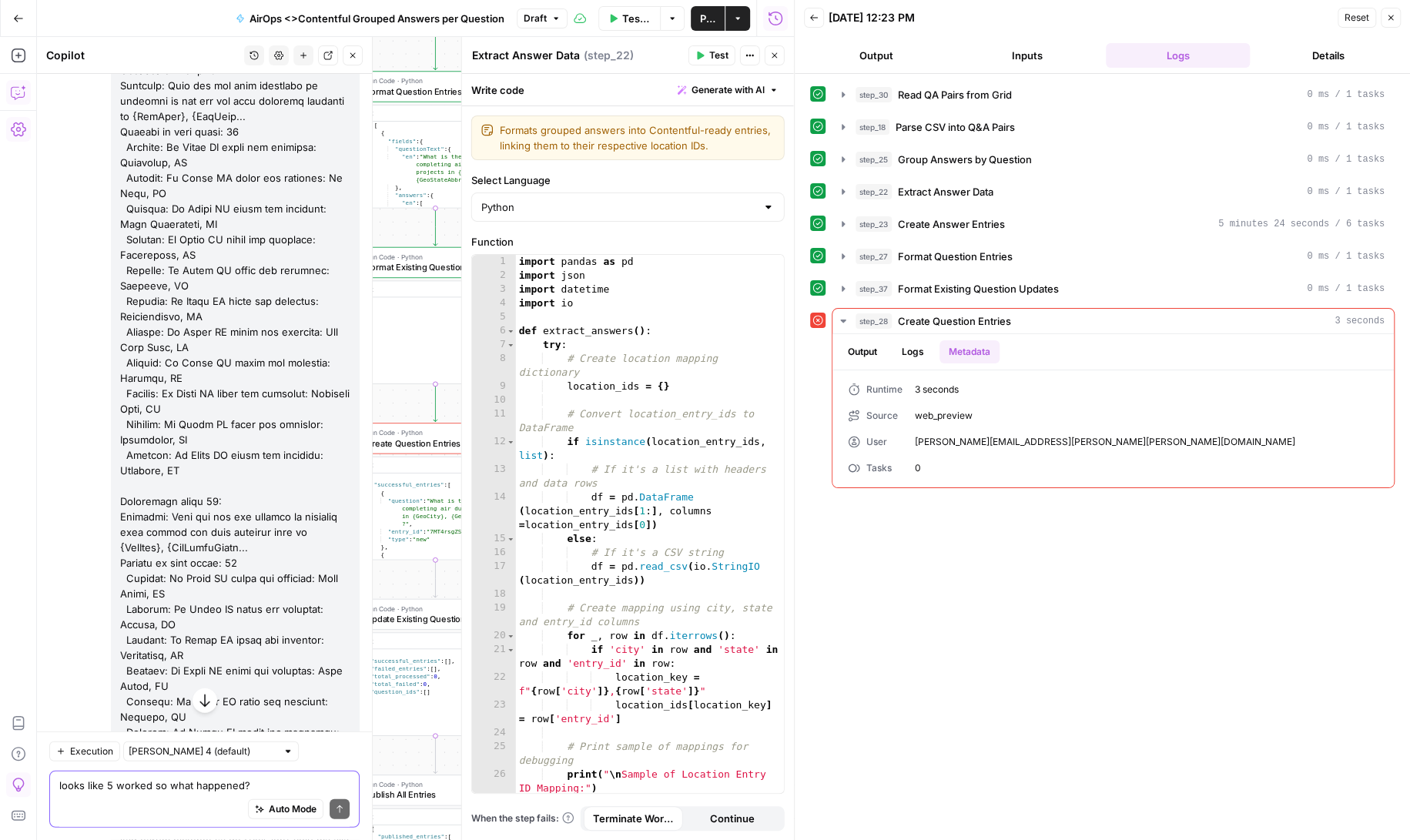
scroll to position [150576, 0]
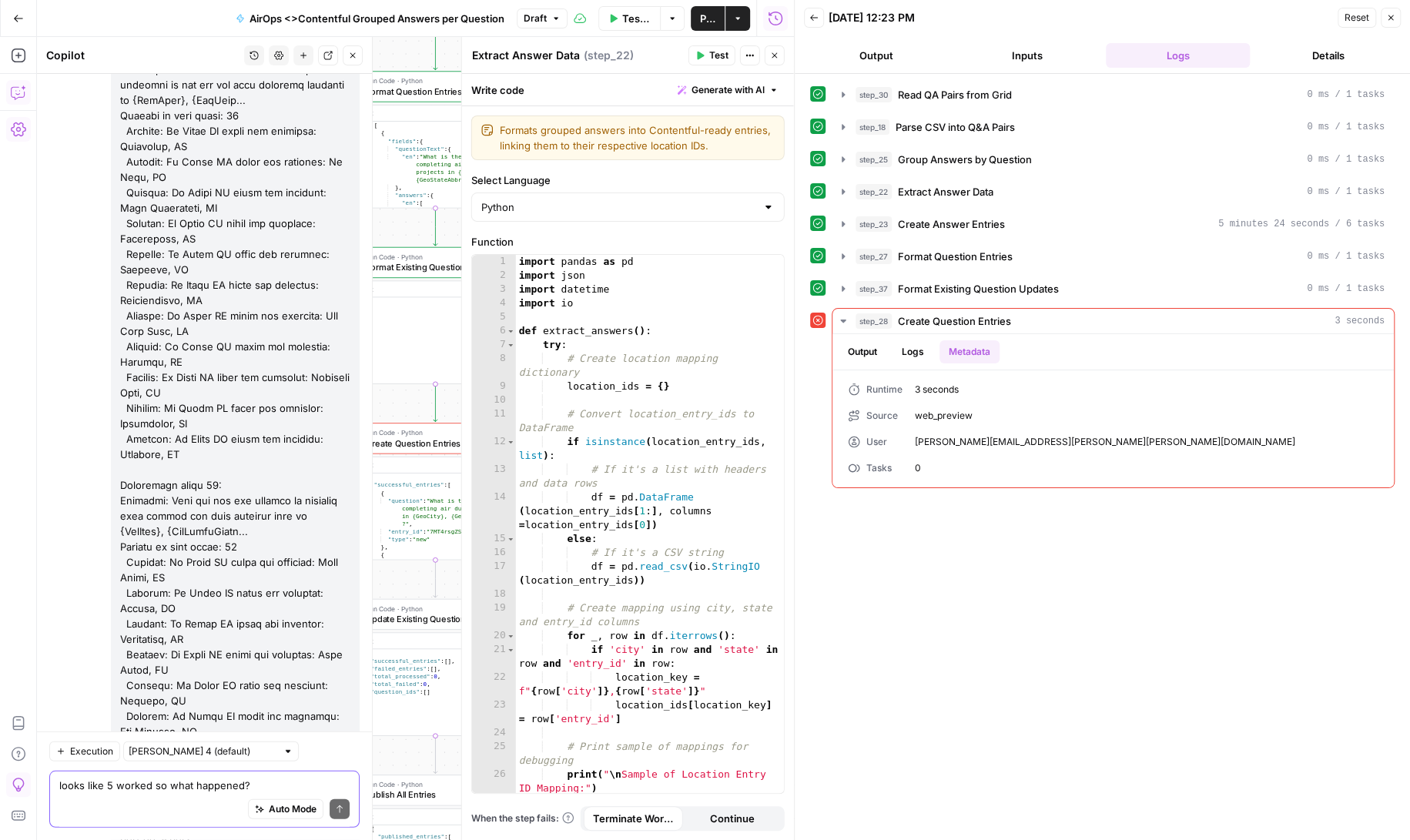
click at [100, 783] on textarea "looks like 5 worked so what happened?" at bounding box center [204, 785] width 290 height 15
type textarea "all 16 were new"
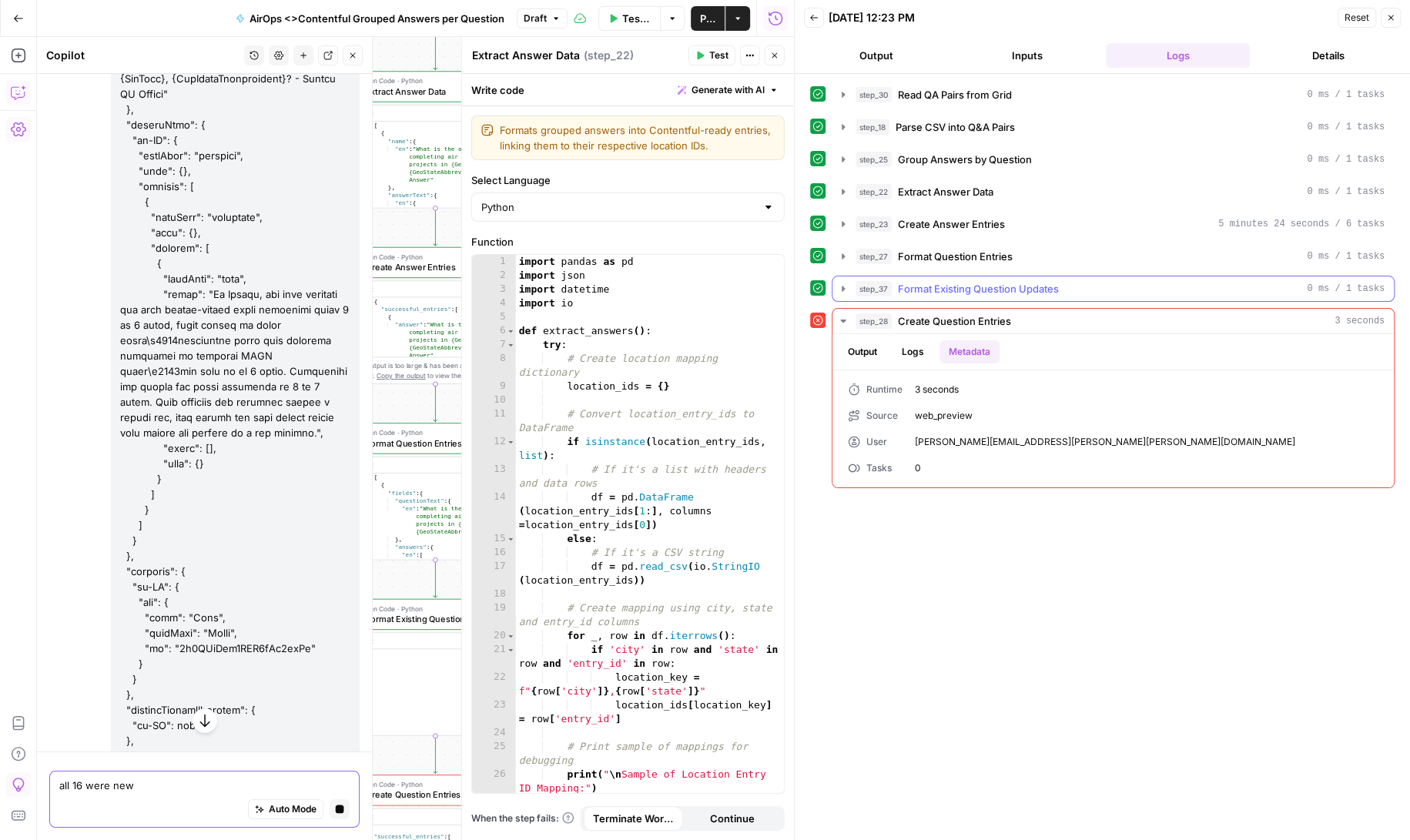
scroll to position [150523, 0]
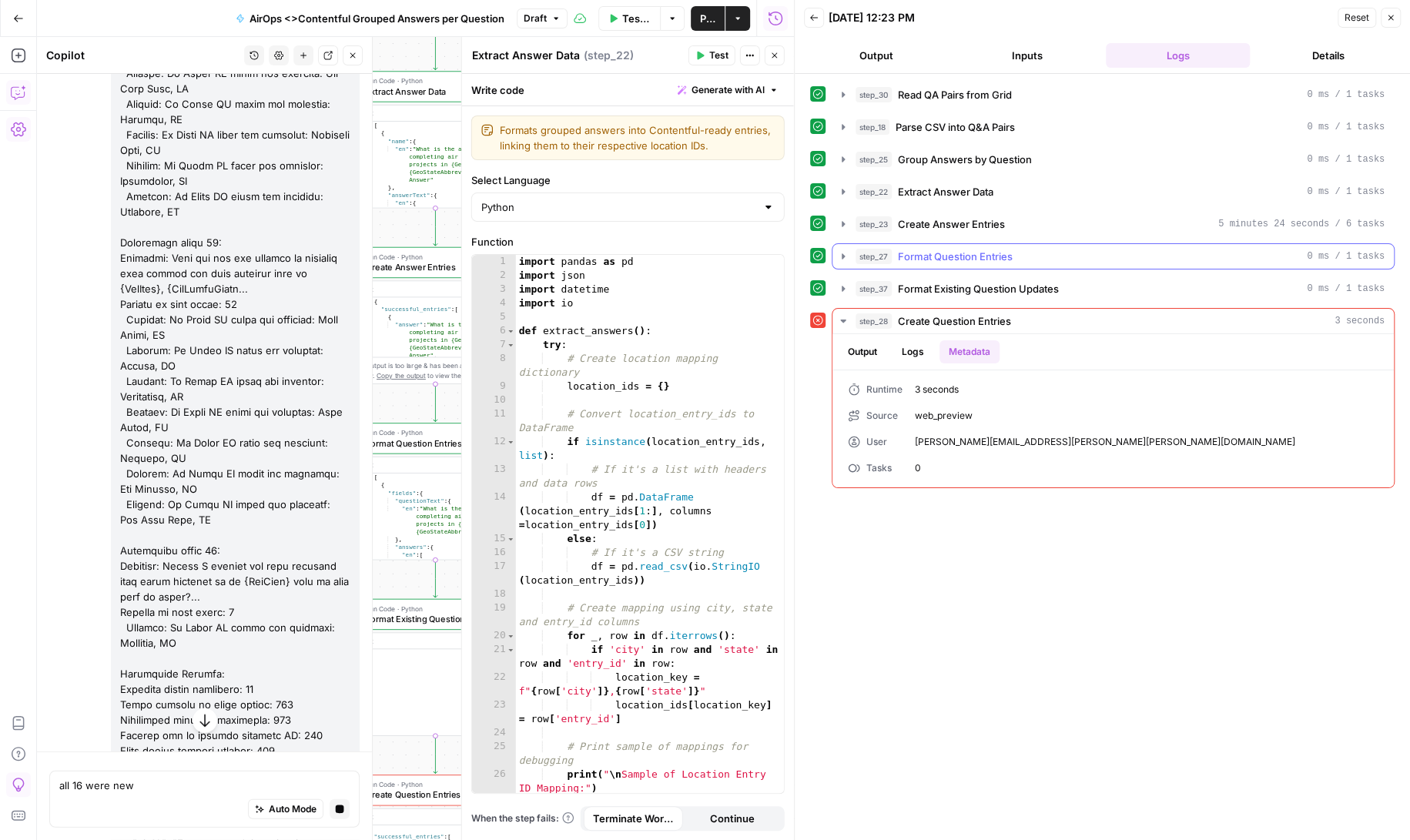
click at [842, 250] on icon "button" at bounding box center [844, 257] width 12 height 12
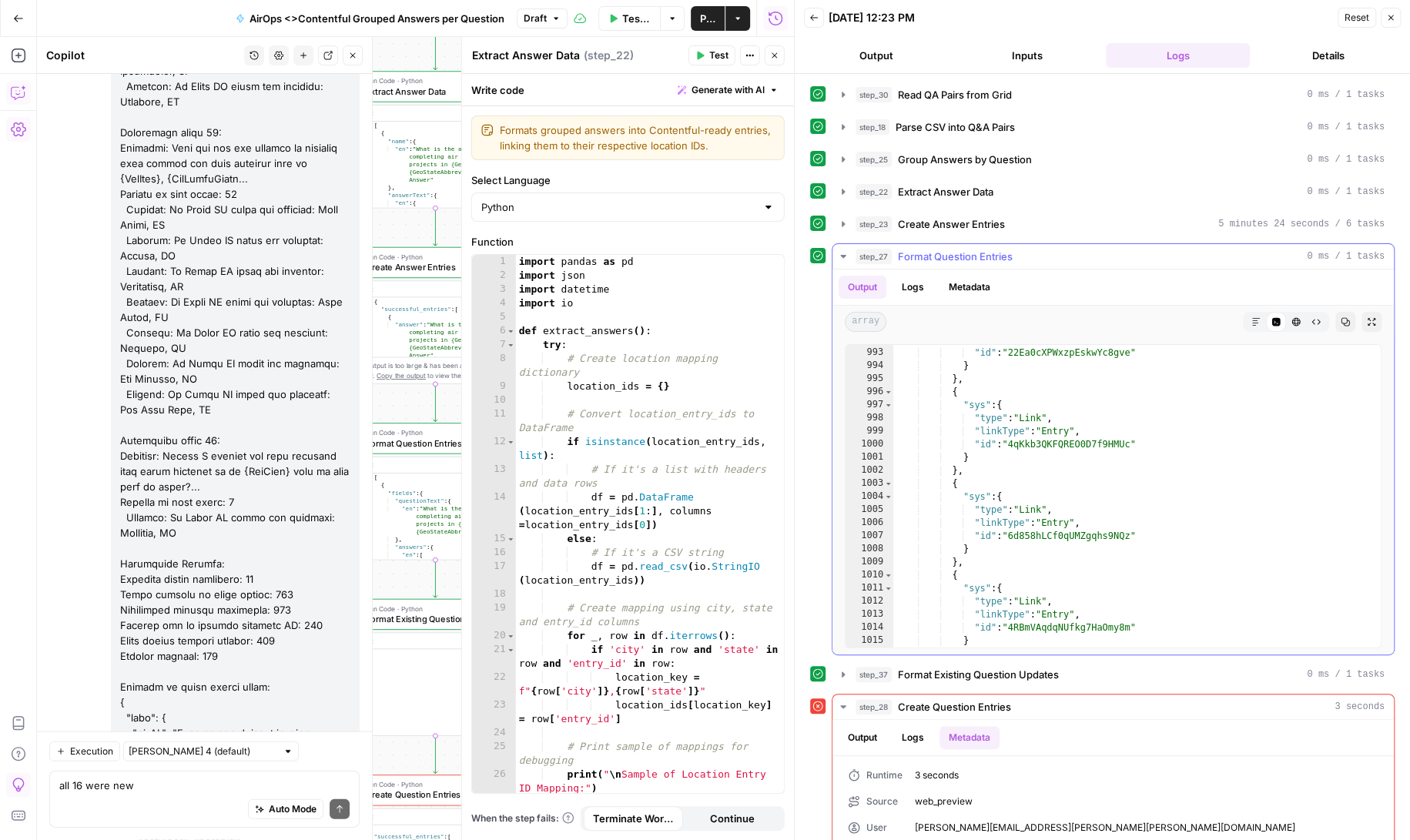
scroll to position [24928, 0]
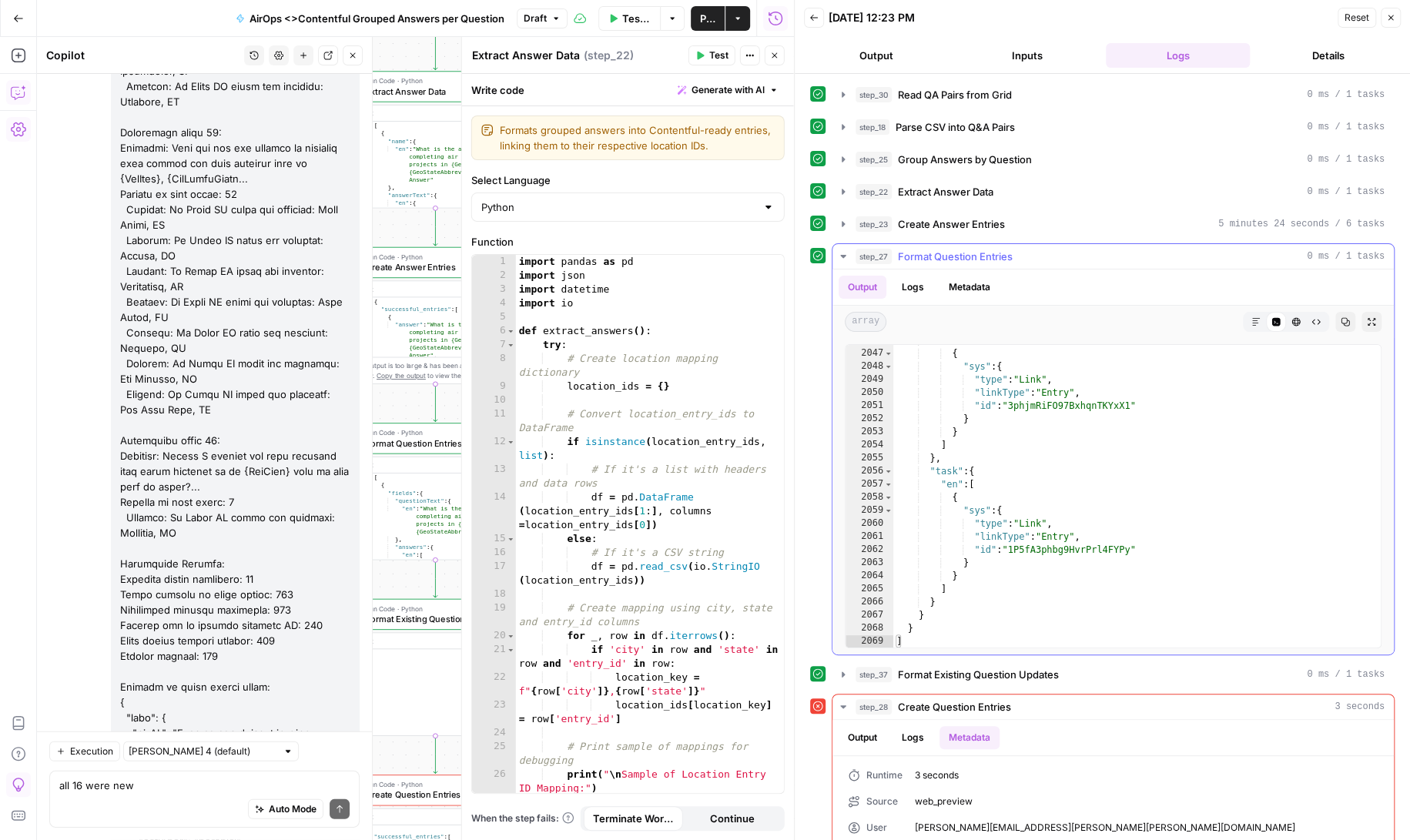
click at [1111, 613] on div ""en" : [ { "sys" : { "type" : "Link" , "linkType" : "Entry" , "id" : "3phjmRiFO…" at bounding box center [1137, 499] width 489 height 329
type textarea "* *"
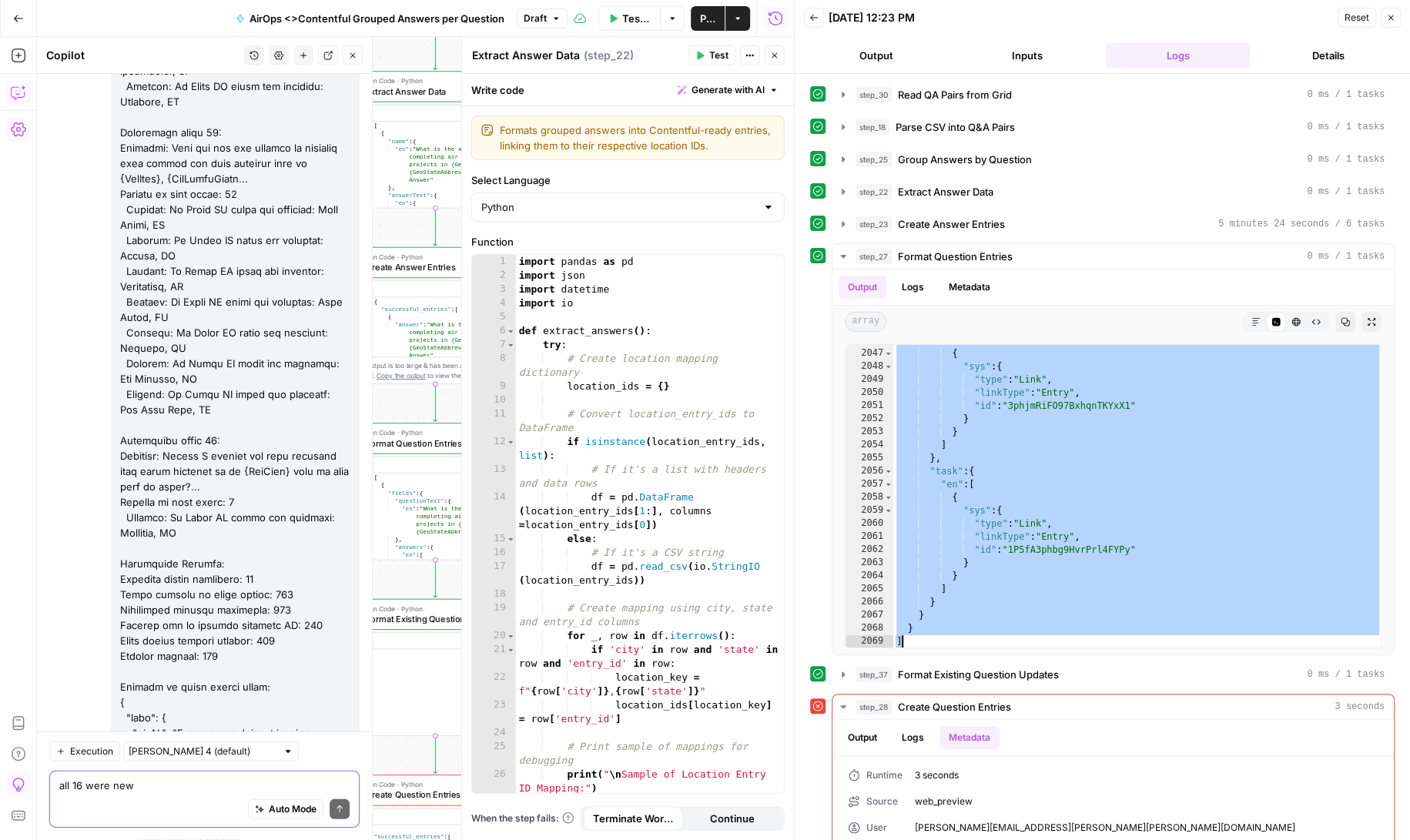
click at [143, 790] on textarea "all 16 were new" at bounding box center [204, 785] width 290 height 15
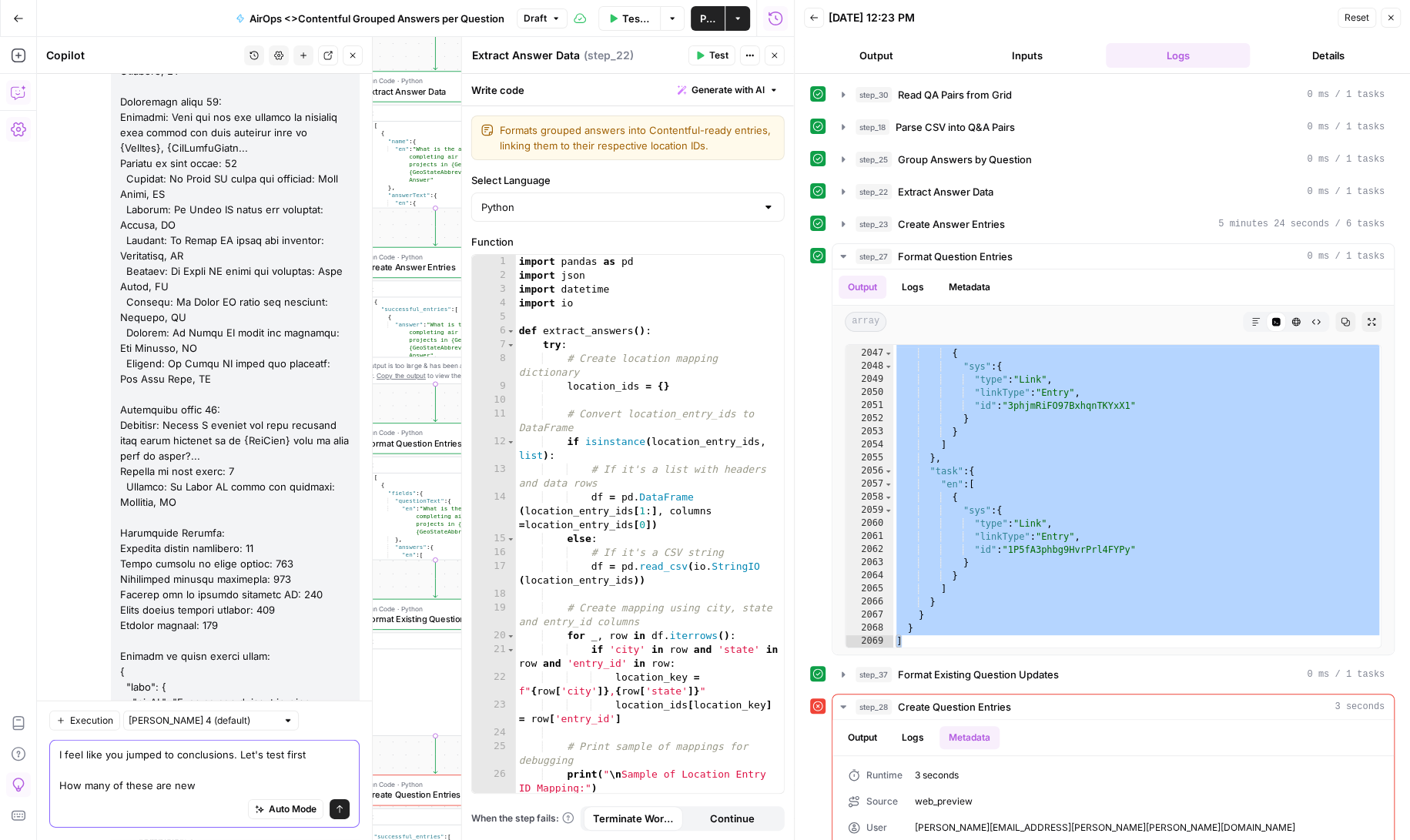
scroll to position [150975, 0]
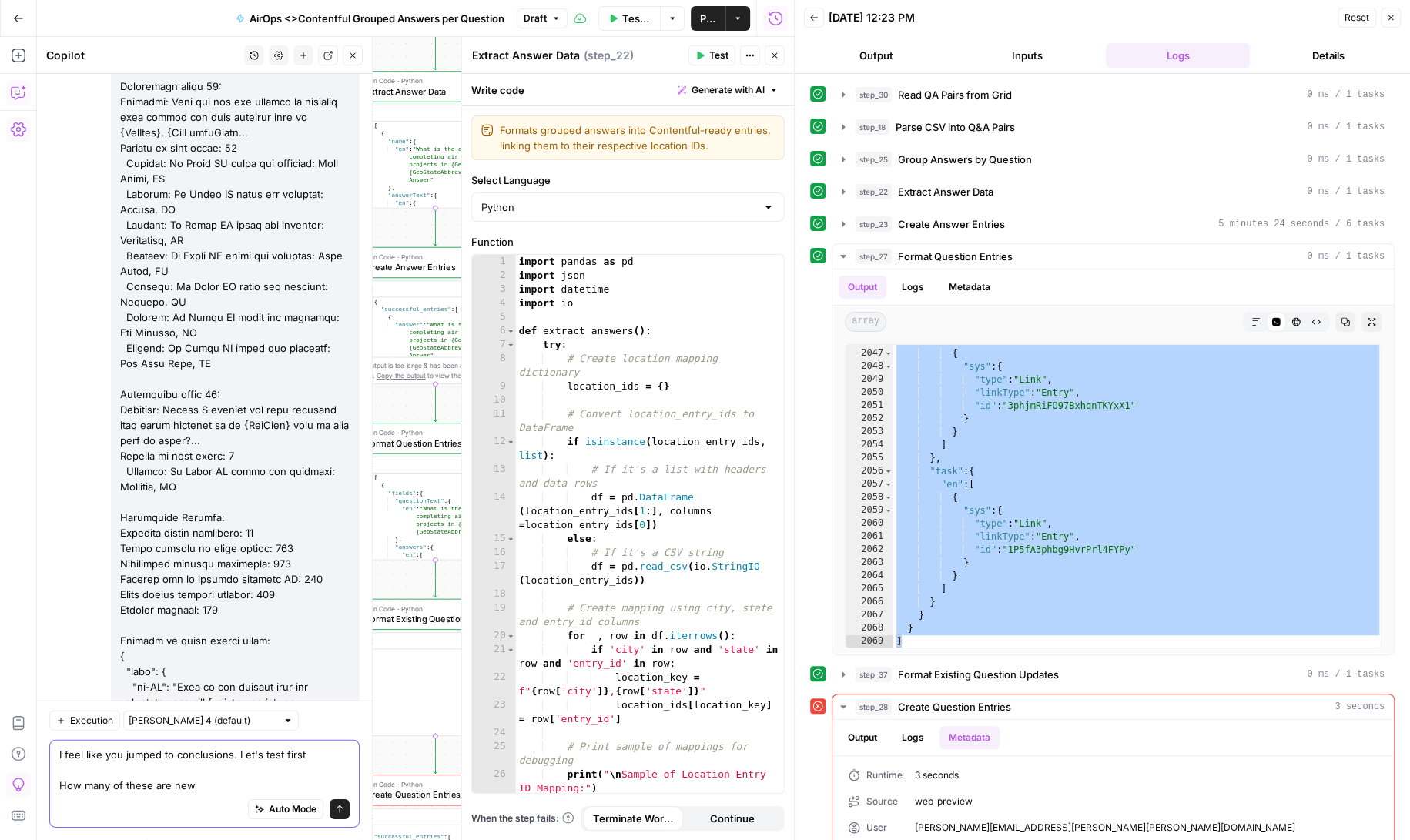
paste textarea "[ { "fields": { "questionText": { "en": "What is the average time for completin…"
type textarea "I feel like you jumped to conclusions. Let's test first How many of these are n…"
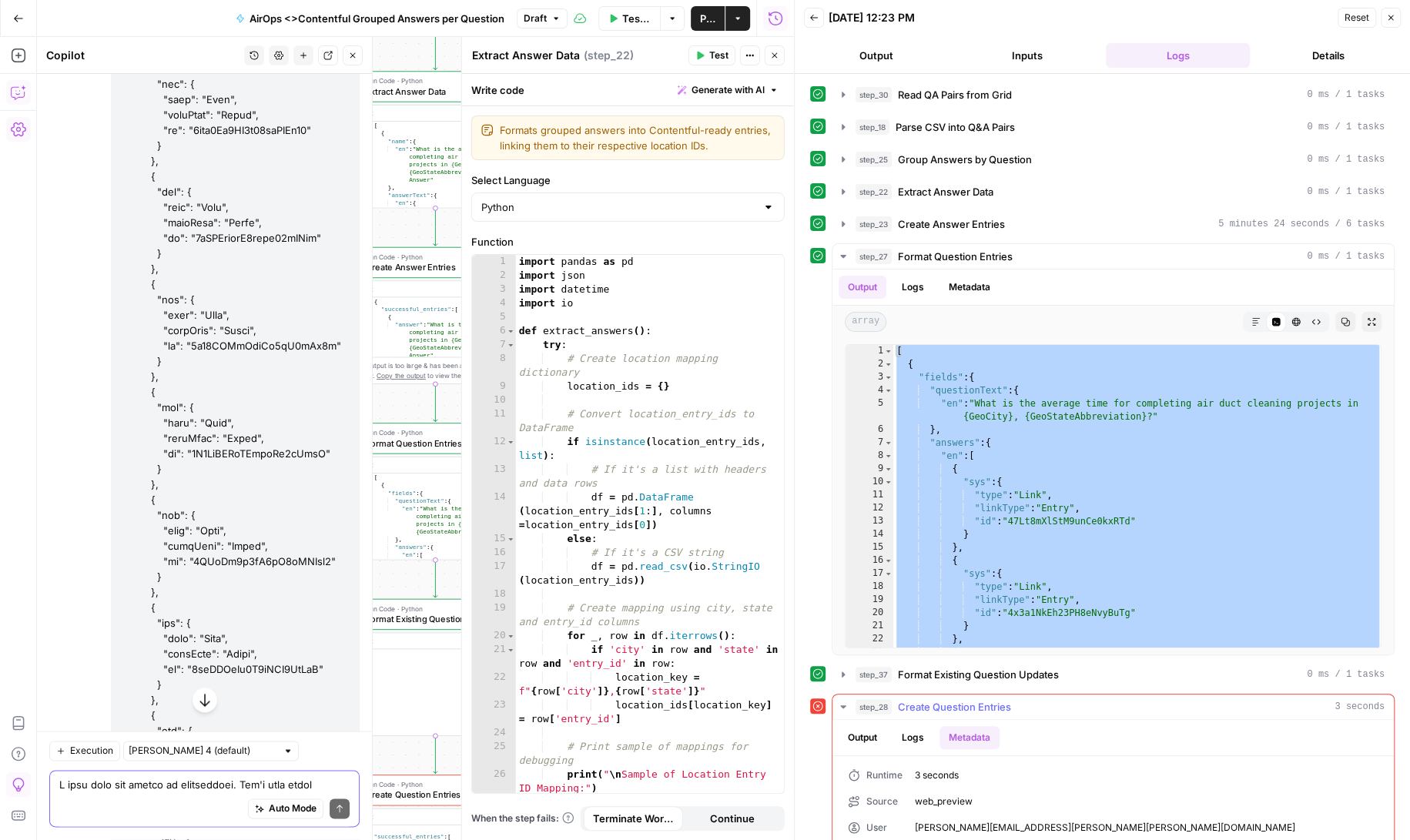
scroll to position [35, 0]
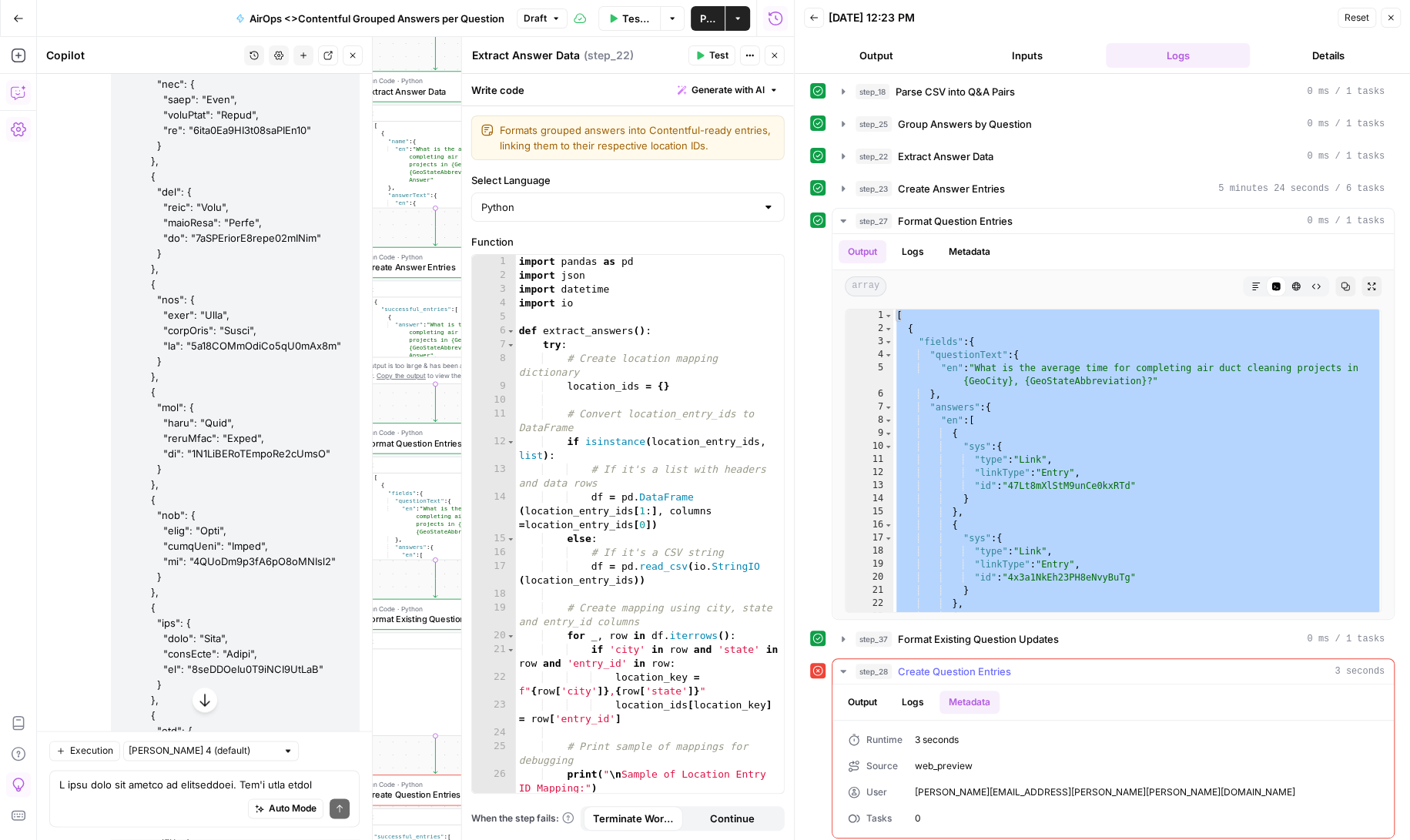
click at [867, 690] on button "Output" at bounding box center [862, 702] width 48 height 23
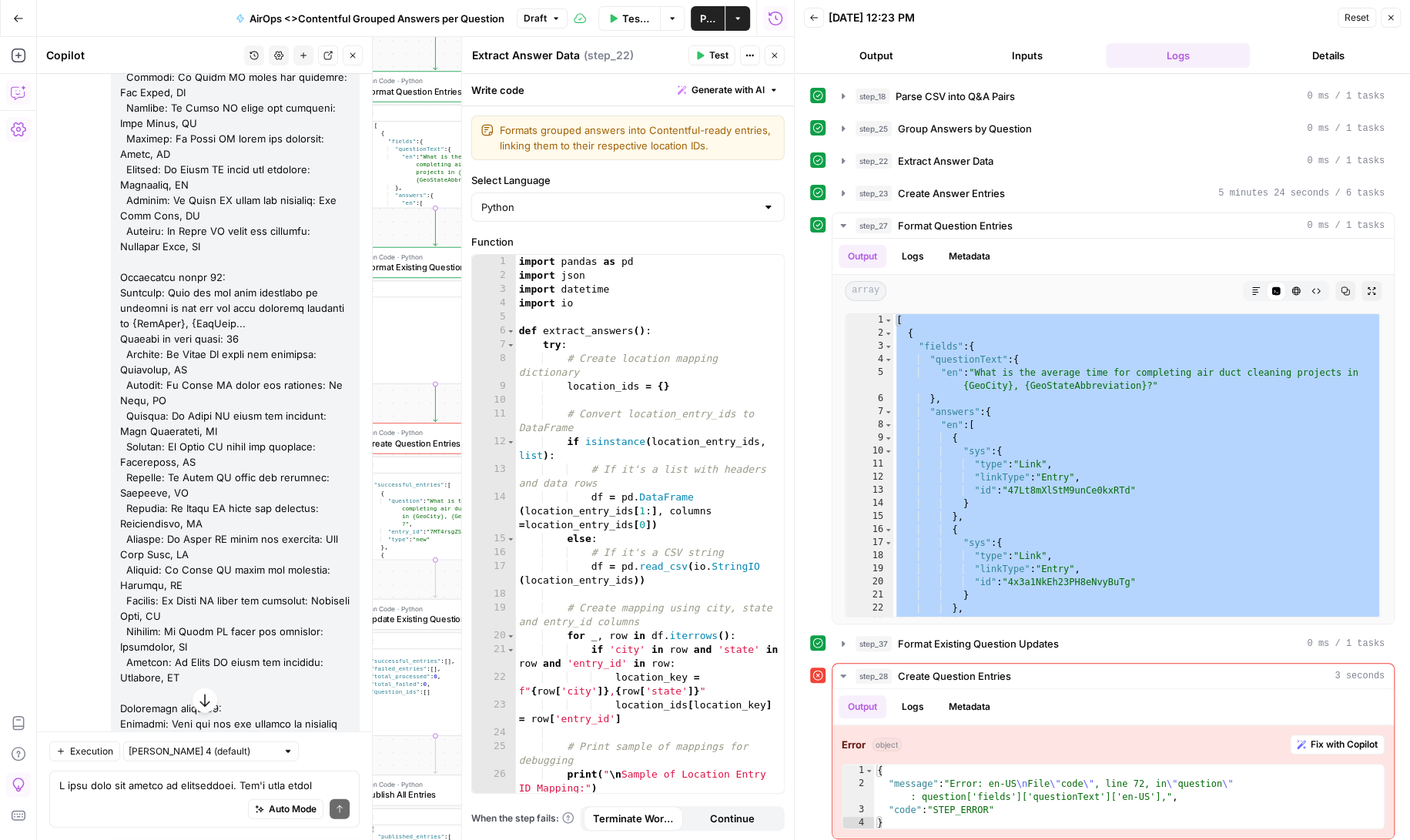
scroll to position [150360, 0]
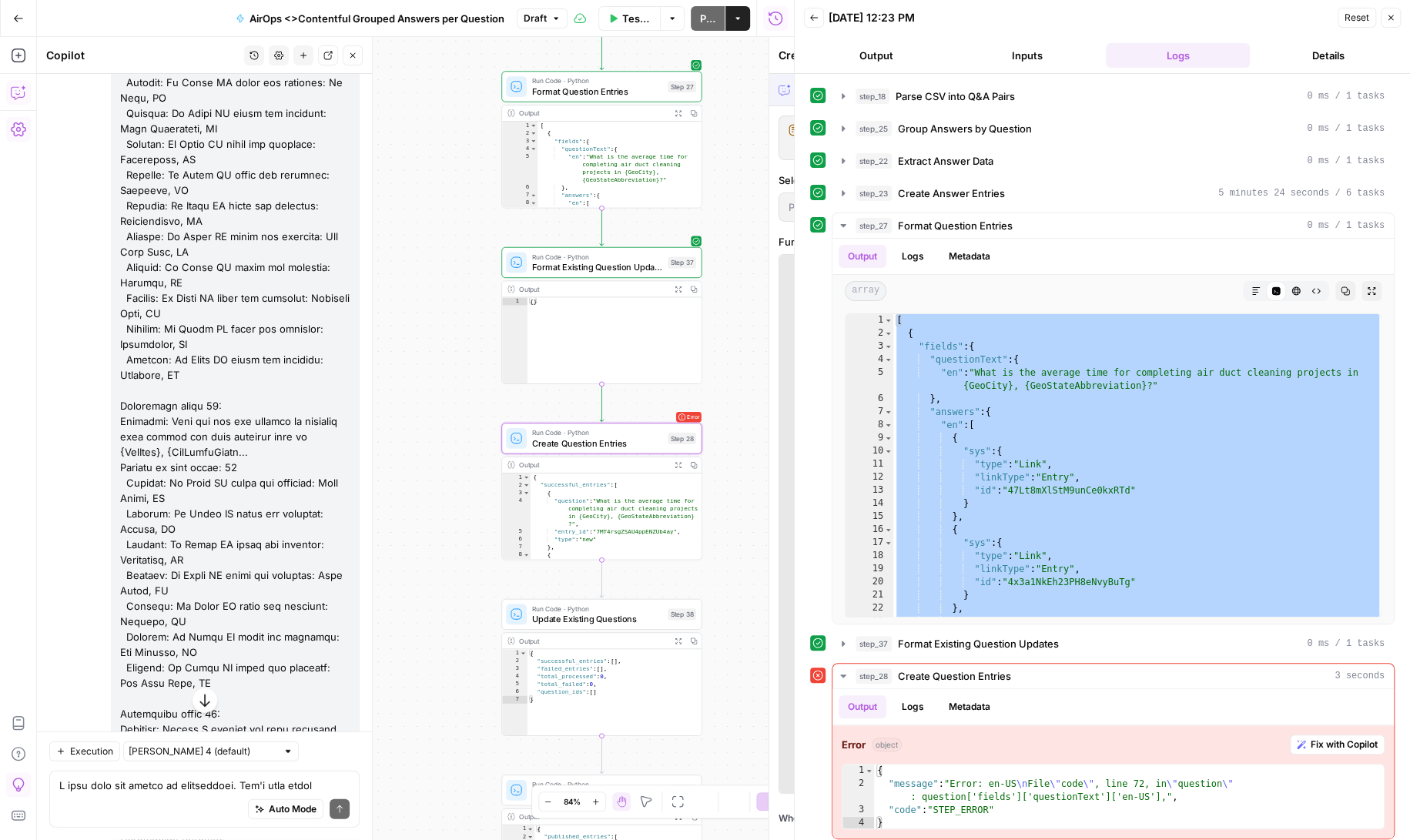
scroll to position [149892, 0]
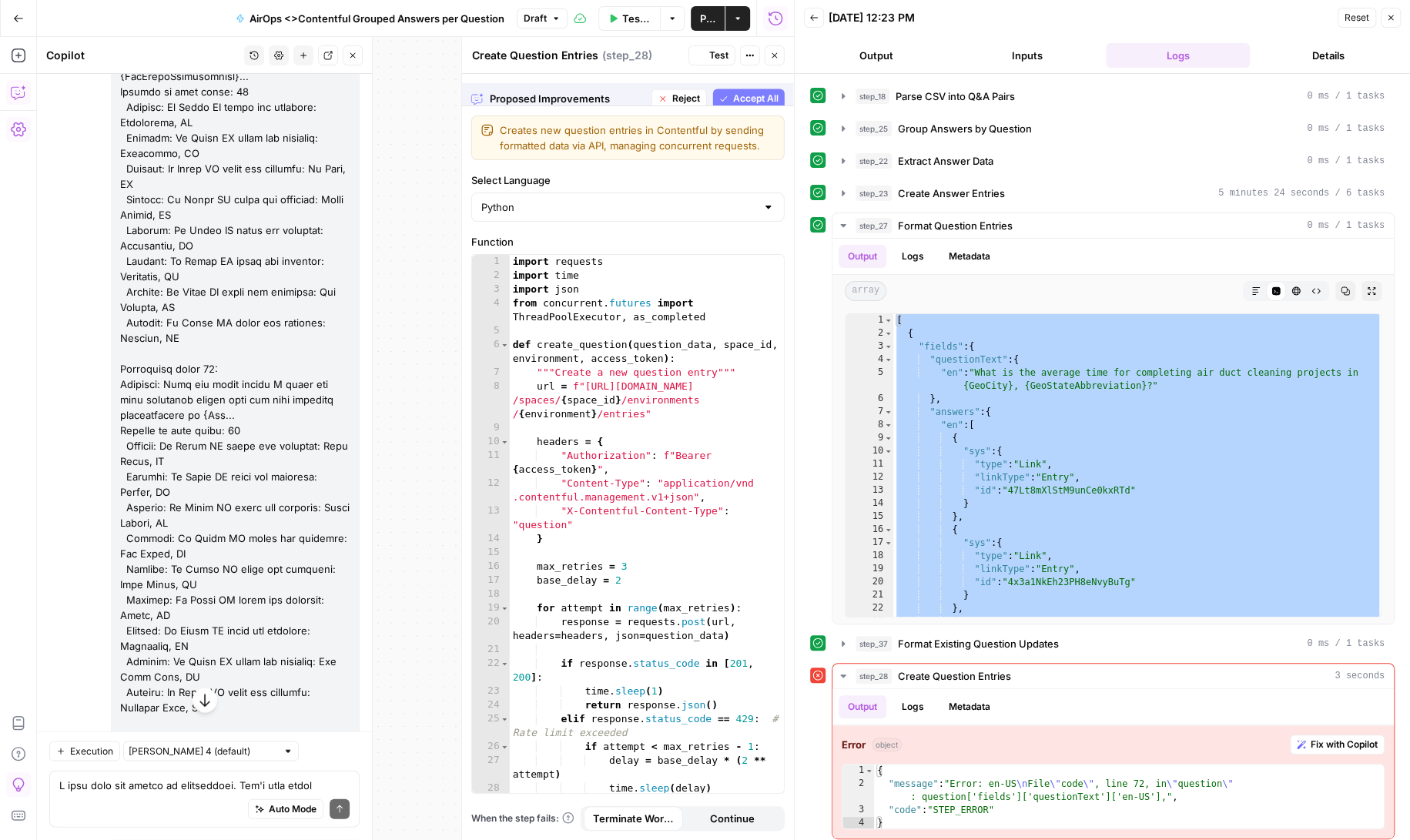
scroll to position [150360, 0]
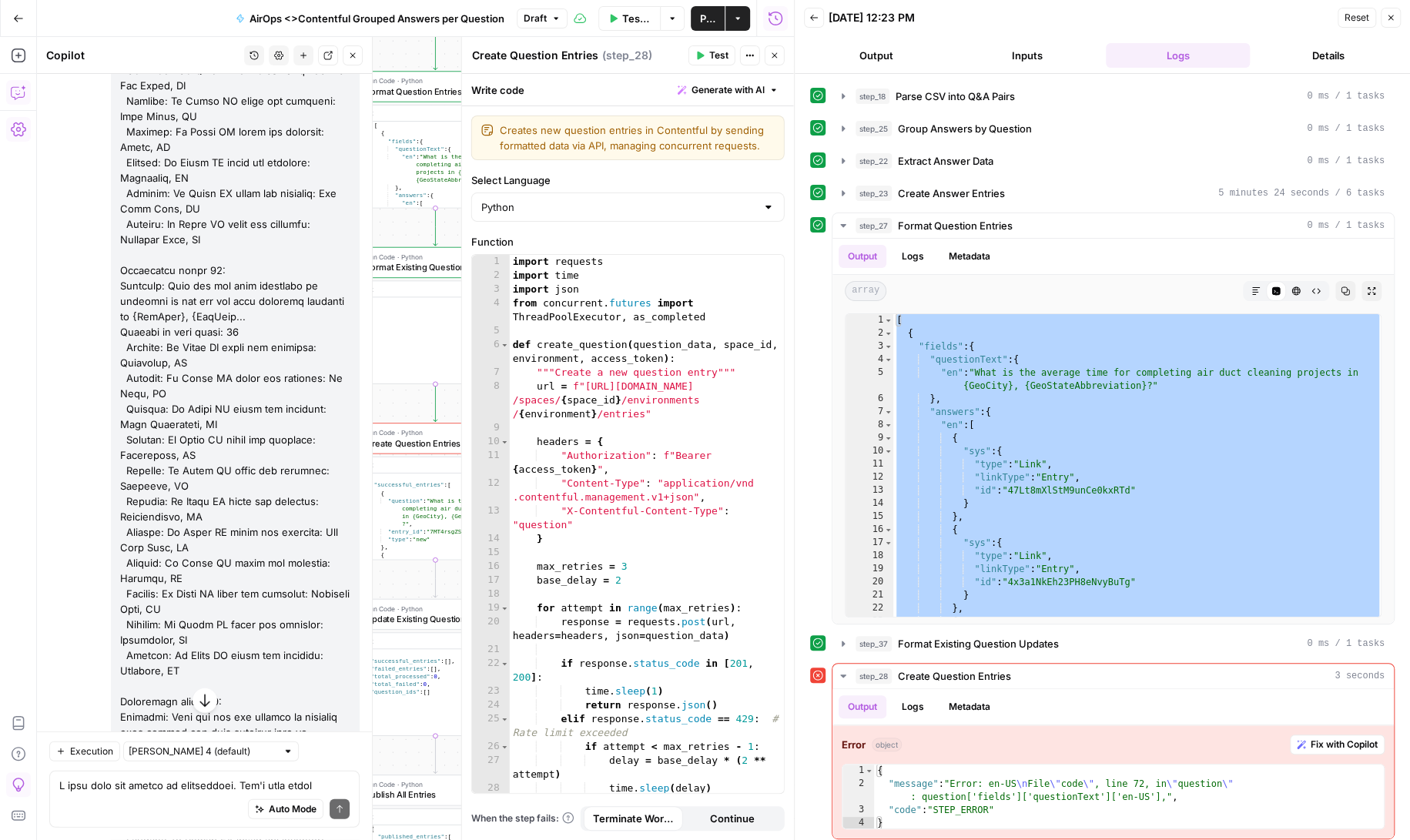
click at [713, 55] on span "Test" at bounding box center [719, 56] width 19 height 14
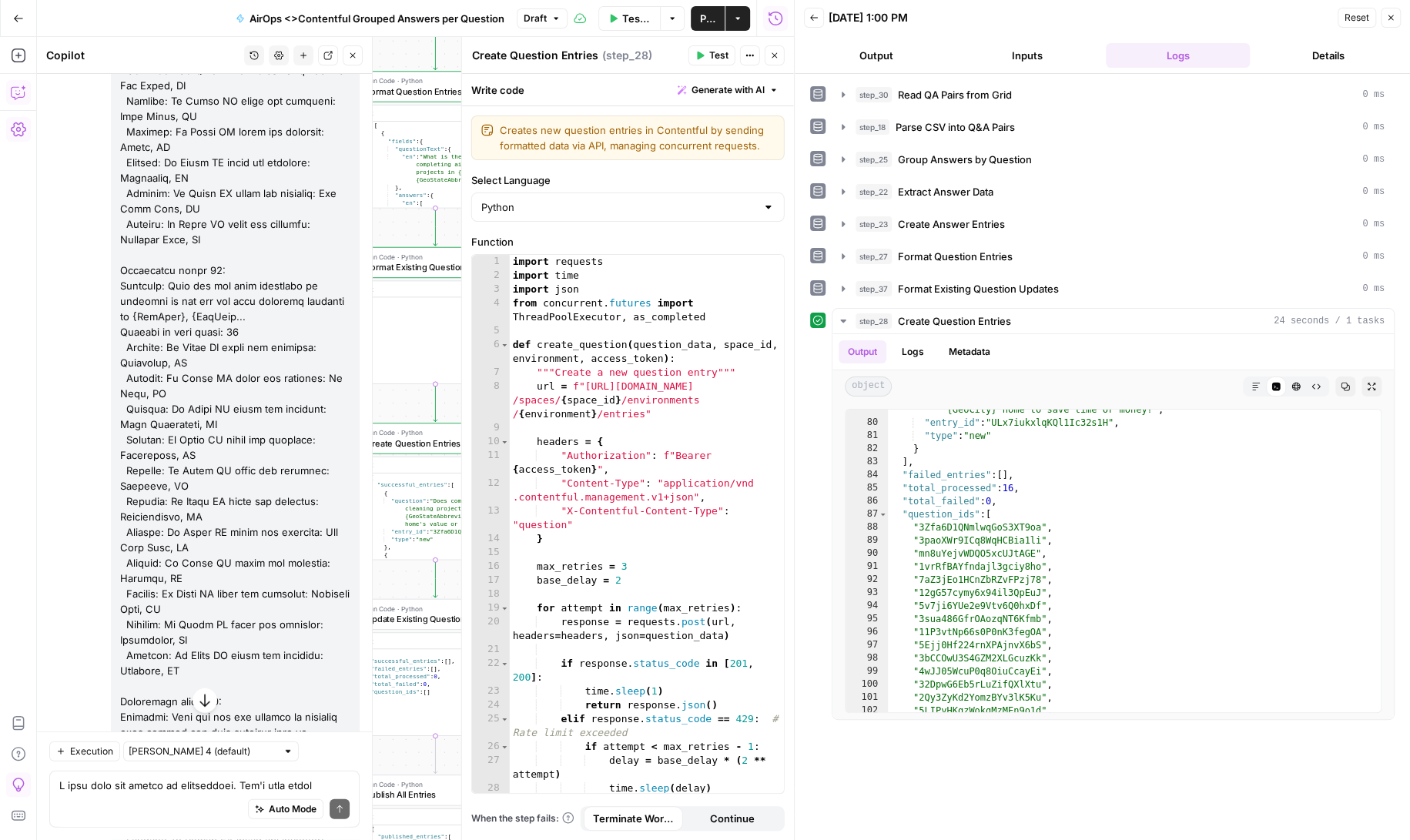
scroll to position [1240, 0]
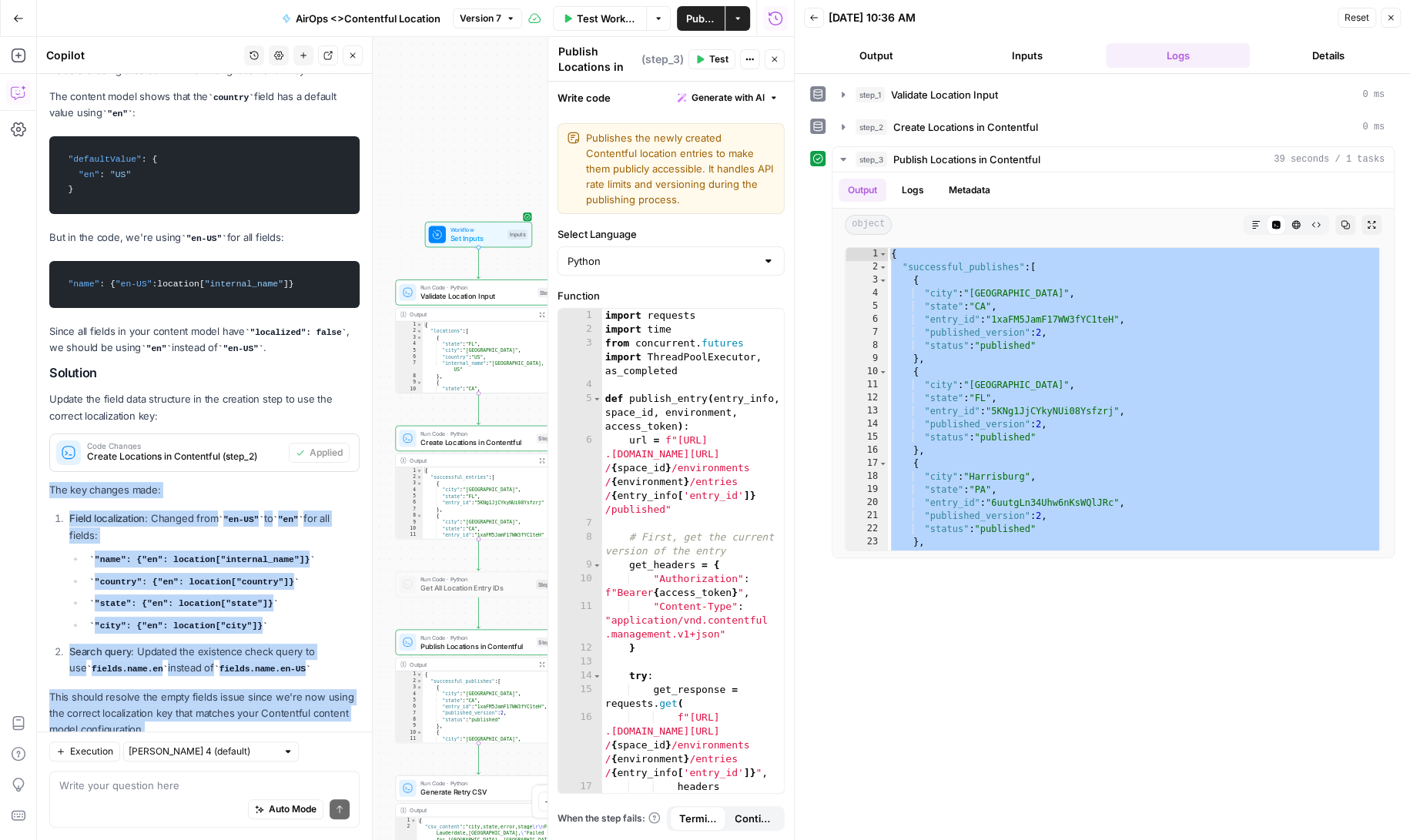
click at [778, 61] on icon "button" at bounding box center [774, 59] width 9 height 9
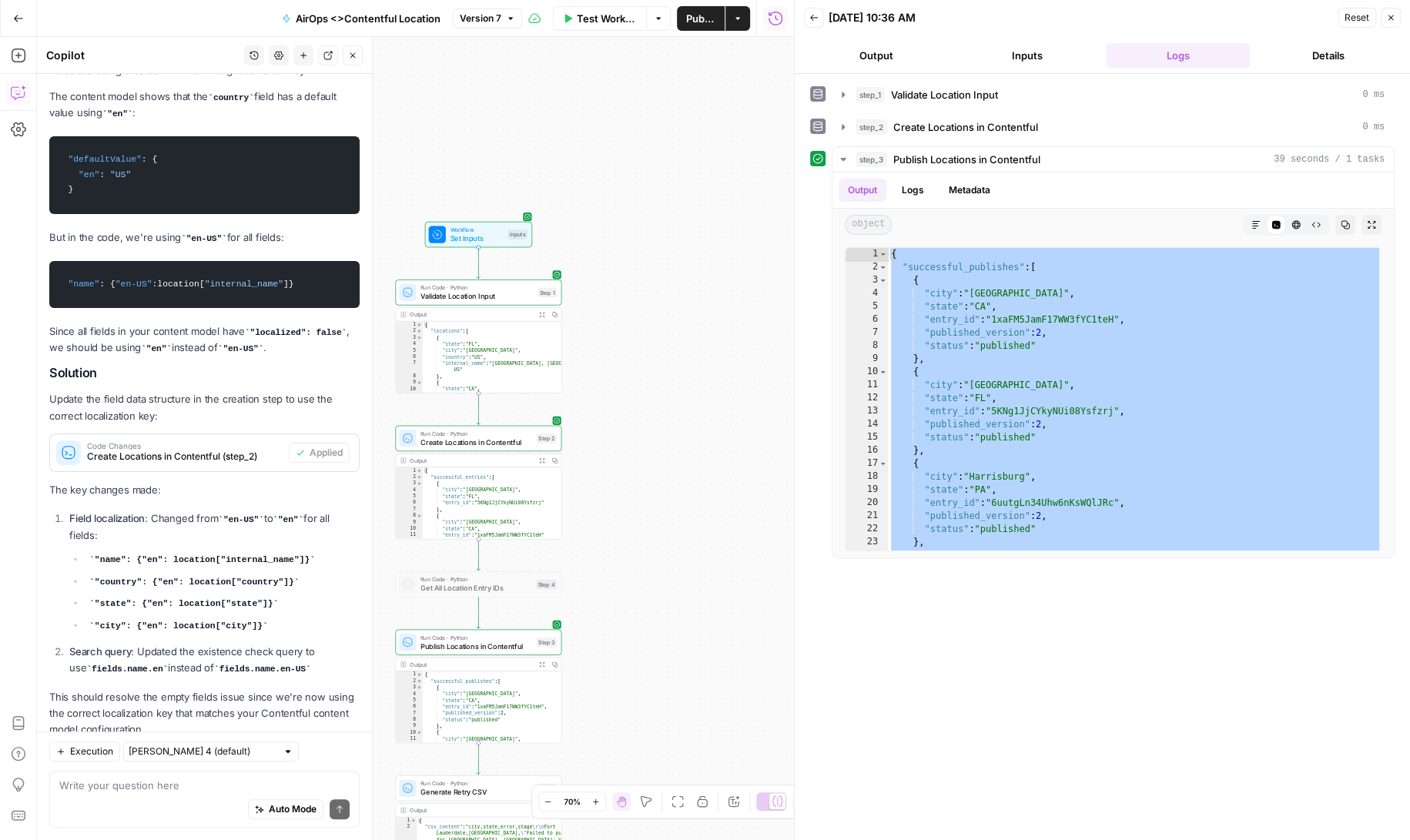
click at [507, 12] on button "Version 7" at bounding box center [488, 19] width 69 height 20
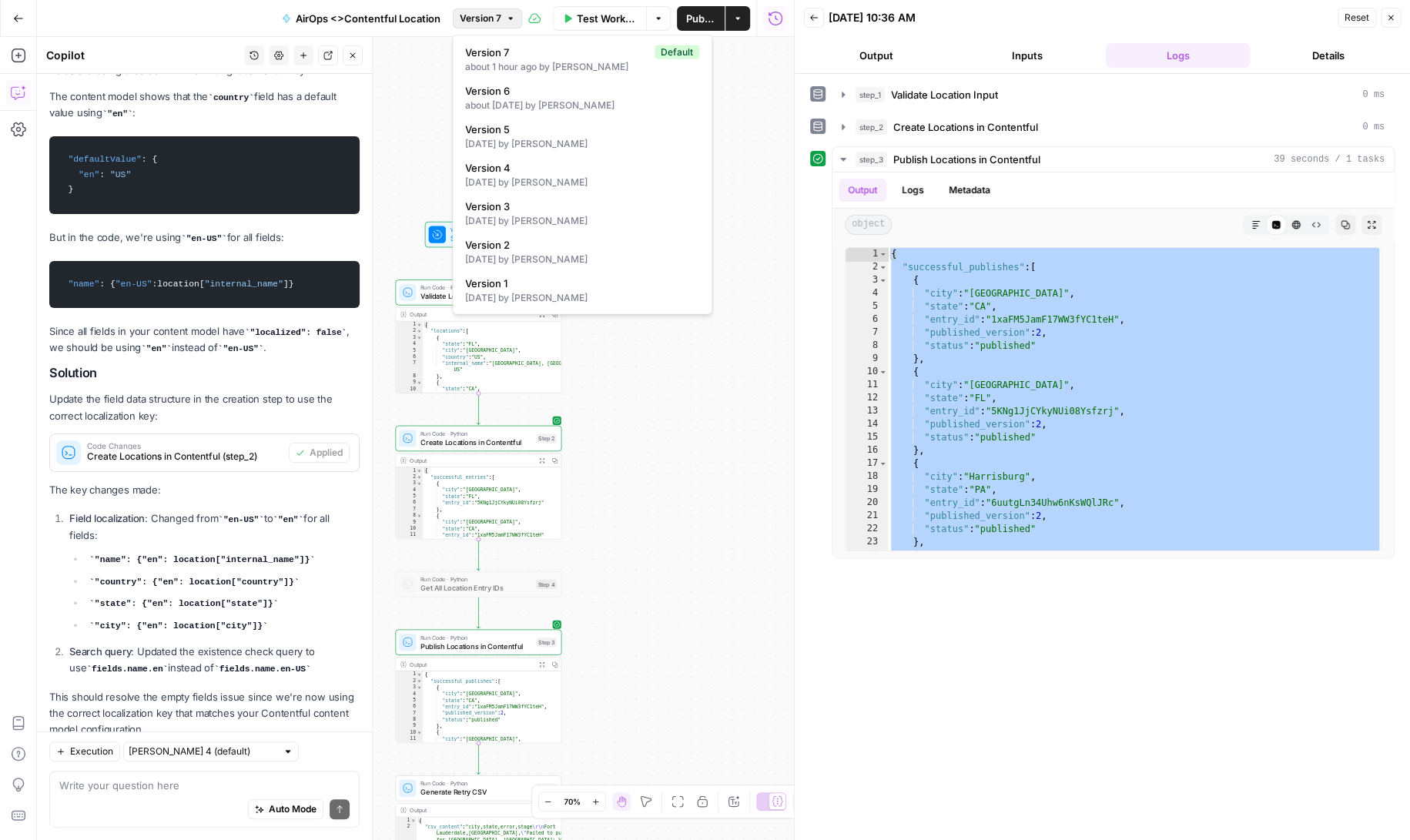
click at [435, 111] on div "Workflow Set Inputs Inputs Run Code · Python Validate Location Input Step 1 Out…" at bounding box center [415, 438] width 757 height 803
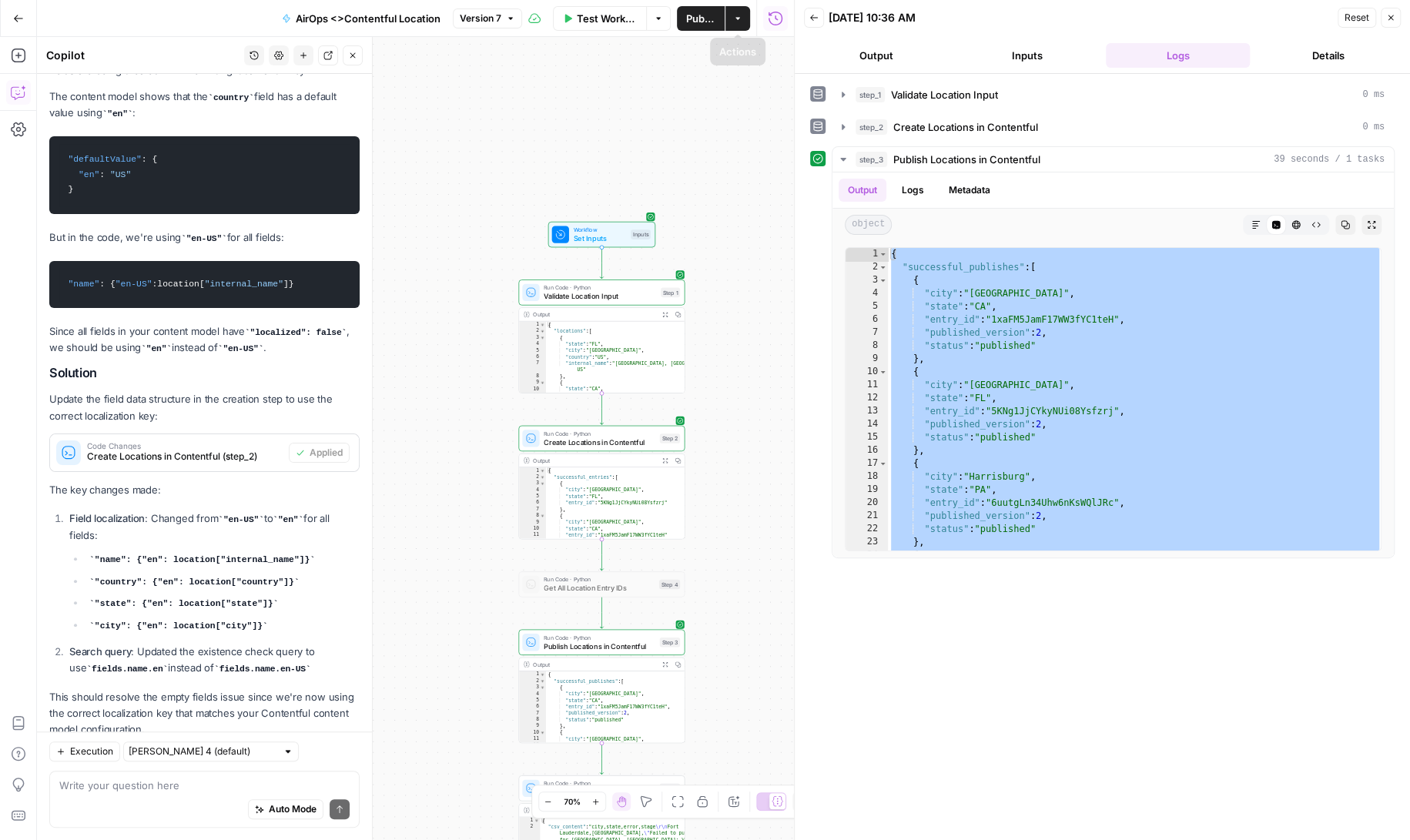
click at [602, 13] on span "Test Workflow" at bounding box center [607, 18] width 61 height 15
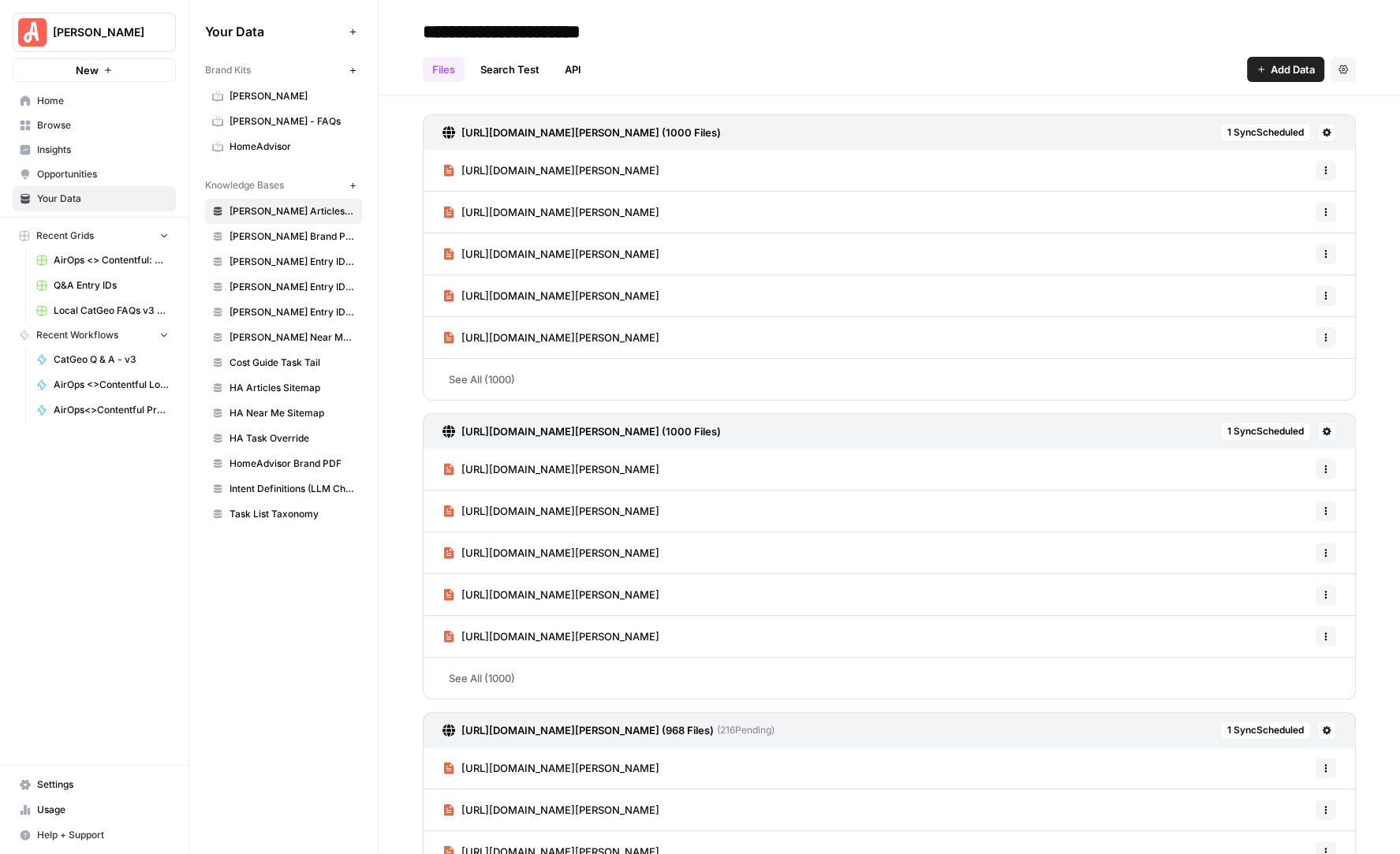
click at [70, 149] on span "Insights" at bounding box center [102, 150] width 131 height 15
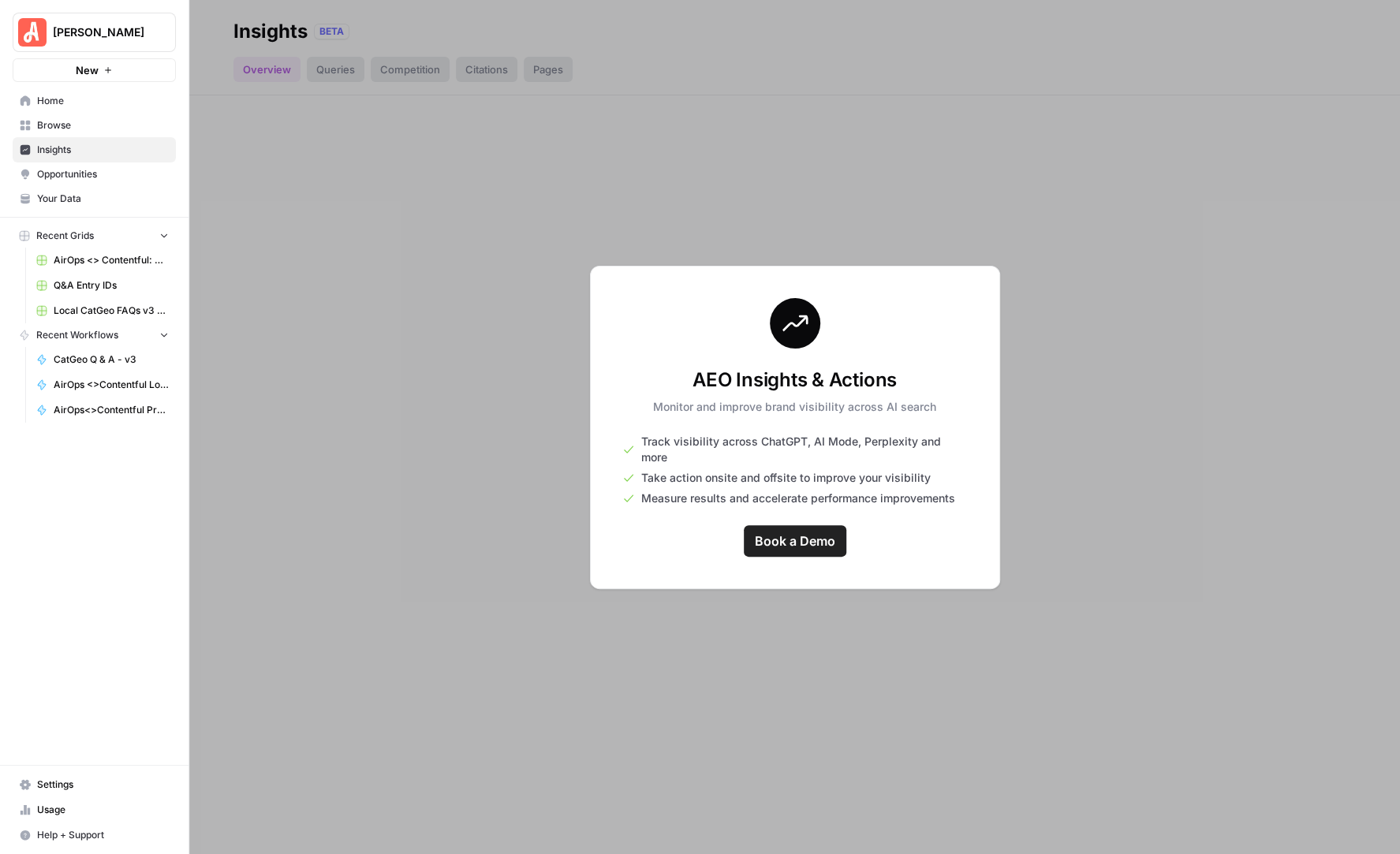
click at [70, 175] on span "Opportunities" at bounding box center [102, 174] width 131 height 15
click at [68, 149] on span "Insights" at bounding box center [102, 150] width 131 height 15
click at [66, 169] on span "Opportunities" at bounding box center [102, 174] width 131 height 15
click at [54, 148] on span "Insights" at bounding box center [102, 150] width 131 height 15
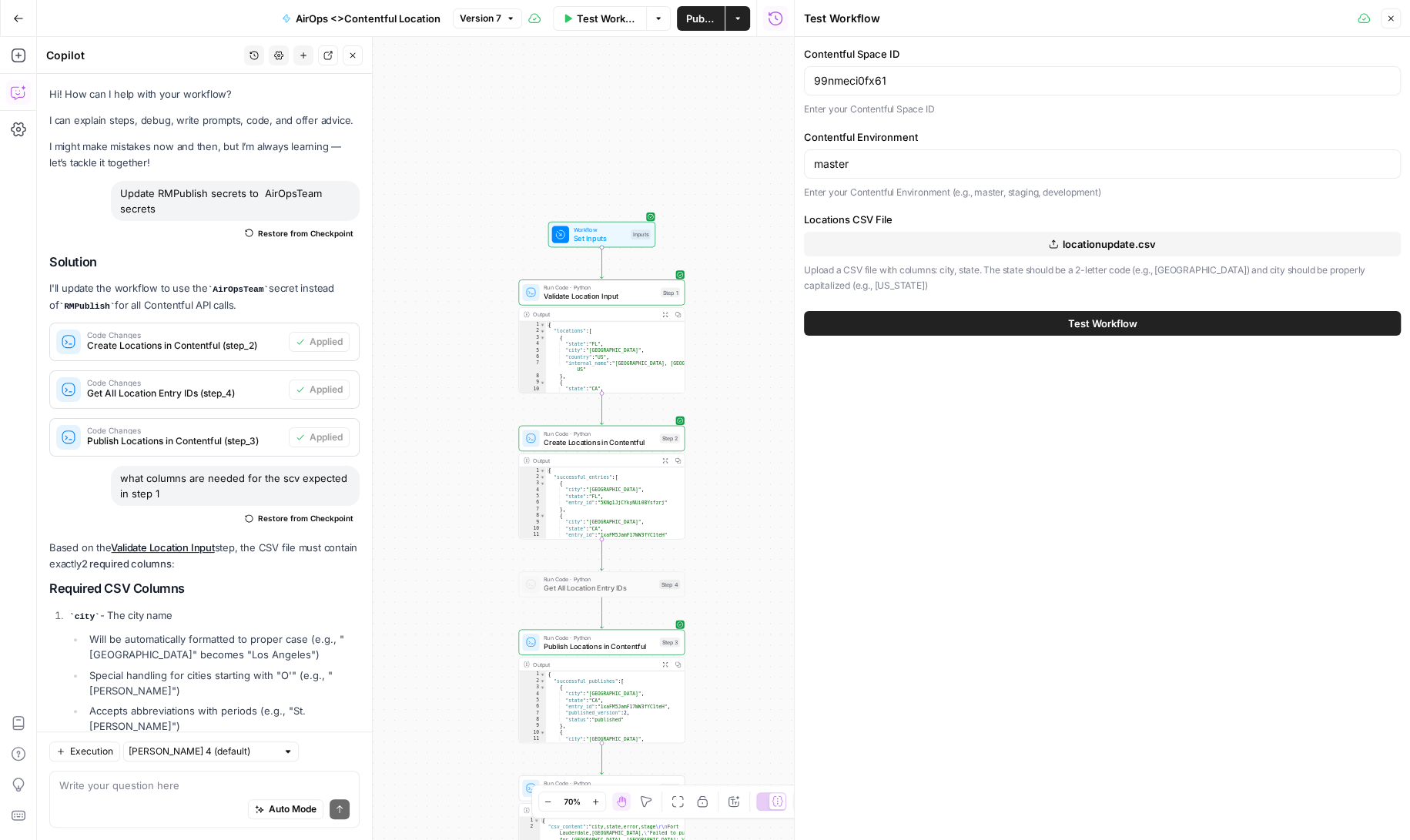
scroll to position [4334, 0]
